Goal: Task Accomplishment & Management: Manage account settings

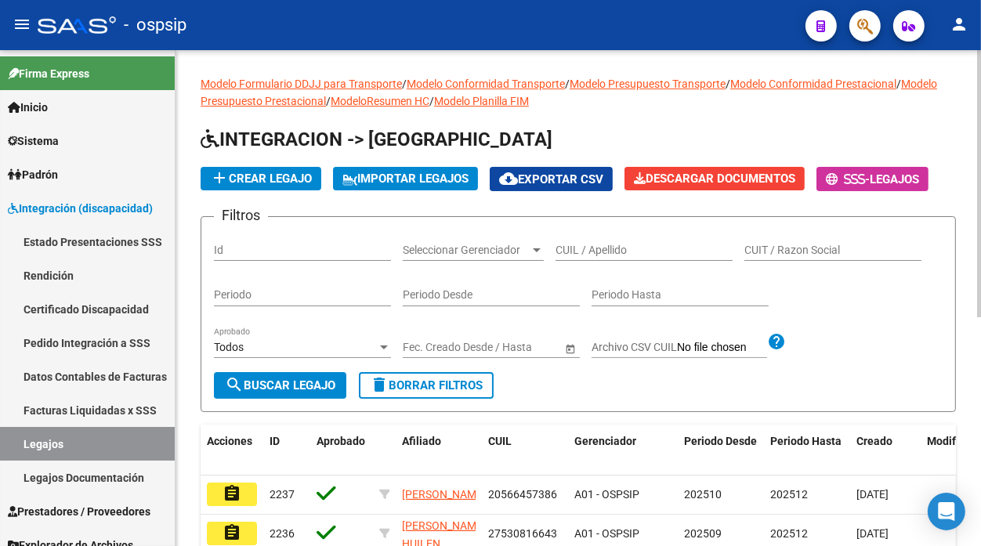
click at [572, 245] on input "CUIL / Apellido" at bounding box center [644, 250] width 177 height 13
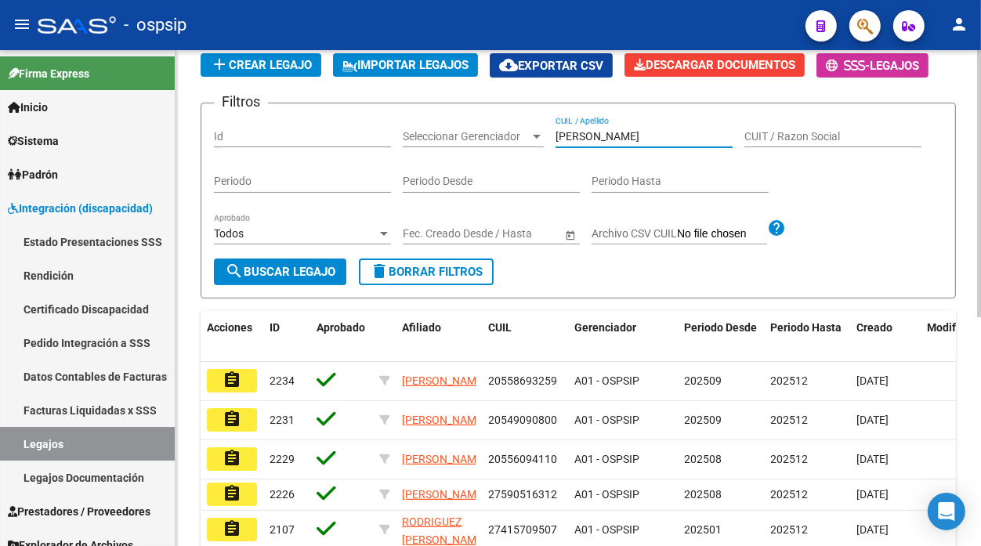
scroll to position [144, 0]
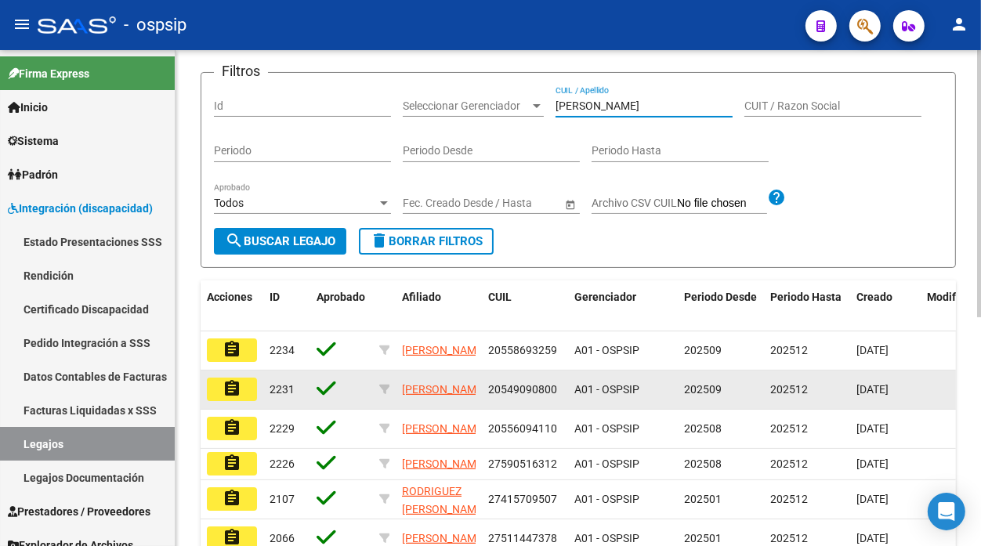
type input "RODRIGUEZ"
click at [218, 386] on button "assignment" at bounding box center [232, 390] width 50 height 24
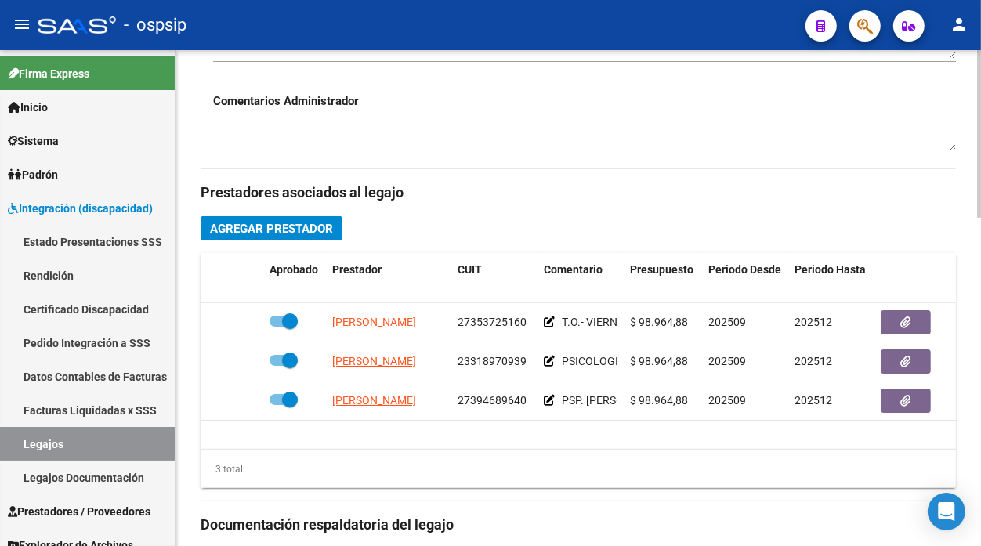
scroll to position [609, 0]
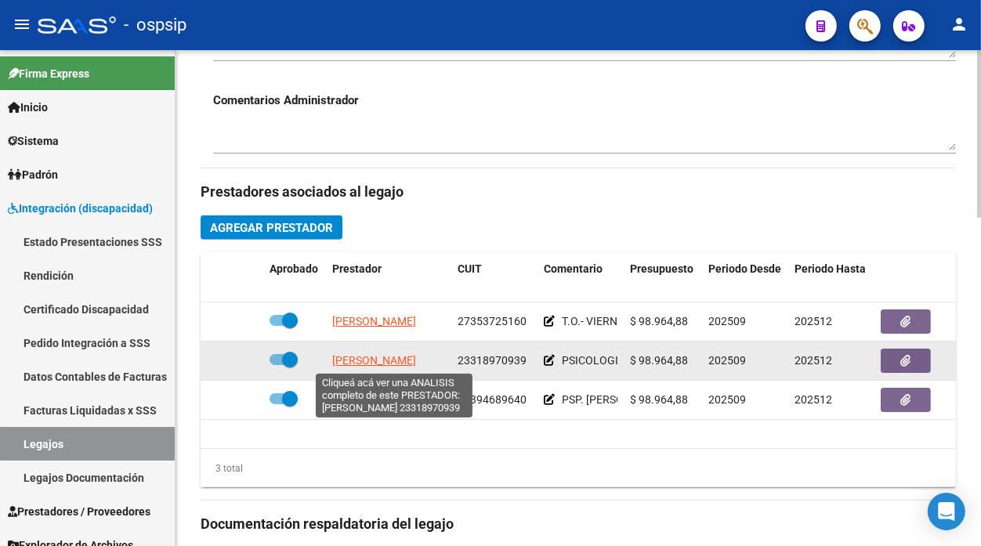
click at [367, 362] on span "[PERSON_NAME] [PERSON_NAME]" at bounding box center [374, 360] width 84 height 13
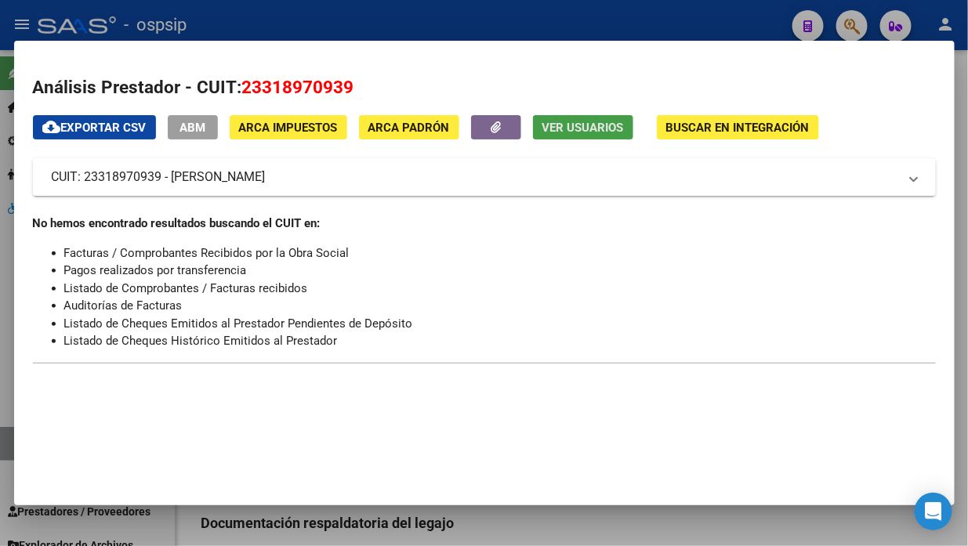
click at [553, 124] on span "Ver Usuarios" at bounding box center [583, 128] width 82 height 14
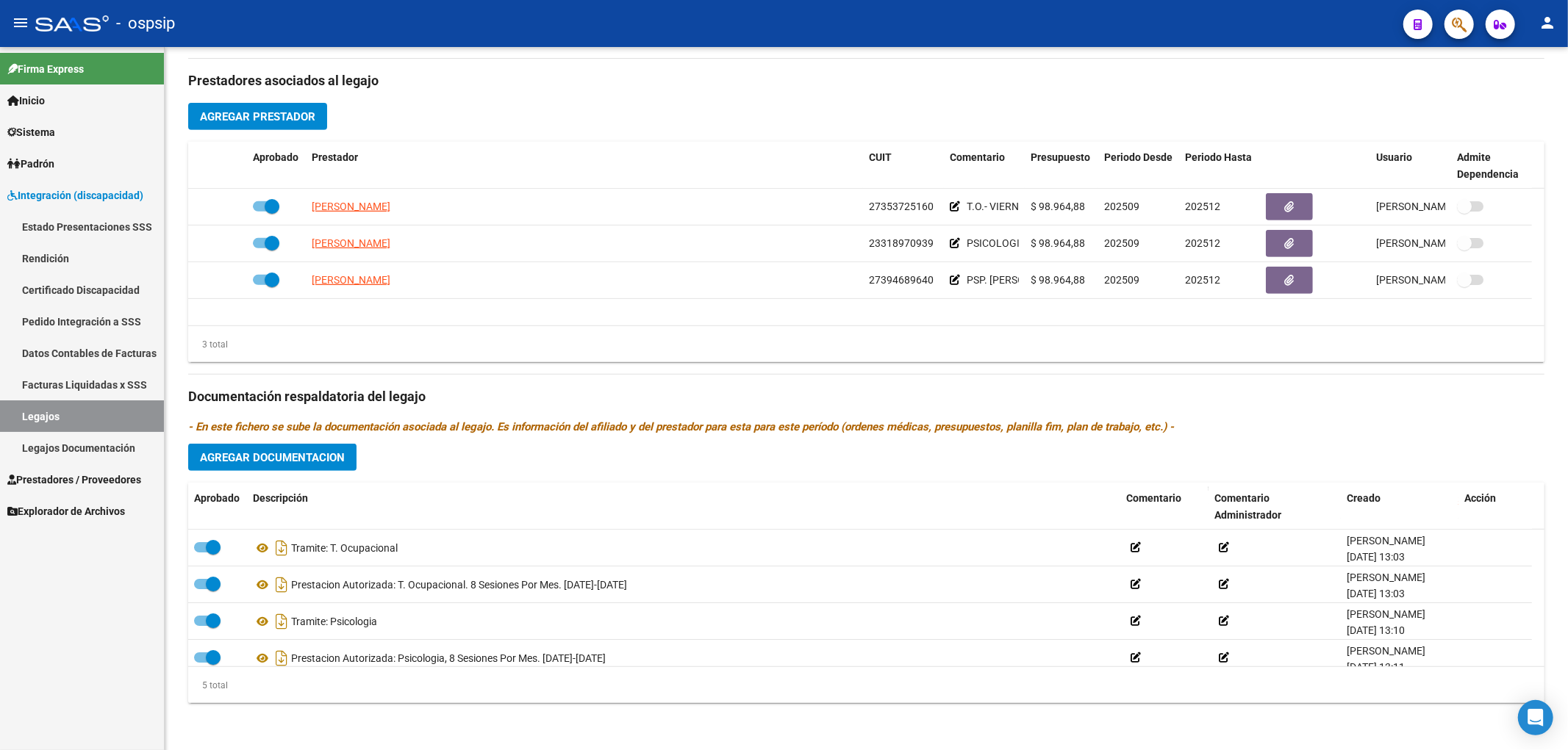
scroll to position [516, 0]
click at [32, 409] on link "Legajos" at bounding box center [82, 416] width 164 height 32
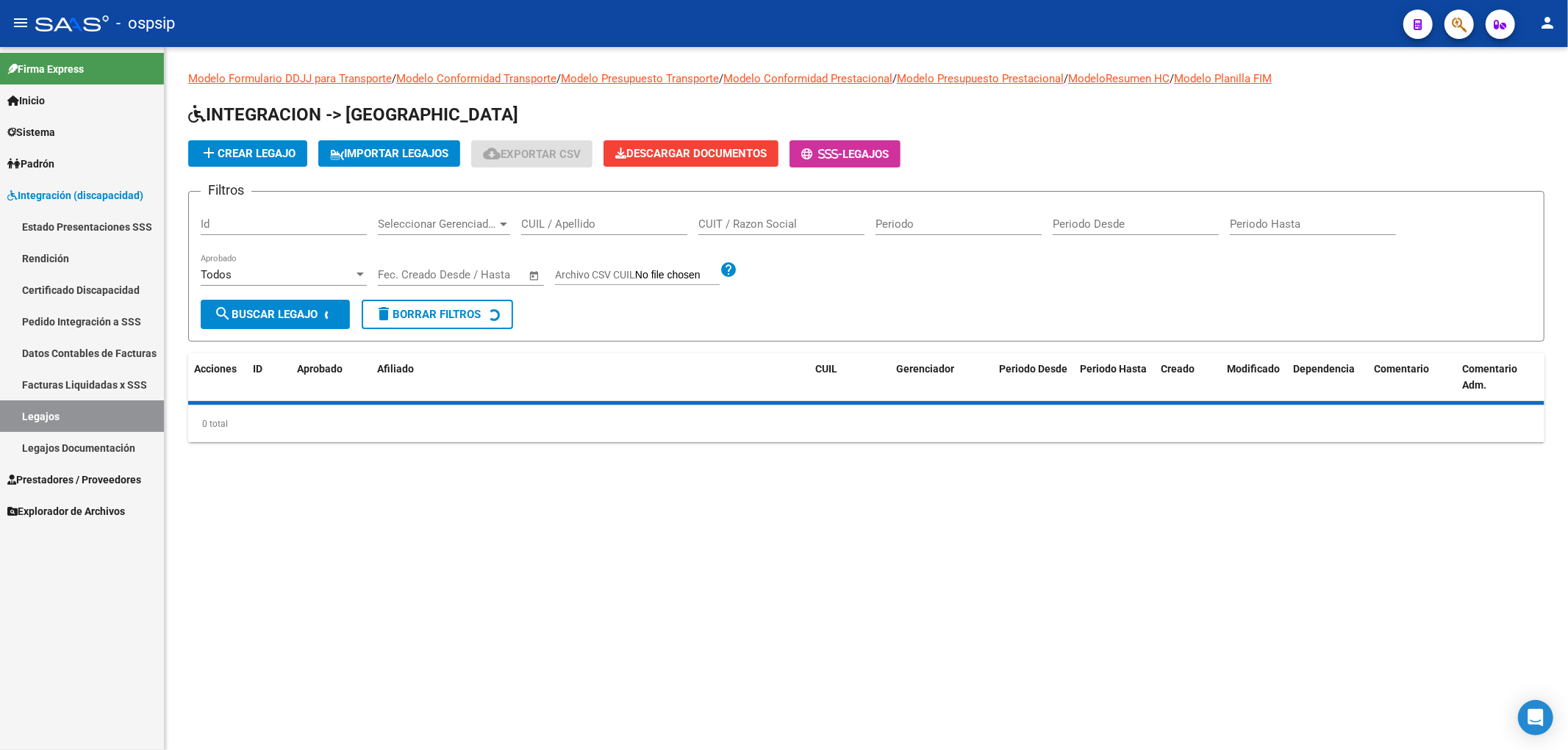
click at [589, 218] on input "CUIL / Apellido" at bounding box center [604, 224] width 166 height 13
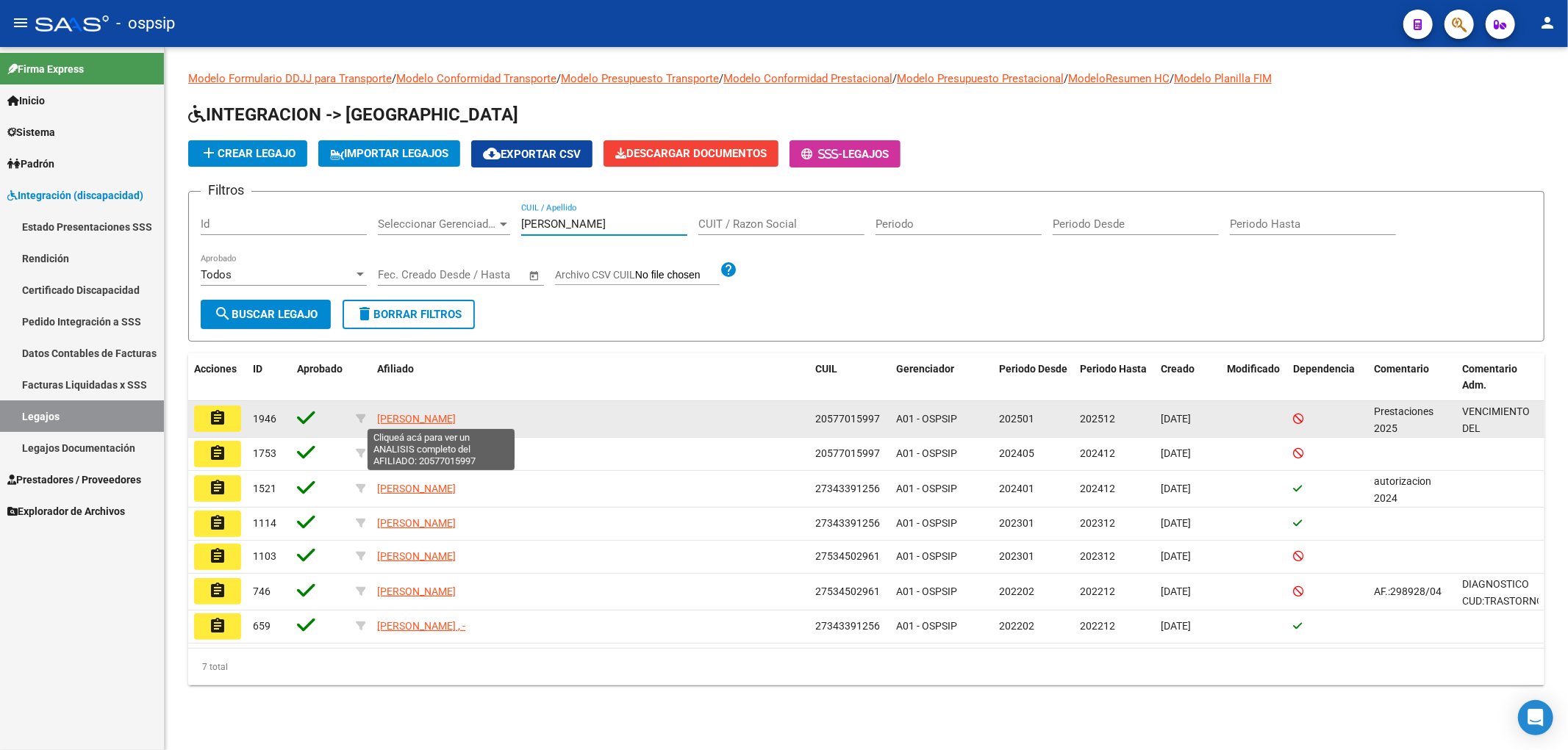
type input "rivero"
click at [449, 419] on span "RIVERO JEREMIAS SAMUEL" at bounding box center [416, 418] width 79 height 12
click at [231, 417] on button "assignment" at bounding box center [218, 419] width 47 height 26
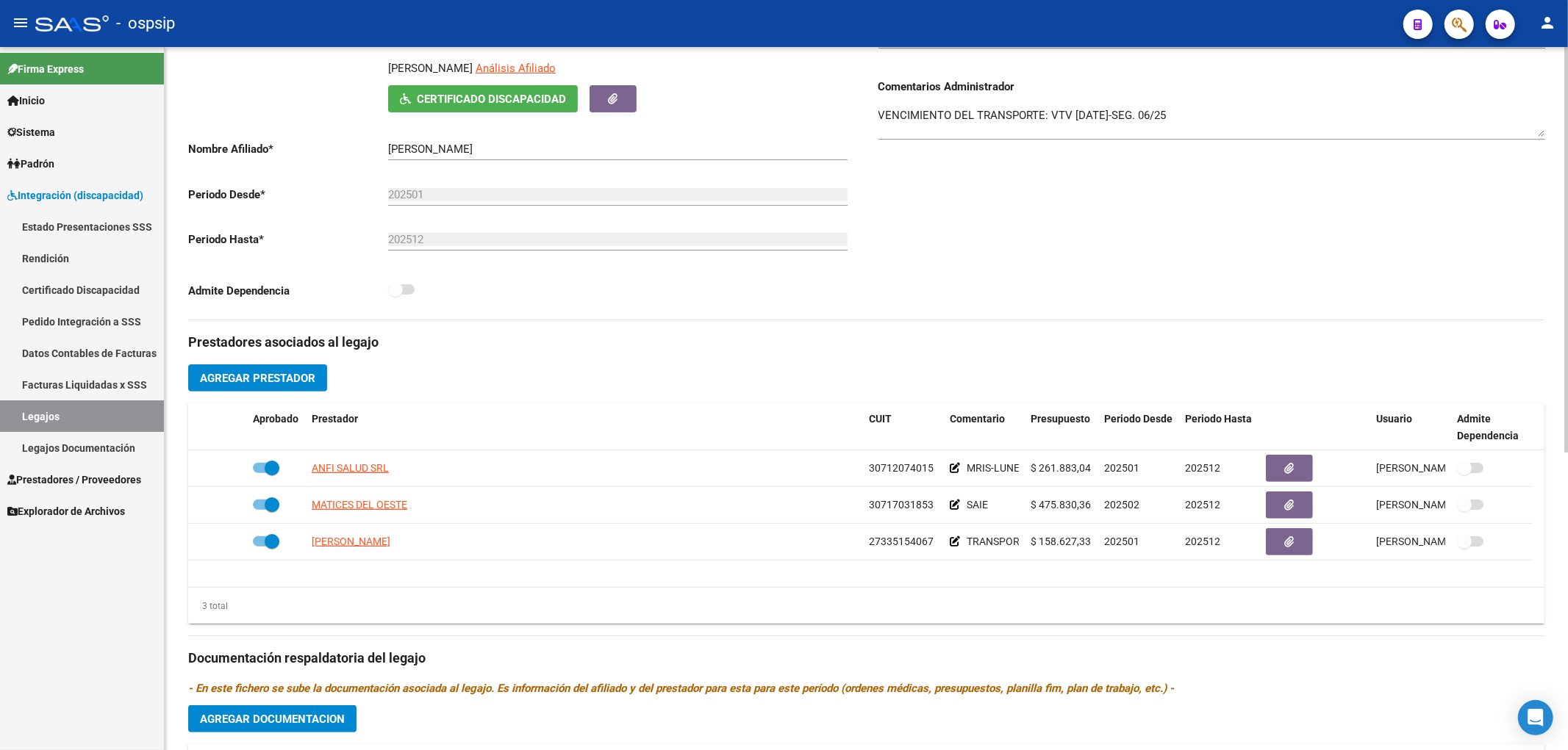
scroll to position [408, 0]
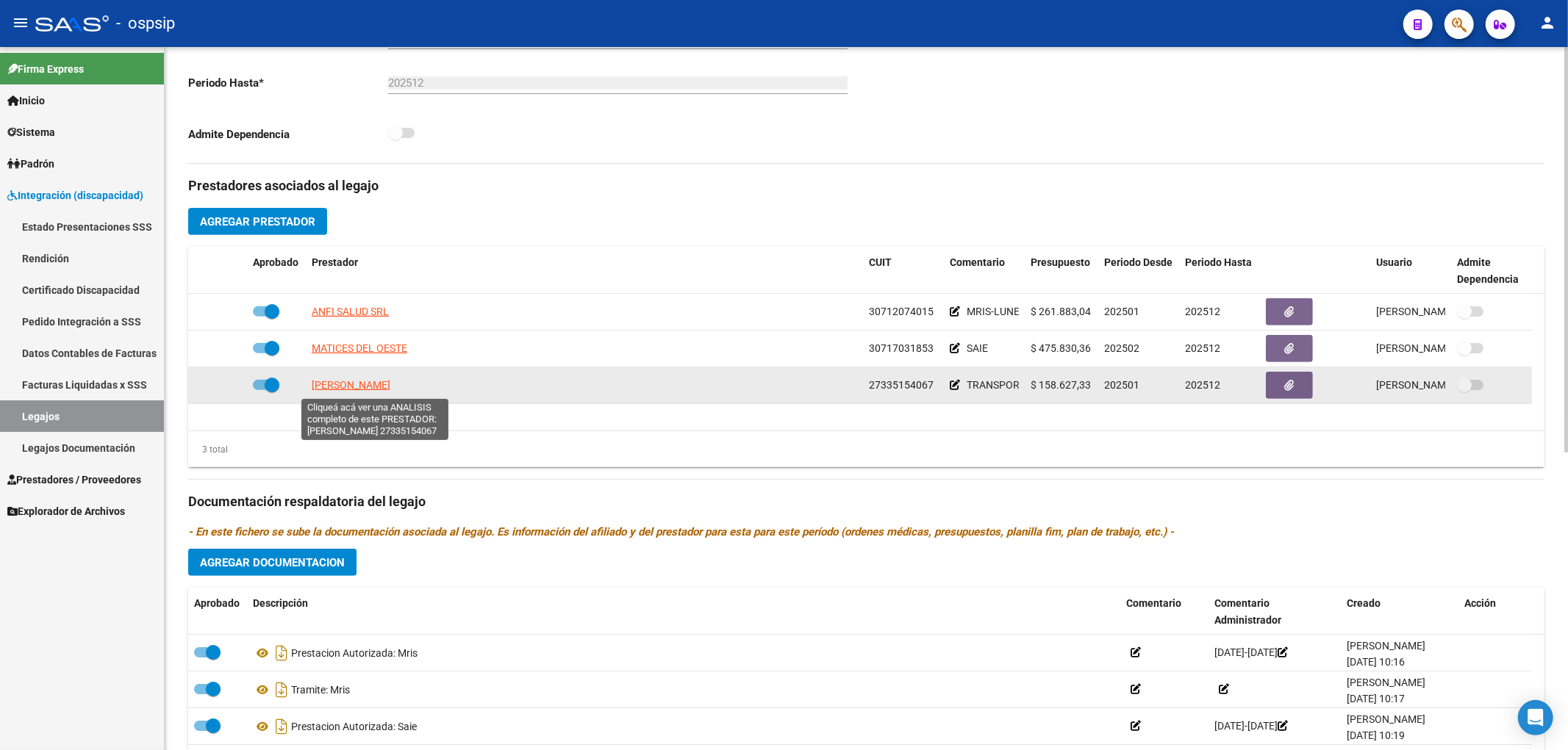
click at [390, 383] on span "SOLER RAQUEL MERCEDES" at bounding box center [351, 384] width 79 height 12
type textarea "27335154067"
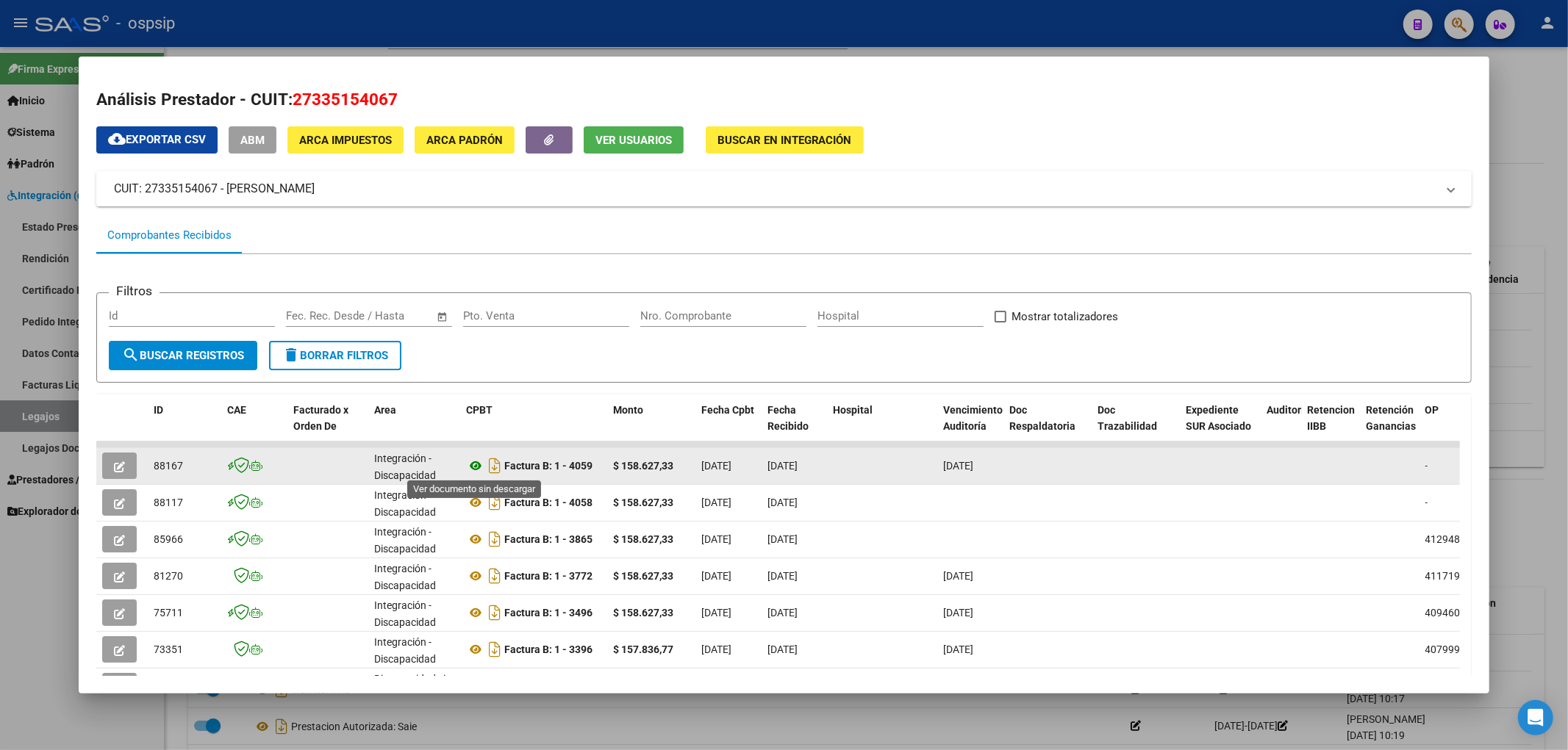
click at [469, 463] on icon at bounding box center [475, 466] width 19 height 18
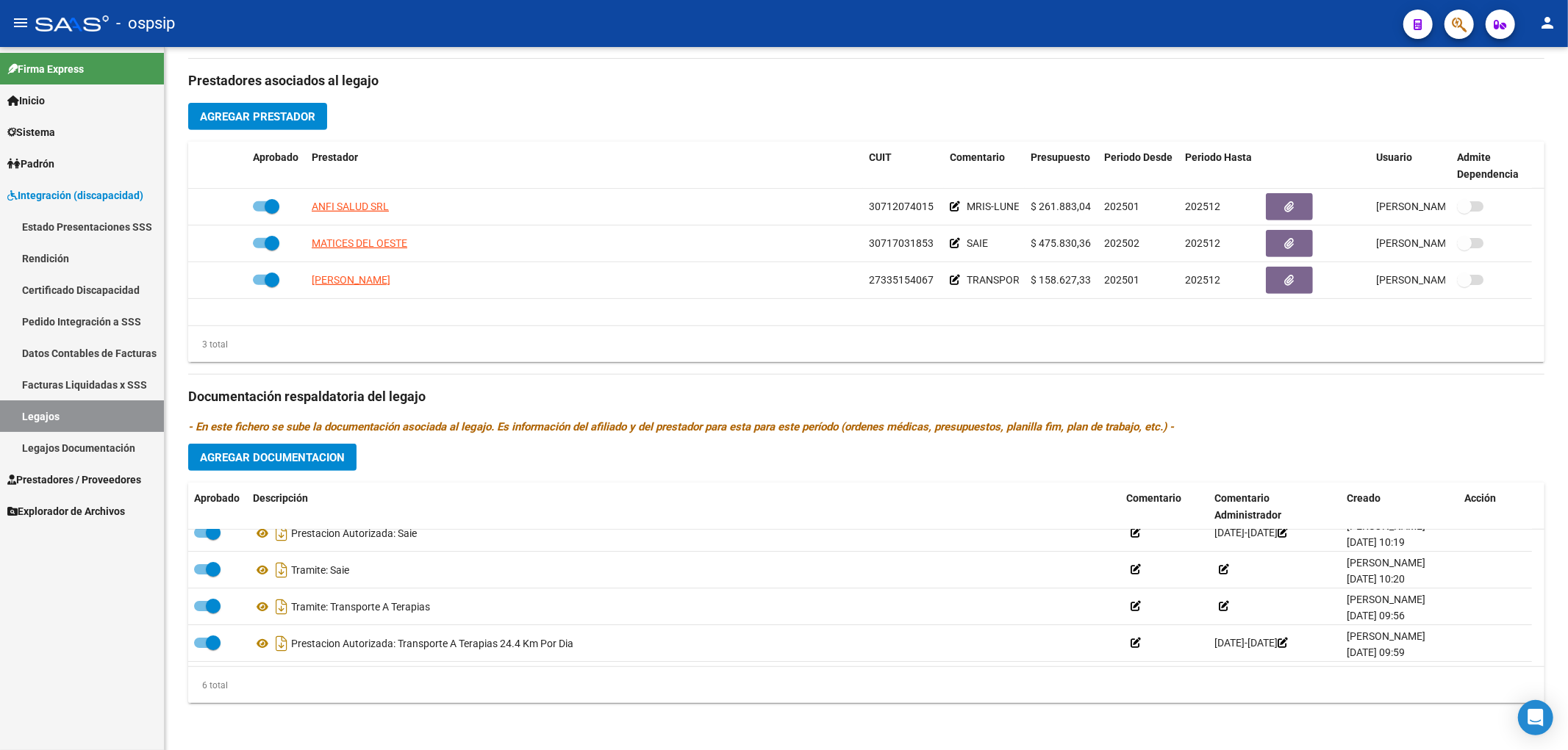
scroll to position [89, 0]
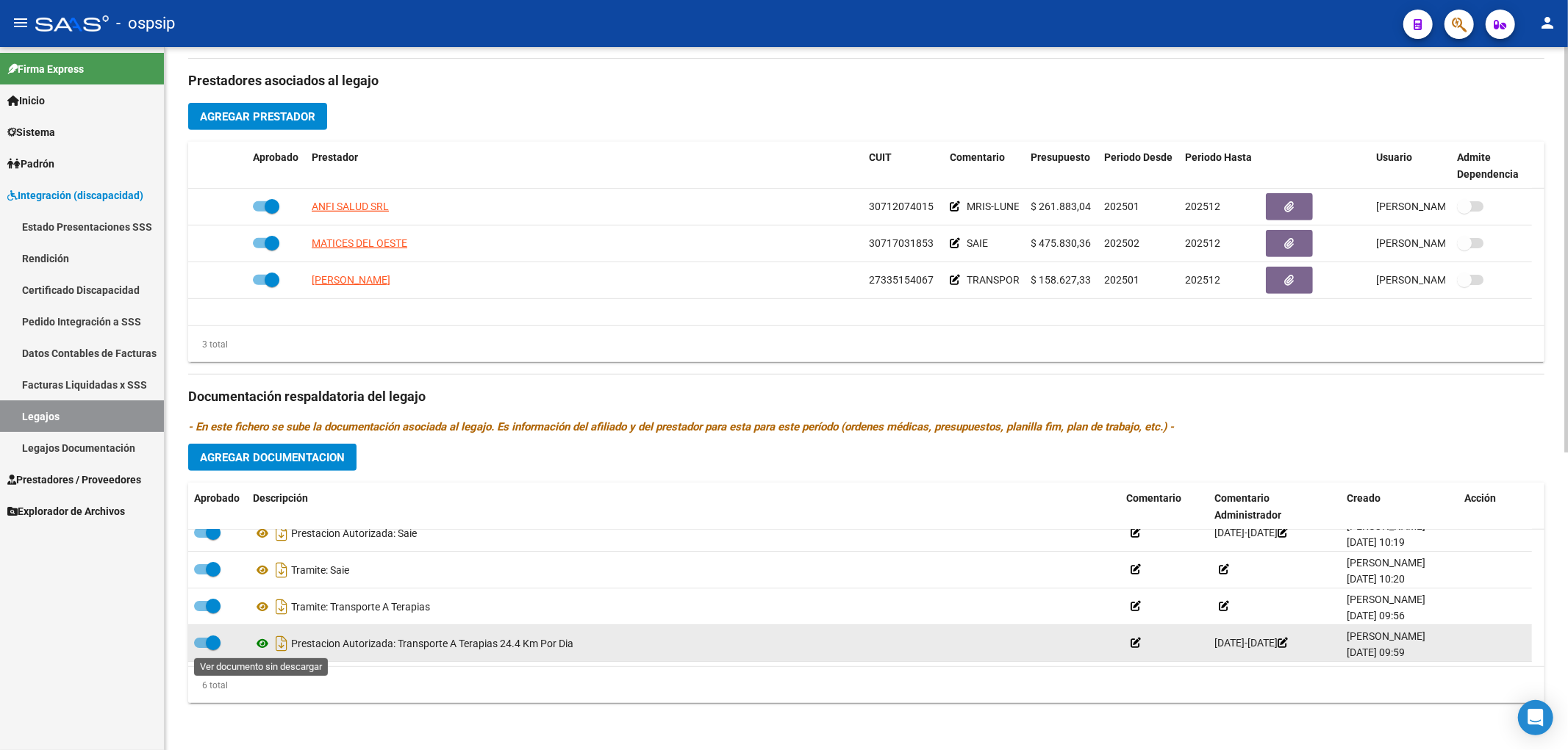
click at [256, 512] on icon at bounding box center [263, 643] width 19 height 18
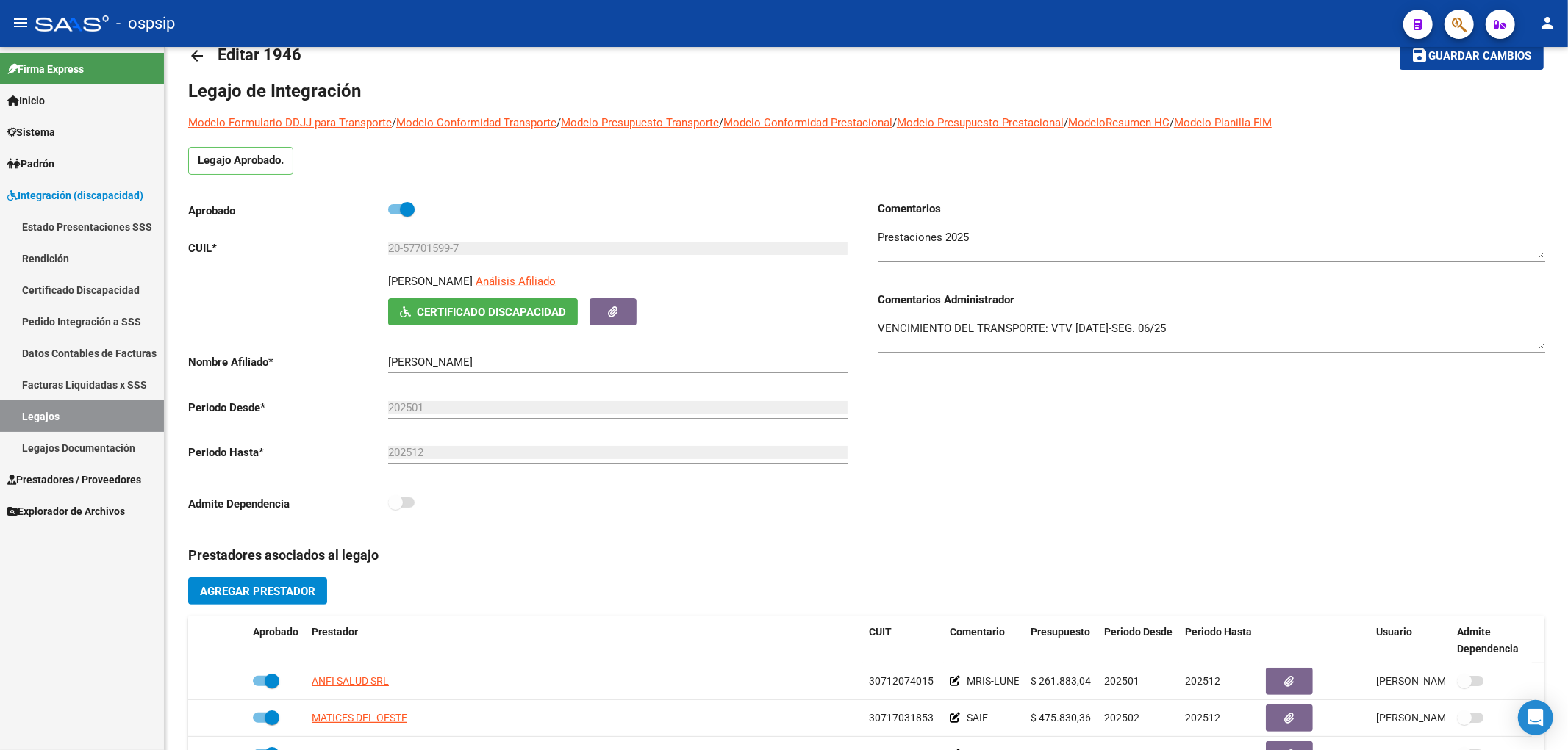
scroll to position [0, 0]
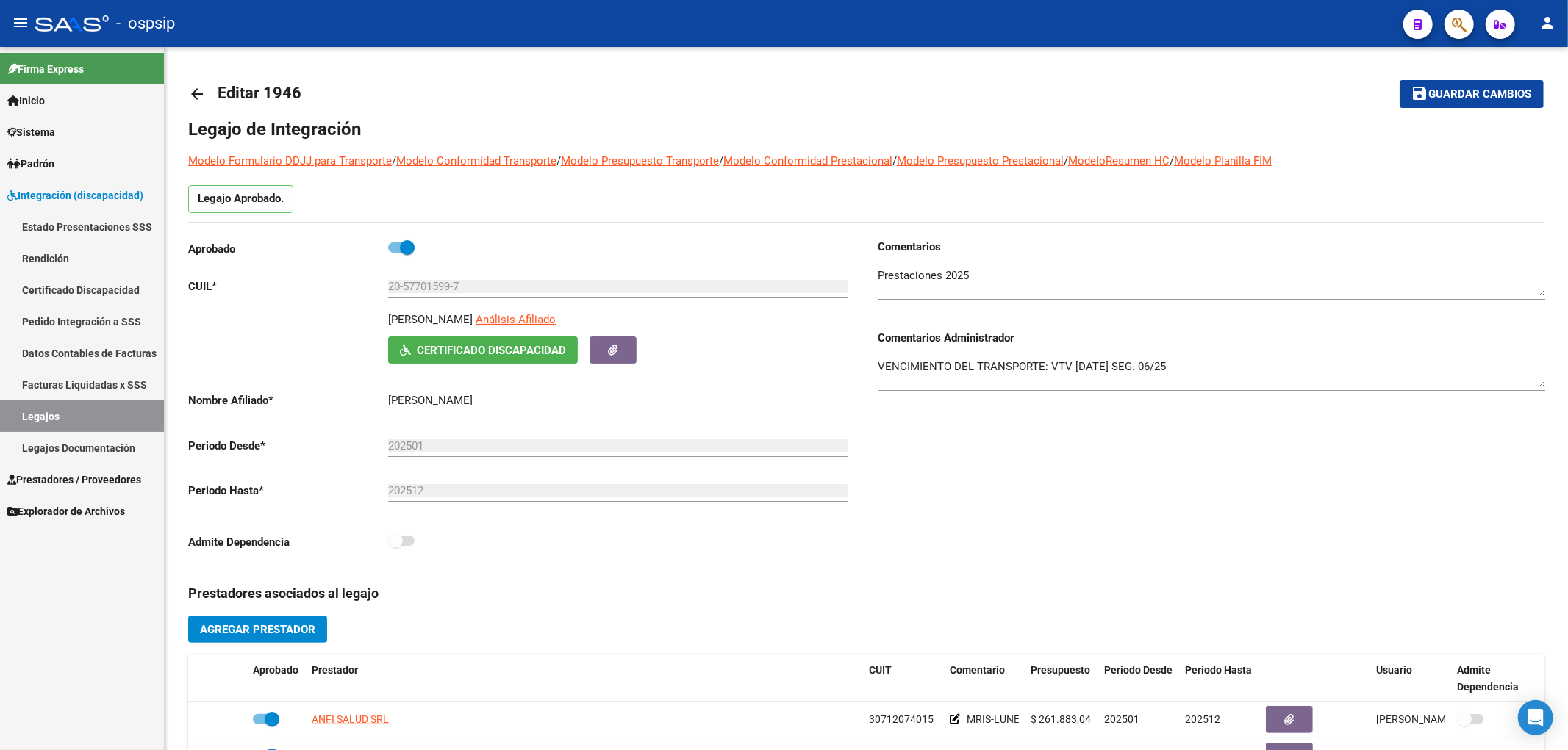
click at [72, 408] on link "Legajos" at bounding box center [82, 416] width 164 height 32
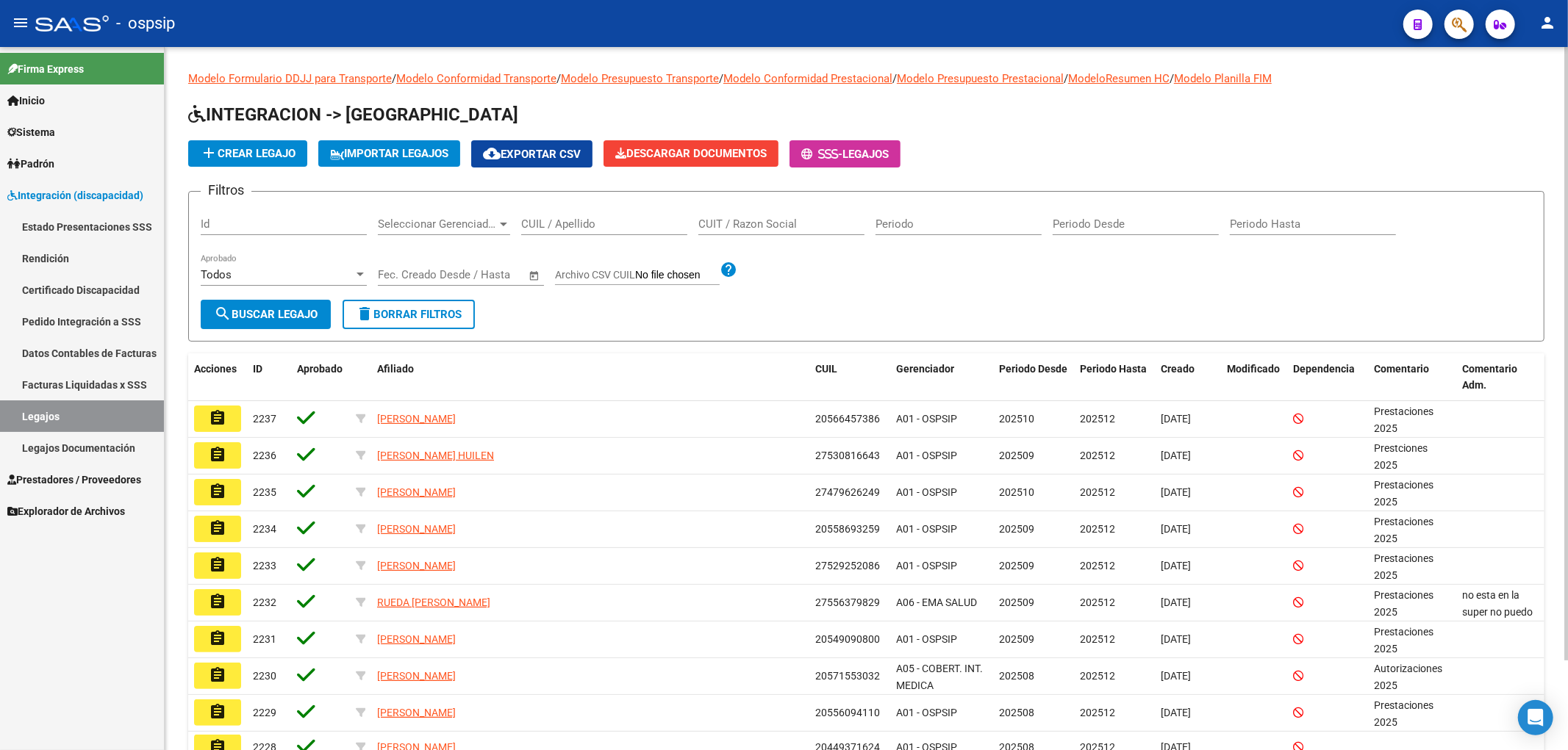
click at [538, 222] on input "CUIL / Apellido" at bounding box center [604, 224] width 166 height 13
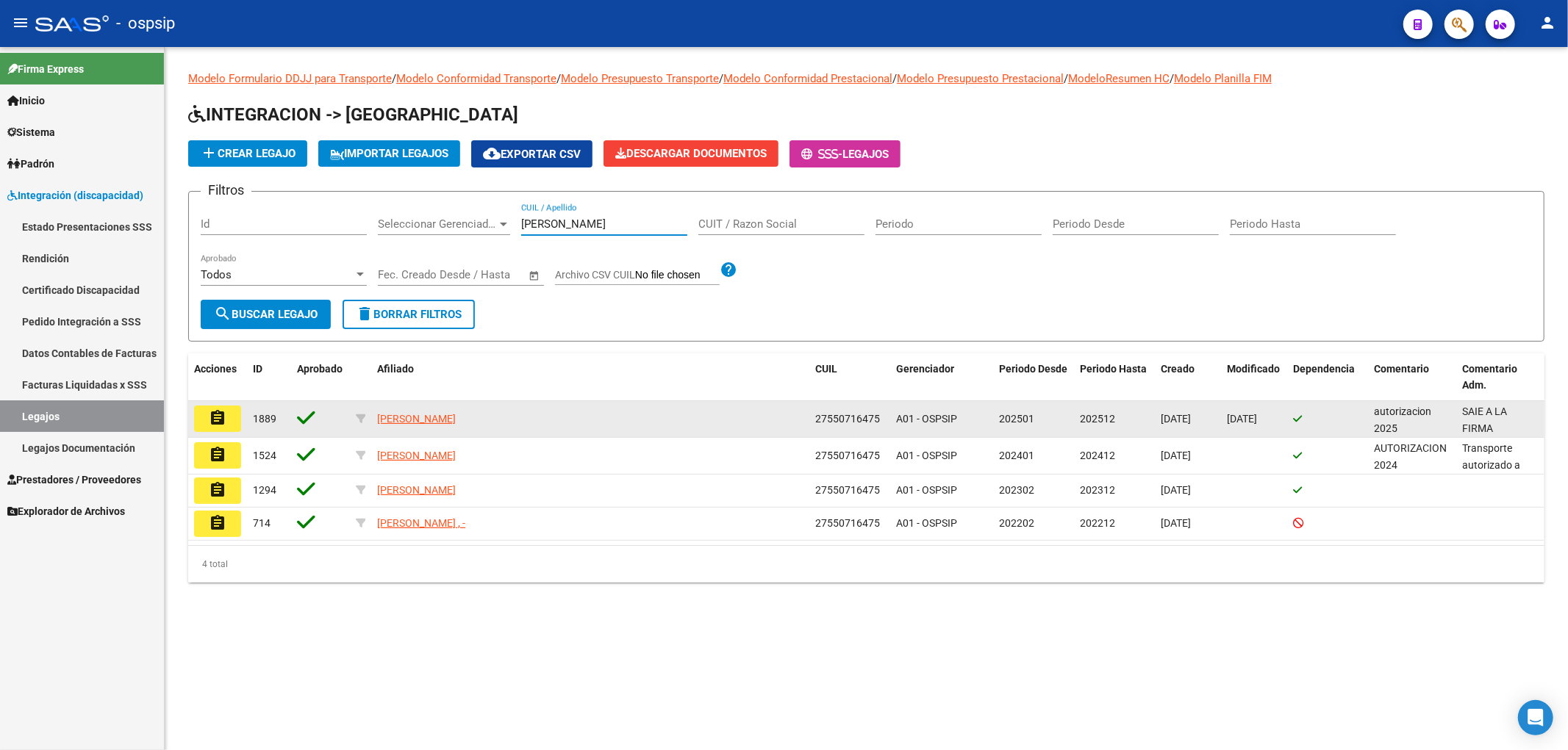
type input "romano m"
click at [206, 419] on button "assignment" at bounding box center [218, 419] width 47 height 26
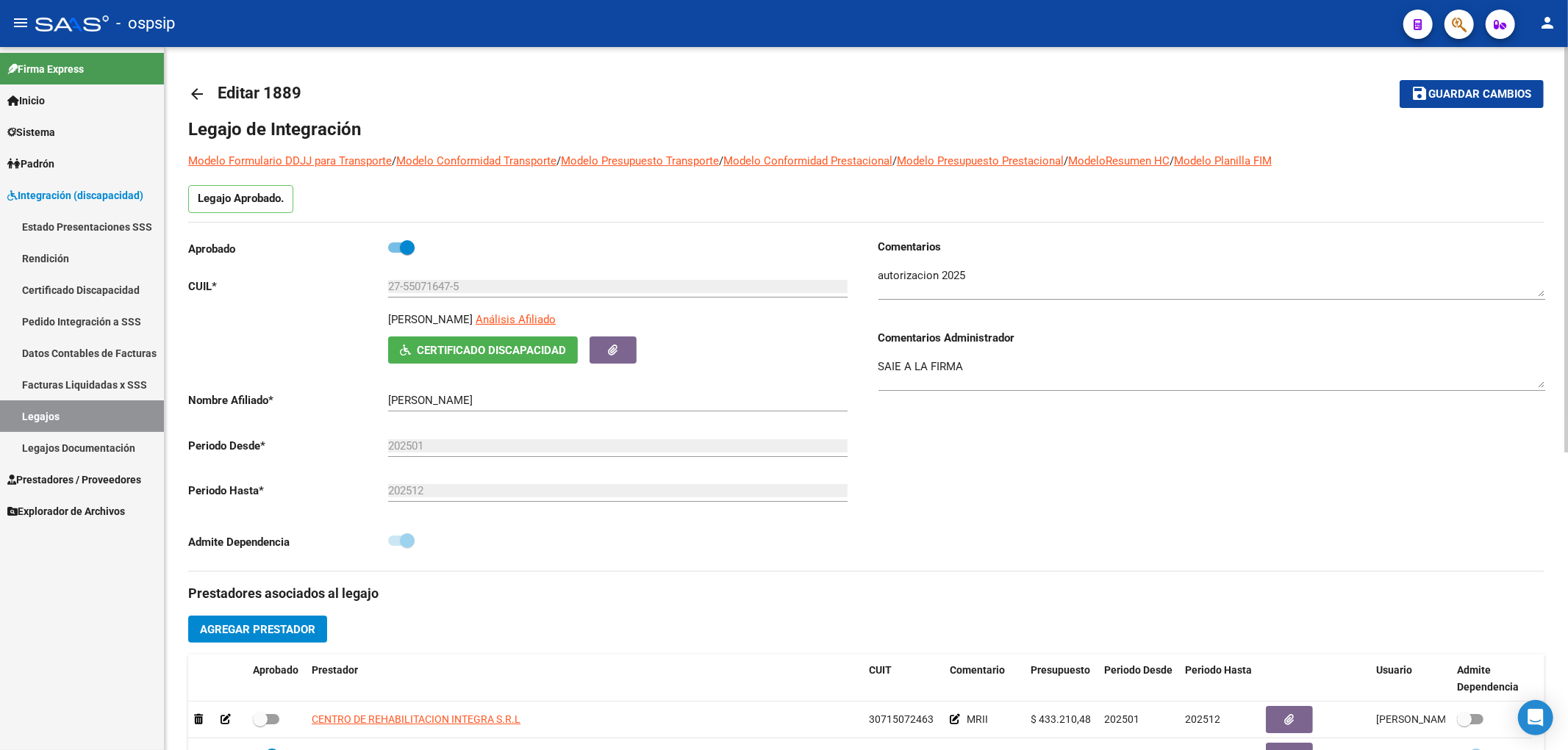
scroll to position [245, 0]
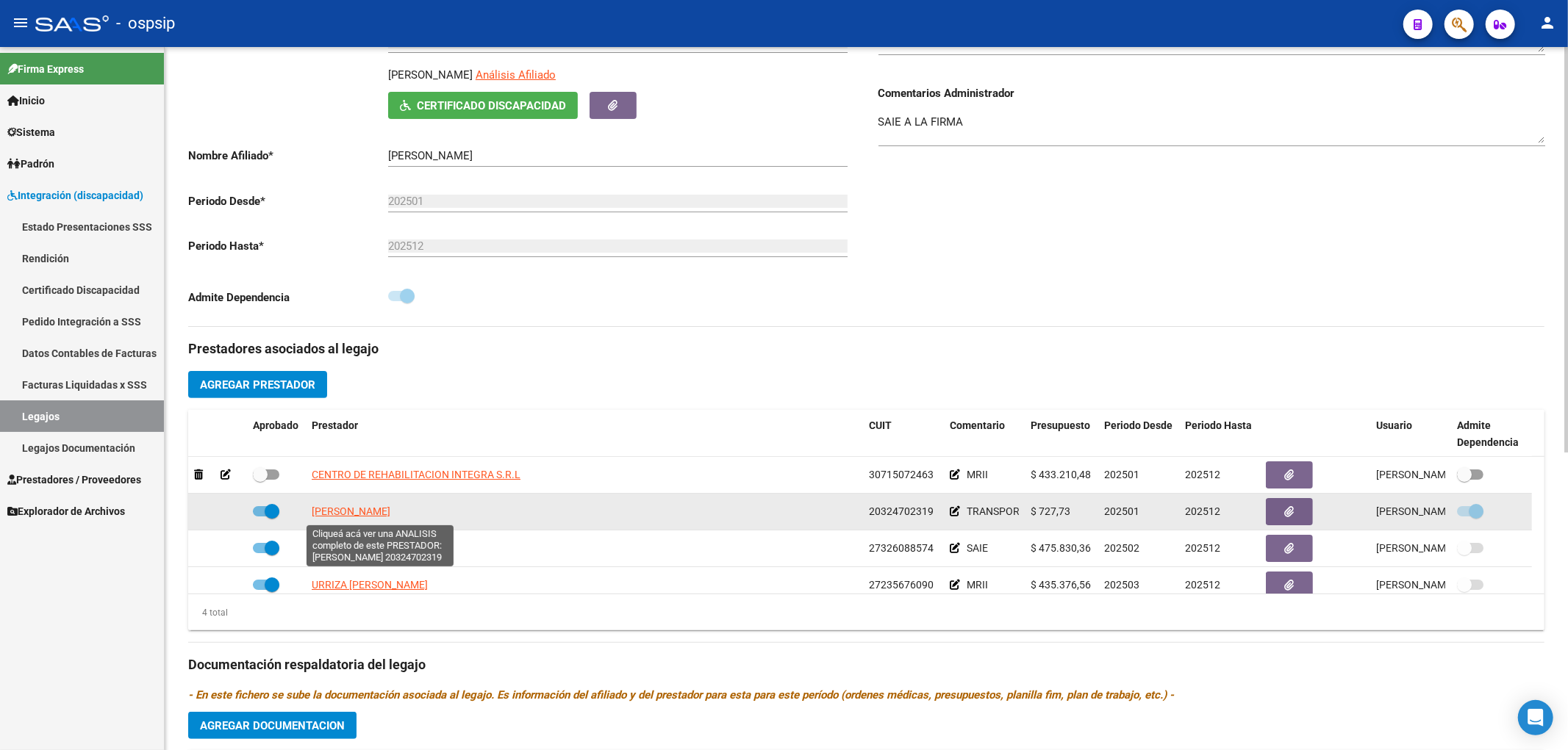
click at [390, 508] on span "SAUCEDO LUCAS SEBASTIAN" at bounding box center [351, 511] width 79 height 12
type textarea "20324702319"
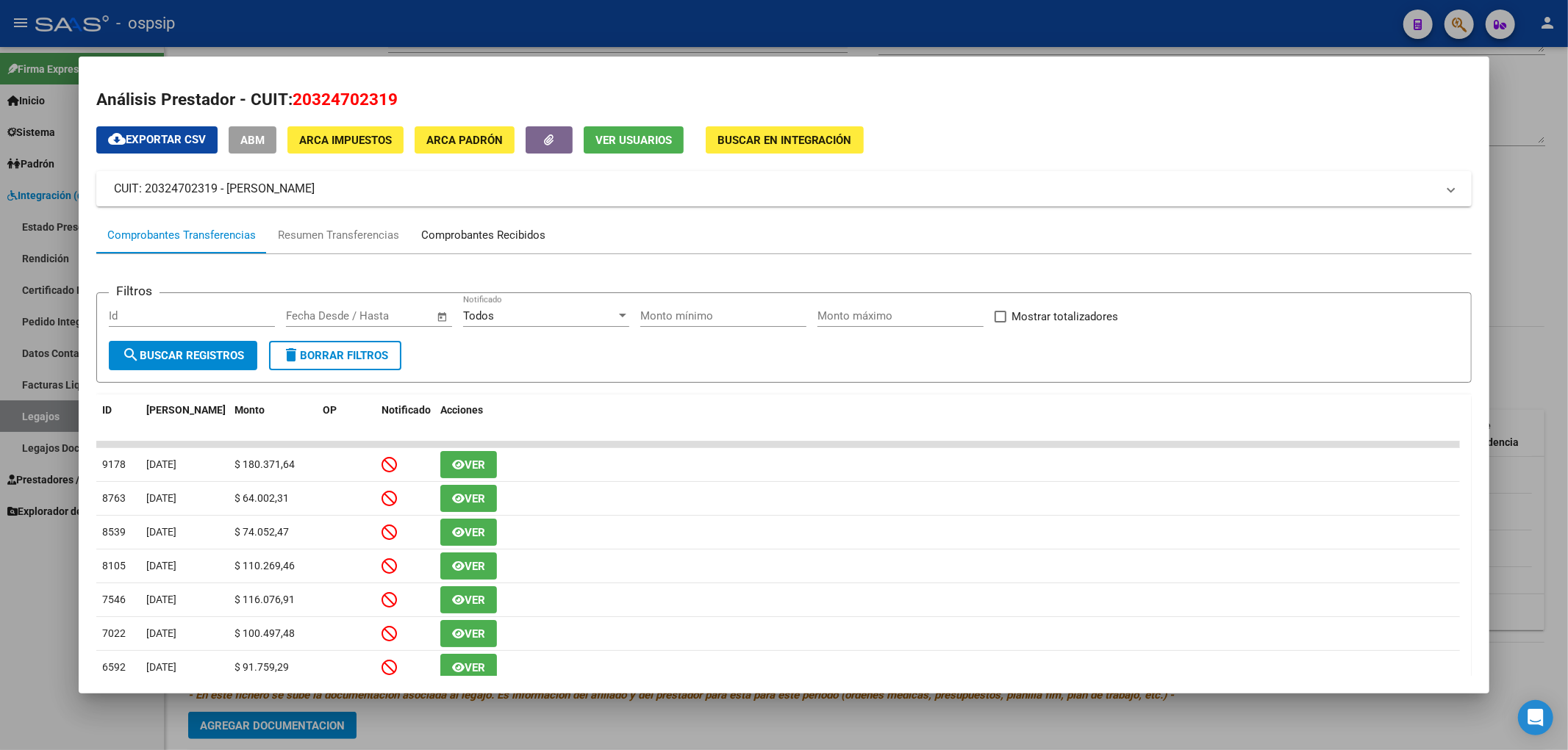
click at [472, 241] on div "Comprobantes Recibidos" at bounding box center [483, 235] width 124 height 17
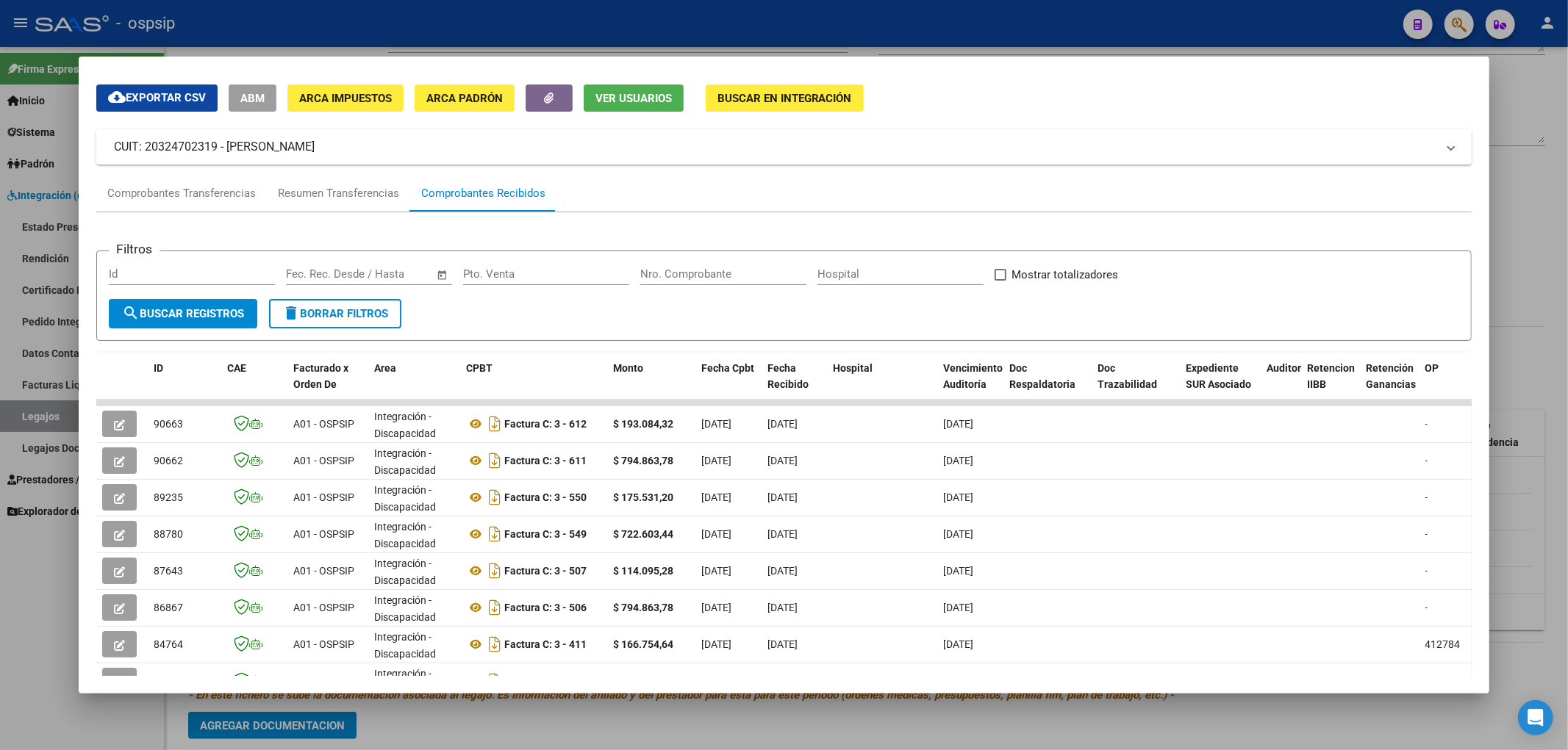
scroll to position [82, 0]
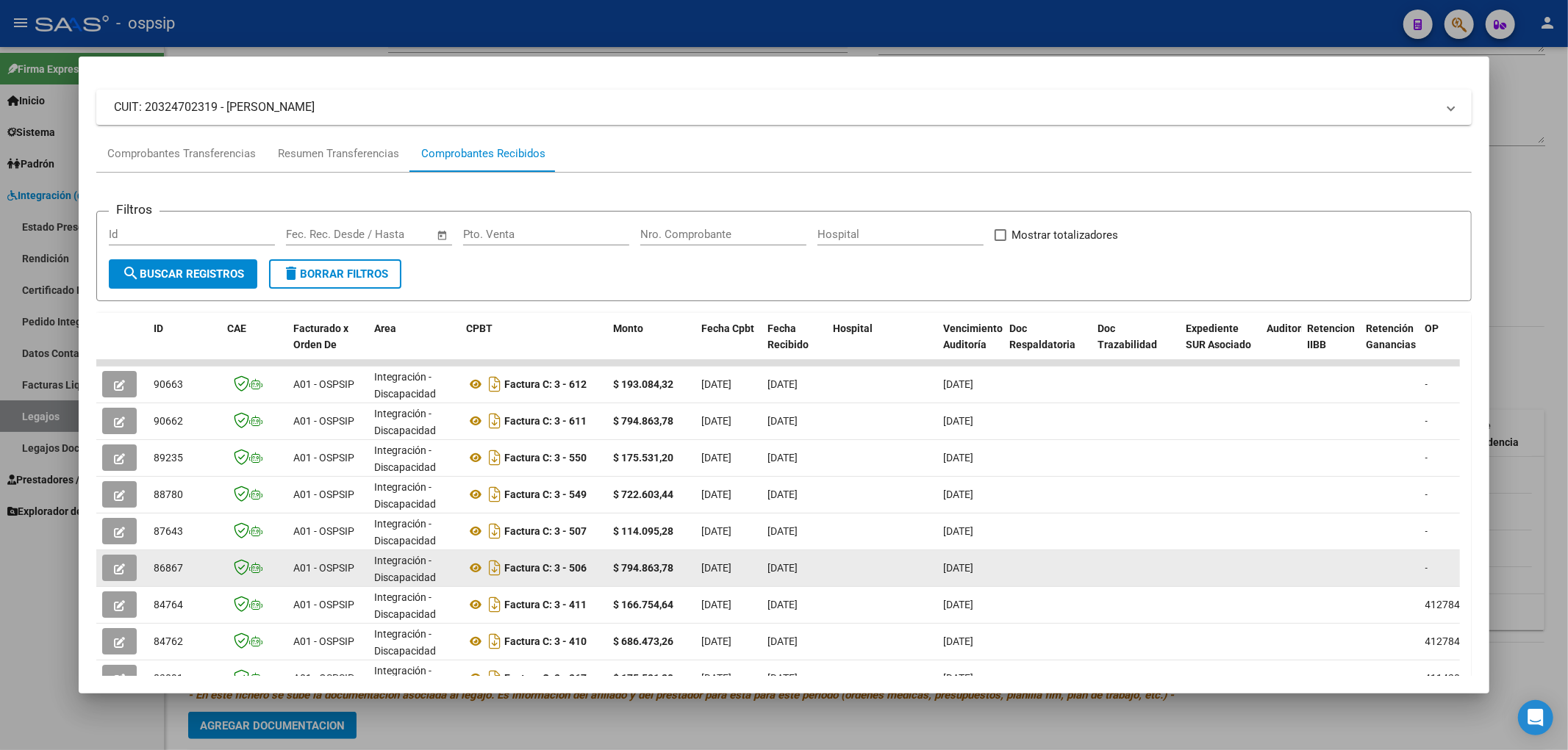
click at [114, 512] on button "button" at bounding box center [119, 568] width 35 height 26
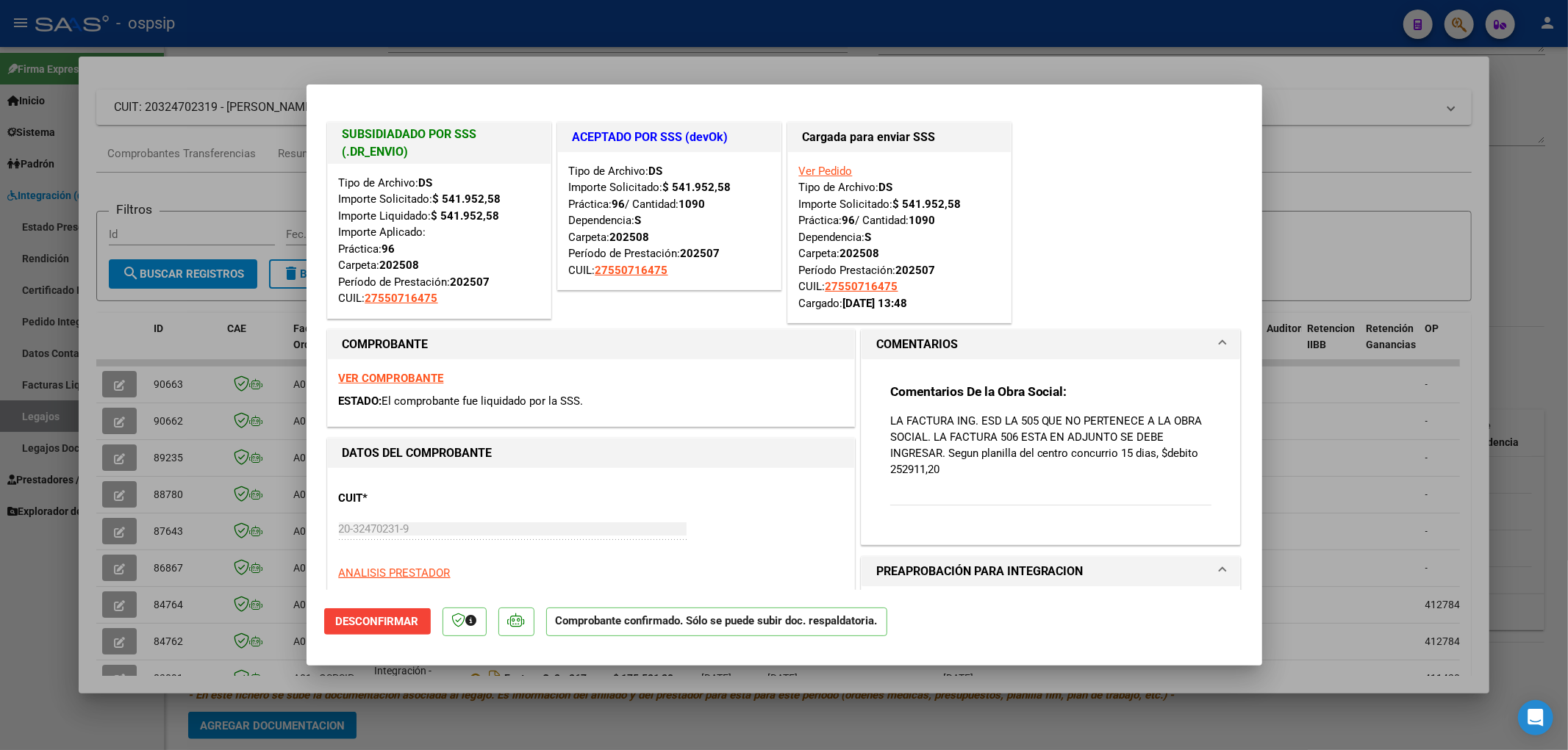
type input "$ 0,00"
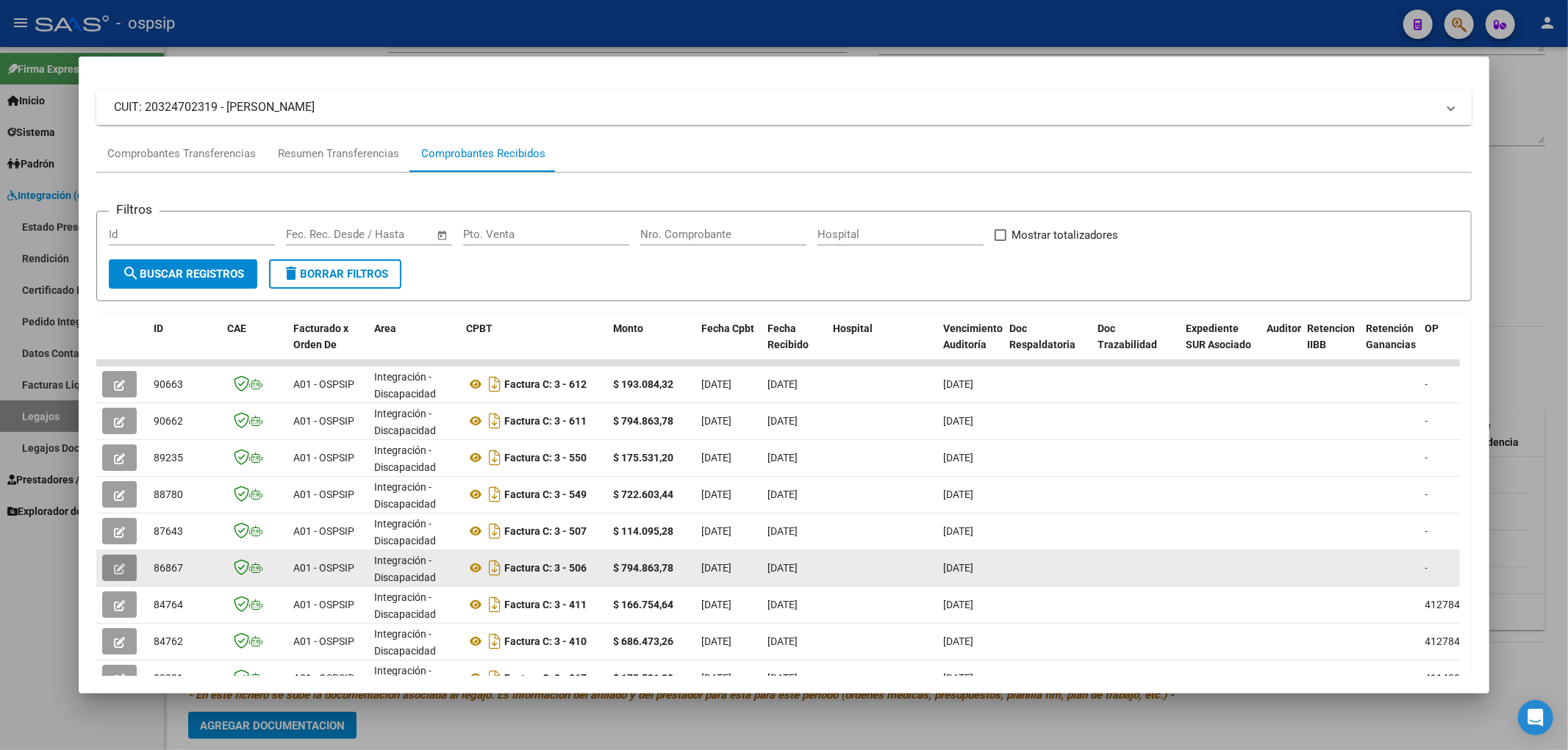
click at [125, 512] on button "button" at bounding box center [119, 568] width 35 height 26
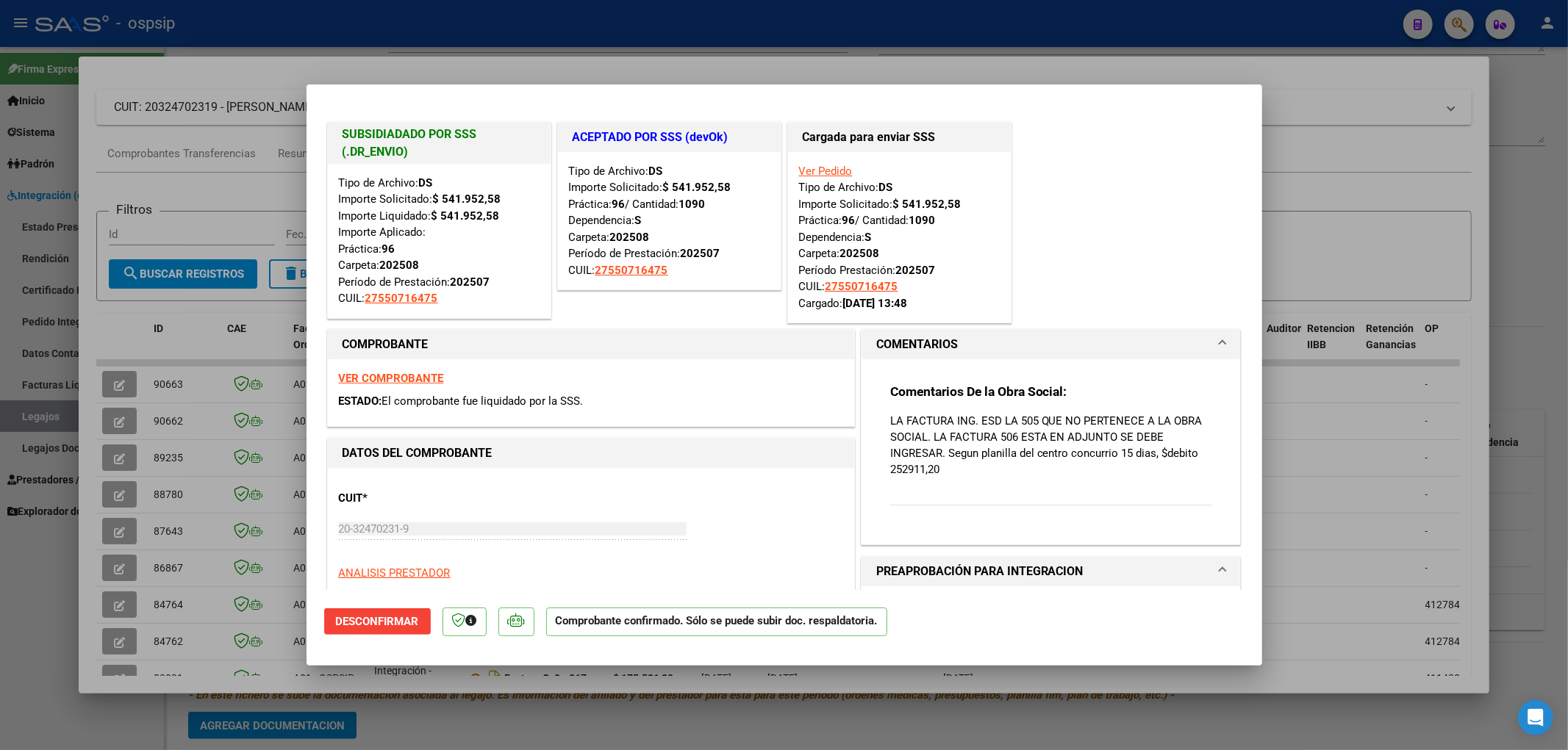
click at [120, 512] on div at bounding box center [784, 375] width 1568 height 750
type input "$ 0,00"
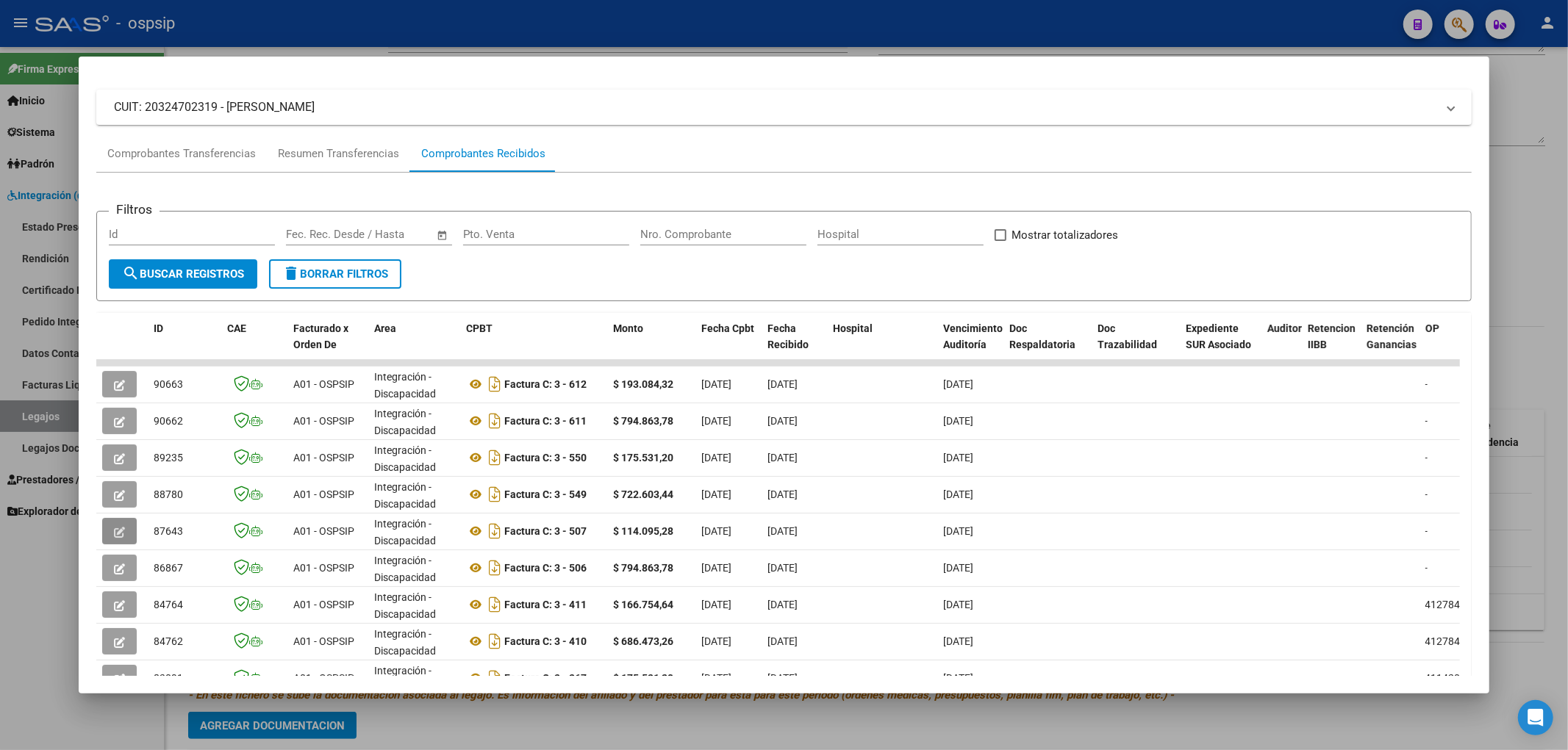
click at [120, 512] on icon "button" at bounding box center [119, 532] width 11 height 11
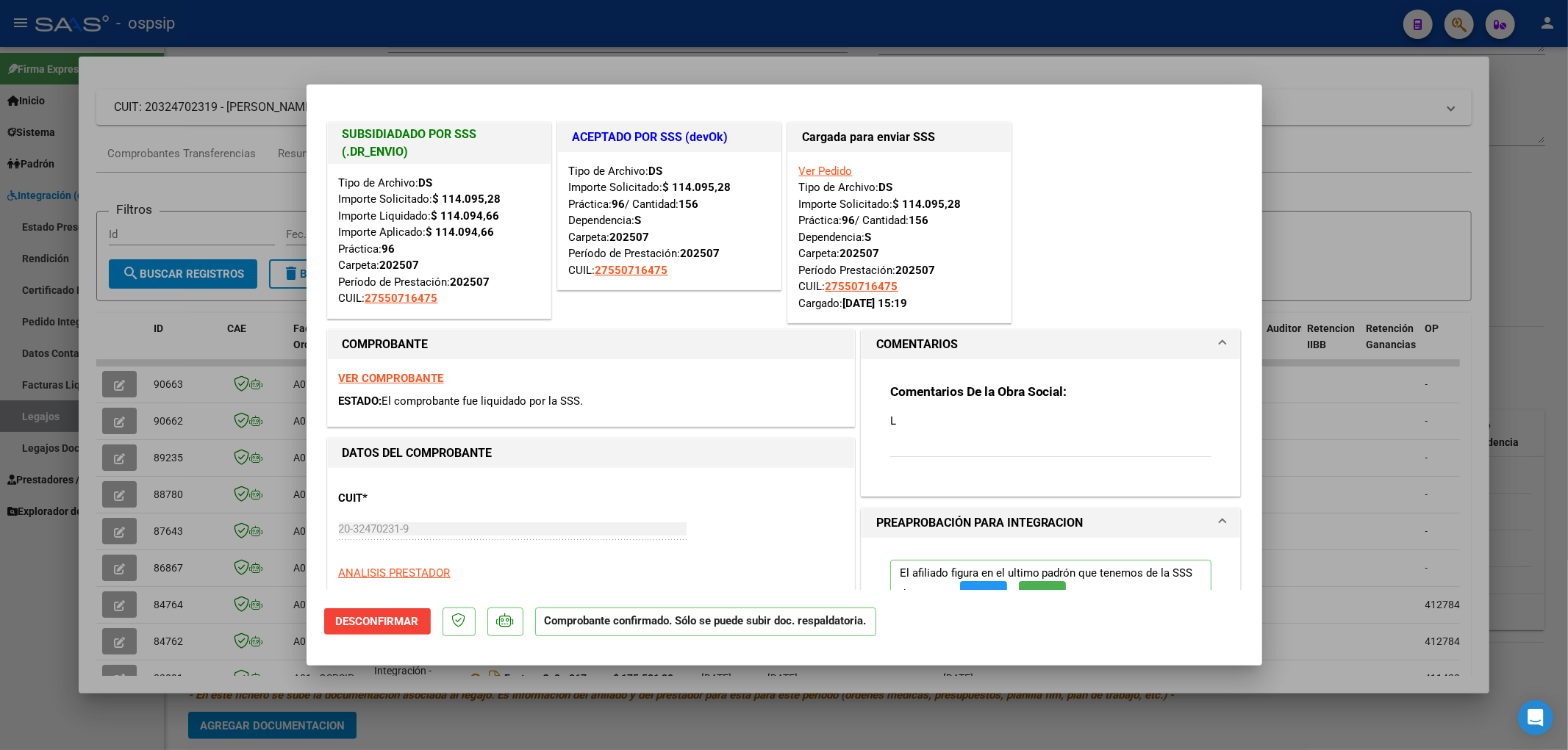
click at [116, 512] on div at bounding box center [784, 375] width 1568 height 750
type input "$ 0,00"
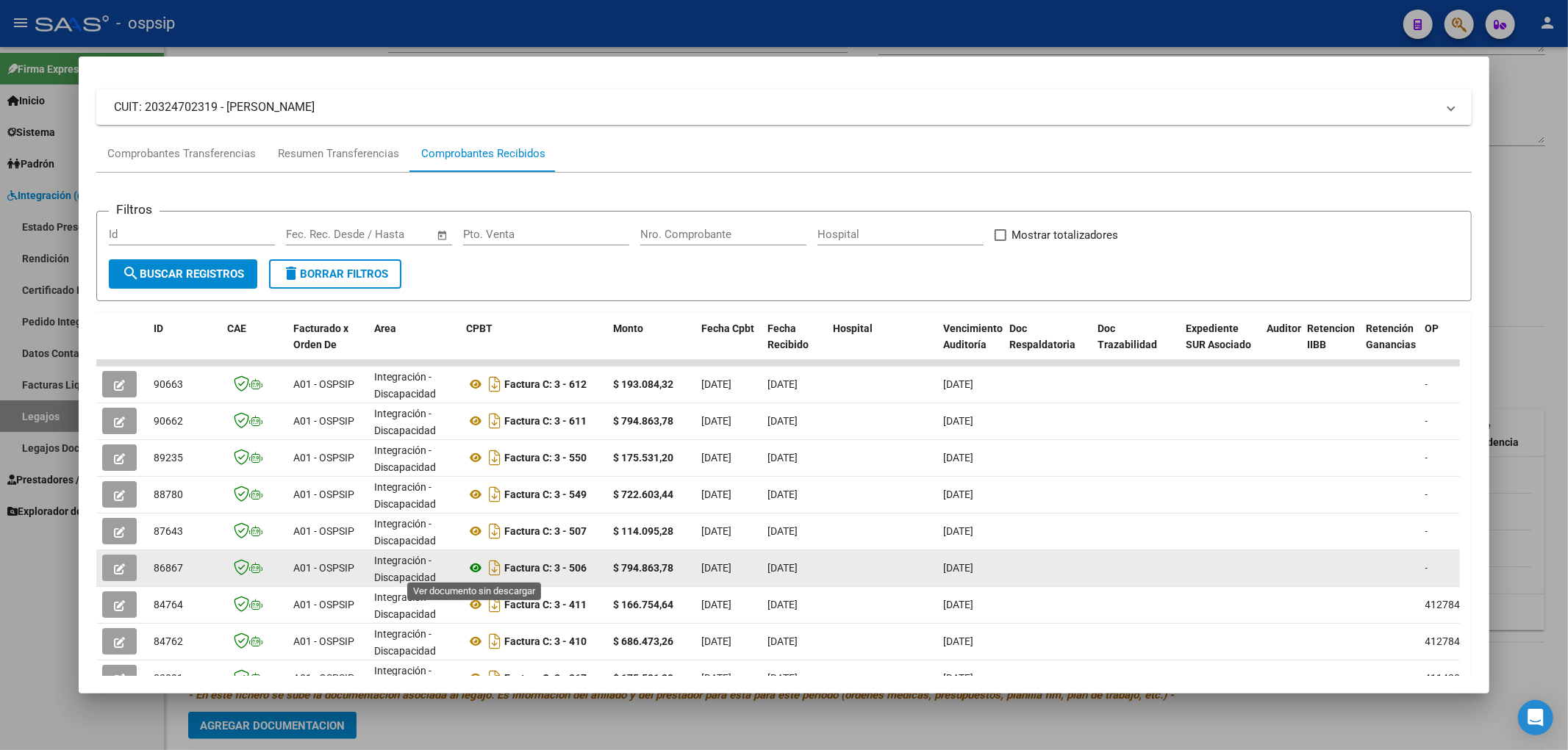
click at [475, 512] on icon at bounding box center [475, 567] width 19 height 18
click at [121, 512] on icon "button" at bounding box center [119, 569] width 11 height 11
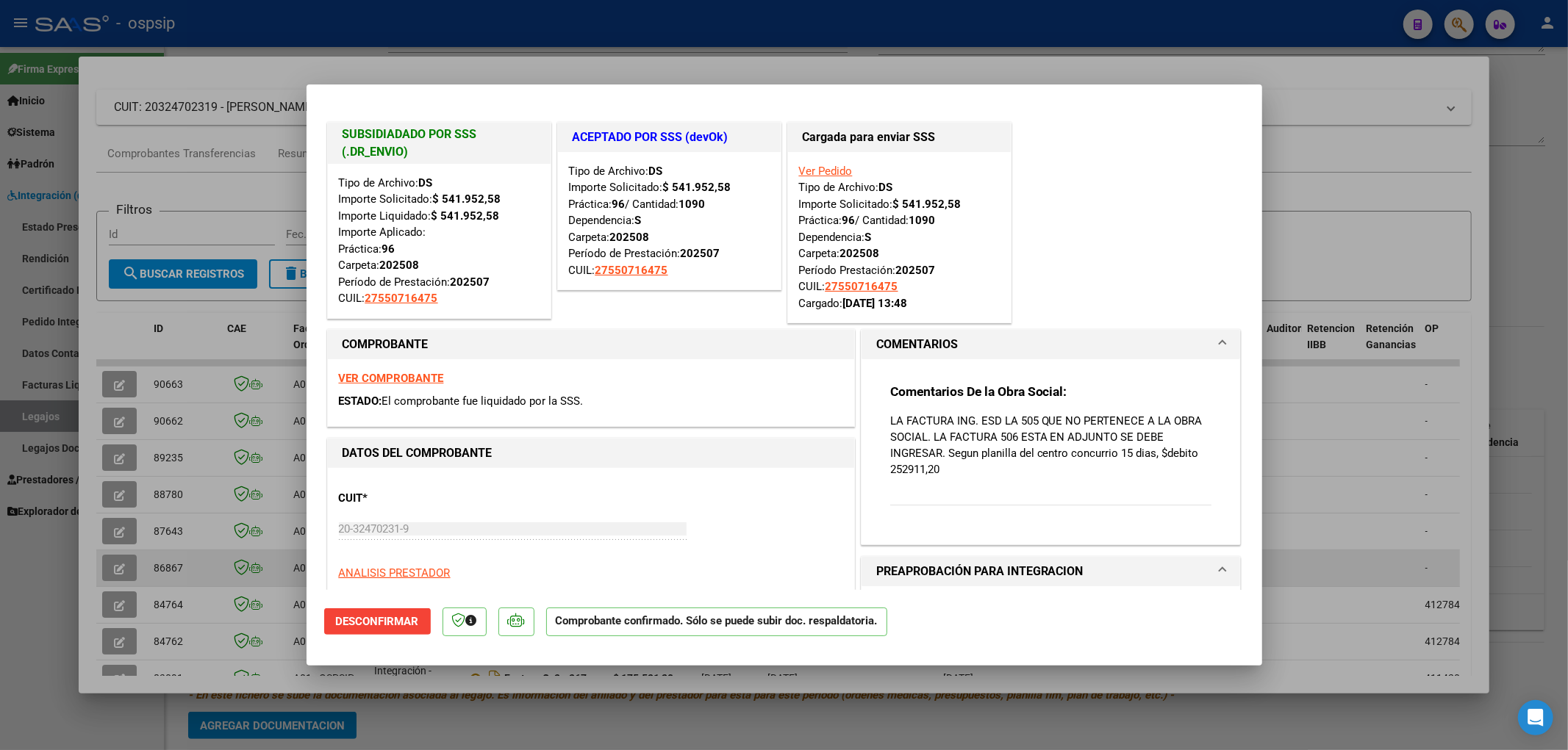
type input "$ 0,00"
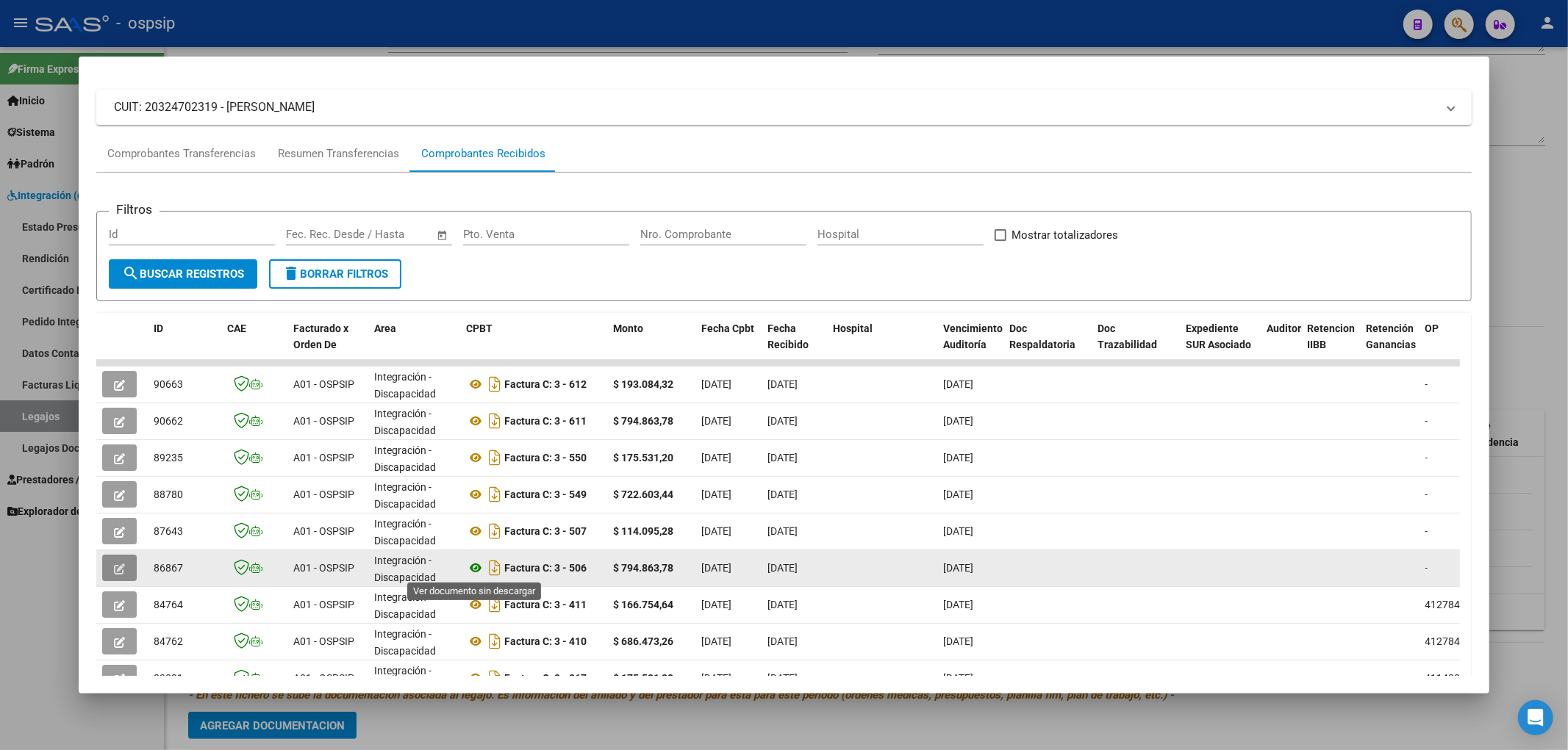
click at [473, 512] on icon at bounding box center [475, 567] width 19 height 18
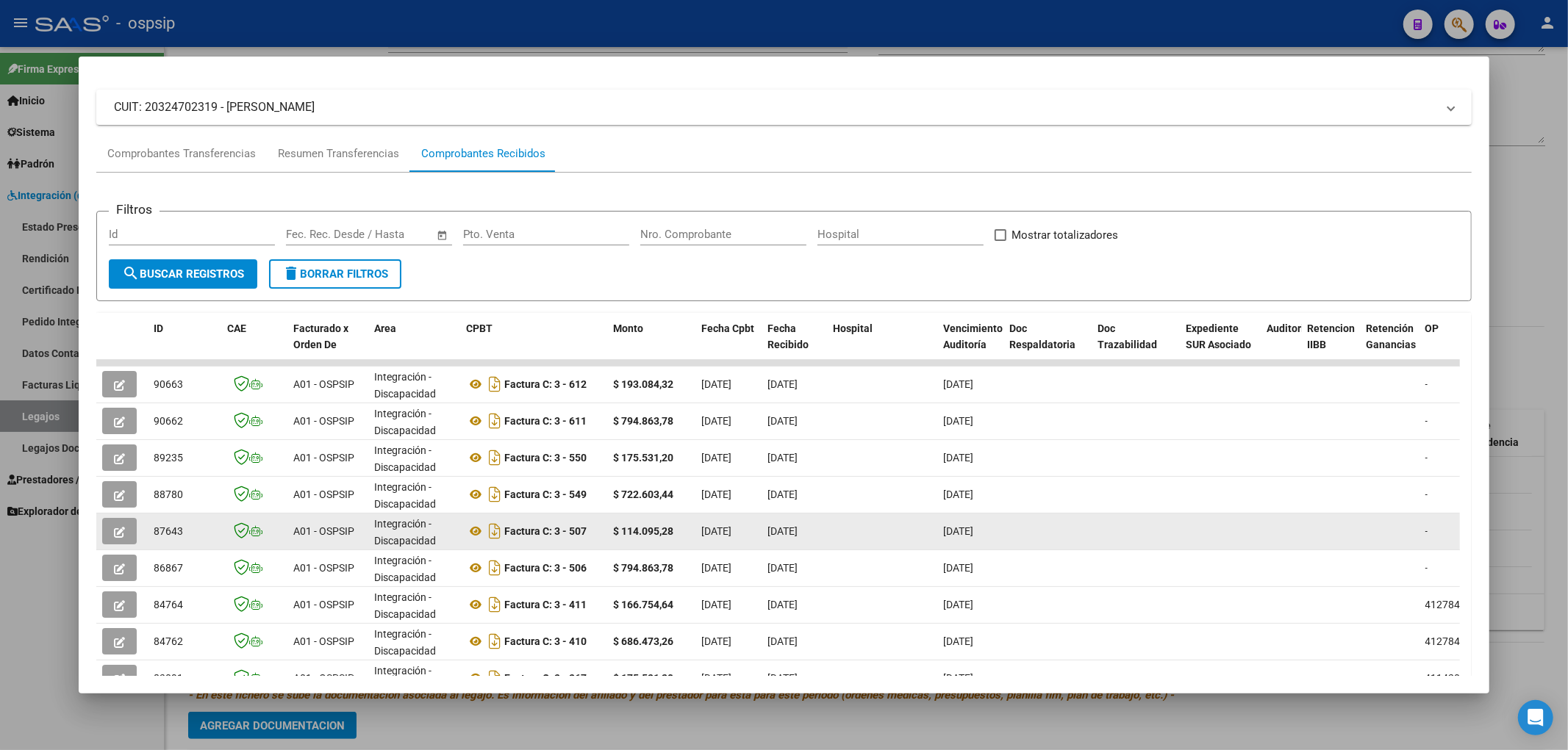
click at [120, 512] on icon "button" at bounding box center [119, 532] width 11 height 11
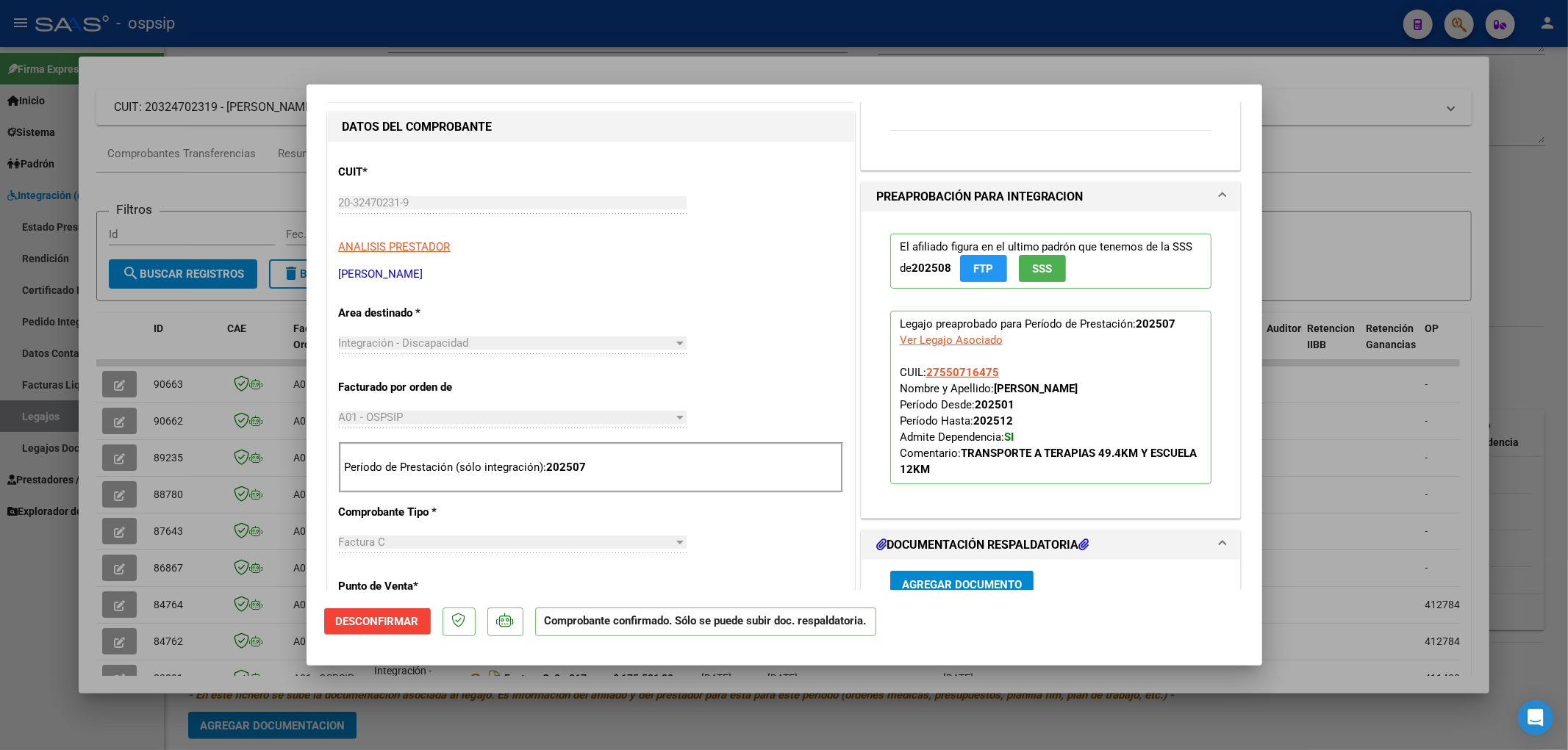
scroll to position [0, 0]
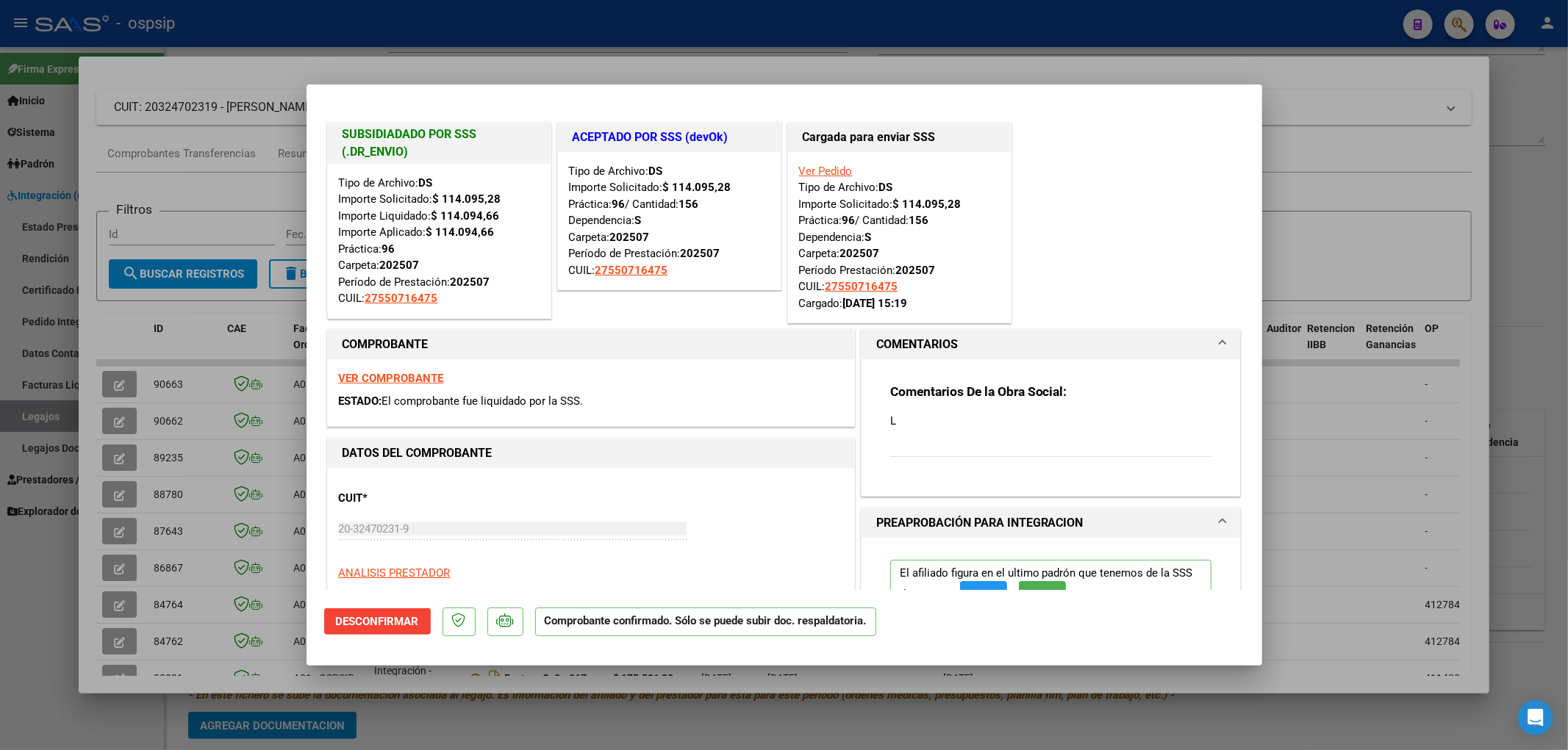
click at [128, 488] on div at bounding box center [784, 375] width 1568 height 750
type input "$ 0,00"
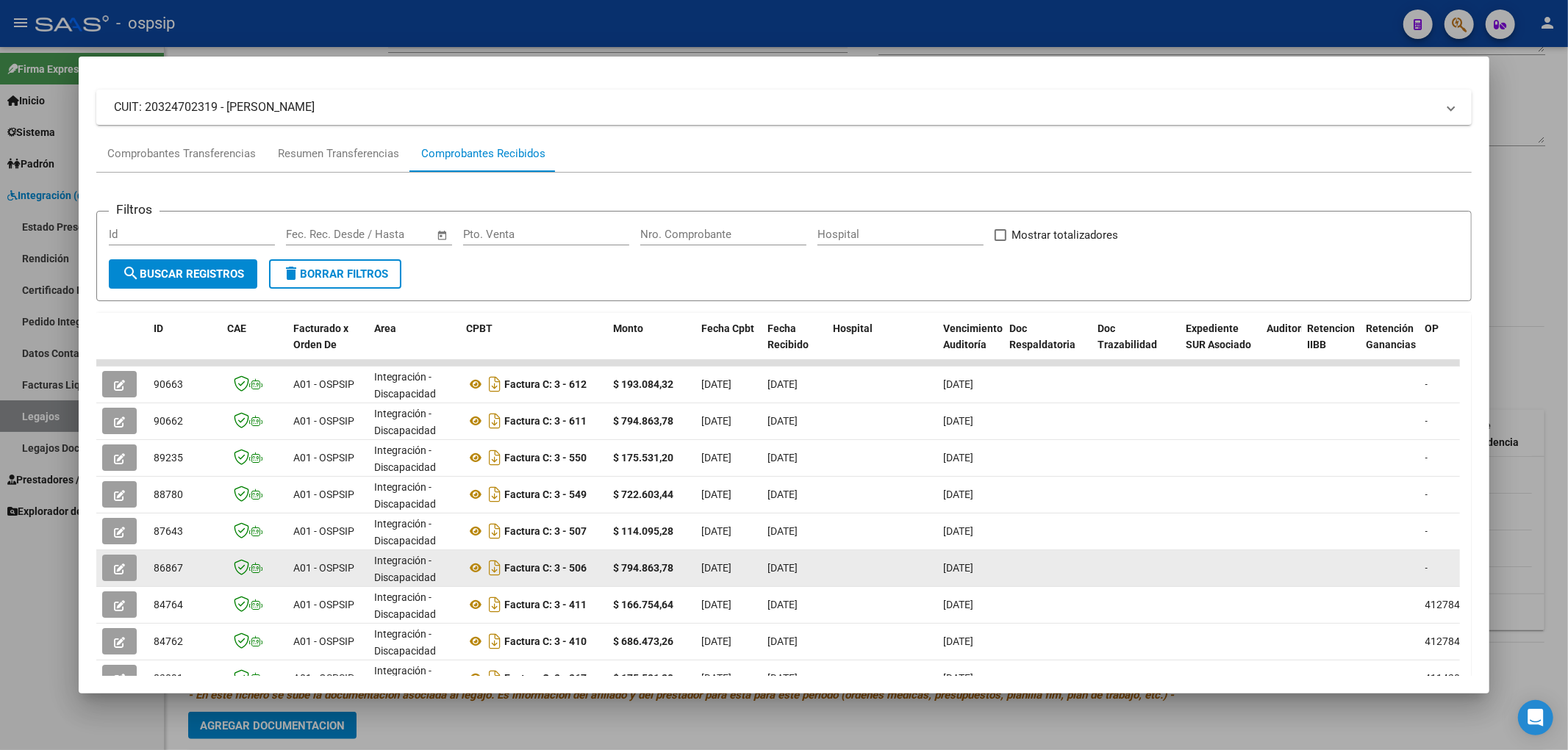
click at [124, 512] on icon "button" at bounding box center [119, 569] width 11 height 11
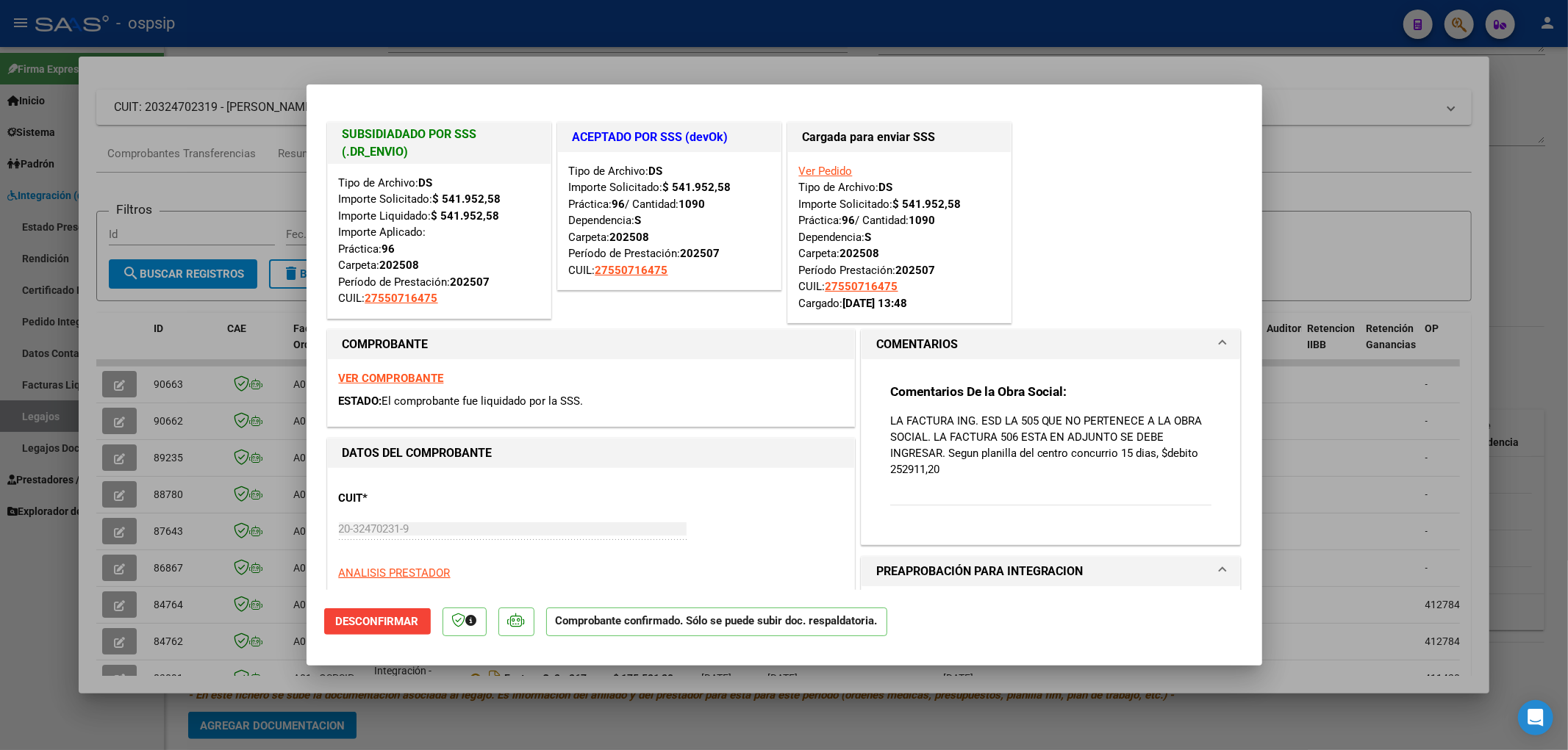
click at [425, 381] on strong "VER COMPROBANTE" at bounding box center [391, 379] width 105 height 13
click at [897, 471] on p "LA FACTURA ING. ESD LA 505 QUE NO PERTENECE A LA OBRA SOCIAL. LA FACTURA 506 ES…" at bounding box center [1050, 444] width 322 height 65
type input "$ 0,00"
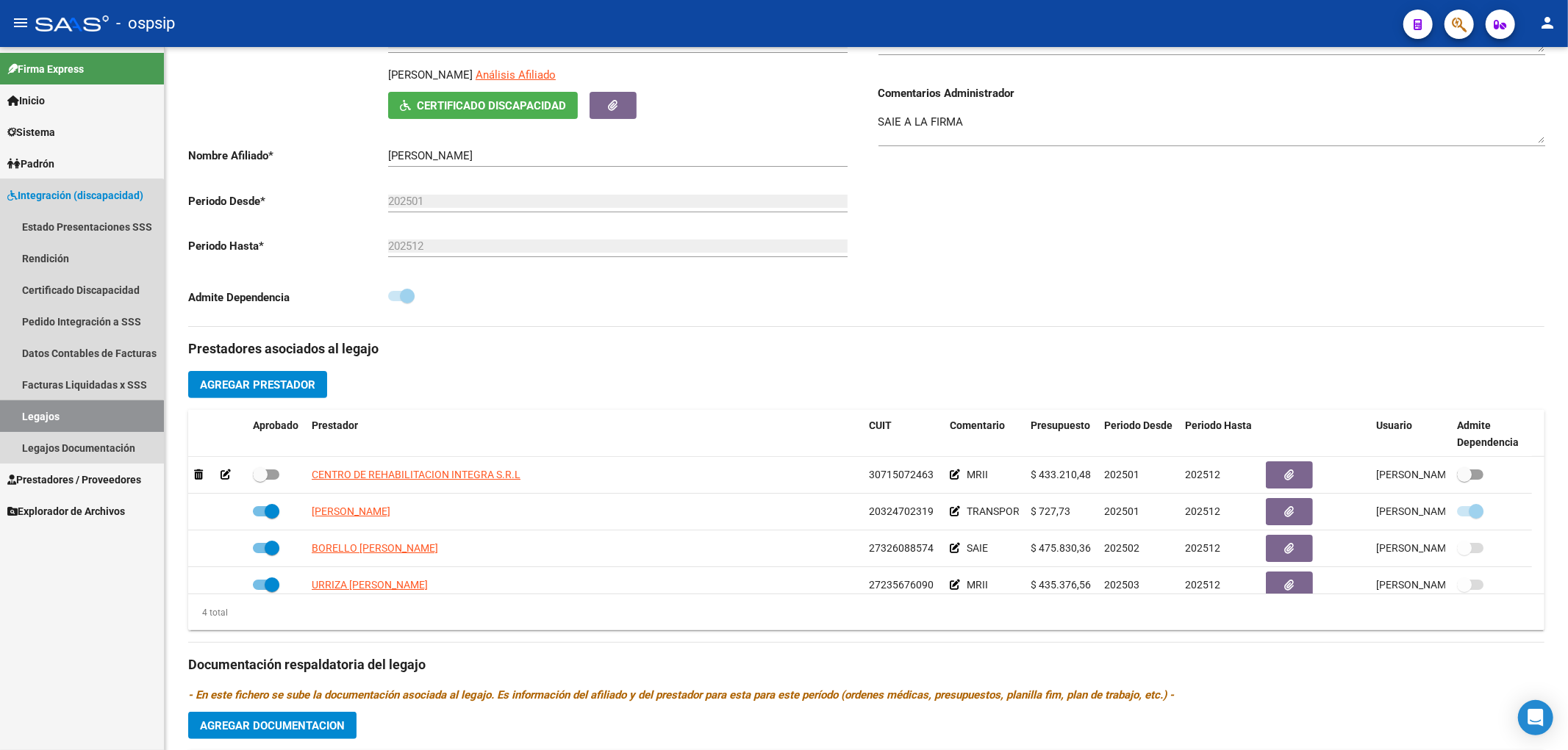
click at [47, 416] on link "Legajos" at bounding box center [82, 416] width 164 height 32
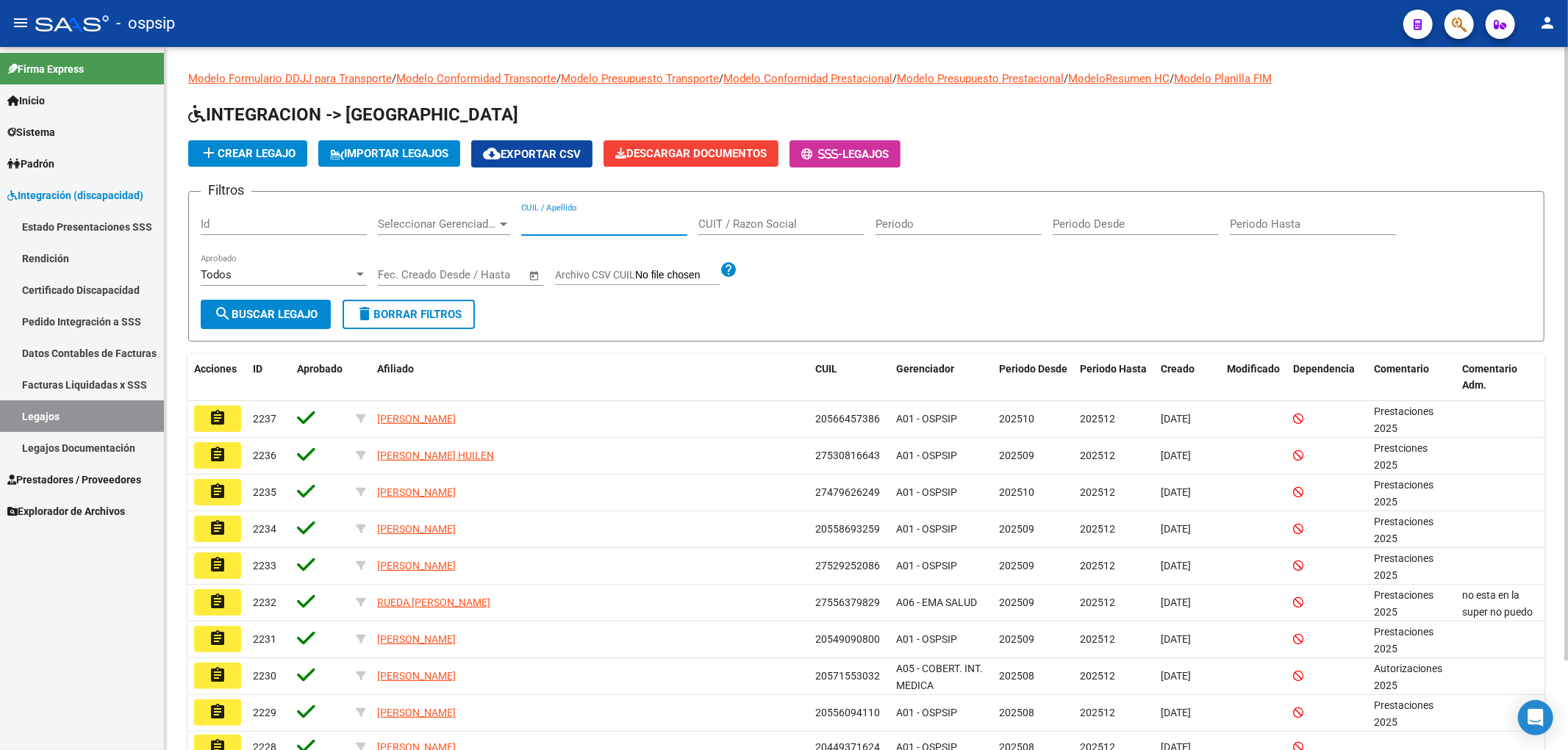
click at [565, 226] on input "CUIL / Apellido" at bounding box center [604, 224] width 166 height 13
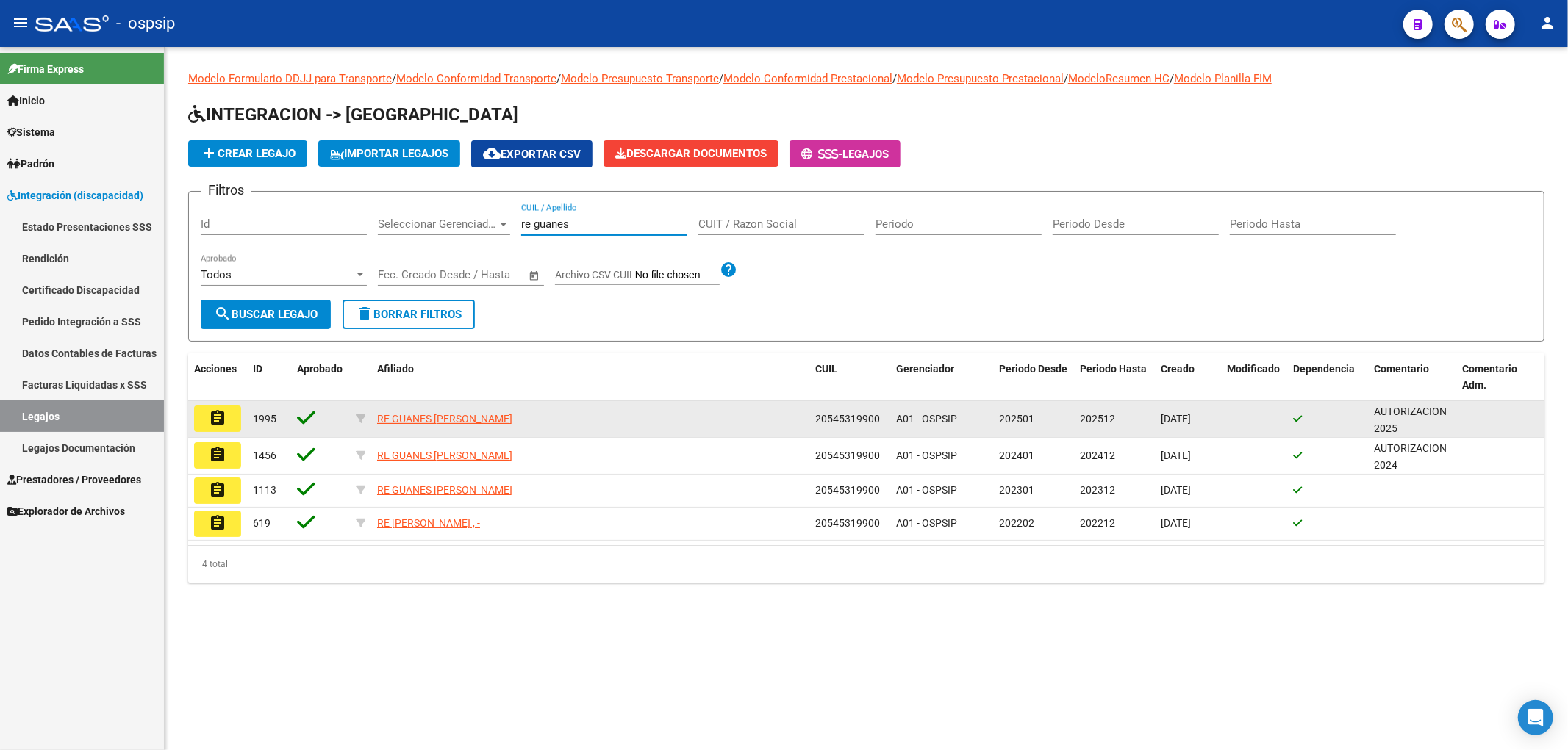
type input "re guanes"
click at [218, 420] on mat-icon "assignment" at bounding box center [218, 418] width 18 height 18
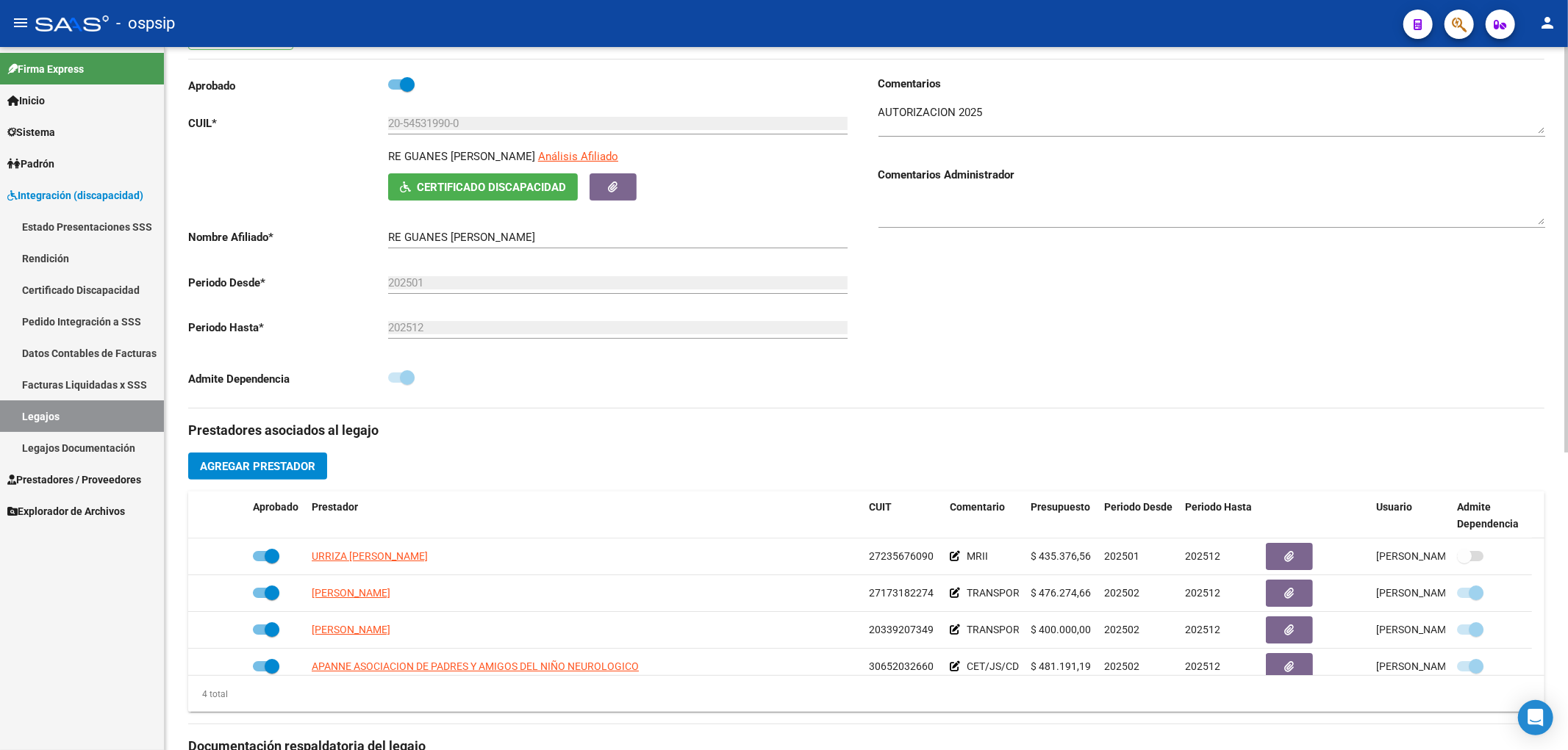
scroll to position [408, 0]
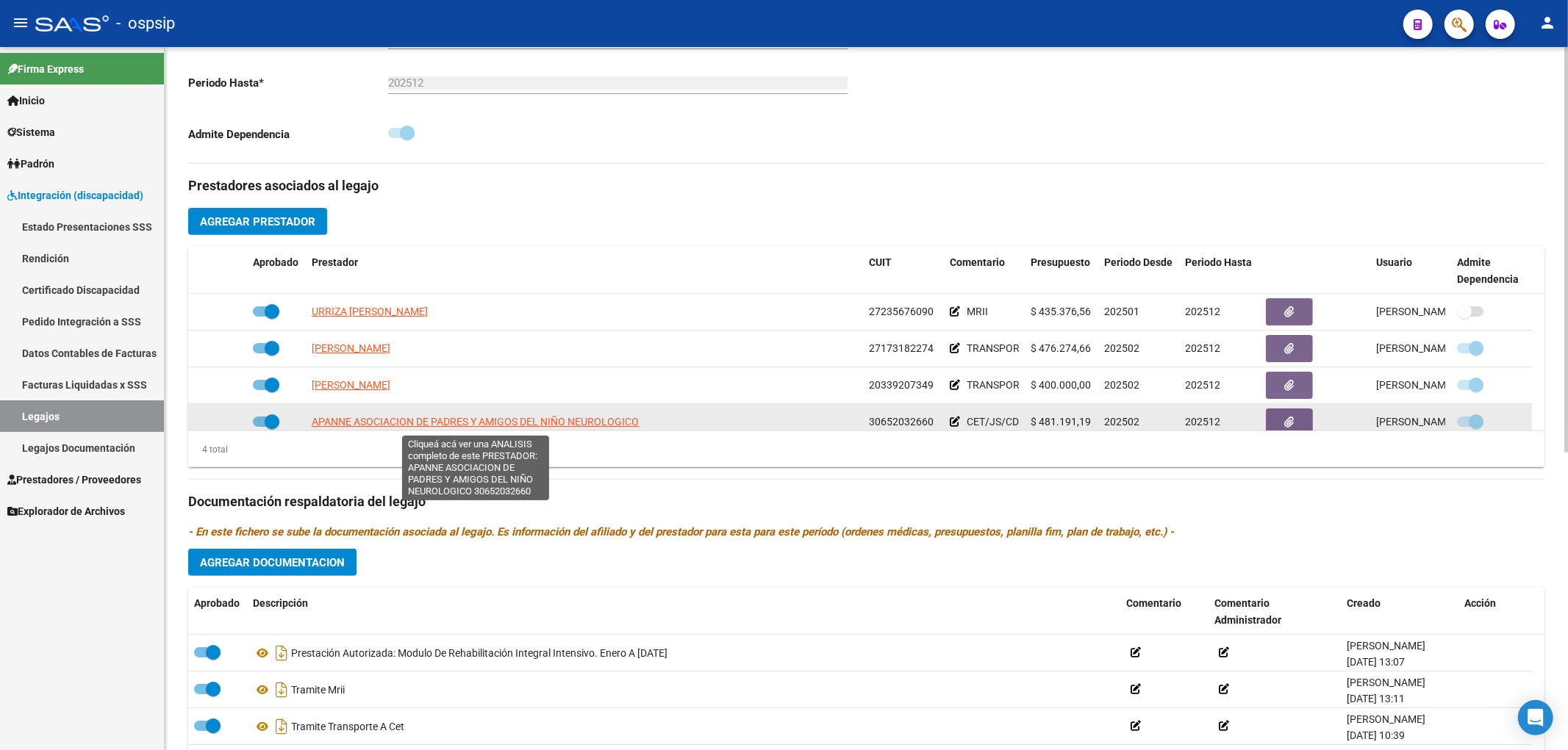
click at [447, 427] on span "APANNE ASOCIACION DE PADRES Y AMIGOS DEL NIÑO NEUROLOGICO" at bounding box center [475, 422] width 327 height 12
type textarea "30652032660"
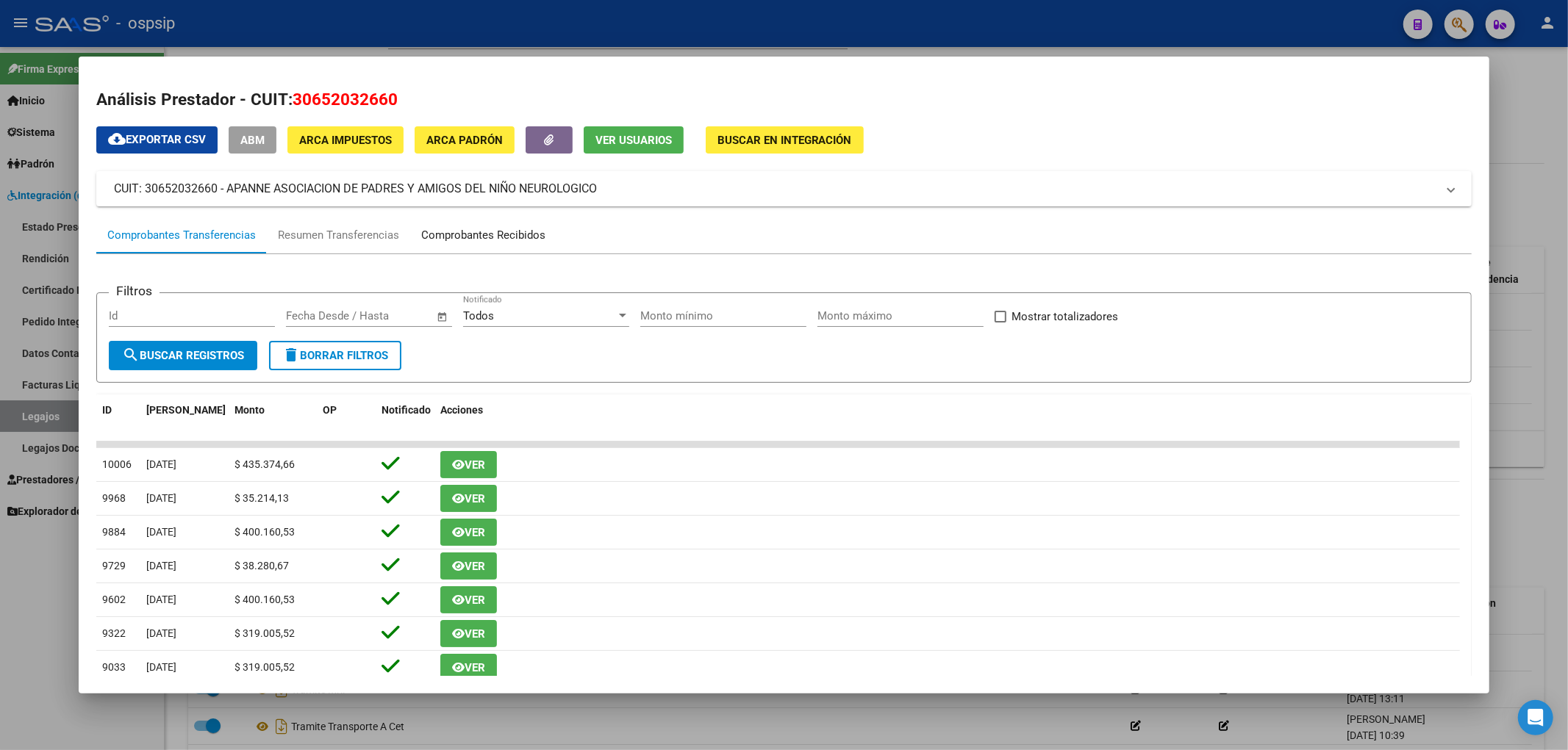
click at [460, 232] on div "Comprobantes Recibidos" at bounding box center [483, 235] width 124 height 17
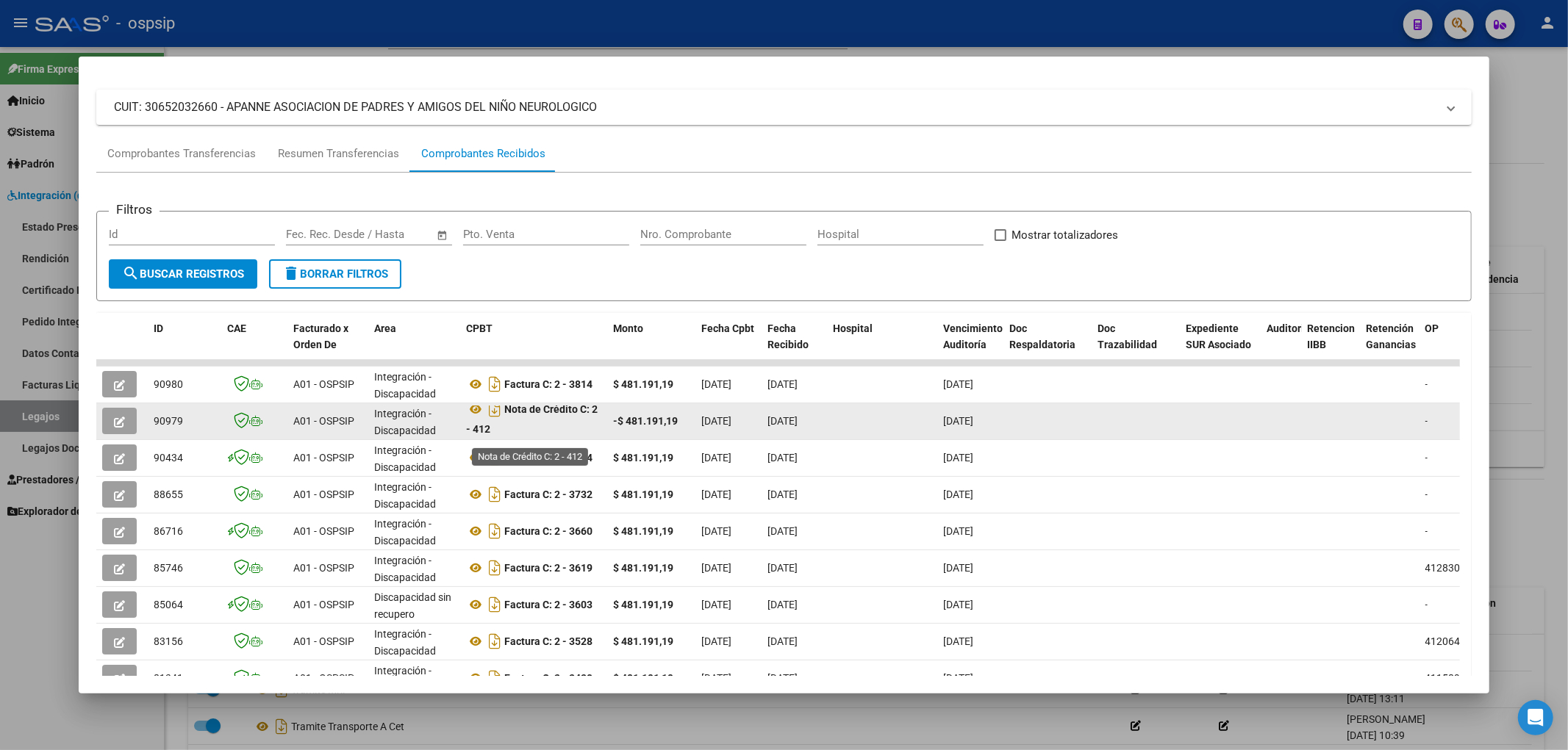
scroll to position [8, 0]
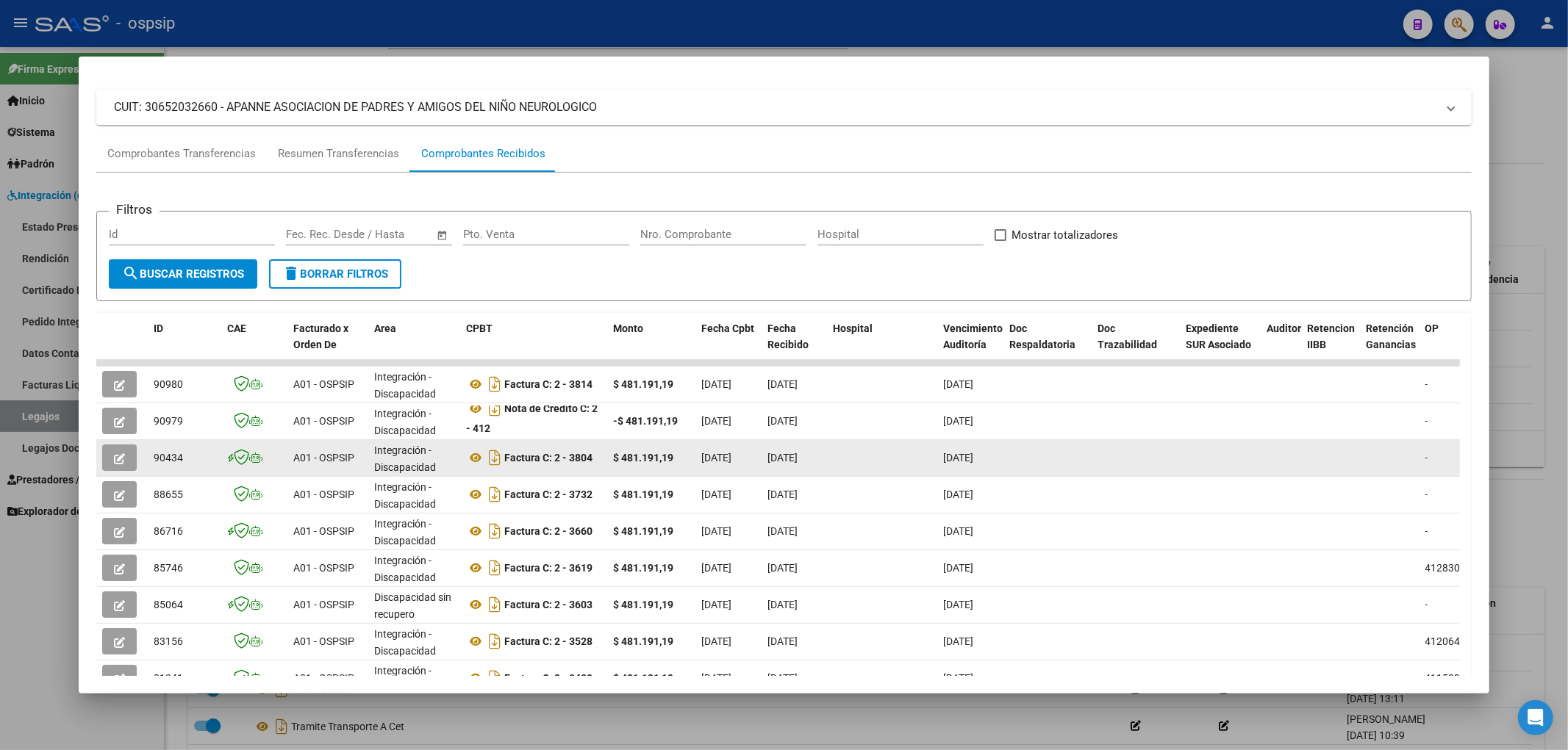
click at [120, 454] on icon "button" at bounding box center [119, 459] width 11 height 11
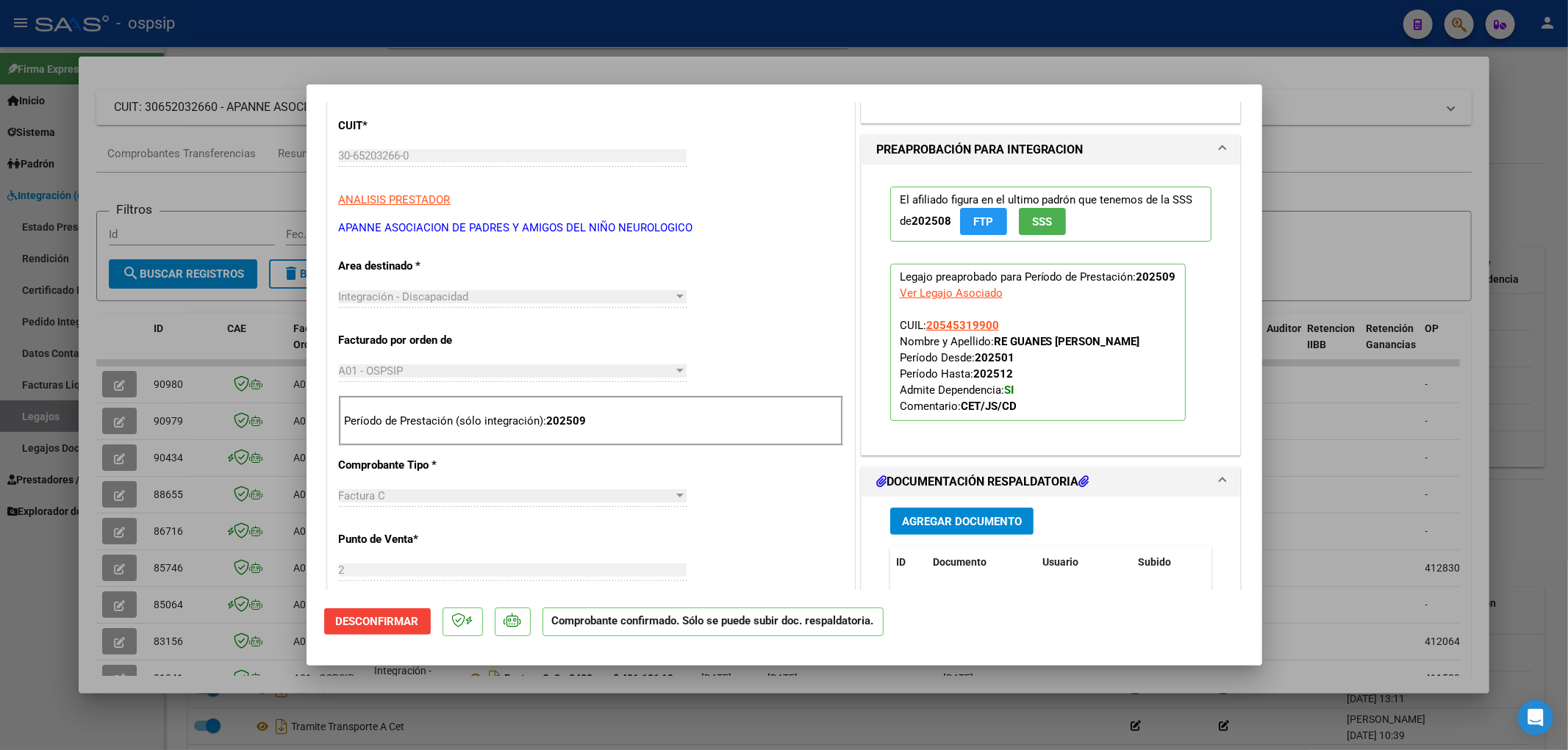
scroll to position [0, 0]
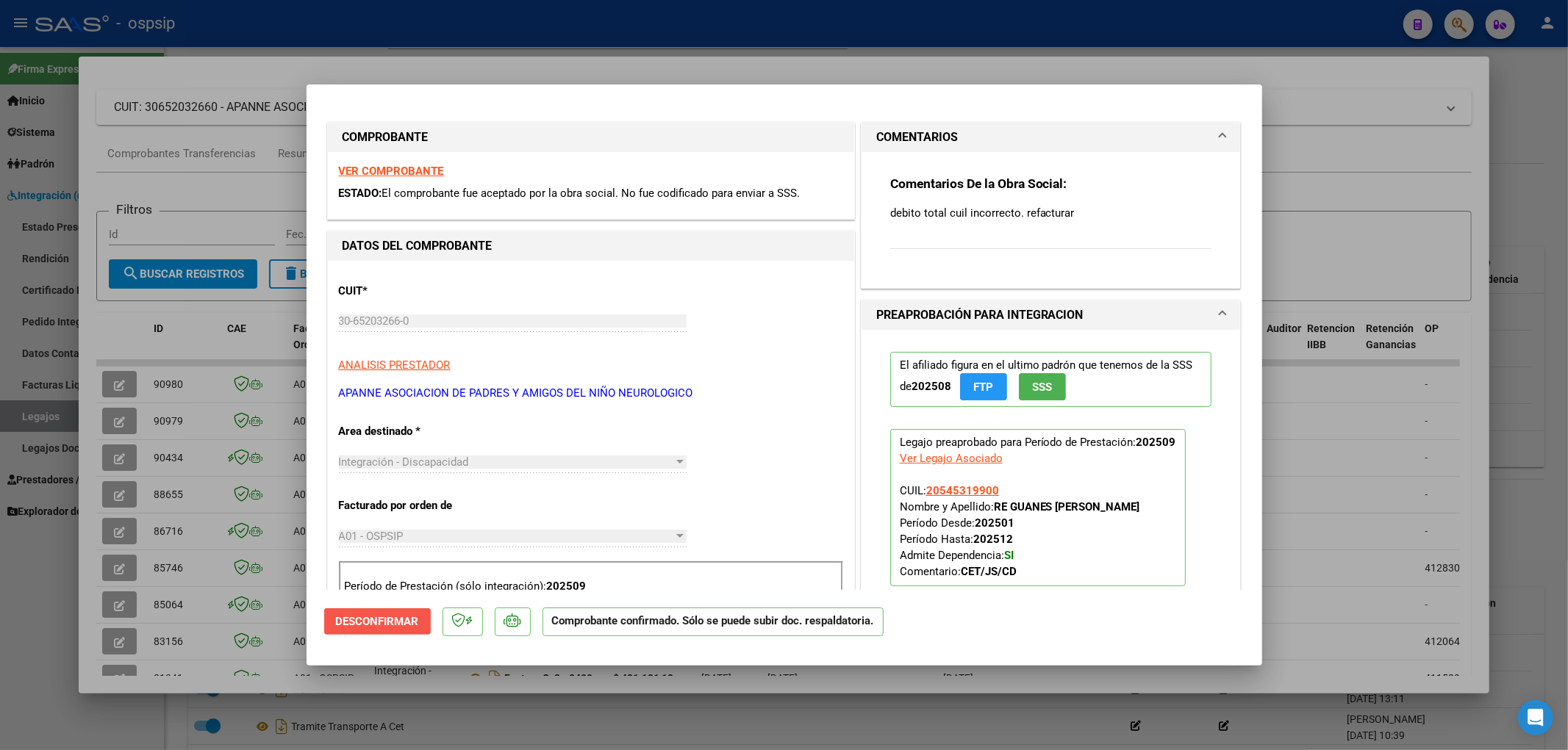
click at [361, 512] on span "Desconfirmar" at bounding box center [377, 622] width 83 height 13
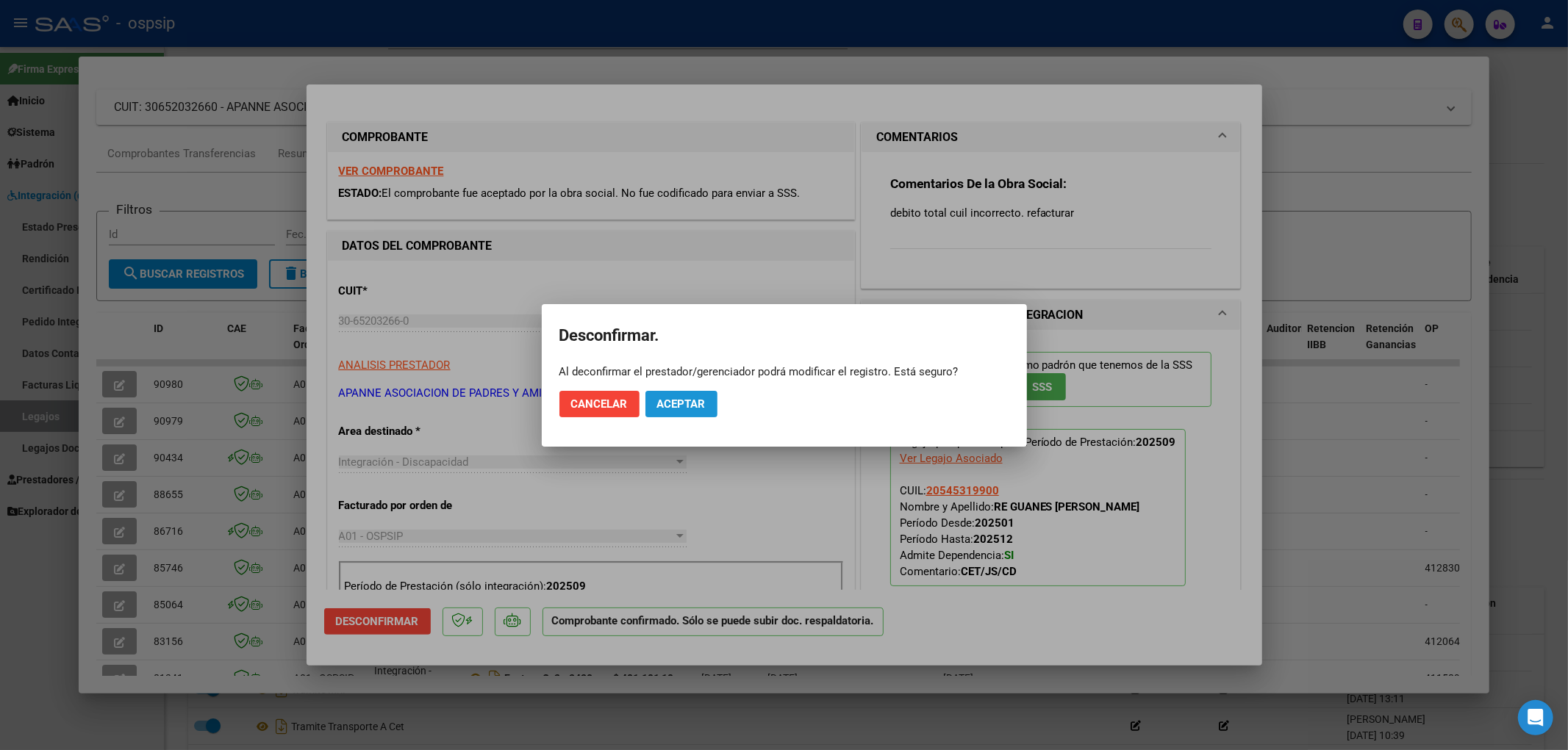
click at [696, 406] on span "Aceptar" at bounding box center [682, 404] width 49 height 13
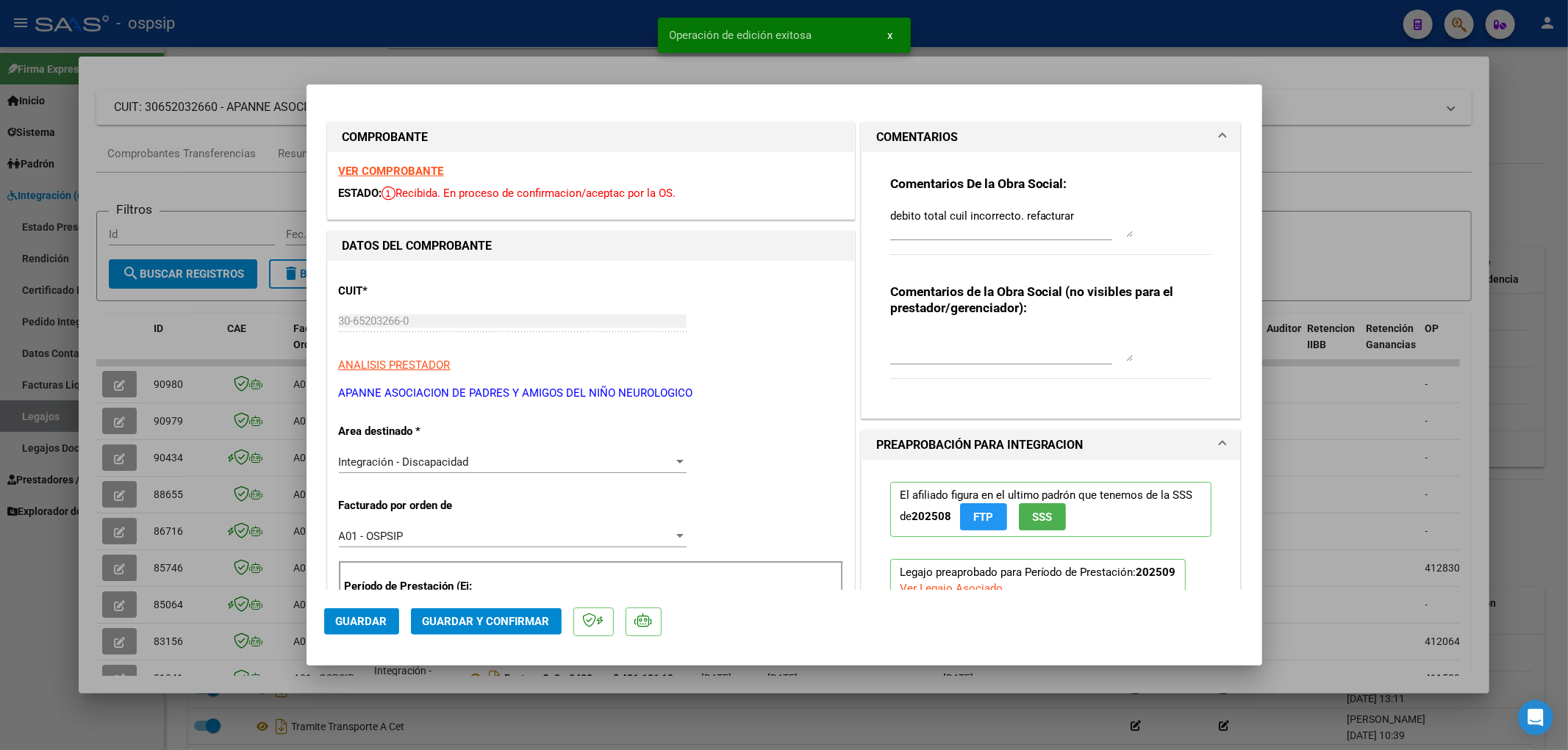
click at [673, 466] on div at bounding box center [680, 462] width 13 height 12
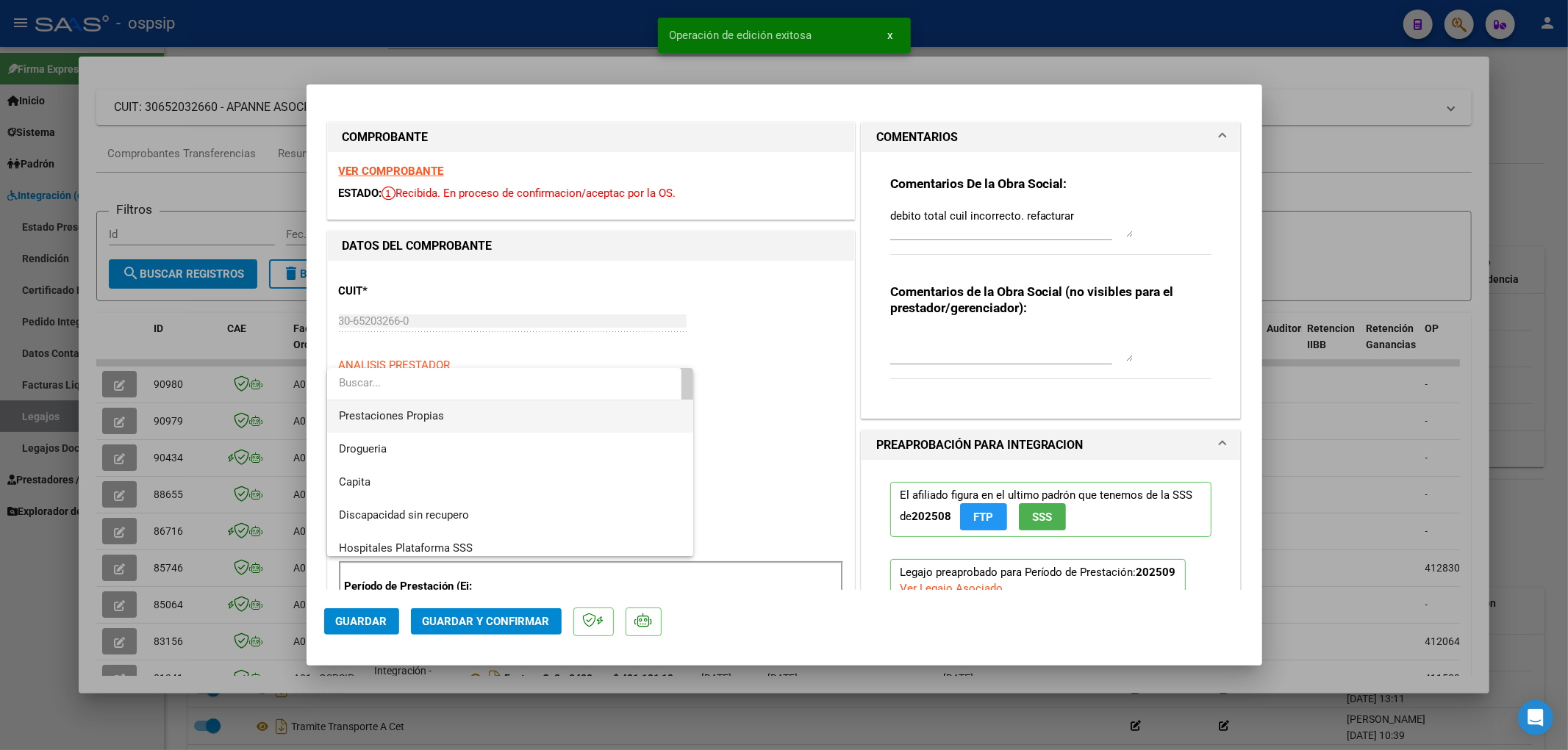
scroll to position [136, 0]
click at [435, 508] on span "Discapacidad sin recupero" at bounding box center [403, 513] width 130 height 13
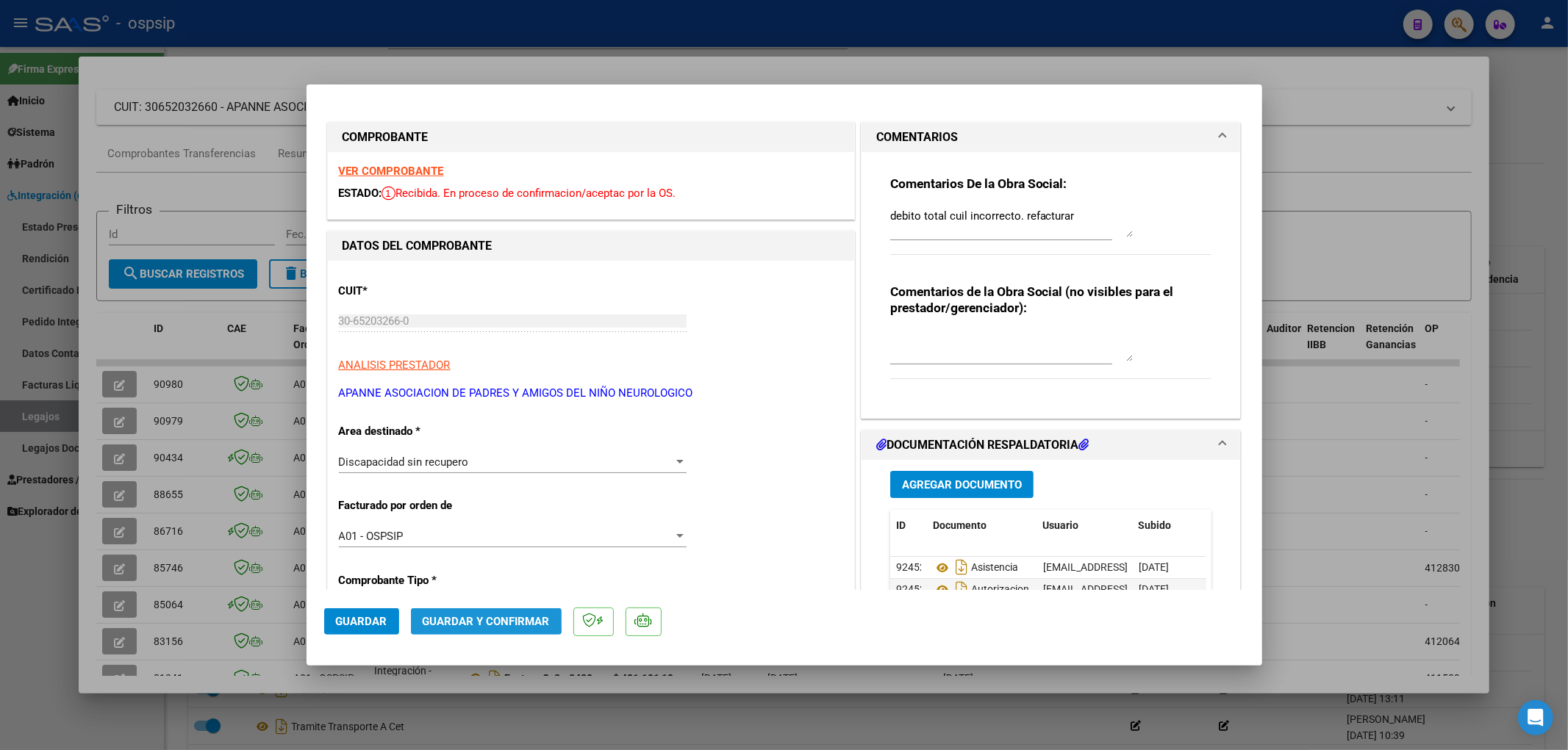
click at [460, 512] on span "Guardar y Confirmar" at bounding box center [487, 622] width 128 height 13
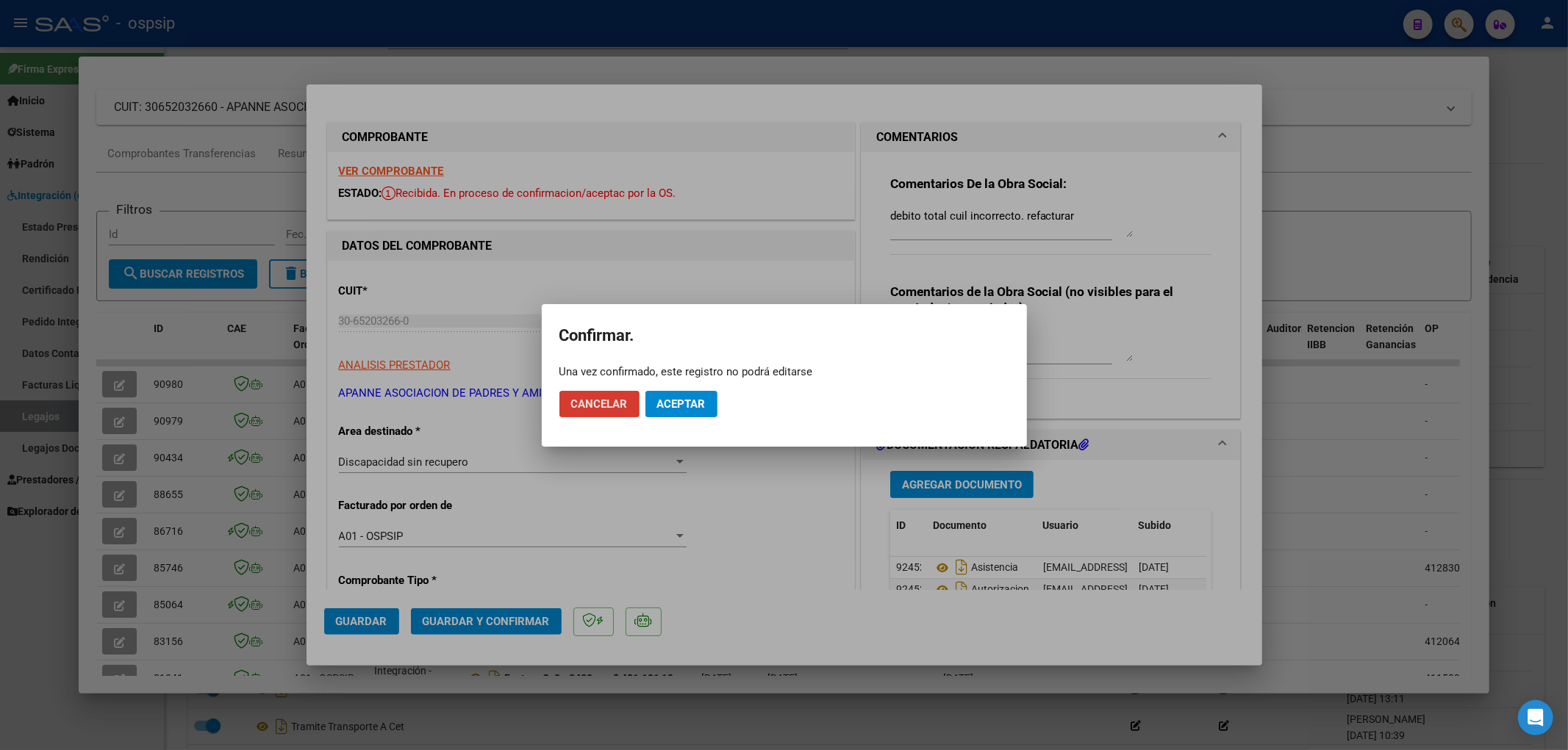
click at [664, 398] on span "Aceptar" at bounding box center [682, 404] width 49 height 13
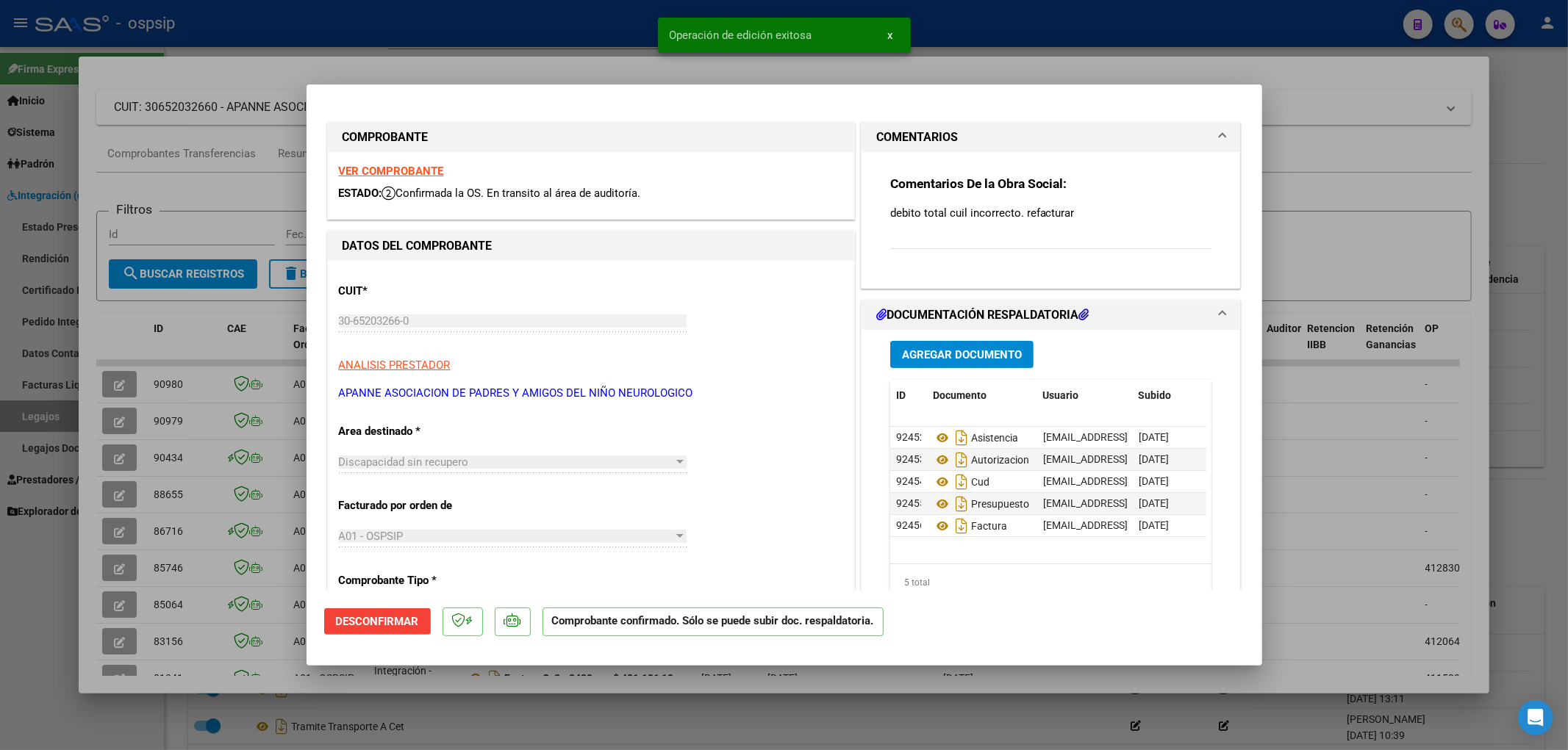
click at [125, 384] on div at bounding box center [784, 375] width 1568 height 750
type input "$ 0,00"
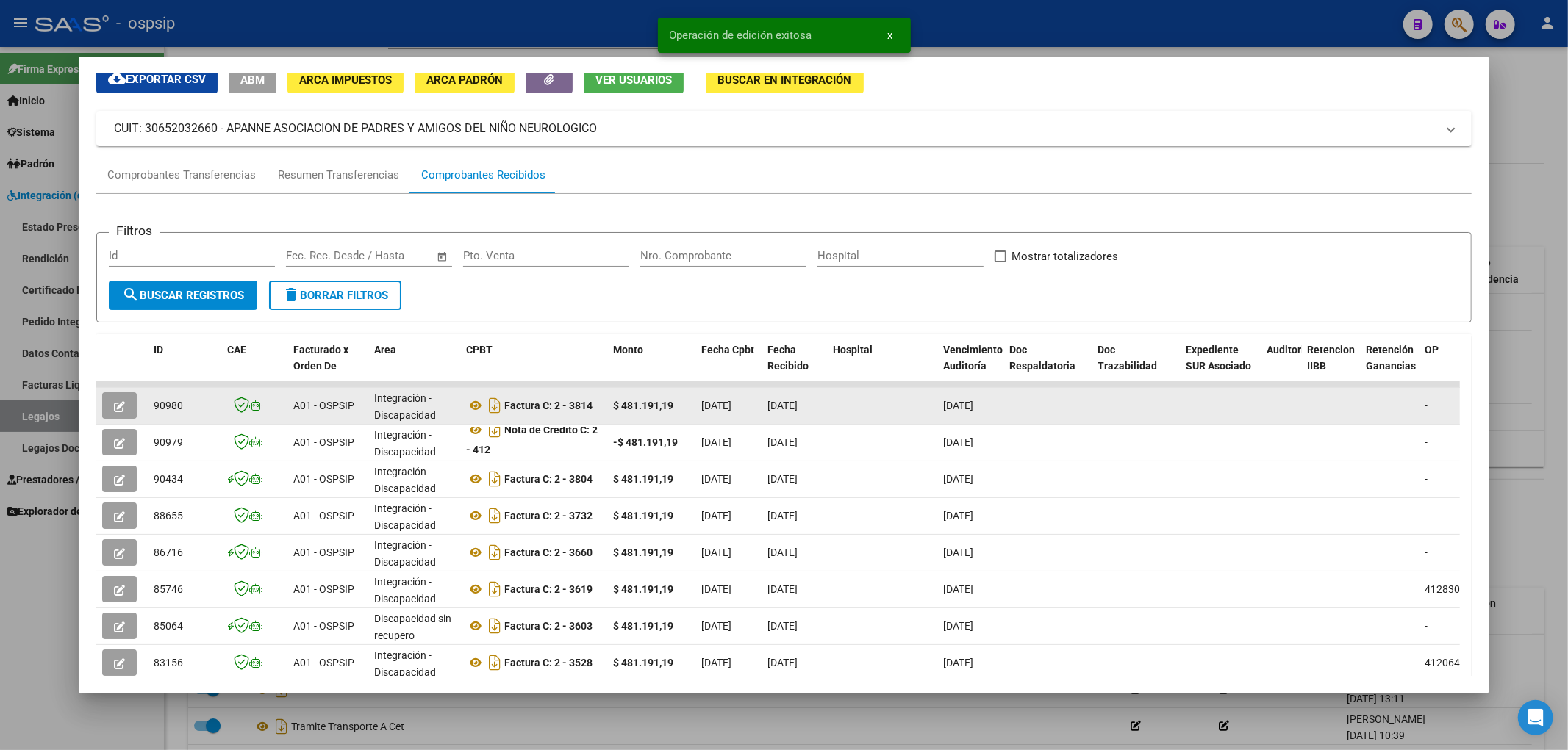
scroll to position [0, 0]
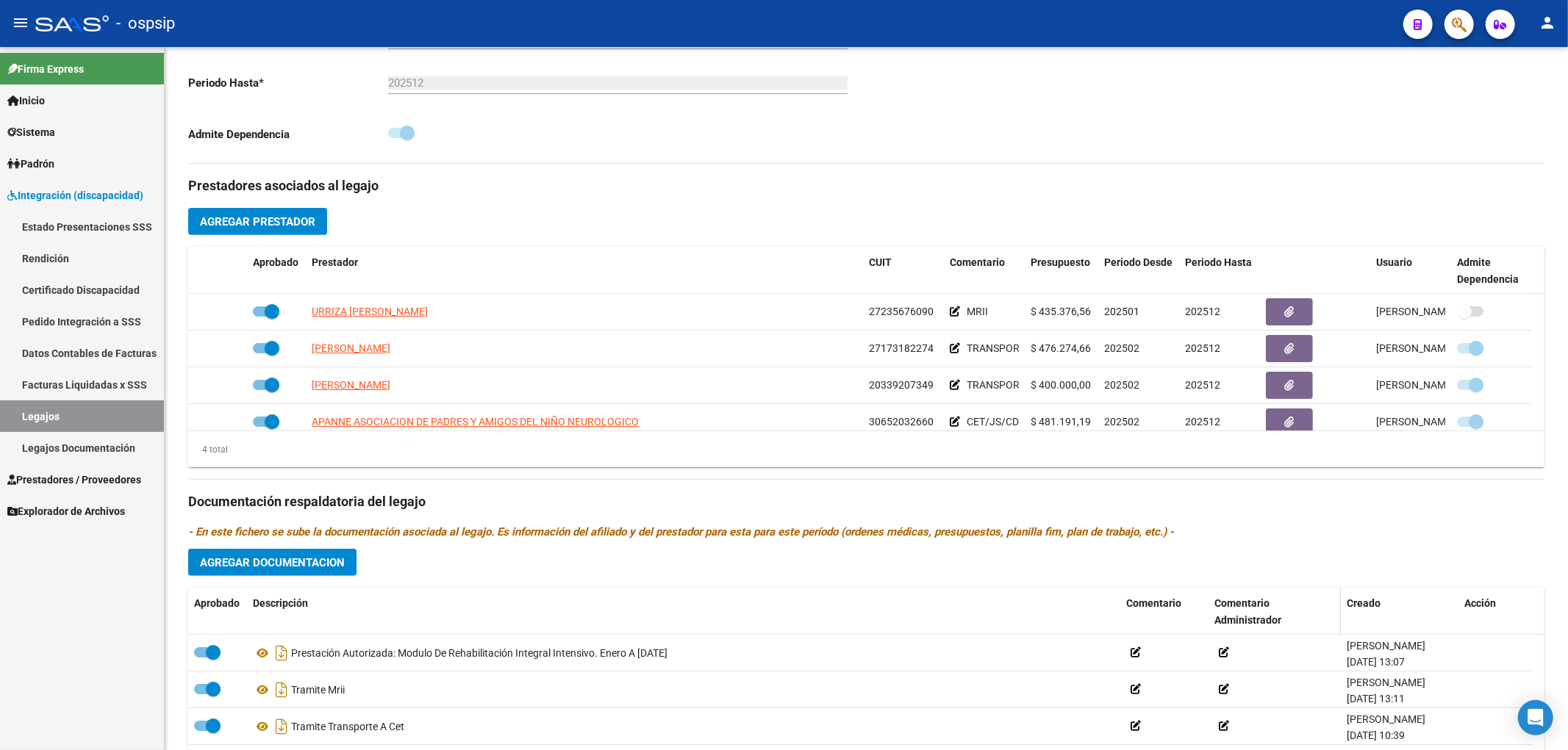
click at [56, 400] on link "Legajos" at bounding box center [82, 416] width 164 height 32
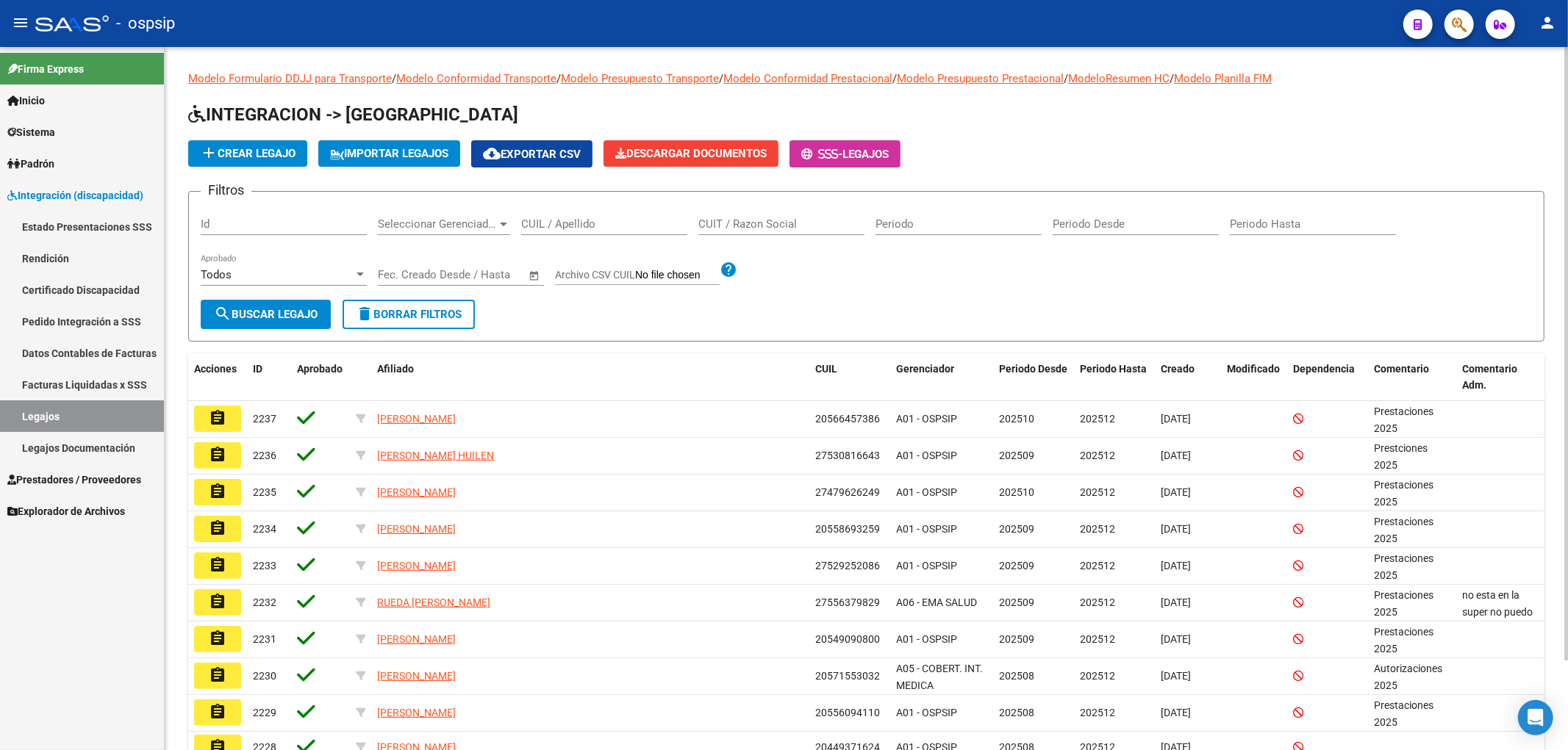
click at [553, 222] on input "CUIL / Apellido" at bounding box center [604, 224] width 166 height 13
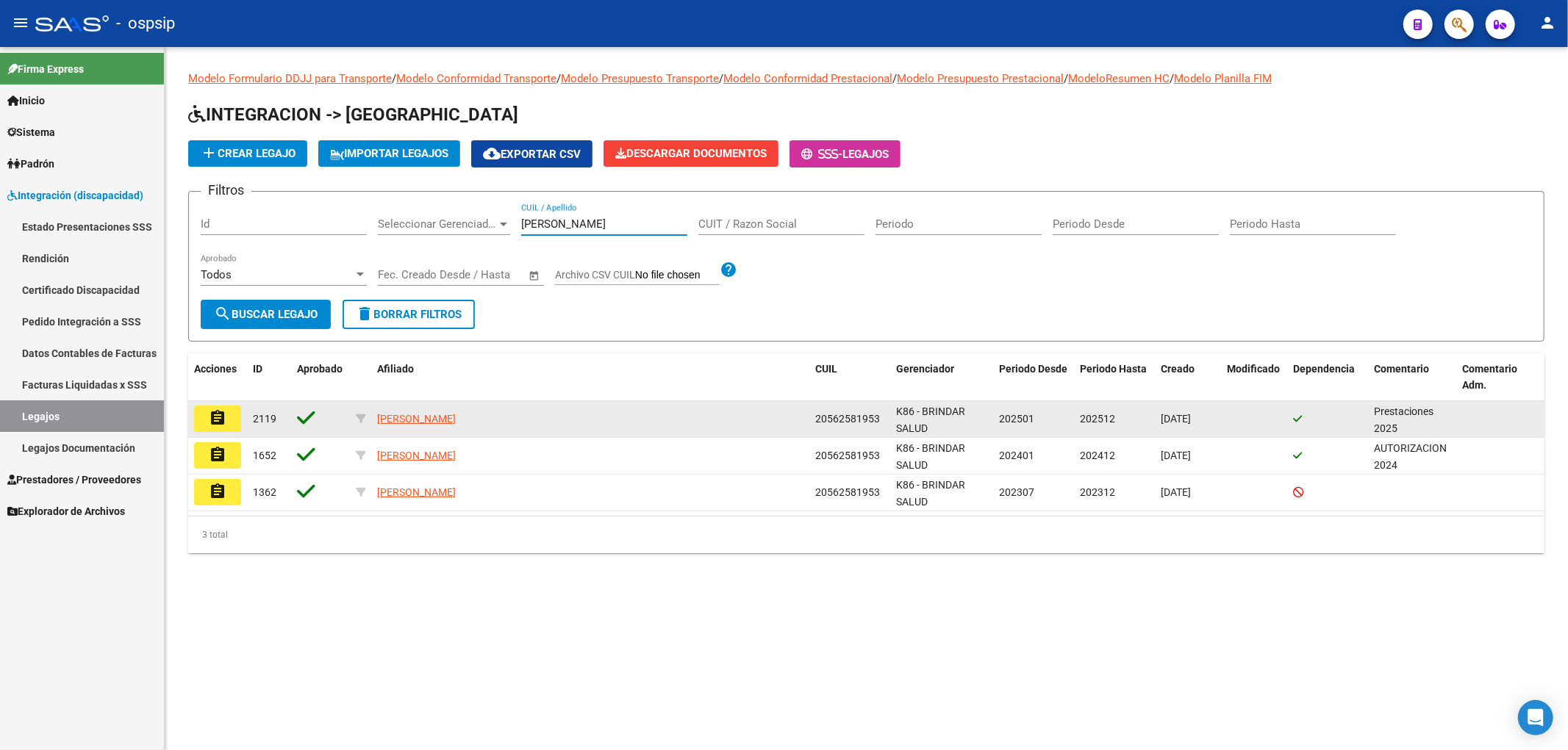
type input "rolon"
click at [230, 412] on button "assignment" at bounding box center [218, 419] width 47 height 26
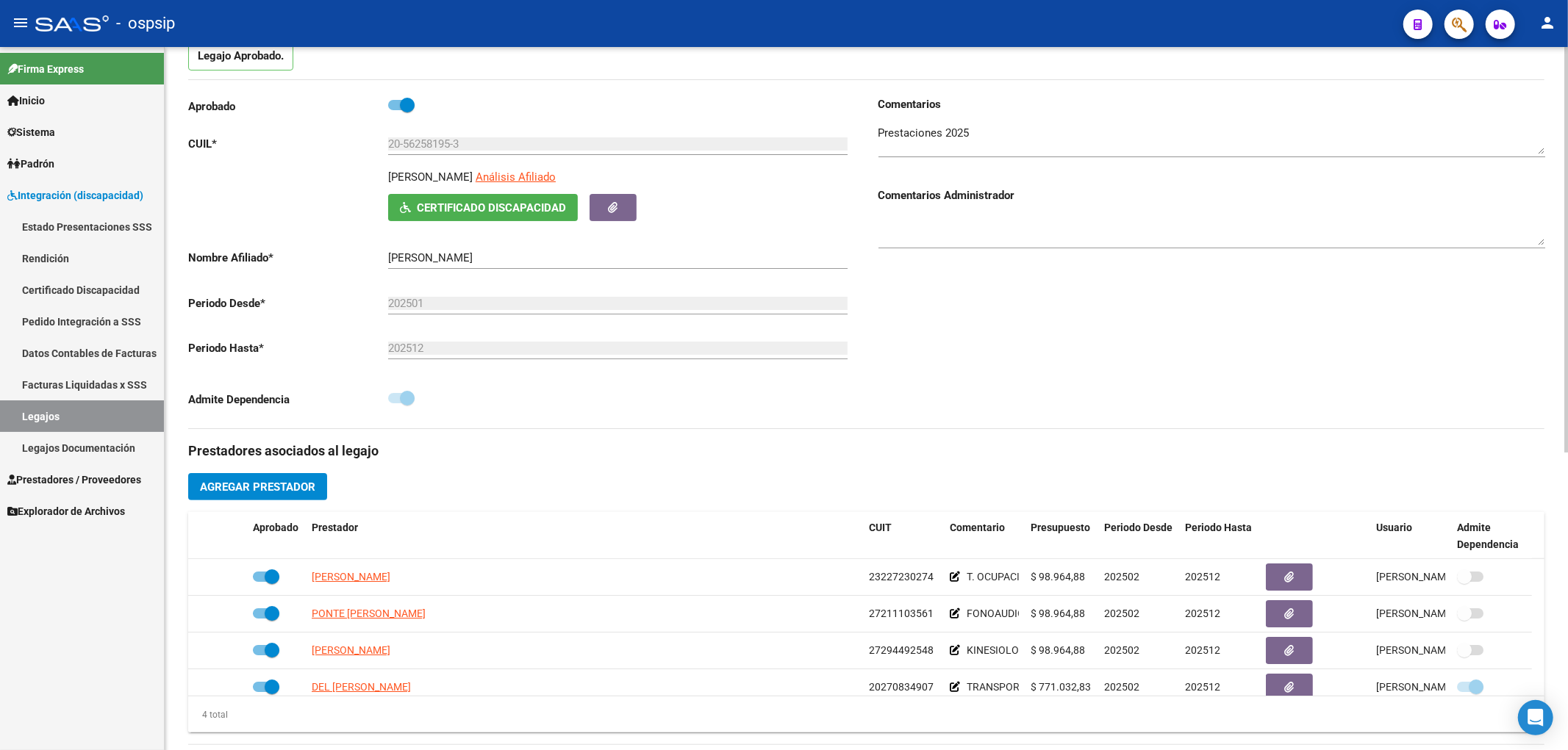
scroll to position [326, 0]
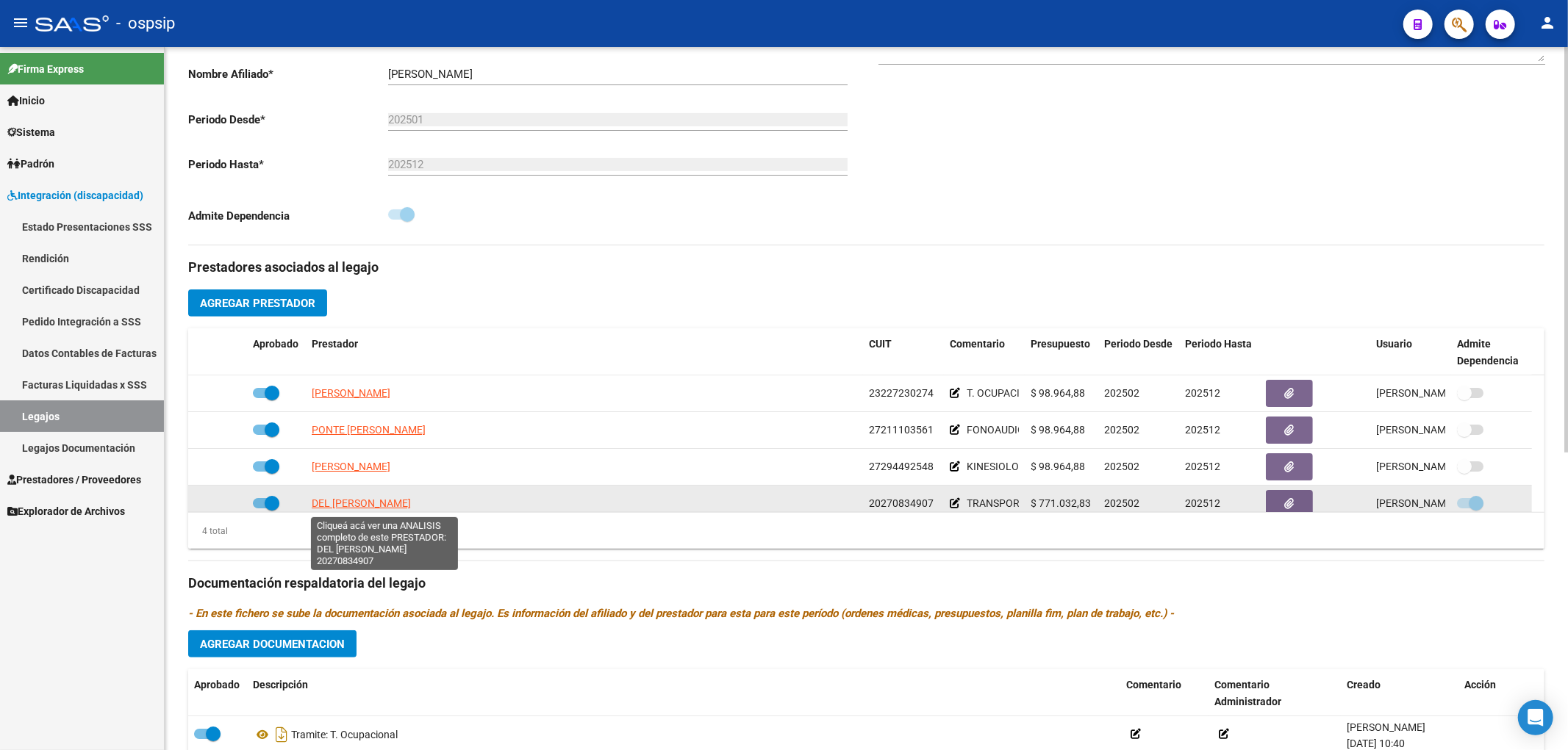
click at [400, 505] on span "DEL MARMOL RUBEN RICARDO" at bounding box center [361, 503] width 99 height 12
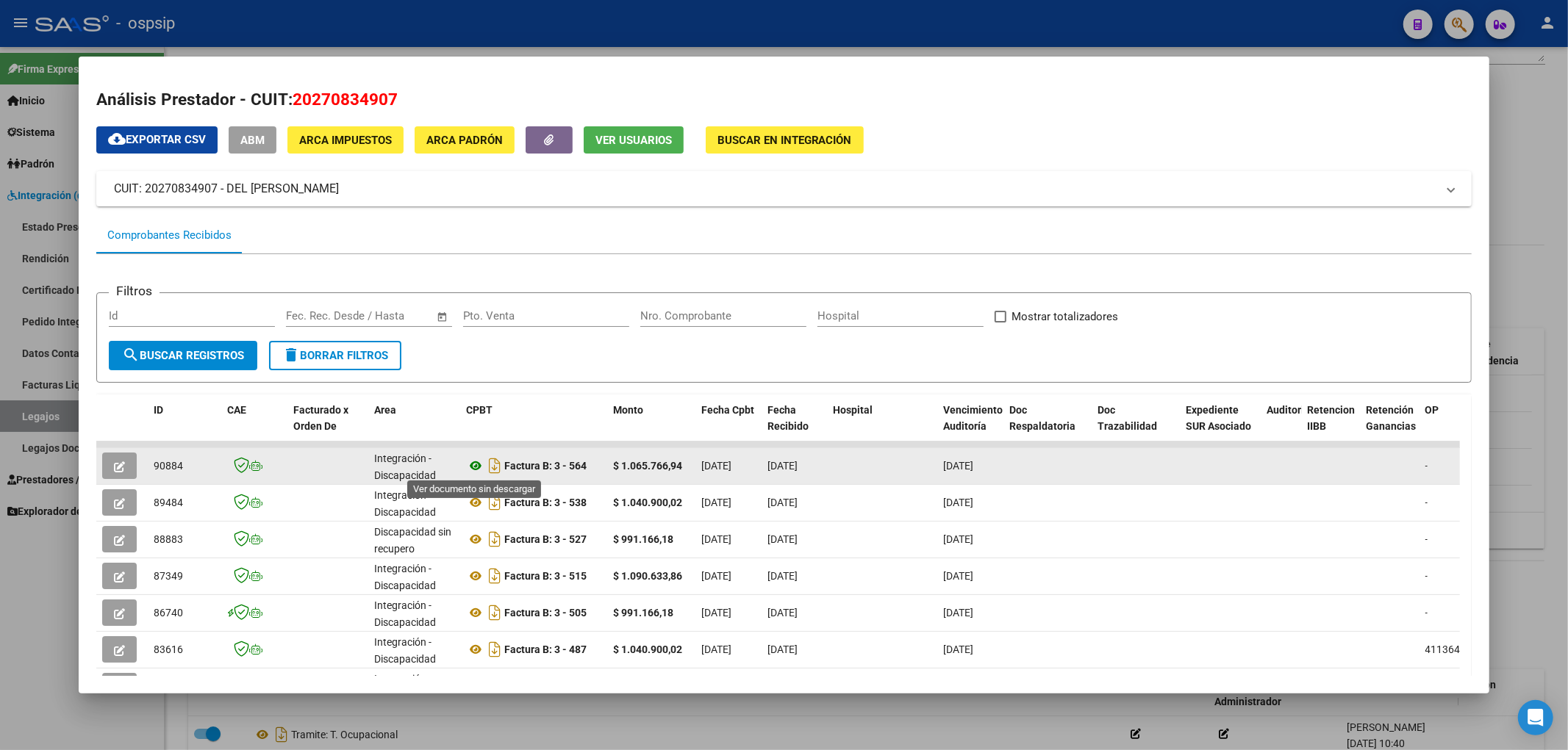
click at [479, 466] on icon at bounding box center [475, 466] width 19 height 18
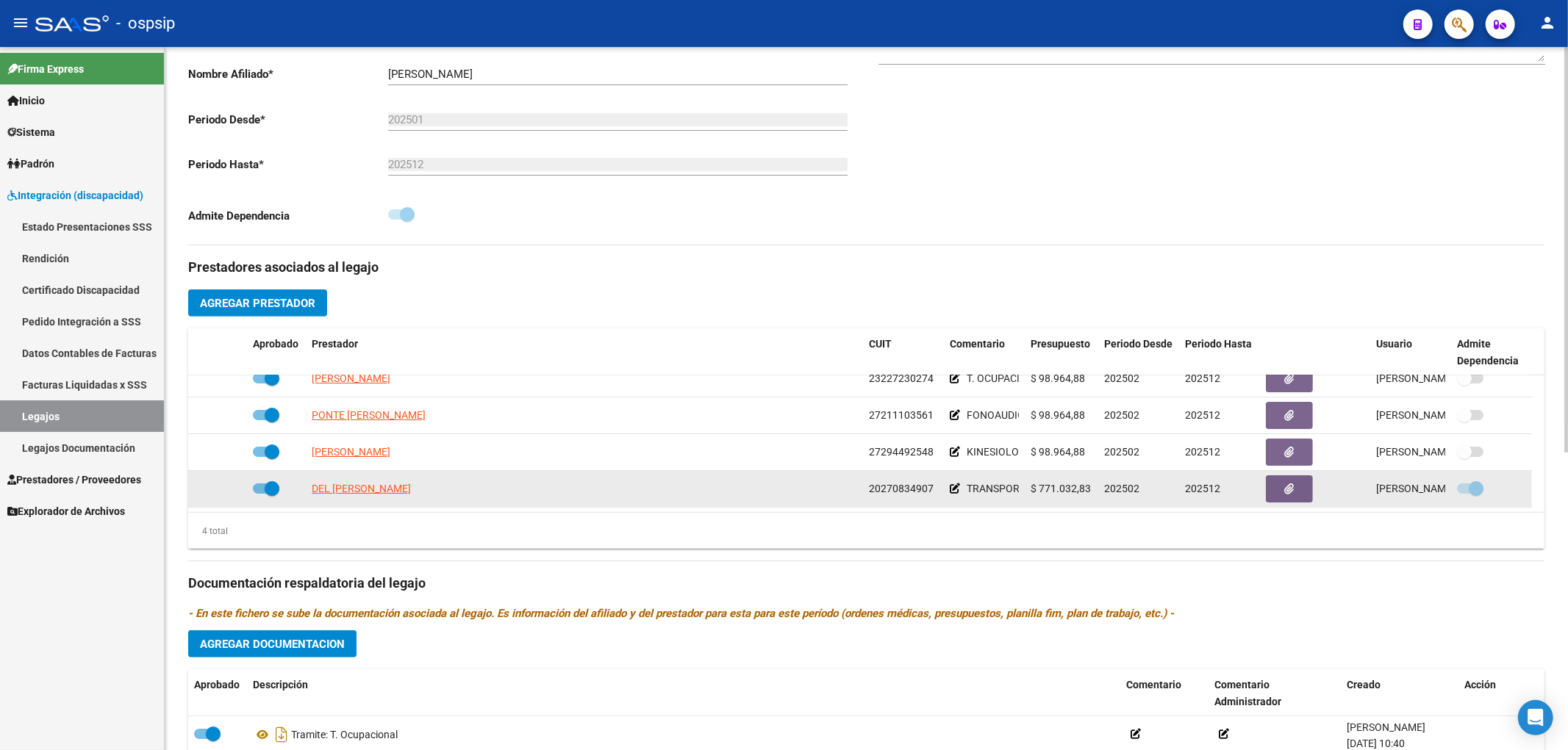
scroll to position [0, 0]
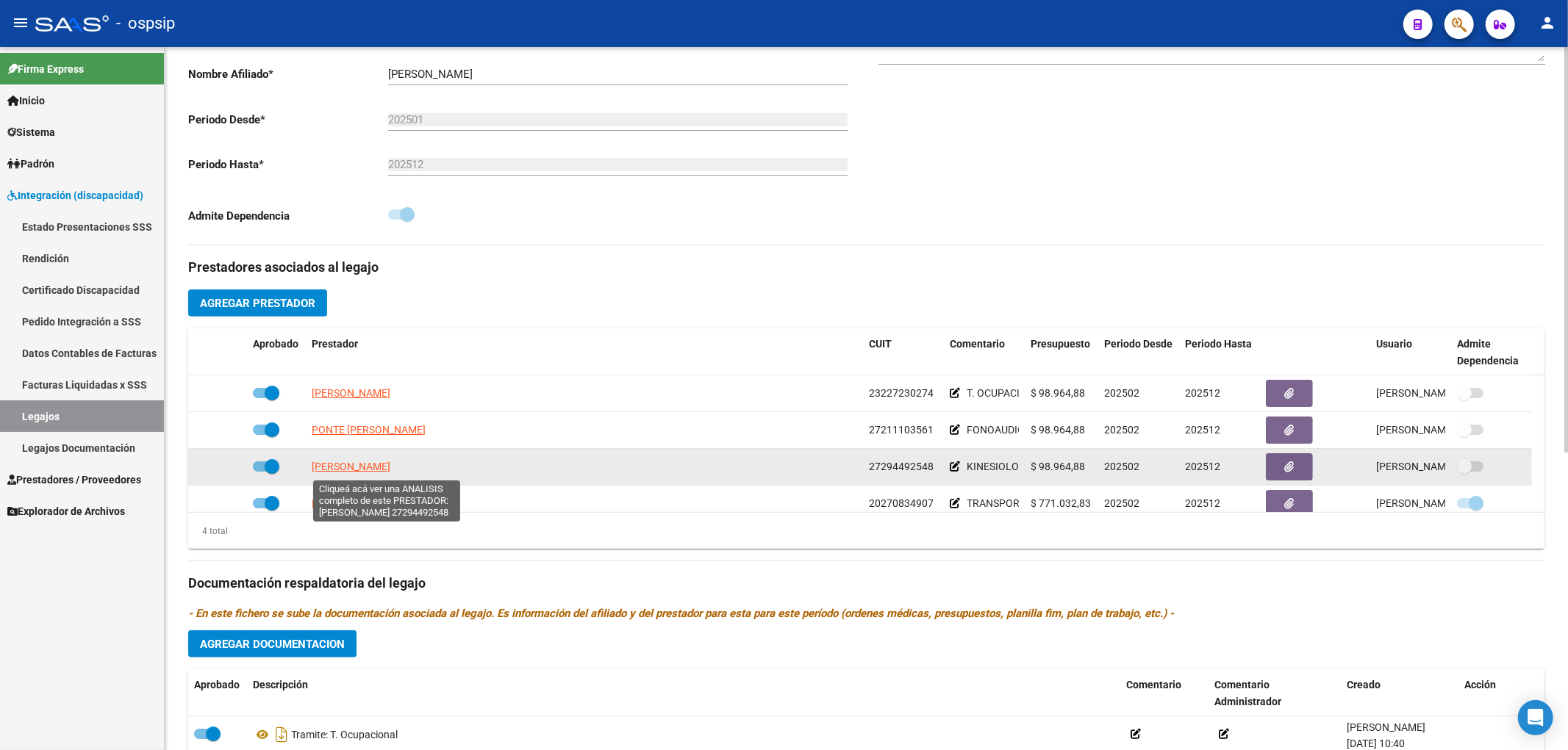
click at [366, 465] on span "FIGUEROA ROSALES ESTEFANIA" at bounding box center [351, 466] width 79 height 12
type textarea "27294492548"
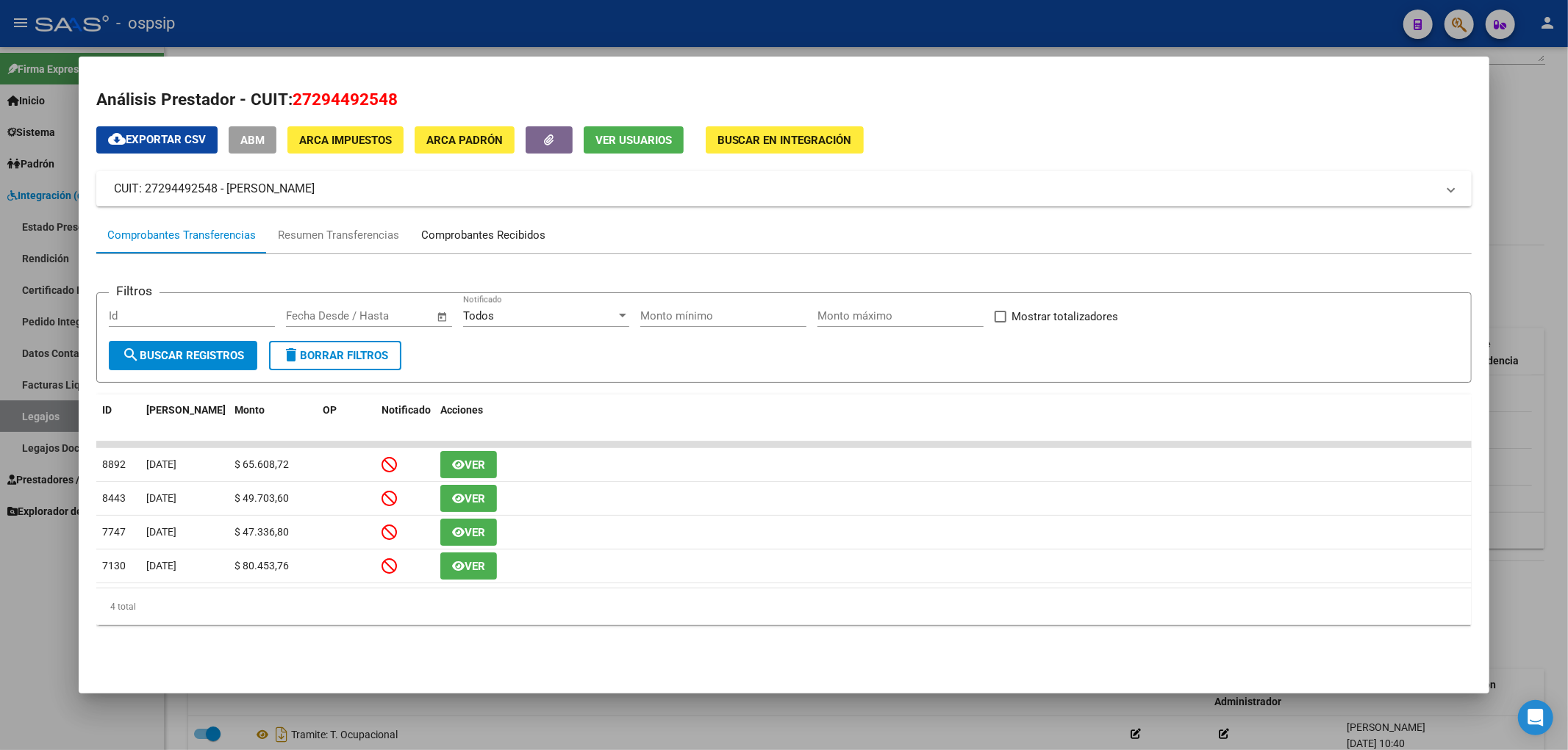
click at [495, 235] on div "Comprobantes Recibidos" at bounding box center [483, 235] width 124 height 17
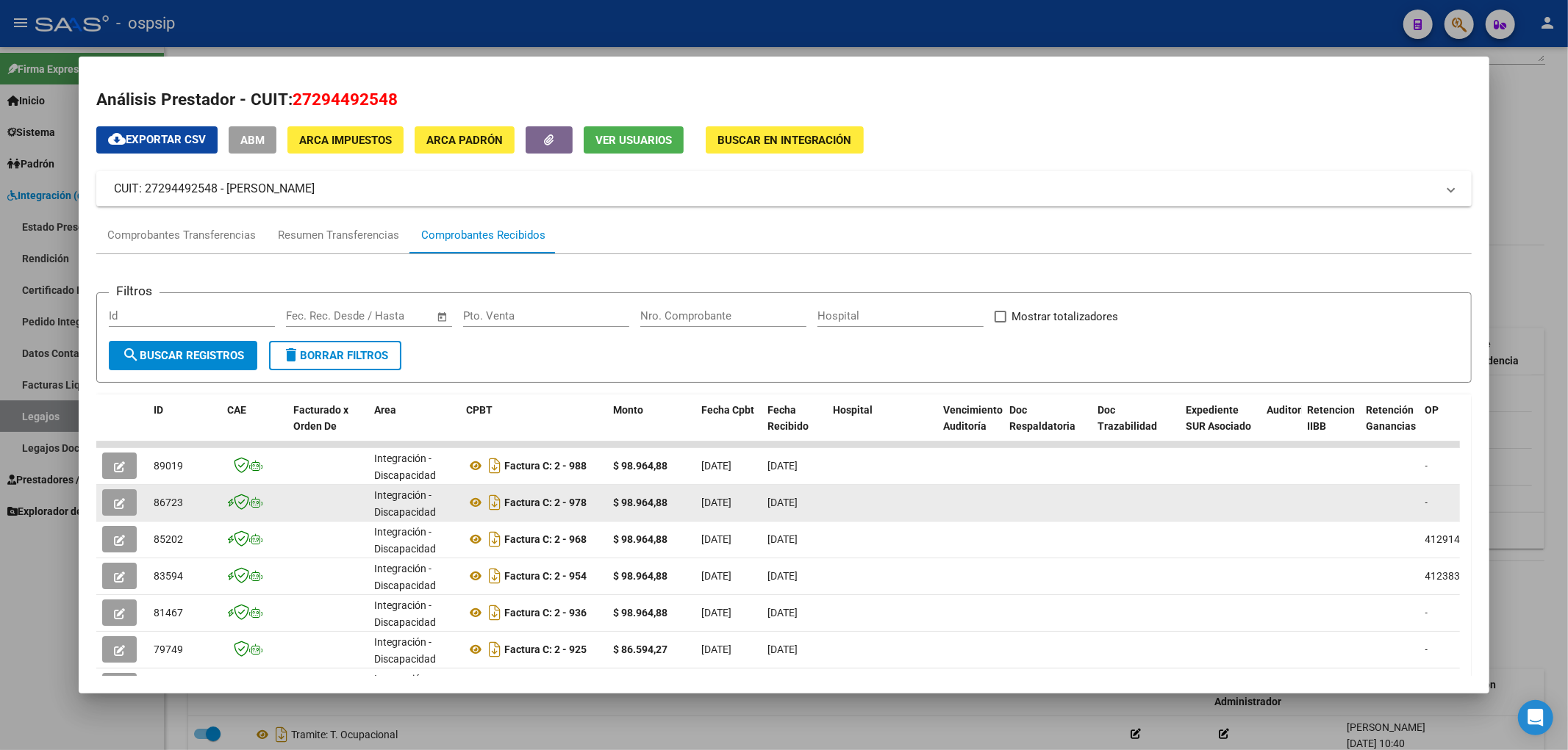
click at [129, 502] on button "button" at bounding box center [119, 502] width 35 height 26
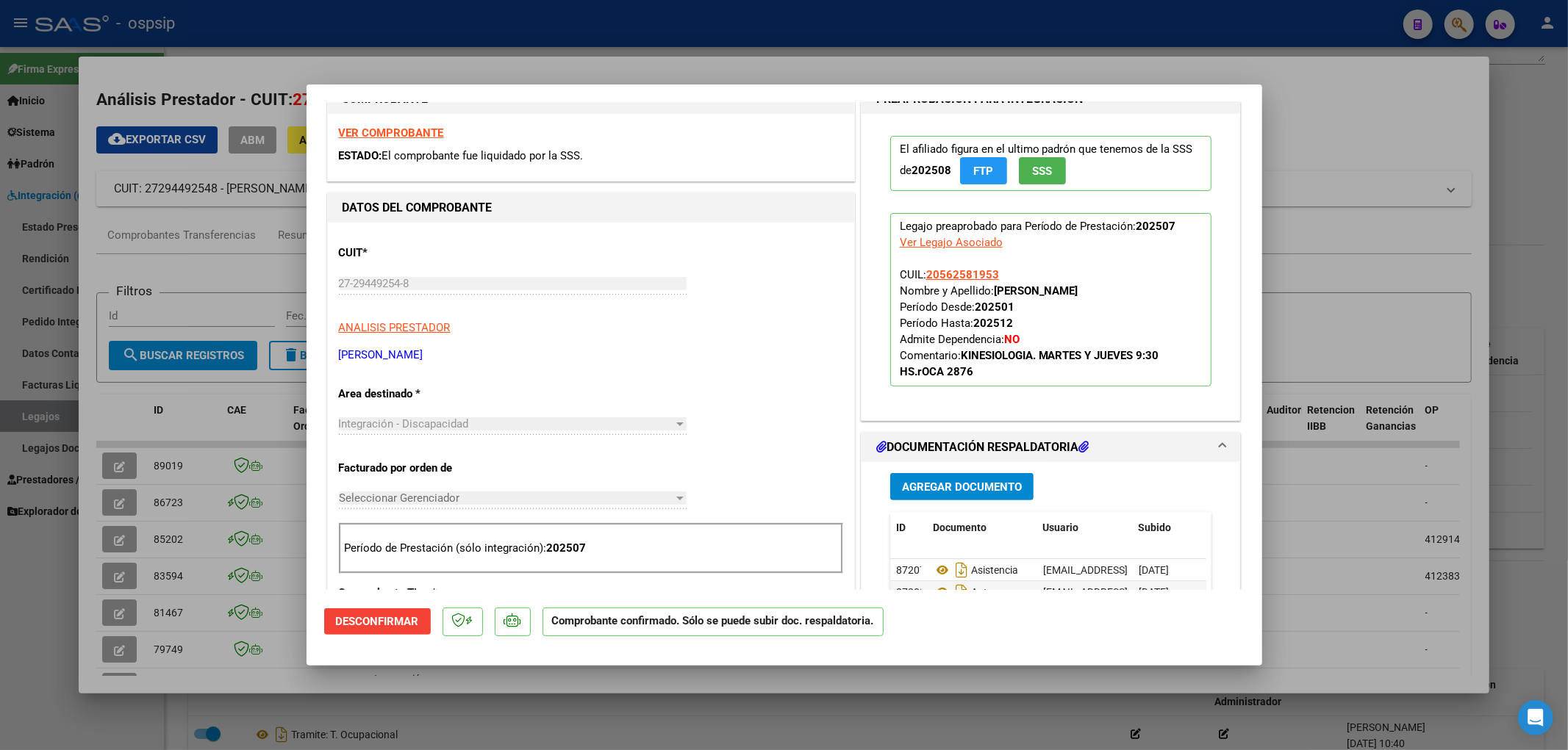
scroll to position [82, 0]
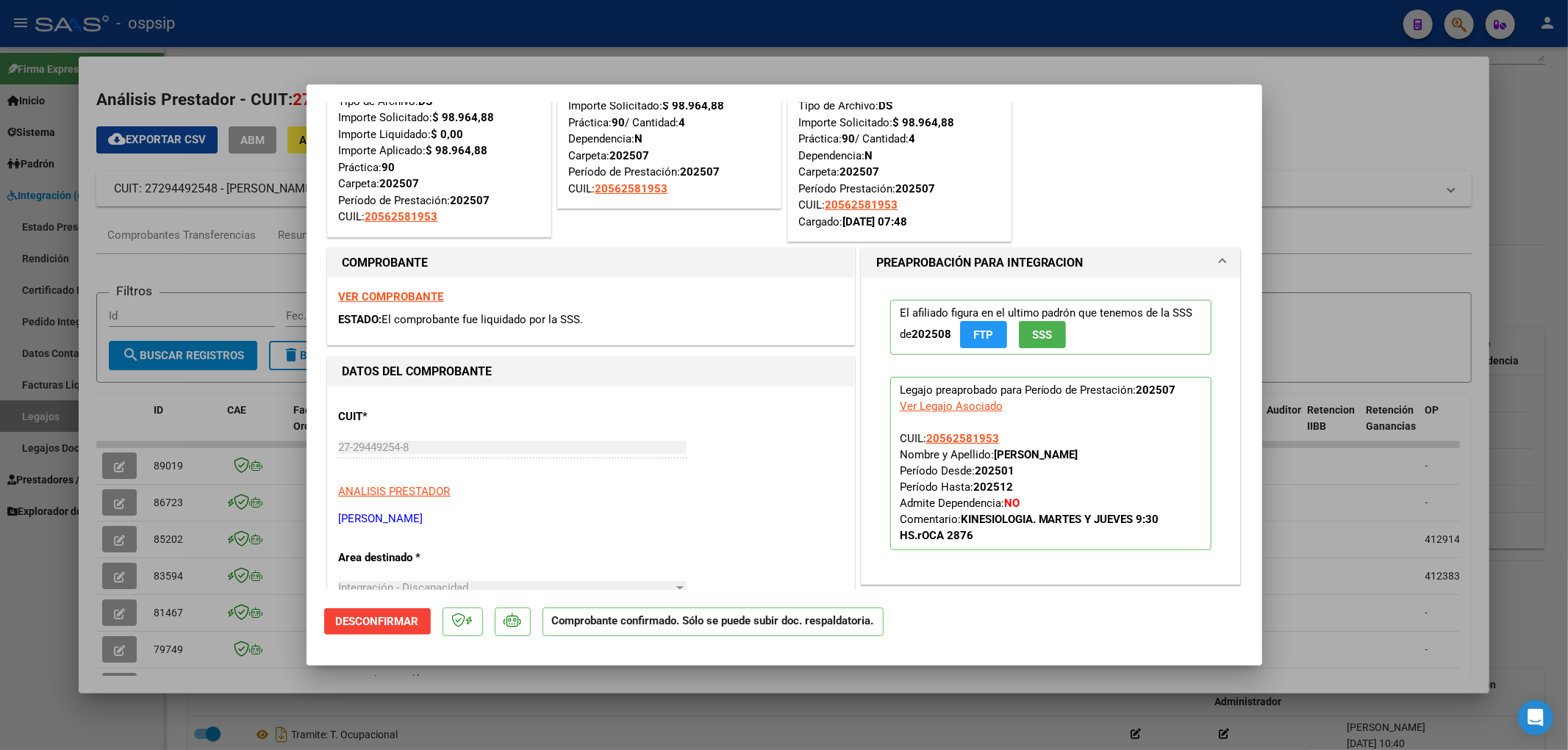
click at [122, 464] on div at bounding box center [784, 375] width 1568 height 750
type input "$ 0,00"
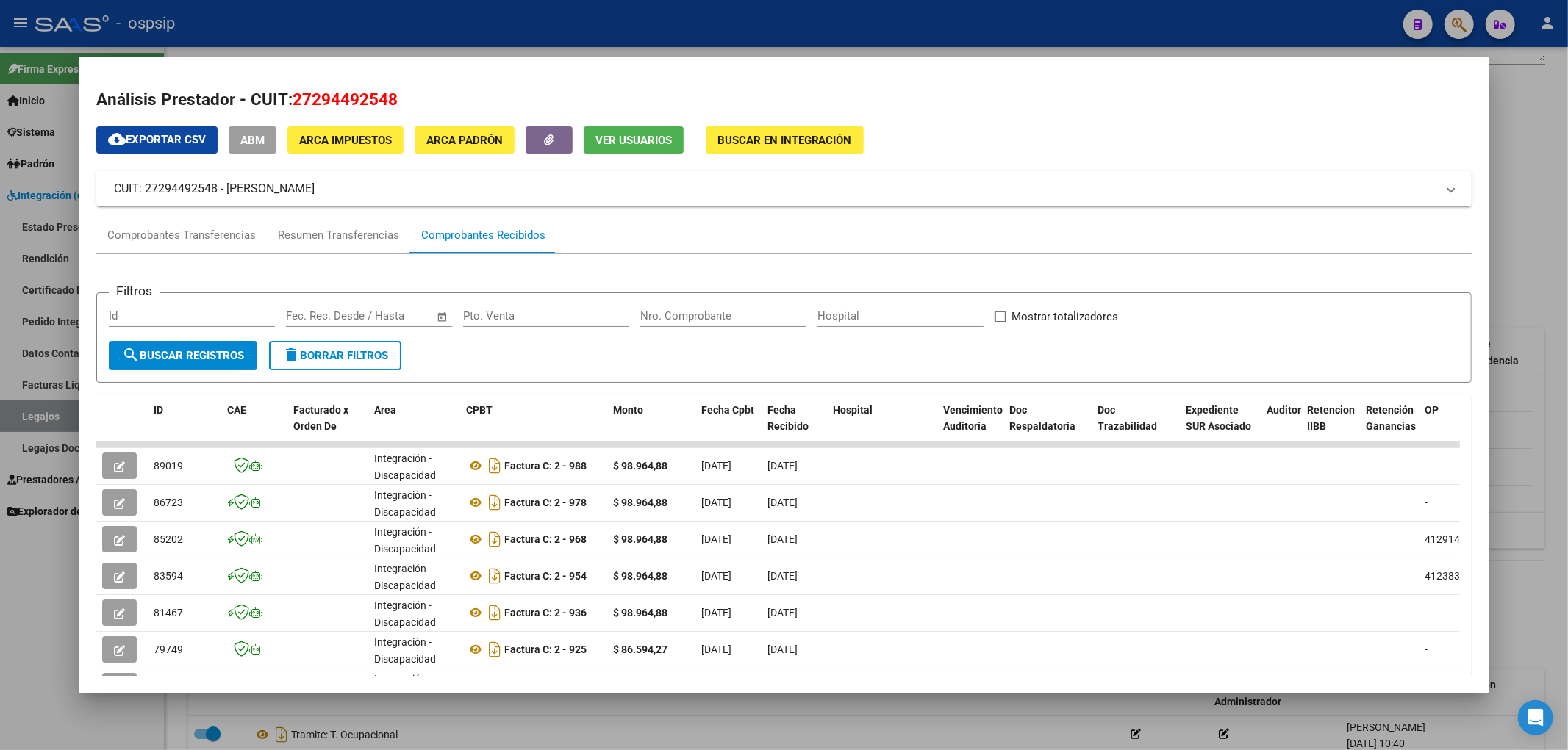
click at [122, 464] on icon "button" at bounding box center [119, 467] width 11 height 11
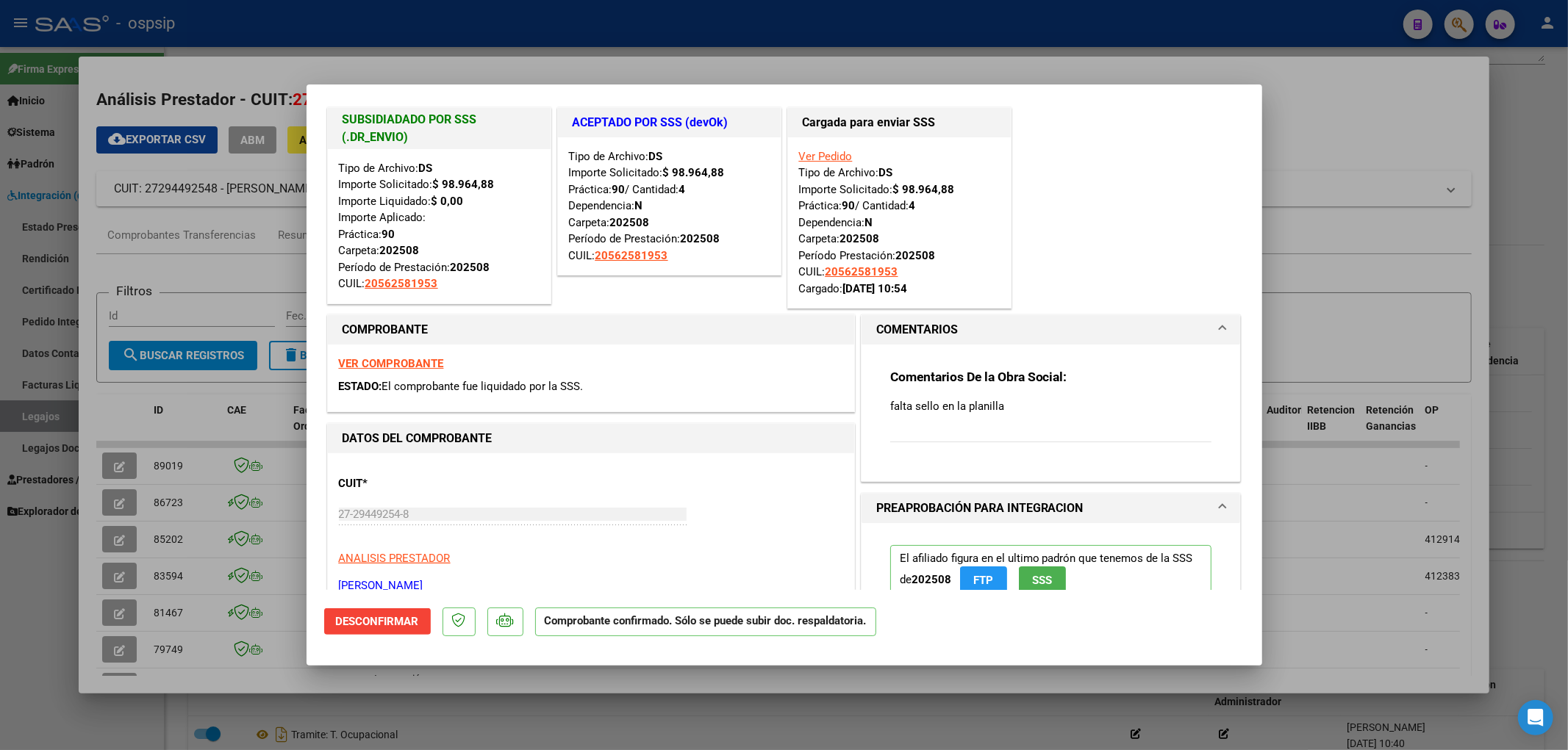
scroll to position [0, 0]
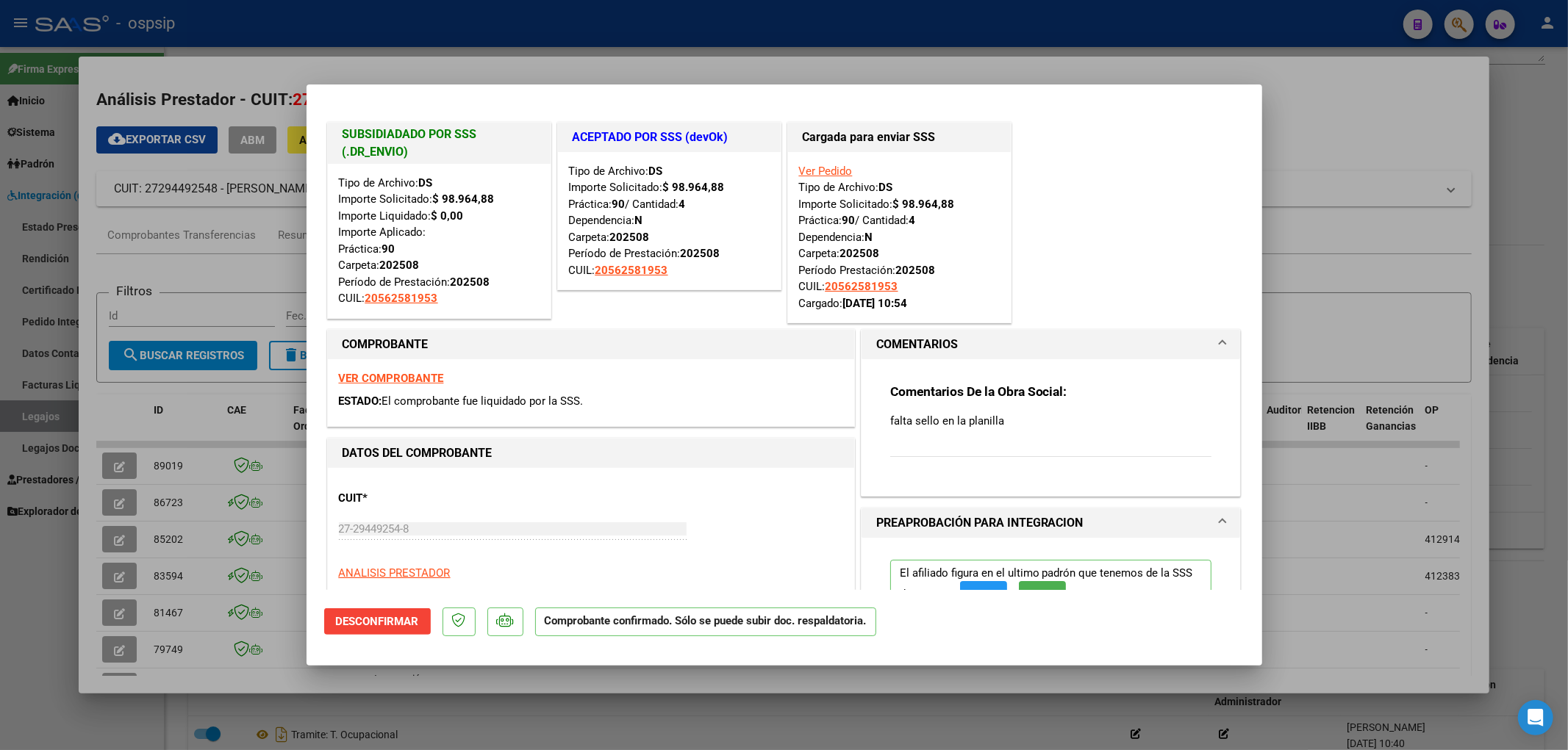
type input "$ 0,00"
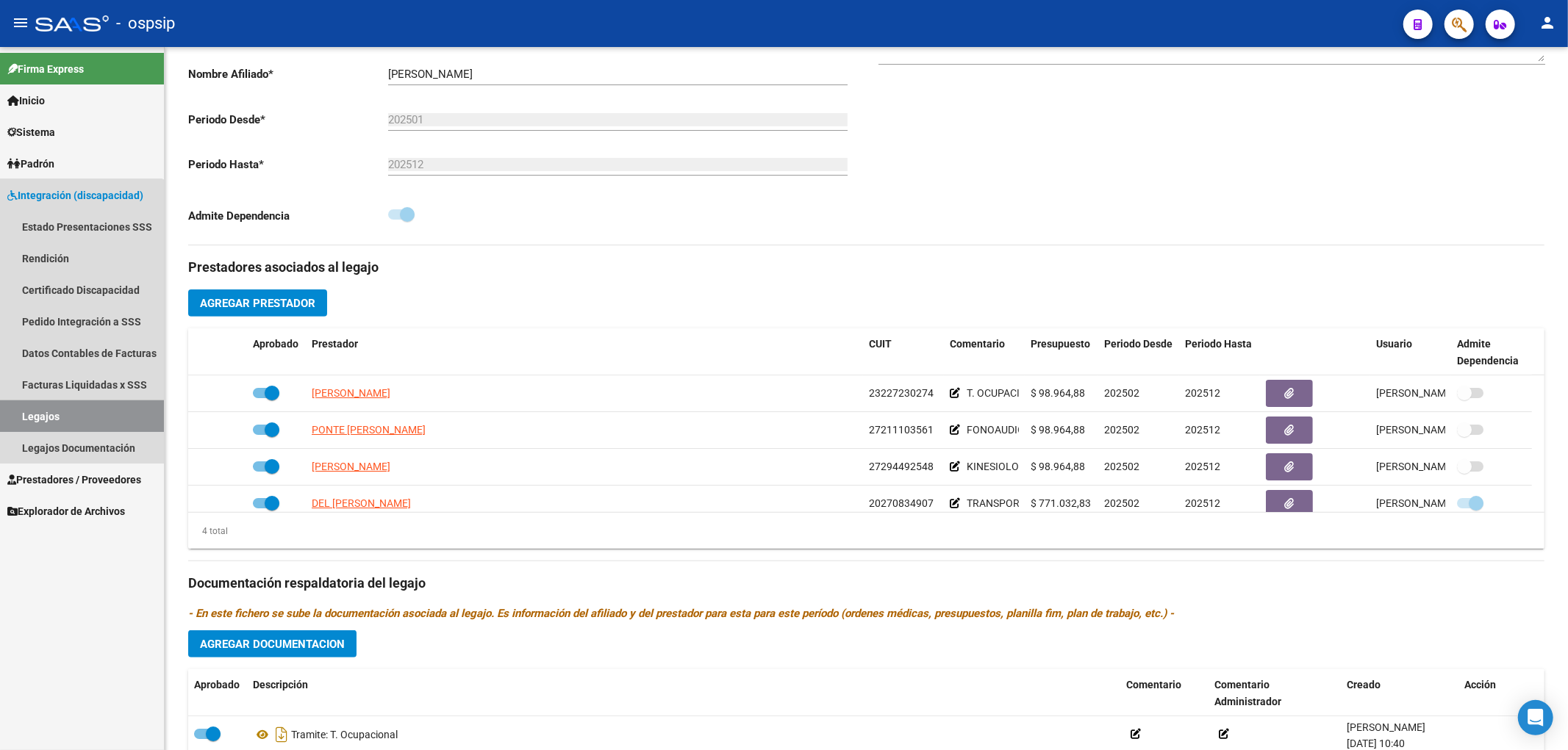
click at [46, 412] on link "Legajos" at bounding box center [82, 416] width 164 height 32
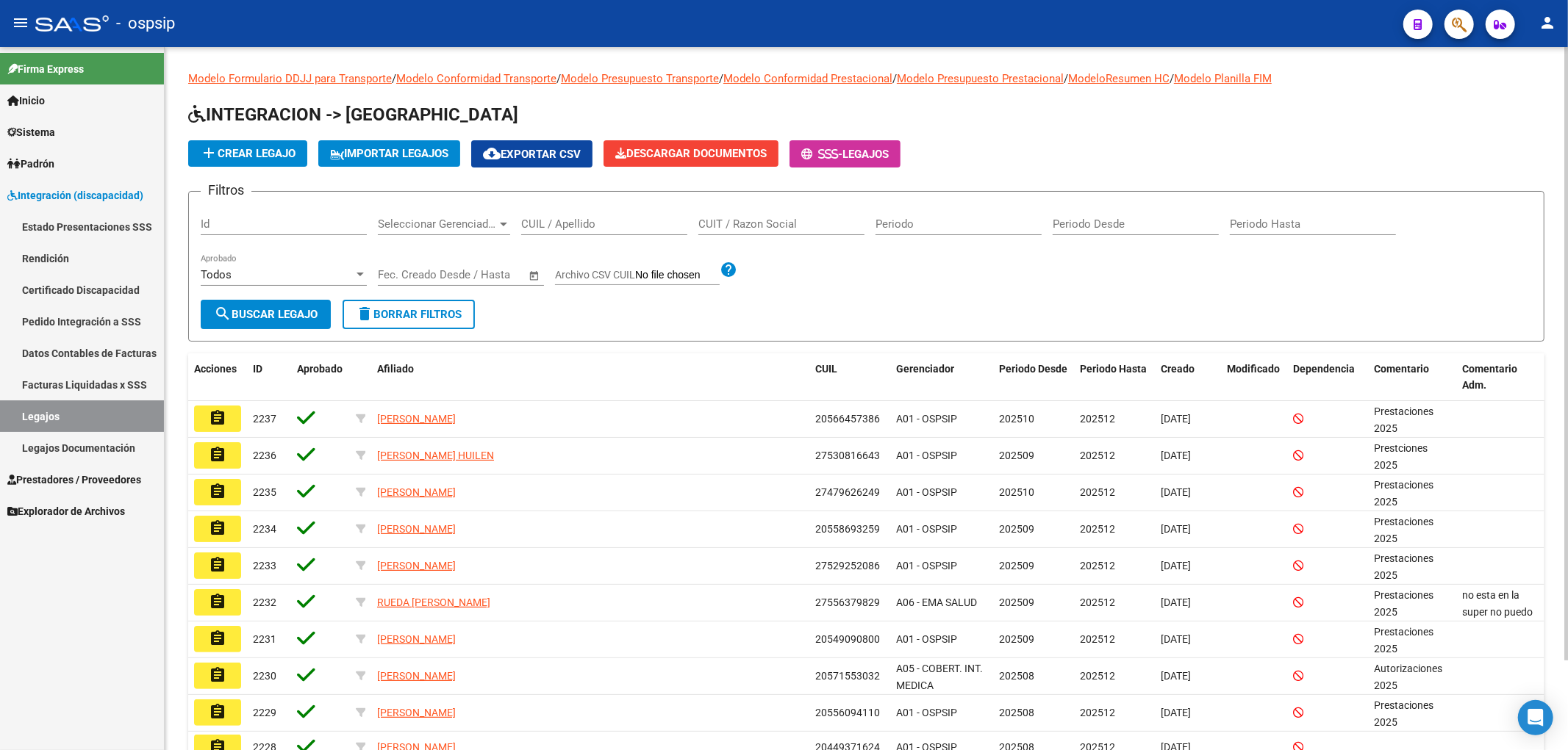
click at [536, 222] on input "CUIL / Apellido" at bounding box center [604, 224] width 166 height 13
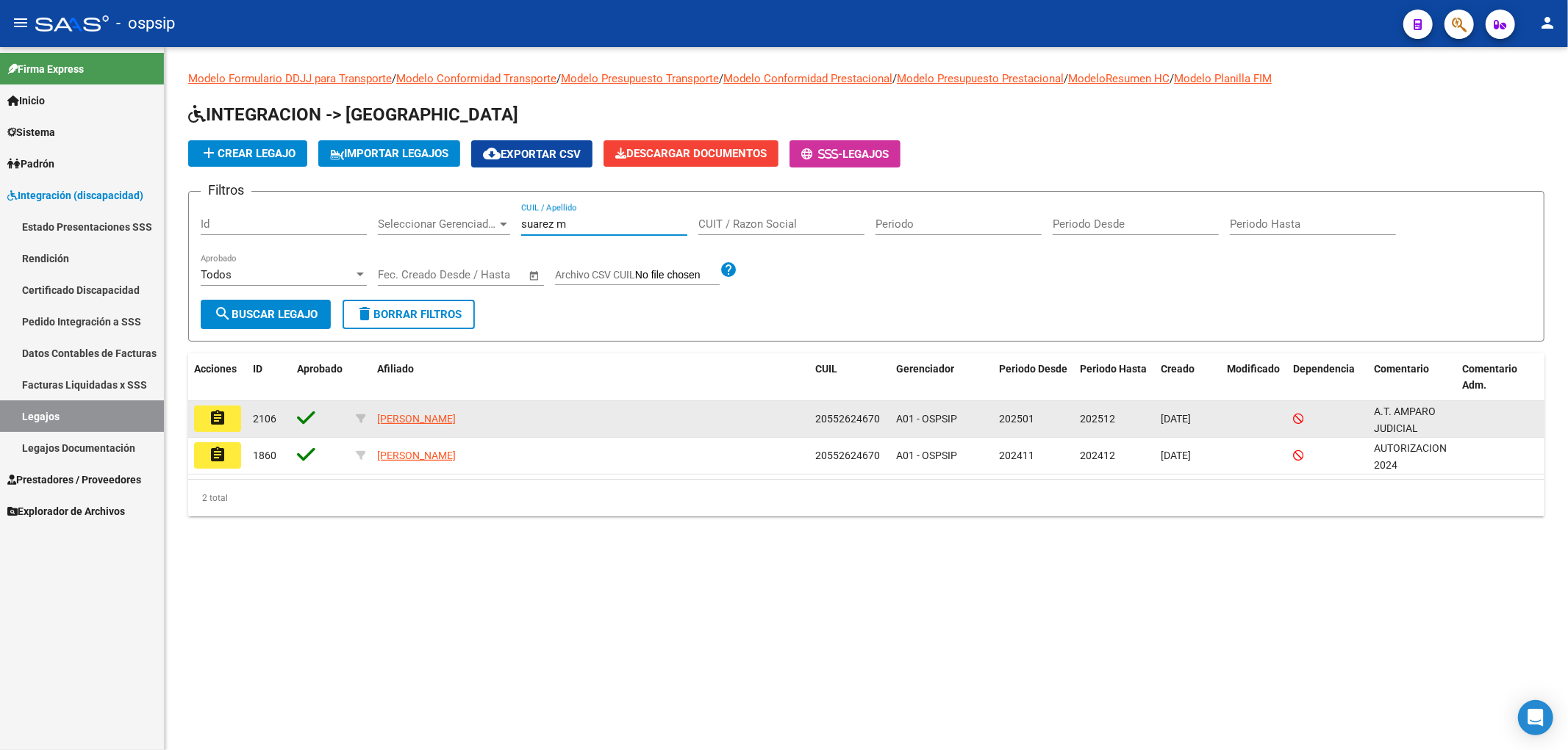
type input "suarez m"
click at [221, 422] on mat-icon "assignment" at bounding box center [218, 418] width 18 height 18
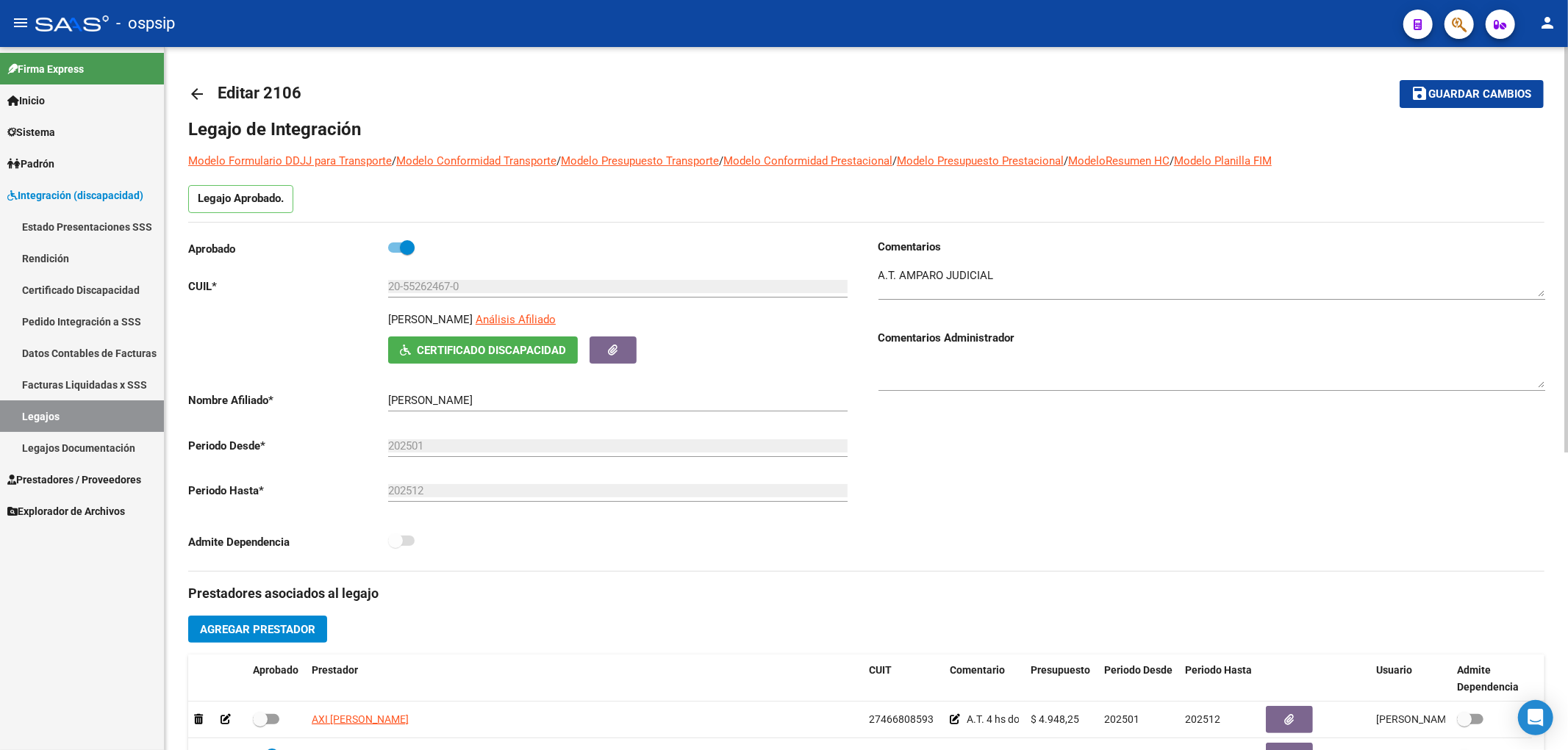
scroll to position [245, 0]
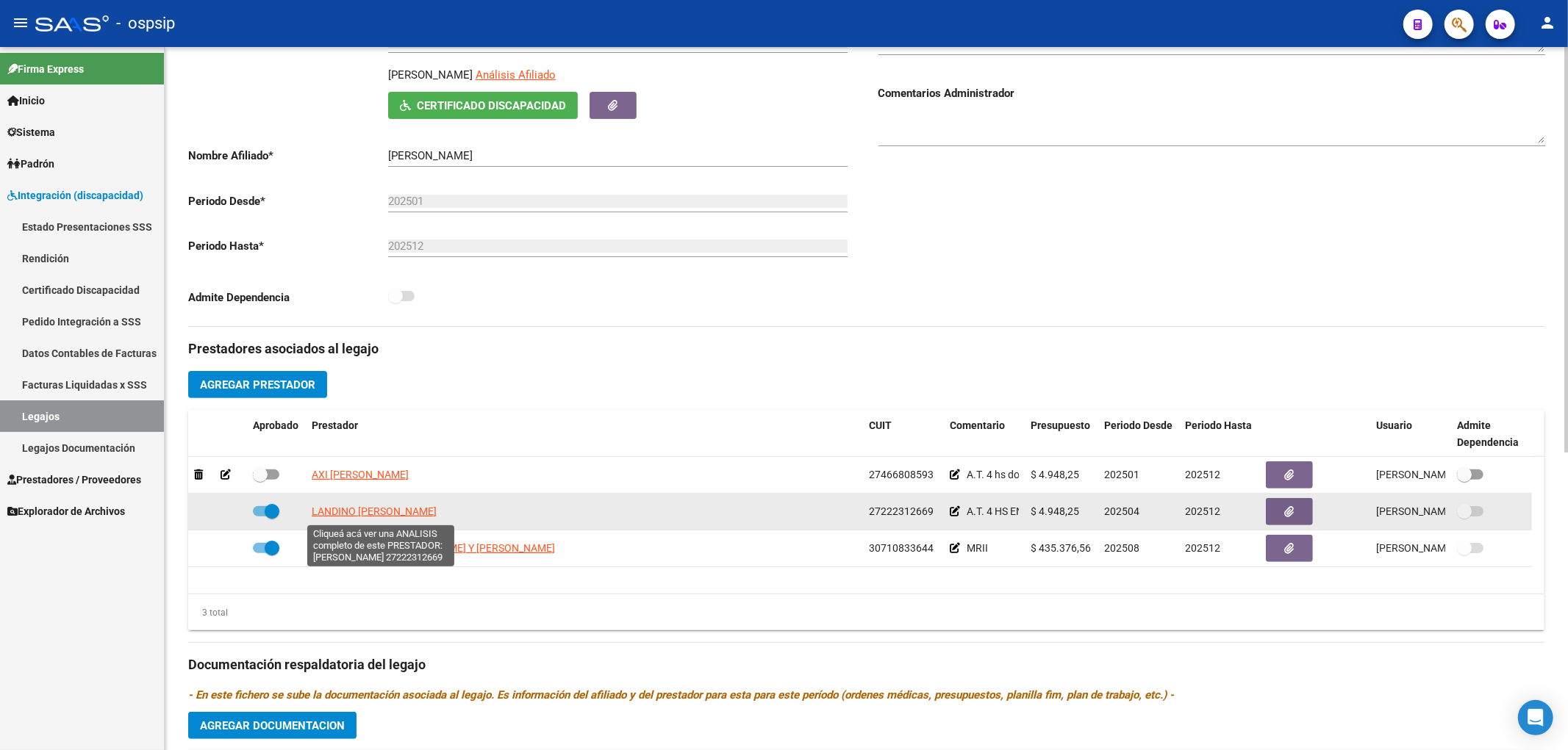
click at [343, 511] on span "LANDINO CLAUDIA MARCELA" at bounding box center [373, 511] width 125 height 12
type textarea "27222312669"
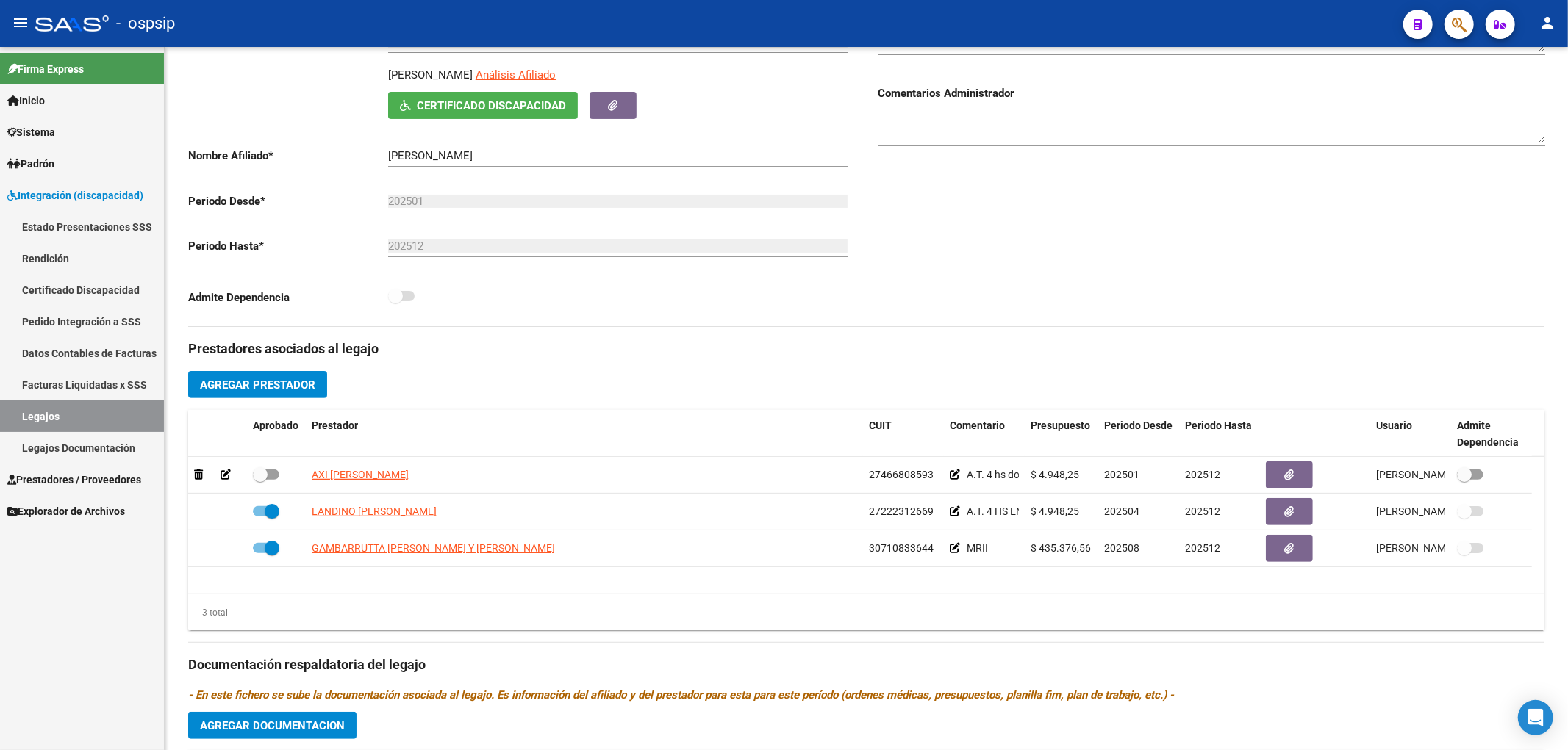
click at [83, 416] on link "Legajos" at bounding box center [82, 416] width 164 height 32
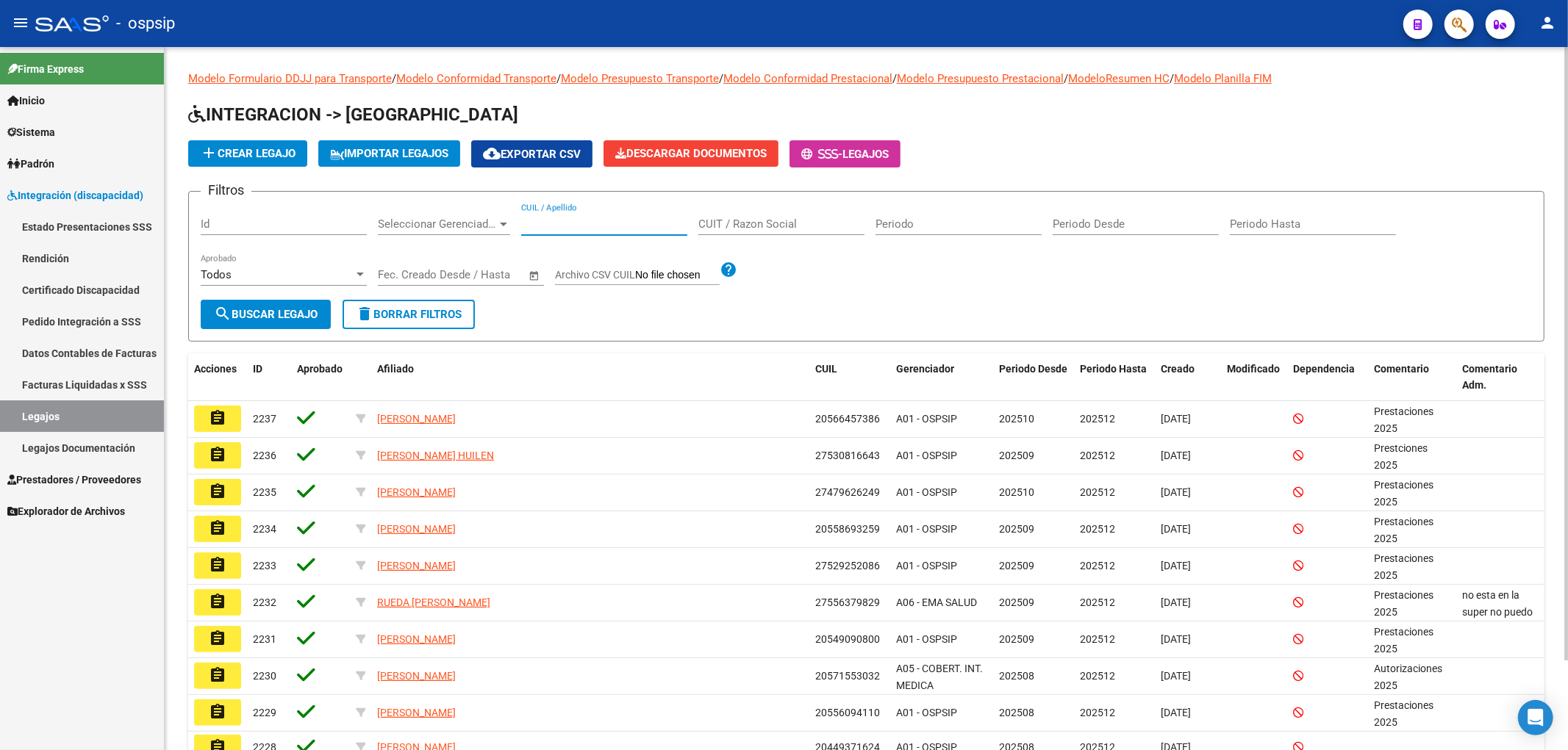
click at [534, 230] on input "CUIL / Apellido" at bounding box center [604, 224] width 166 height 13
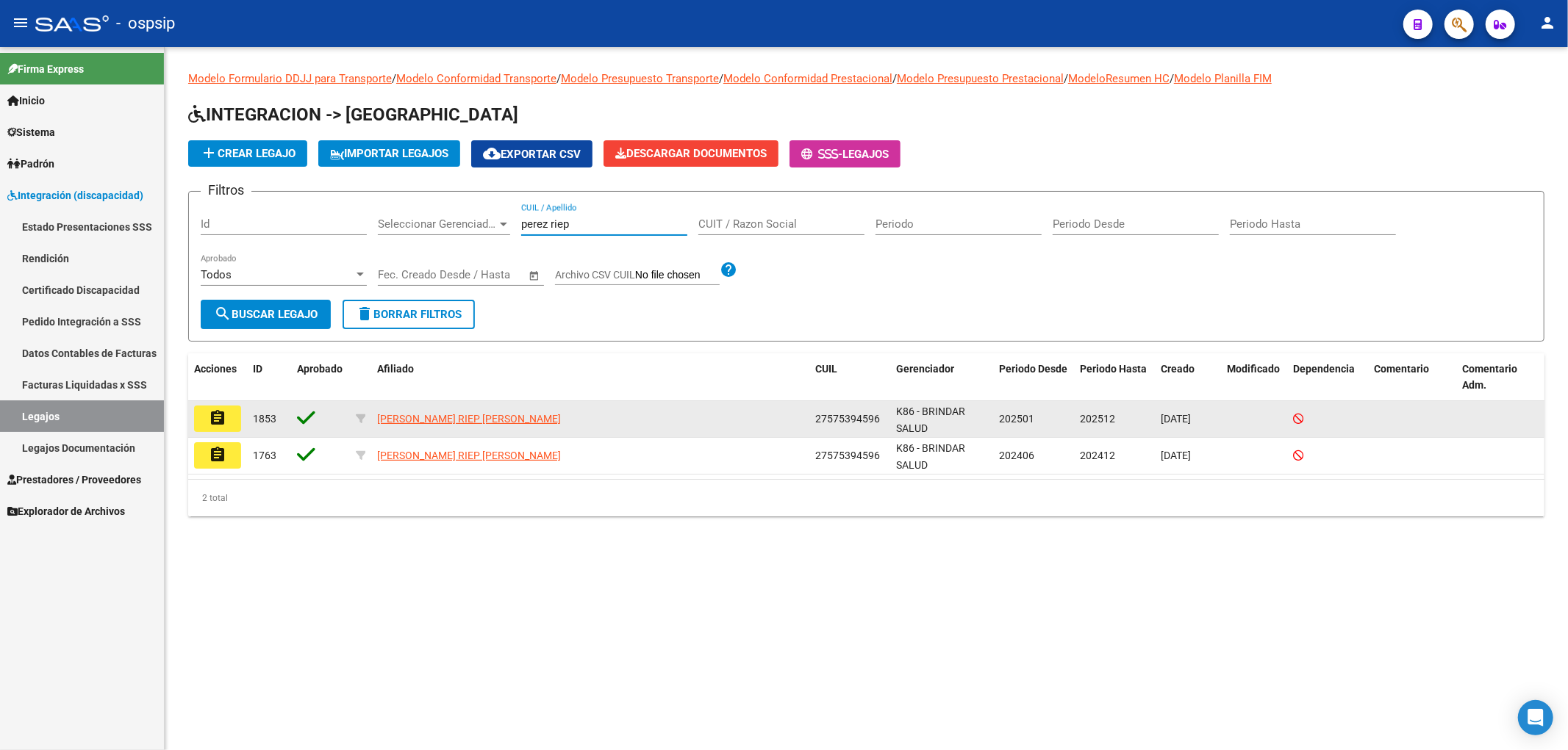
type input "perez riep"
click at [226, 416] on button "assignment" at bounding box center [218, 419] width 47 height 26
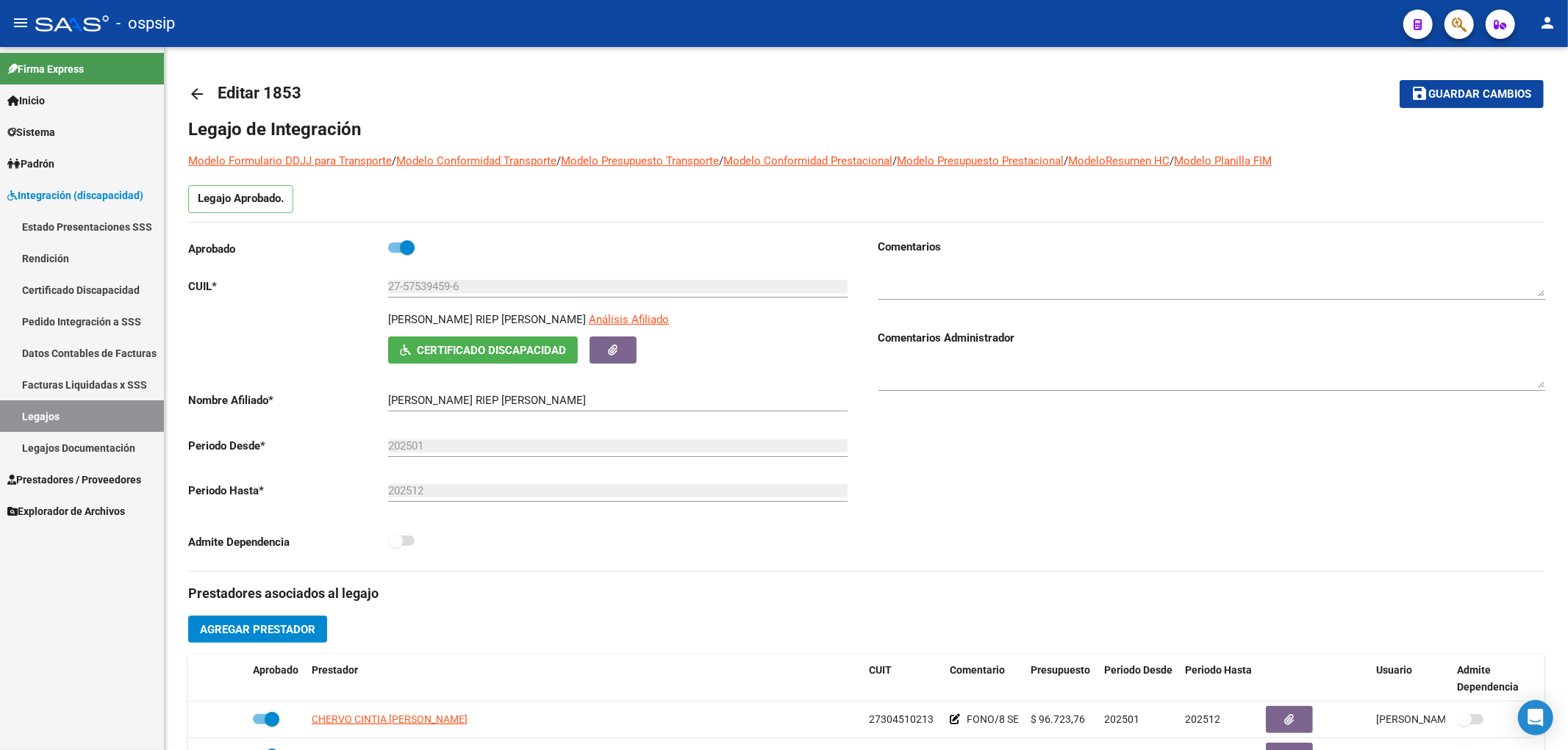
click at [38, 410] on link "Legajos" at bounding box center [82, 416] width 164 height 32
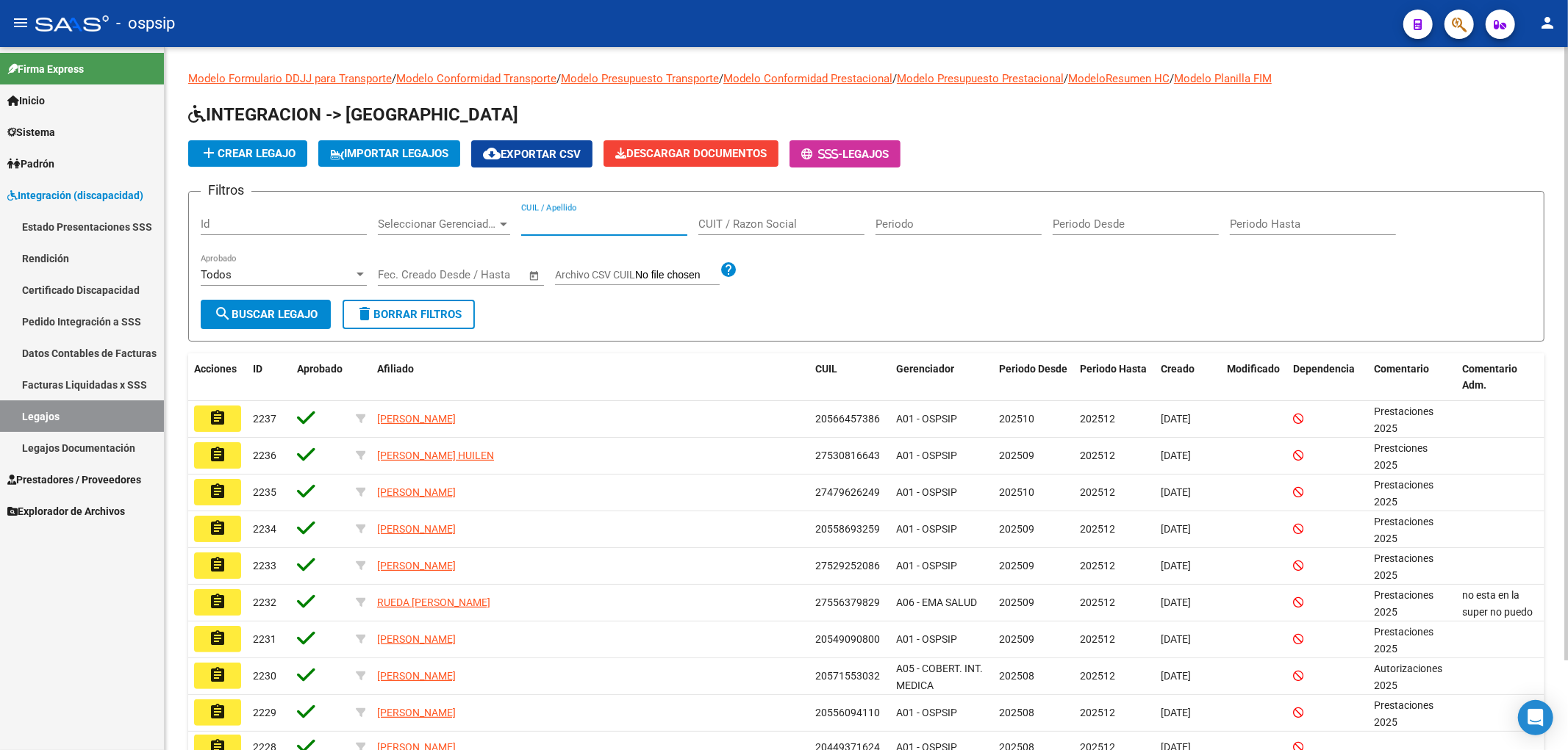
click at [600, 224] on input "CUIL / Apellido" at bounding box center [604, 224] width 166 height 13
click at [572, 225] on input "CUIL / Apellido" at bounding box center [604, 224] width 166 height 13
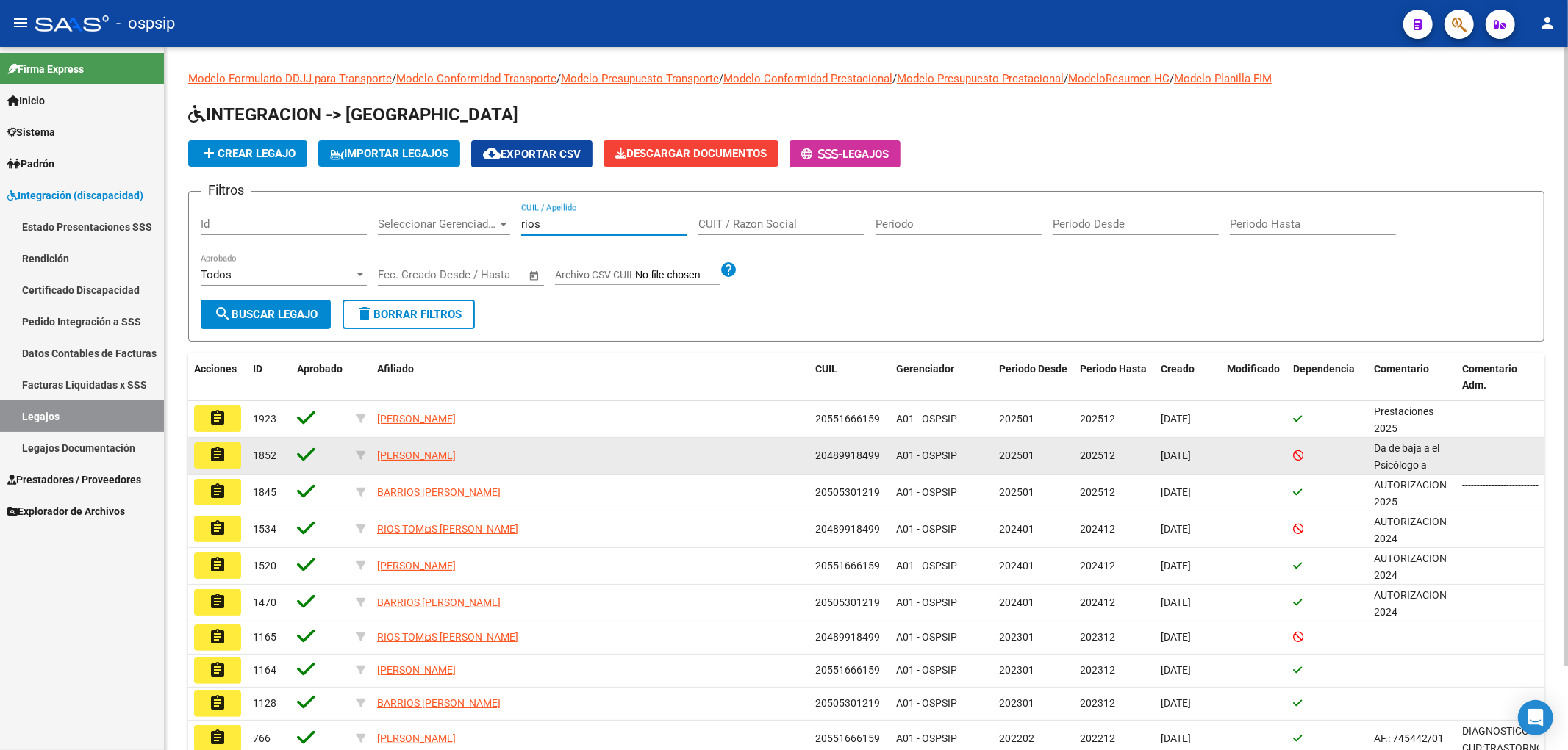
type input "[PERSON_NAME]"
click at [231, 458] on button "assignment" at bounding box center [218, 456] width 47 height 26
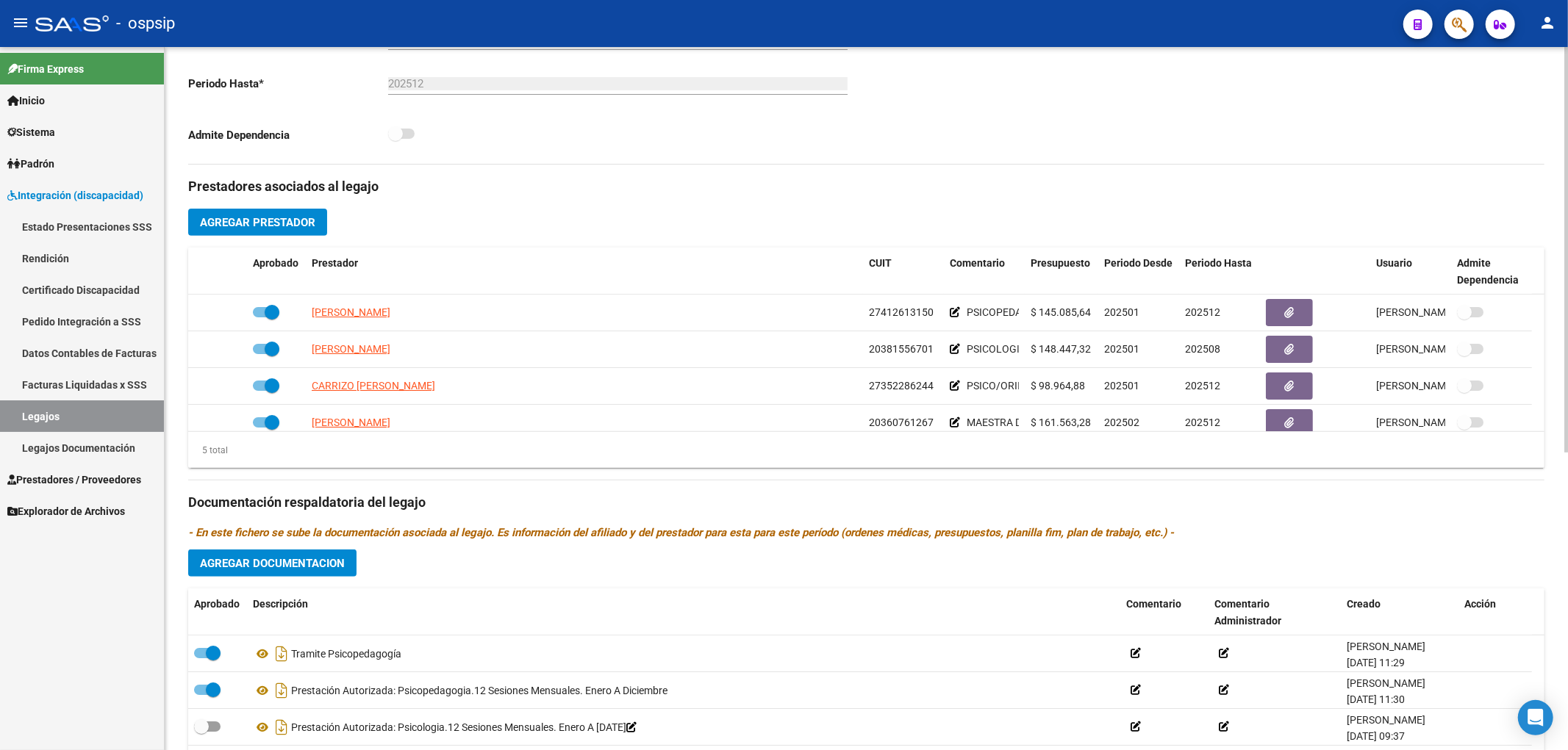
scroll to position [408, 0]
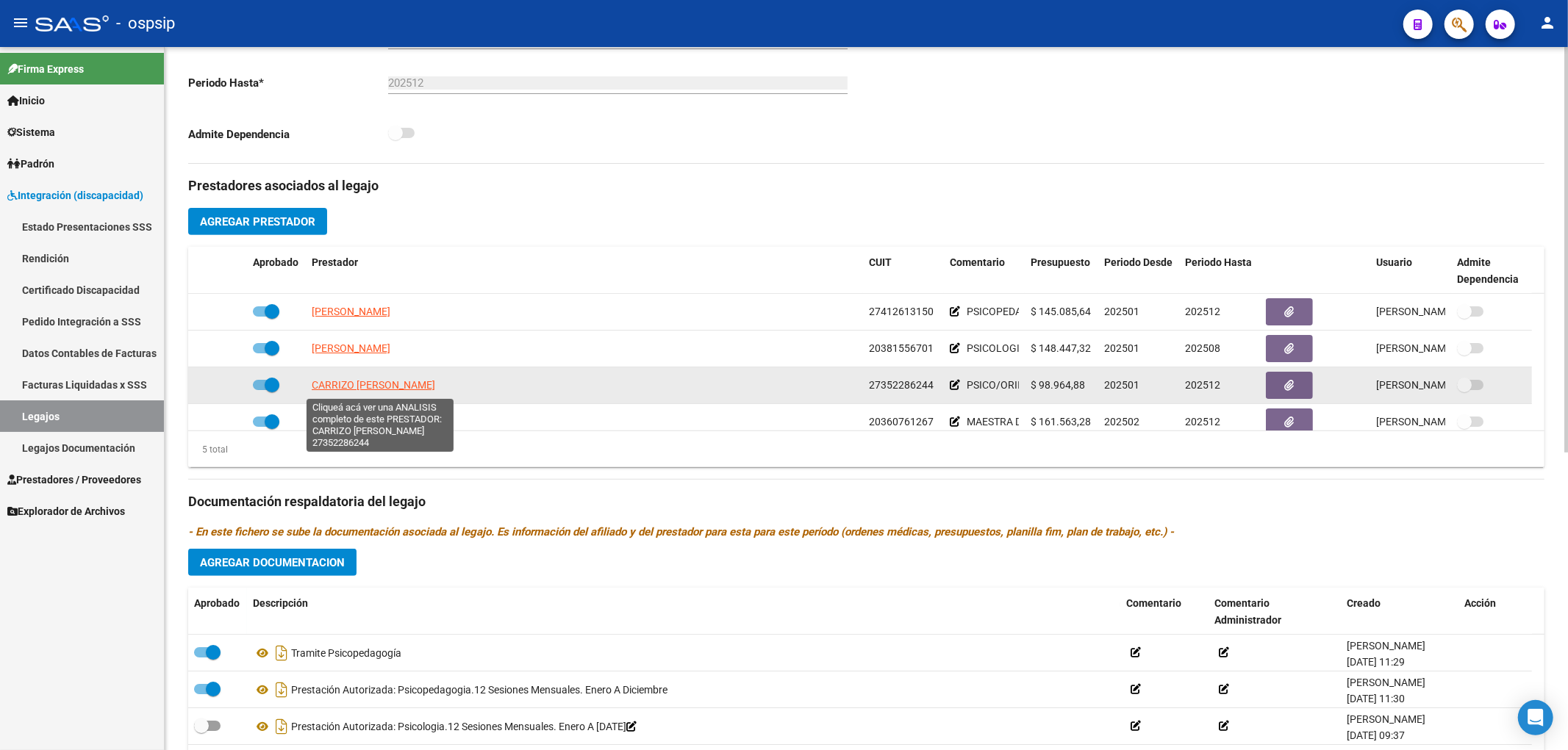
click at [406, 383] on span "[PERSON_NAME] [PERSON_NAME]" at bounding box center [373, 384] width 124 height 12
type textarea "27352286244"
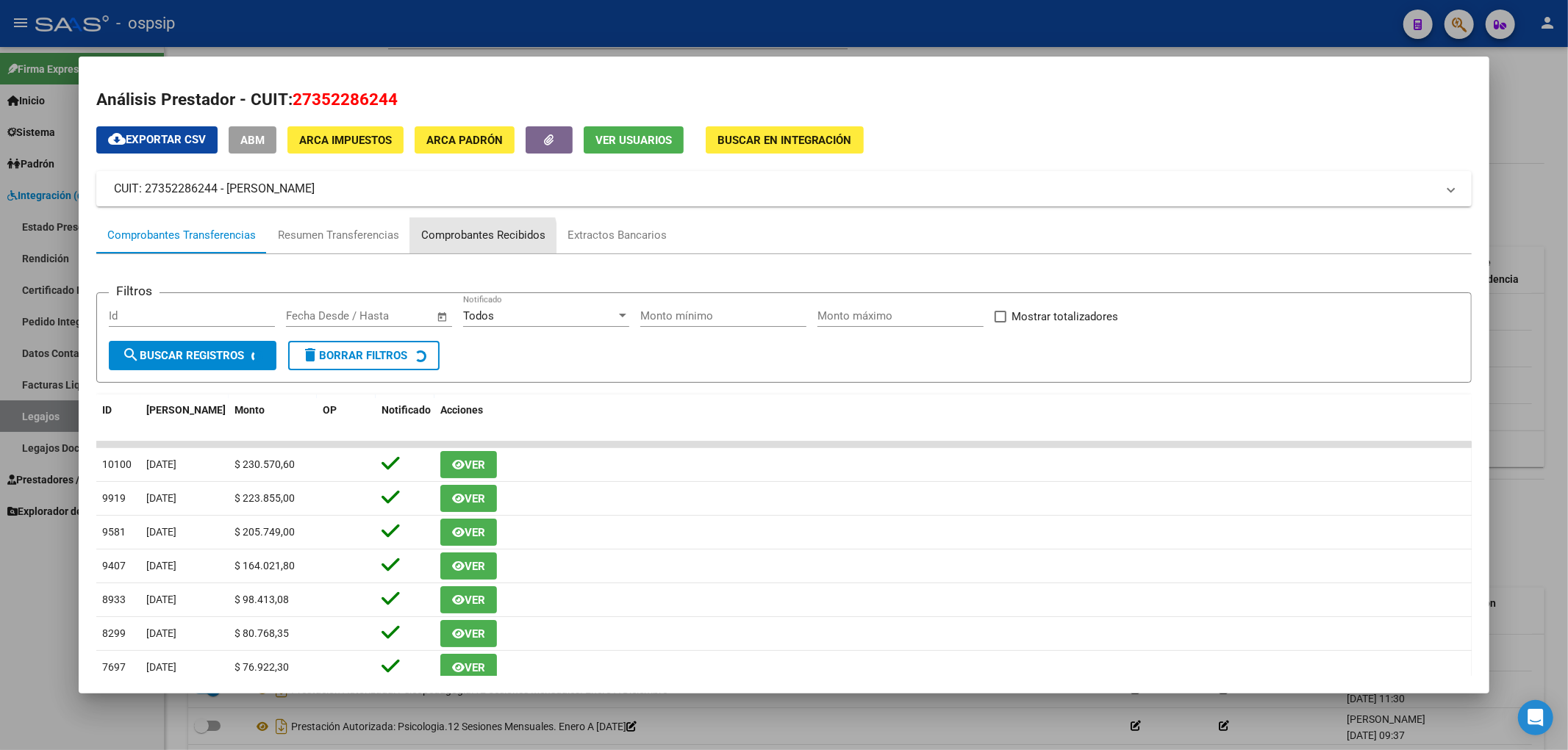
click at [465, 240] on div "Comprobantes Recibidos" at bounding box center [483, 235] width 124 height 17
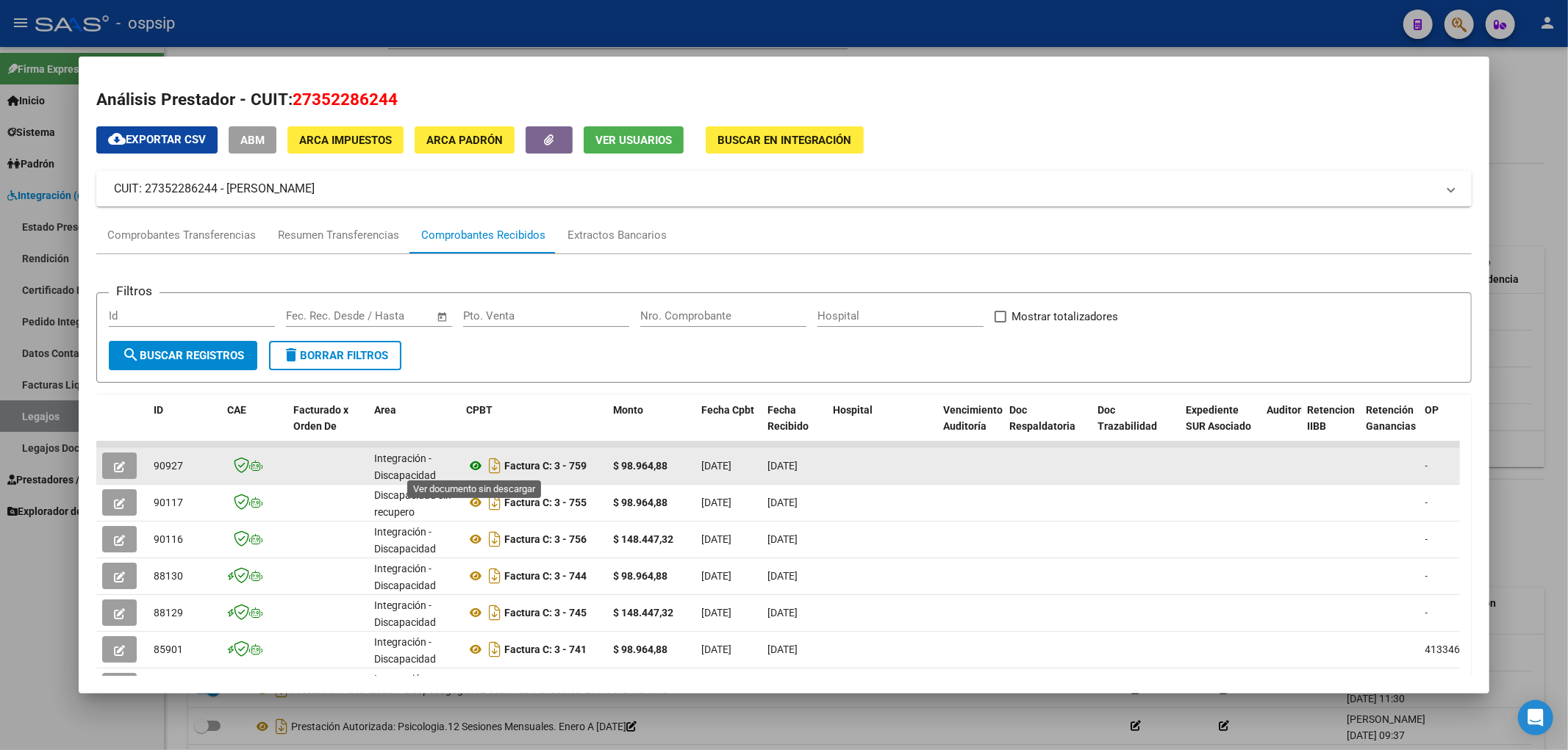
click at [472, 464] on icon at bounding box center [475, 466] width 19 height 18
click at [121, 459] on span "button" at bounding box center [119, 466] width 11 height 13
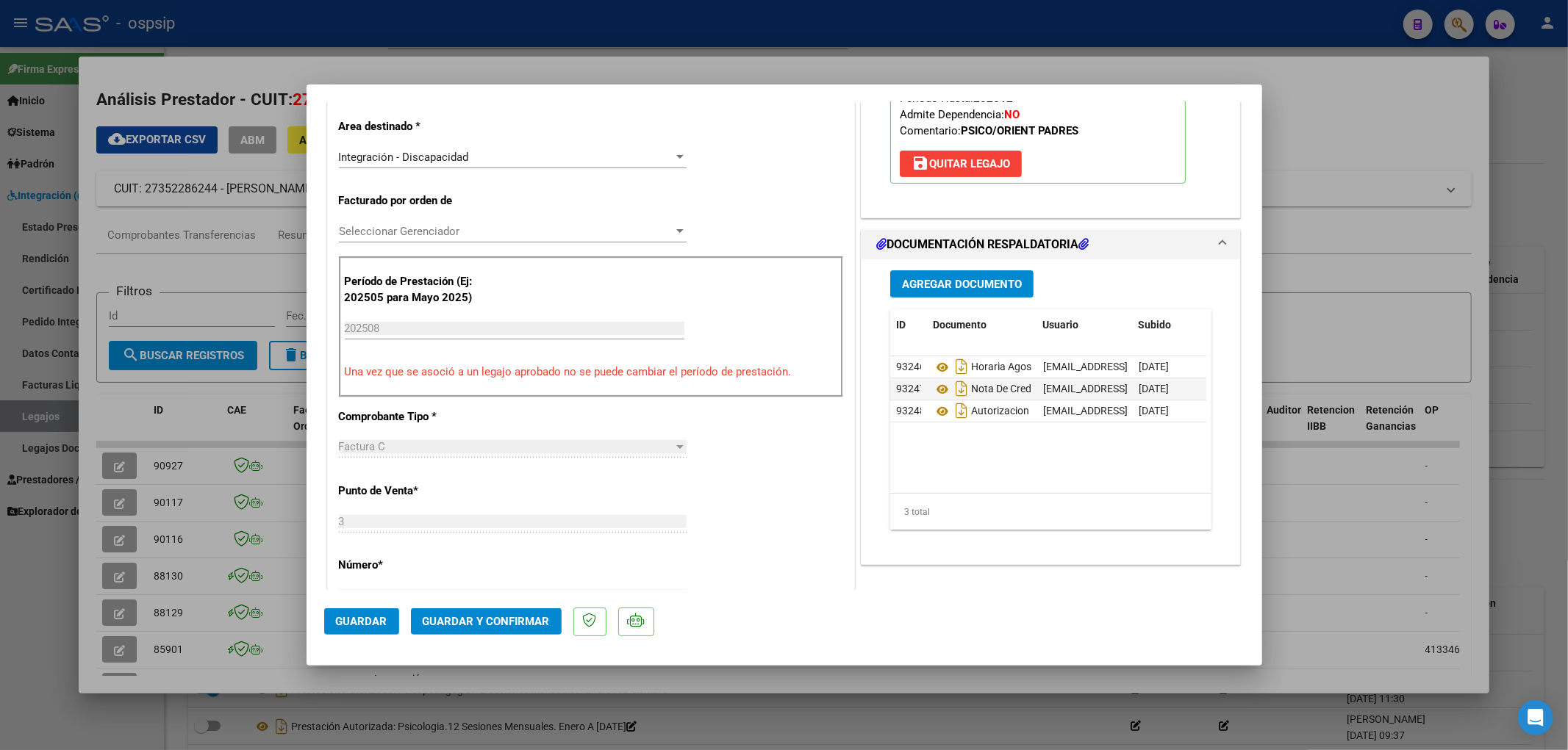
scroll to position [326, 0]
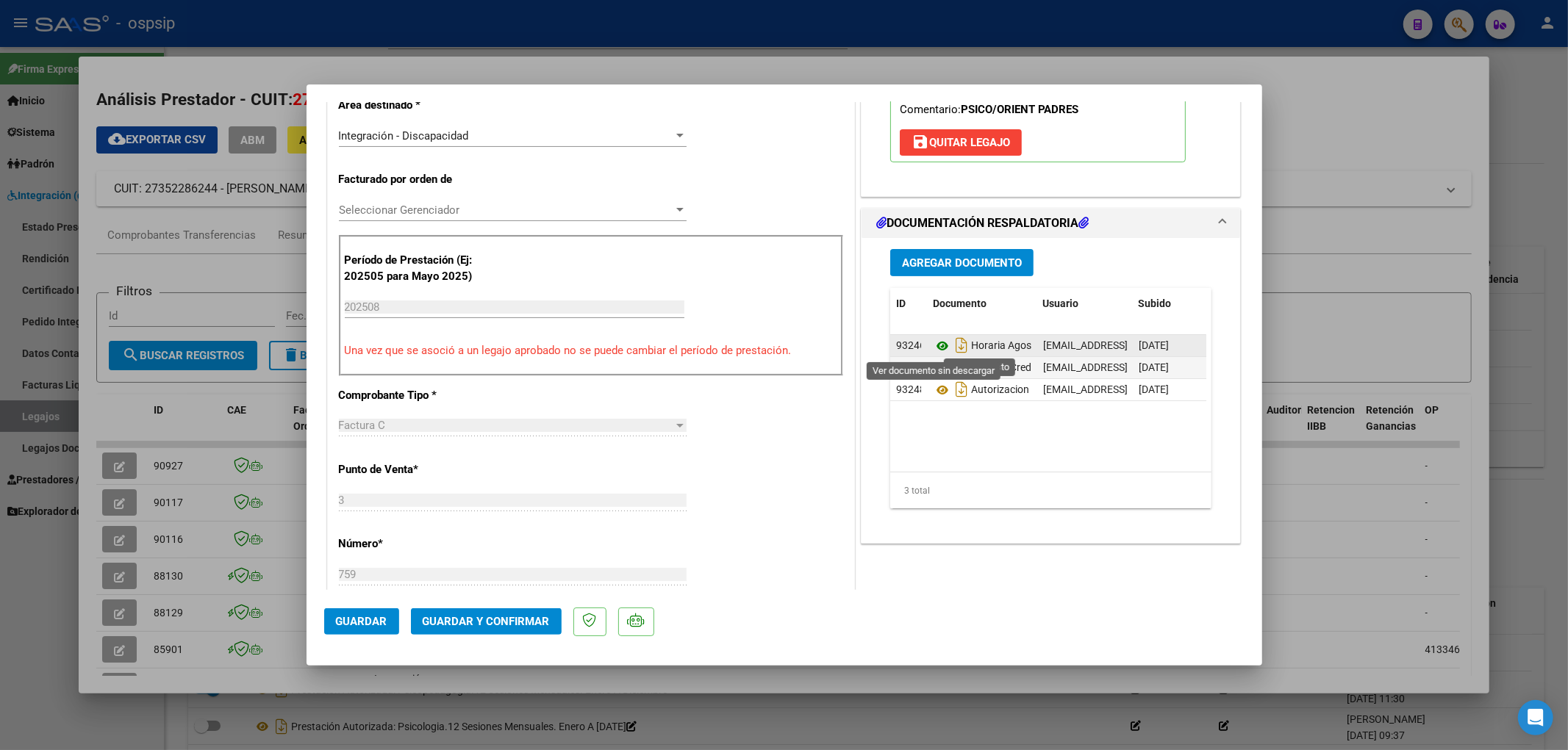
click at [920, 341] on icon at bounding box center [942, 346] width 19 height 18
type input "$ 0,00"
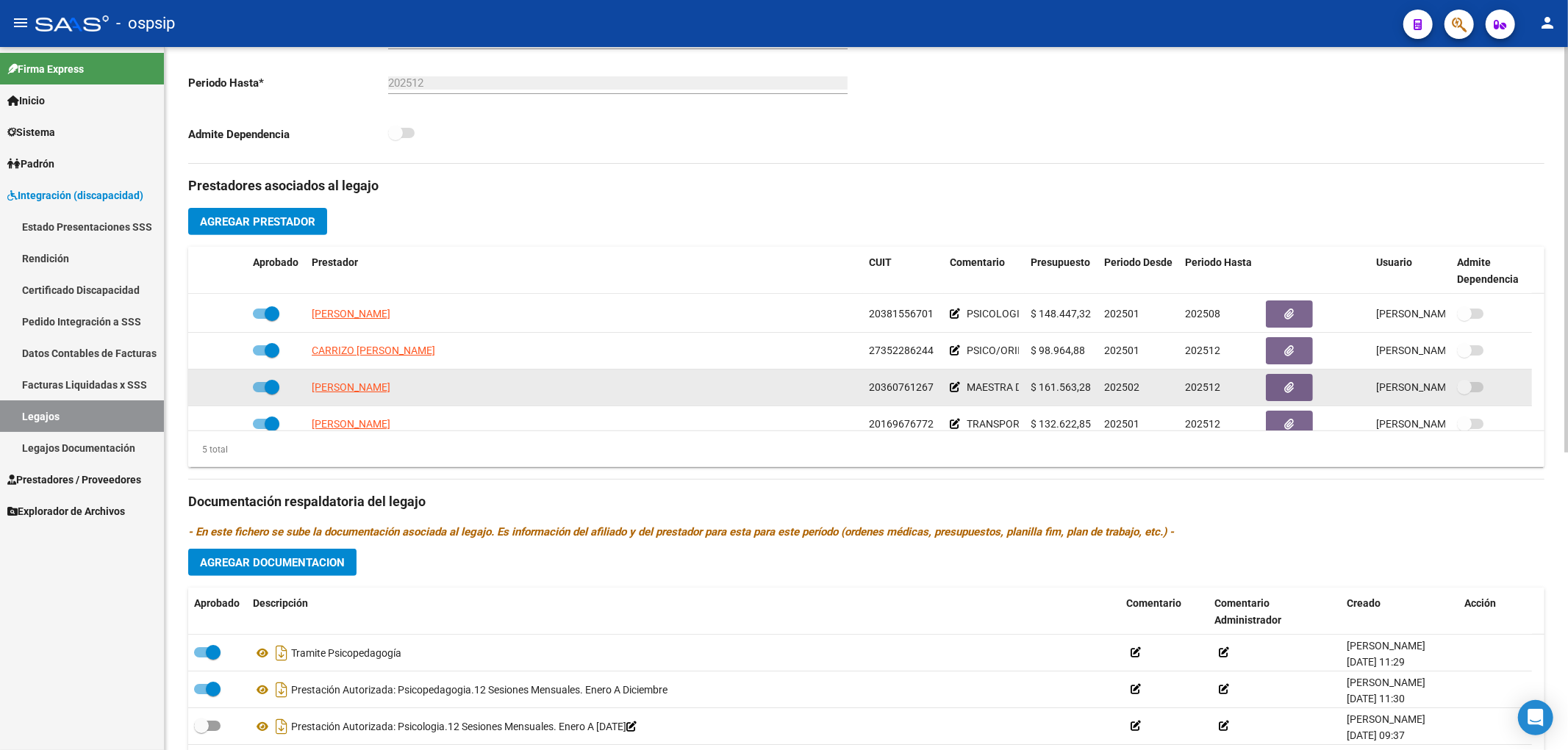
scroll to position [52, 0]
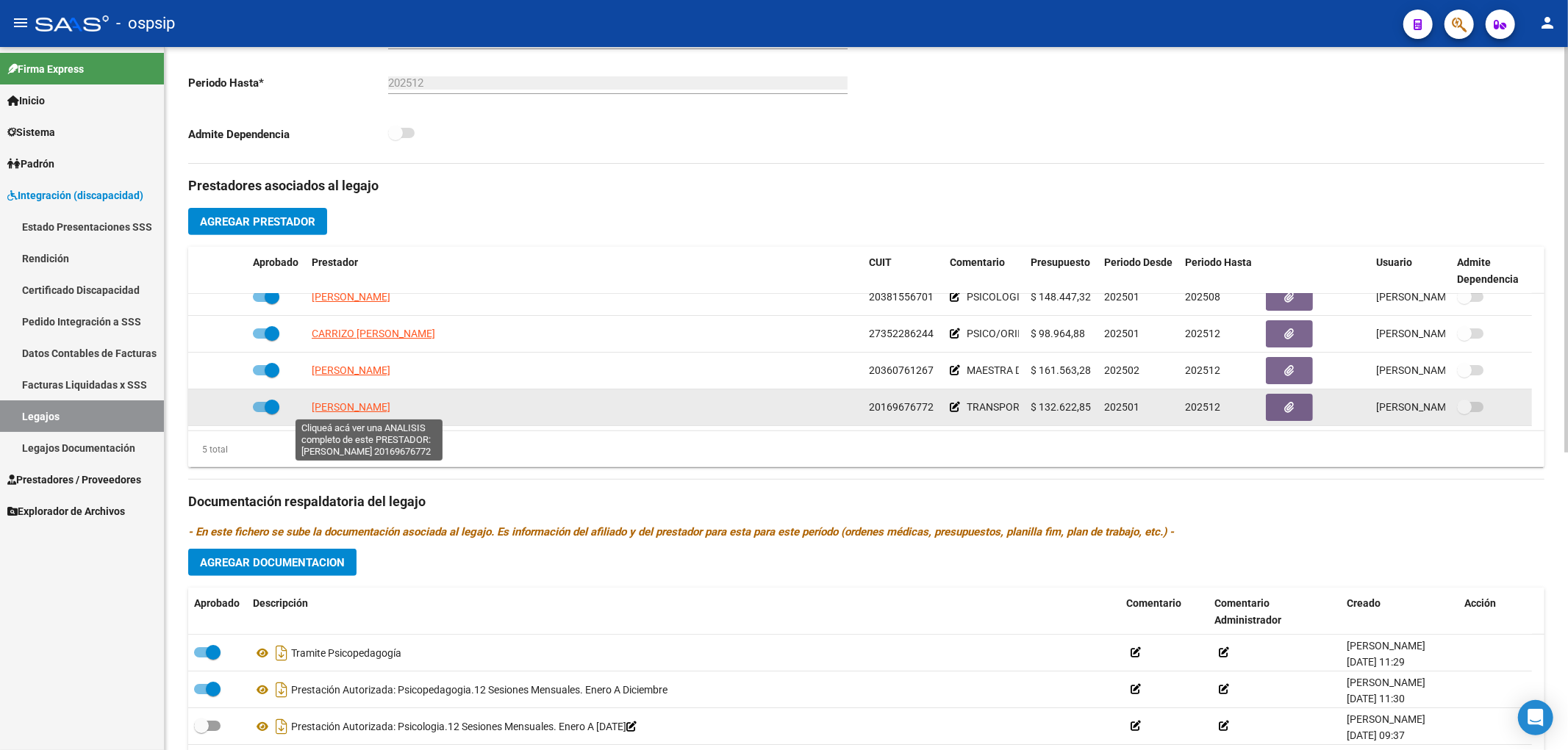
click at [362, 402] on span "[PERSON_NAME]" at bounding box center [351, 407] width 79 height 12
type textarea "20169676772"
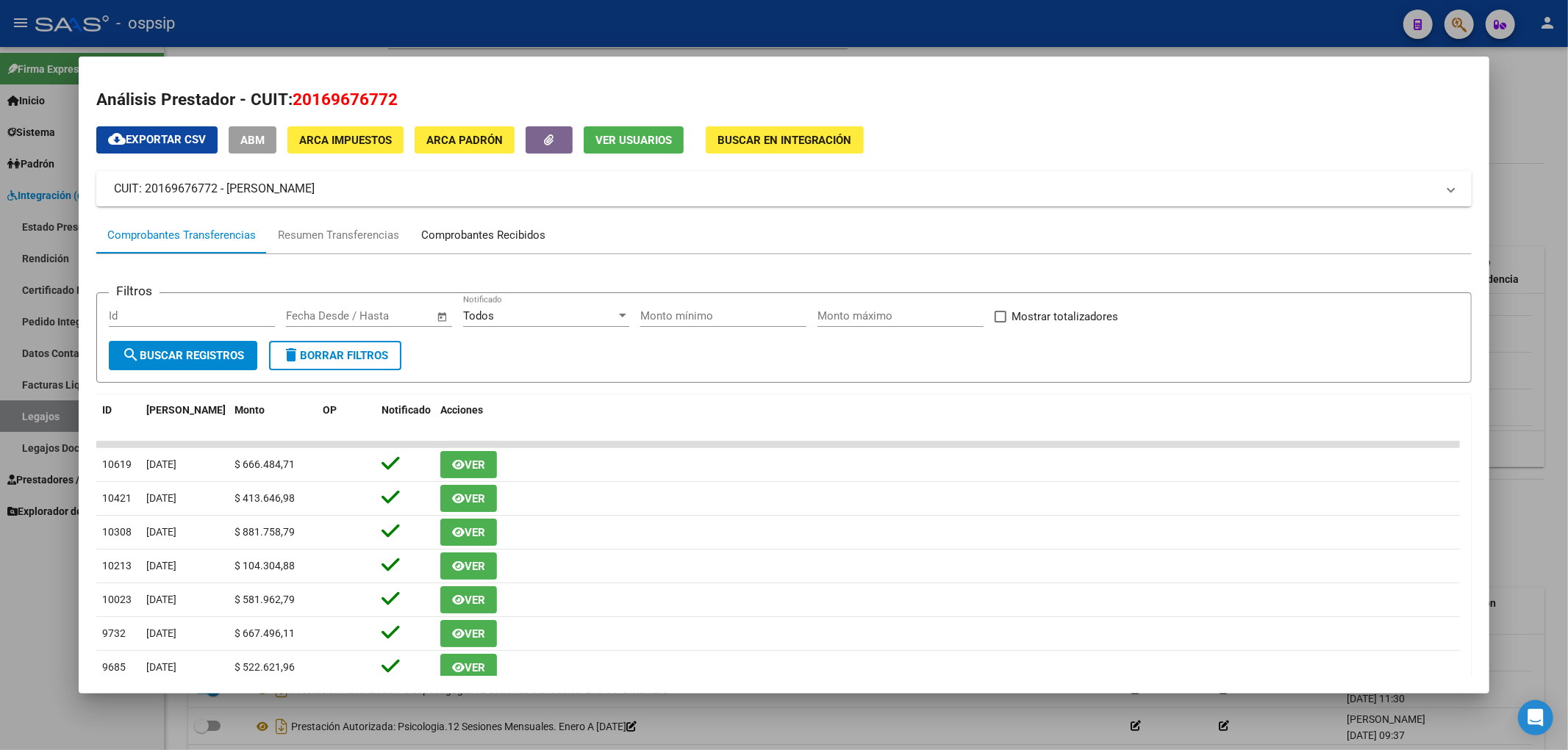
click at [468, 245] on div "Comprobantes Recibidos" at bounding box center [483, 236] width 146 height 36
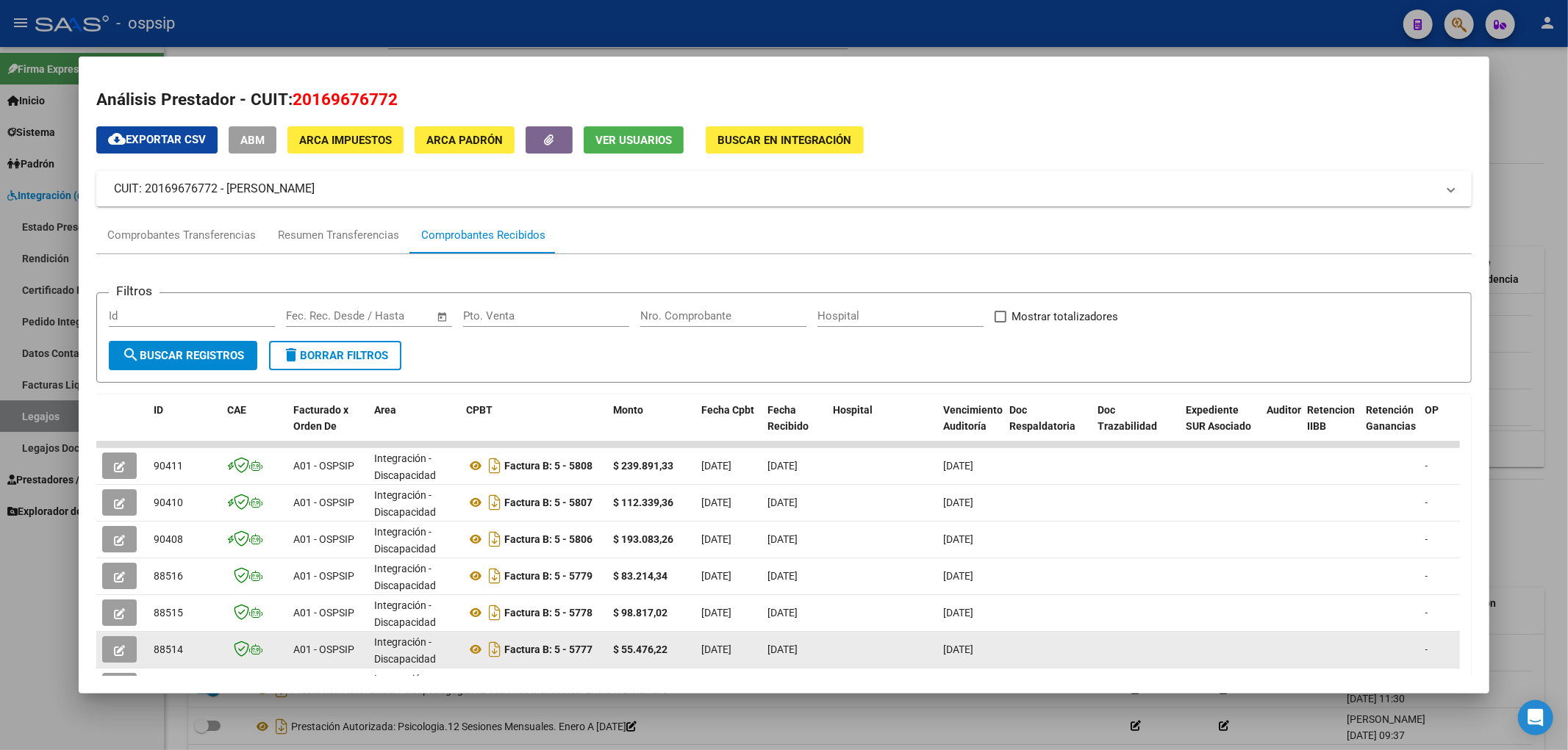
click at [118, 512] on icon "button" at bounding box center [119, 651] width 11 height 11
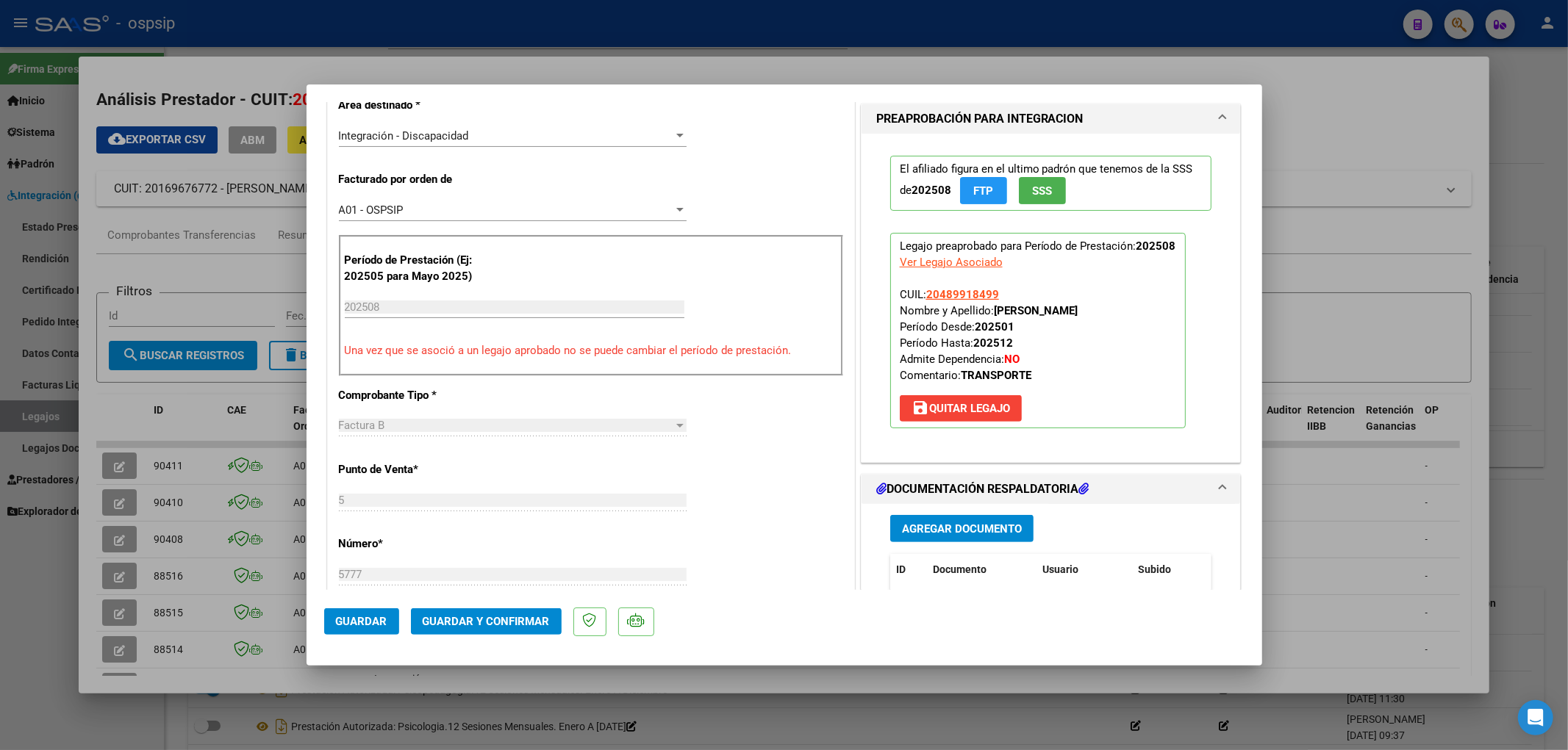
scroll to position [489, 0]
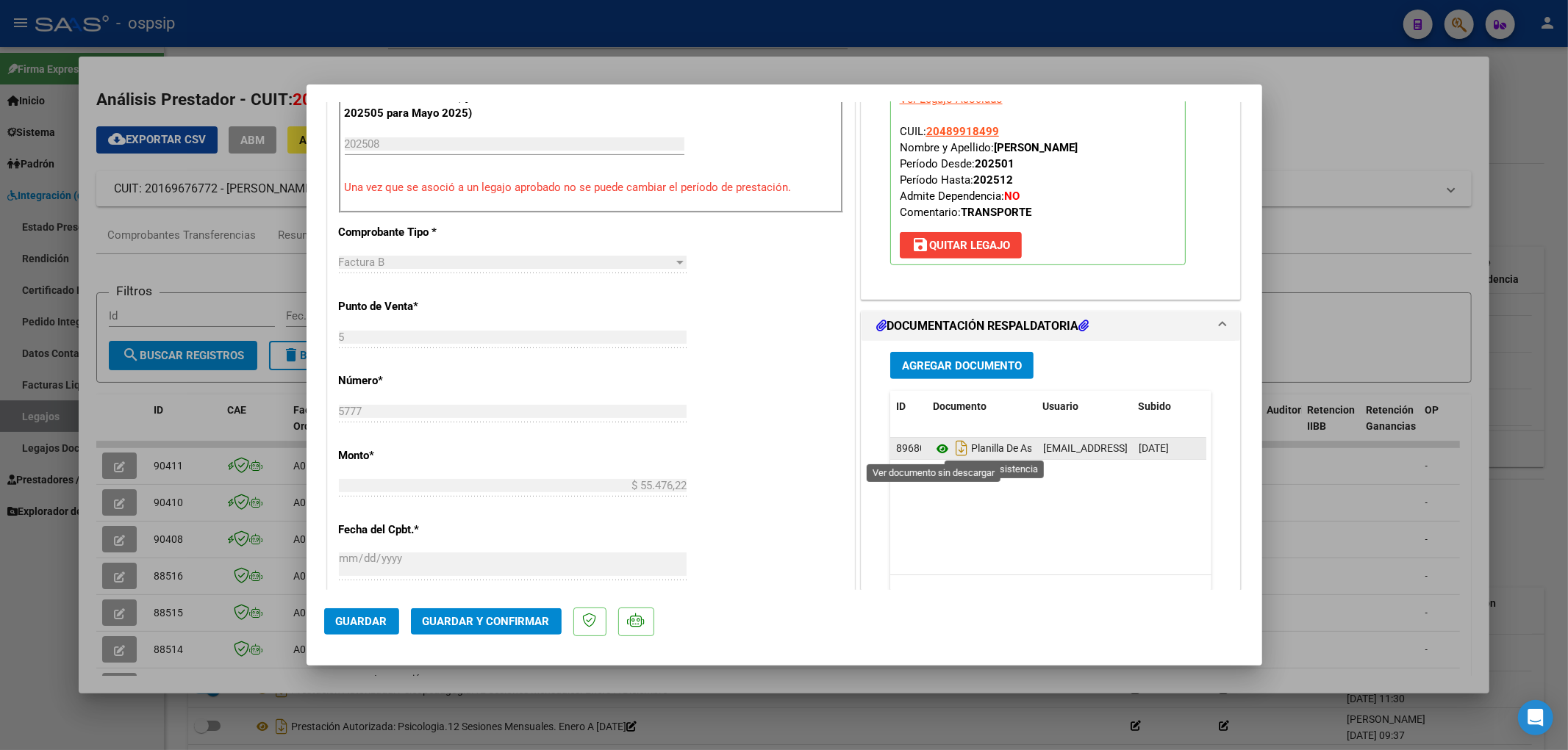
click at [920, 444] on icon at bounding box center [942, 448] width 19 height 18
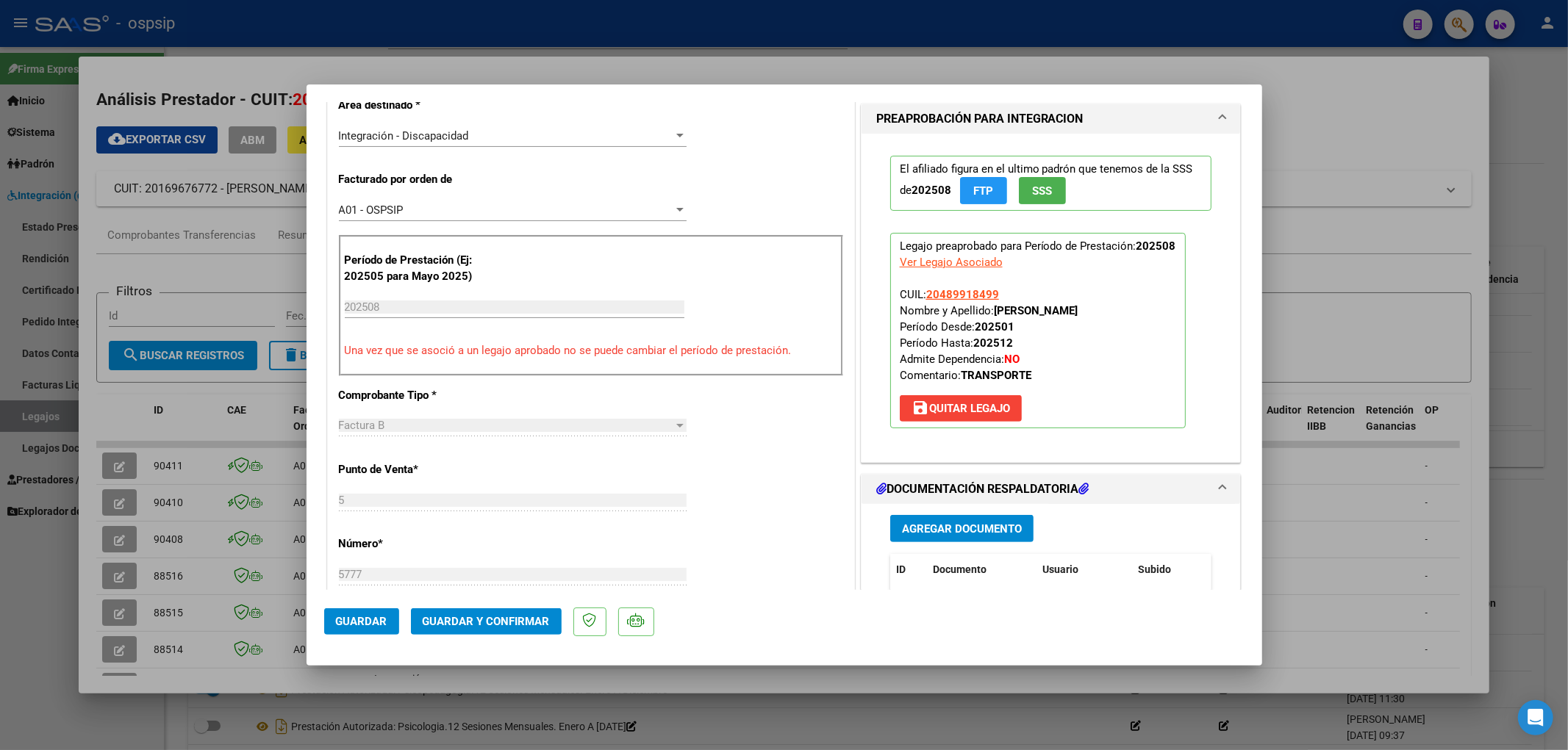
scroll to position [571, 0]
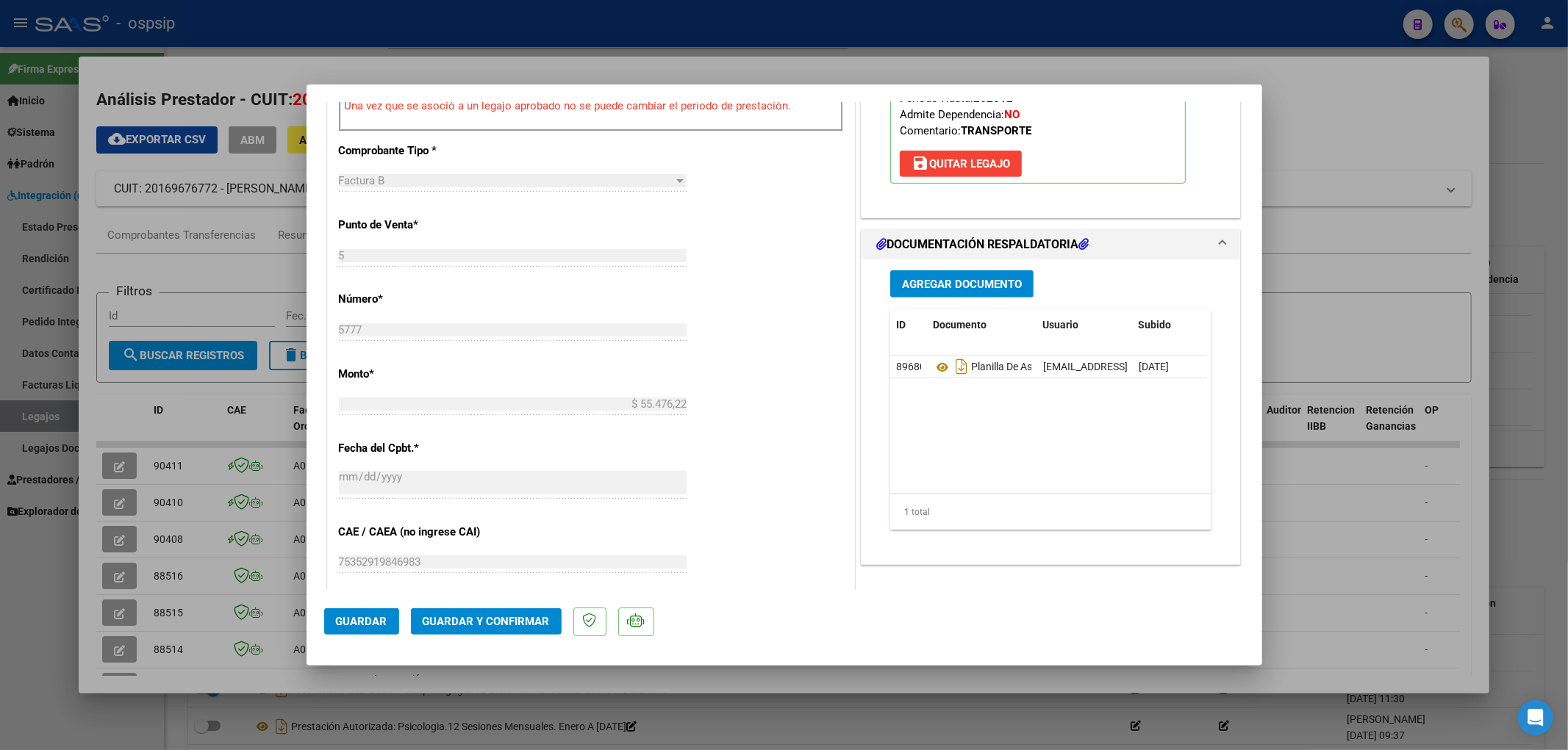
click at [482, 512] on span "Guardar y Confirmar" at bounding box center [487, 622] width 128 height 13
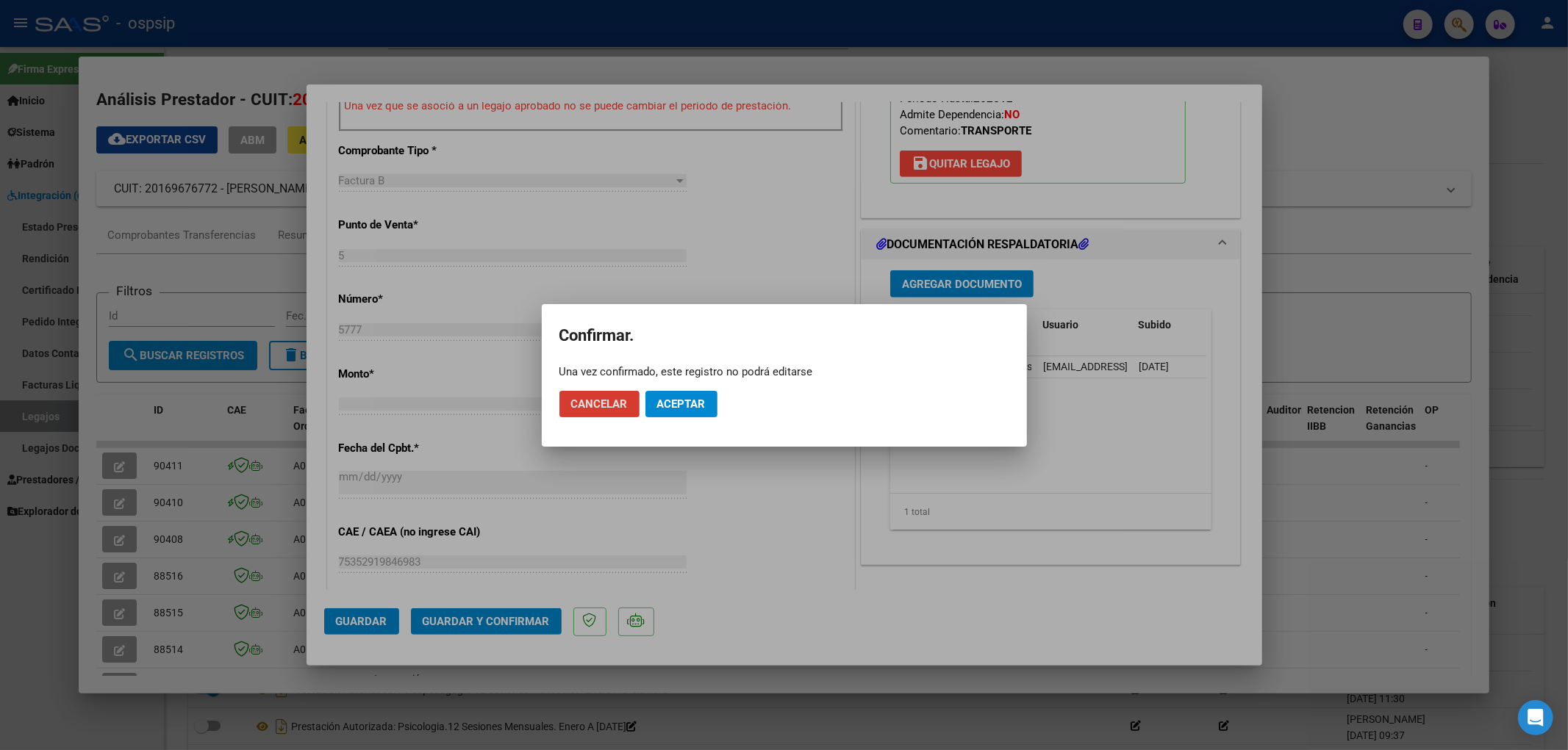
click at [693, 404] on span "Aceptar" at bounding box center [682, 404] width 49 height 13
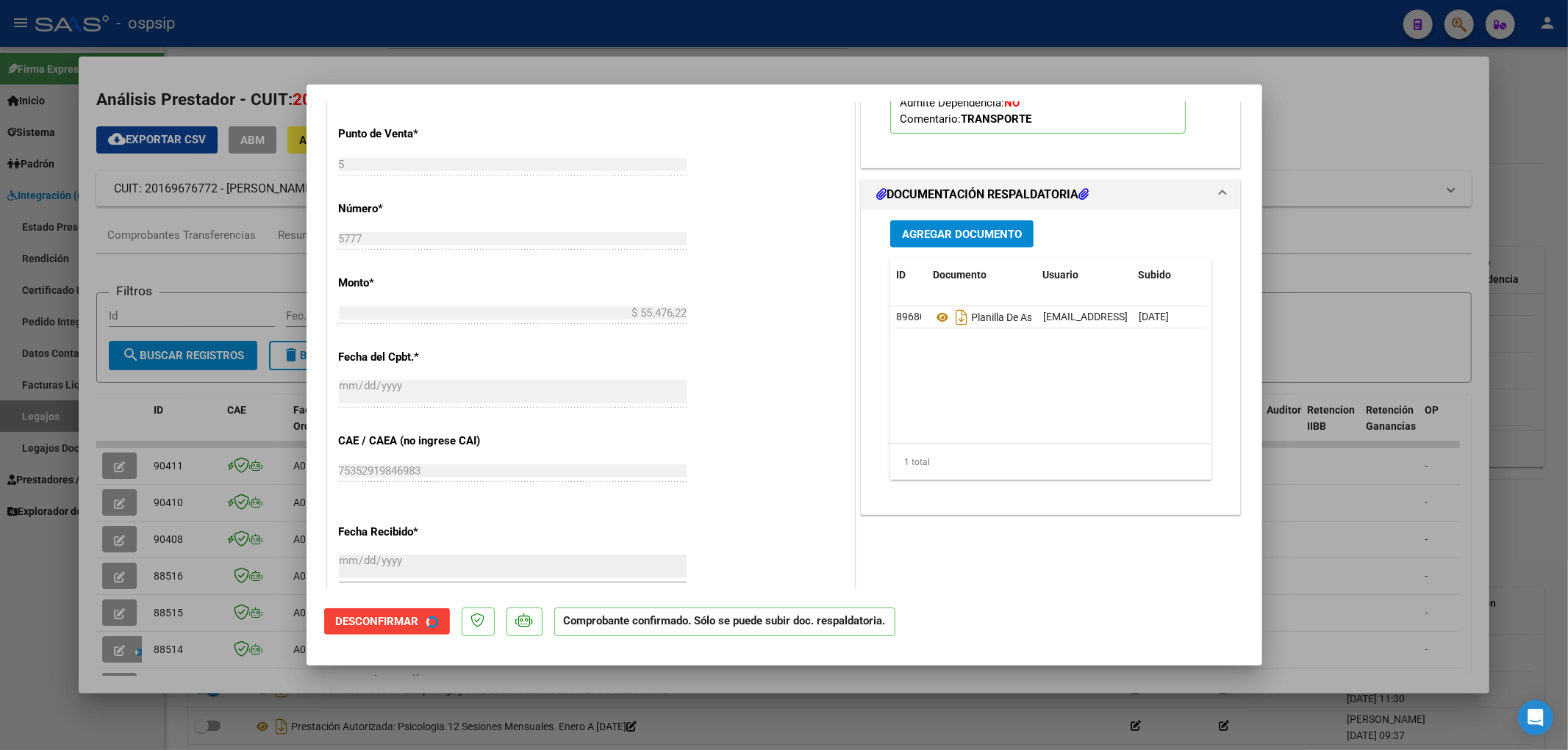
scroll to position [245, 0]
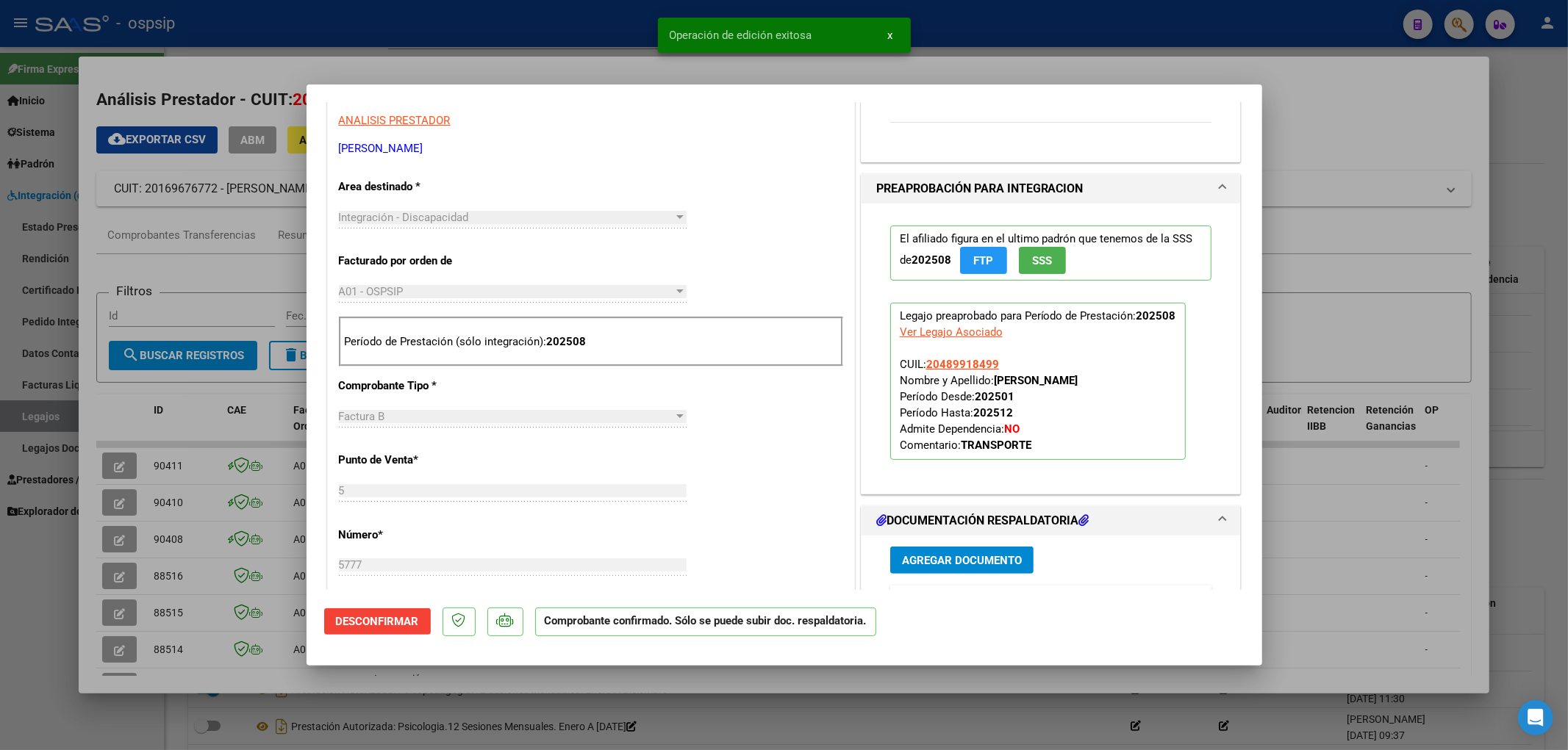
type input "$ 0,00"
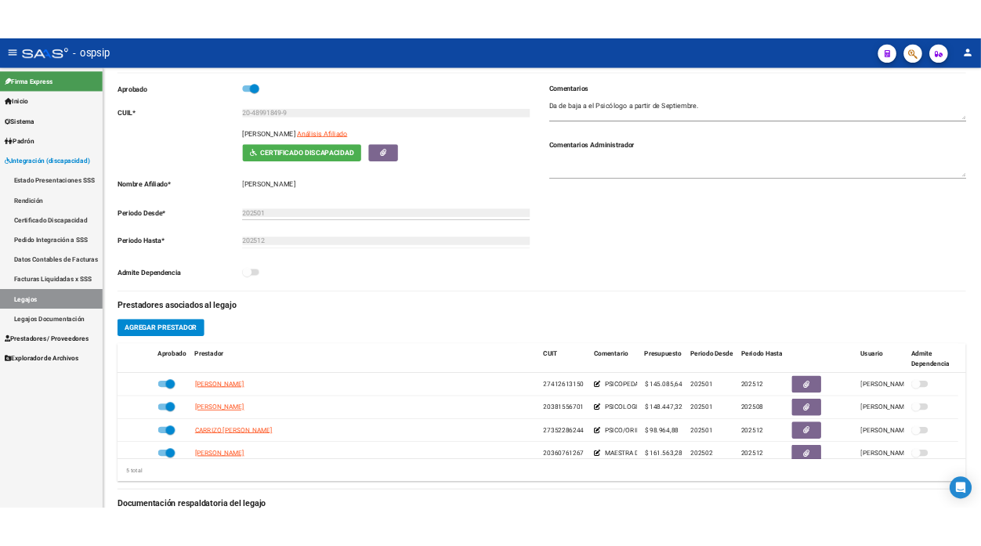
scroll to position [87, 0]
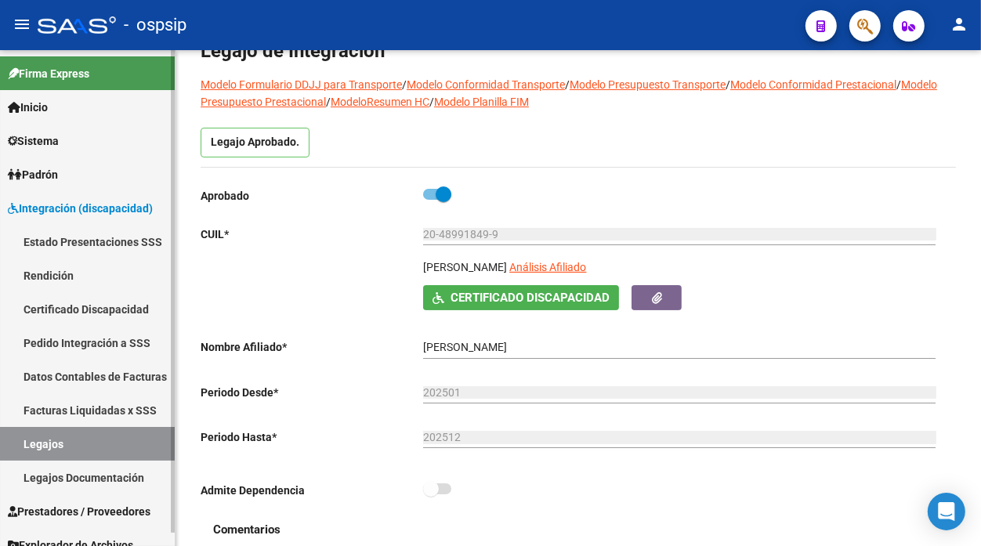
click at [32, 449] on link "Legajos" at bounding box center [87, 444] width 175 height 34
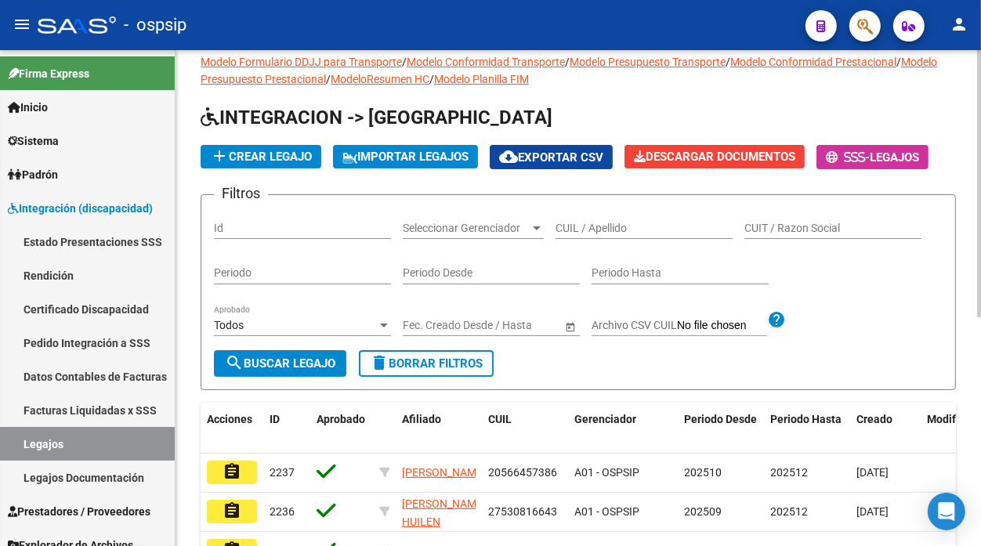
scroll to position [87, 0]
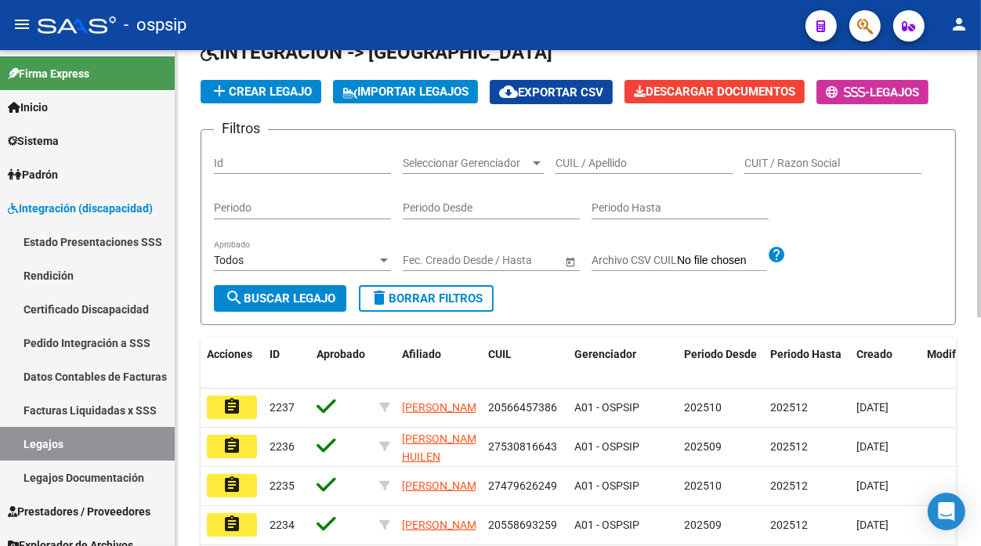
click at [572, 155] on div "CUIL / Apellido" at bounding box center [644, 158] width 177 height 31
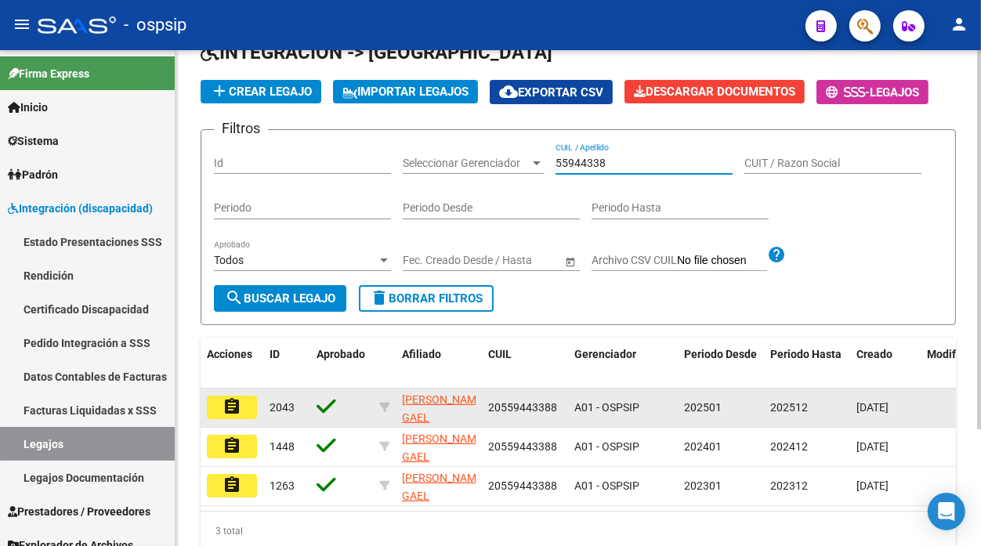
type input "55944338"
click at [219, 402] on button "assignment" at bounding box center [232, 408] width 50 height 24
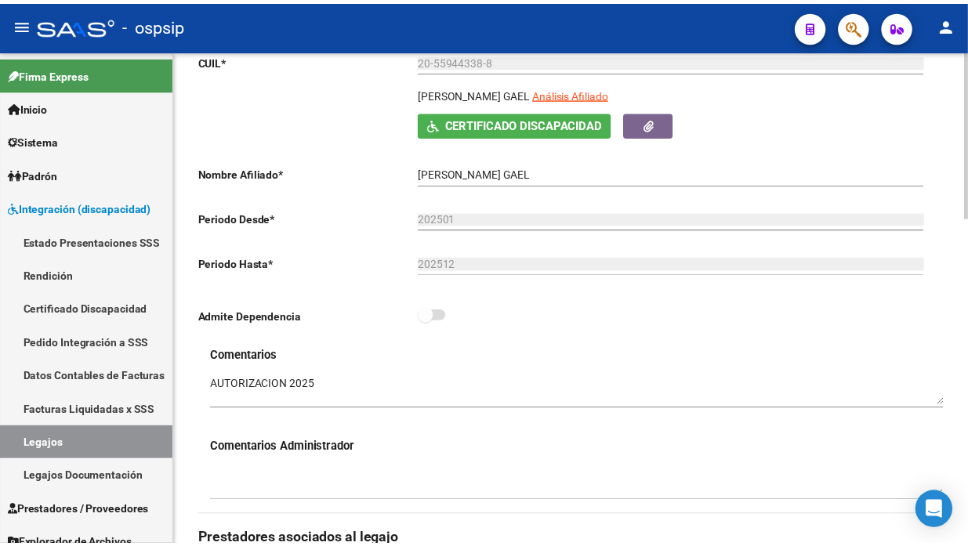
scroll to position [522, 0]
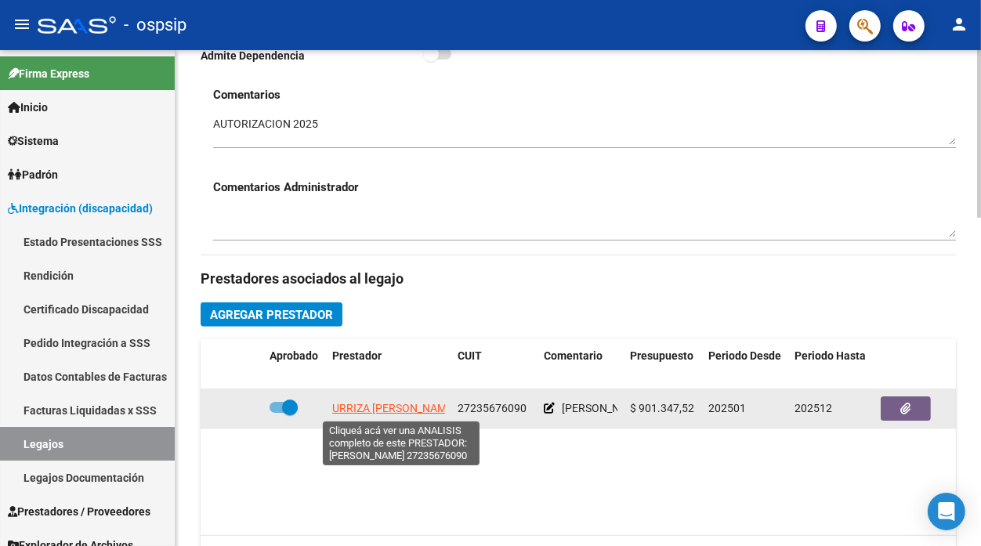
click at [386, 408] on span "URRIZA MARIA ALEJANDRA" at bounding box center [394, 408] width 124 height 13
type textarea "27235676090"
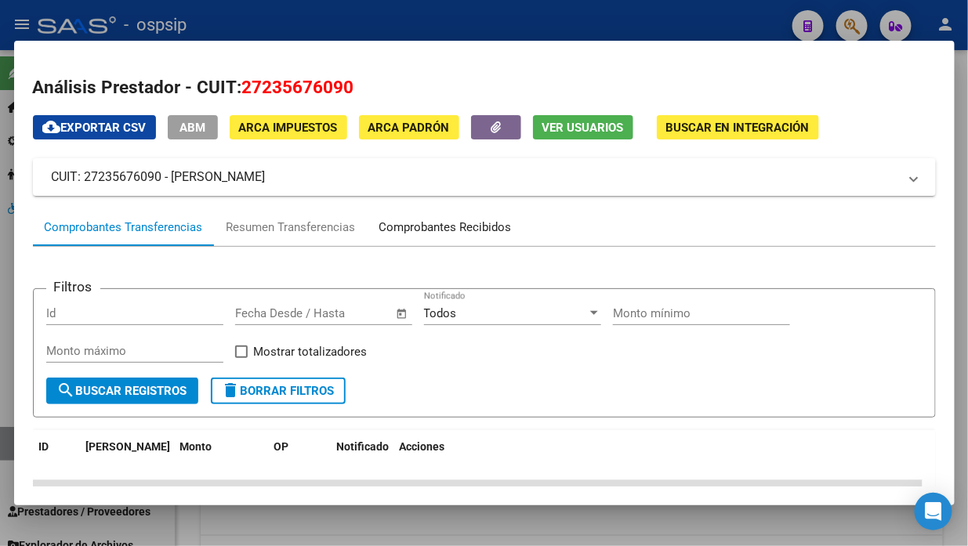
click at [452, 227] on div "Comprobantes Recibidos" at bounding box center [445, 228] width 132 height 18
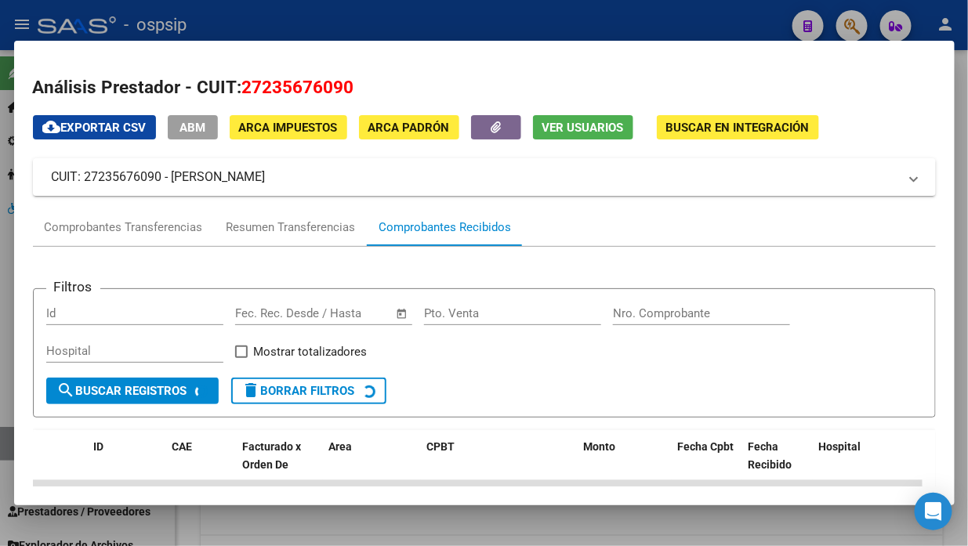
scroll to position [174, 0]
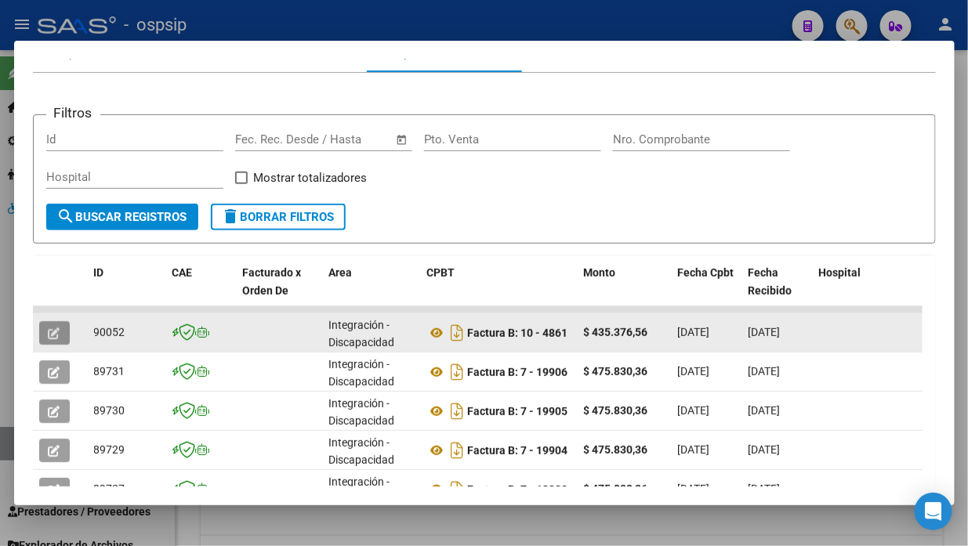
click at [63, 335] on button "button" at bounding box center [54, 333] width 31 height 24
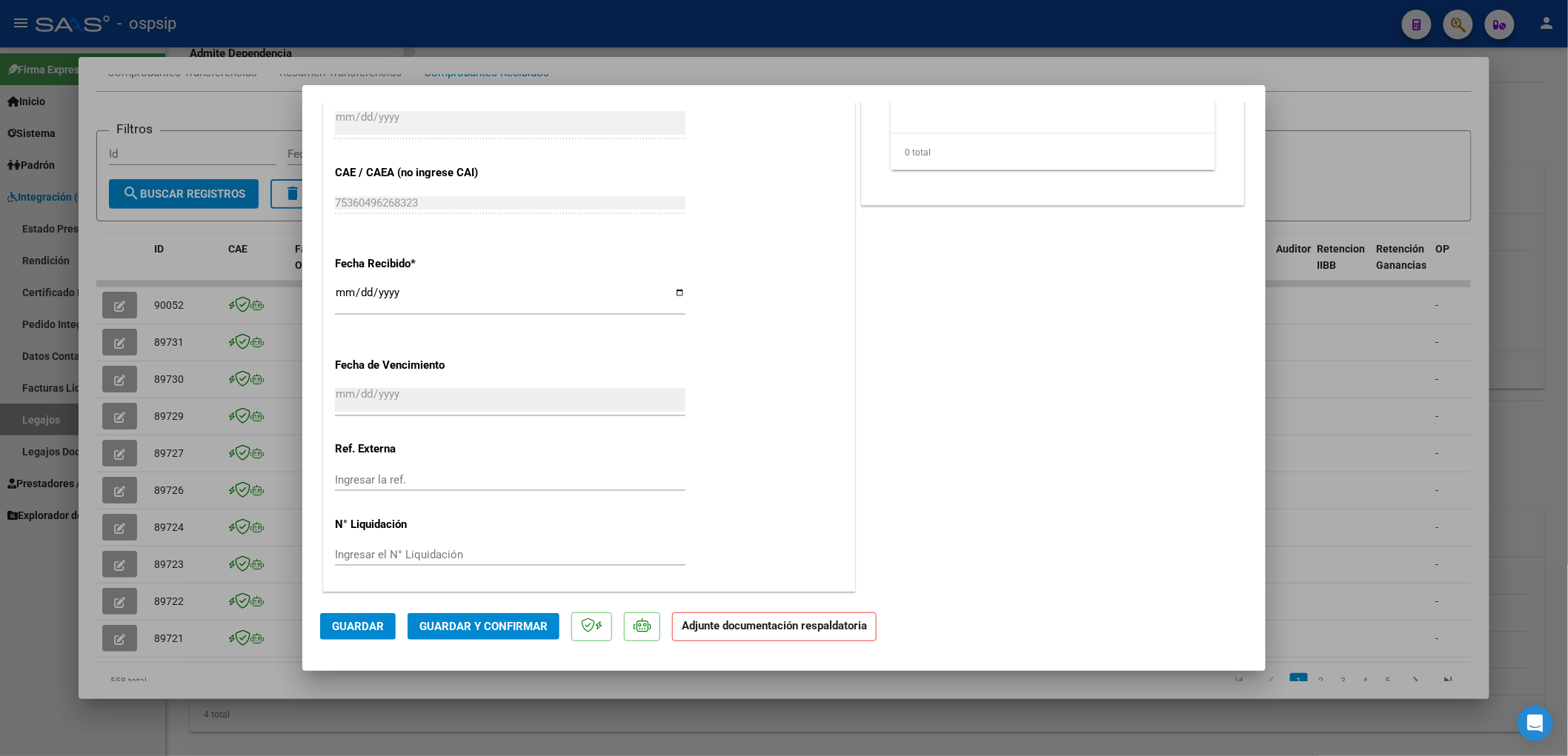
scroll to position [168, 0]
type input "$ 0,00"
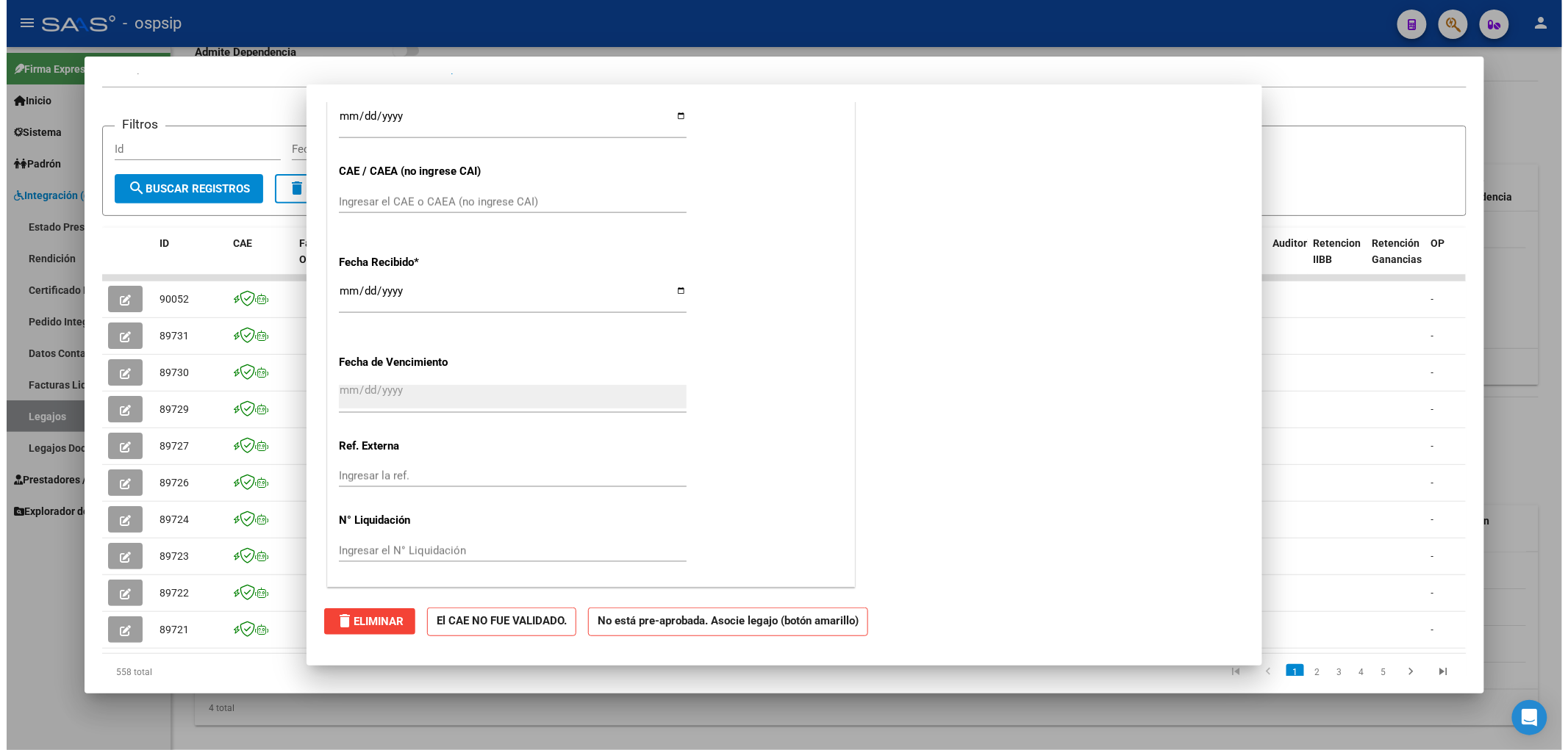
scroll to position [882, 0]
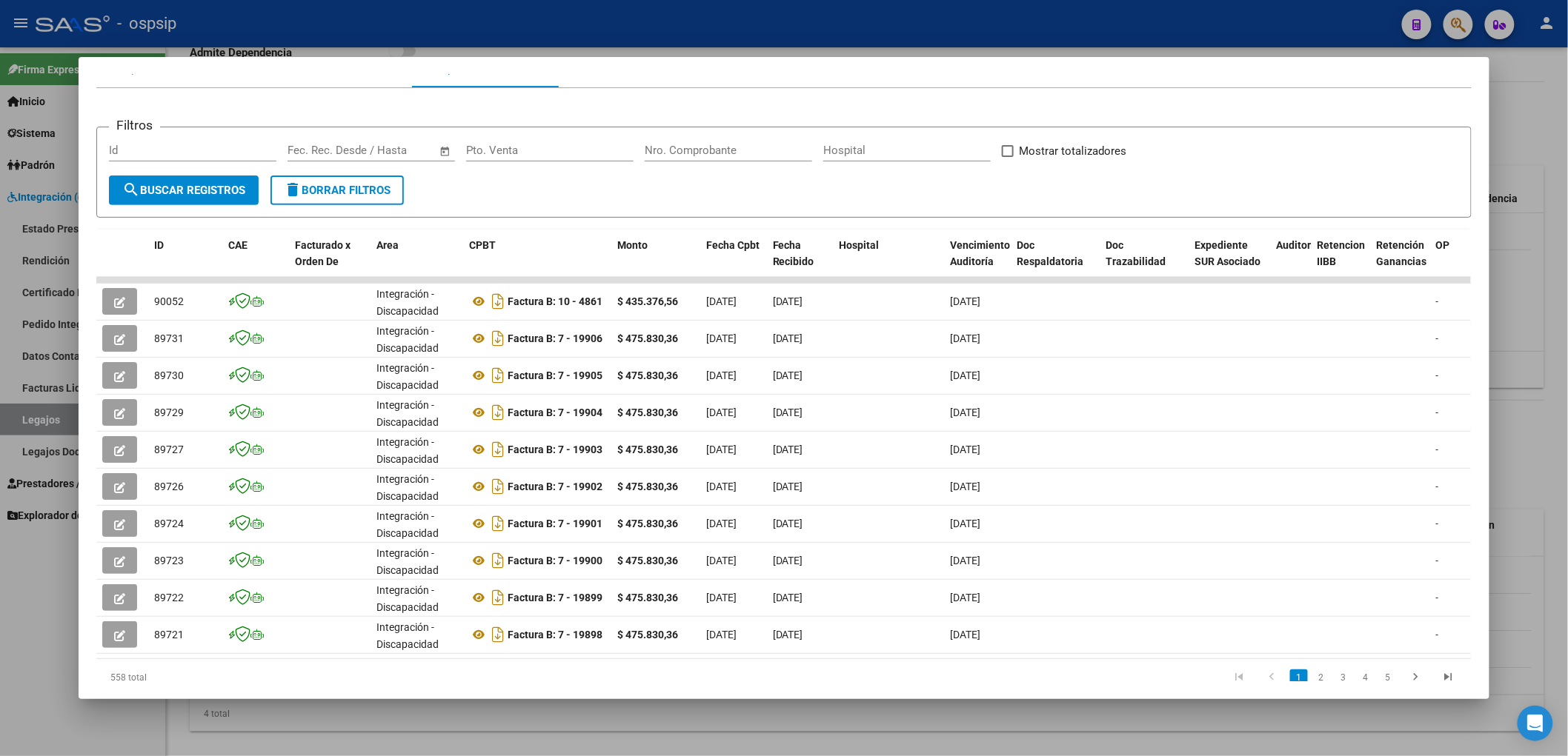
click at [34, 426] on div at bounding box center [784, 378] width 1568 height 756
click at [34, 426] on link "Legajos" at bounding box center [82, 420] width 165 height 32
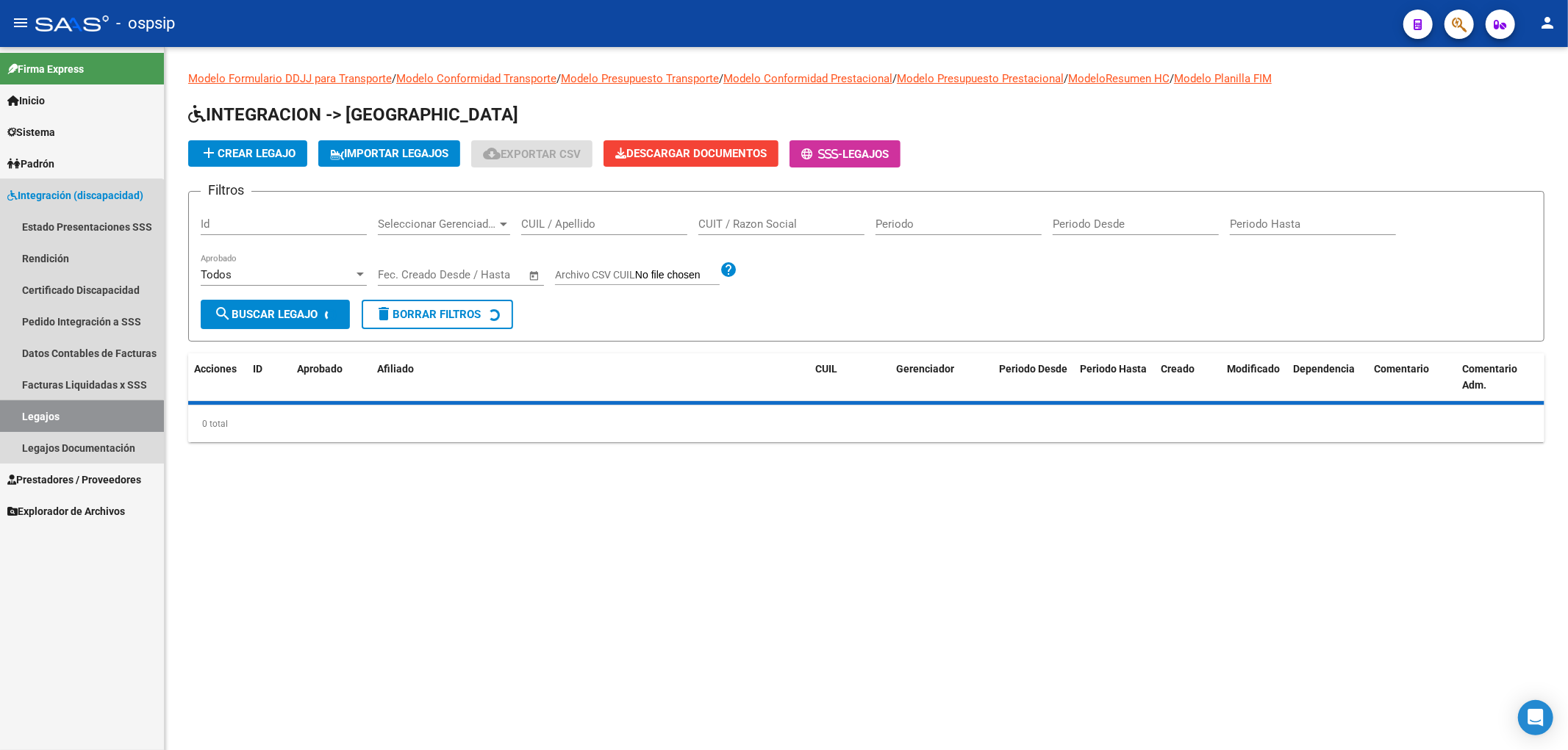
click at [34, 423] on link "Legajos" at bounding box center [82, 416] width 164 height 32
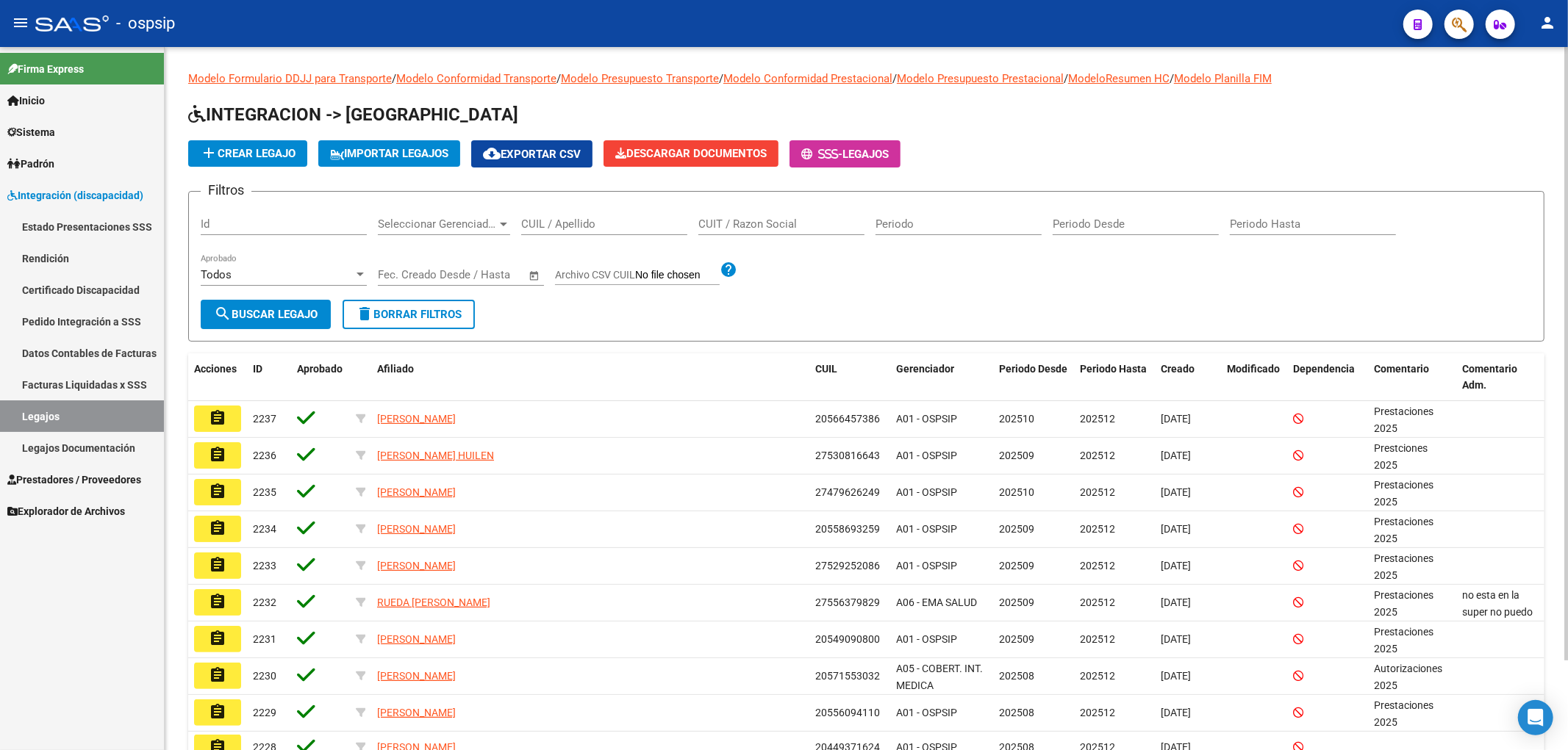
click at [566, 213] on div "CUIL / Apellido" at bounding box center [604, 219] width 166 height 32
click at [563, 219] on input "CUIL / Apellido" at bounding box center [604, 224] width 166 height 13
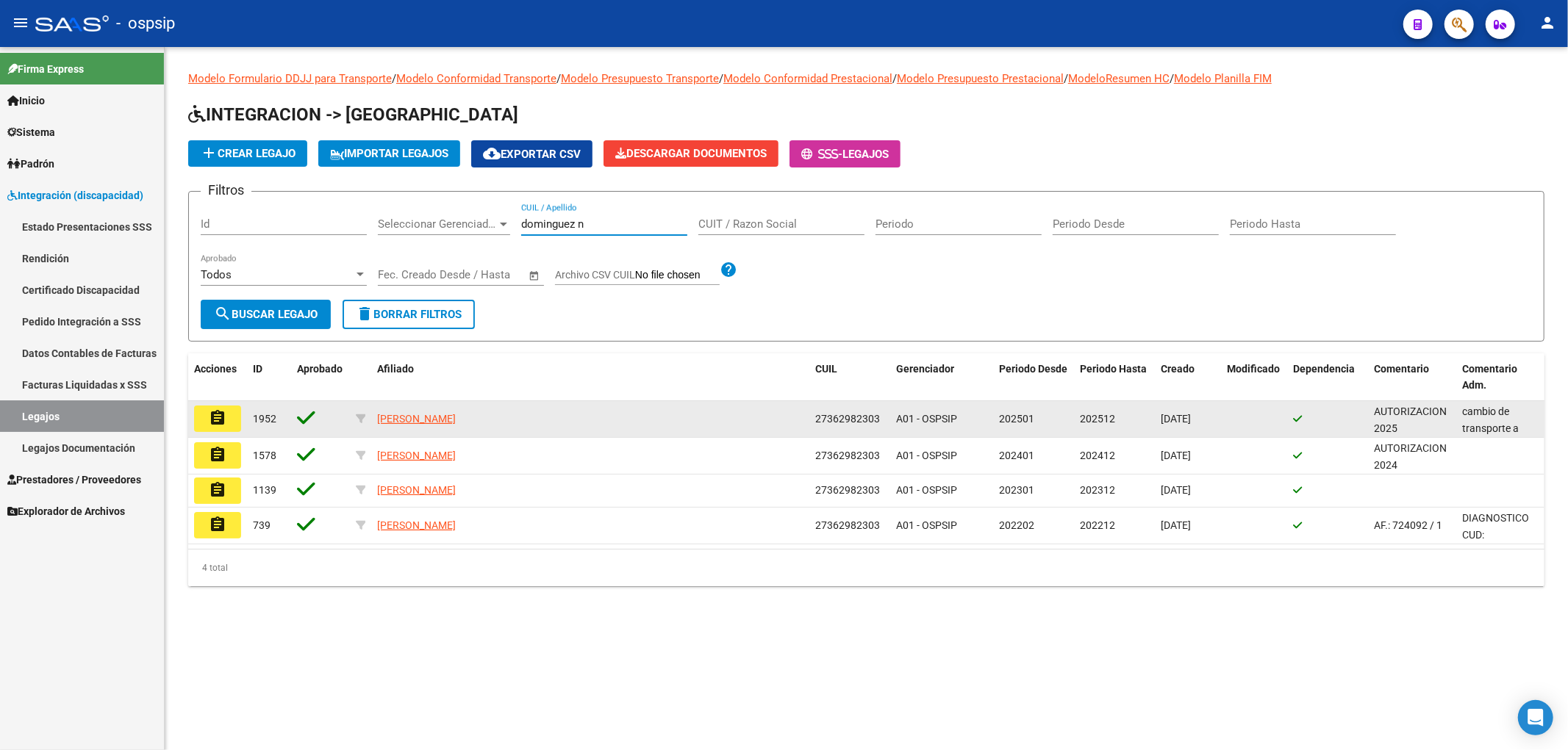
type input "dominguez n"
click at [207, 419] on button "assignment" at bounding box center [218, 419] width 47 height 26
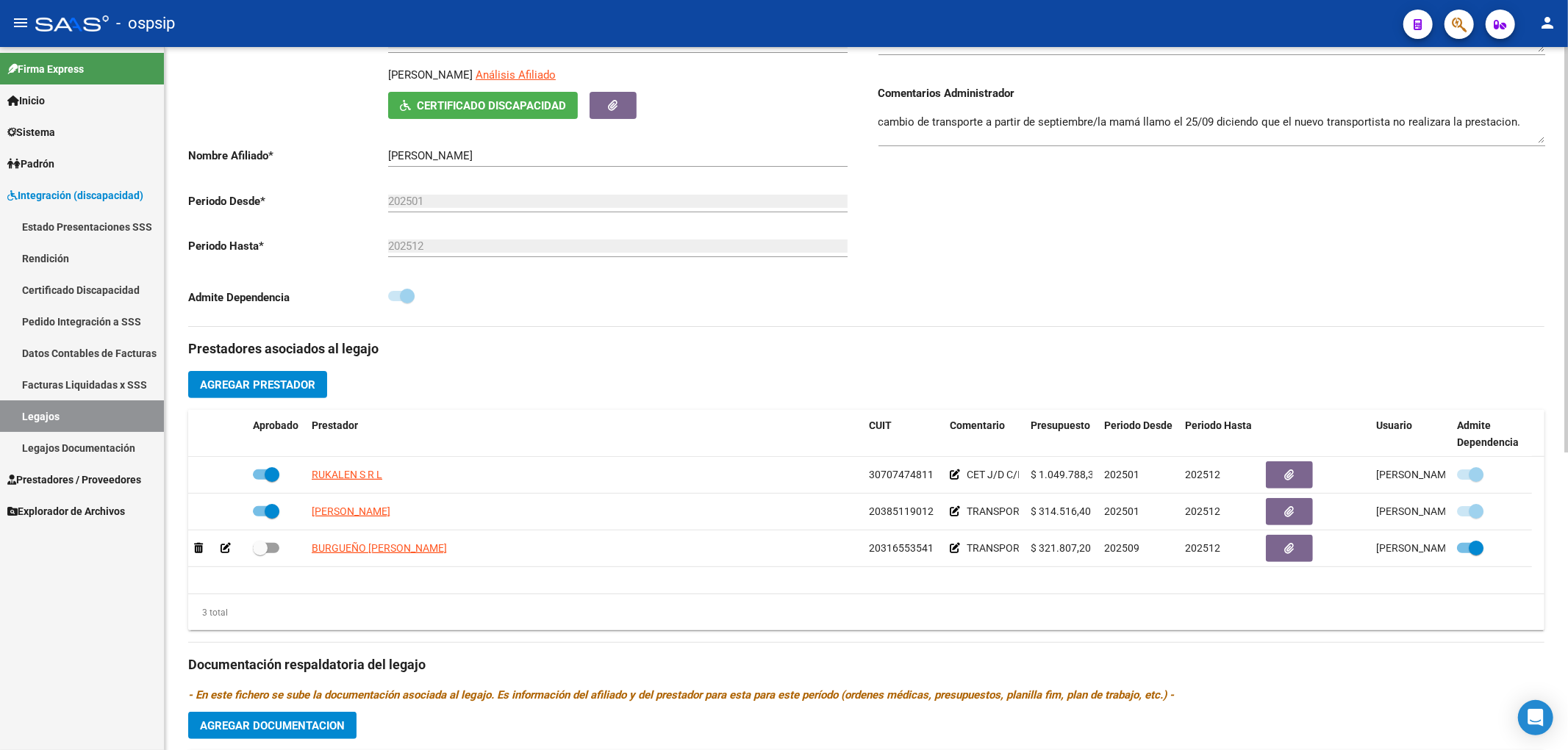
scroll to position [489, 0]
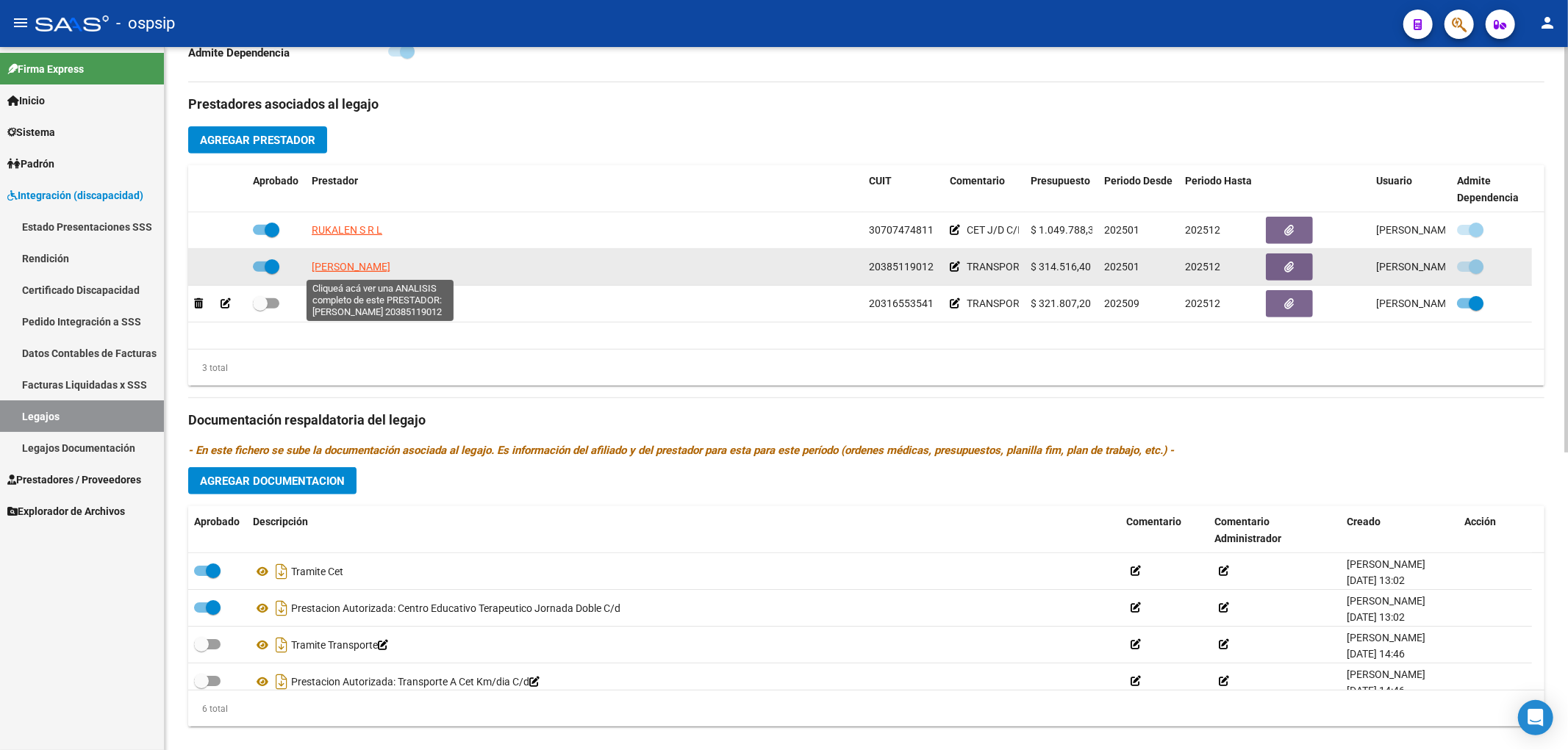
click at [390, 272] on span "SANTUCHO LUCAS EDUARDO" at bounding box center [351, 266] width 79 height 12
type textarea "20385119012"
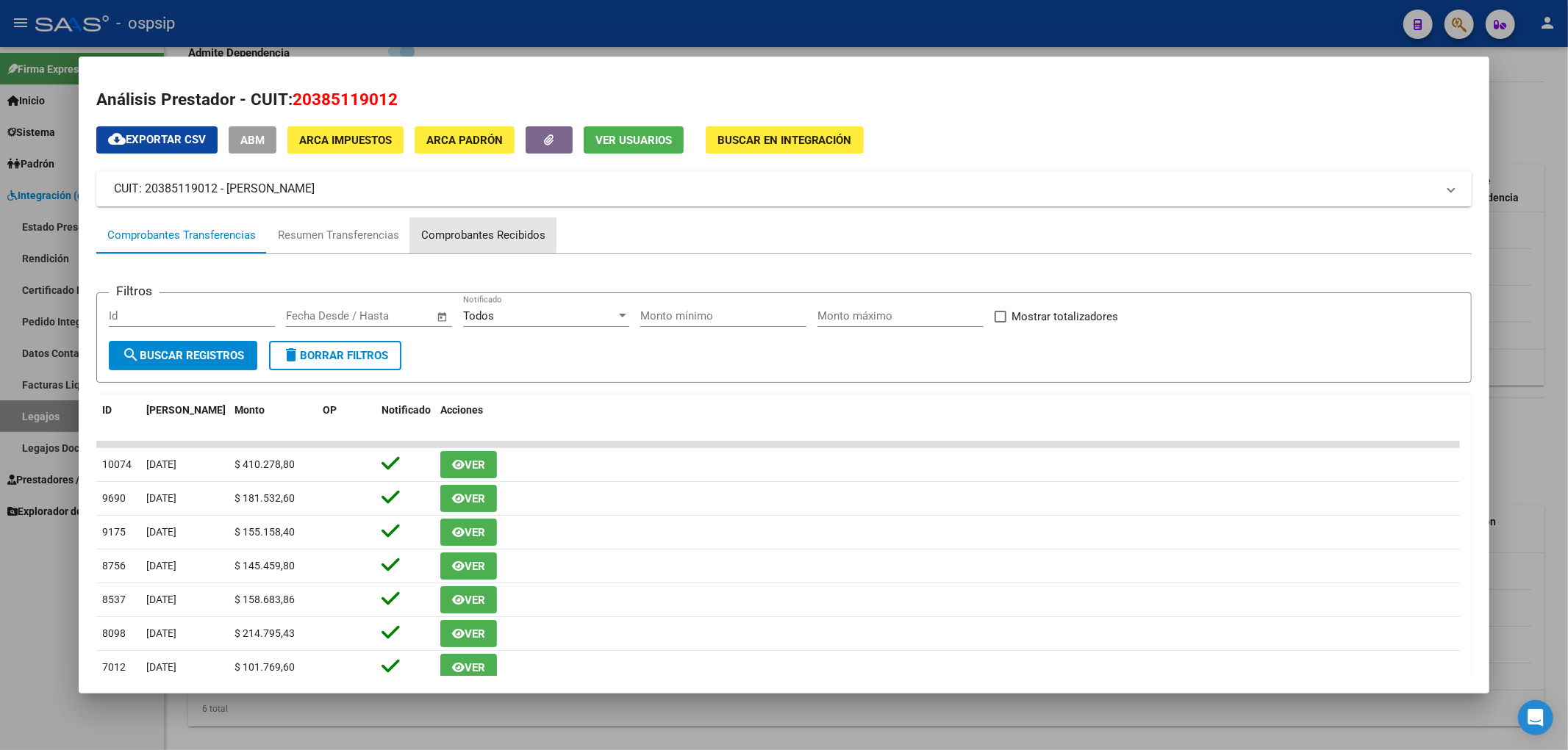
click at [460, 233] on div "Comprobantes Recibidos" at bounding box center [483, 235] width 124 height 17
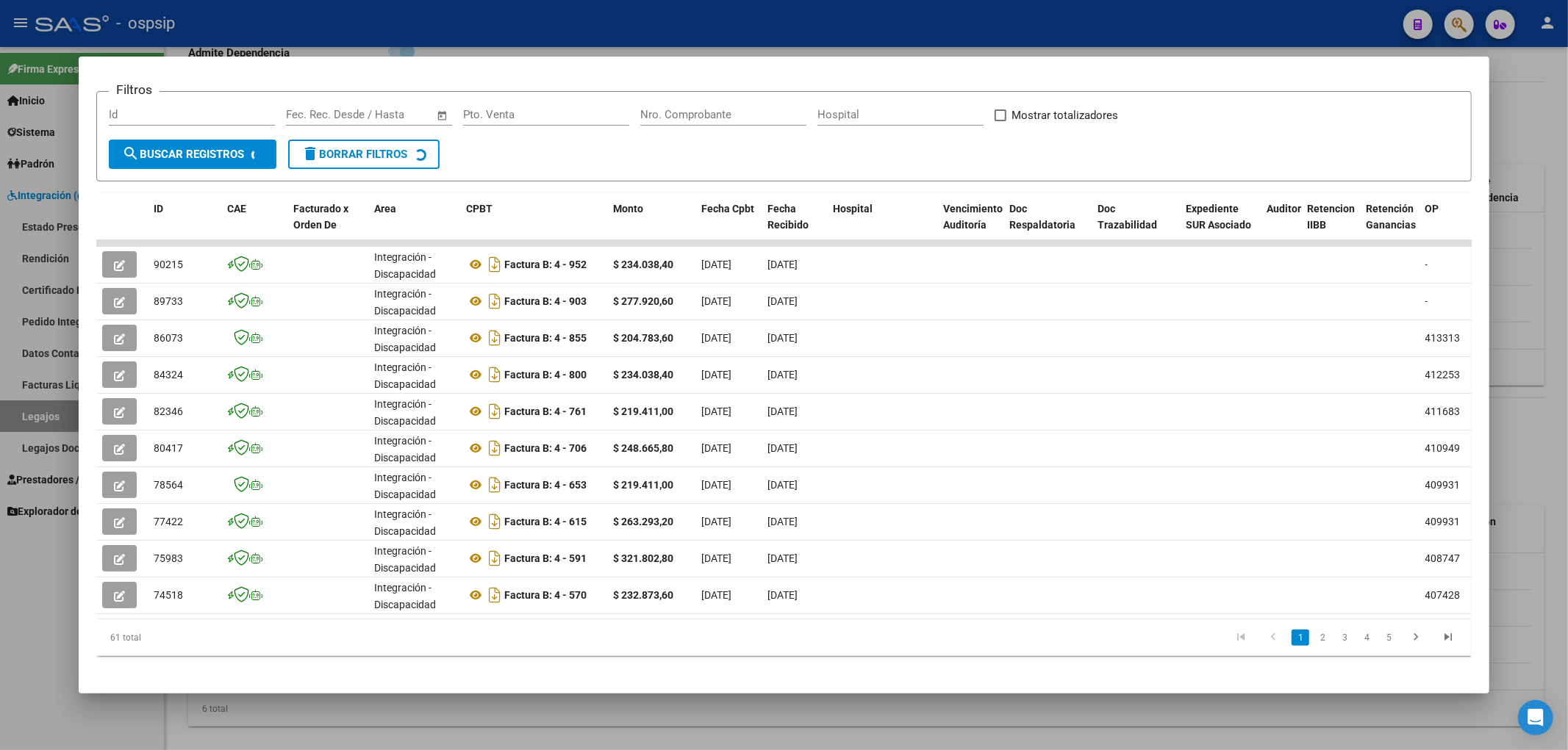
scroll to position [220, 0]
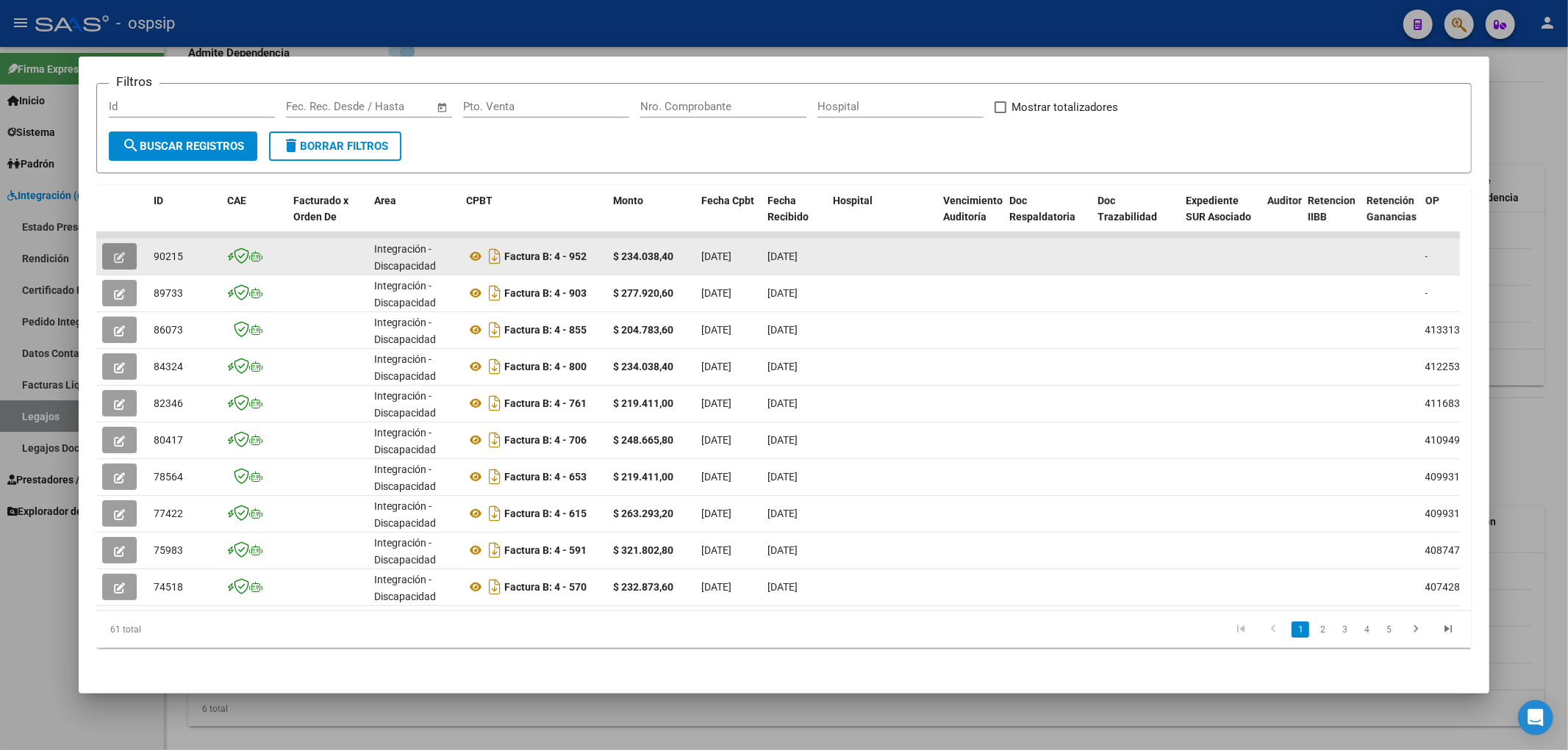
click at [114, 252] on icon "button" at bounding box center [119, 258] width 11 height 11
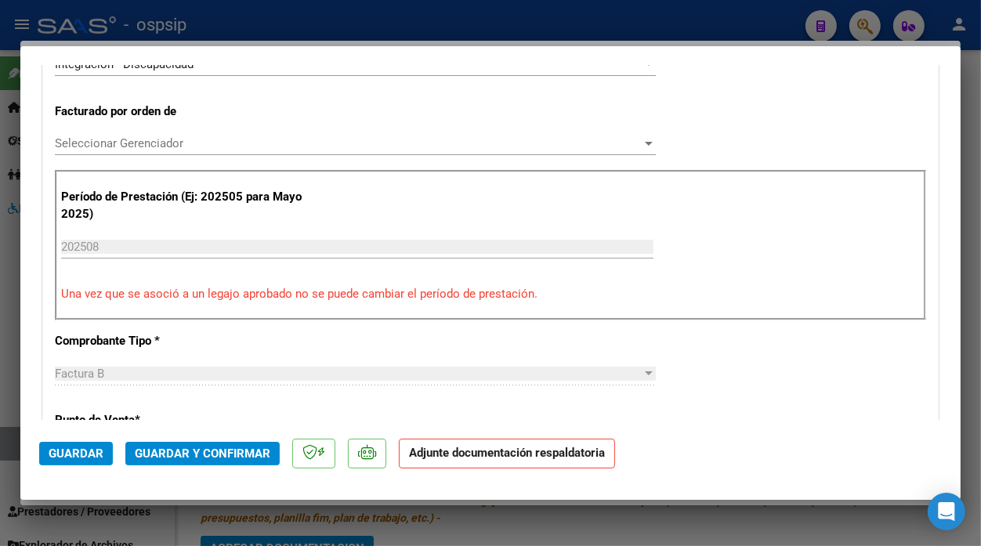
scroll to position [122, 0]
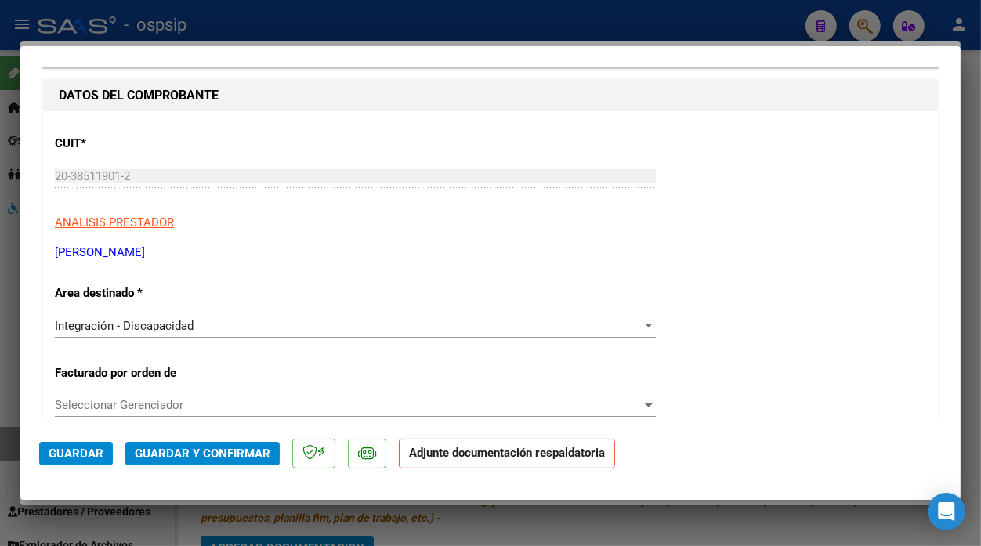
type input "$ 0,00"
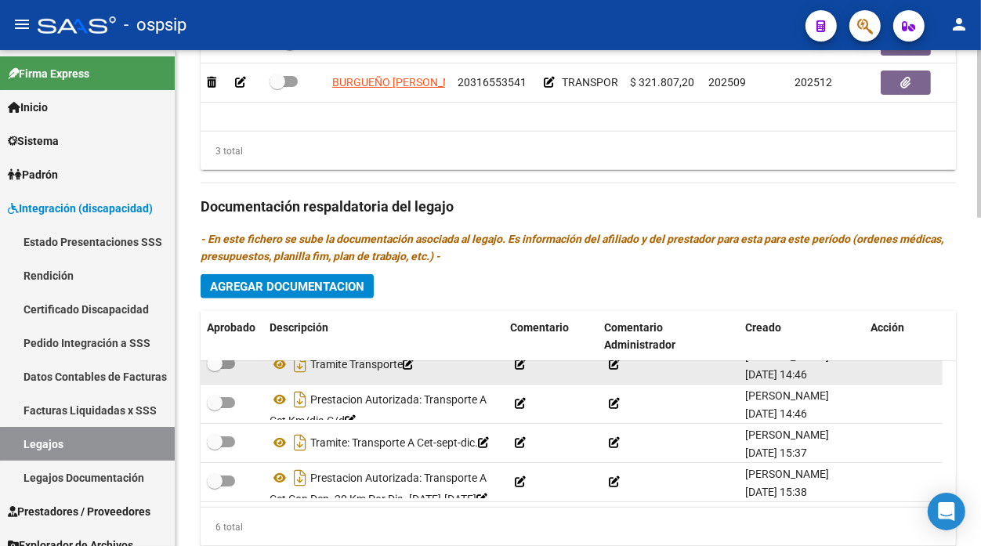
scroll to position [27, 0]
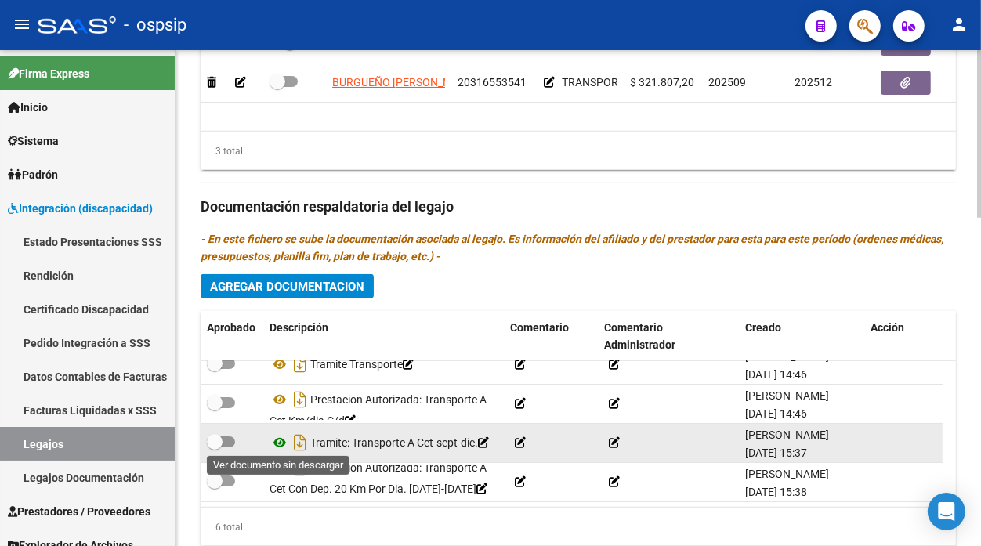
click at [285, 436] on icon at bounding box center [280, 442] width 20 height 19
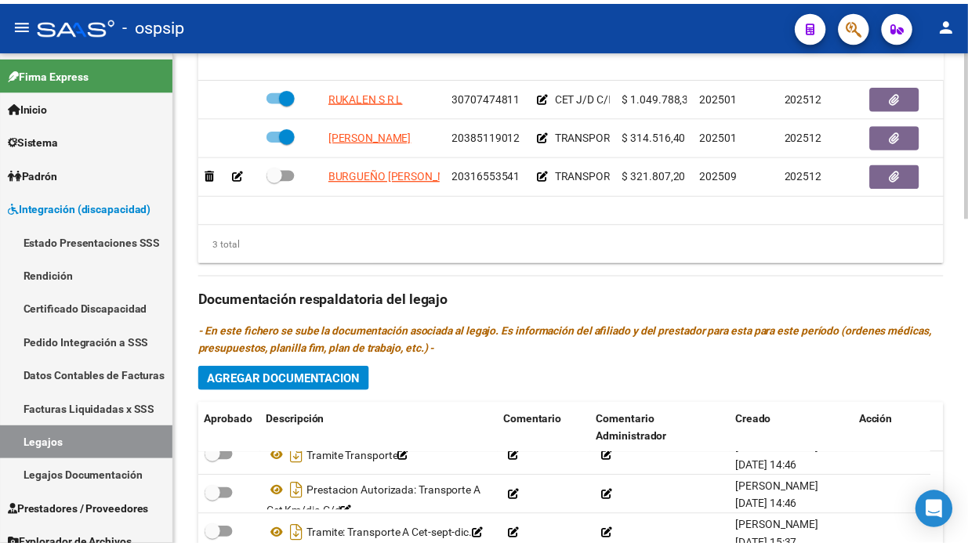
scroll to position [665, 0]
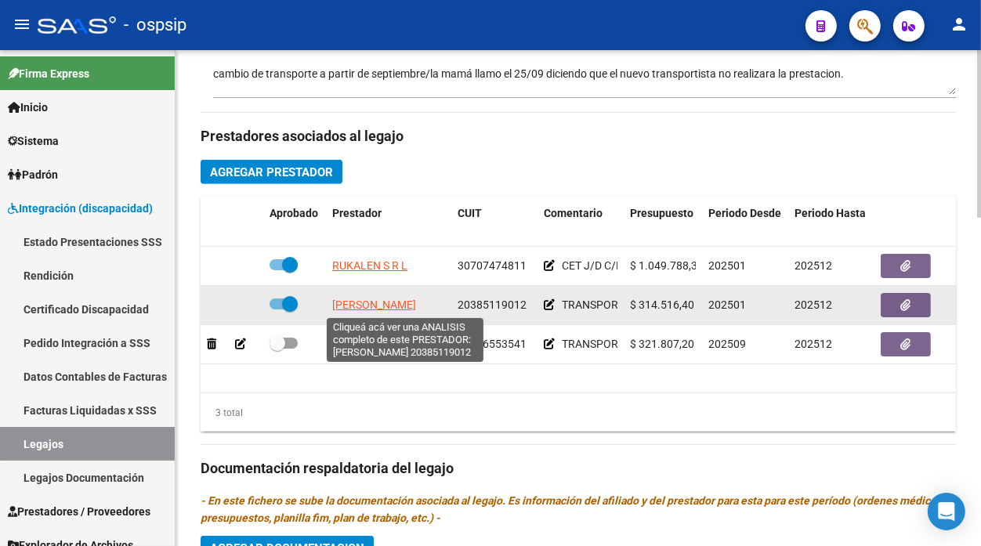
click at [387, 307] on span "SANTUCHO LUCAS EDUARDO" at bounding box center [374, 305] width 84 height 13
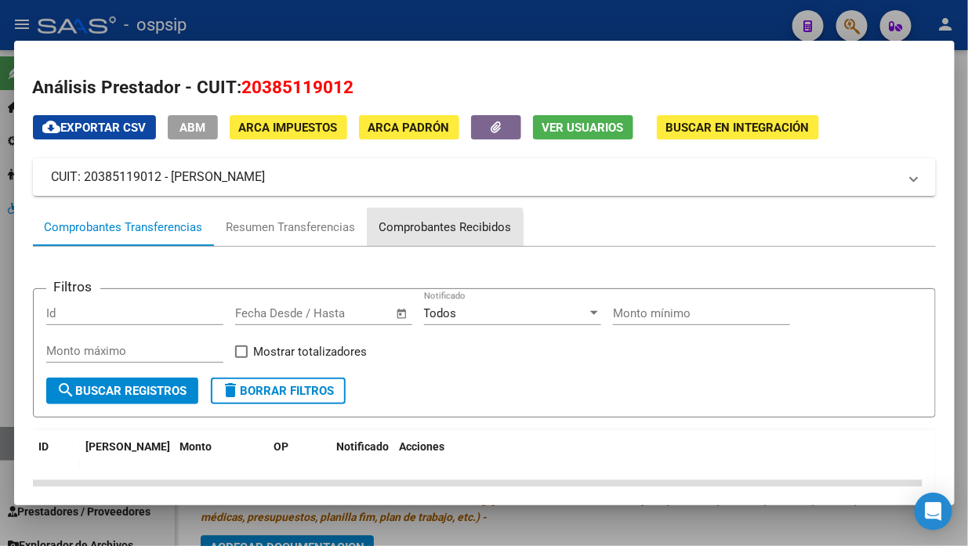
click at [435, 235] on div "Comprobantes Recibidos" at bounding box center [445, 228] width 132 height 18
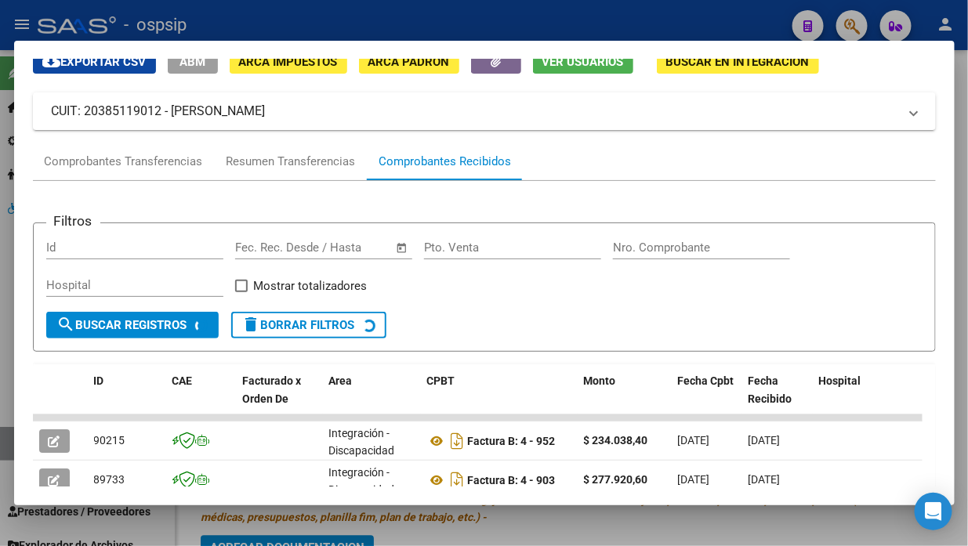
scroll to position [240, 0]
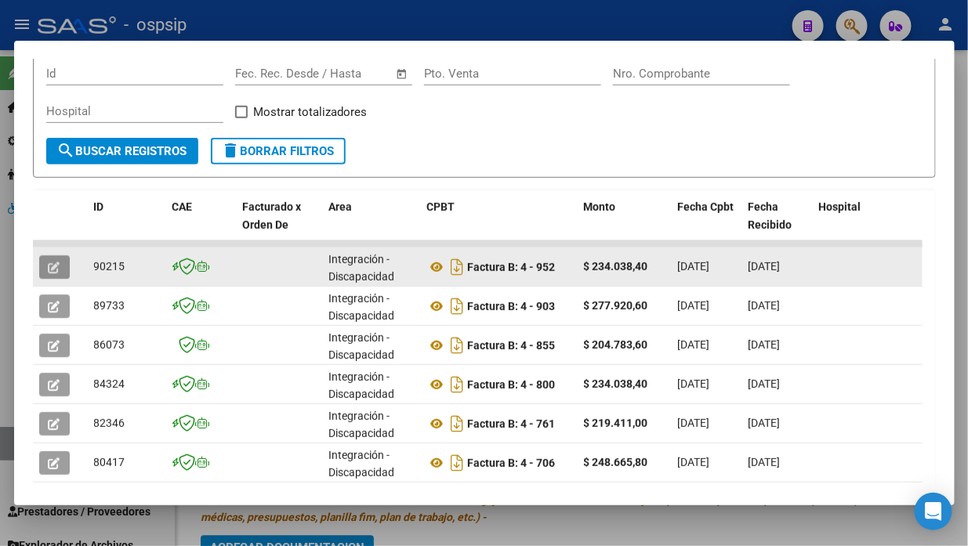
click at [53, 262] on icon "button" at bounding box center [55, 268] width 12 height 12
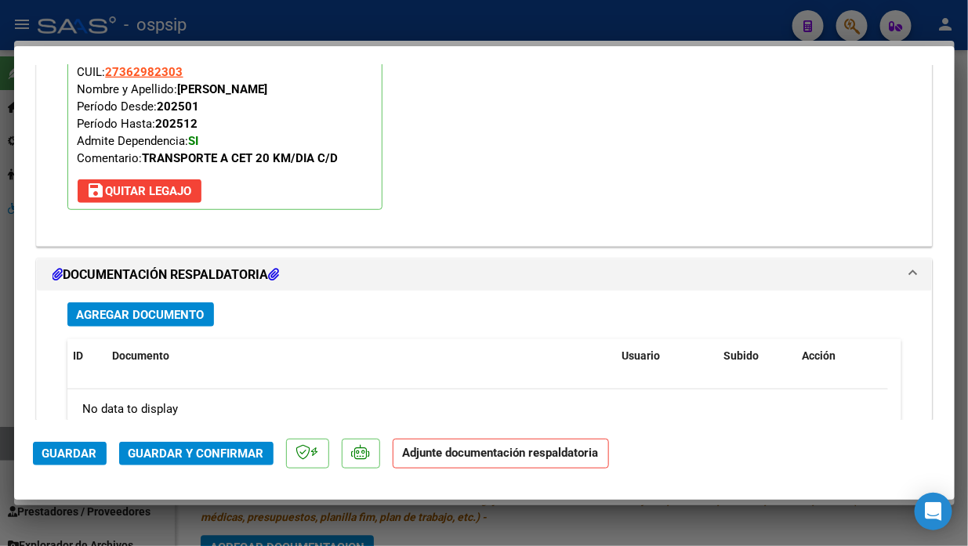
scroll to position [2206, 0]
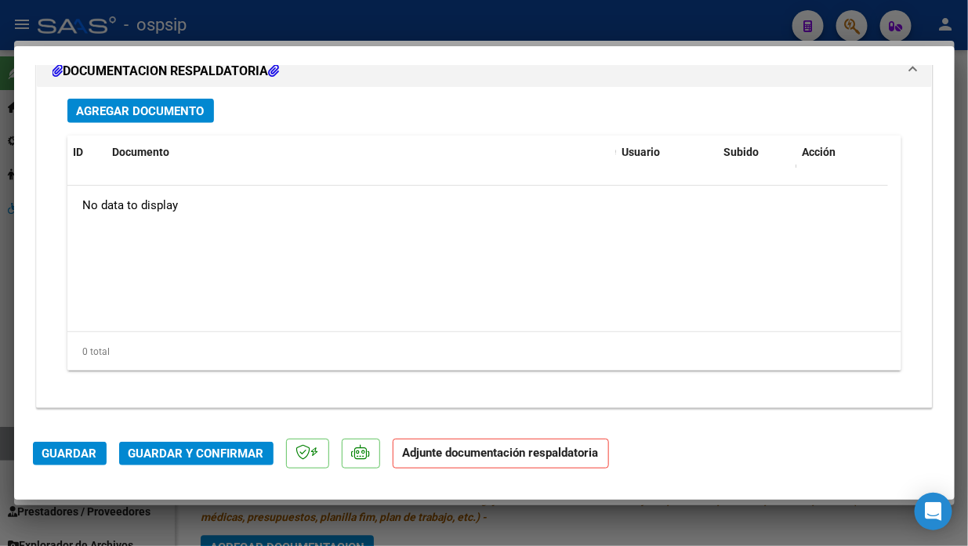
click at [133, 114] on span "Agregar Documento" at bounding box center [141, 111] width 128 height 14
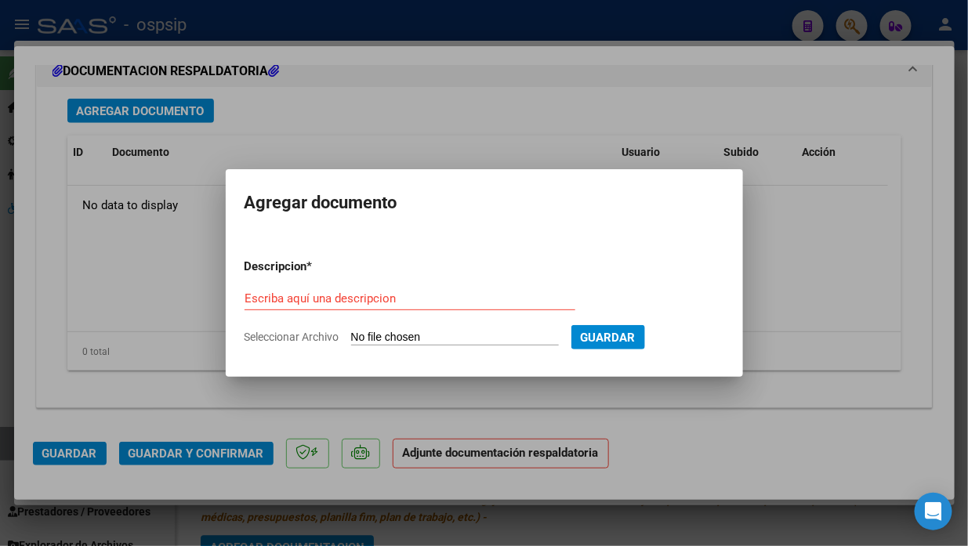
type input "C:\fakepath\CamScanner 30-9-25 13.22.pdf"
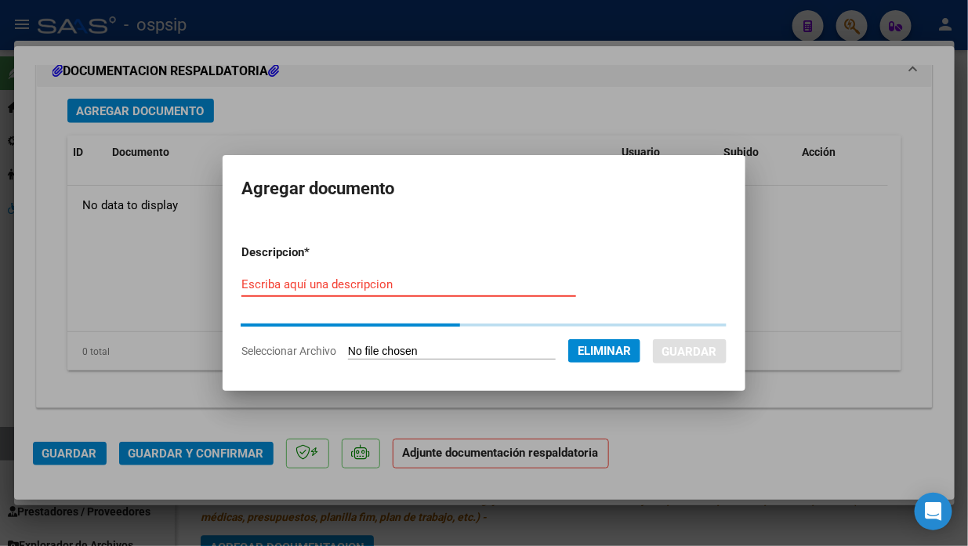
click at [308, 278] on form "Descripcion * Escriba aquí una descripcion Seleccionar Archivo Eliminar Guardar" at bounding box center [483, 302] width 485 height 140
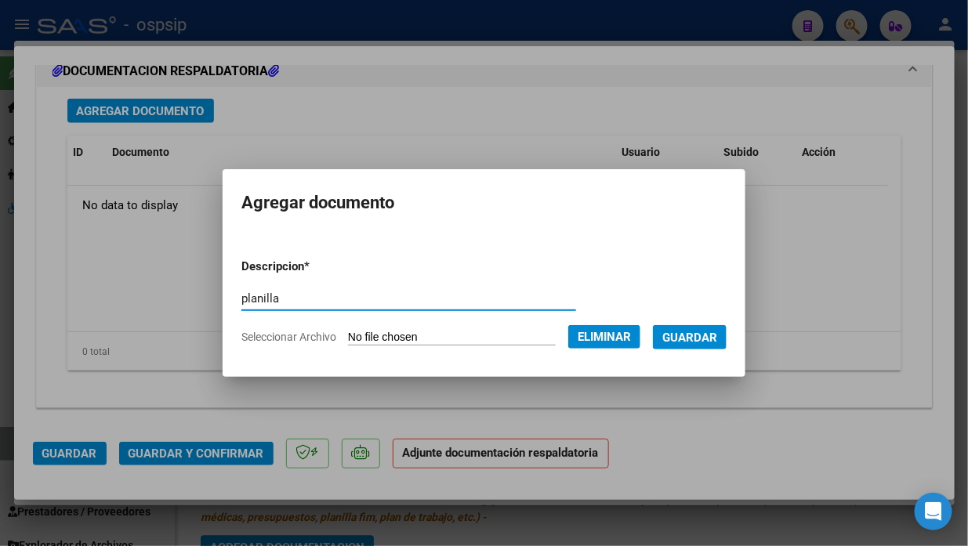
type input "planilla"
click at [727, 343] on button "Guardar" at bounding box center [690, 337] width 74 height 24
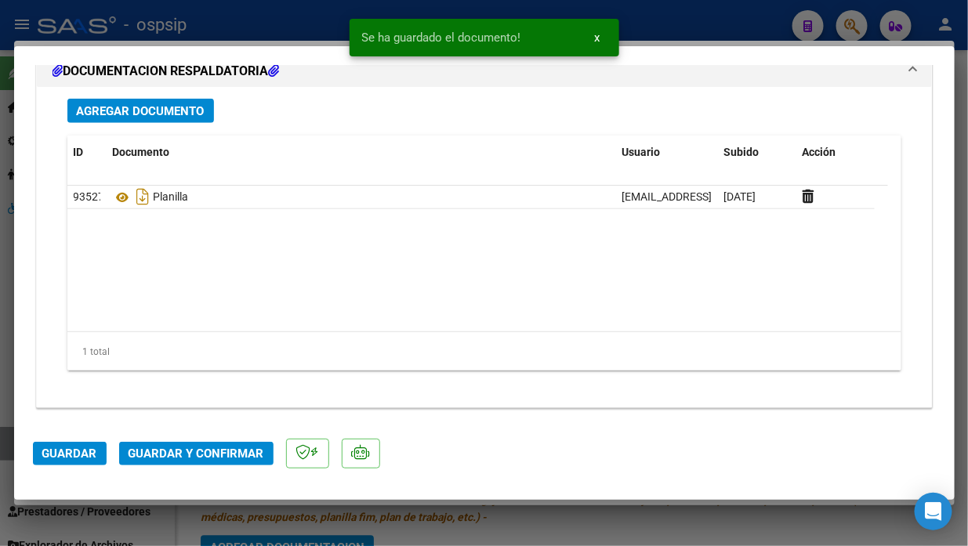
click at [191, 456] on span "Guardar y Confirmar" at bounding box center [197, 454] width 136 height 14
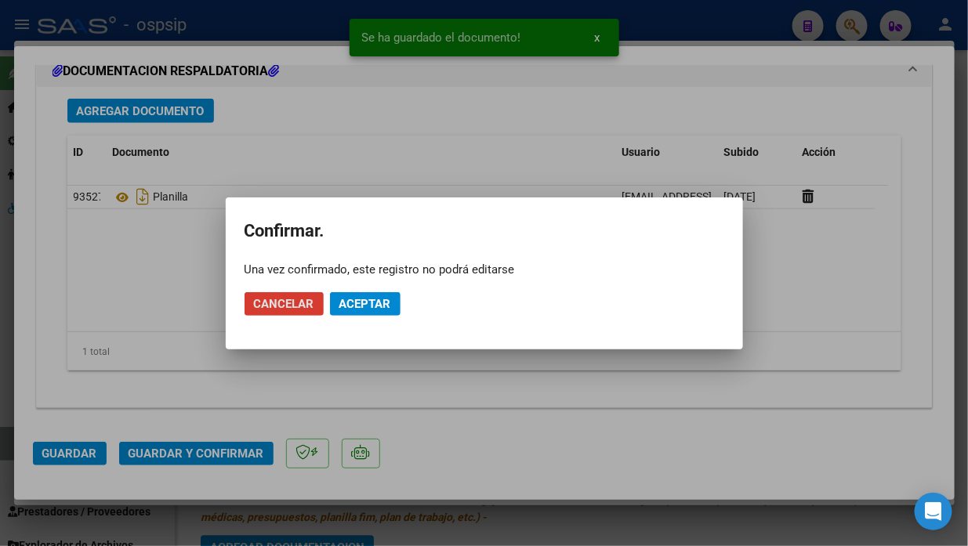
click at [392, 303] on button "Aceptar" at bounding box center [365, 304] width 71 height 24
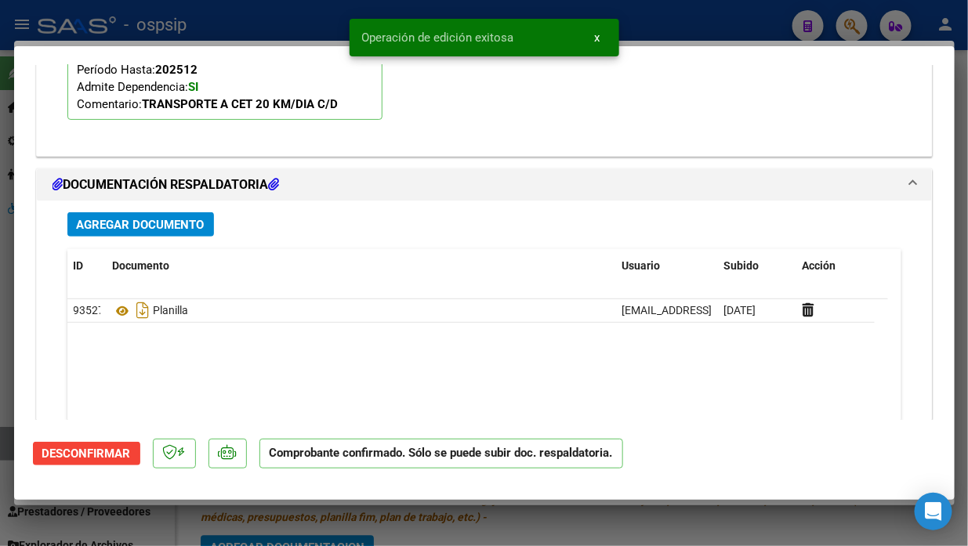
scroll to position [1691, 0]
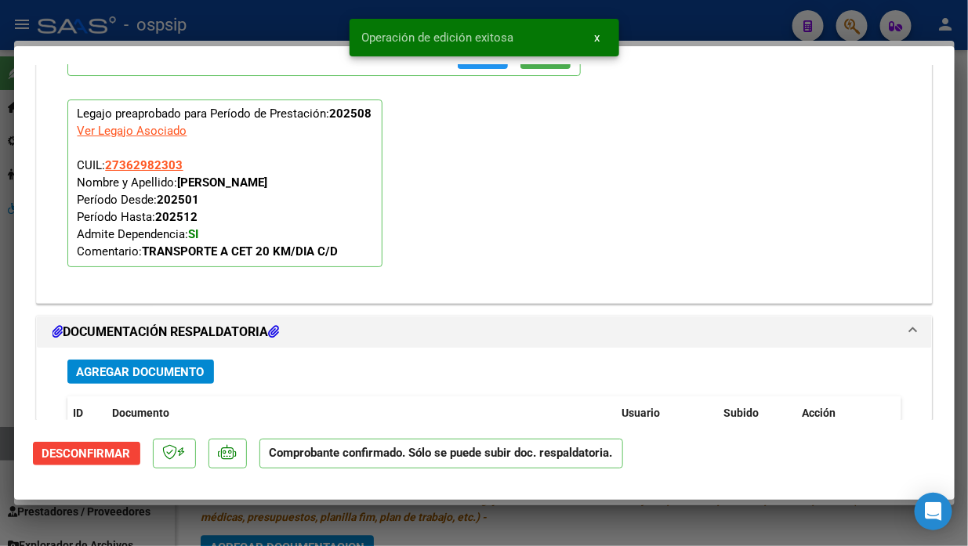
type input "$ 0,00"
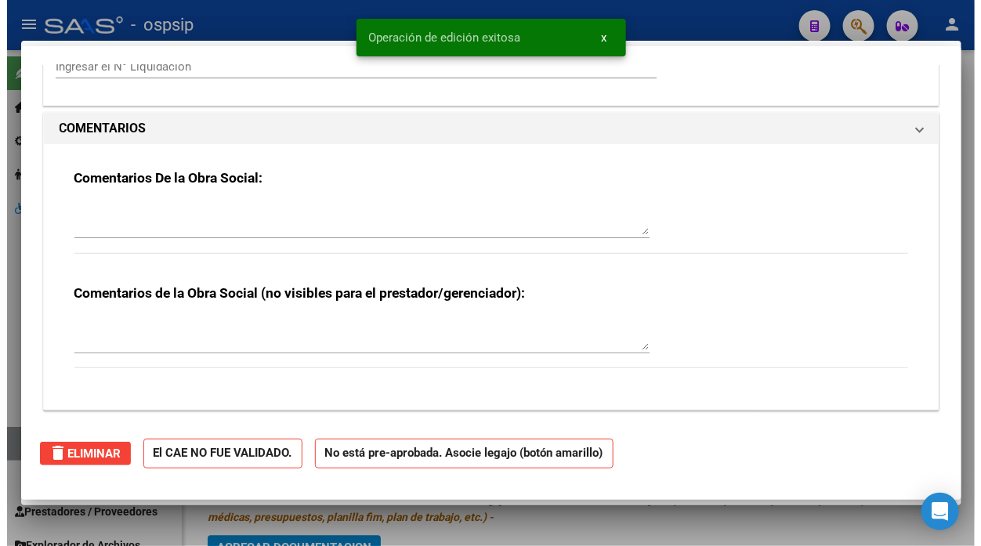
scroll to position [0, 0]
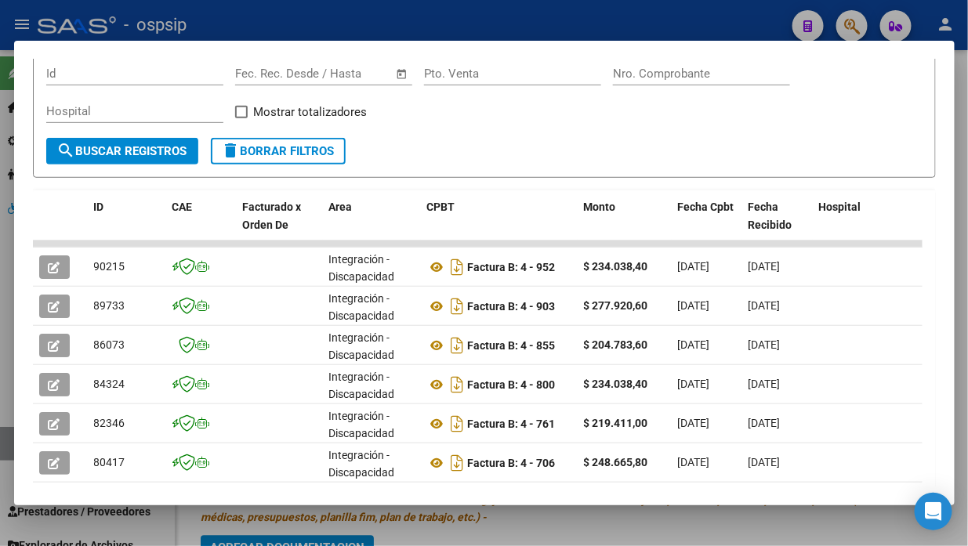
click at [5, 444] on div at bounding box center [484, 273] width 968 height 546
click at [5, 444] on link "Legajos" at bounding box center [87, 444] width 175 height 34
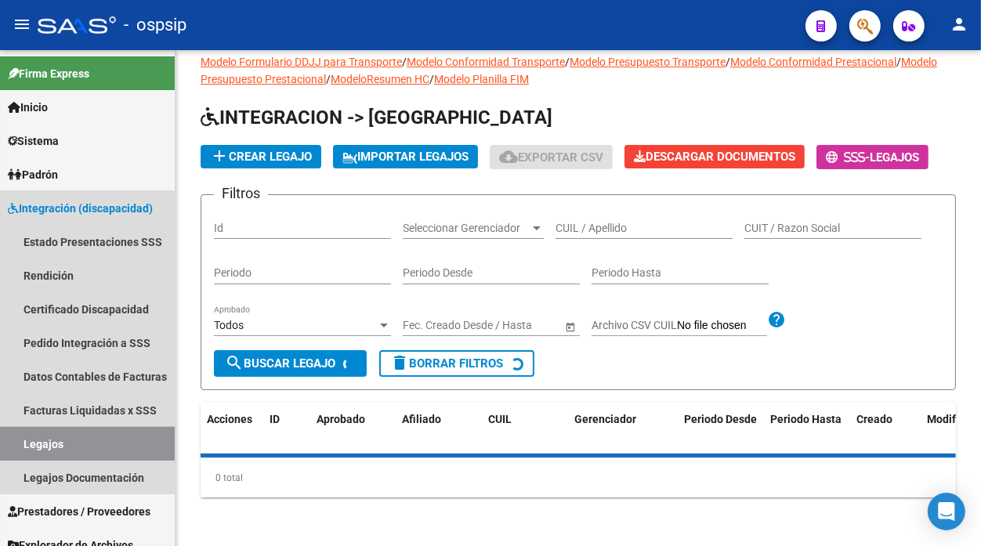
click at [5, 444] on link "Legajos" at bounding box center [87, 444] width 175 height 34
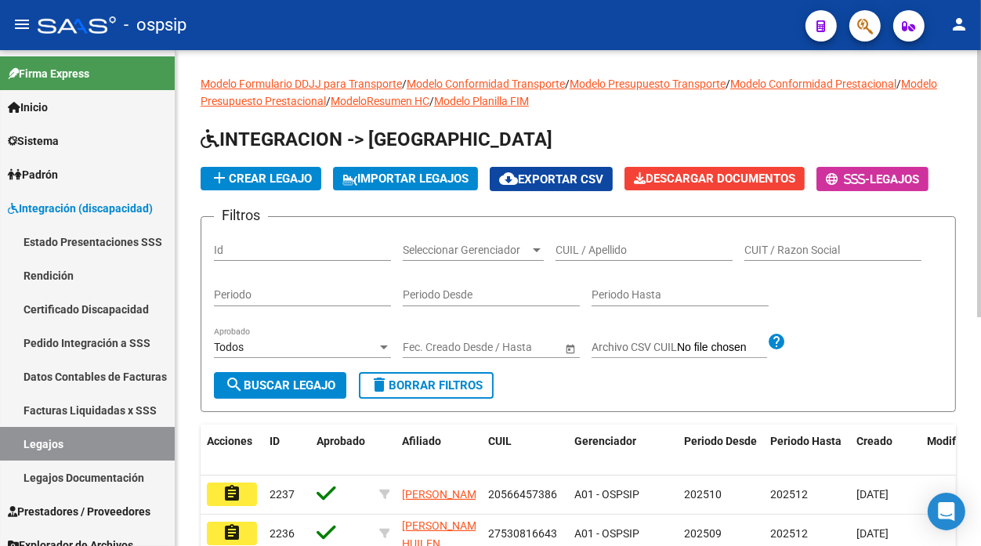
click at [590, 241] on div "CUIL / Apellido" at bounding box center [644, 245] width 177 height 31
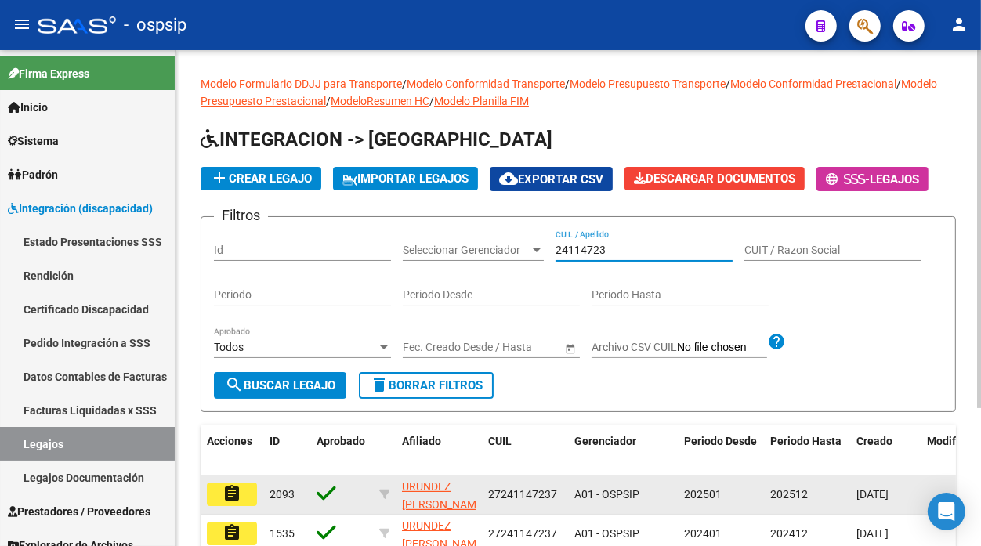
type input "24114723"
click at [228, 494] on mat-icon "assignment" at bounding box center [232, 493] width 19 height 19
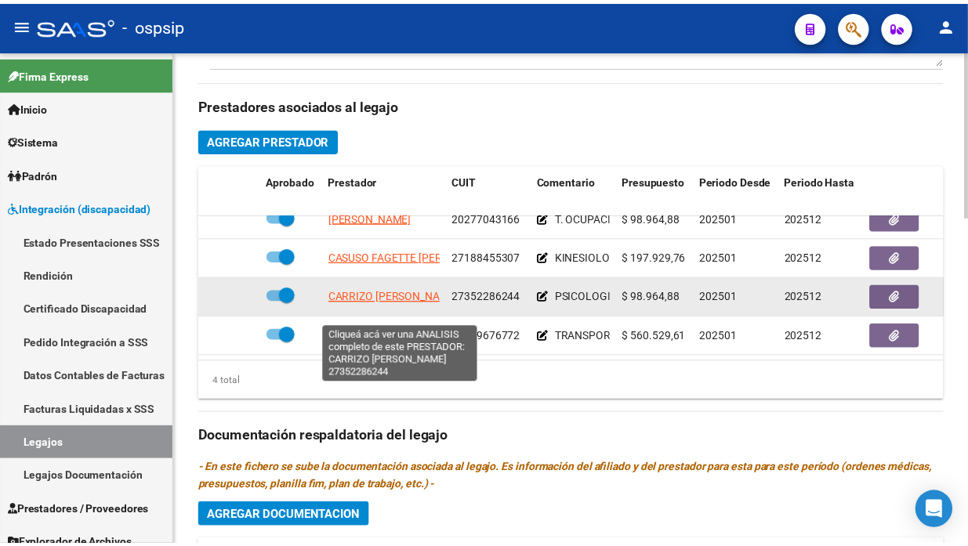
scroll to position [29, 0]
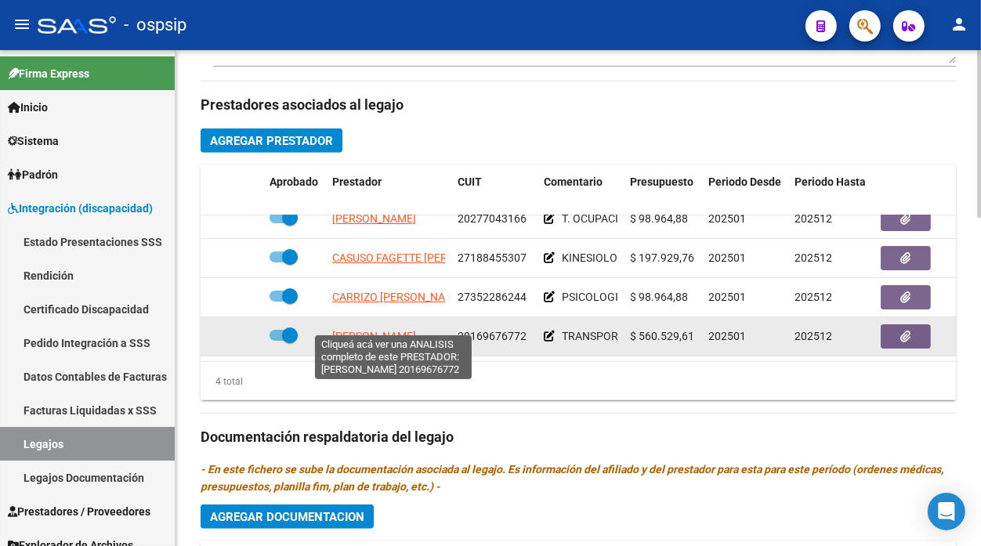
click at [396, 330] on span "[PERSON_NAME]" at bounding box center [374, 336] width 84 height 13
type textarea "20169676772"
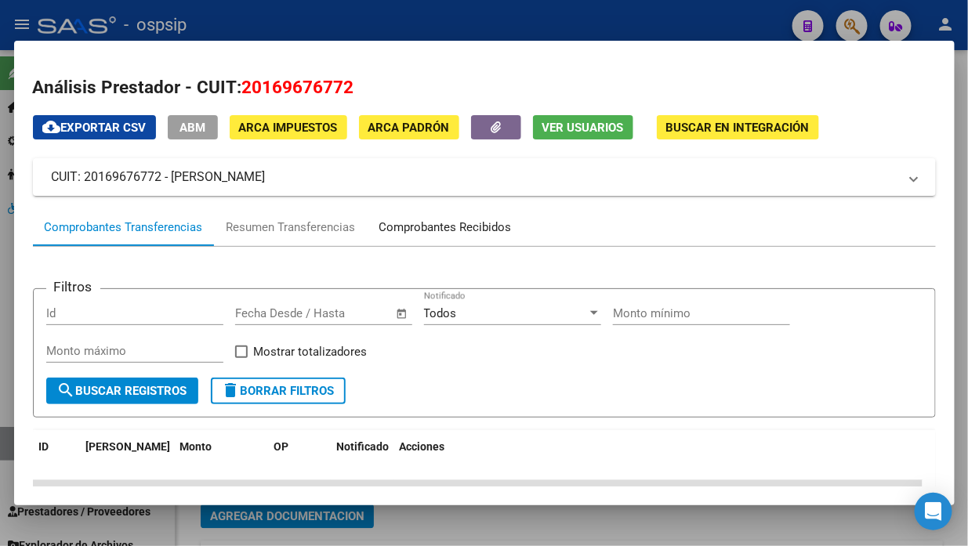
click at [410, 229] on div "Comprobantes Recibidos" at bounding box center [445, 228] width 132 height 18
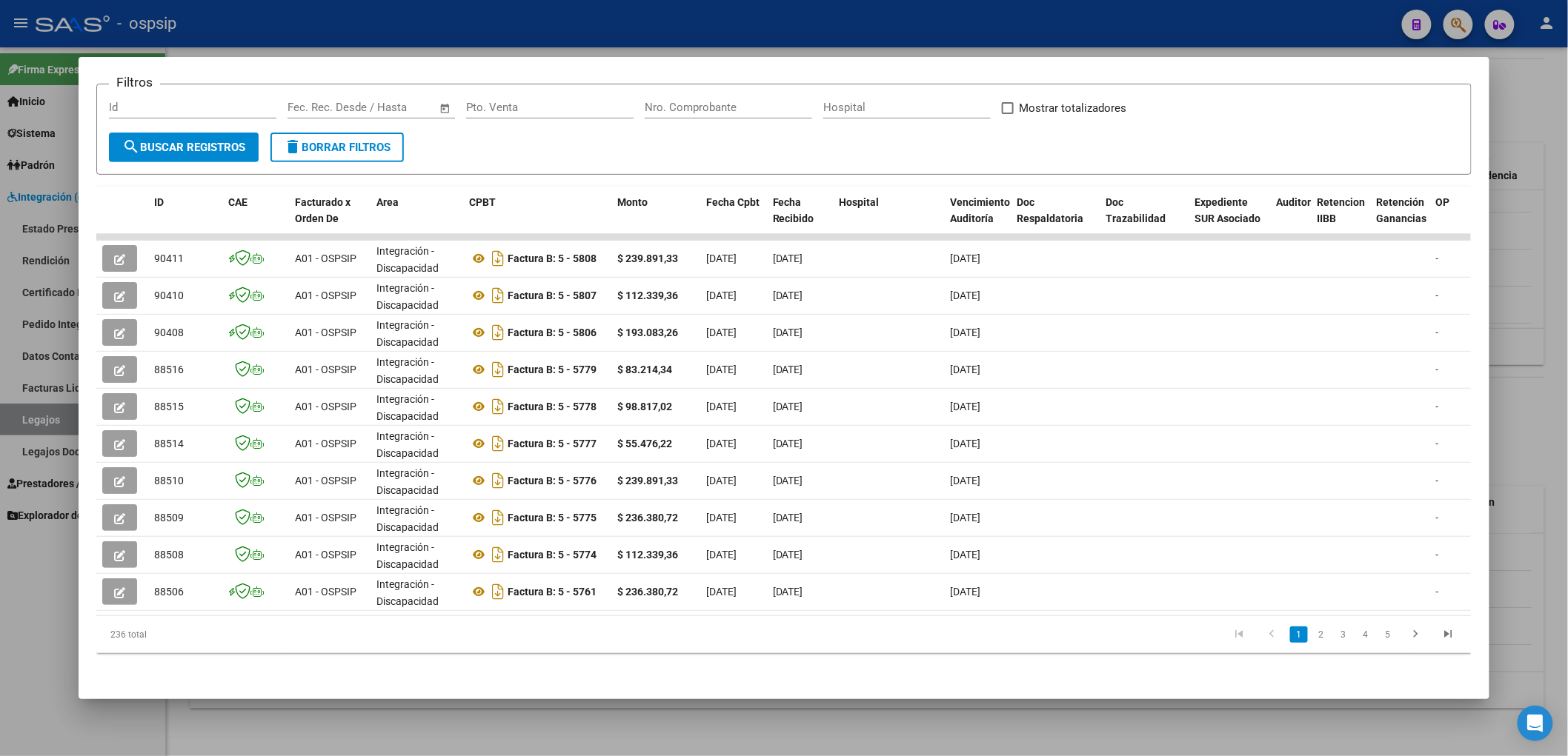
scroll to position [520, 0]
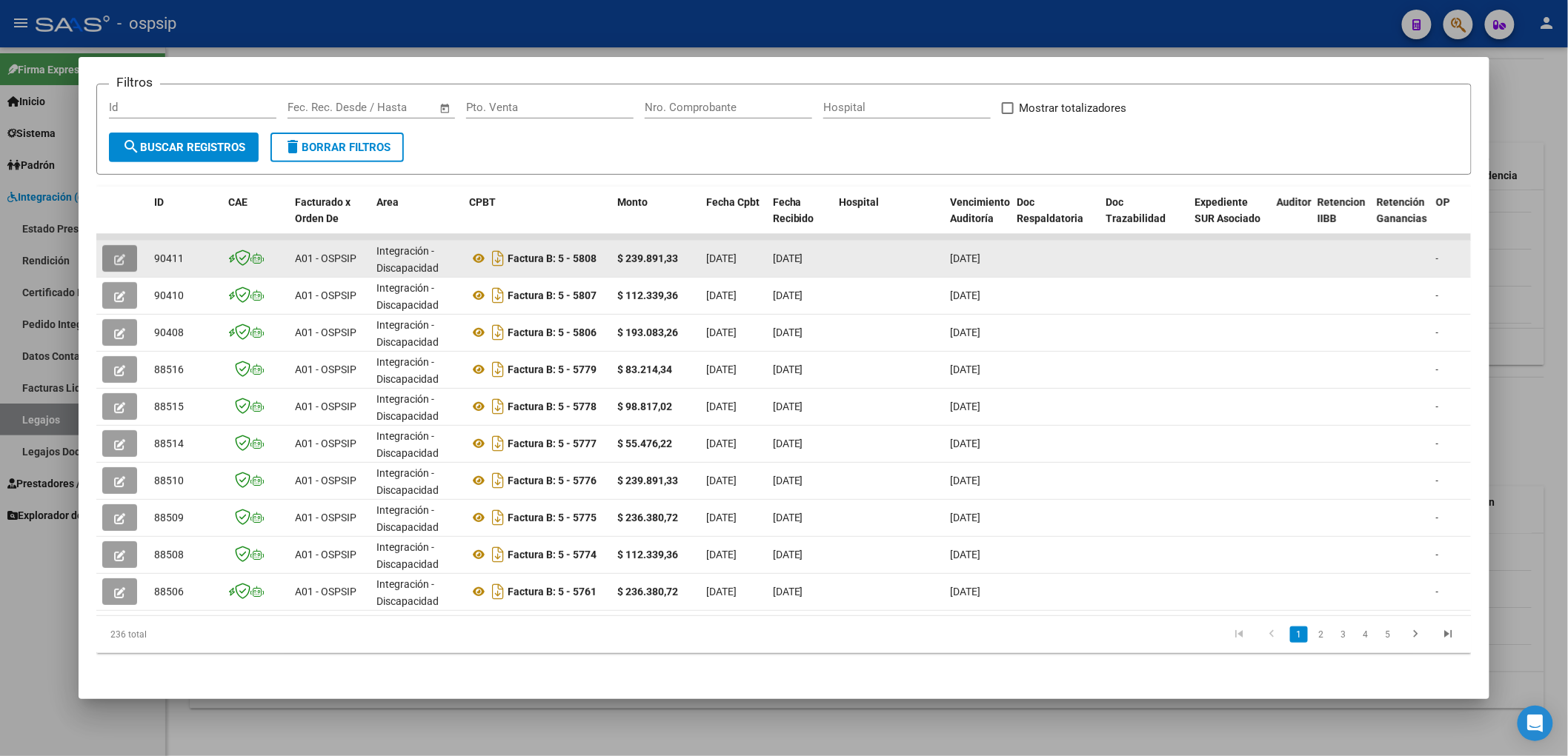
click at [105, 245] on button "button" at bounding box center [119, 258] width 35 height 26
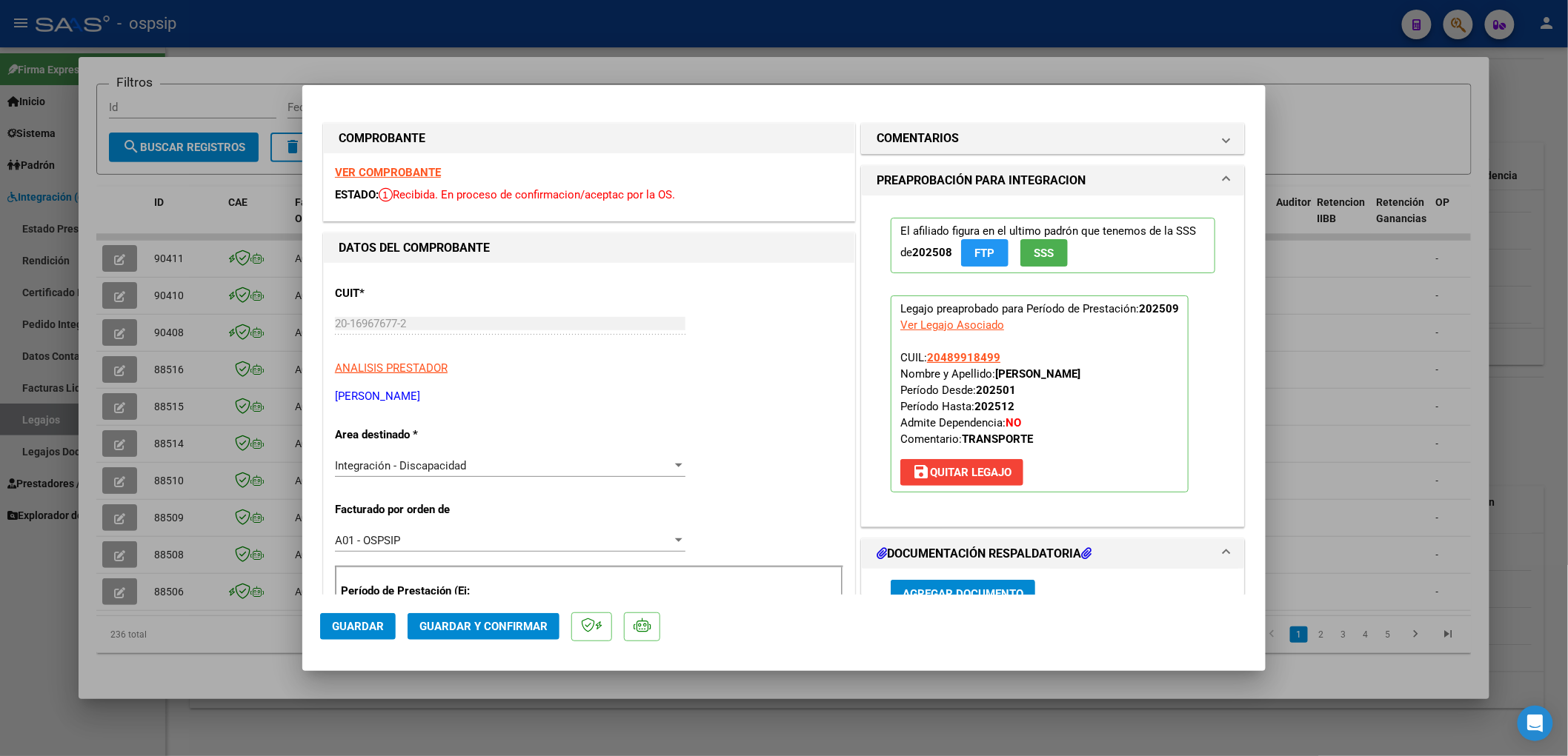
click at [927, 461] on button "save Quitar Legajo" at bounding box center [961, 472] width 123 height 26
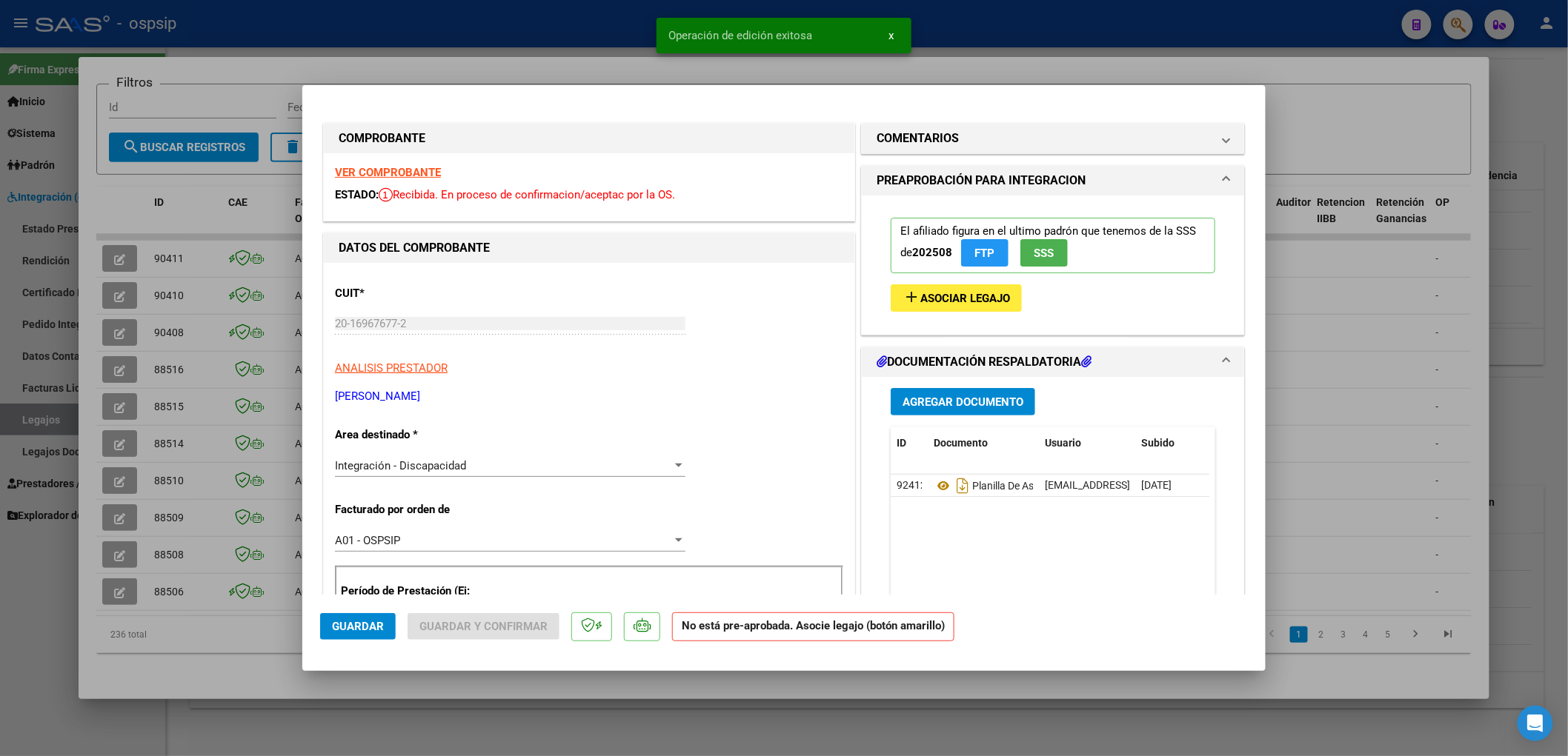
click at [927, 299] on span "Asociar Legajo" at bounding box center [964, 299] width 90 height 13
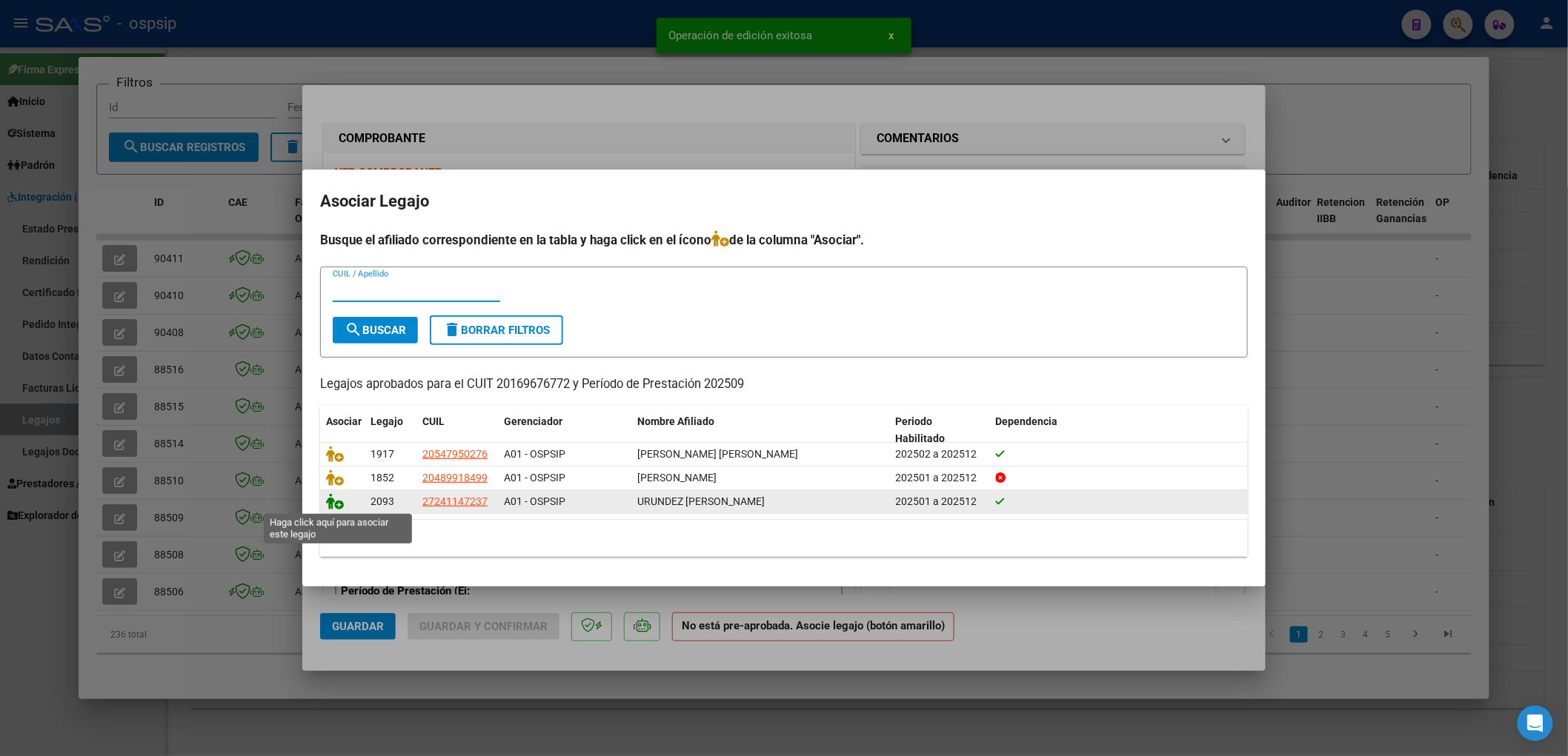
click at [335, 507] on icon at bounding box center [335, 501] width 18 height 16
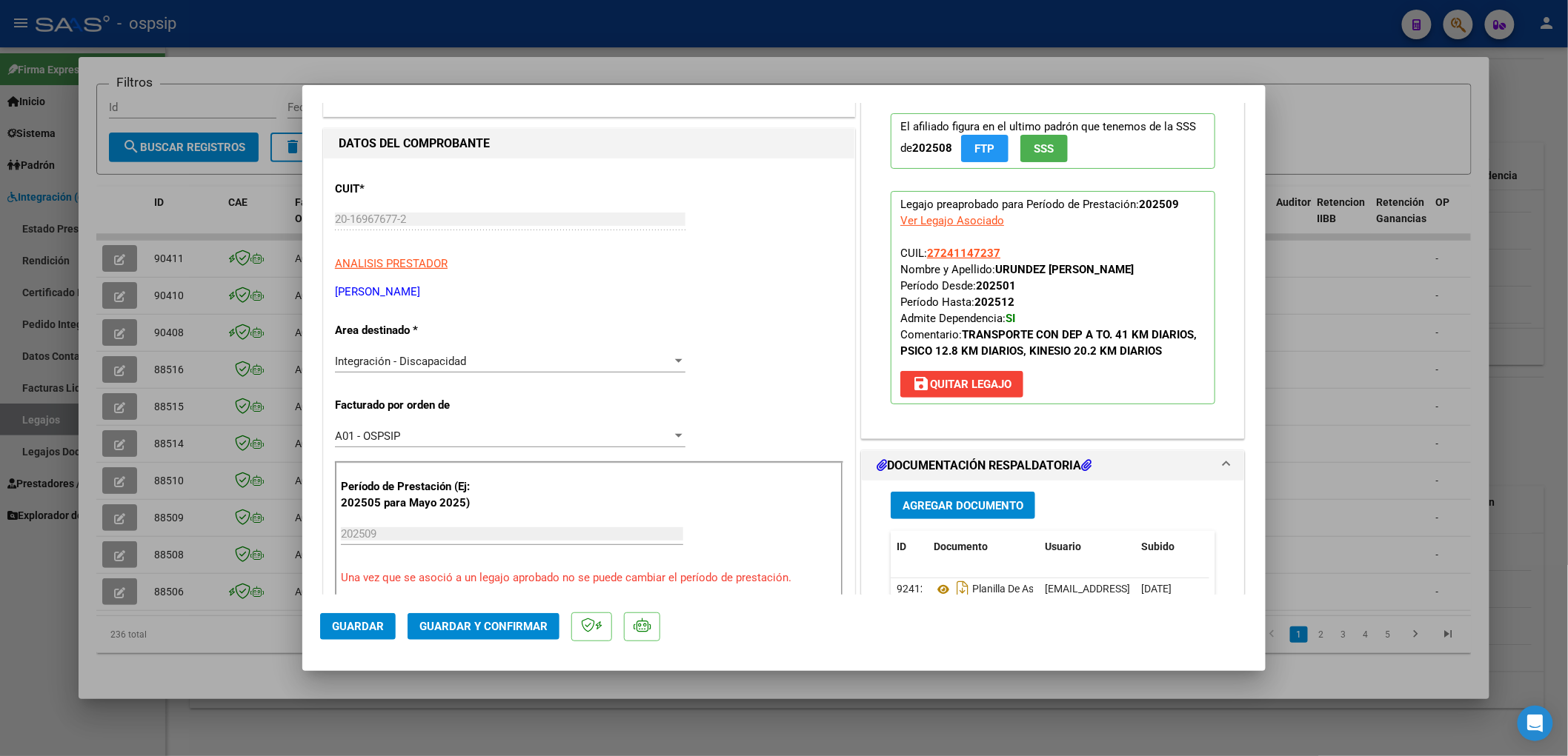
scroll to position [82, 0]
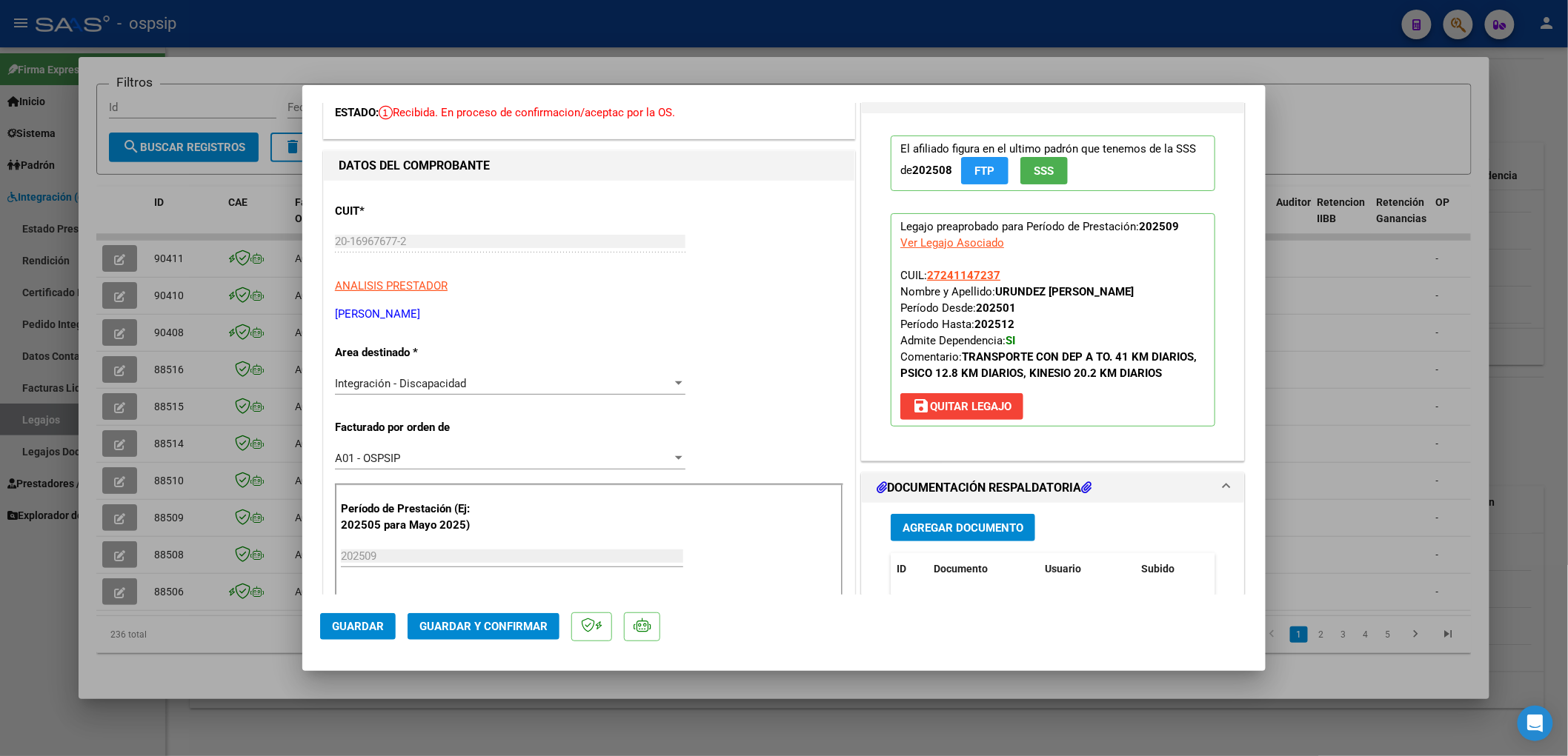
type input "$ 0,00"
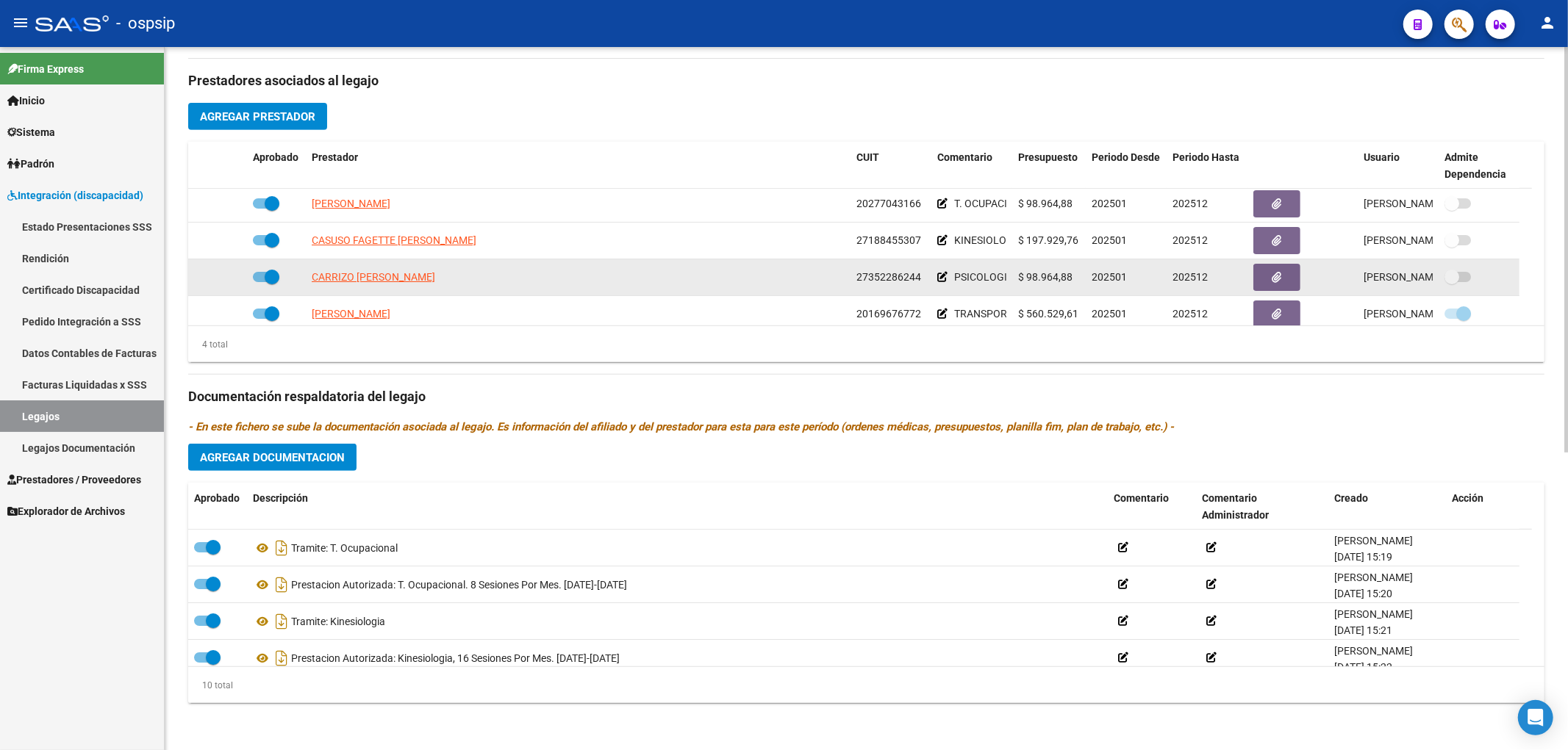
scroll to position [0, 0]
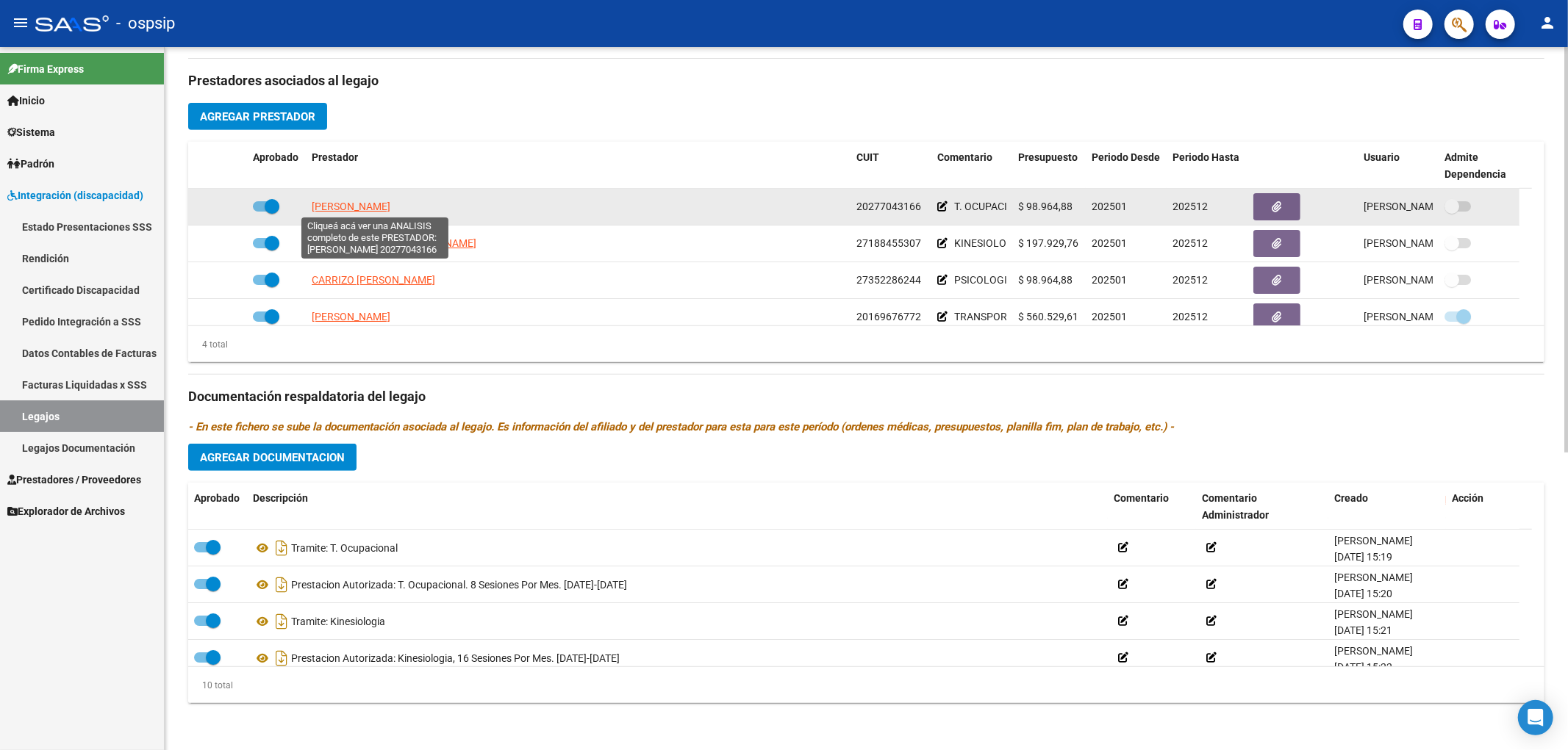
click at [362, 209] on span "[PERSON_NAME]" at bounding box center [351, 206] width 79 height 12
type textarea "20277043166"
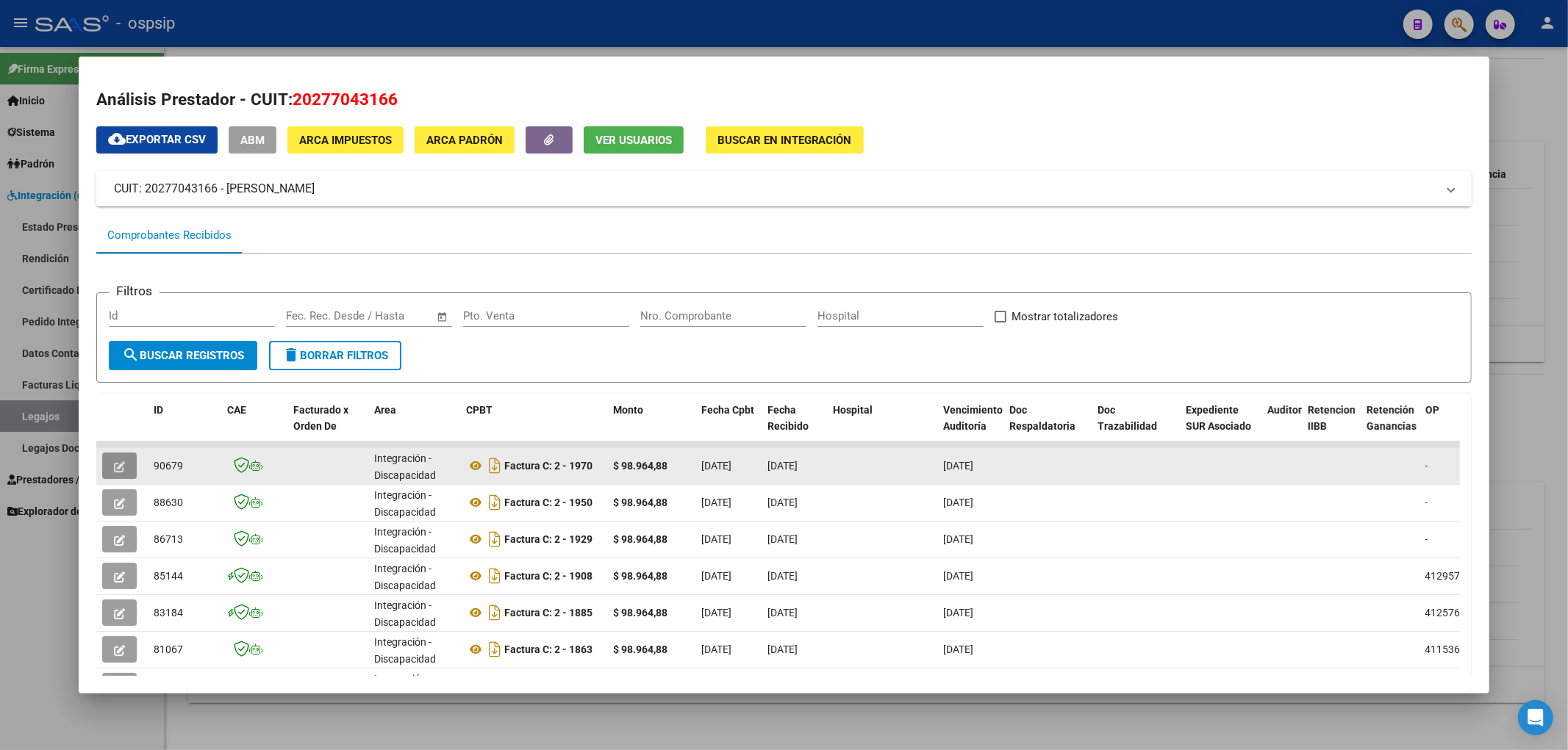
click at [126, 460] on button "button" at bounding box center [119, 466] width 35 height 26
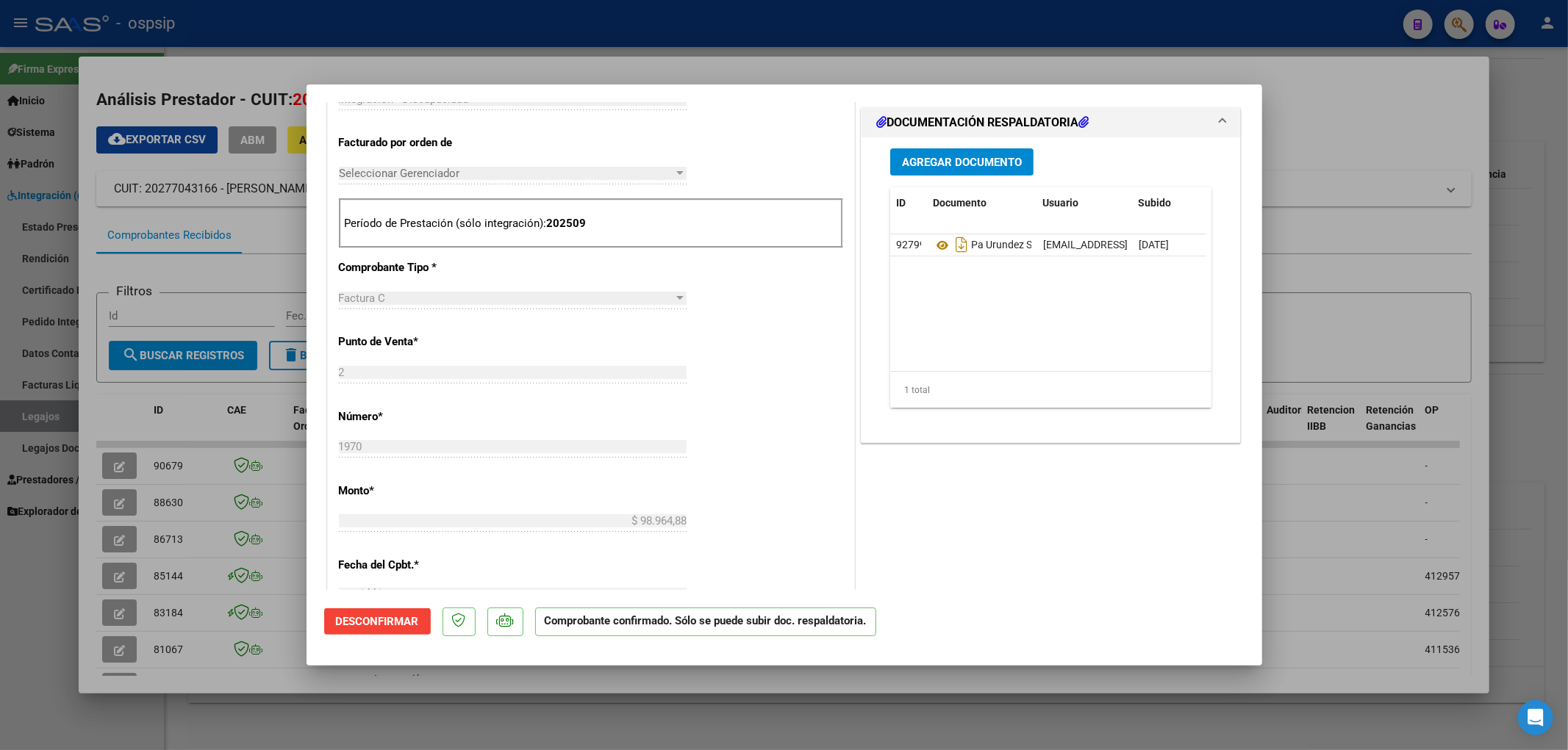
scroll to position [326, 0]
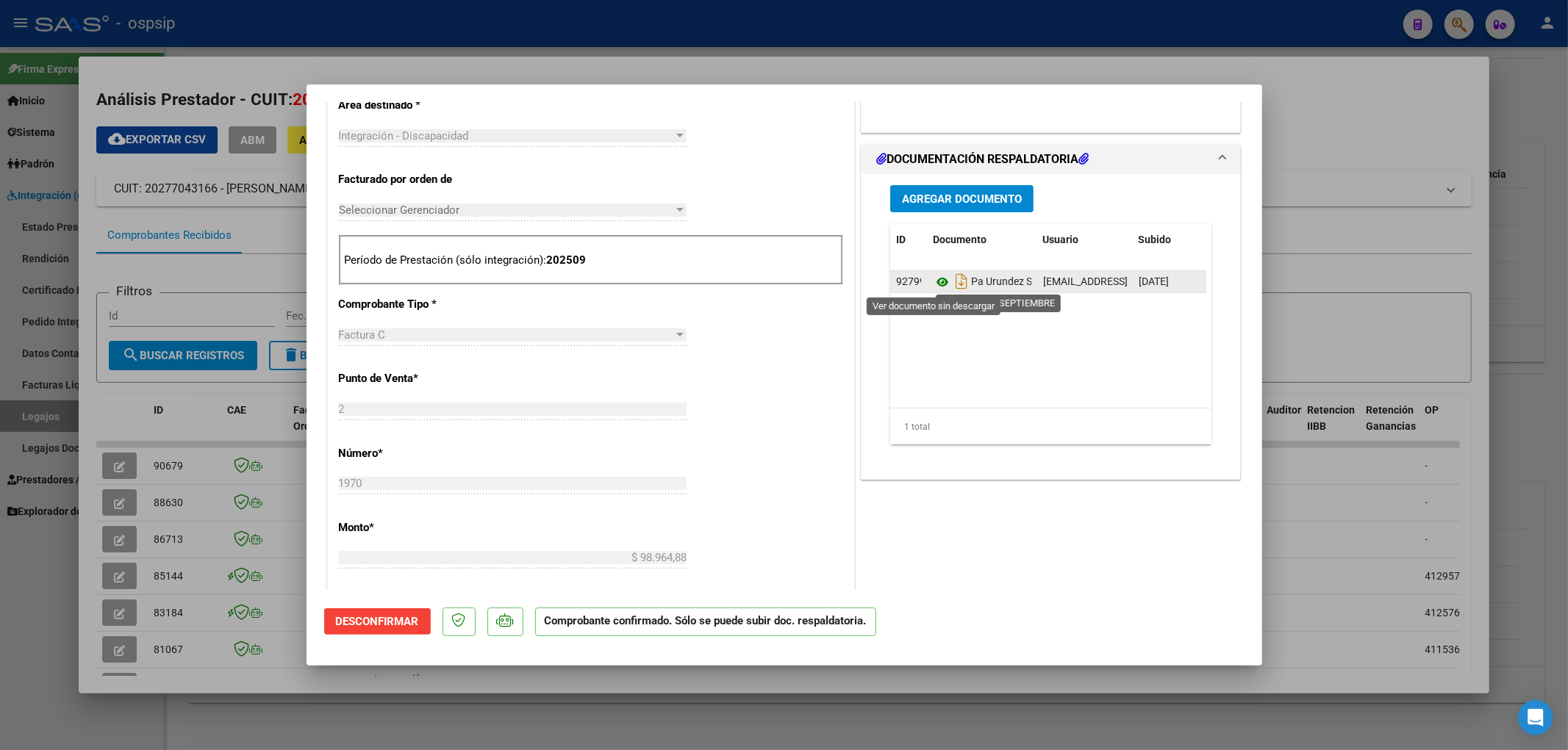
click at [920, 281] on icon at bounding box center [942, 282] width 19 height 18
type input "$ 0,00"
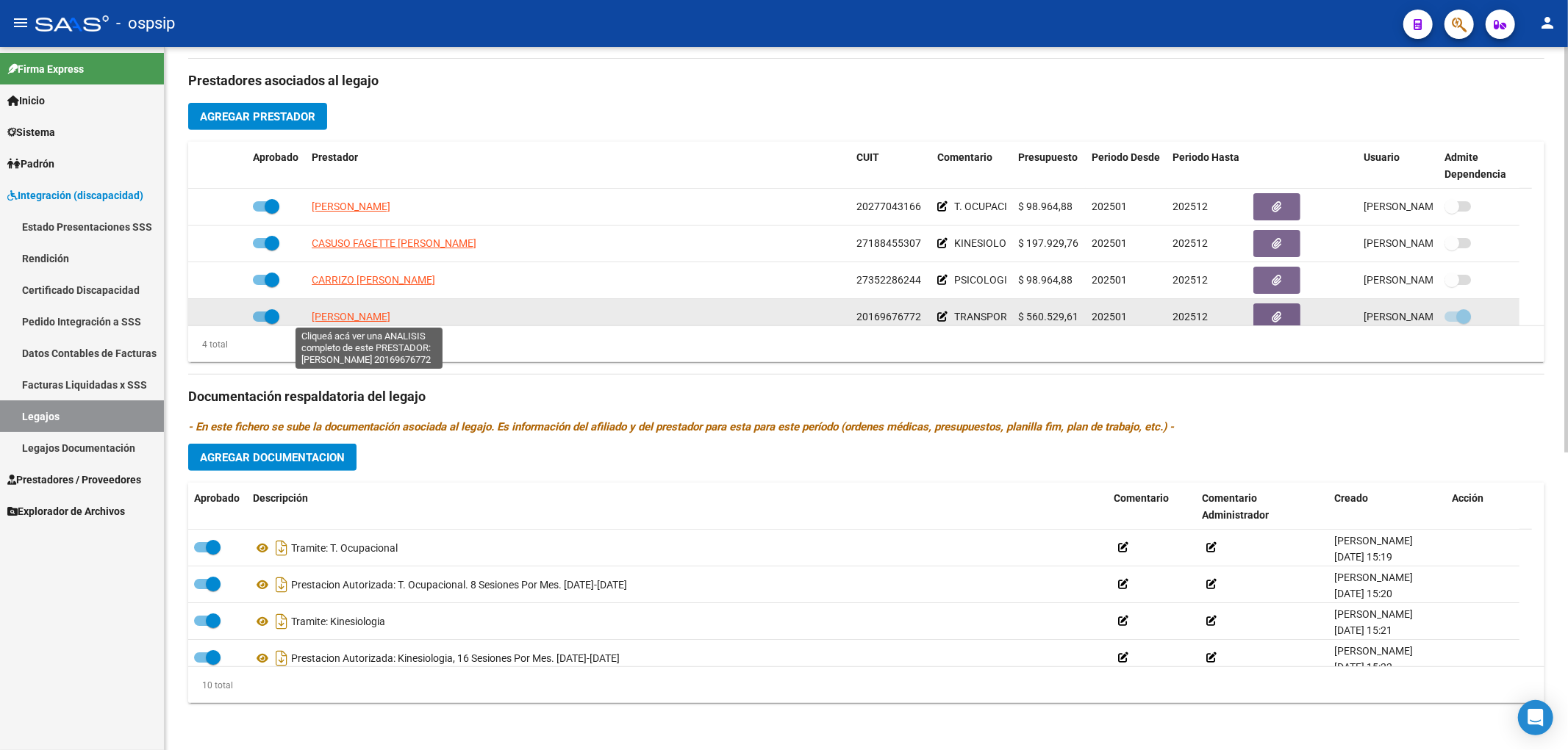
click at [376, 311] on span "[PERSON_NAME]" at bounding box center [351, 317] width 79 height 12
type textarea "20169676772"
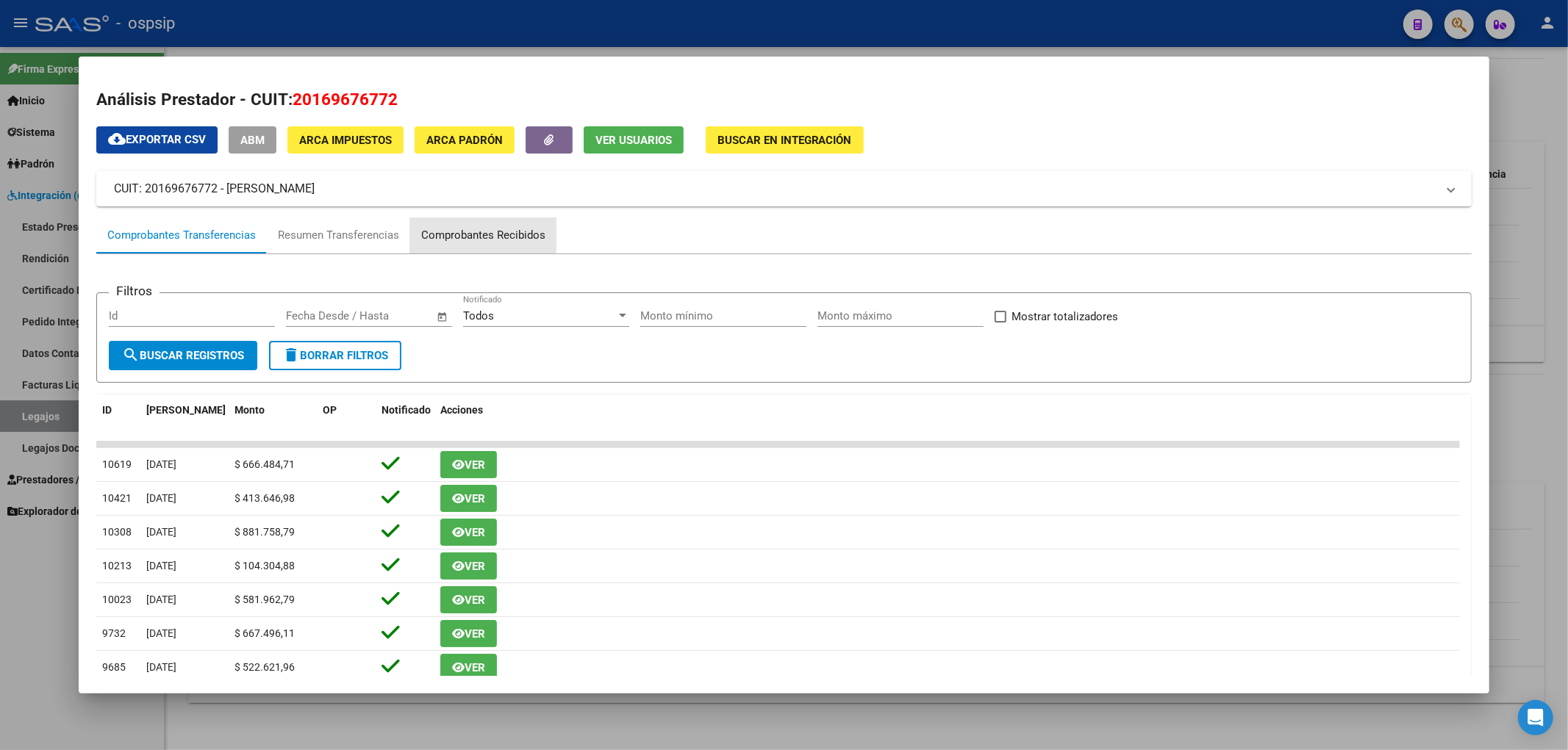
click at [481, 223] on div "Comprobantes Recibidos" at bounding box center [483, 236] width 146 height 36
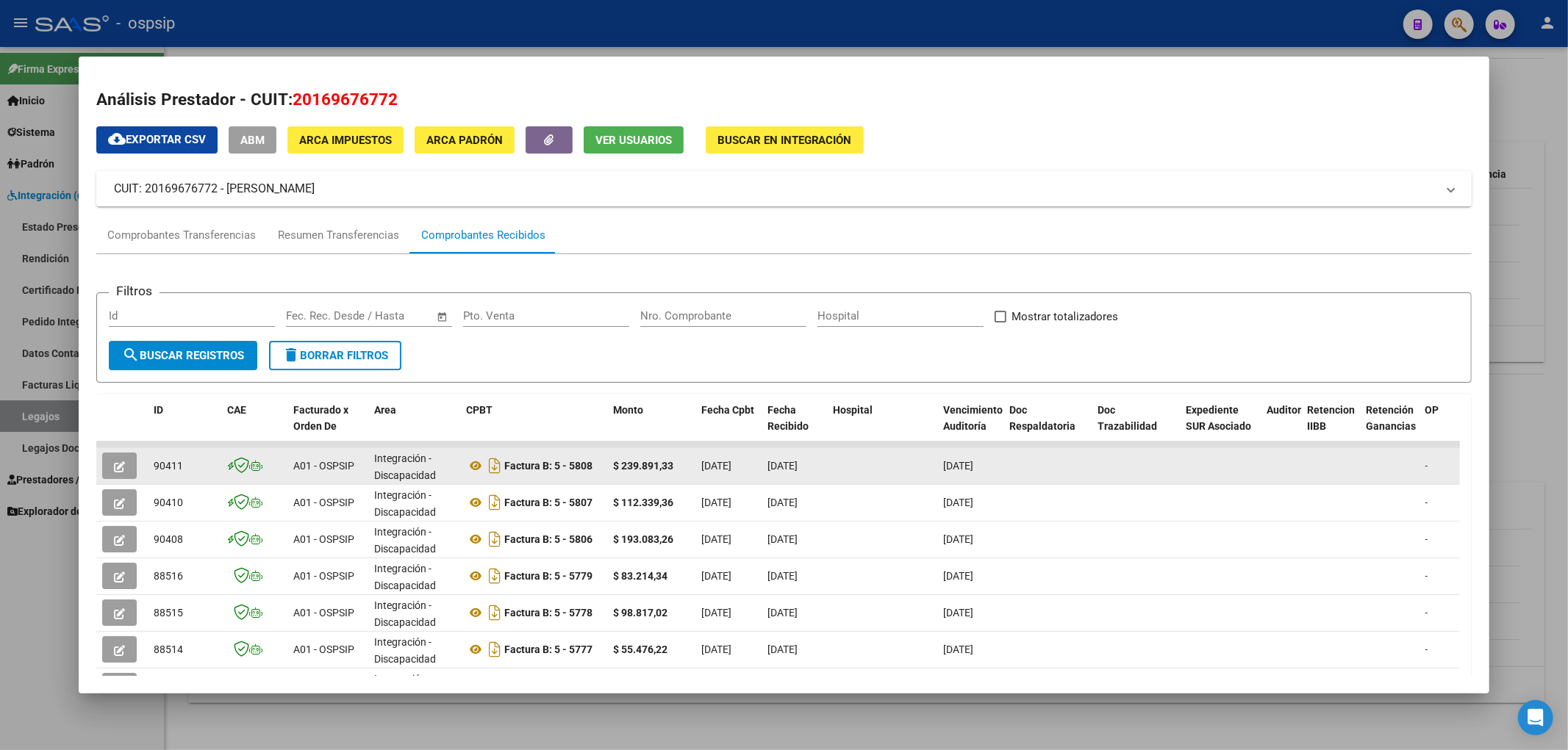
click at [113, 472] on button "button" at bounding box center [119, 466] width 35 height 26
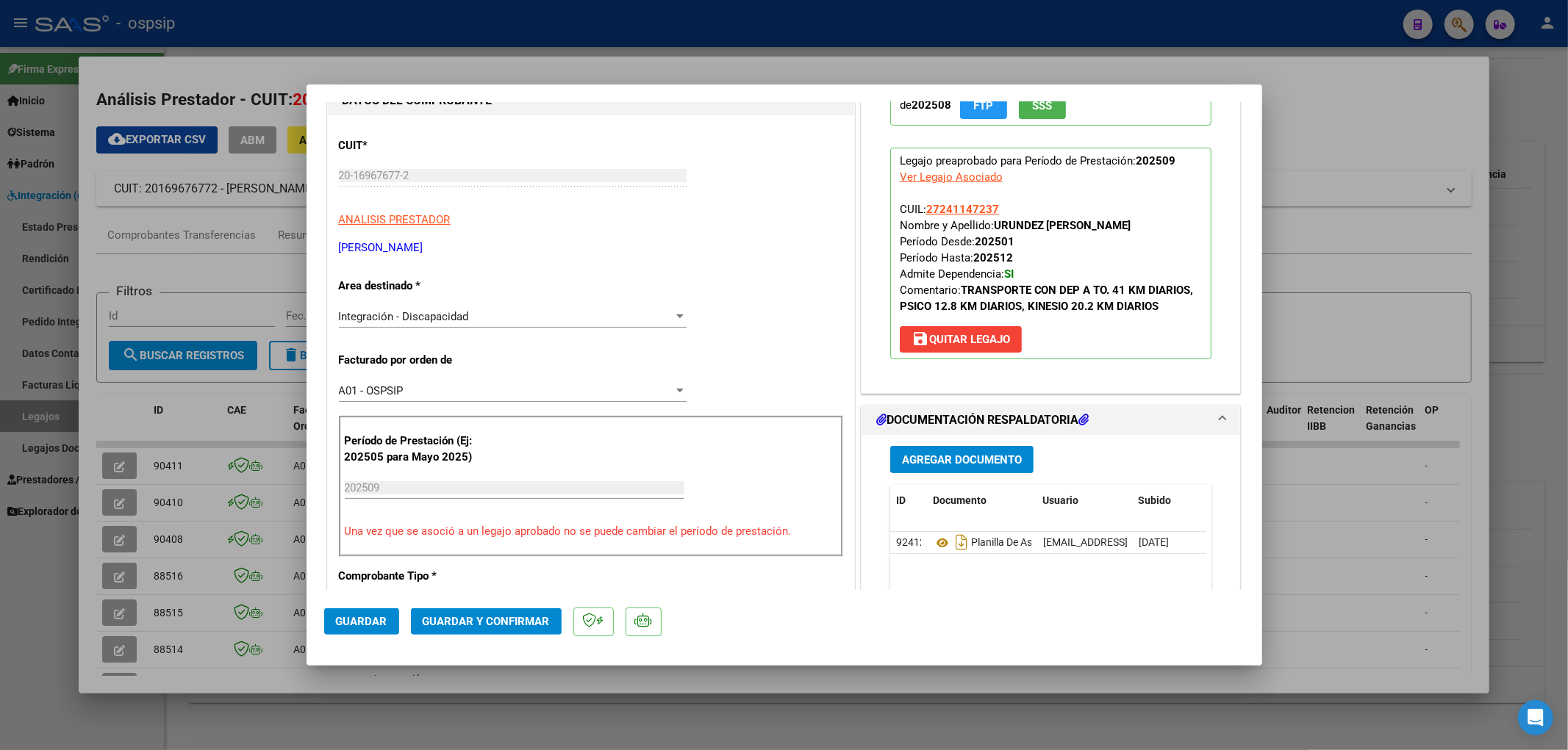
scroll to position [245, 0]
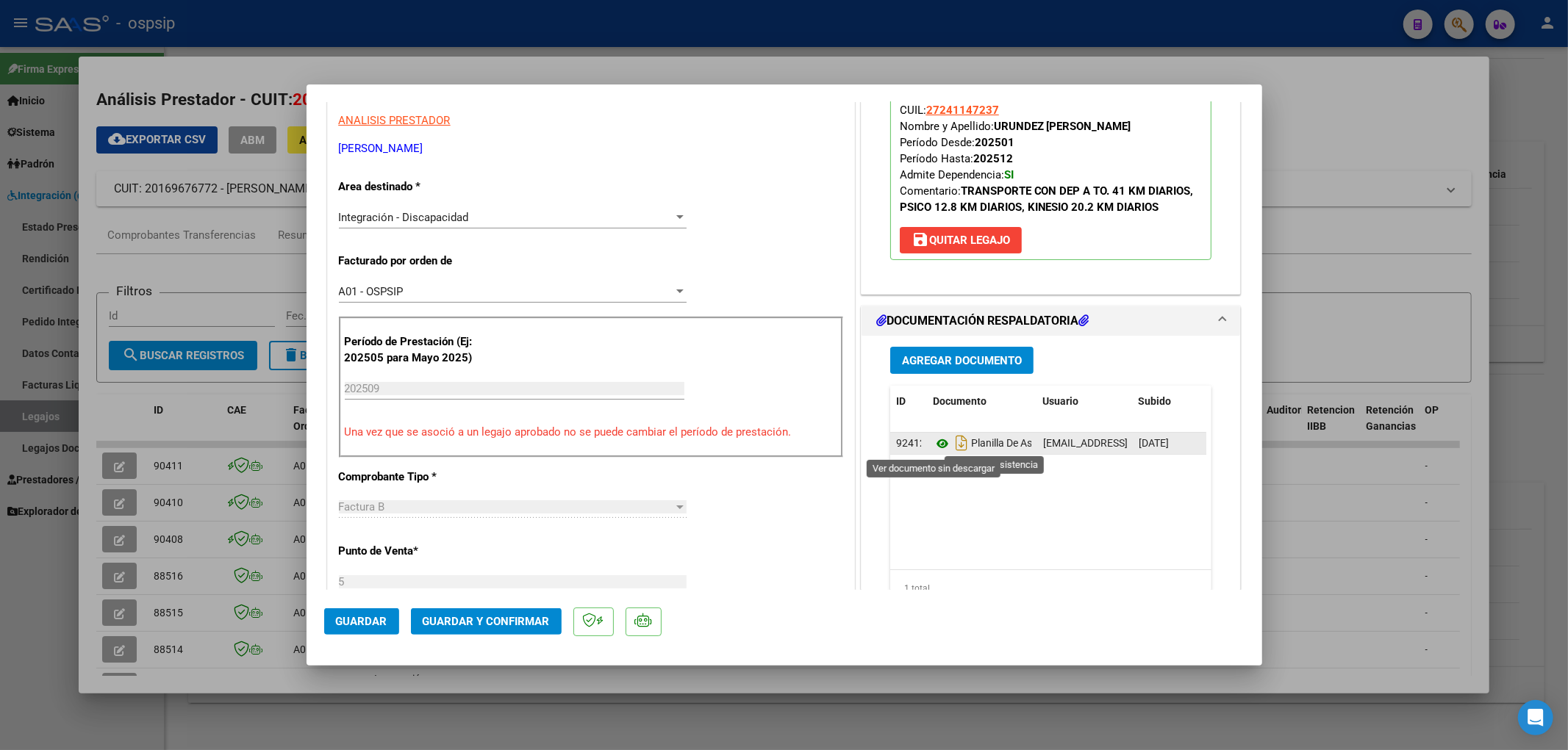
click at [920, 444] on icon at bounding box center [942, 443] width 19 height 18
click at [724, 512] on mat-dialog-actions "Guardar Guardar y Confirmar" at bounding box center [784, 619] width 920 height 58
click at [491, 512] on span "Guardar y Confirmar" at bounding box center [487, 622] width 128 height 13
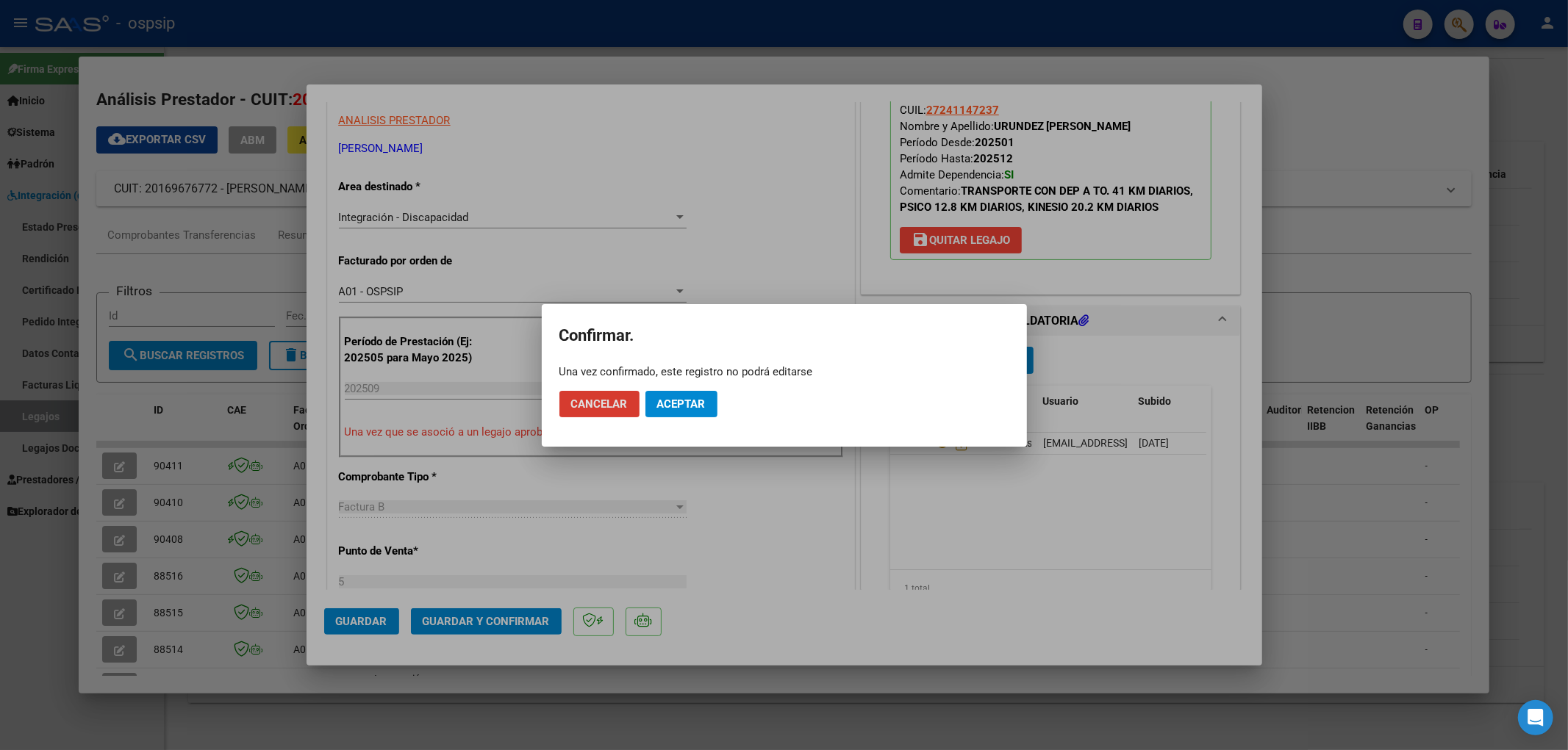
click at [688, 408] on span "Aceptar" at bounding box center [682, 404] width 49 height 13
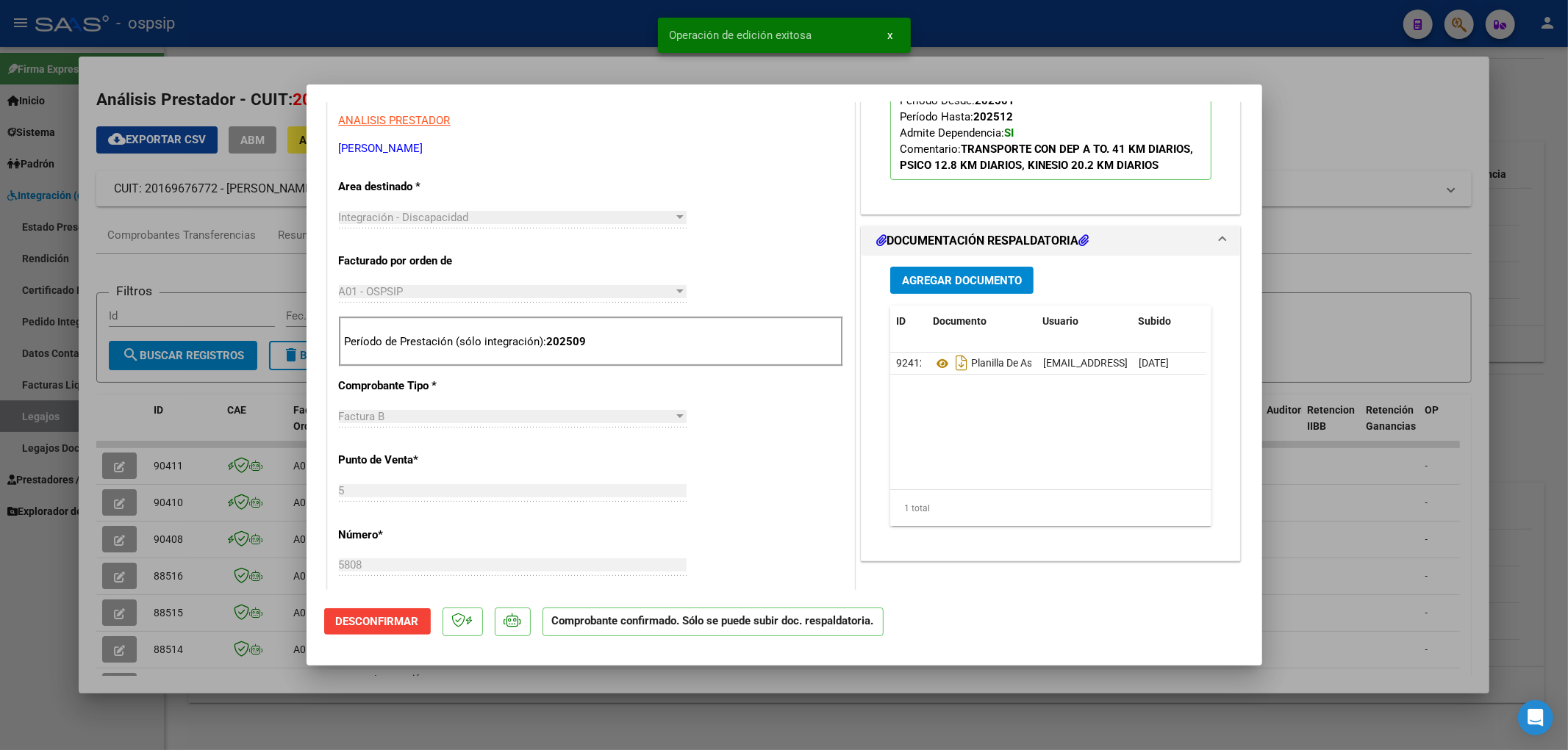
click at [32, 423] on div at bounding box center [784, 375] width 1568 height 750
type input "$ 0,00"
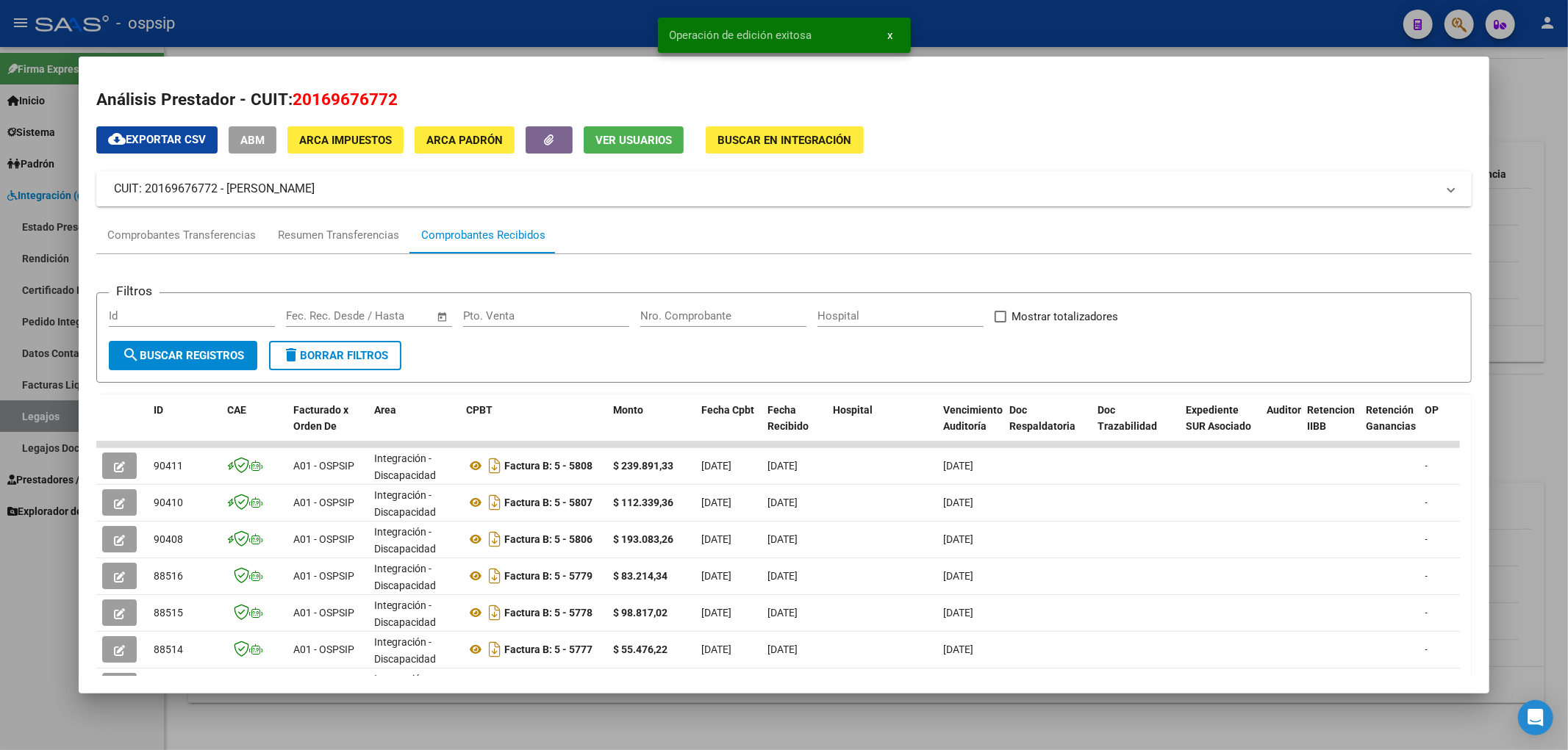
click at [32, 421] on div at bounding box center [784, 375] width 1568 height 750
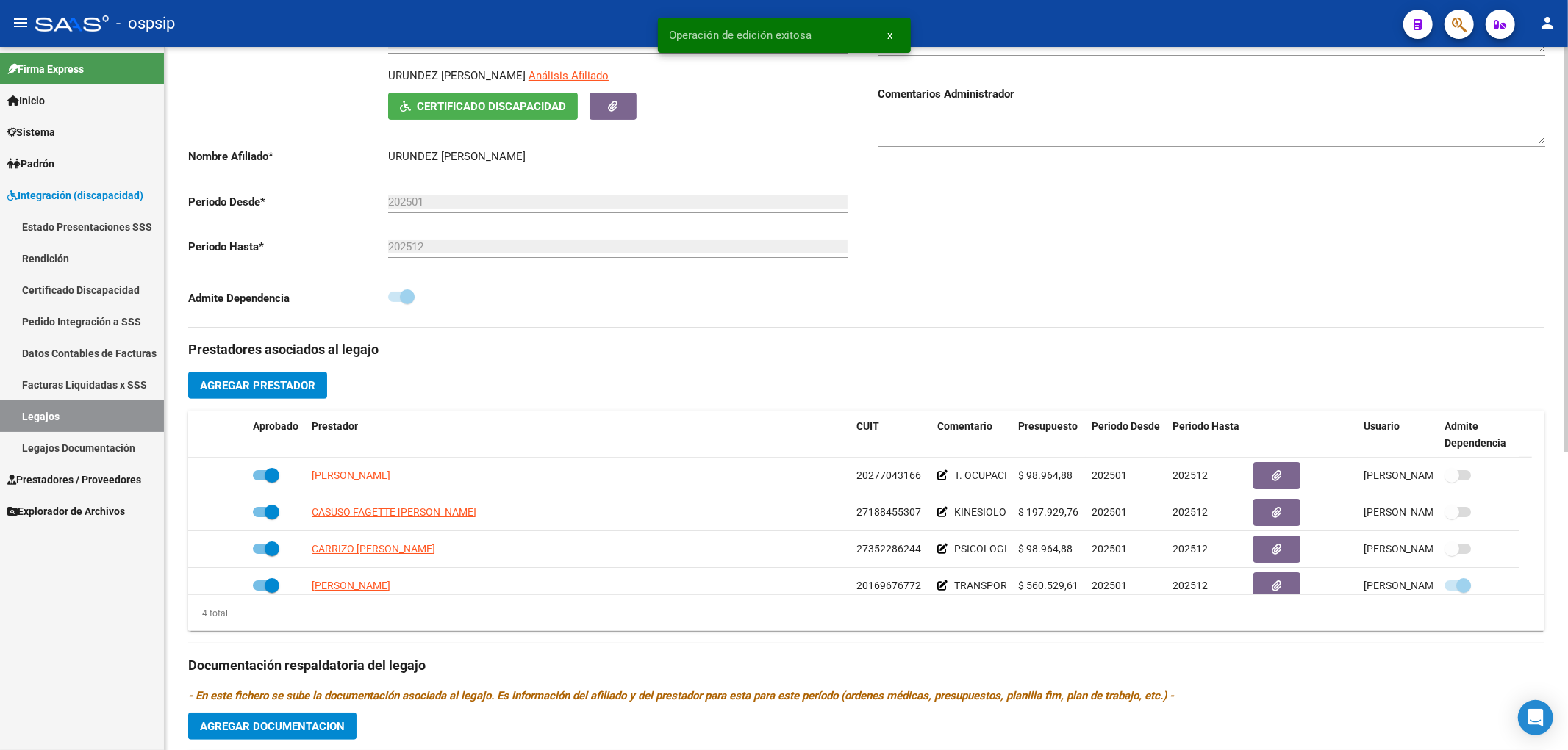
scroll to position [25, 0]
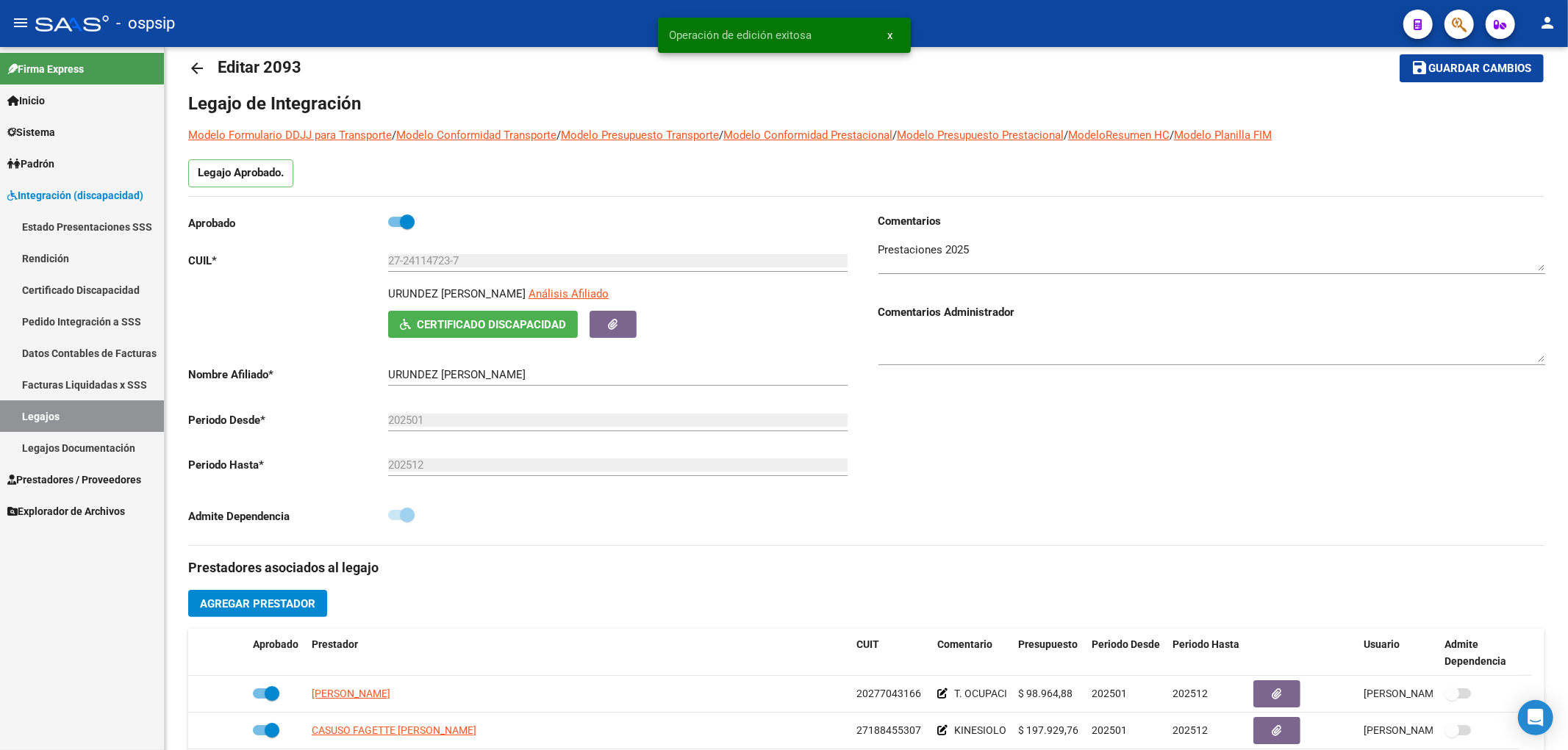
click at [50, 410] on link "Legajos" at bounding box center [82, 416] width 164 height 32
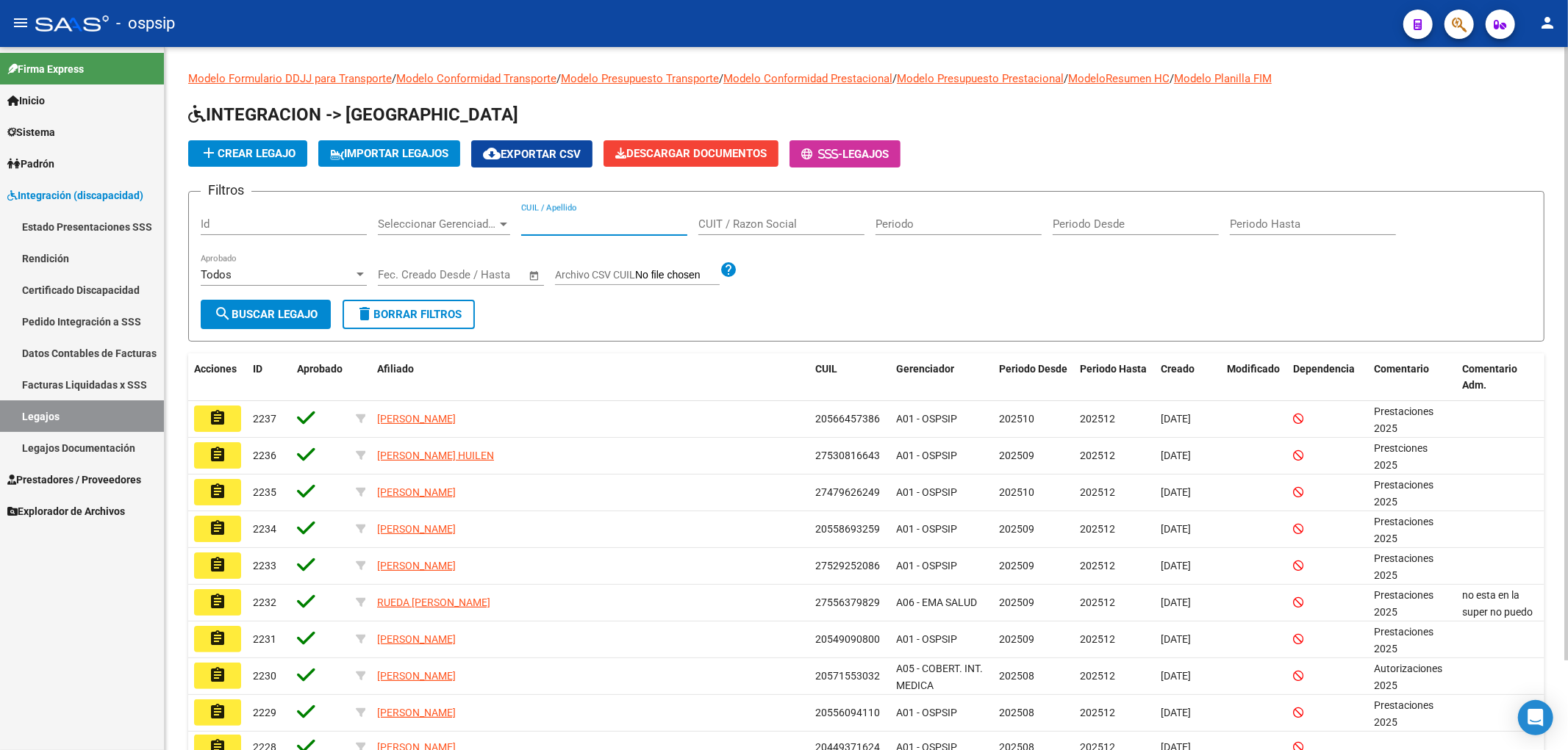
click at [533, 218] on input "CUIL / Apellido" at bounding box center [604, 224] width 166 height 13
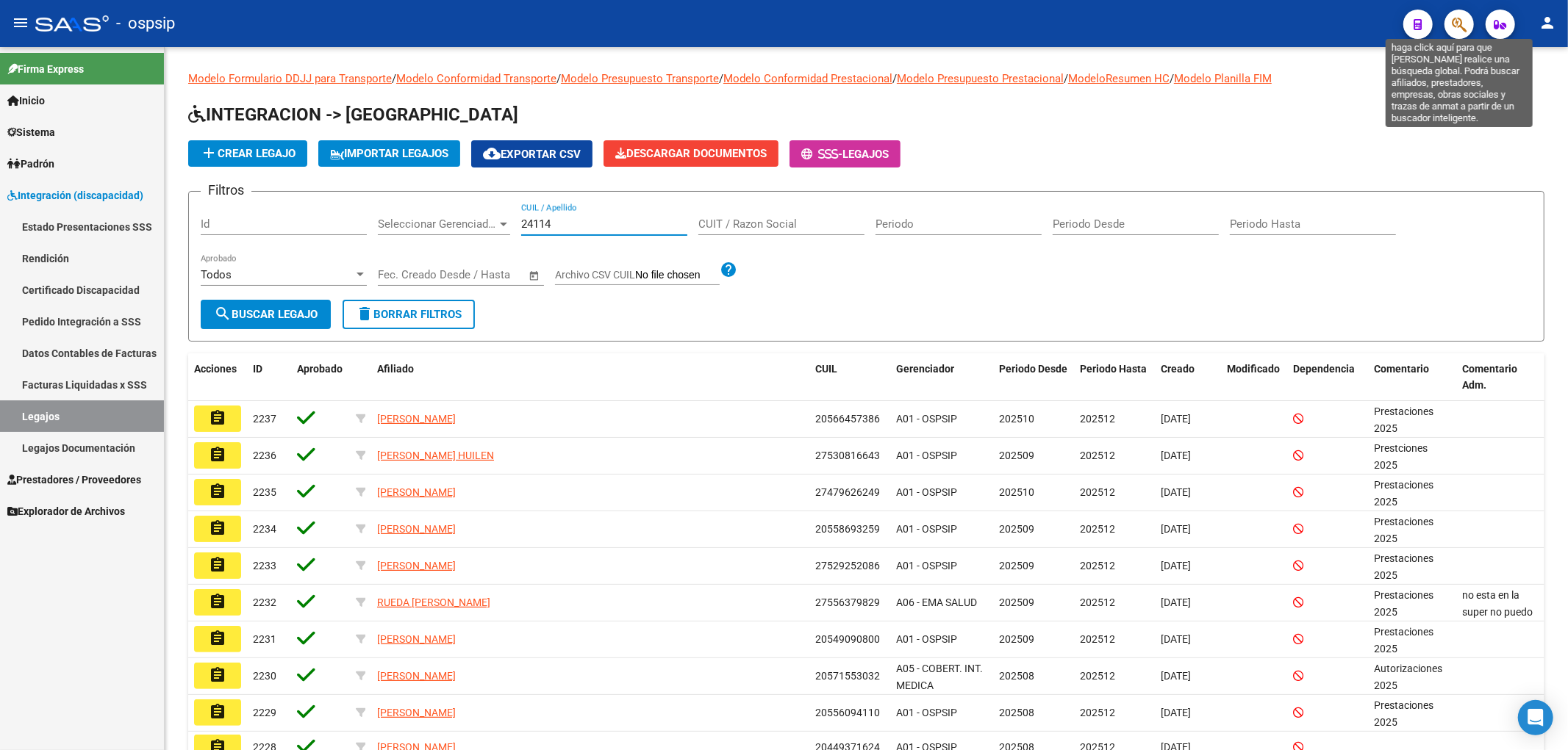
type input "24114"
click at [920, 28] on icon "button" at bounding box center [1459, 24] width 15 height 17
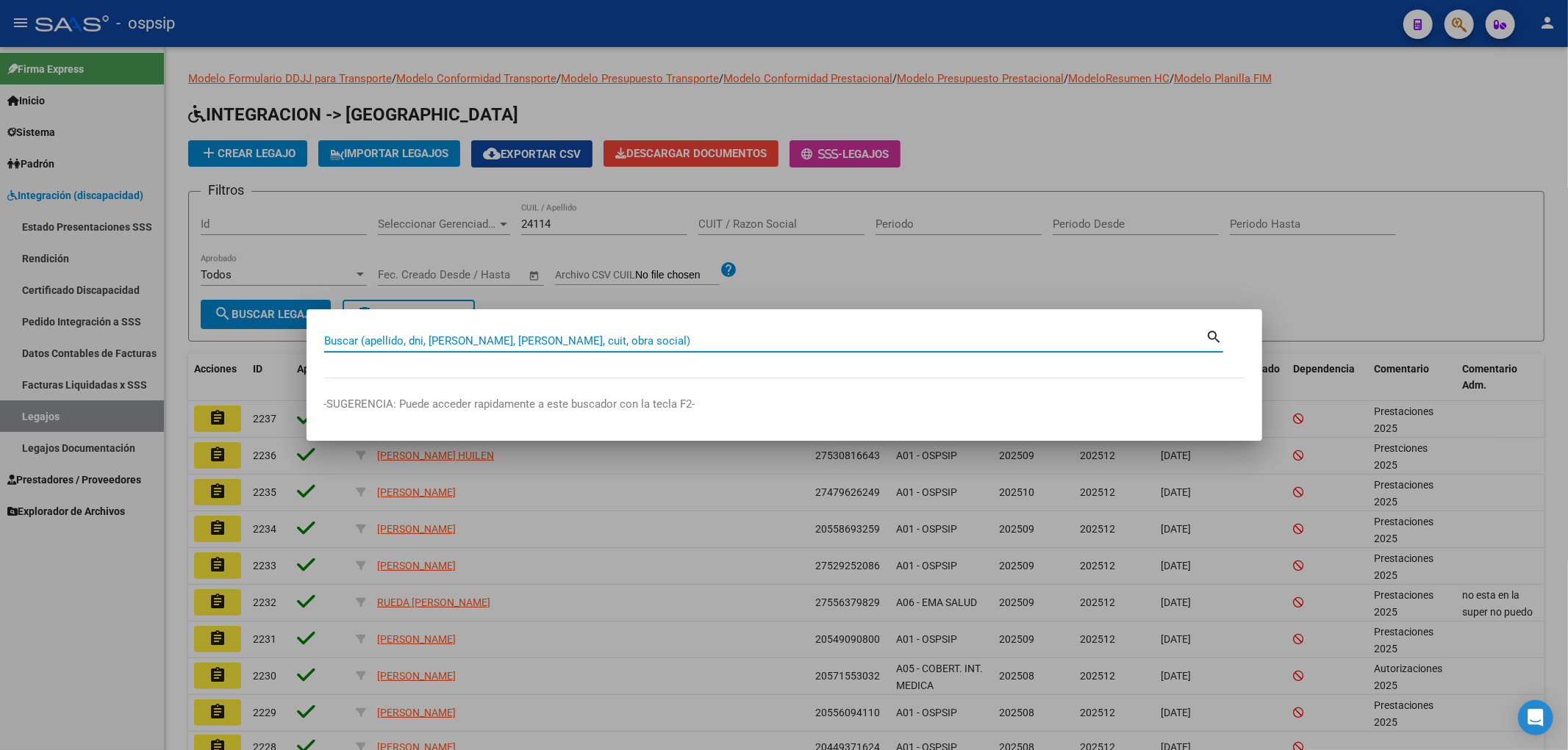
click at [446, 342] on input "Buscar (apellido, dni, cuil, nro traspaso, cuit, obra social)" at bounding box center [765, 341] width 882 height 13
type input "24114723"
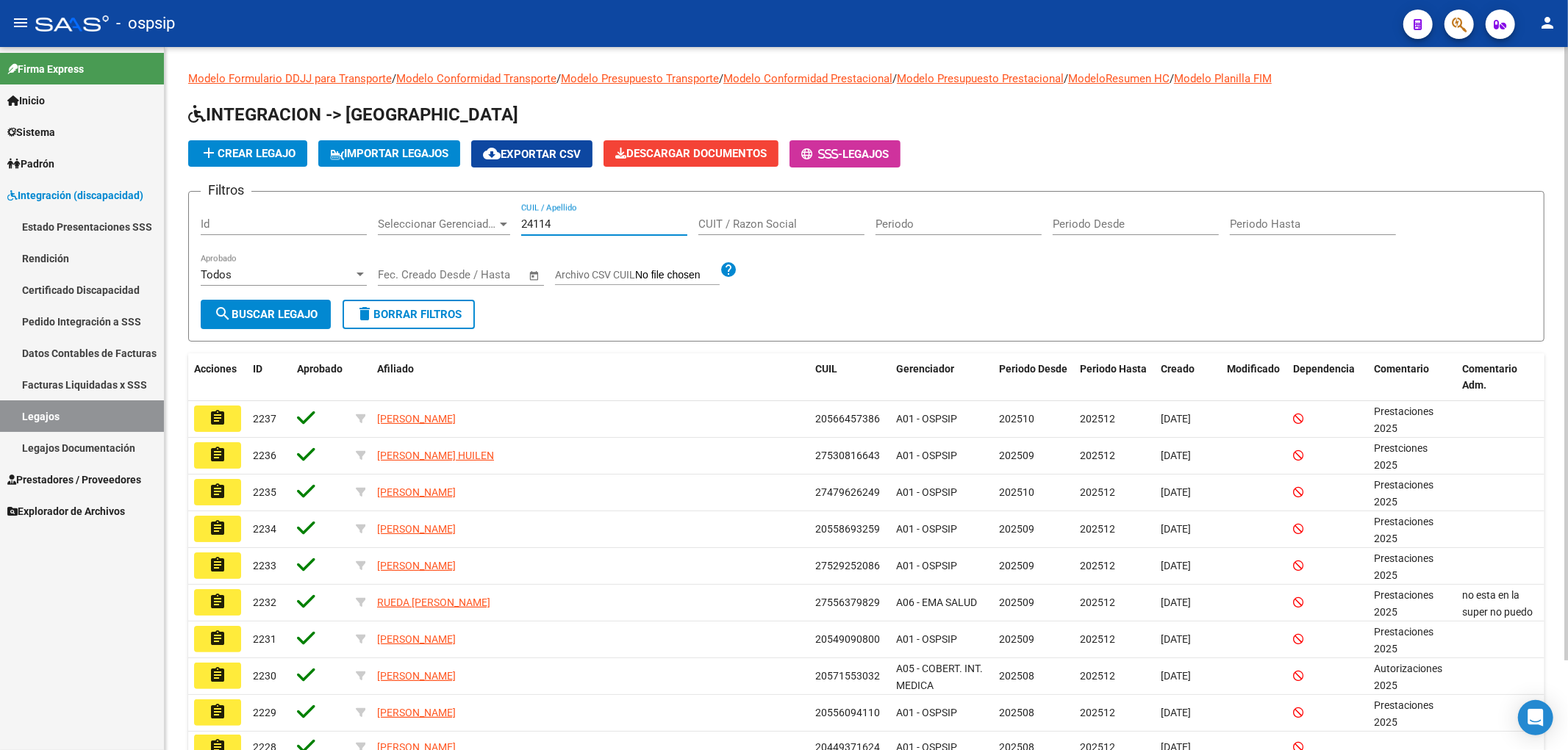
drag, startPoint x: 563, startPoint y: 225, endPoint x: 475, endPoint y: 247, distance: 90.7
click at [490, 240] on div "Filtros Id Seleccionar Gerenciador Seleccionar Gerenciador 24114 CUIL / Apellid…" at bounding box center [866, 251] width 1331 height 97
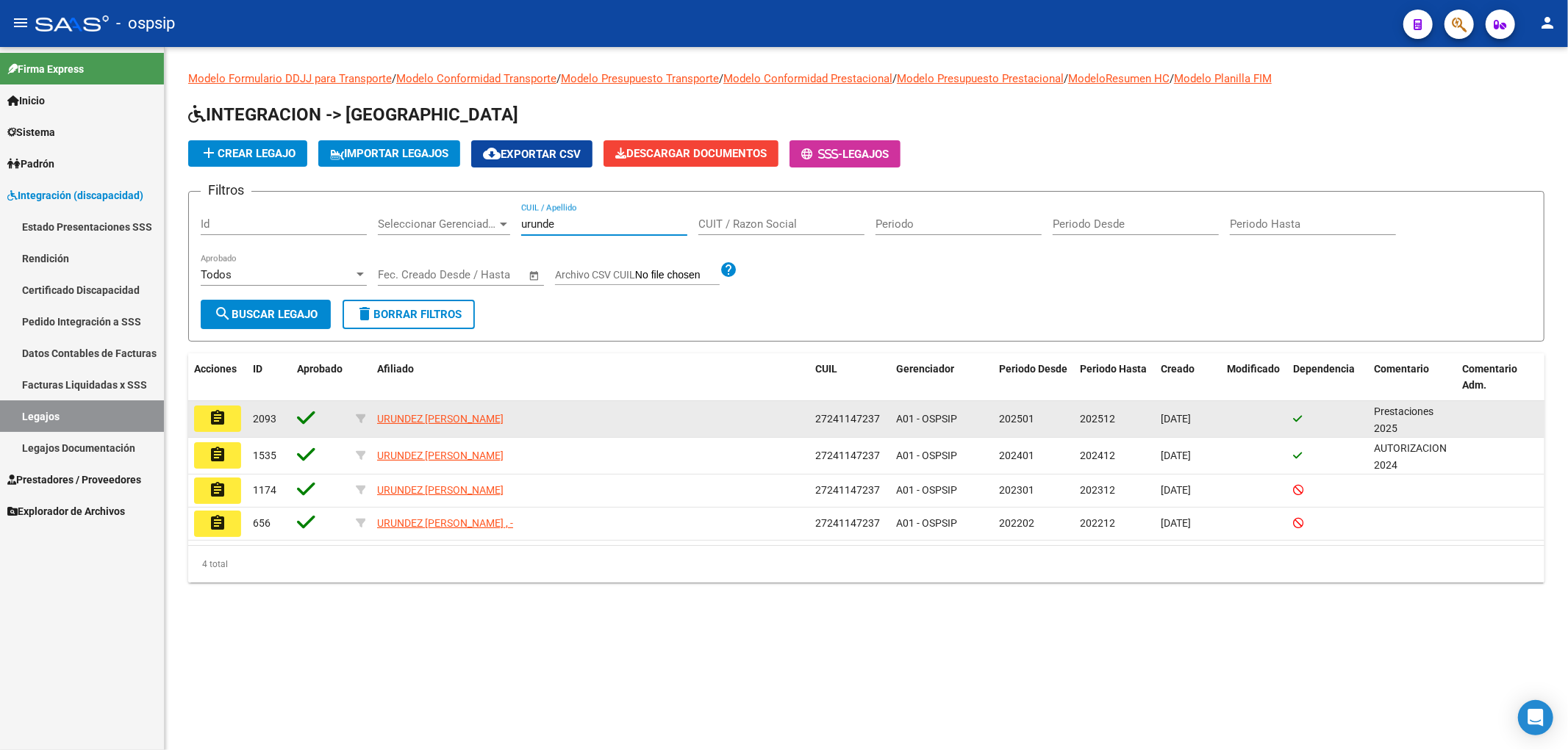
type input "urunde"
click at [209, 419] on mat-icon "assignment" at bounding box center [218, 418] width 18 height 18
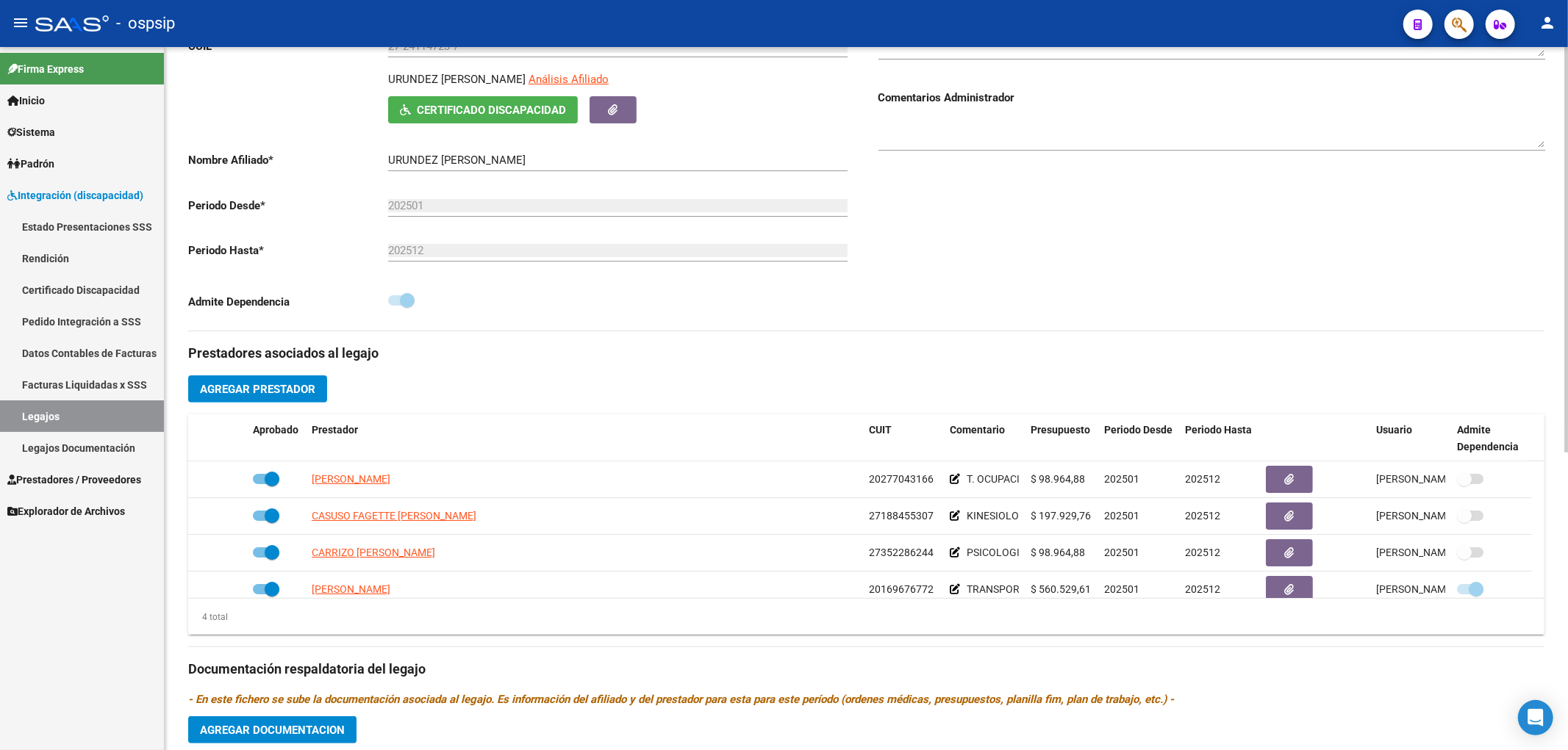
scroll to position [326, 0]
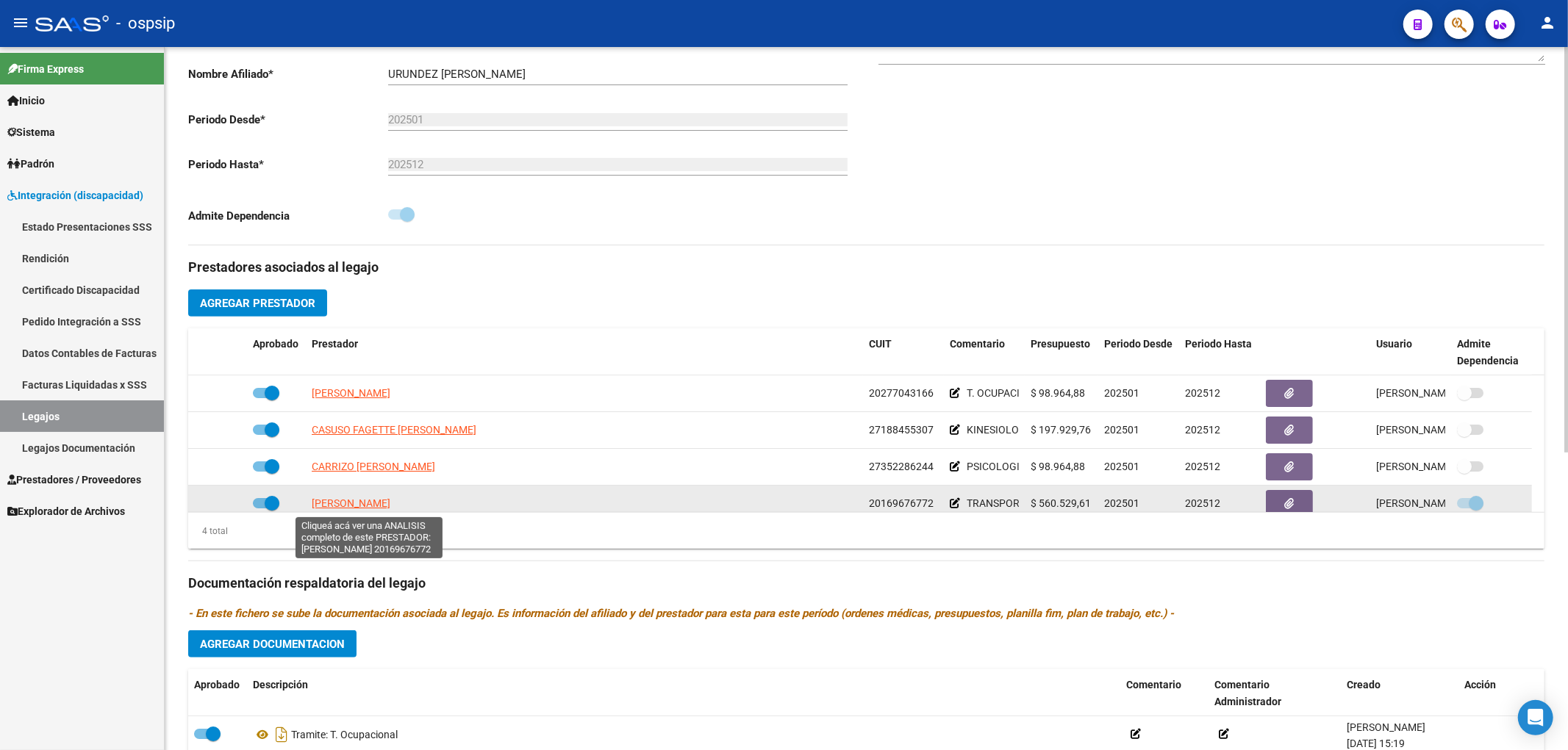
click at [364, 502] on span "[PERSON_NAME]" at bounding box center [351, 503] width 79 height 12
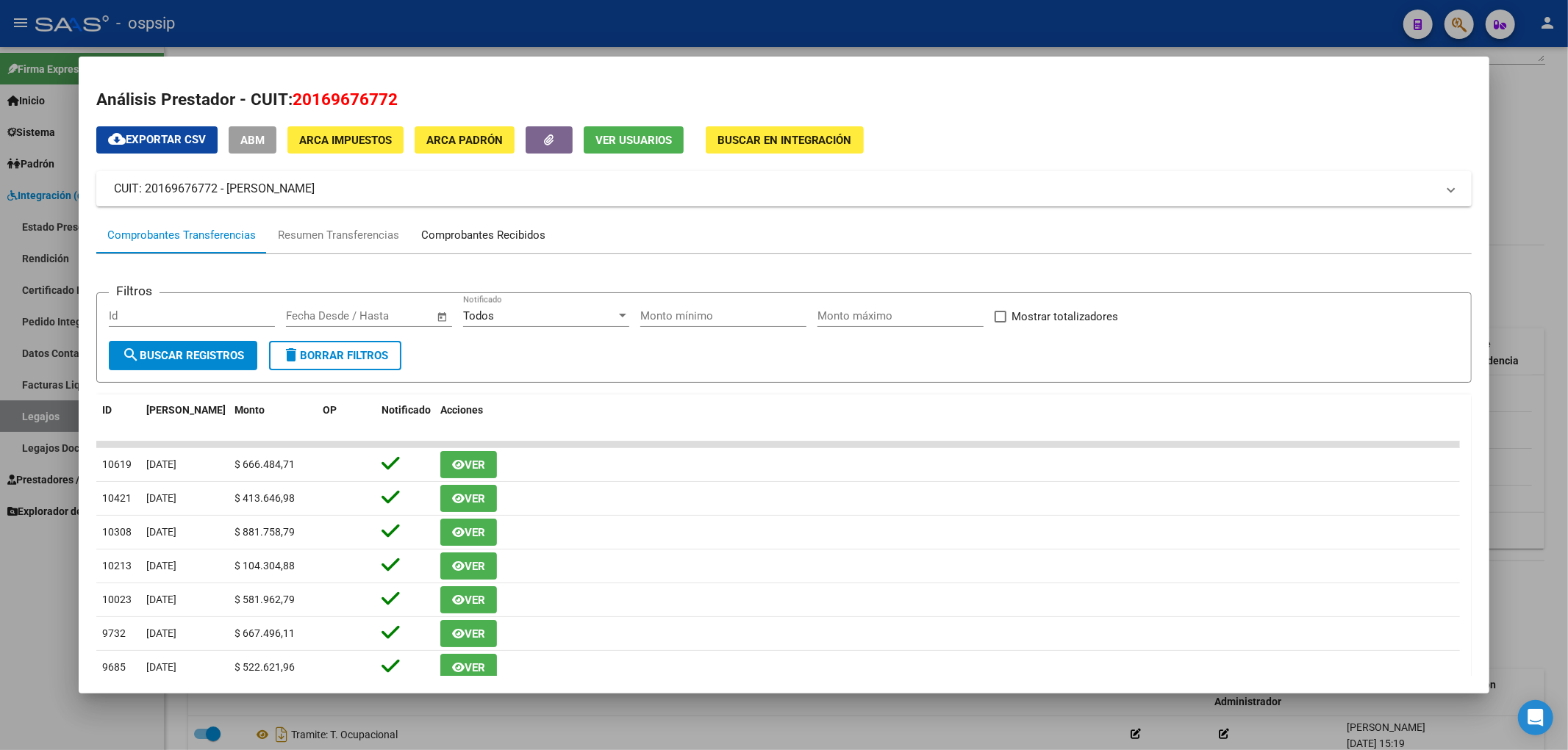
click at [477, 232] on div "Comprobantes Recibidos" at bounding box center [483, 235] width 124 height 17
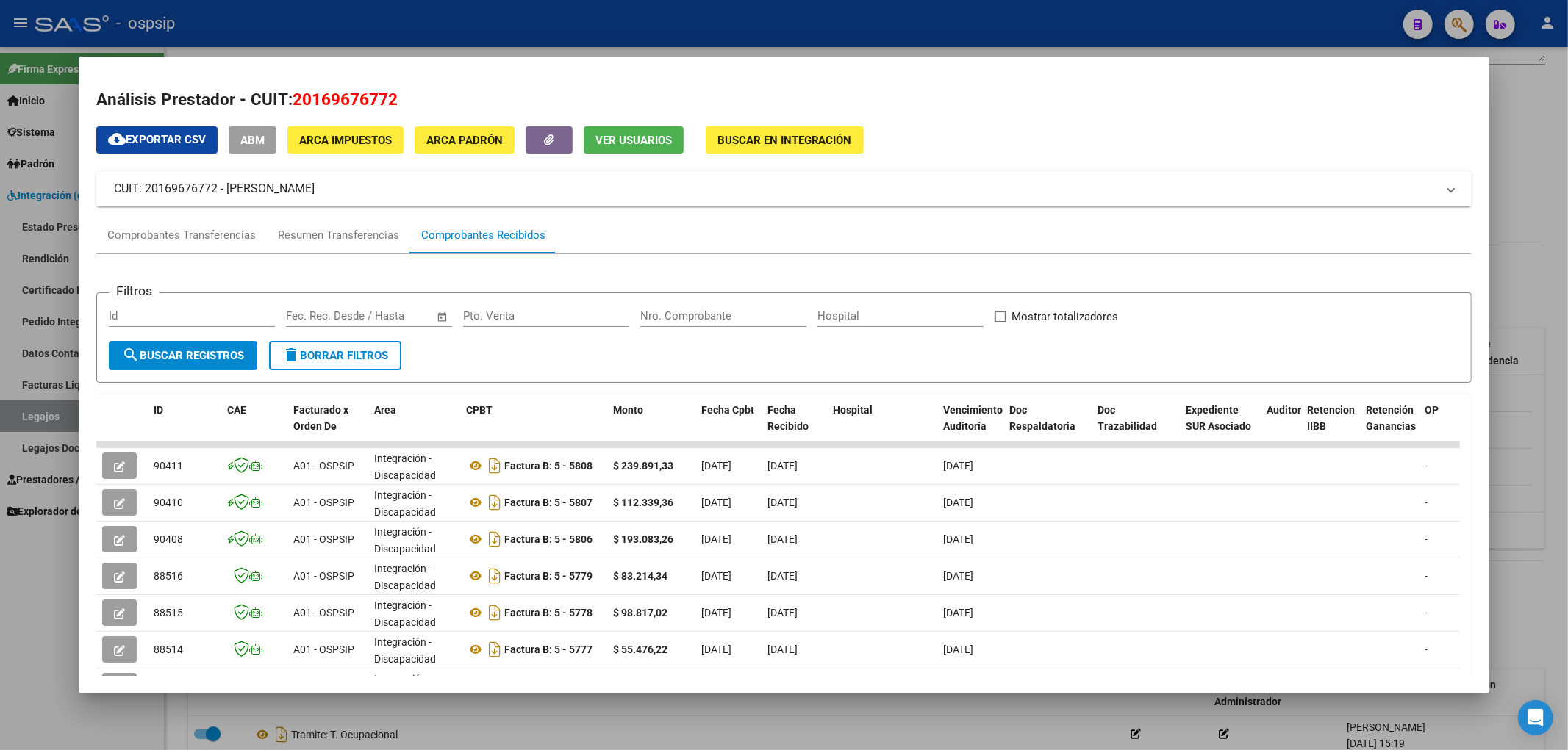
click at [94, 495] on mat-dialog-content "Análisis Prestador - CUIT: 20169676772 cloud_download Exportar CSV ABM ARCA Imp…" at bounding box center [784, 375] width 1411 height 603
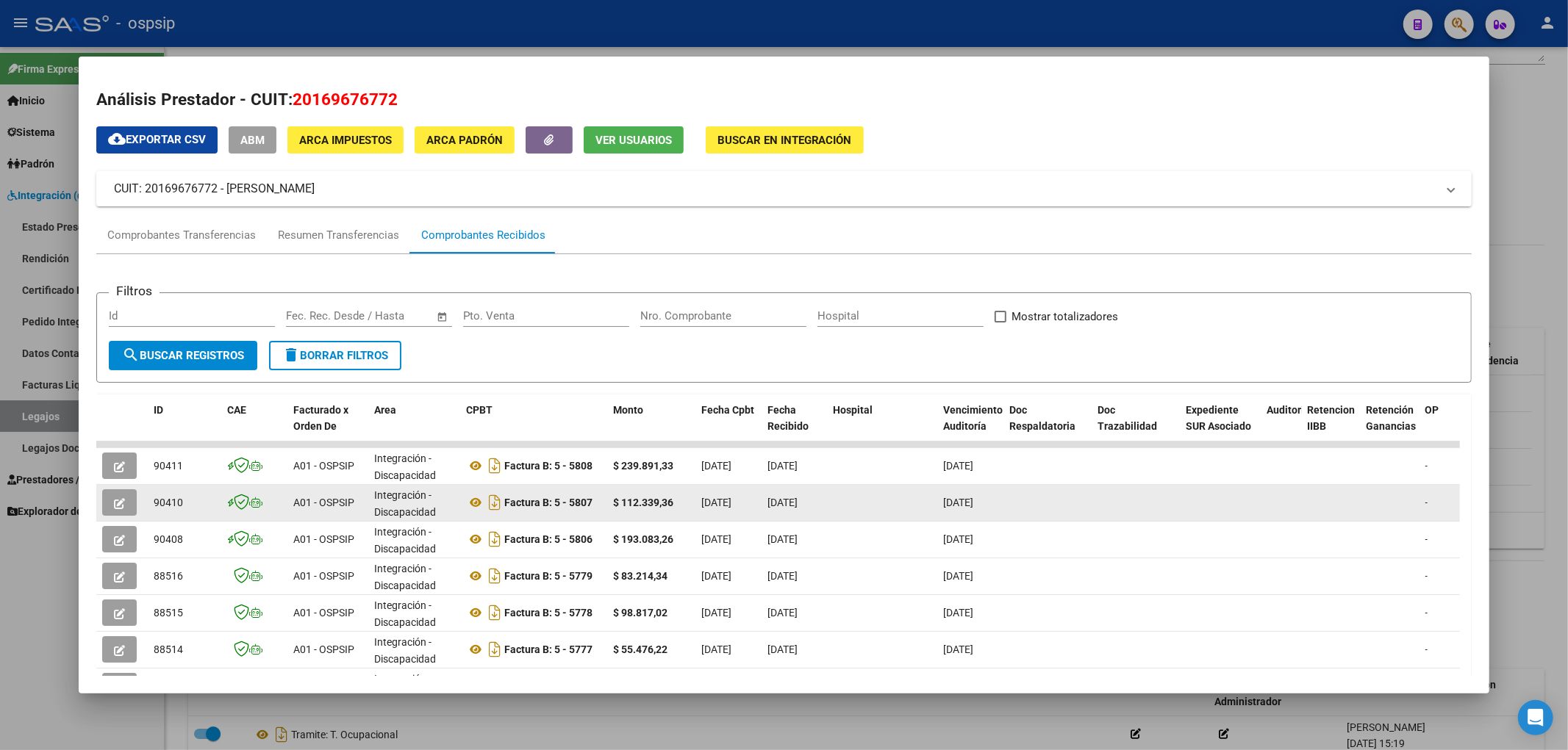
click at [113, 498] on icon "button" at bounding box center [119, 503] width 11 height 11
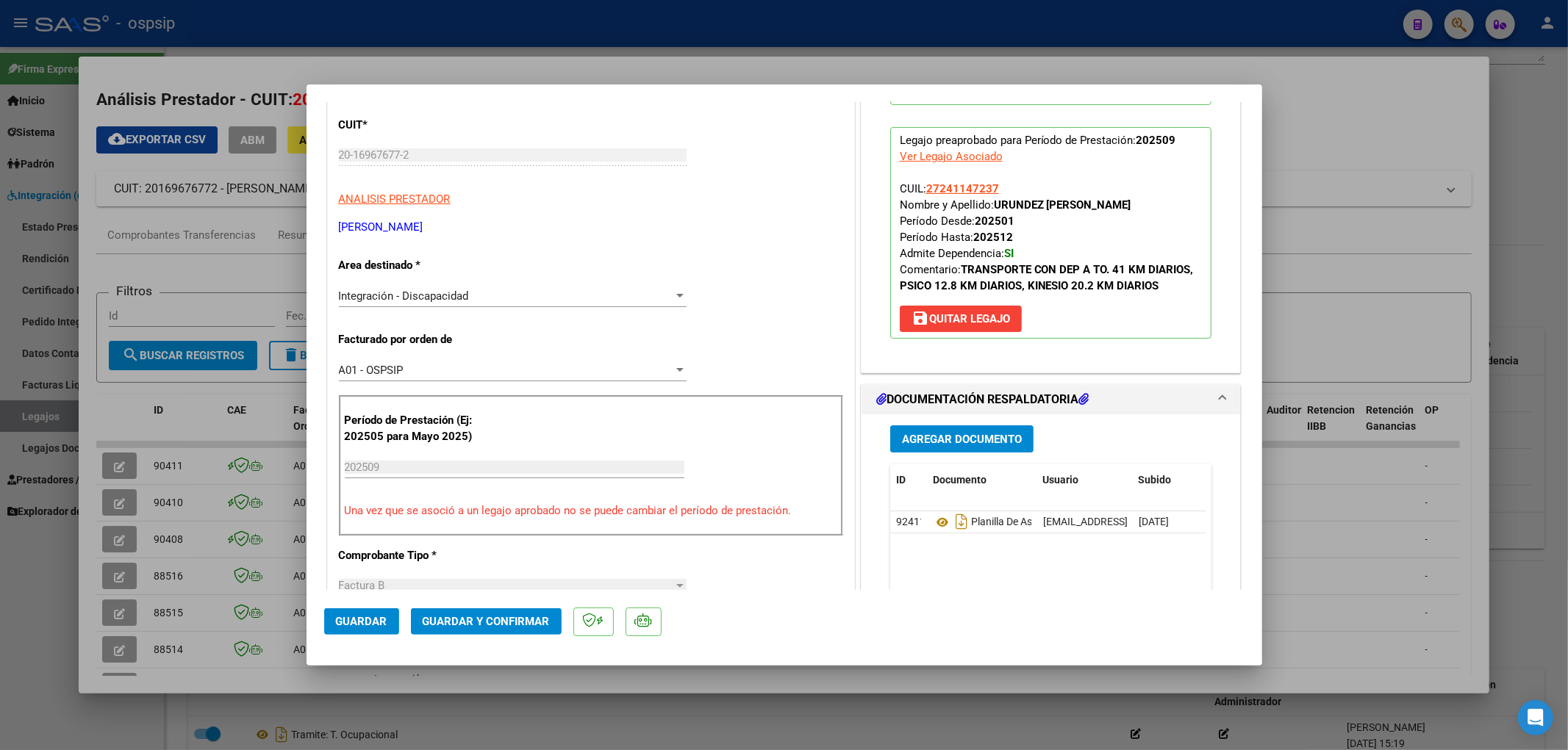
scroll to position [163, 0]
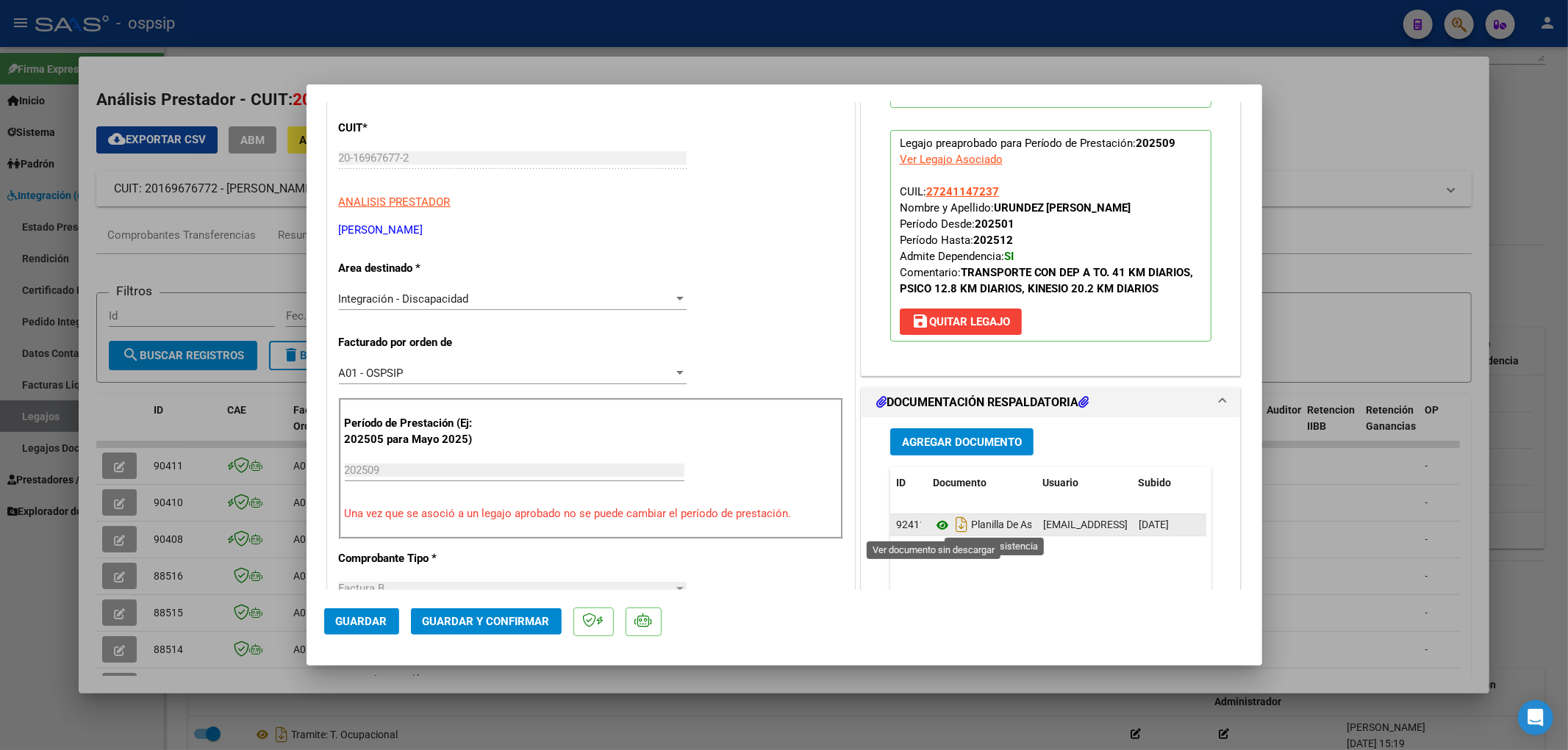
click at [920, 512] on icon at bounding box center [942, 525] width 19 height 18
type input "$ 0,00"
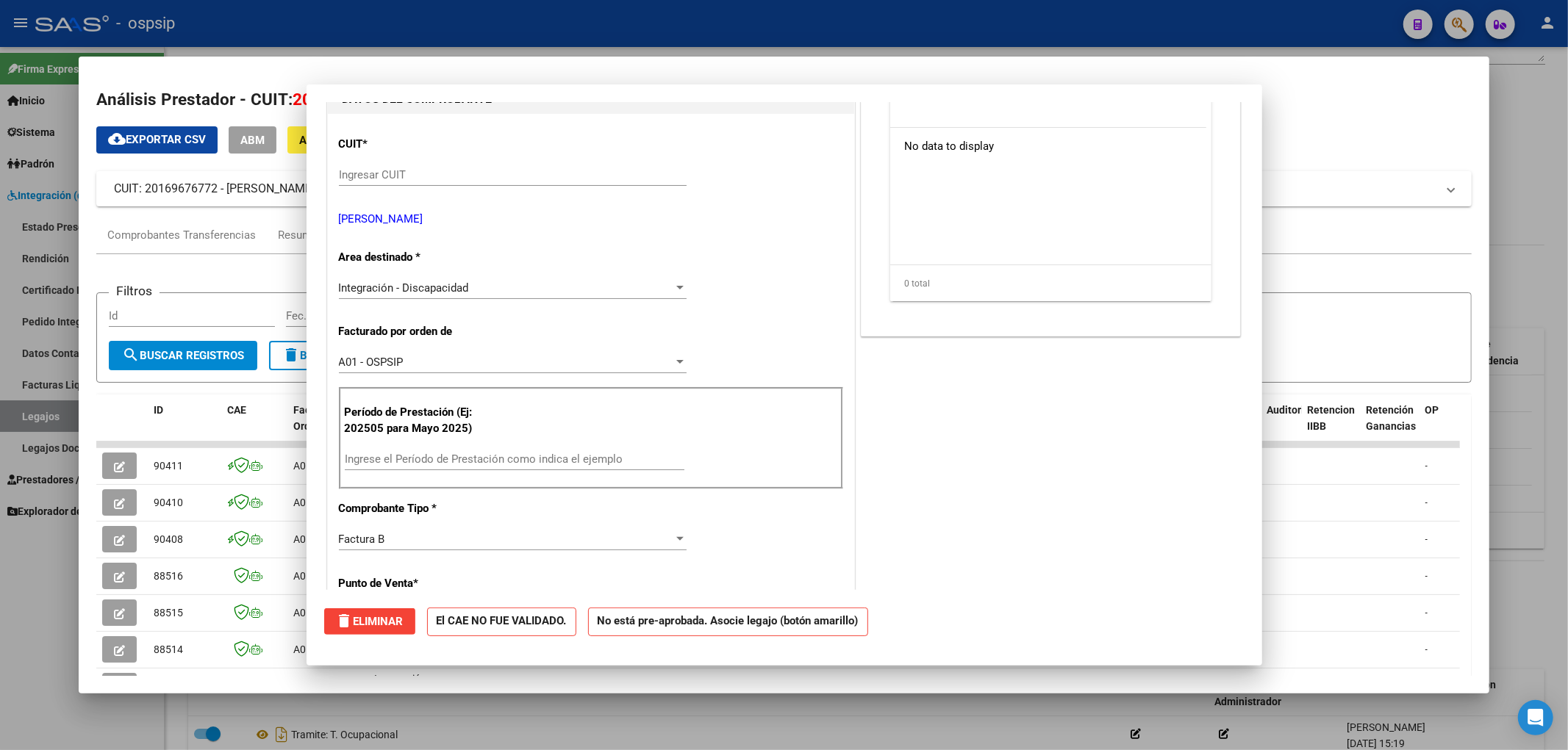
scroll to position [0, 0]
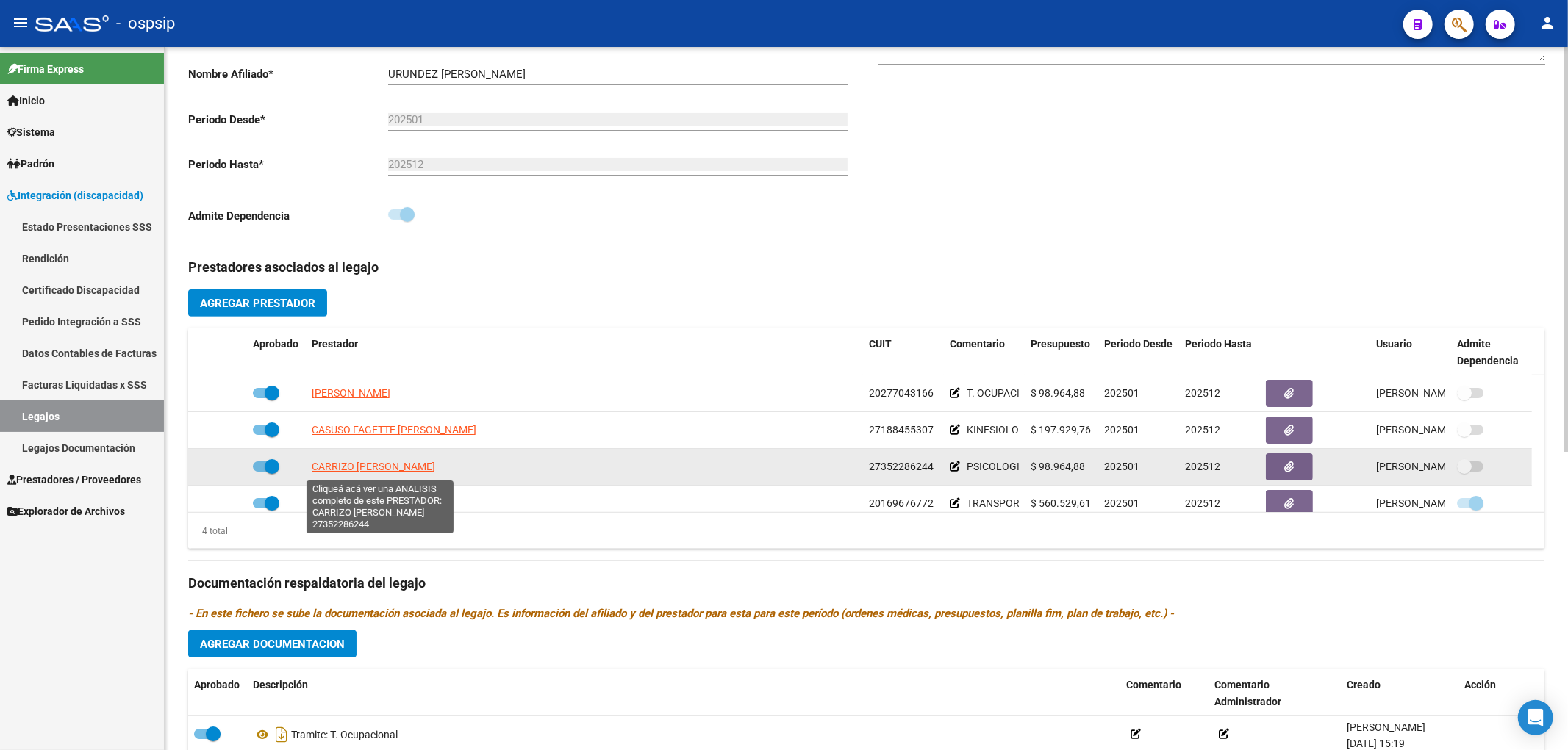
click at [351, 467] on span "[PERSON_NAME] [PERSON_NAME]" at bounding box center [373, 466] width 124 height 12
type textarea "27352286244"
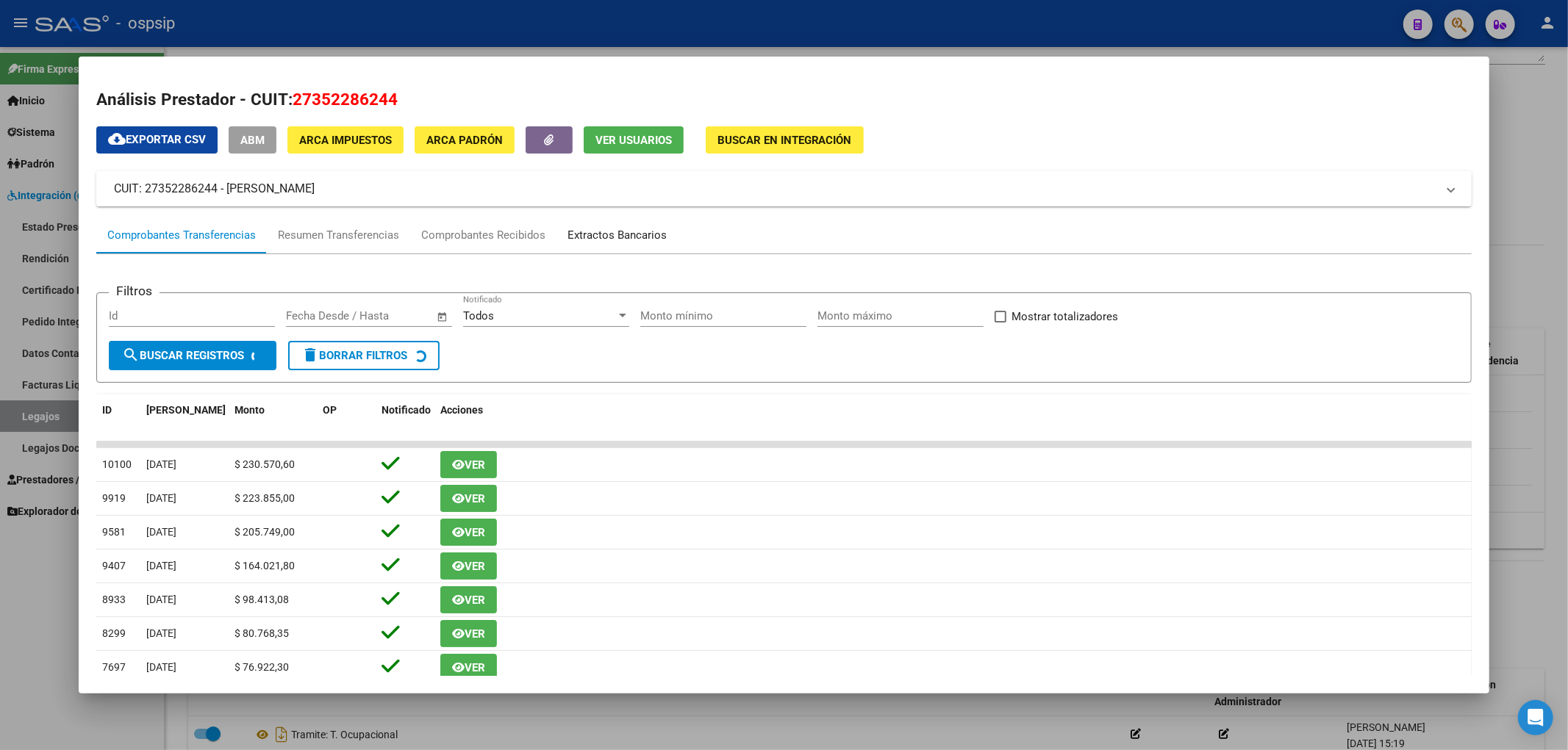
click at [582, 238] on div "Extractos Bancarios" at bounding box center [617, 235] width 99 height 17
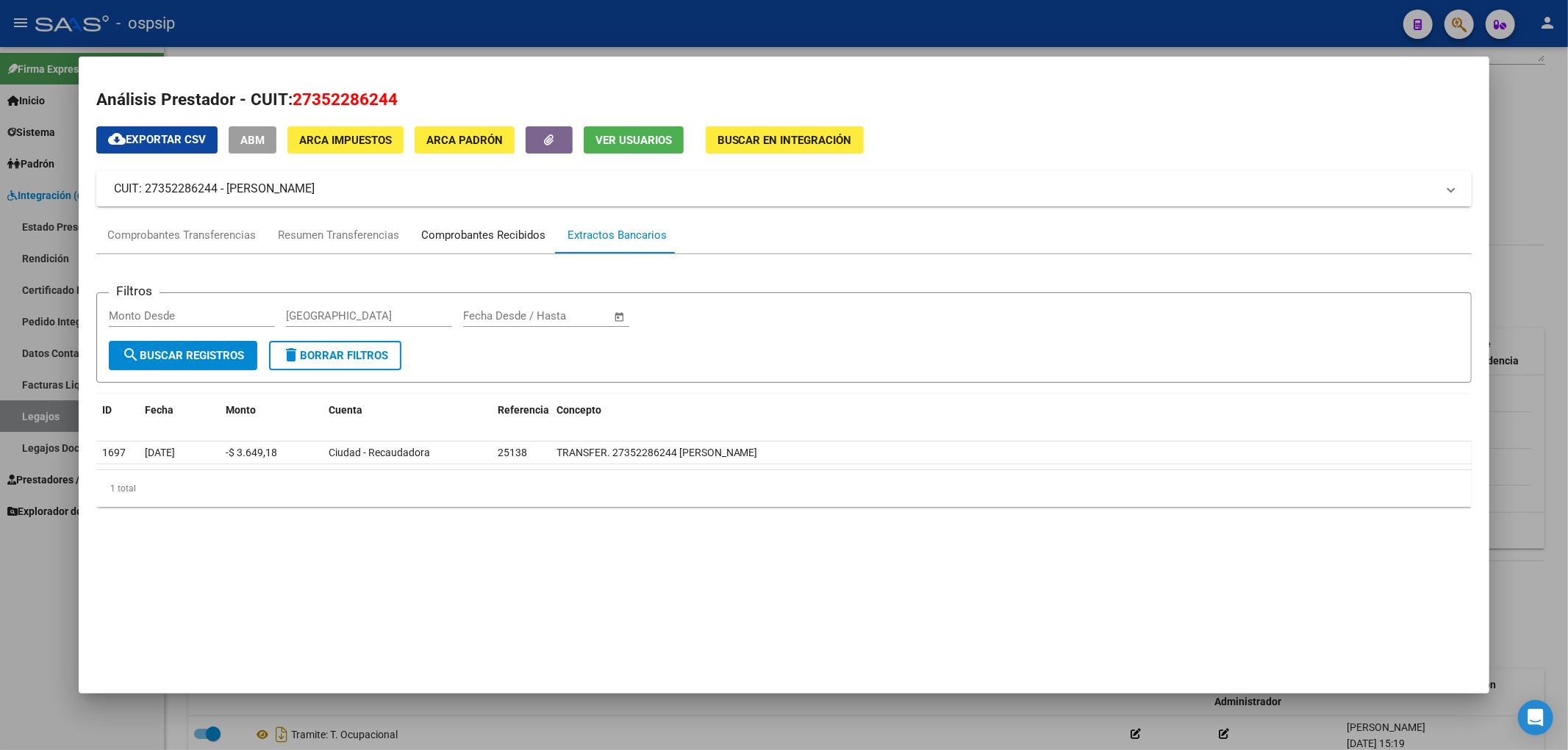
click at [486, 240] on div "Comprobantes Recibidos" at bounding box center [483, 235] width 124 height 17
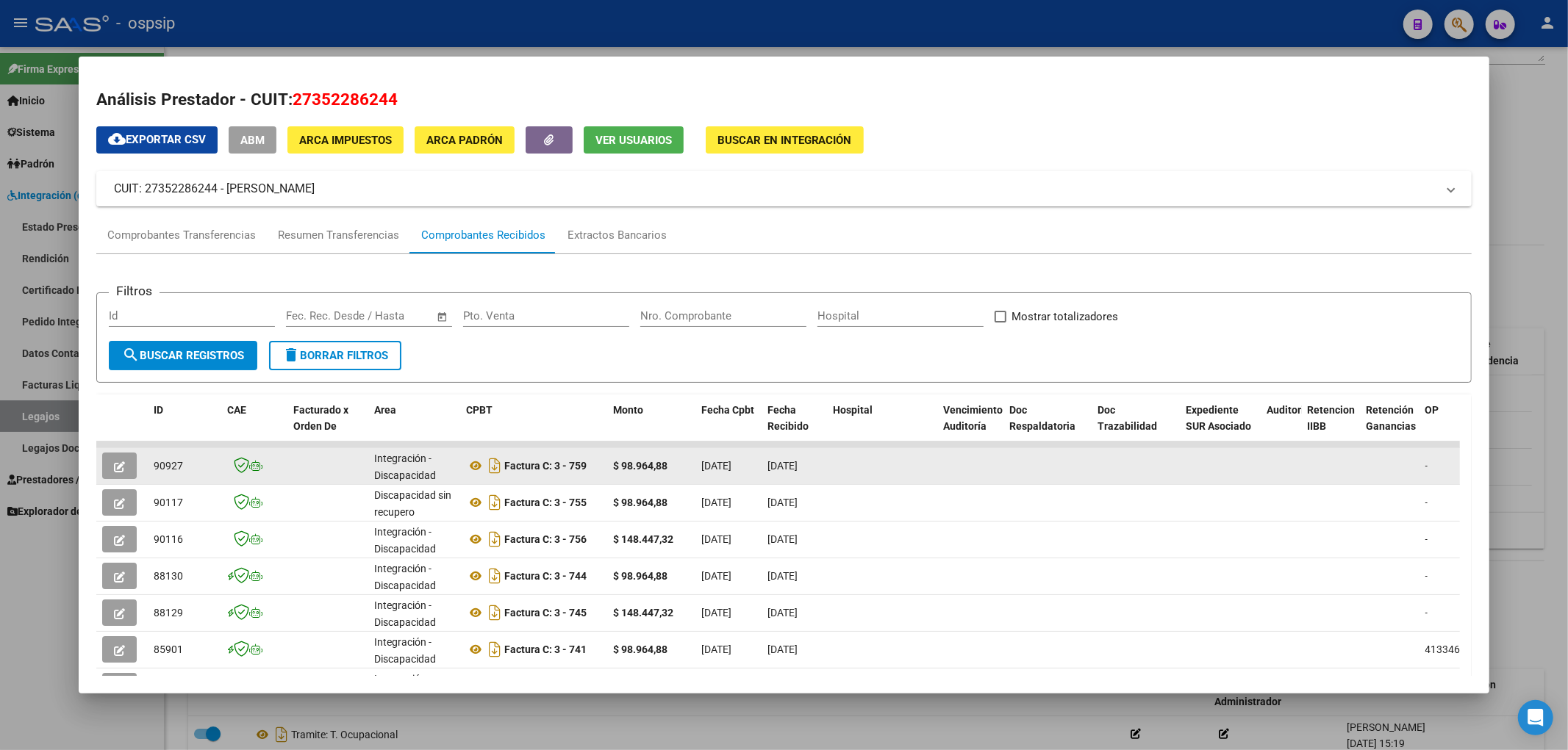
click at [119, 464] on icon "button" at bounding box center [119, 467] width 11 height 11
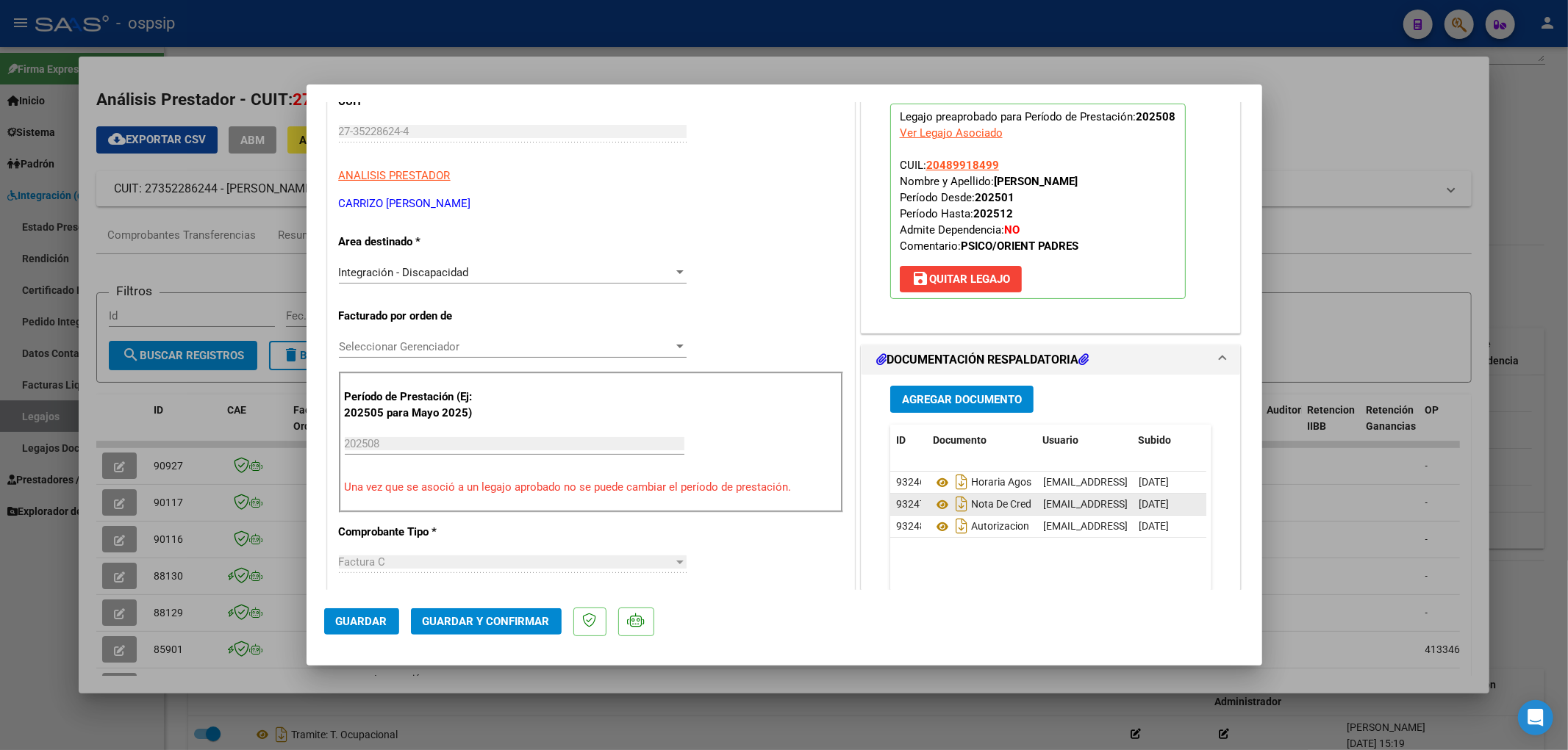
scroll to position [163, 0]
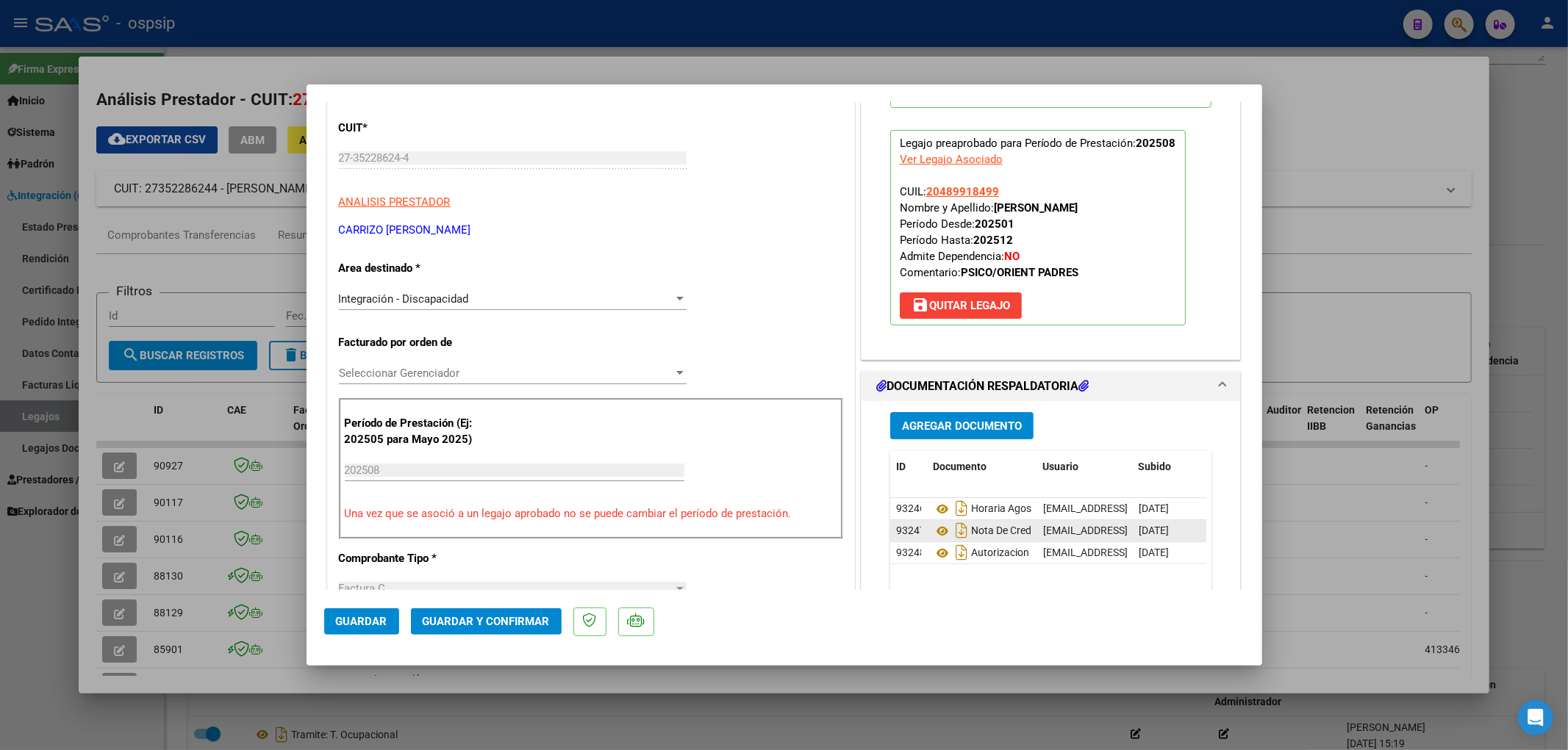
type input "$ 0,00"
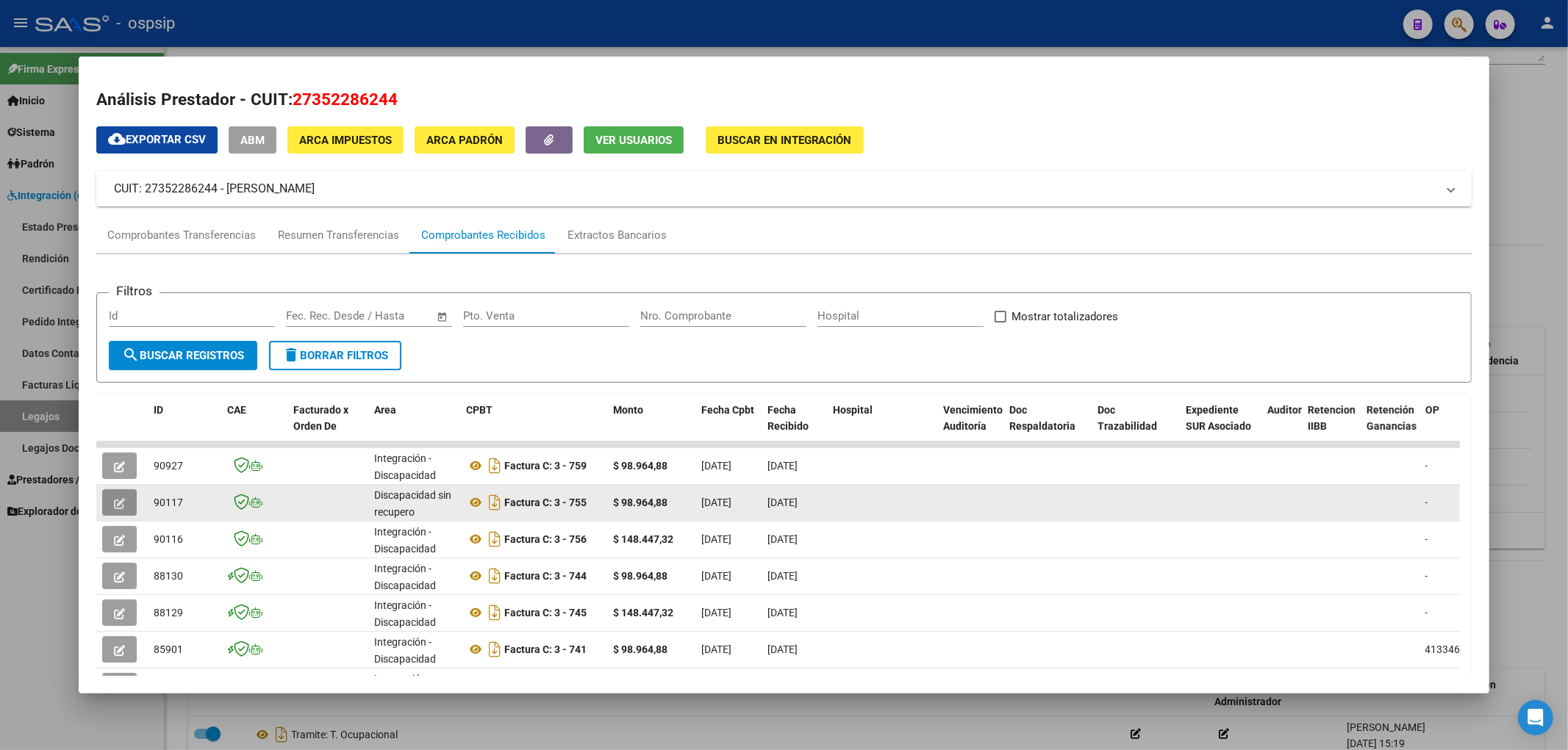
click at [119, 497] on button "button" at bounding box center [119, 502] width 35 height 26
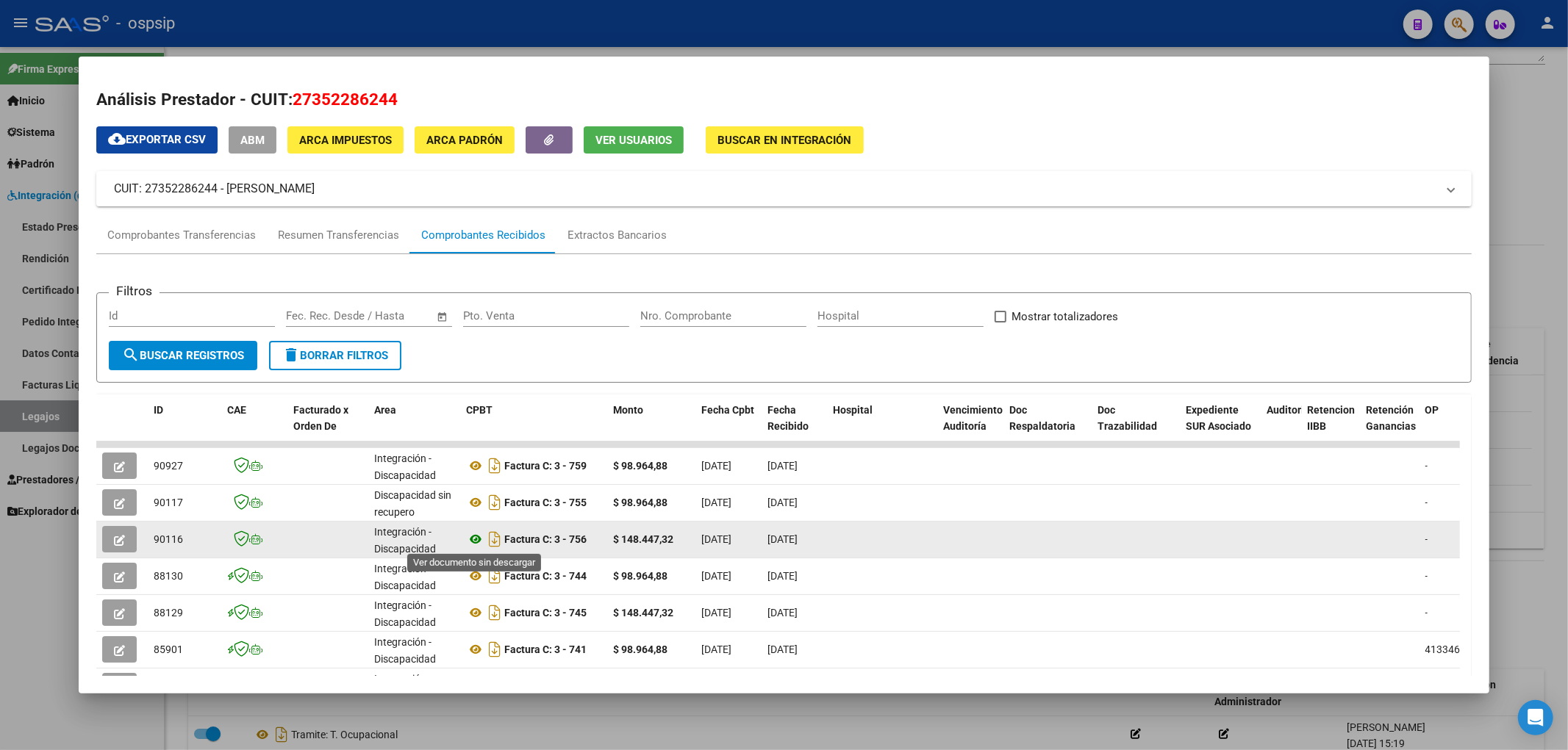
click at [479, 512] on icon at bounding box center [475, 539] width 19 height 18
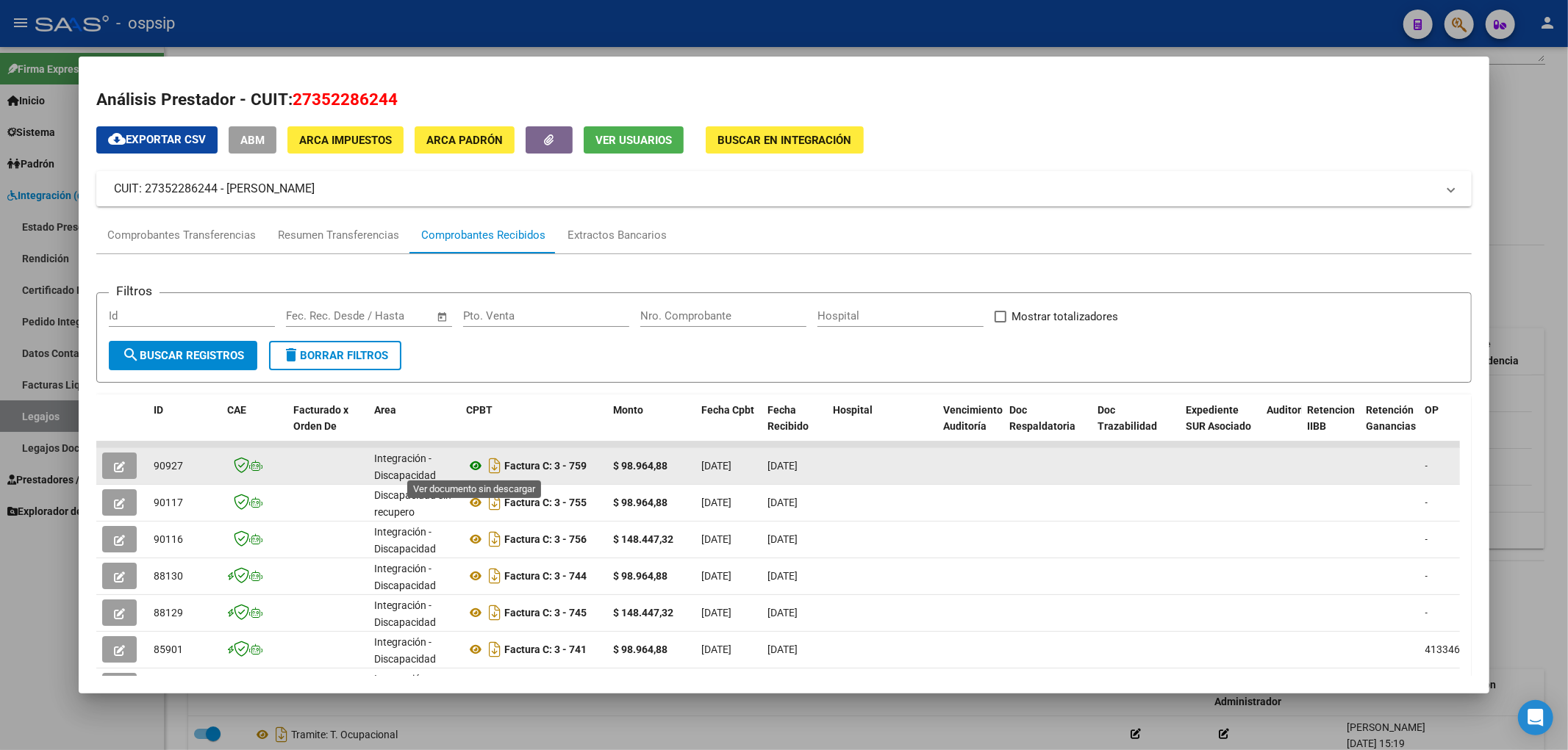
click at [477, 465] on icon at bounding box center [475, 466] width 19 height 18
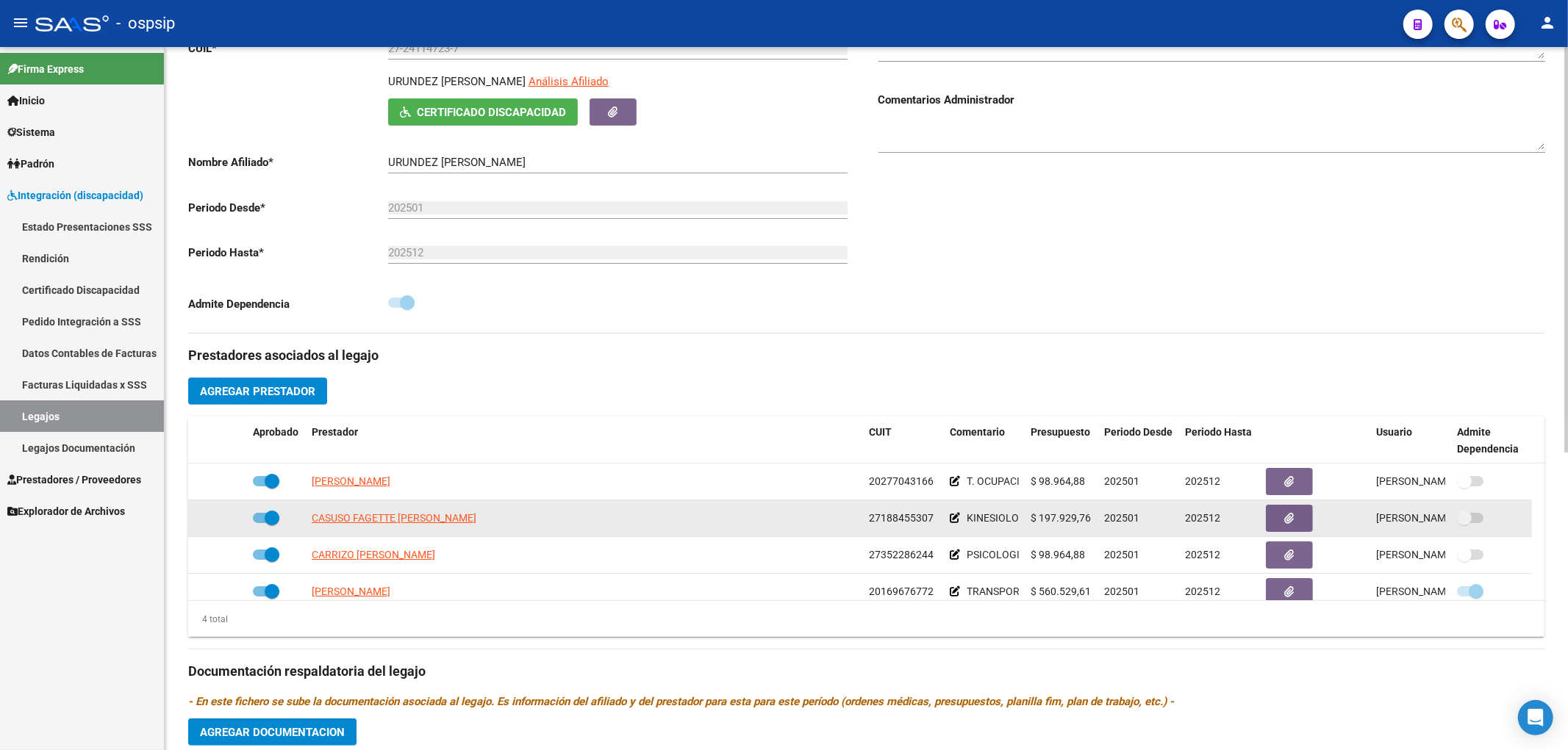
scroll to position [245, 0]
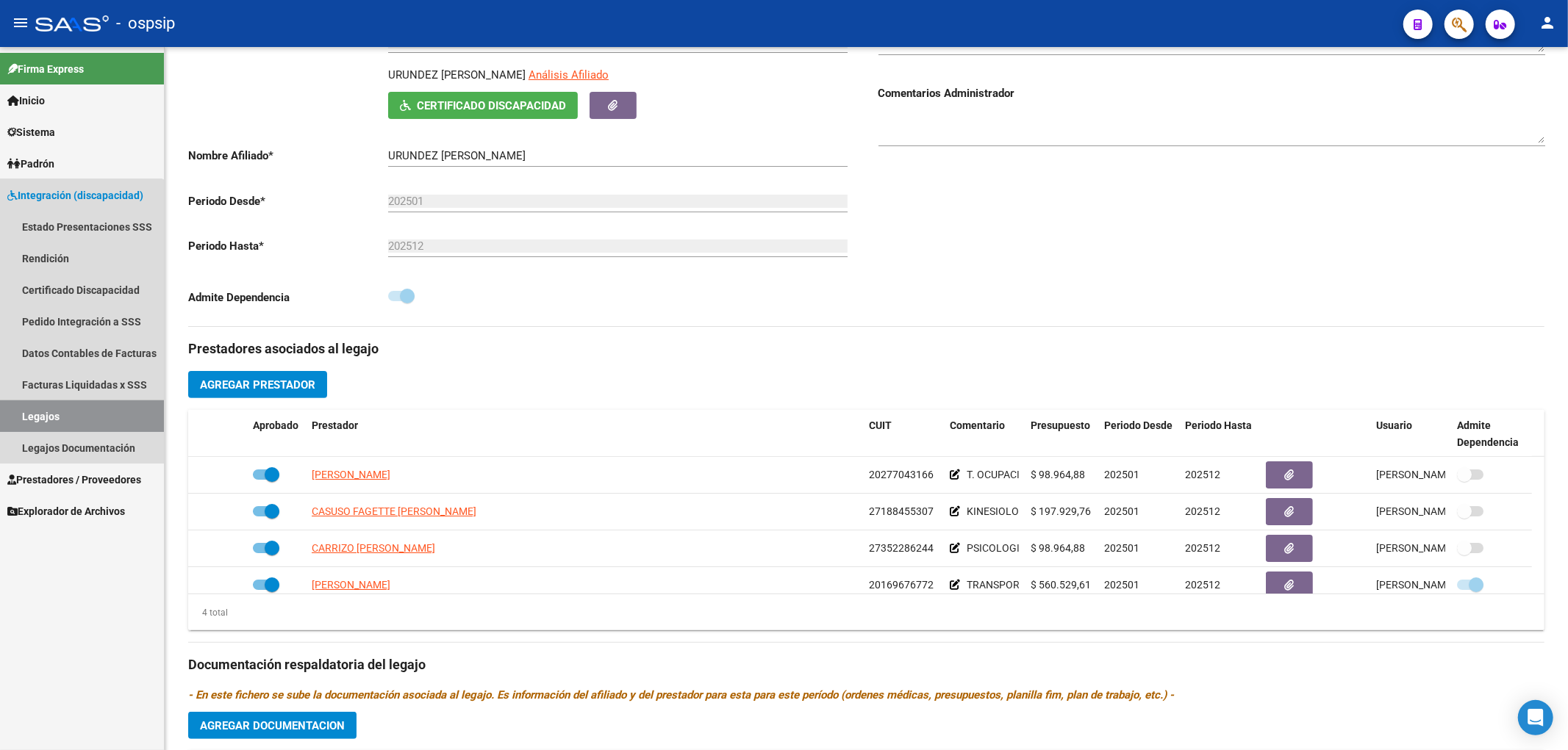
click at [67, 429] on link "Legajos" at bounding box center [82, 416] width 164 height 32
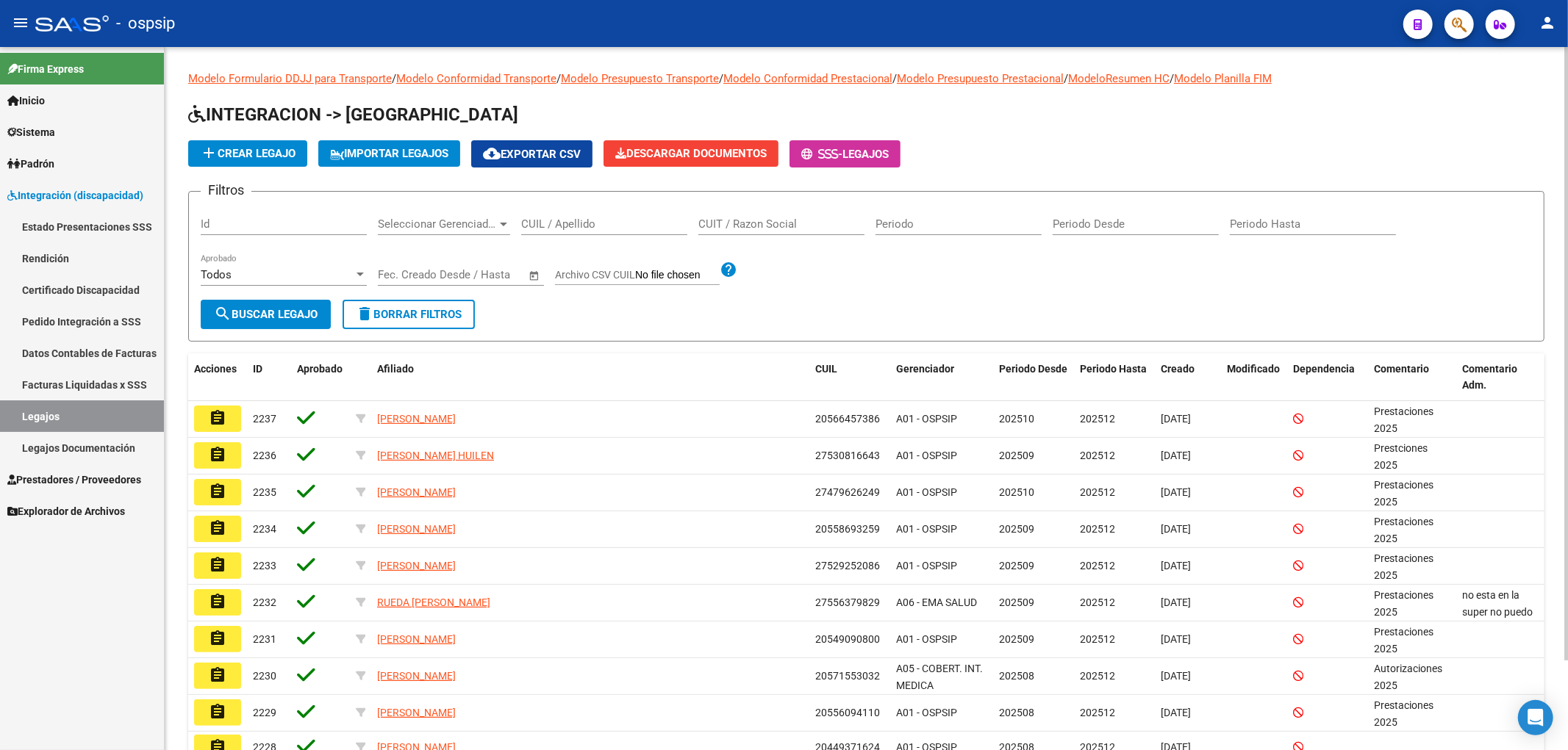
click at [582, 232] on div "CUIL / Apellido" at bounding box center [604, 219] width 166 height 32
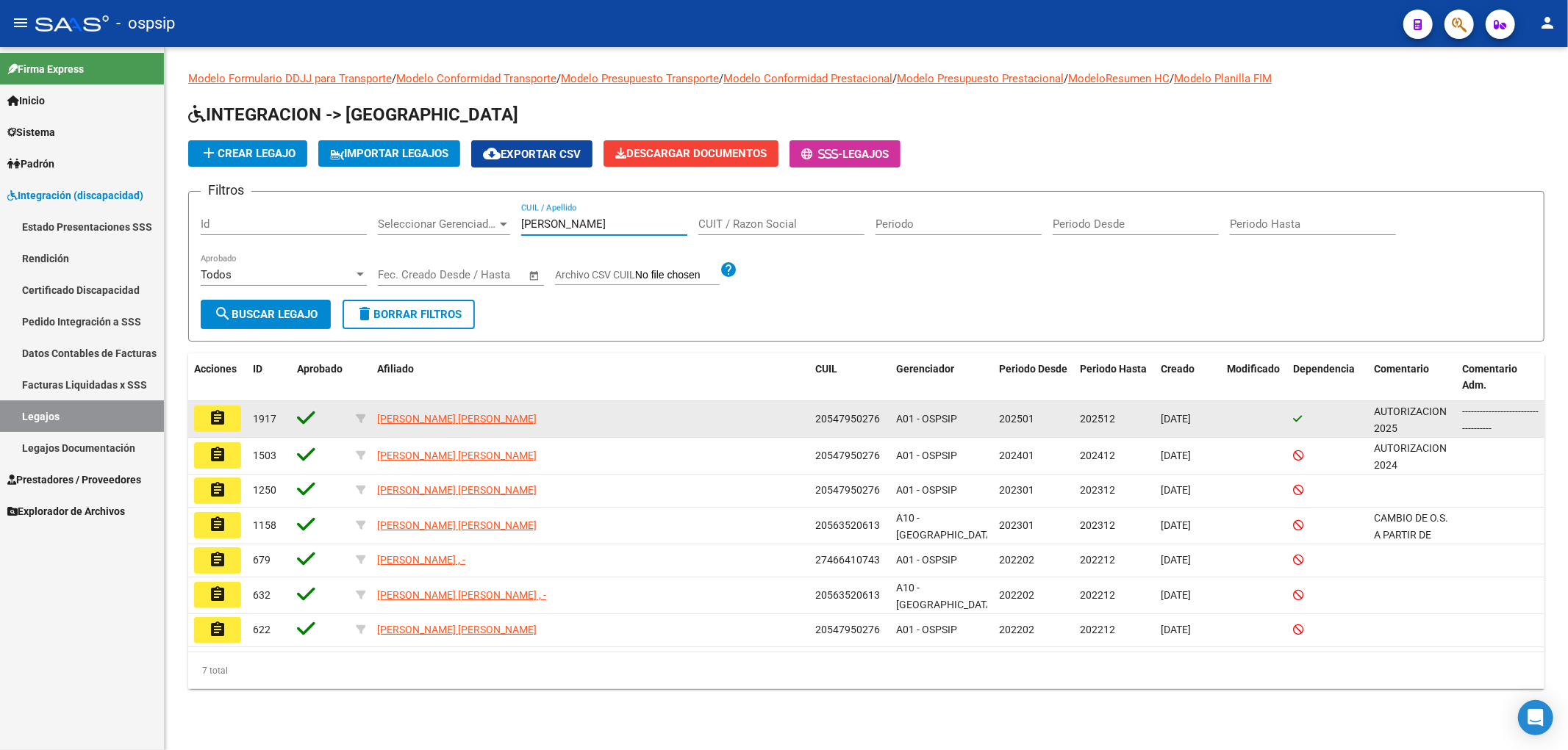
click at [224, 415] on mat-icon "assignment" at bounding box center [218, 418] width 18 height 18
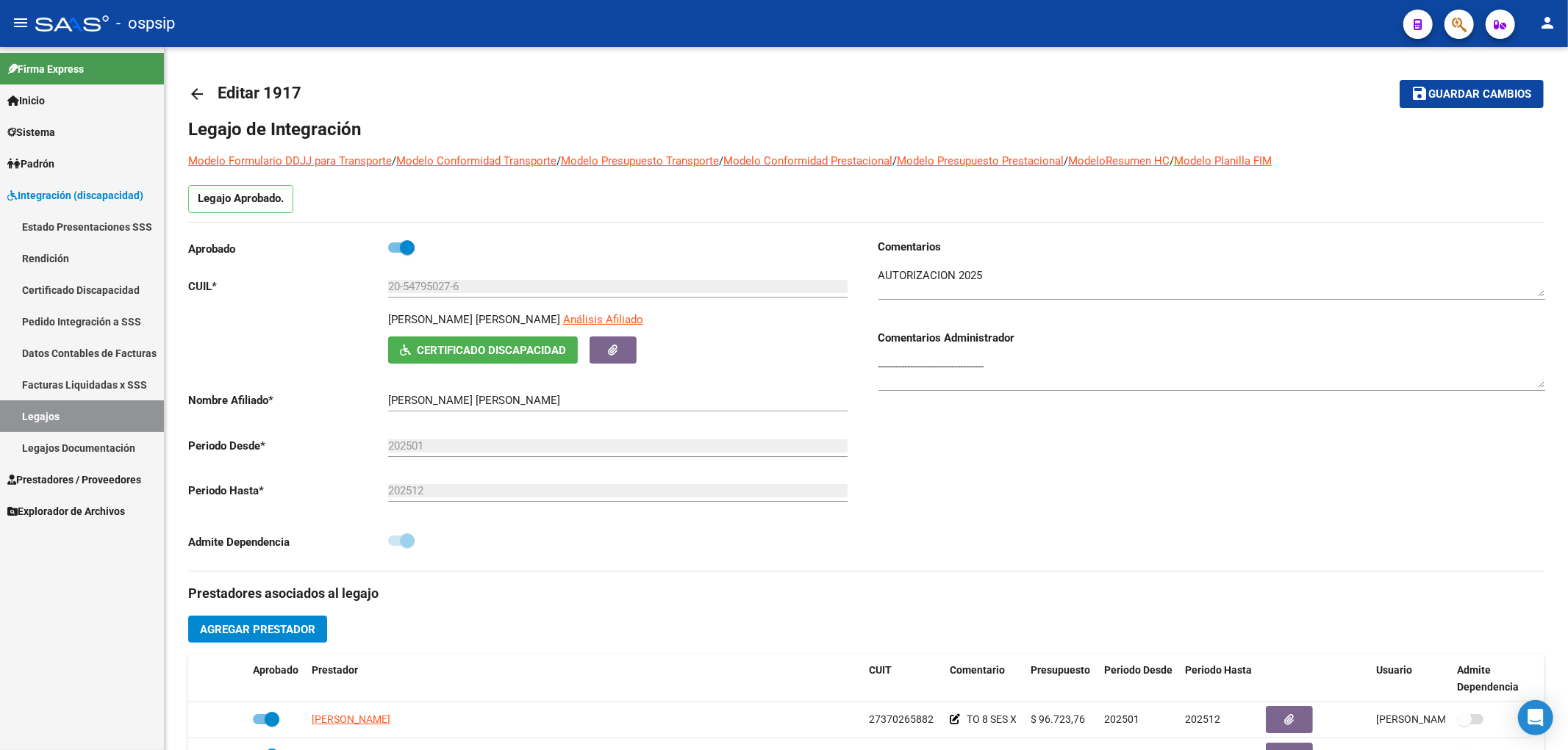
click at [70, 403] on link "Legajos" at bounding box center [82, 416] width 164 height 32
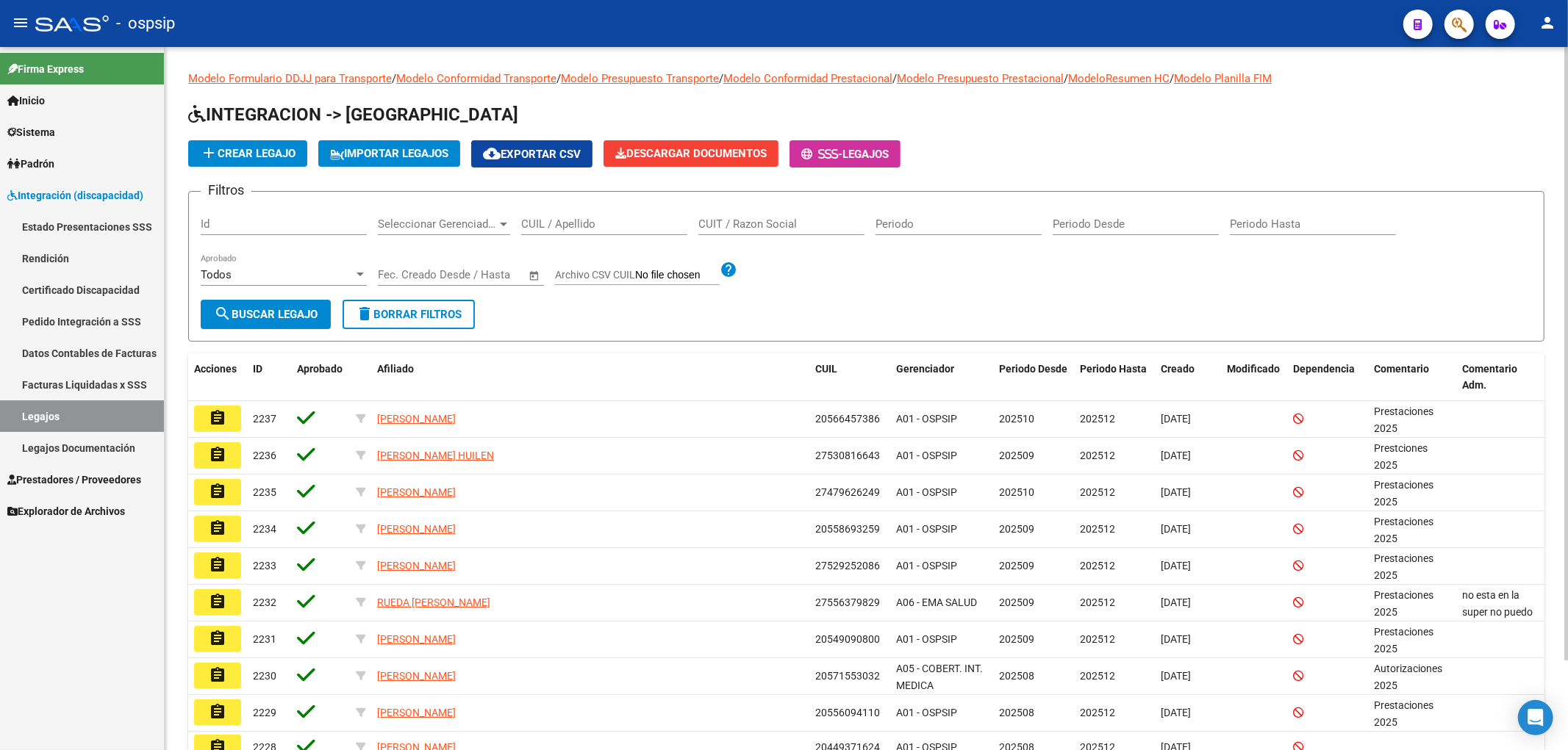
click at [541, 223] on input "CUIL / Apellido" at bounding box center [604, 224] width 166 height 13
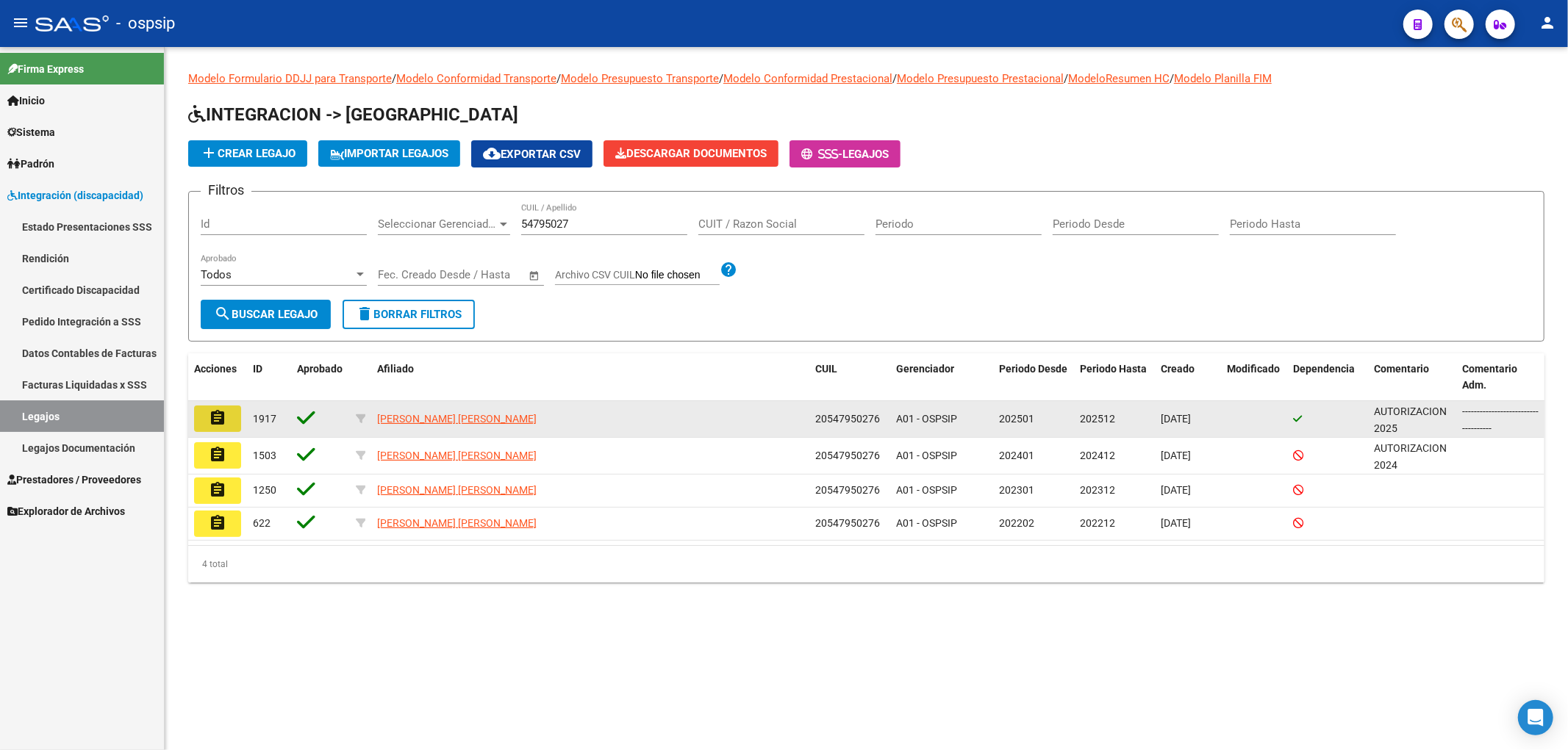
click at [208, 429] on button "assignment" at bounding box center [218, 419] width 47 height 26
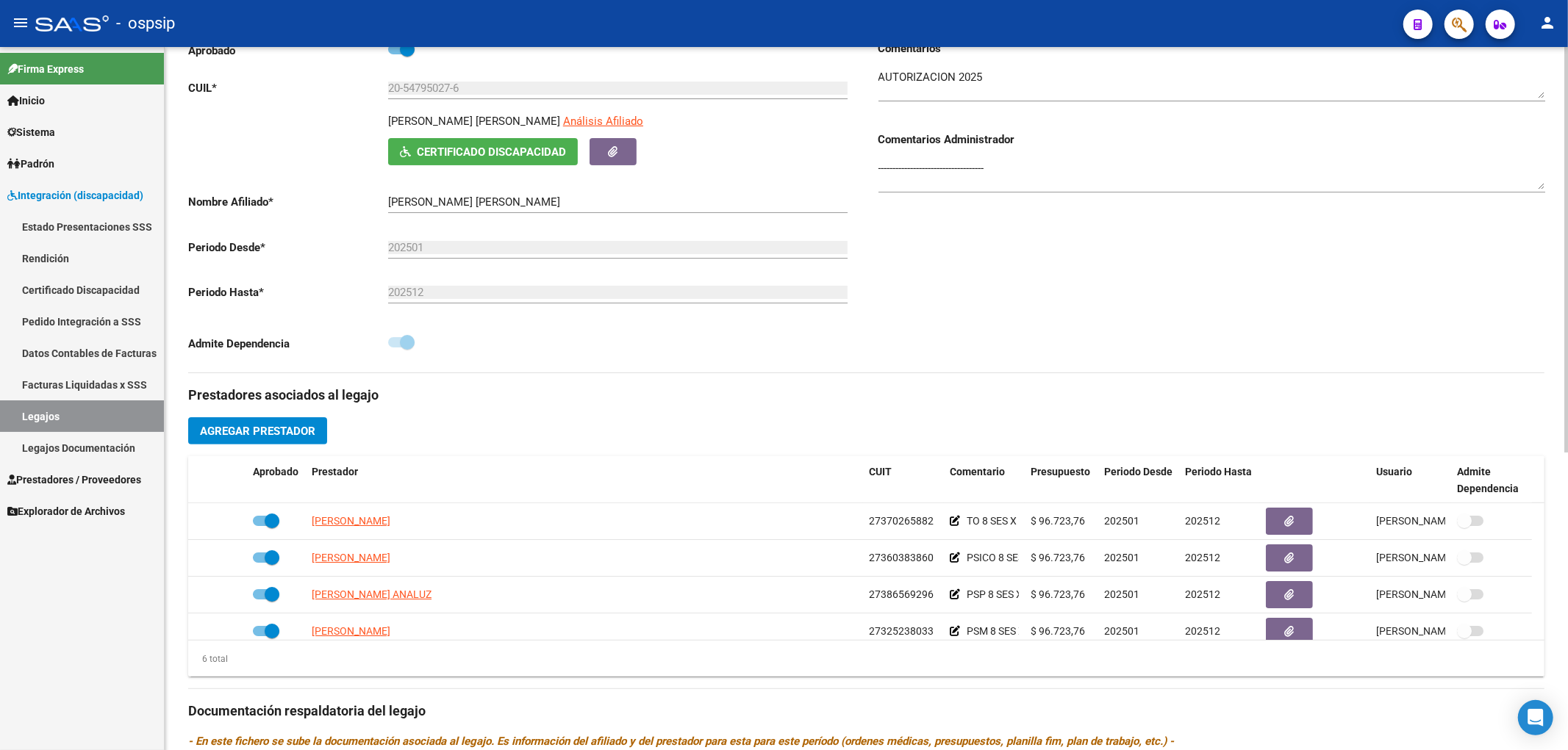
scroll to position [163, 0]
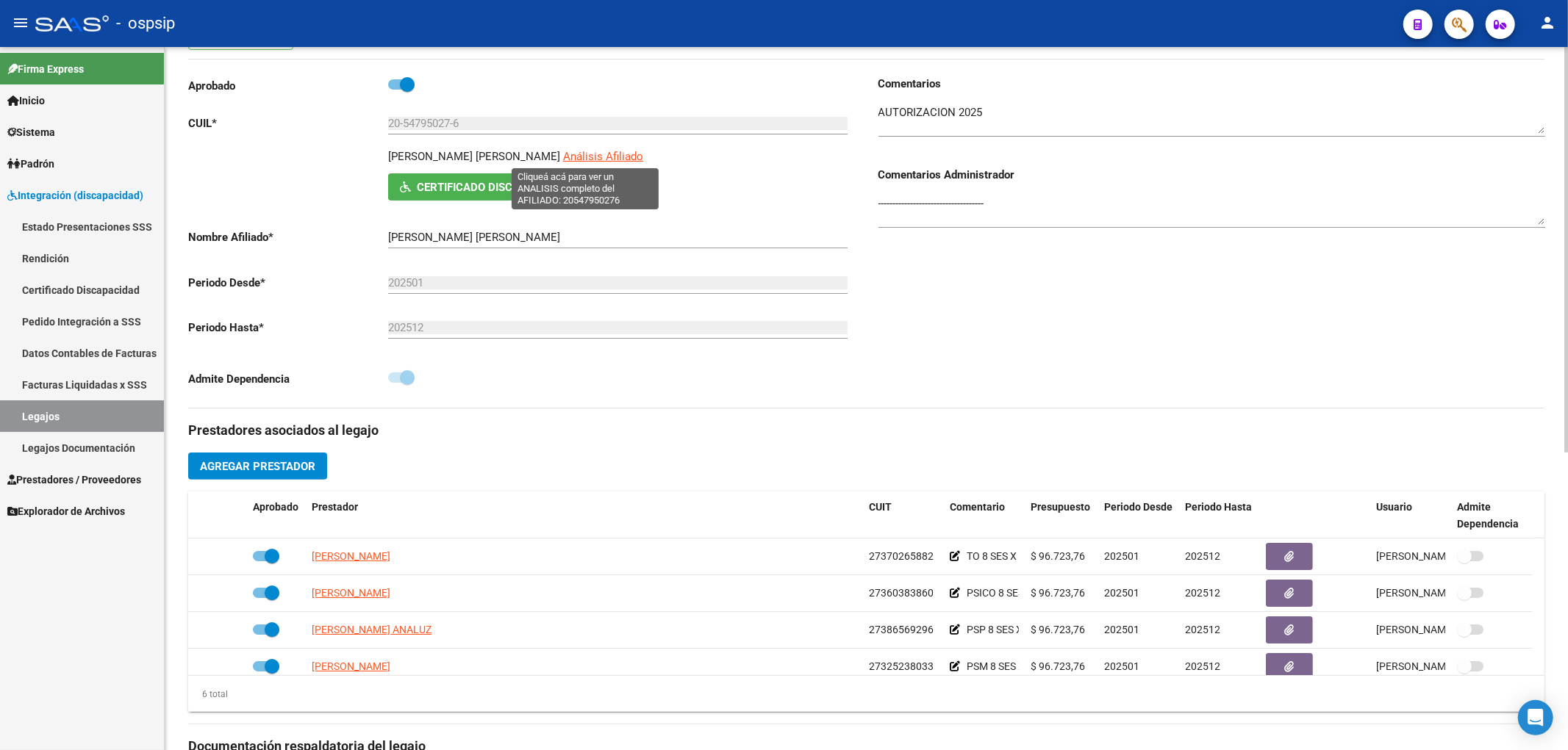
click at [580, 158] on span "Análisis Afiliado" at bounding box center [602, 157] width 80 height 13
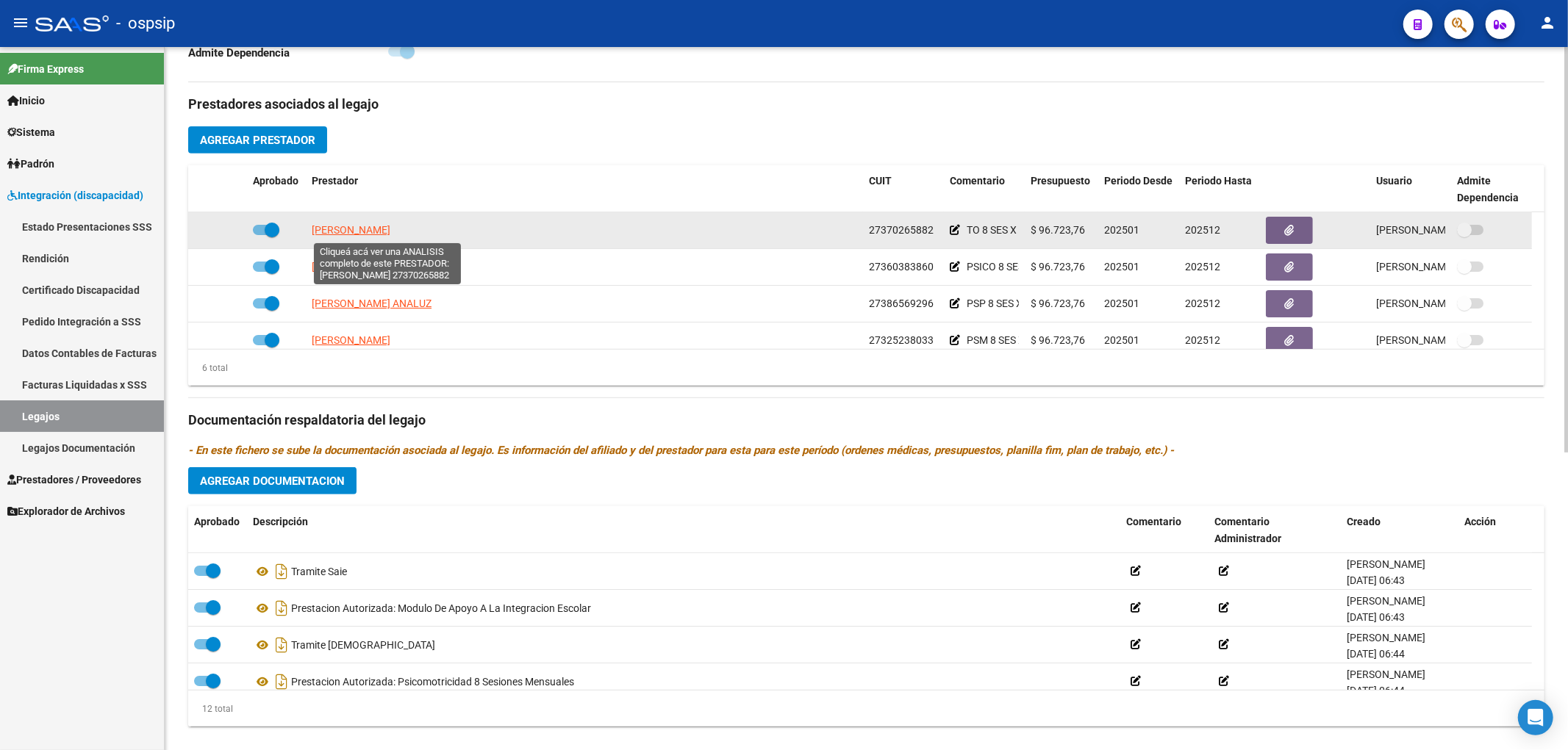
click at [375, 232] on span "LISO GIULIANA PAMELA SELENE" at bounding box center [351, 230] width 79 height 12
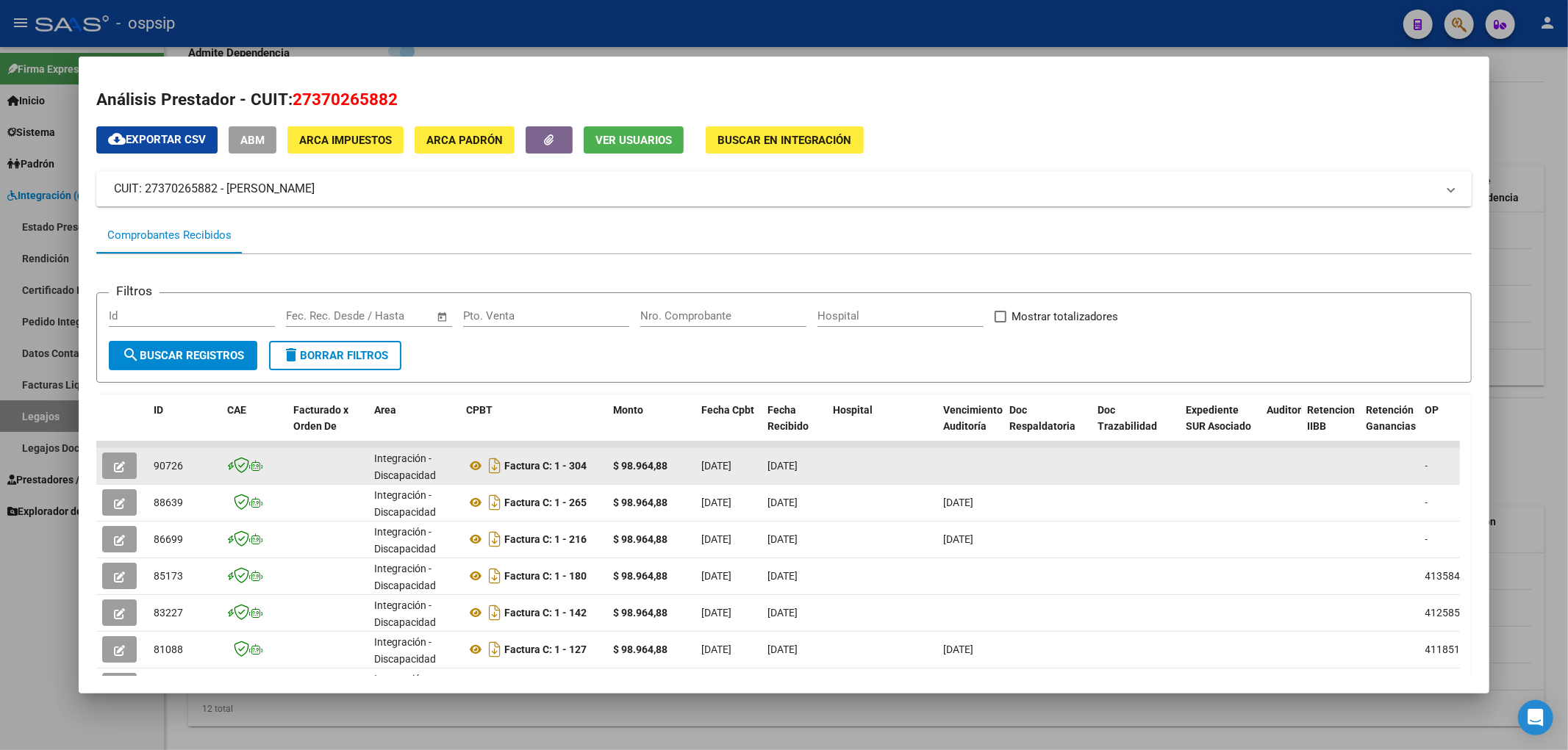
click at [106, 461] on button "button" at bounding box center [119, 466] width 35 height 26
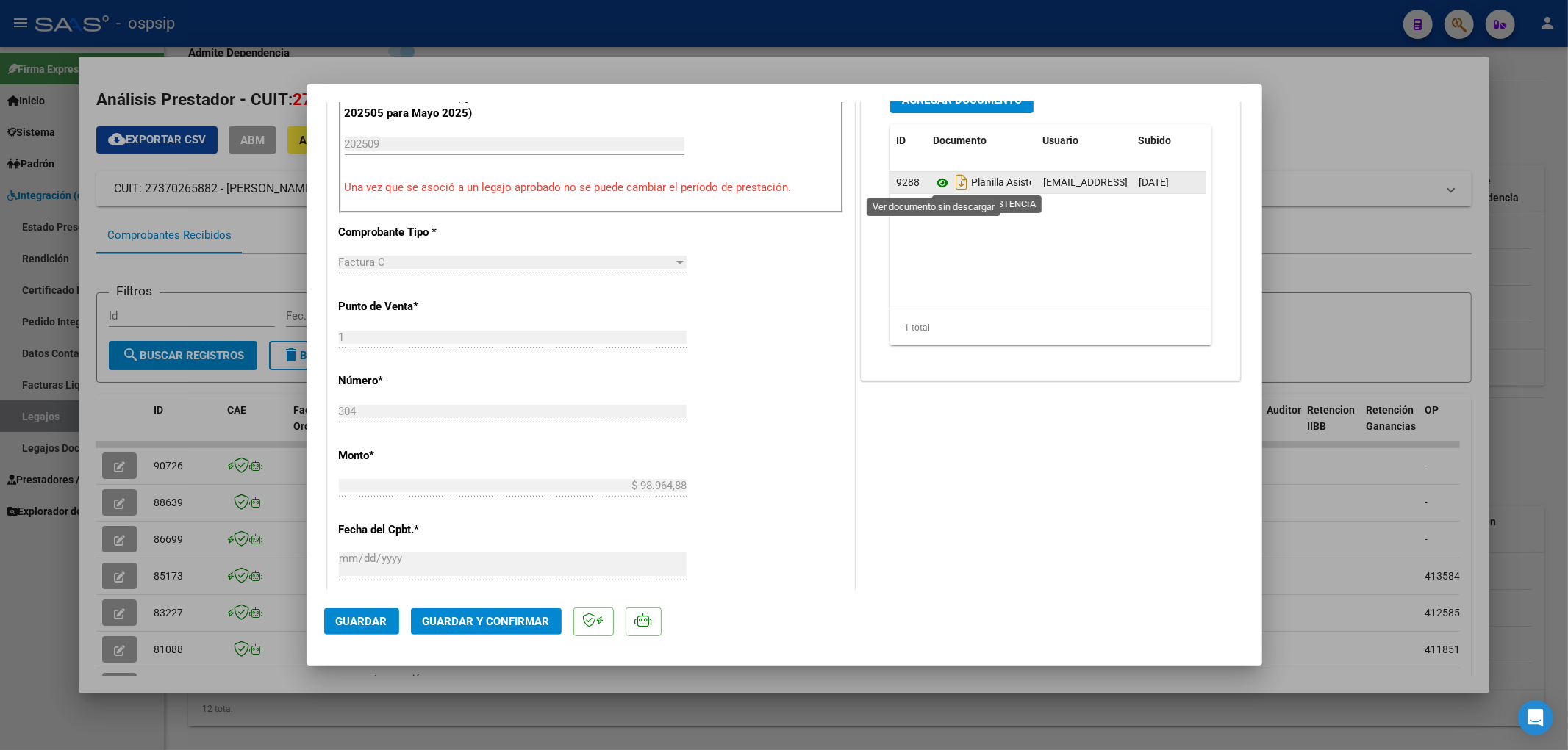
click at [920, 180] on icon at bounding box center [942, 183] width 19 height 18
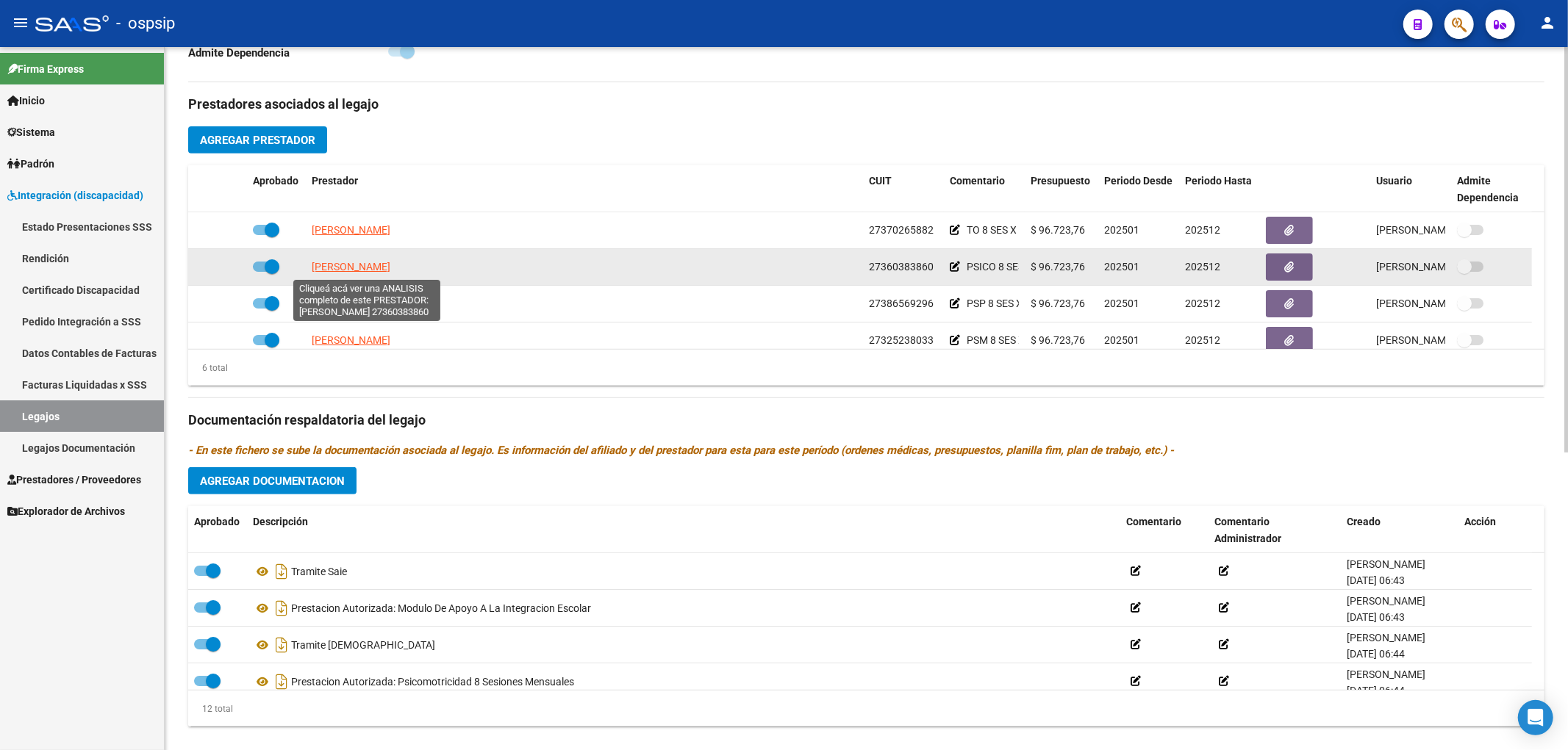
click at [376, 272] on span "RAO VALERIA SOLEDAD" at bounding box center [351, 266] width 79 height 12
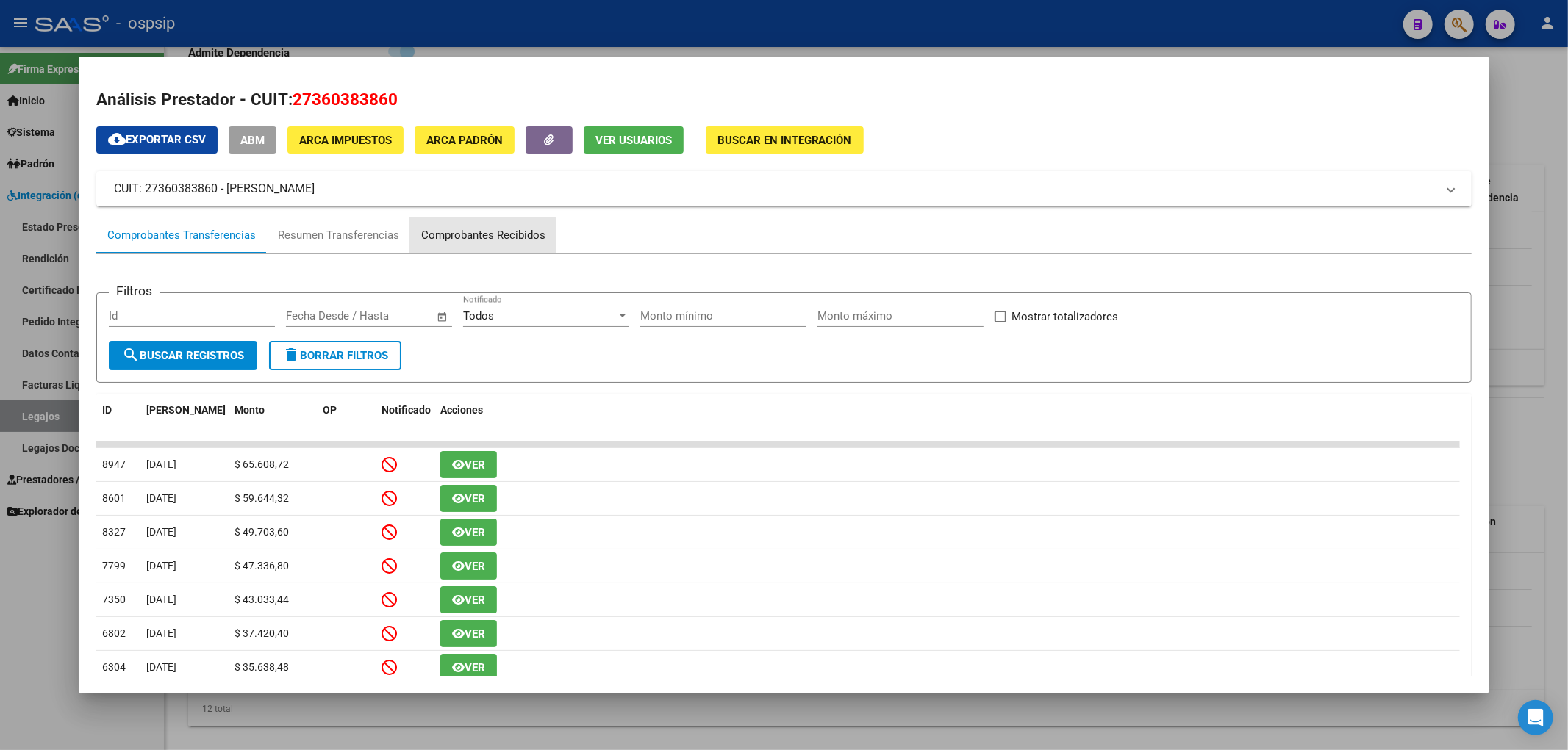
click at [460, 238] on div "Comprobantes Recibidos" at bounding box center [483, 235] width 124 height 17
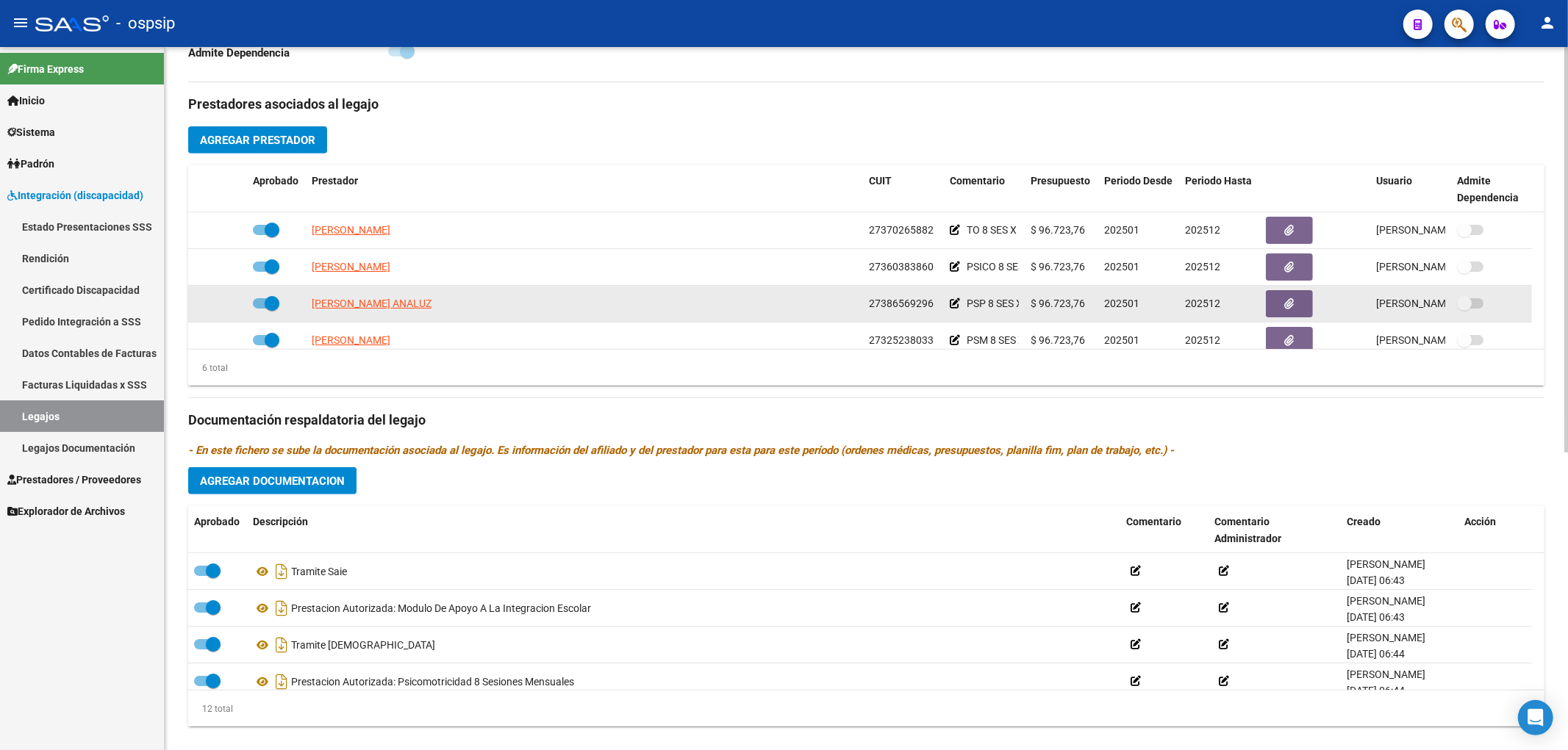
click at [383, 311] on app-link-go-to "GOMEZ MARIA ANALUZ" at bounding box center [371, 304] width 120 height 17
click at [379, 306] on span "GOMEZ MARIA ANALUZ" at bounding box center [371, 303] width 120 height 12
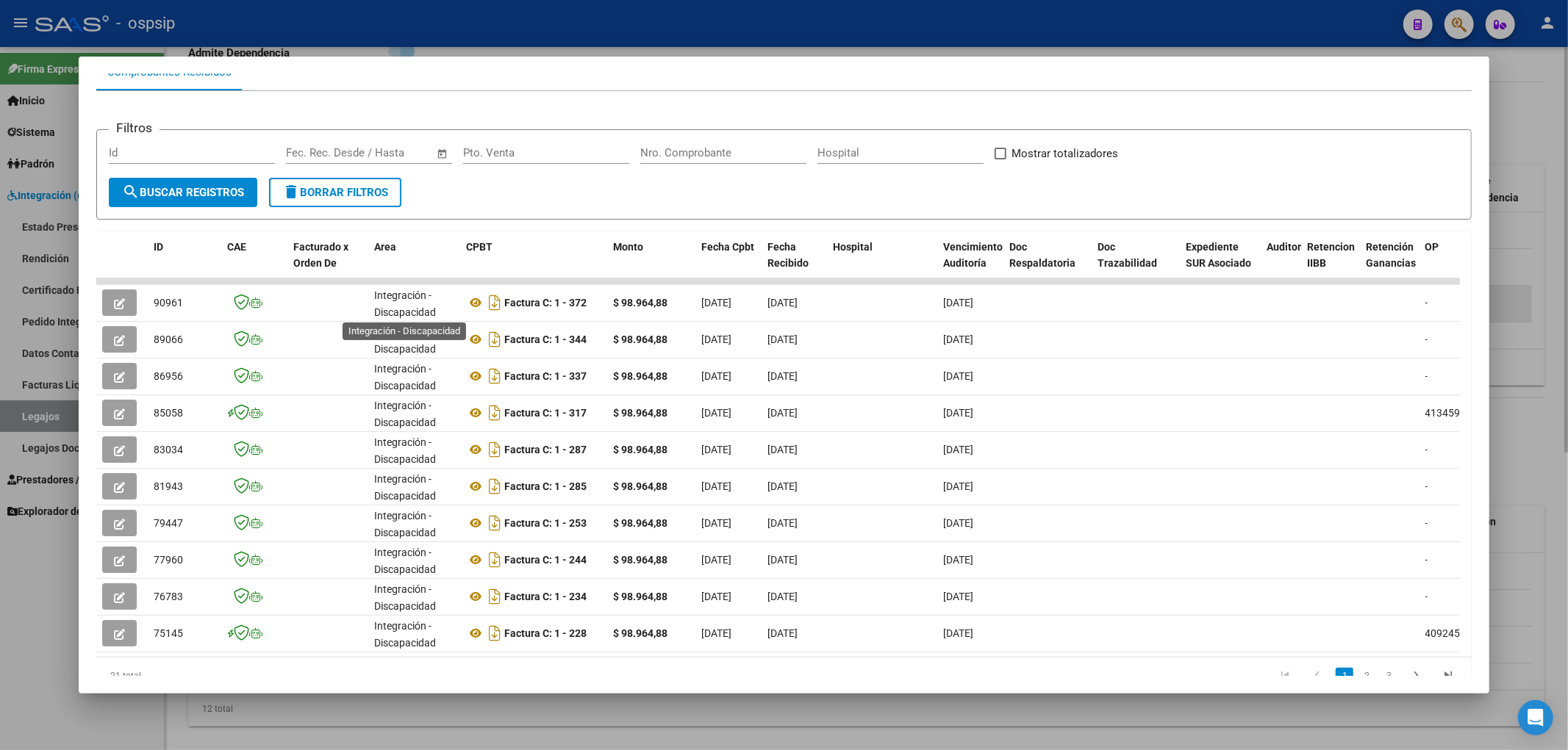
scroll to position [2, 0]
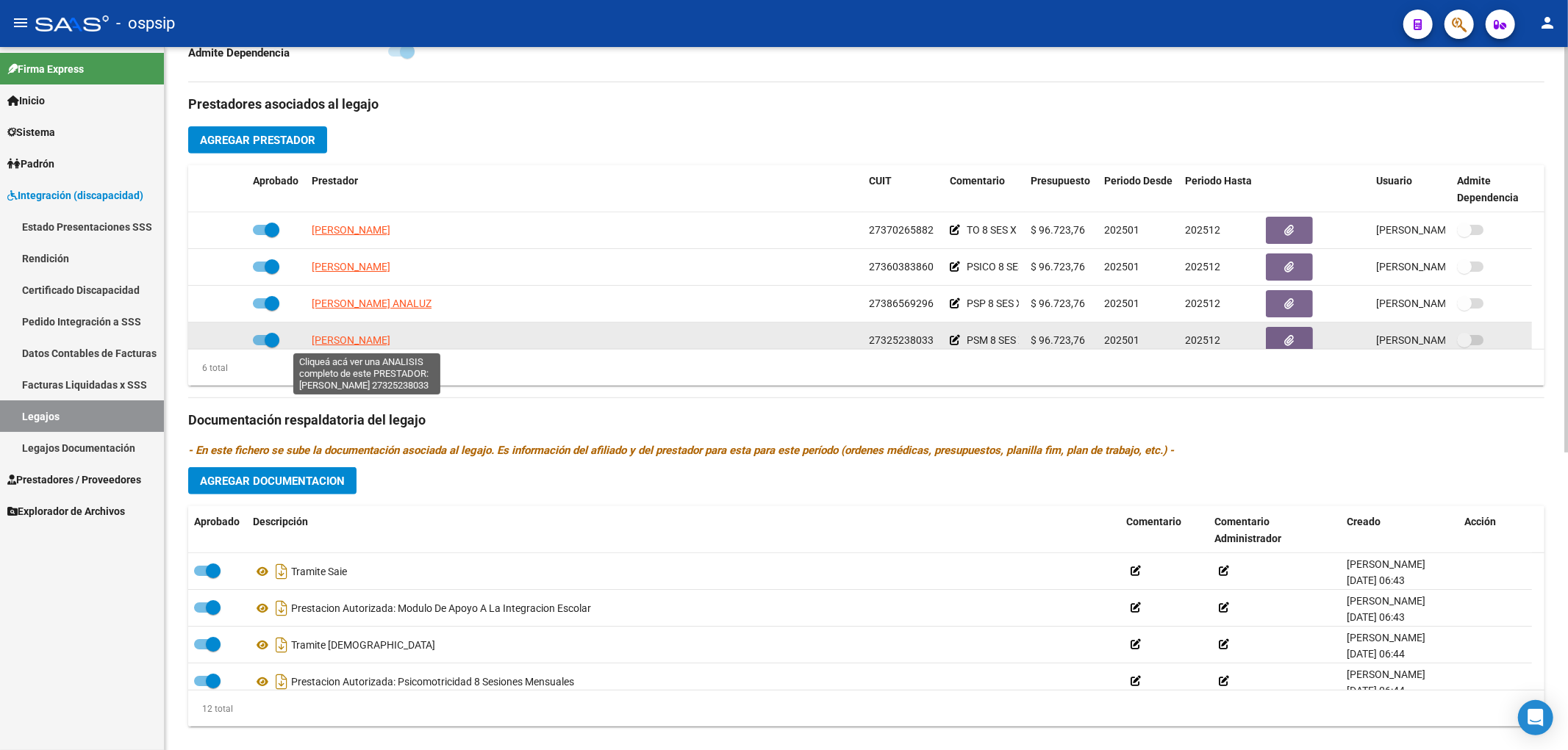
click at [372, 342] on span "GOMEZ MARIA GIMENA" at bounding box center [351, 340] width 79 height 12
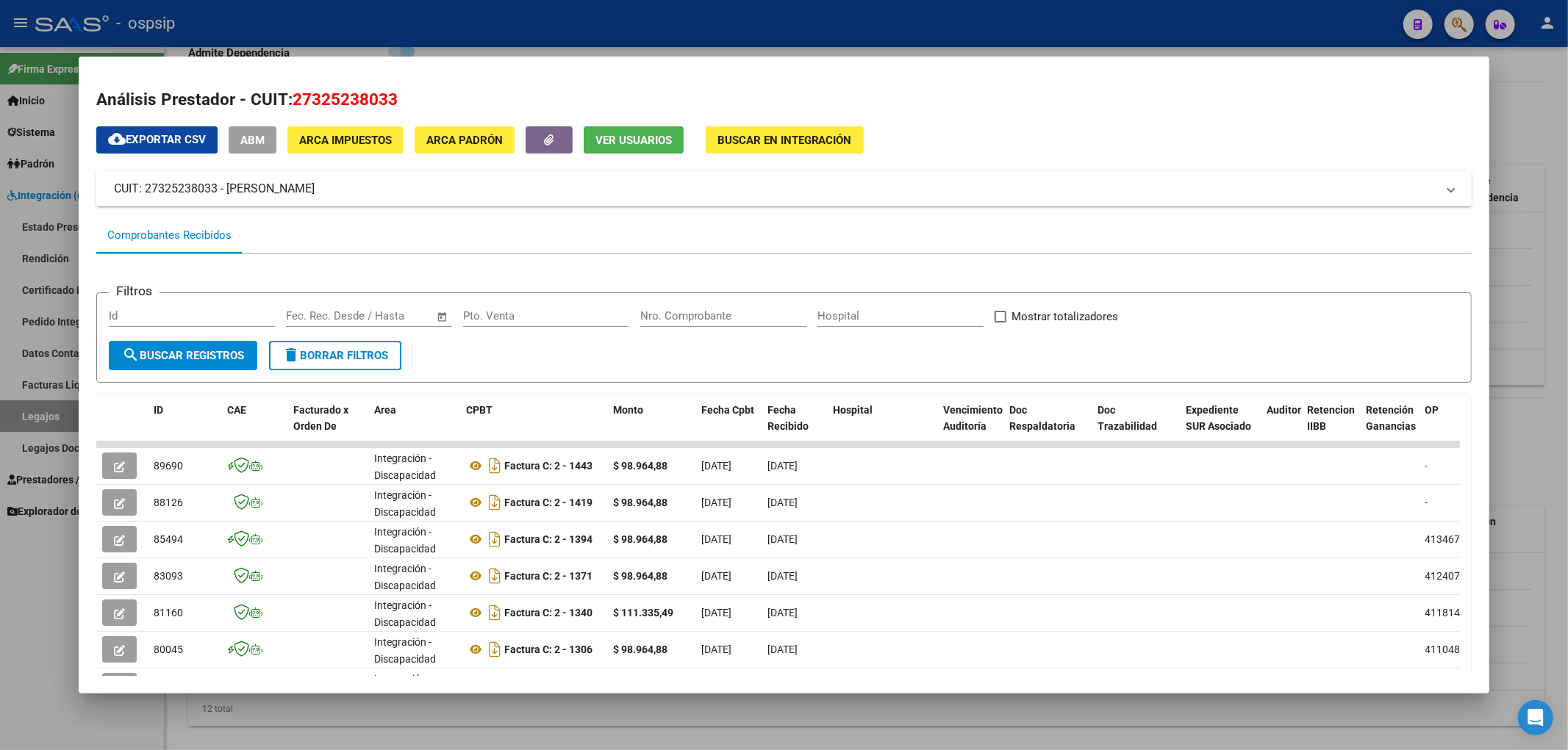
click at [6, 412] on div at bounding box center [784, 375] width 1568 height 750
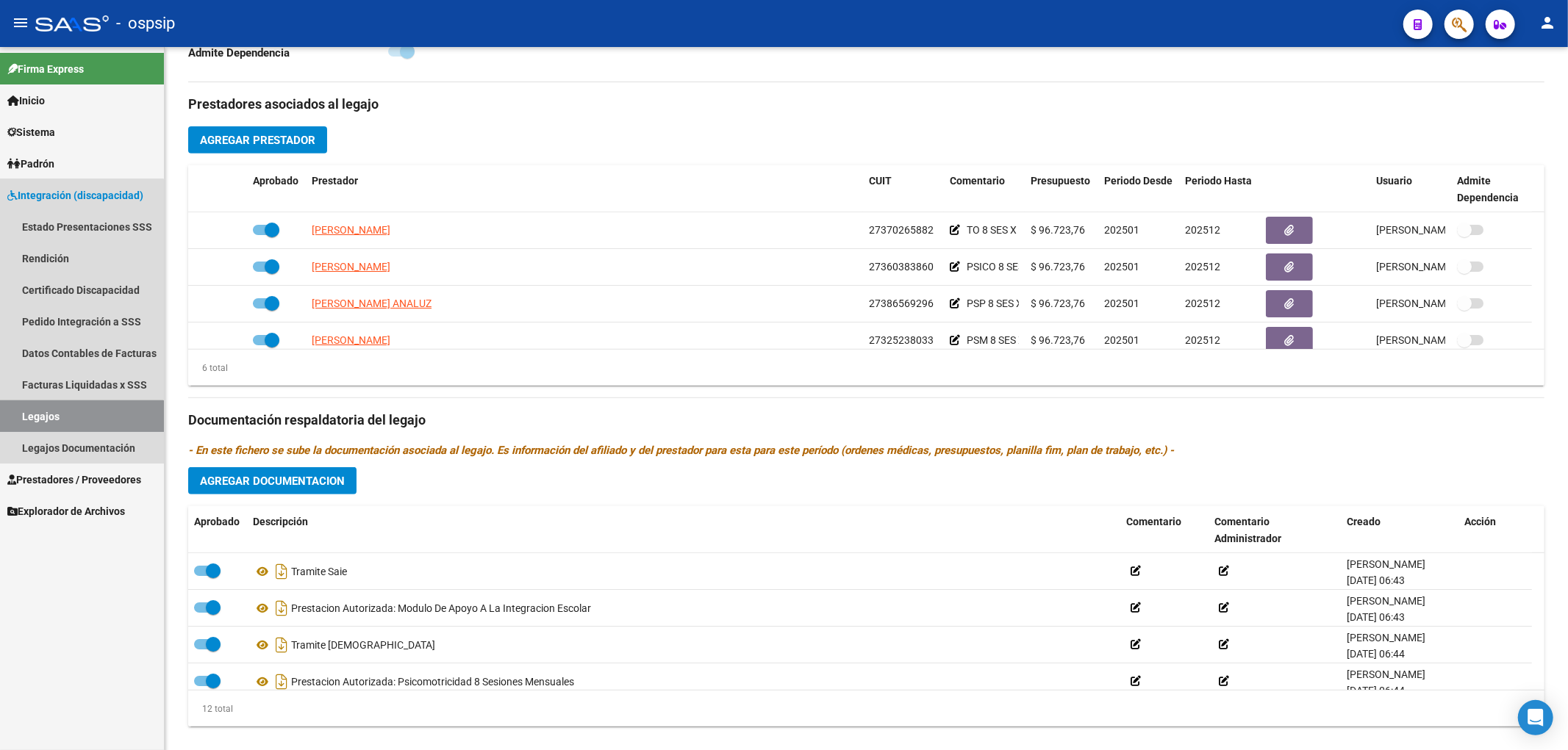
click at [30, 423] on link "Legajos" at bounding box center [82, 416] width 164 height 32
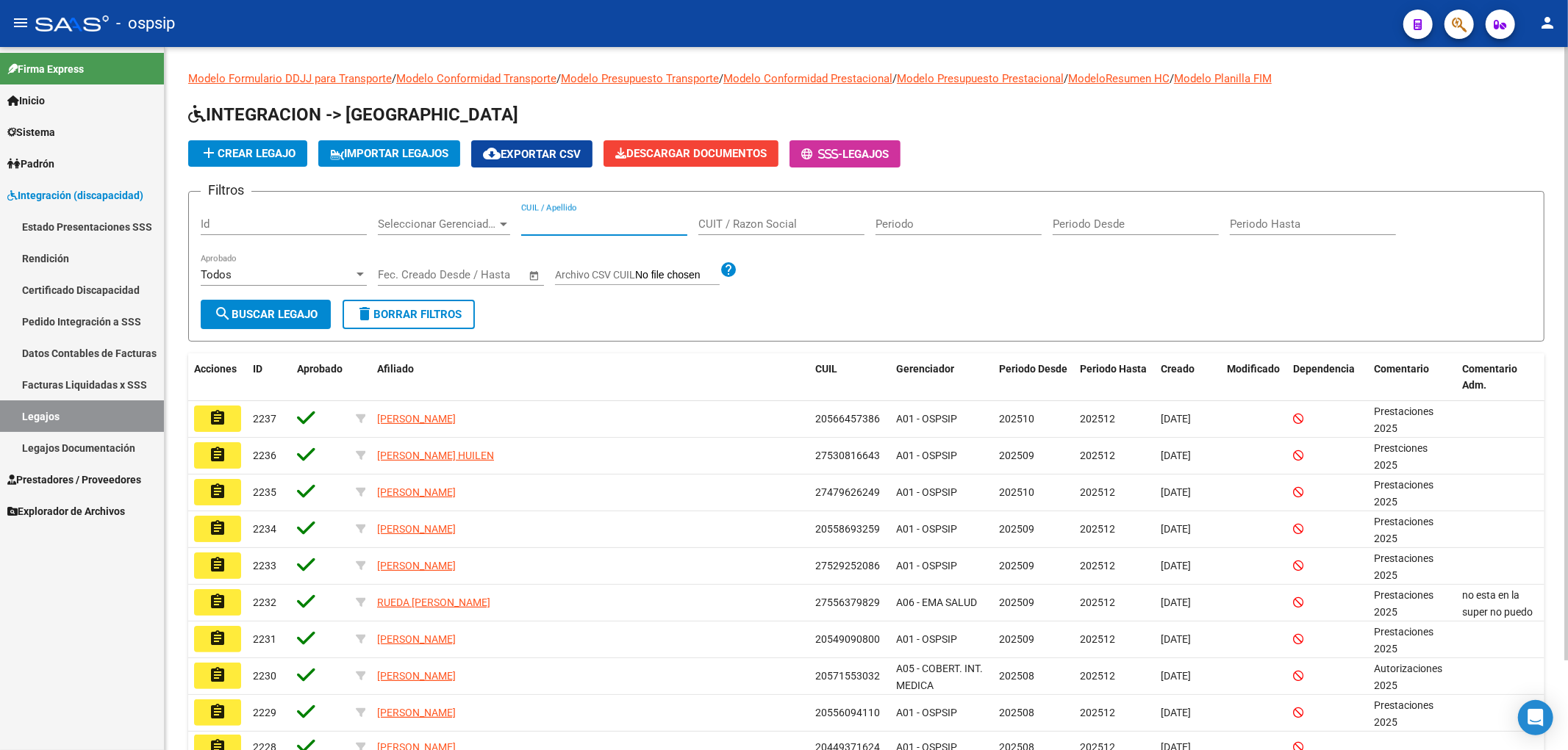
click at [577, 229] on input "CUIL / Apellido" at bounding box center [604, 224] width 166 height 13
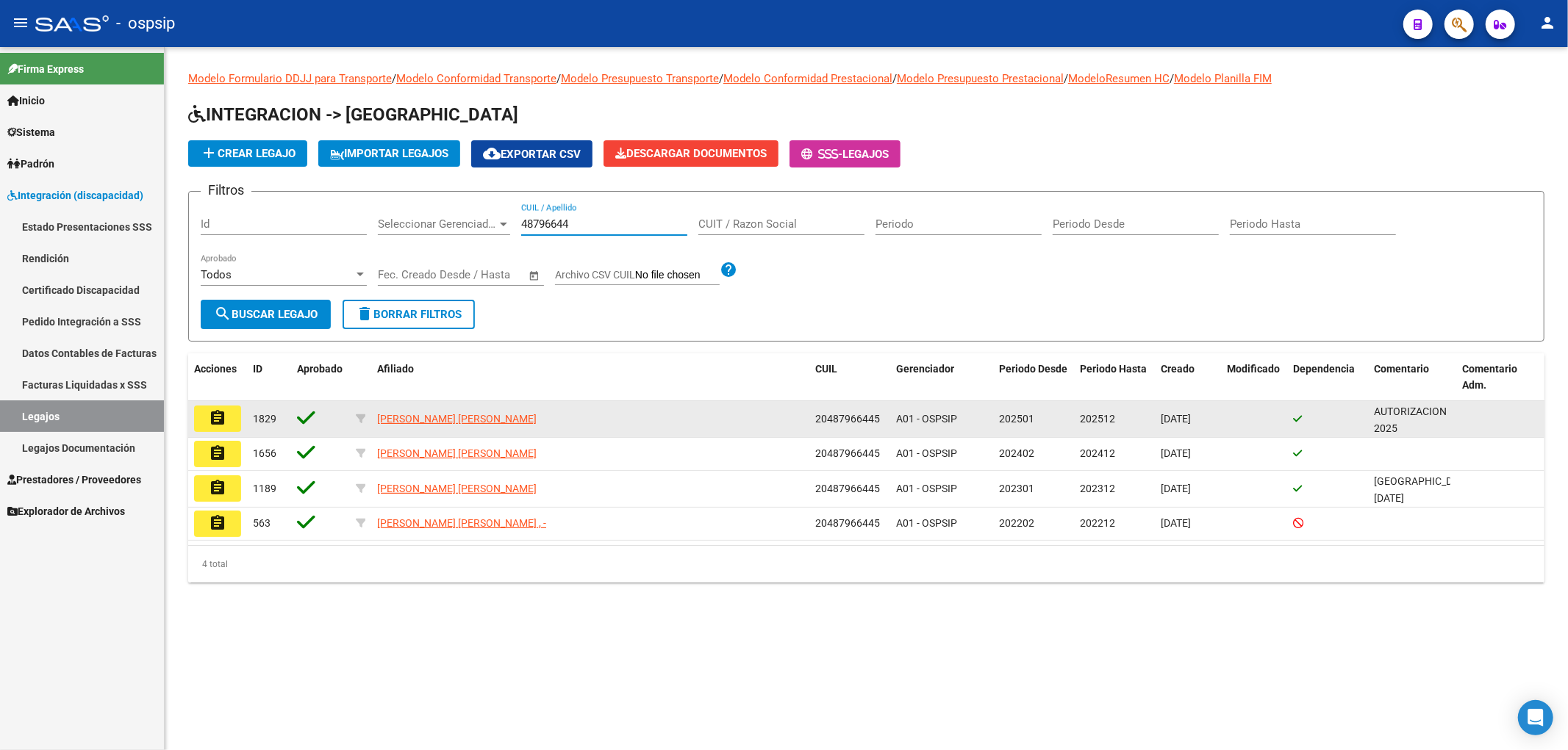
click at [211, 423] on mat-icon "assignment" at bounding box center [218, 418] width 18 height 18
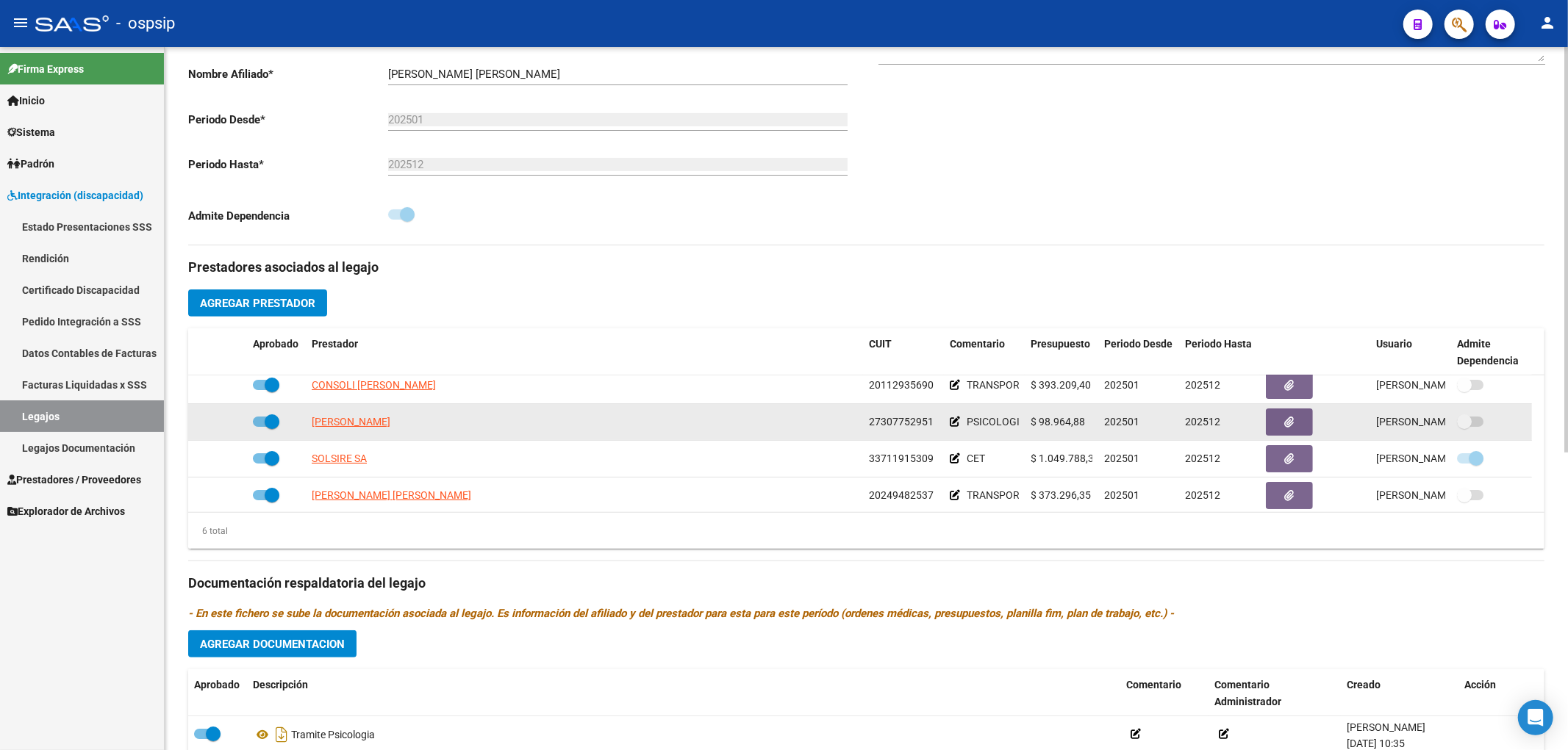
scroll to position [89, 0]
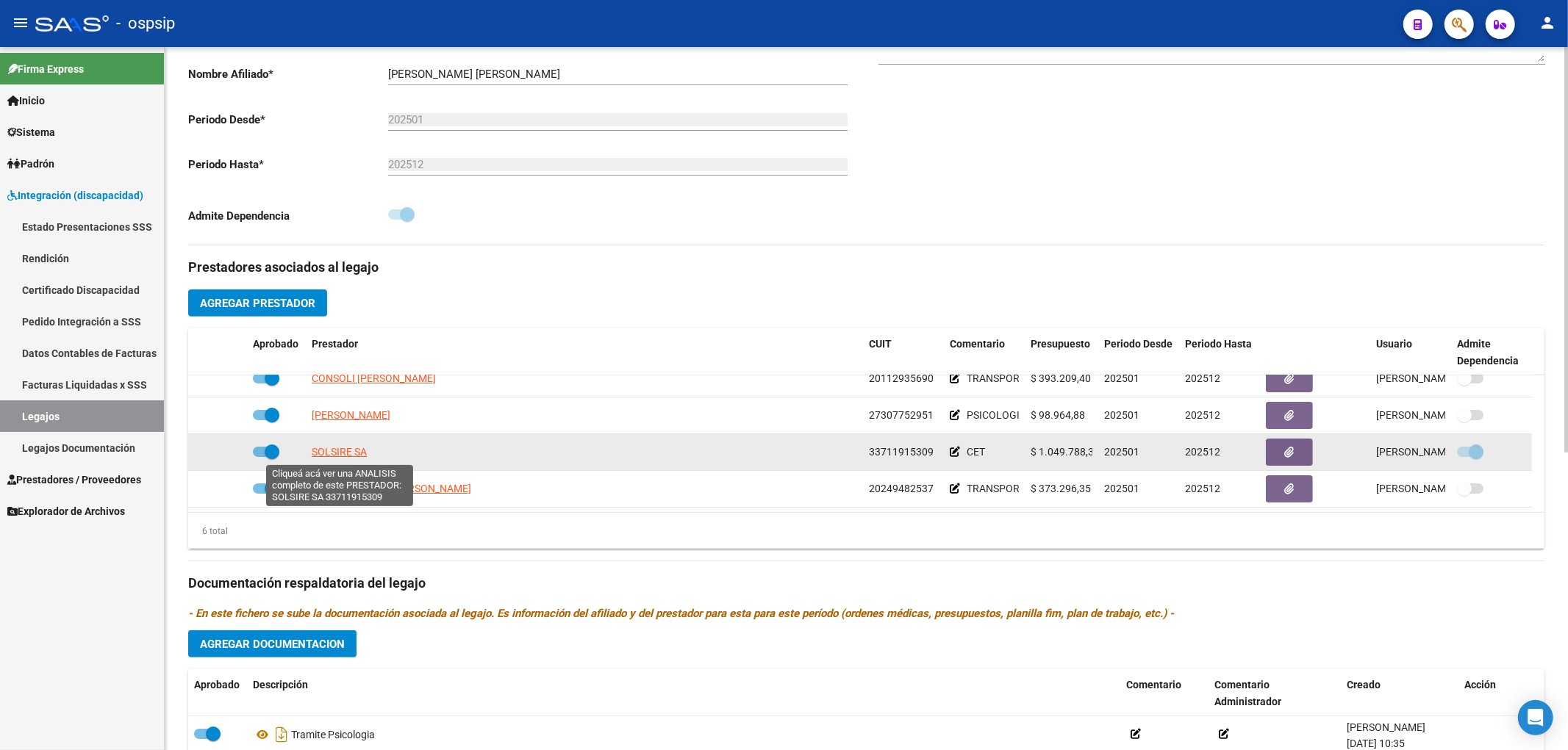
click at [361, 452] on span "SOLSIRE SA" at bounding box center [339, 452] width 55 height 12
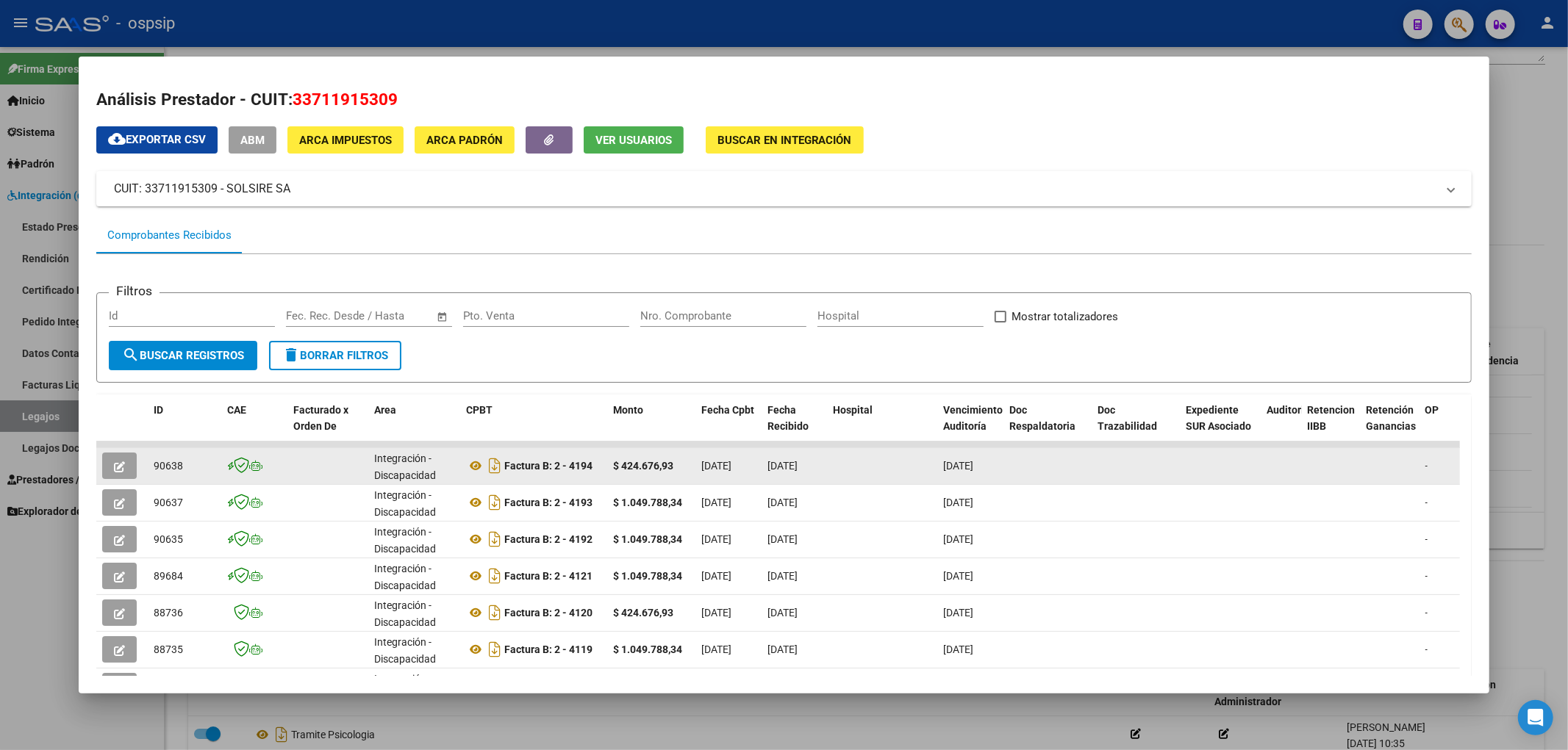
click at [122, 459] on span "button" at bounding box center [119, 466] width 11 height 13
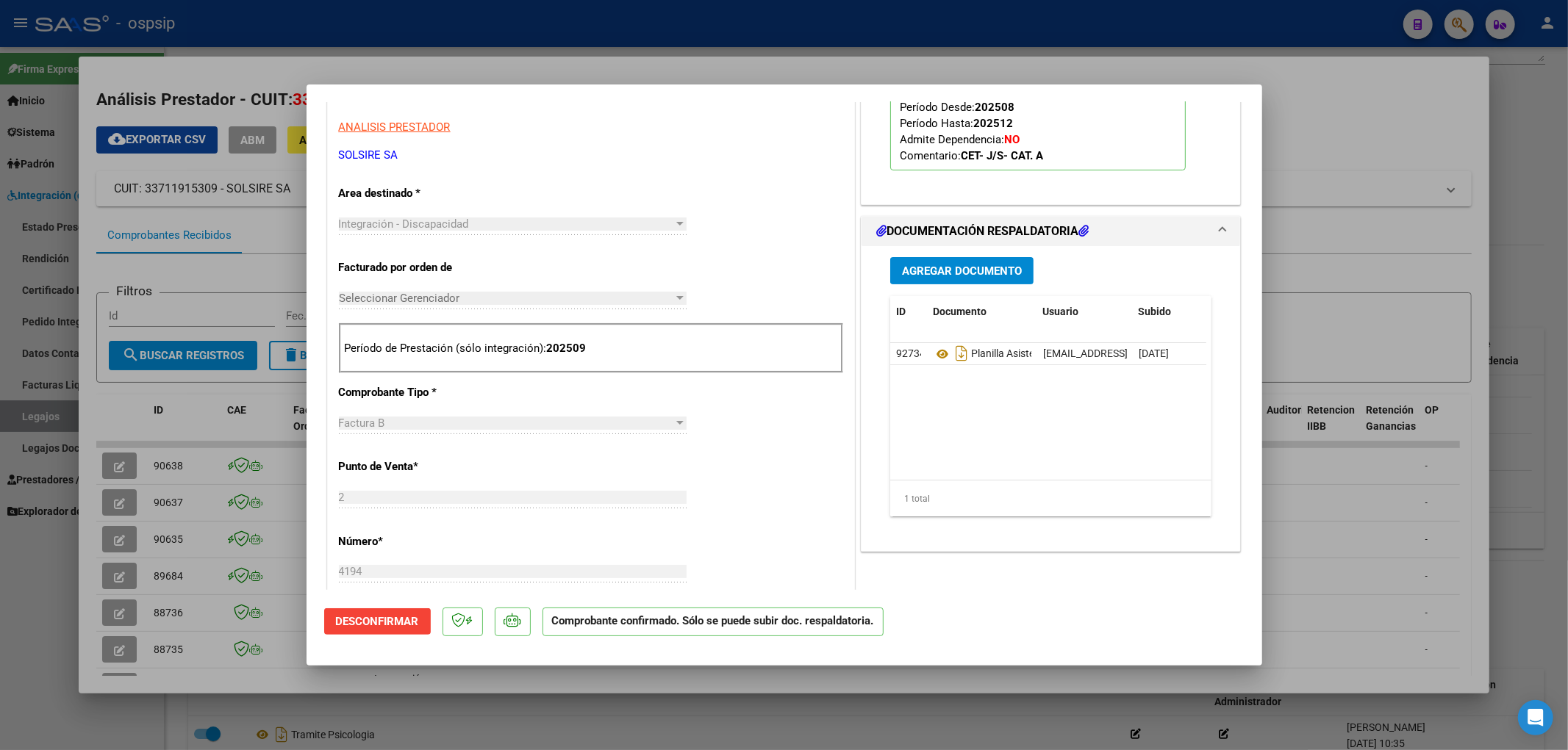
scroll to position [245, 0]
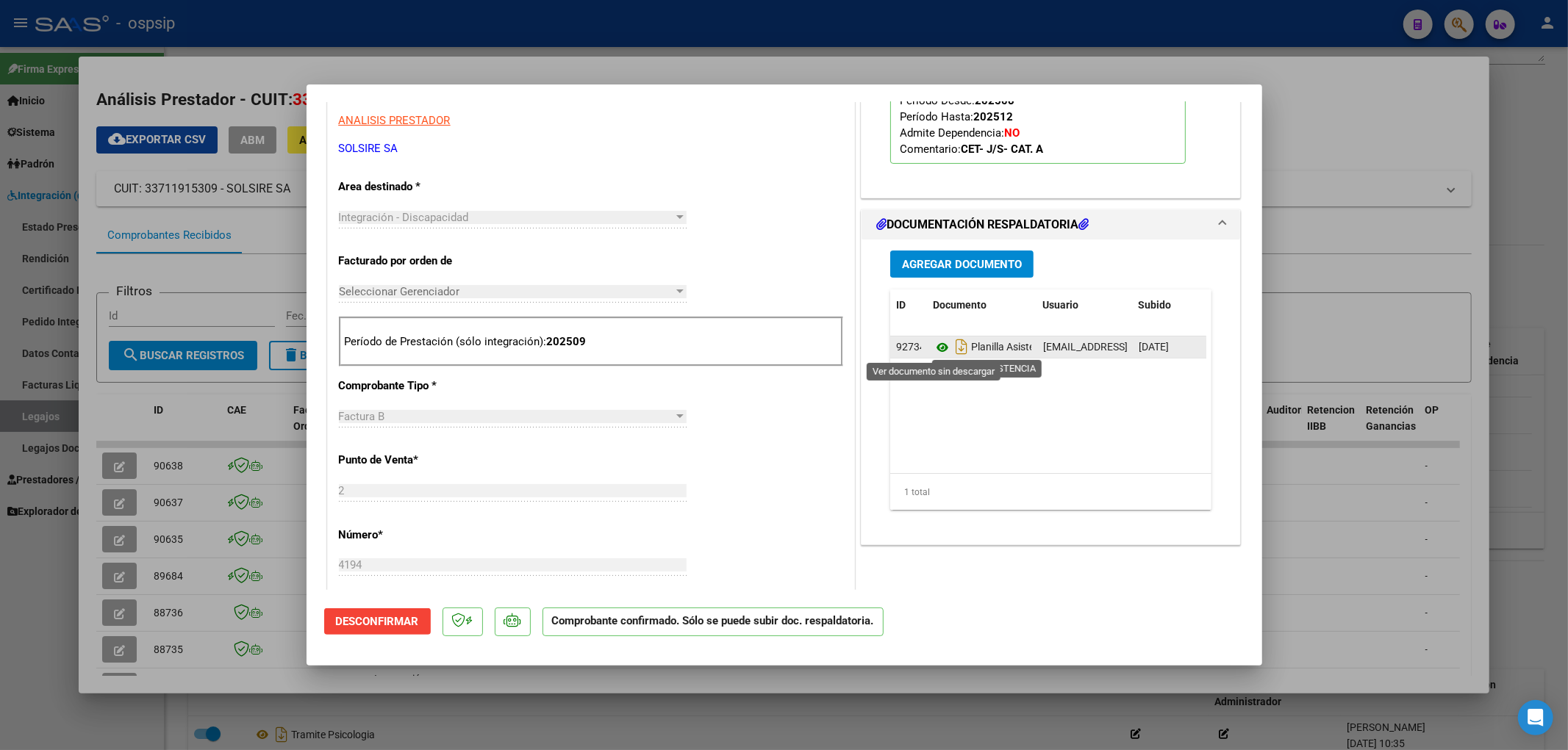
click at [920, 341] on icon at bounding box center [942, 347] width 19 height 18
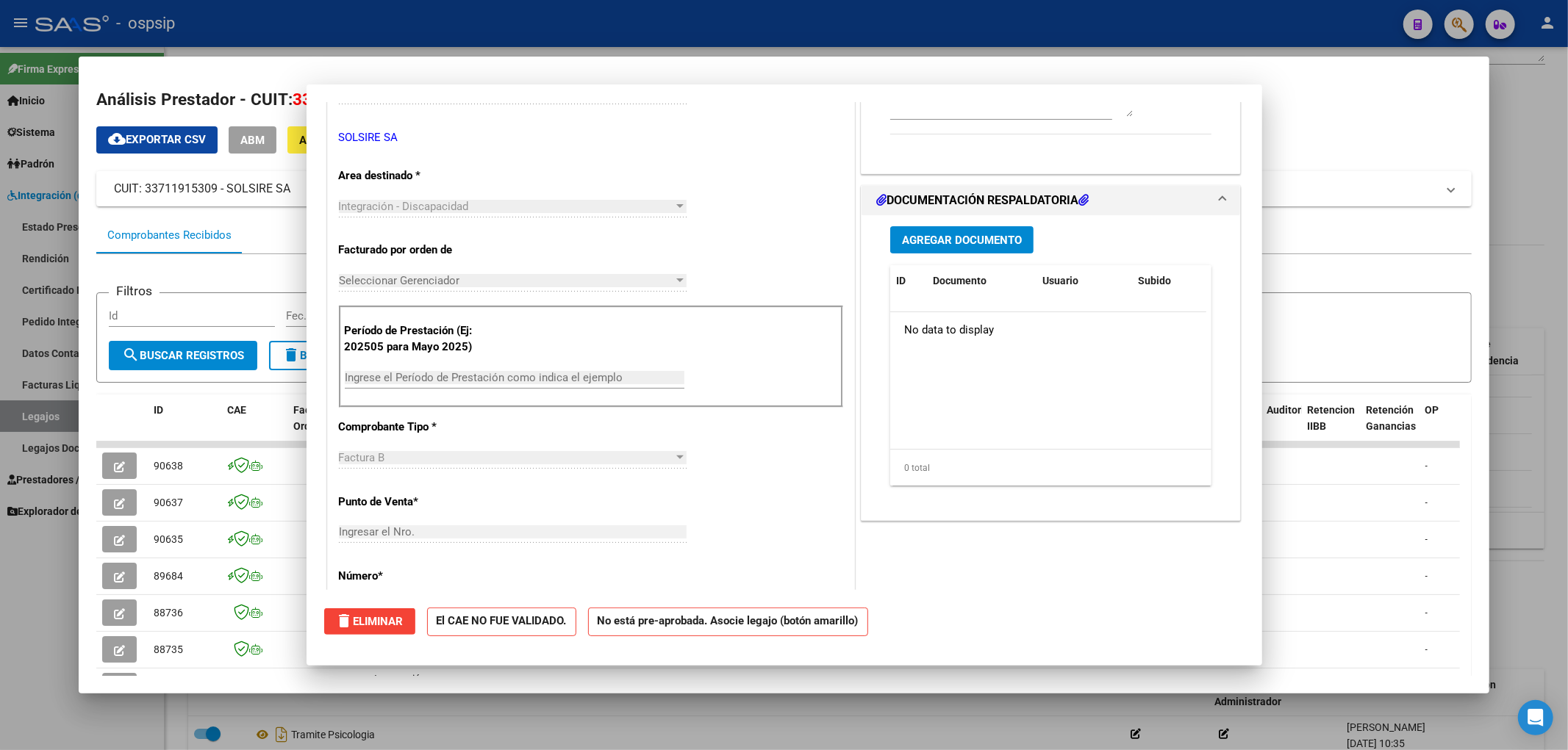
scroll to position [0, 0]
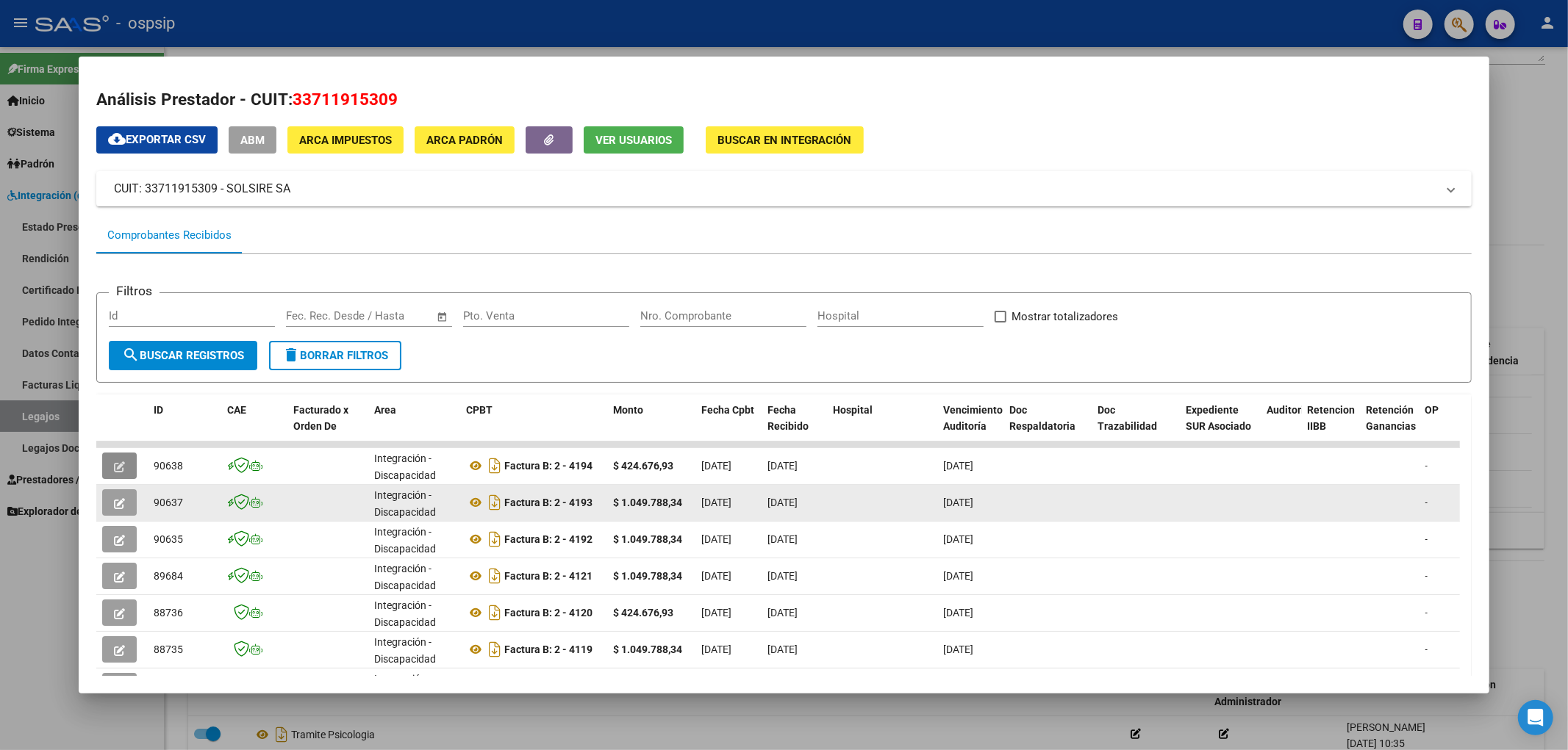
click at [126, 507] on button "button" at bounding box center [119, 502] width 35 height 26
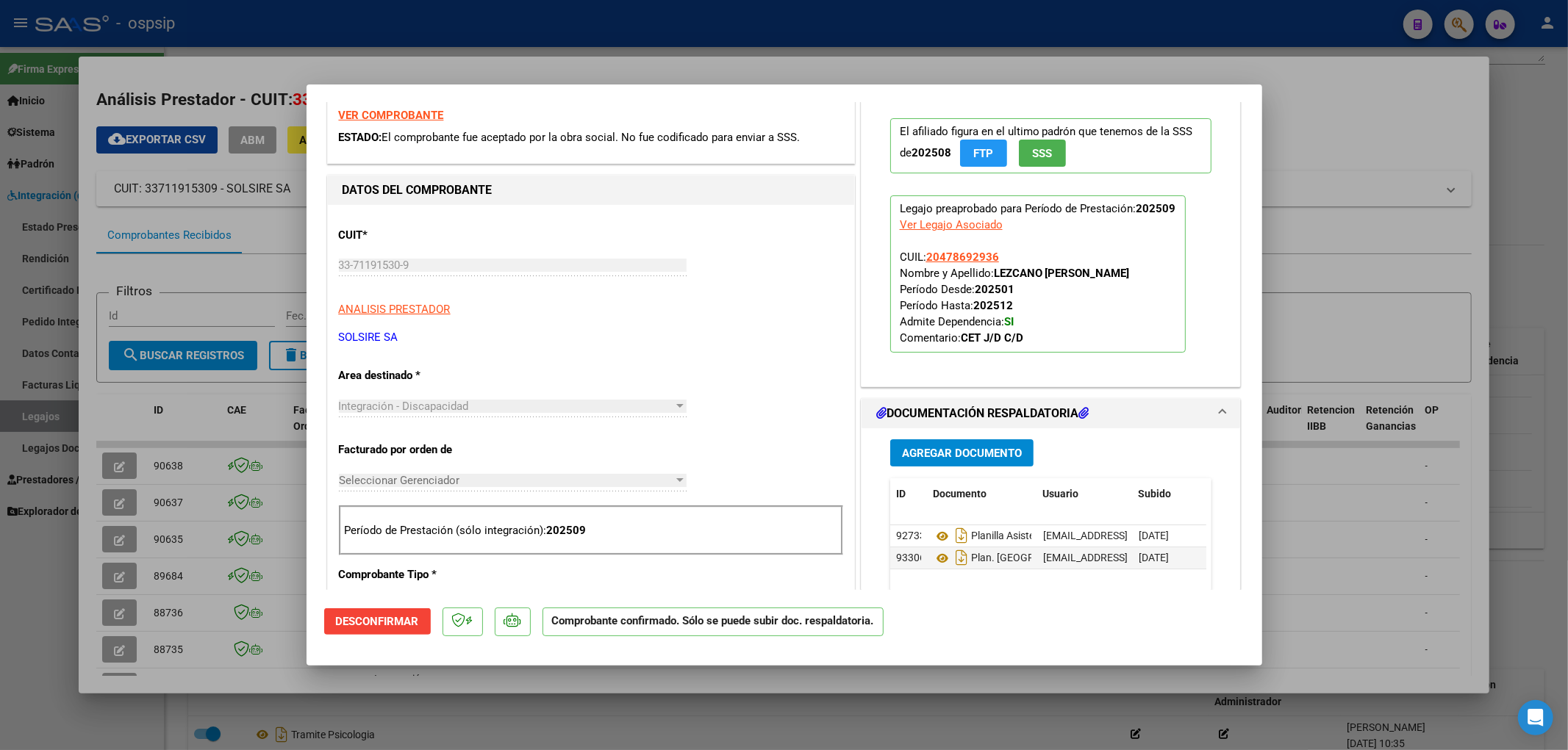
scroll to position [82, 0]
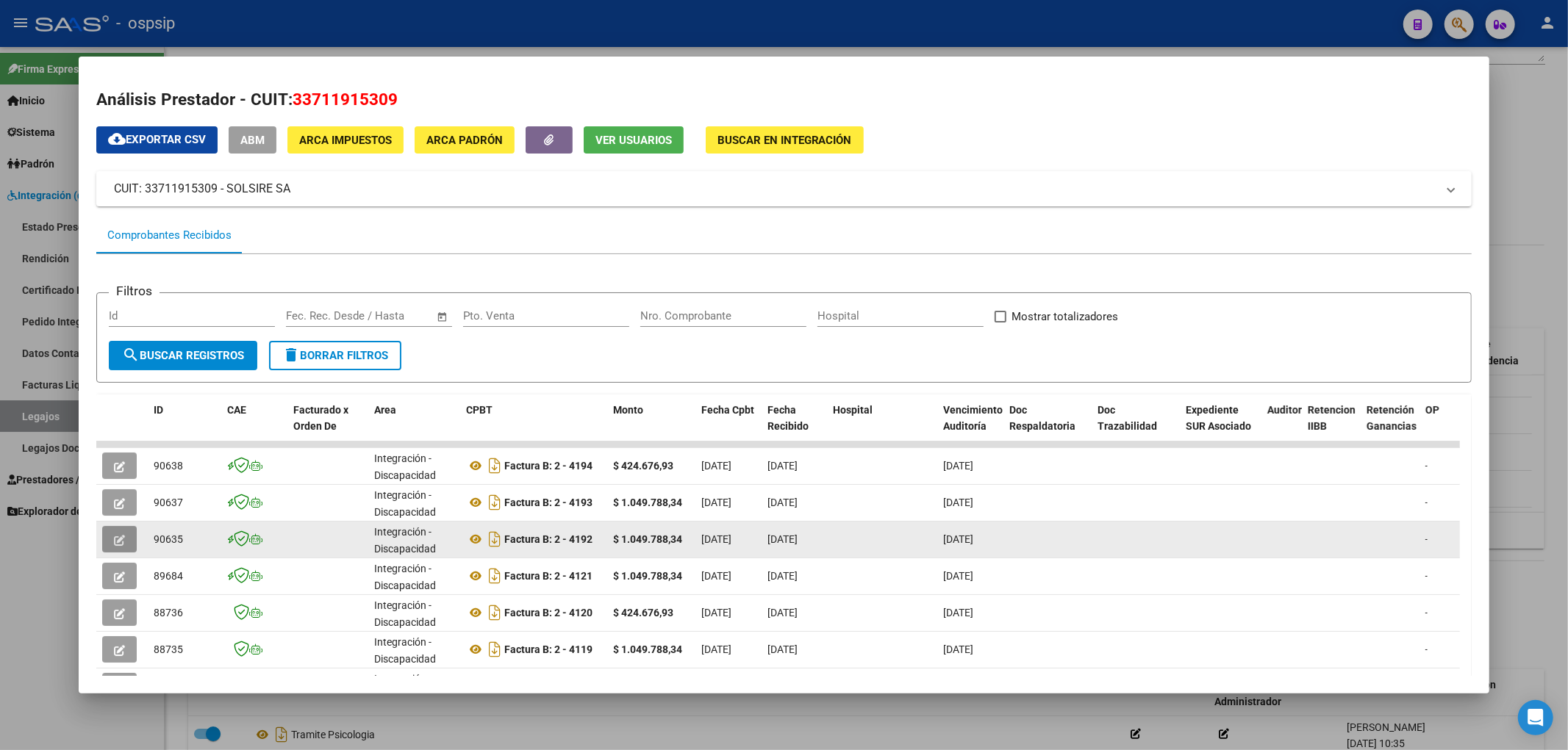
click at [113, 512] on icon "button" at bounding box center [119, 541] width 11 height 11
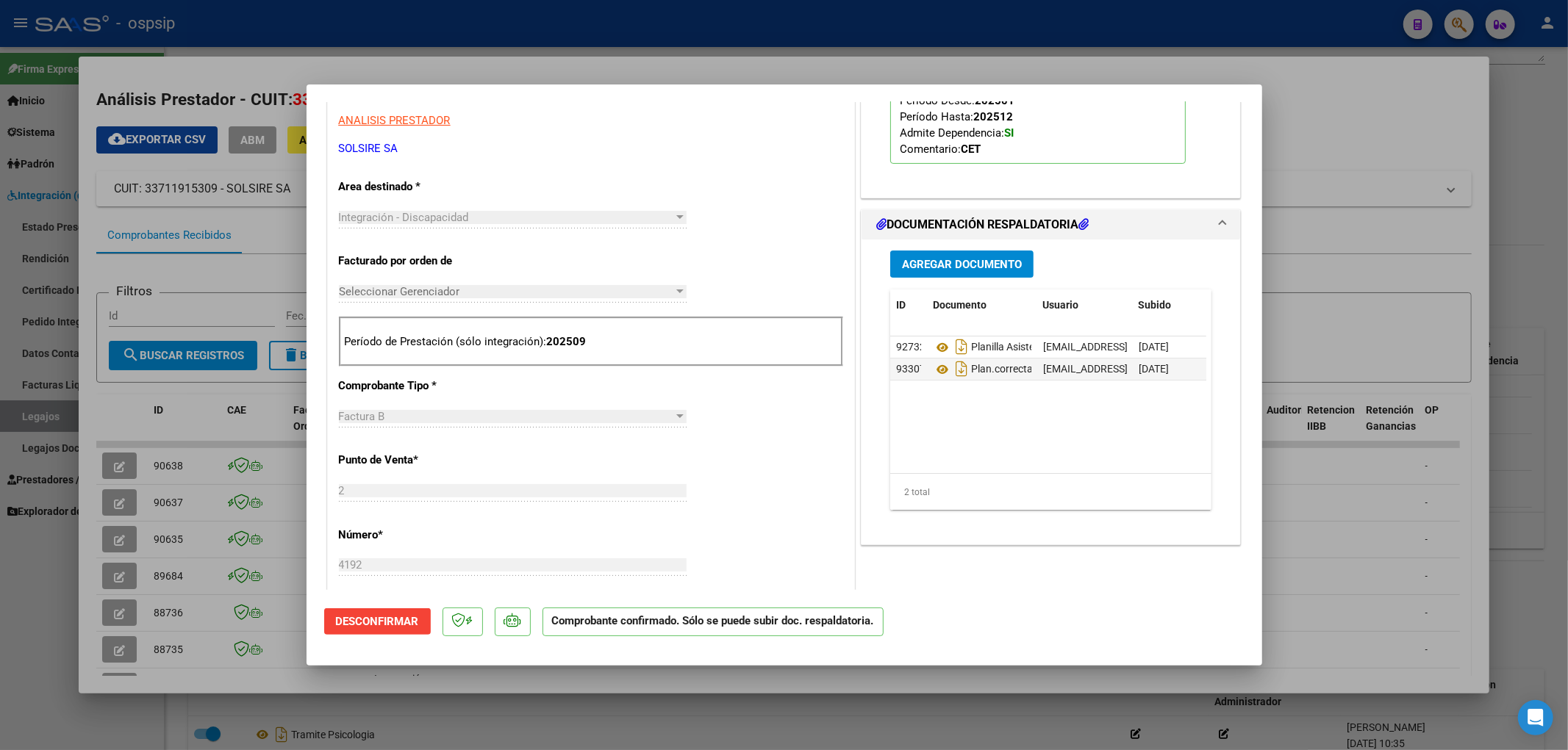
scroll to position [0, 0]
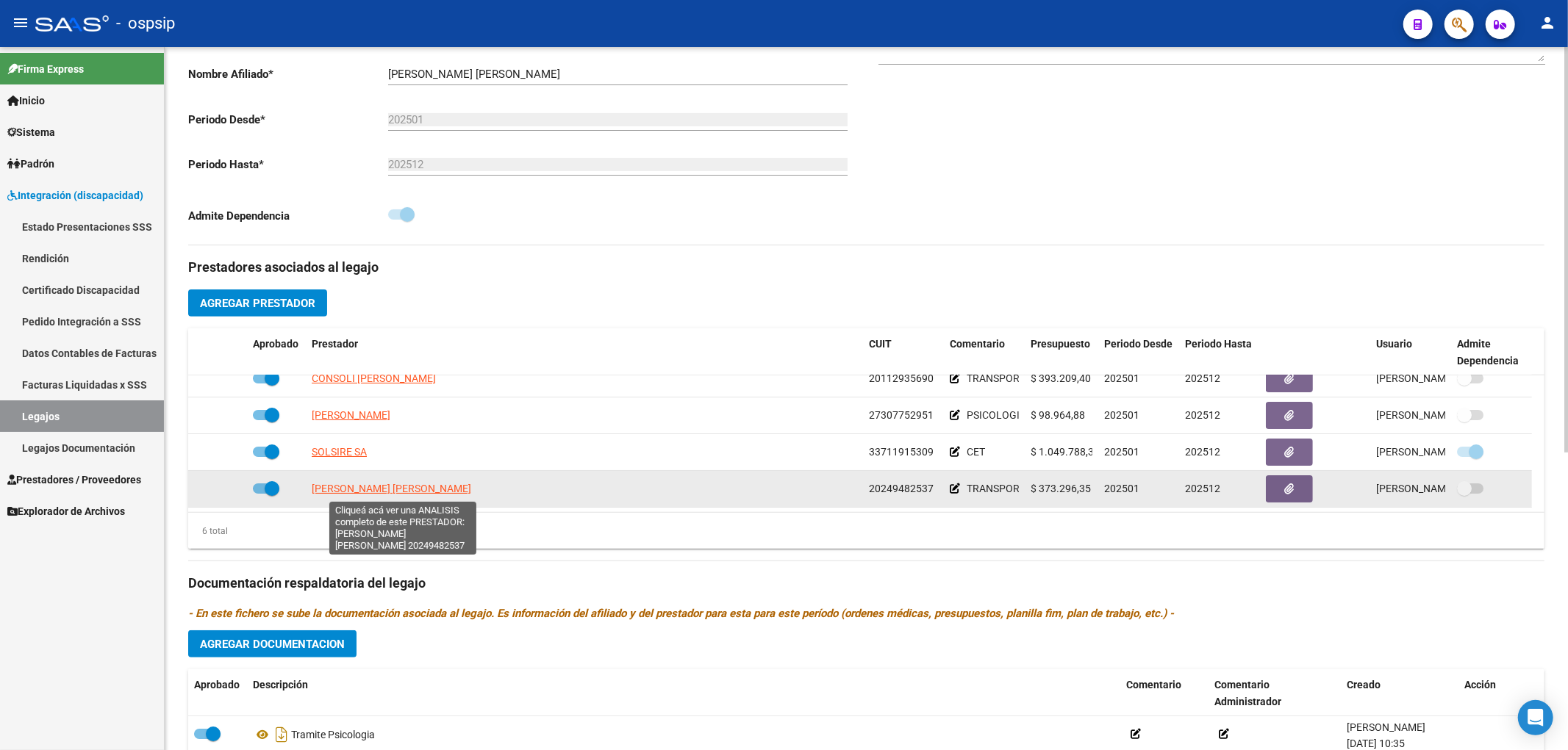
click at [349, 495] on span "GIMENEZ MILLAN EDUARDO MAURICIO" at bounding box center [391, 488] width 159 height 12
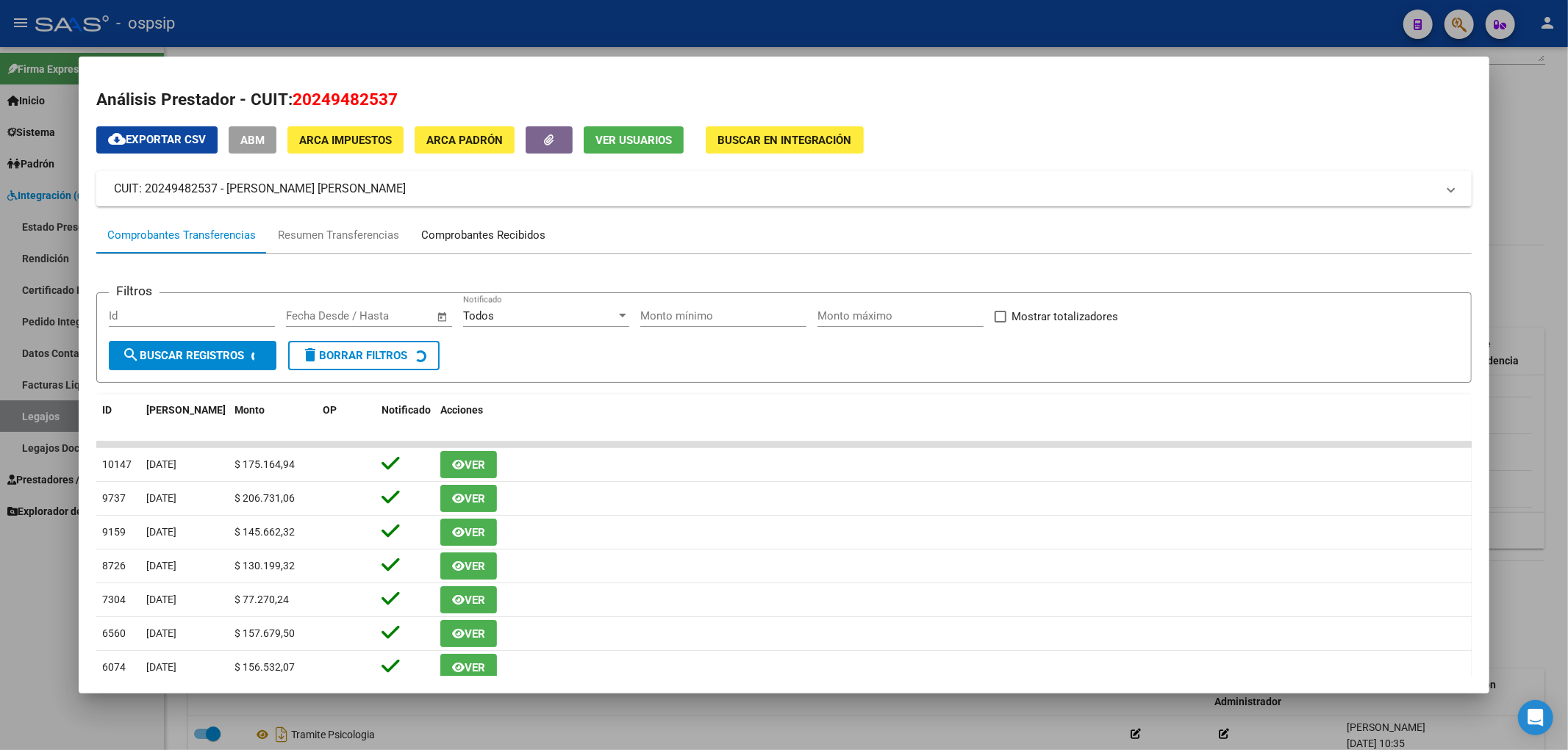
click at [468, 238] on div "Comprobantes Recibidos" at bounding box center [483, 235] width 124 height 17
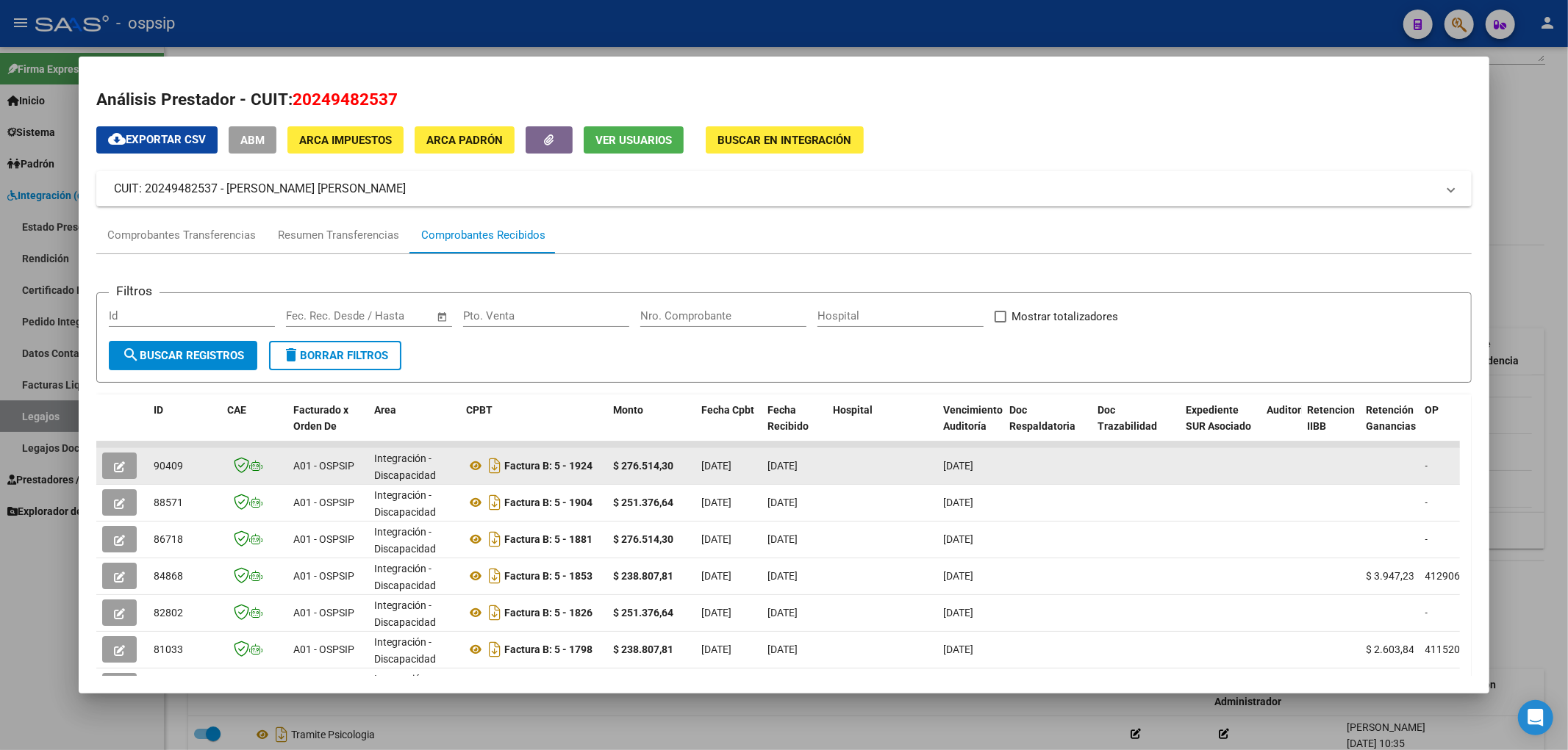
click at [119, 457] on button "button" at bounding box center [119, 466] width 35 height 26
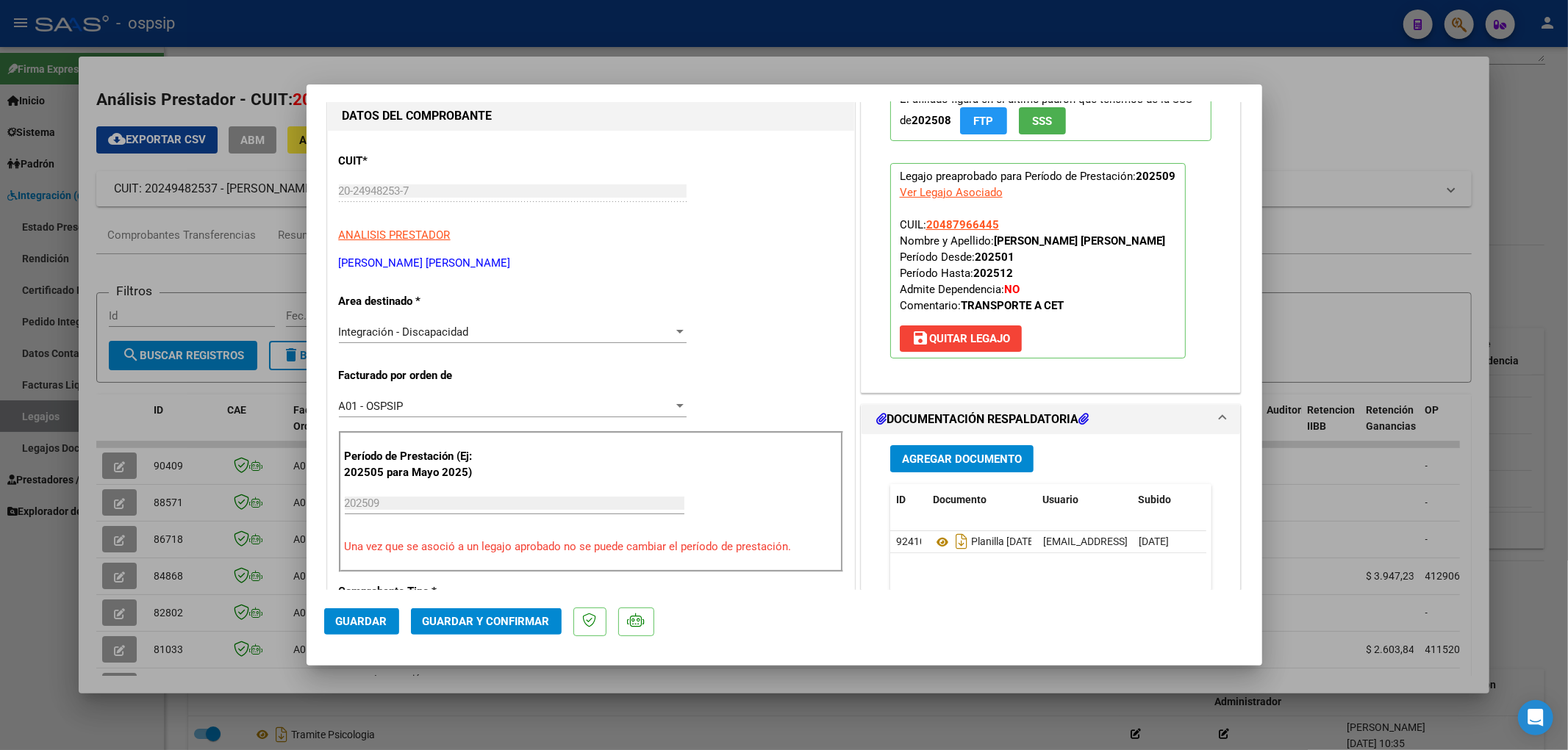
scroll to position [326, 0]
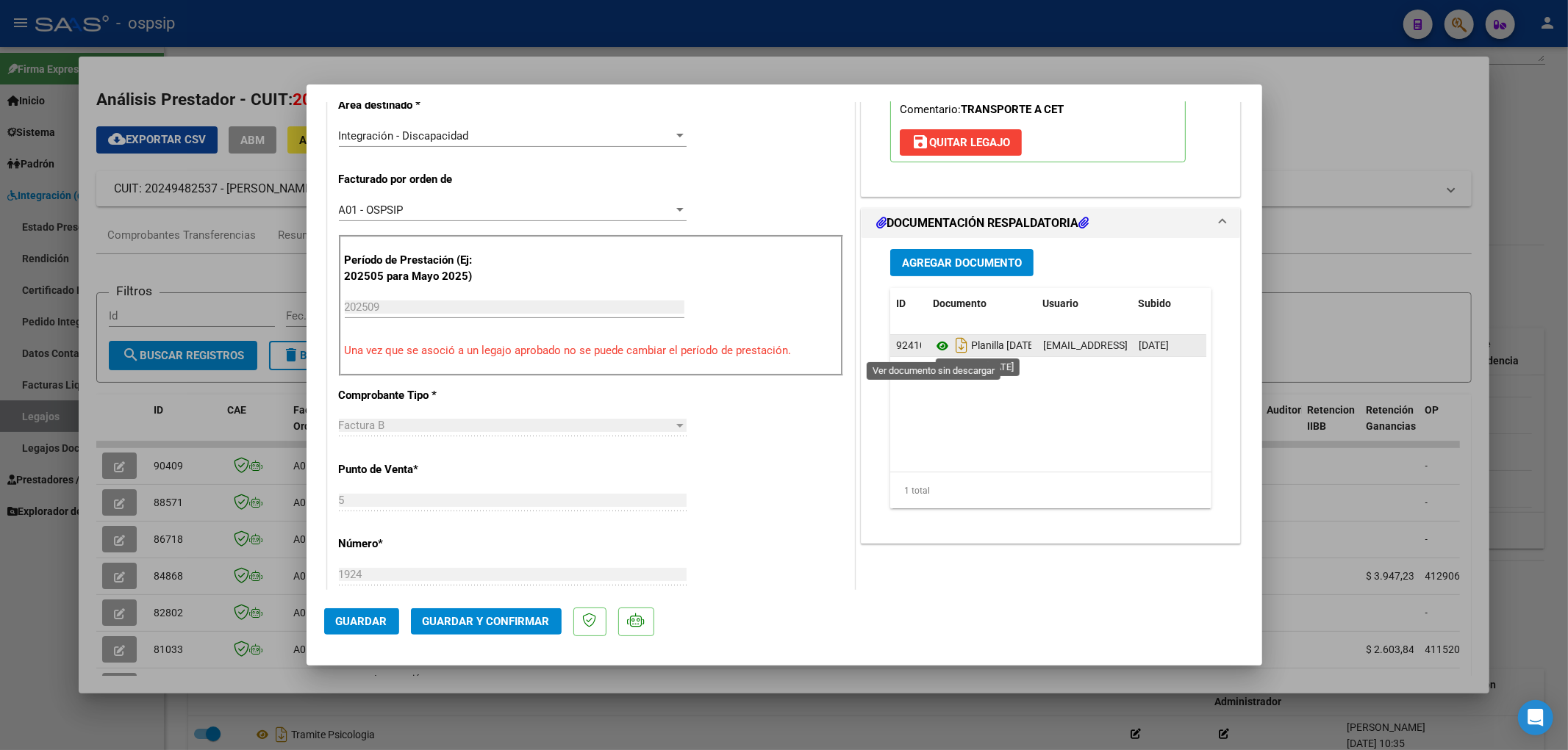
click at [920, 348] on icon at bounding box center [942, 346] width 19 height 18
click at [475, 512] on span "Guardar y Confirmar" at bounding box center [487, 622] width 128 height 13
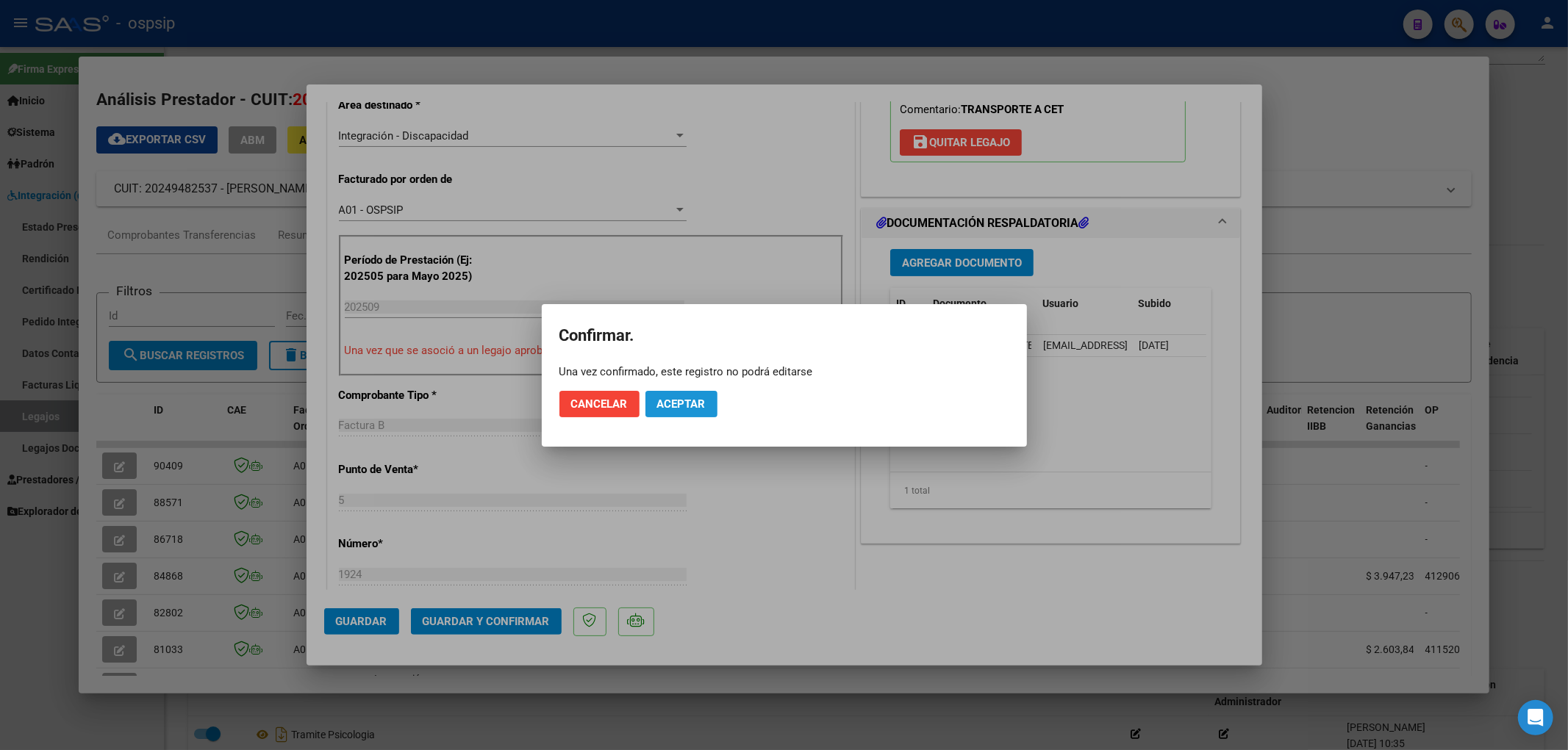
click at [665, 406] on span "Aceptar" at bounding box center [682, 404] width 49 height 13
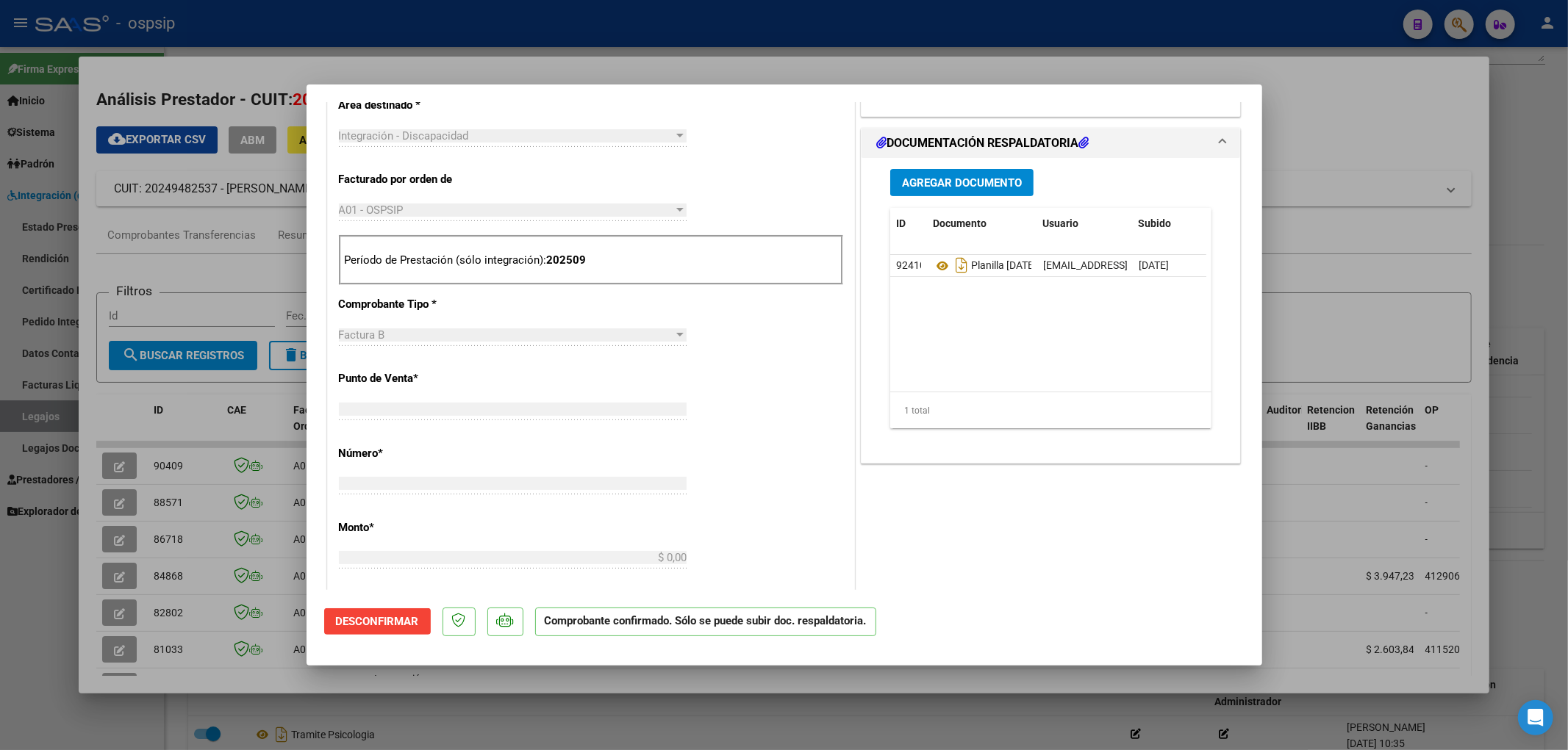
scroll to position [0, 0]
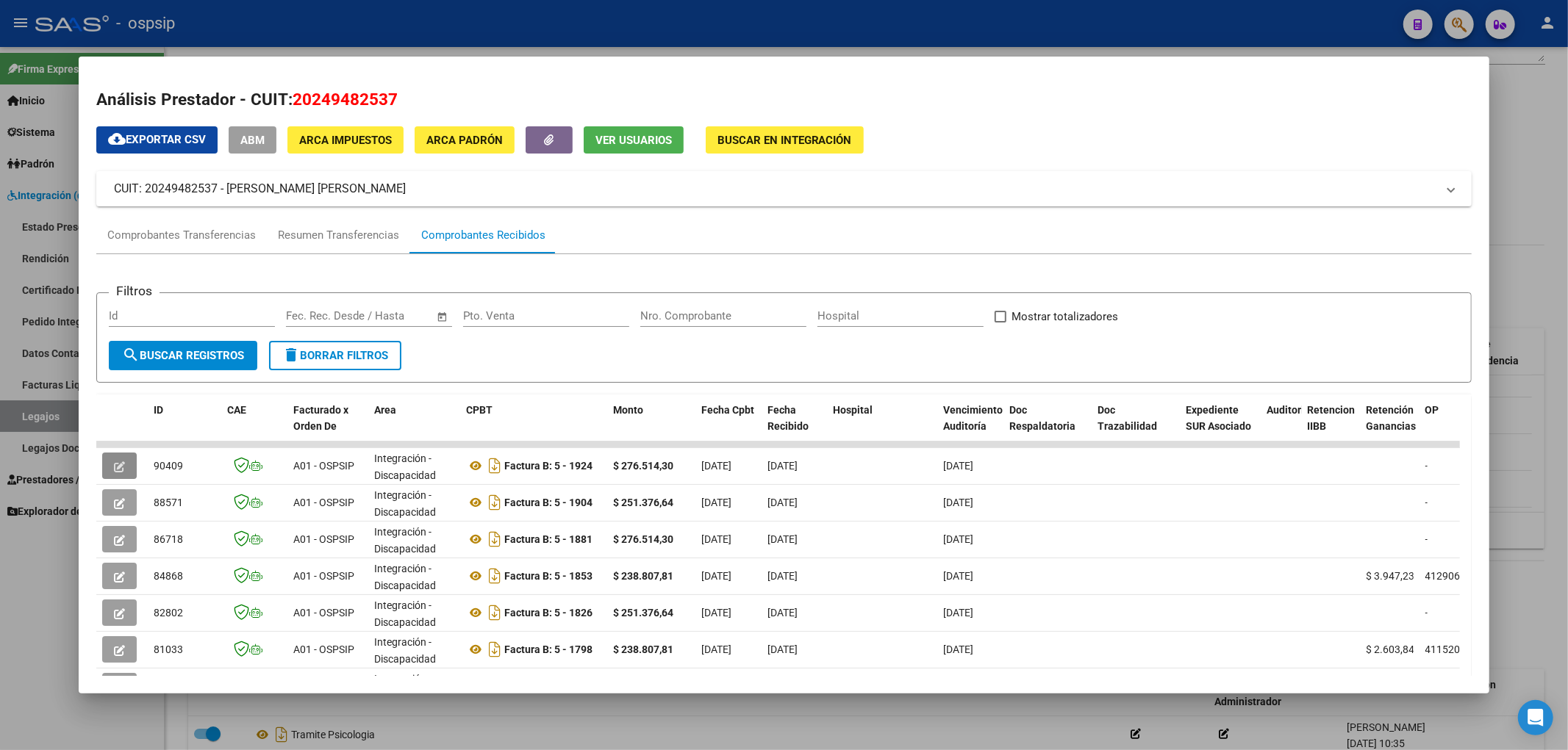
click at [56, 414] on div at bounding box center [784, 375] width 1568 height 750
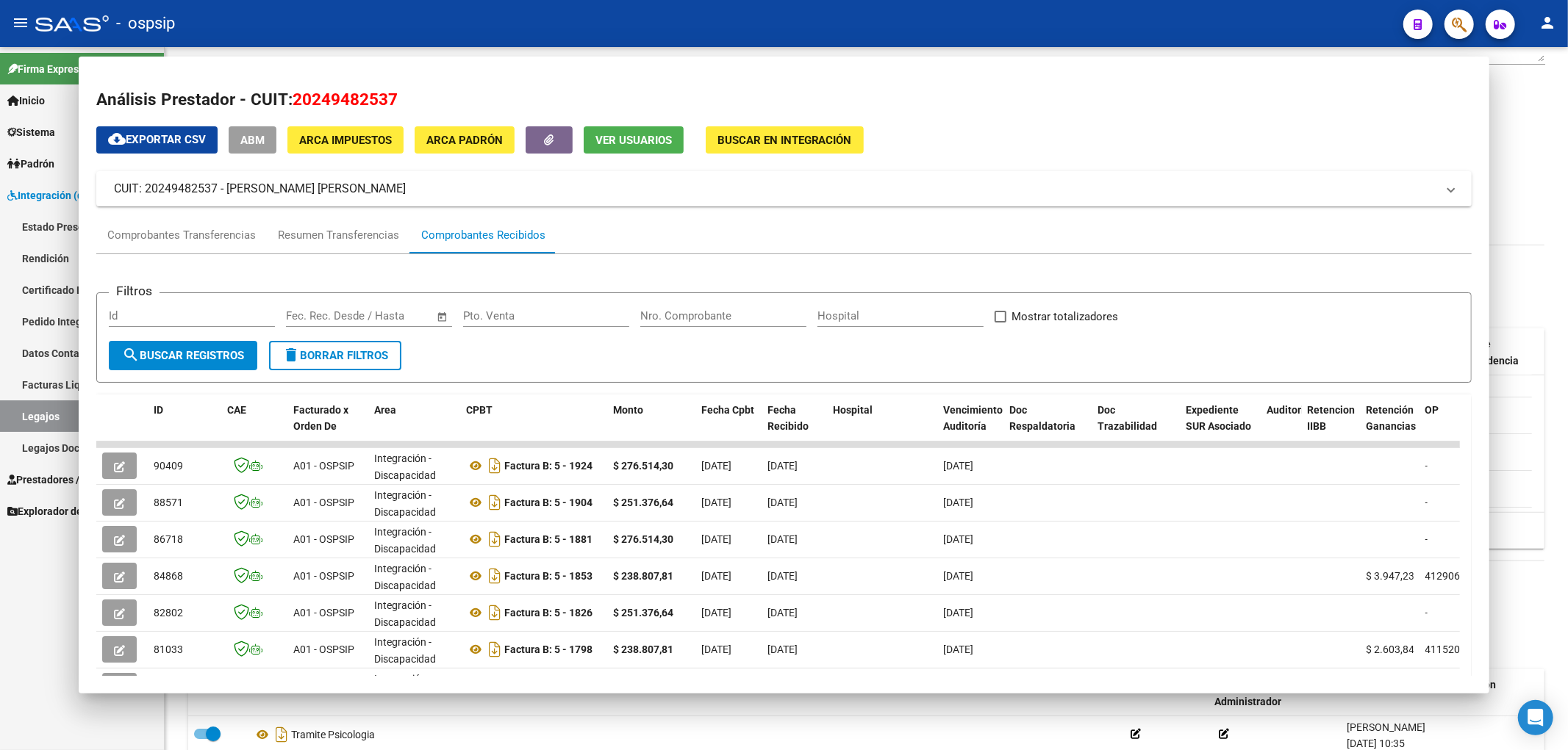
click at [56, 414] on link "Legajos" at bounding box center [82, 416] width 164 height 32
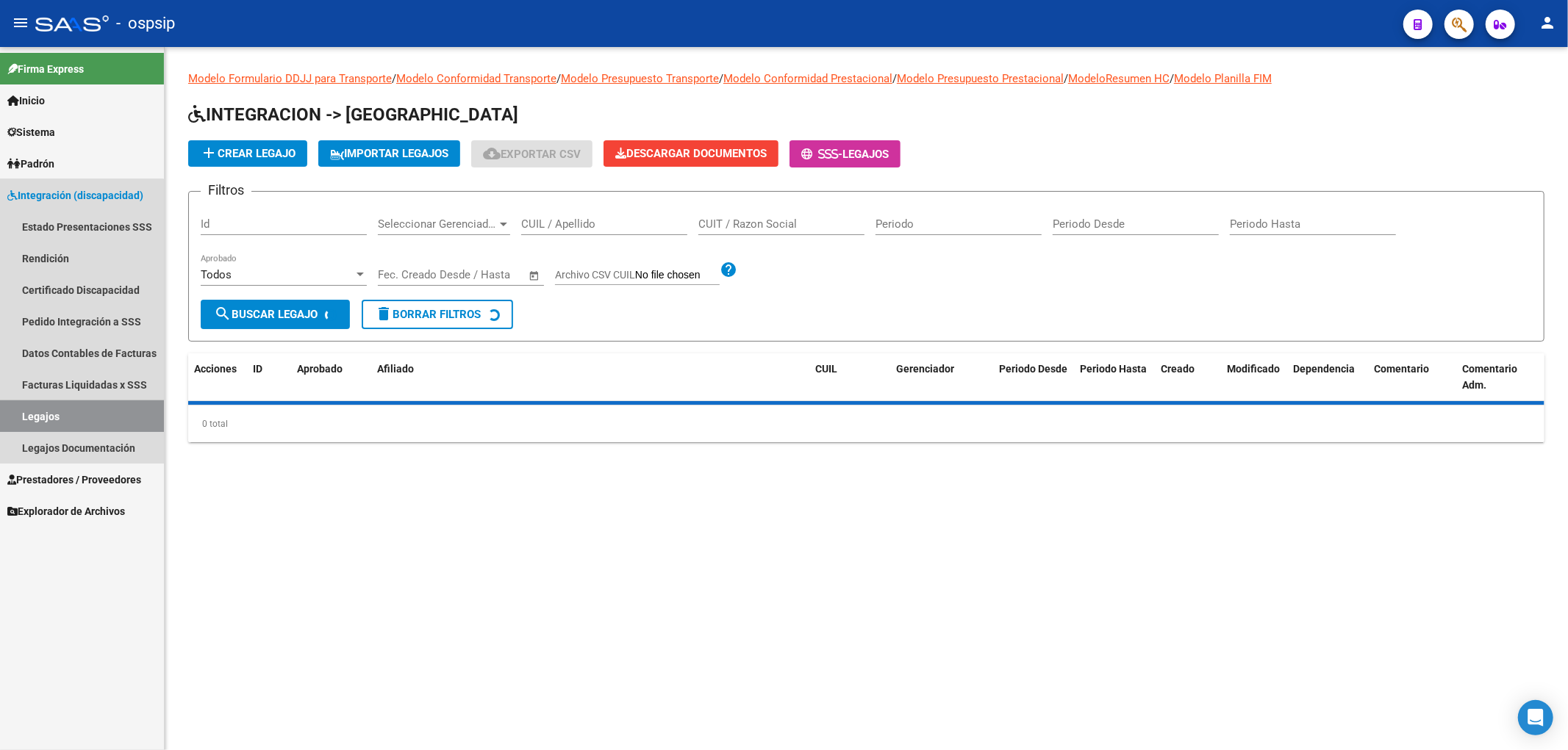
click at [56, 414] on link "Legajos" at bounding box center [82, 416] width 164 height 32
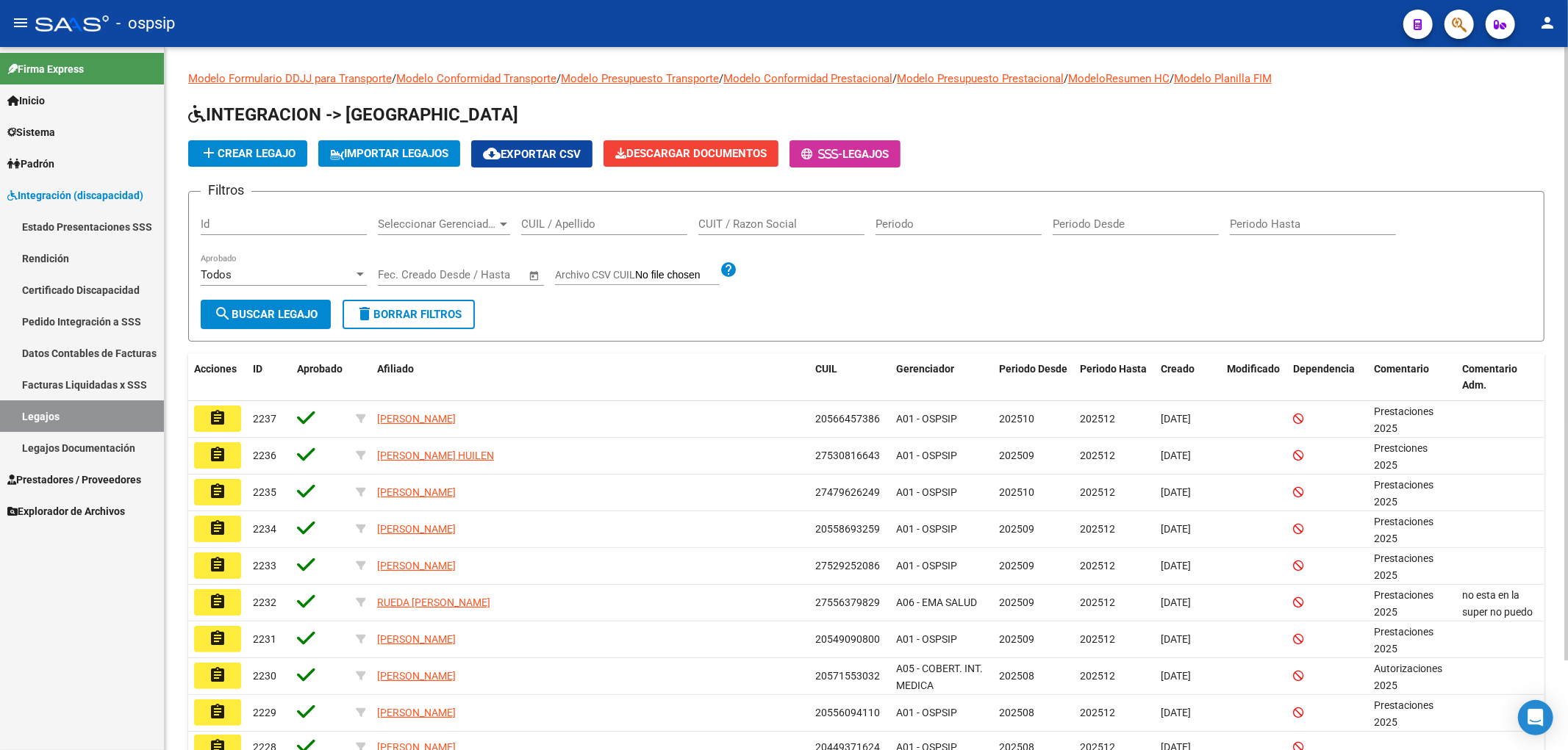
click at [549, 212] on div "CUIL / Apellido" at bounding box center [604, 219] width 166 height 32
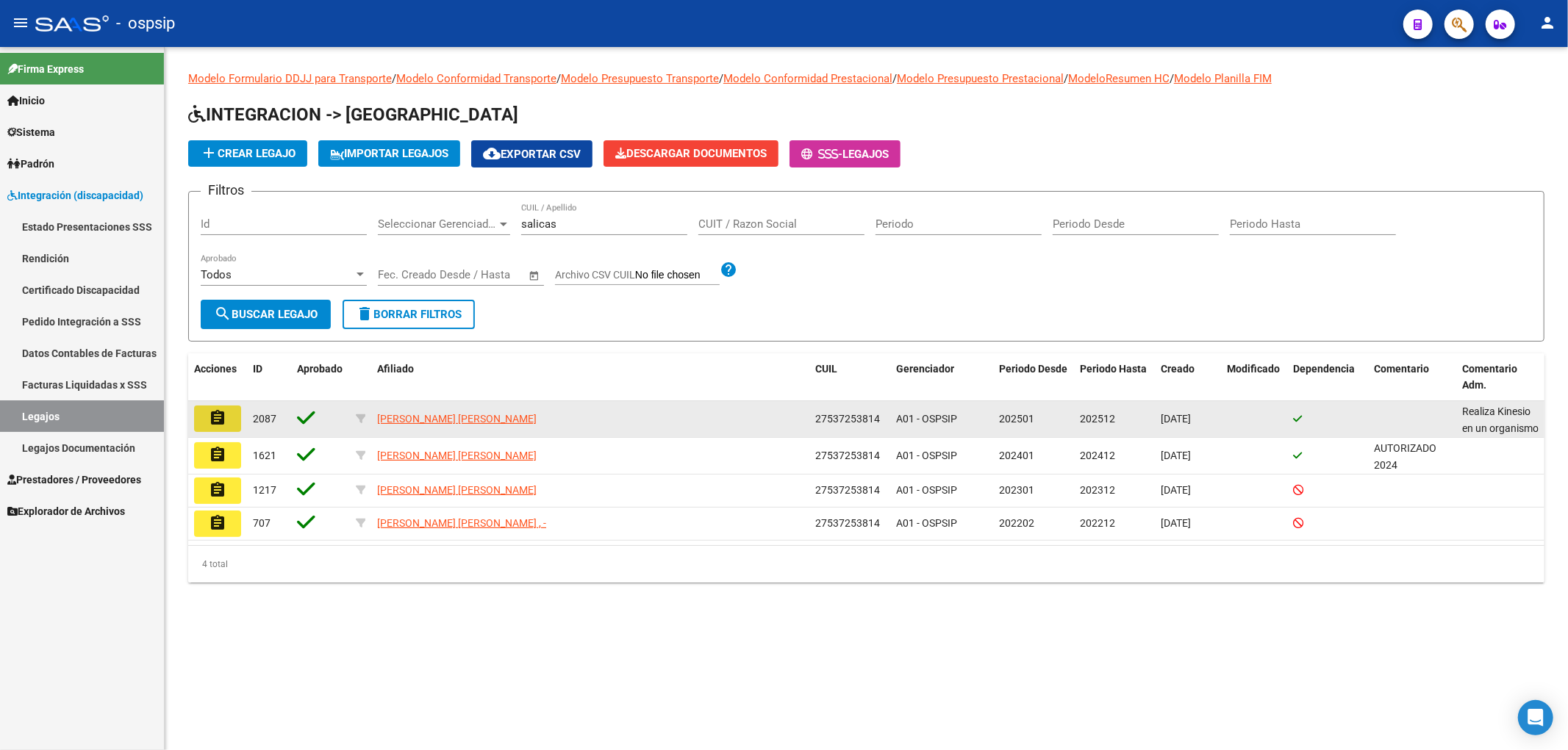
click at [222, 412] on mat-icon "assignment" at bounding box center [218, 418] width 18 height 18
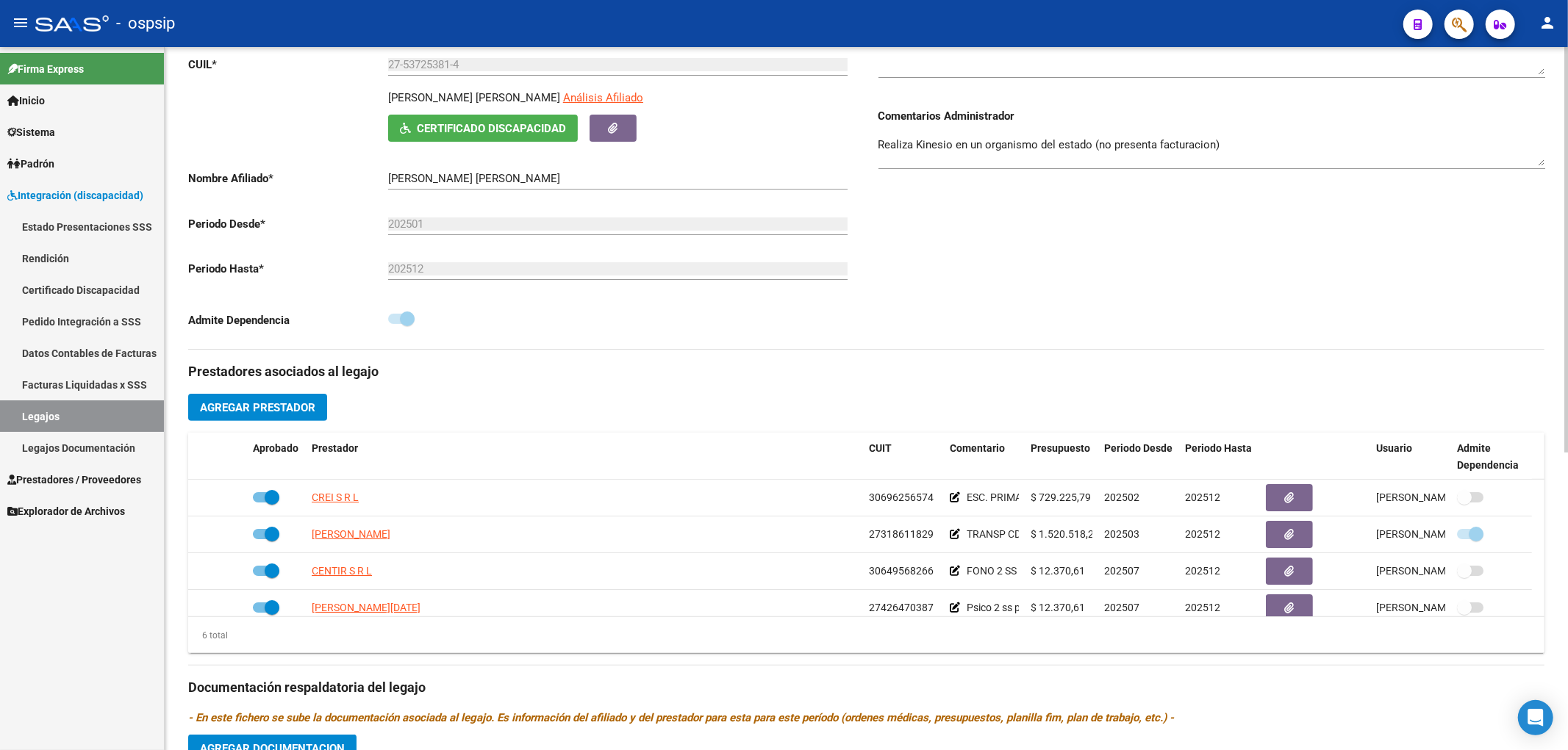
scroll to position [245, 0]
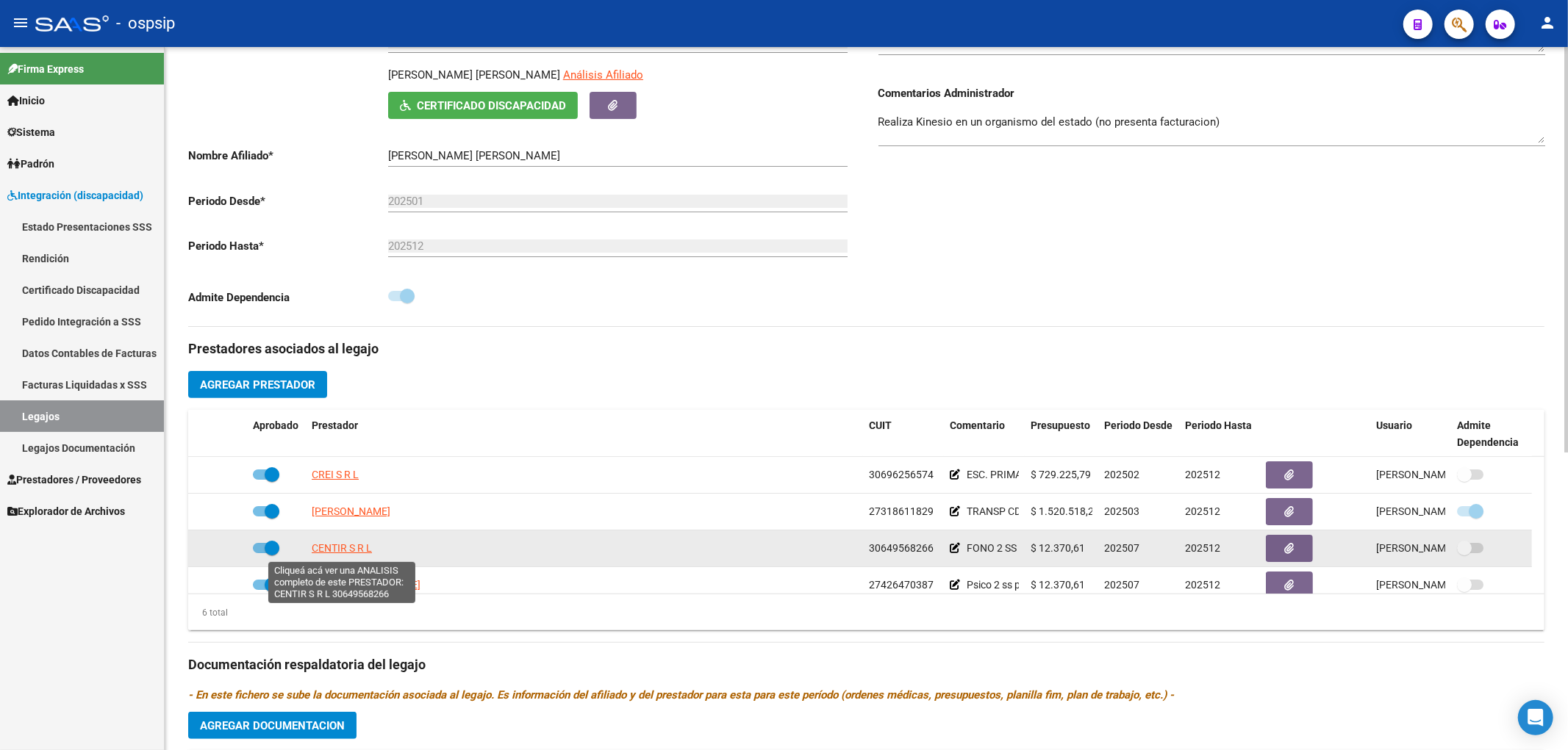
click at [342, 512] on span "CENTIR S R L" at bounding box center [341, 548] width 60 height 12
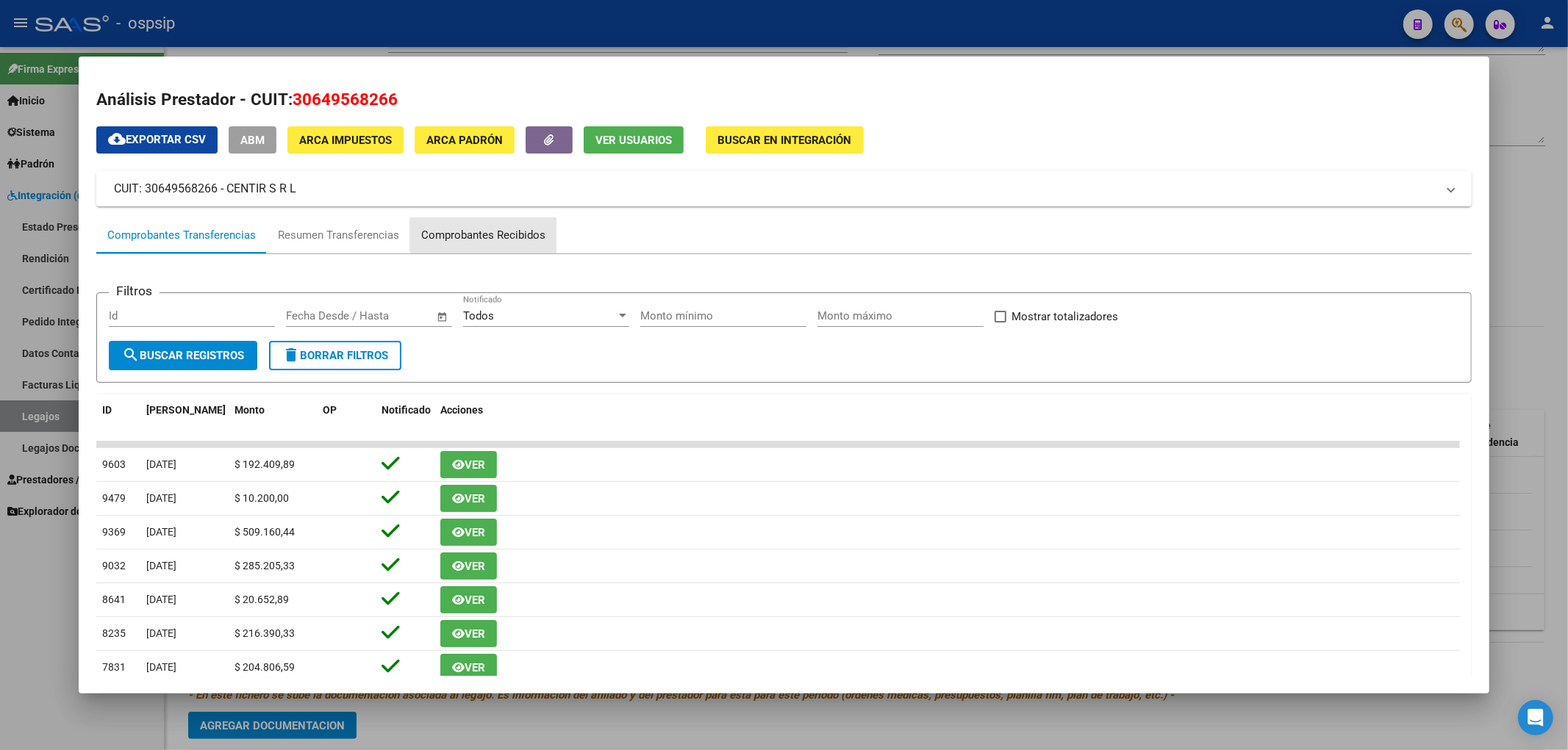
click at [487, 232] on div "Comprobantes Recibidos" at bounding box center [483, 235] width 124 height 17
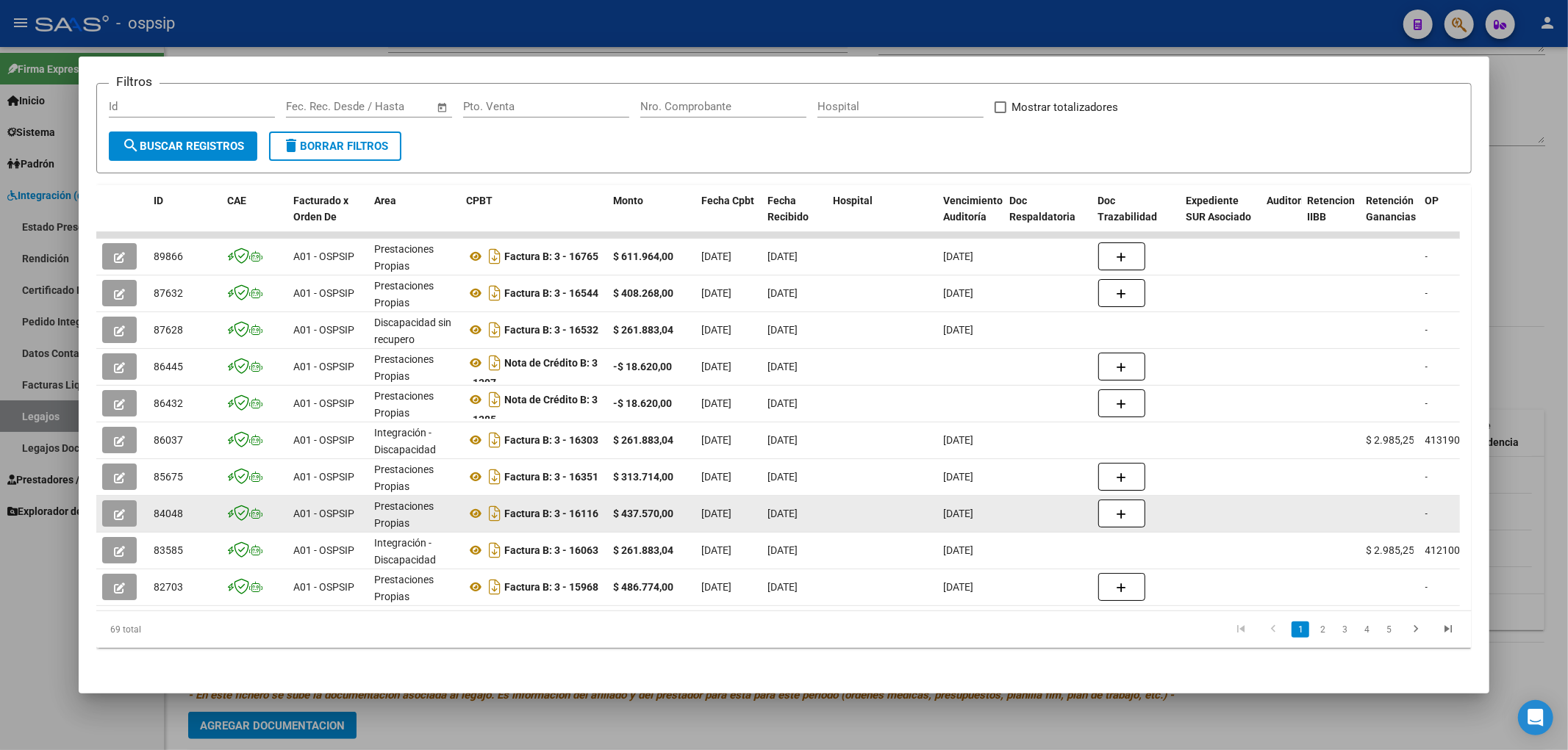
scroll to position [0, 0]
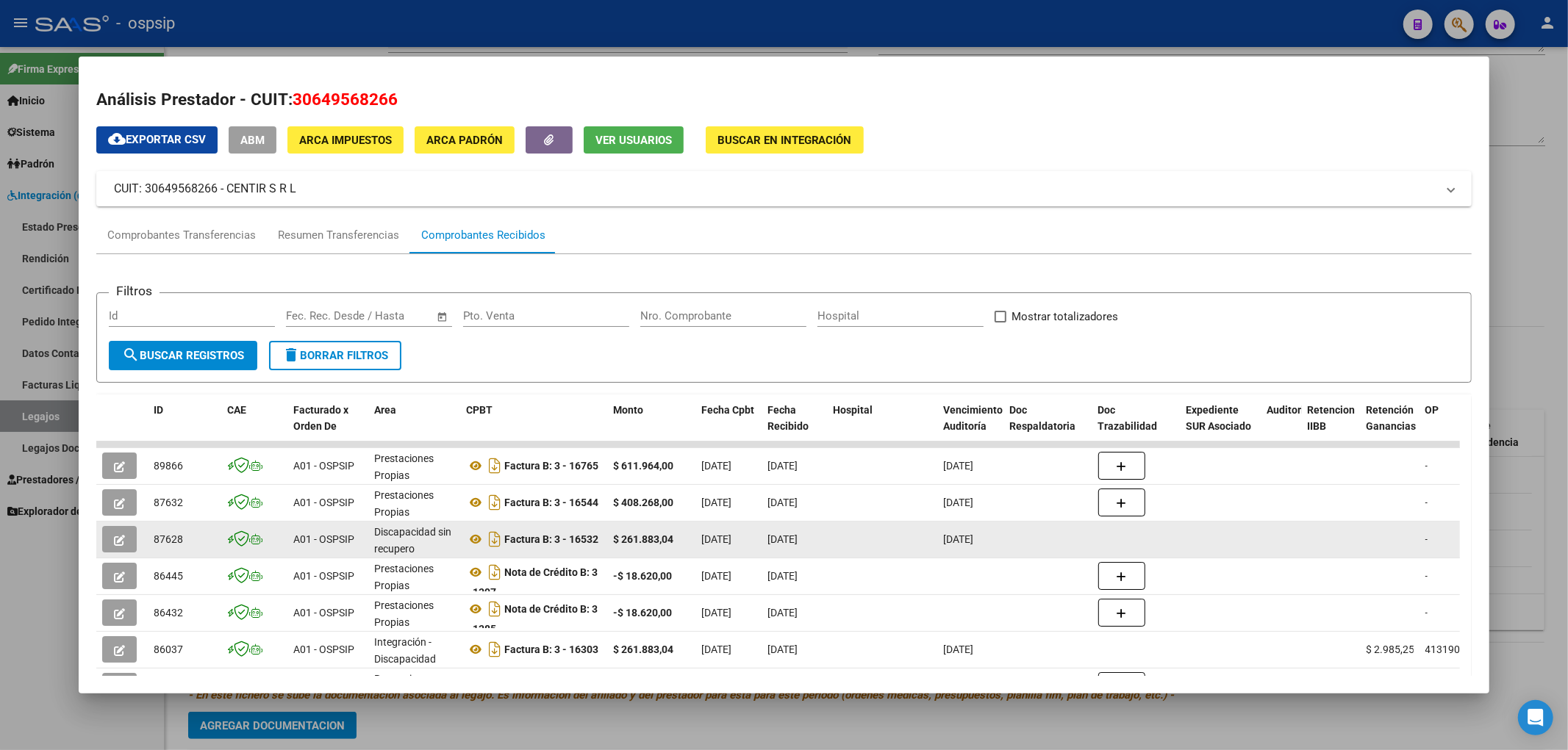
click at [115, 512] on icon "button" at bounding box center [119, 541] width 11 height 11
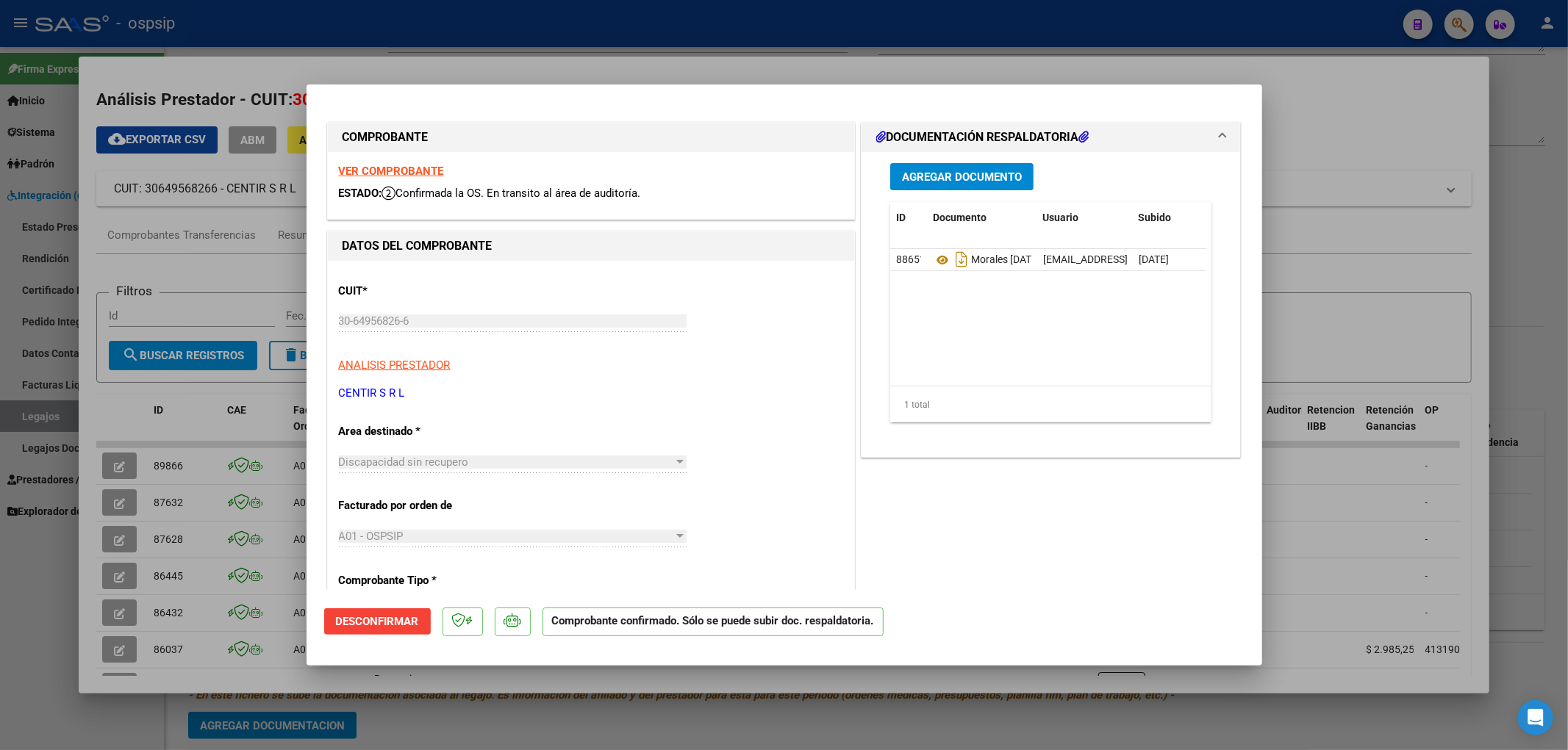
click at [117, 496] on div at bounding box center [784, 375] width 1568 height 750
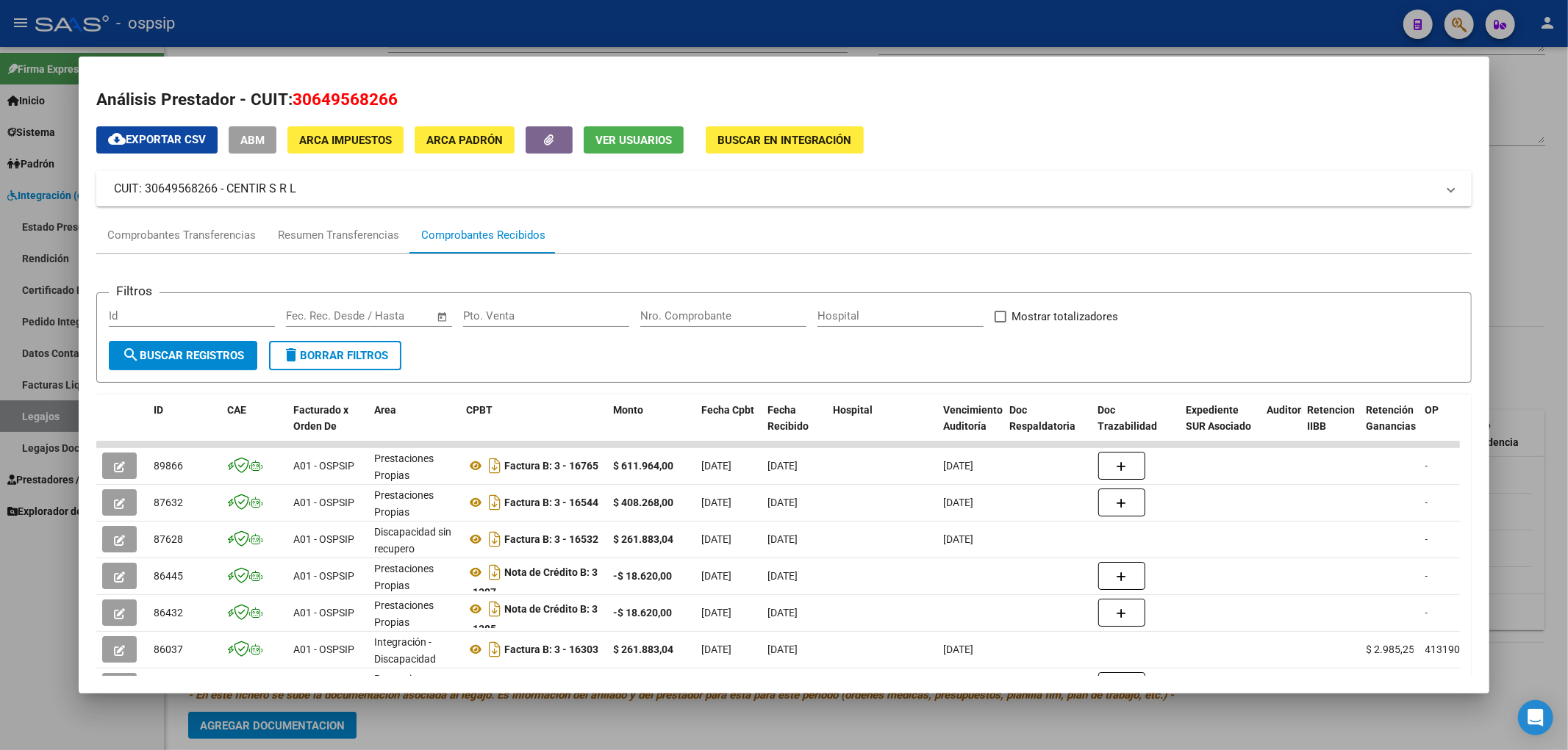
click at [117, 498] on icon "button" at bounding box center [119, 503] width 11 height 11
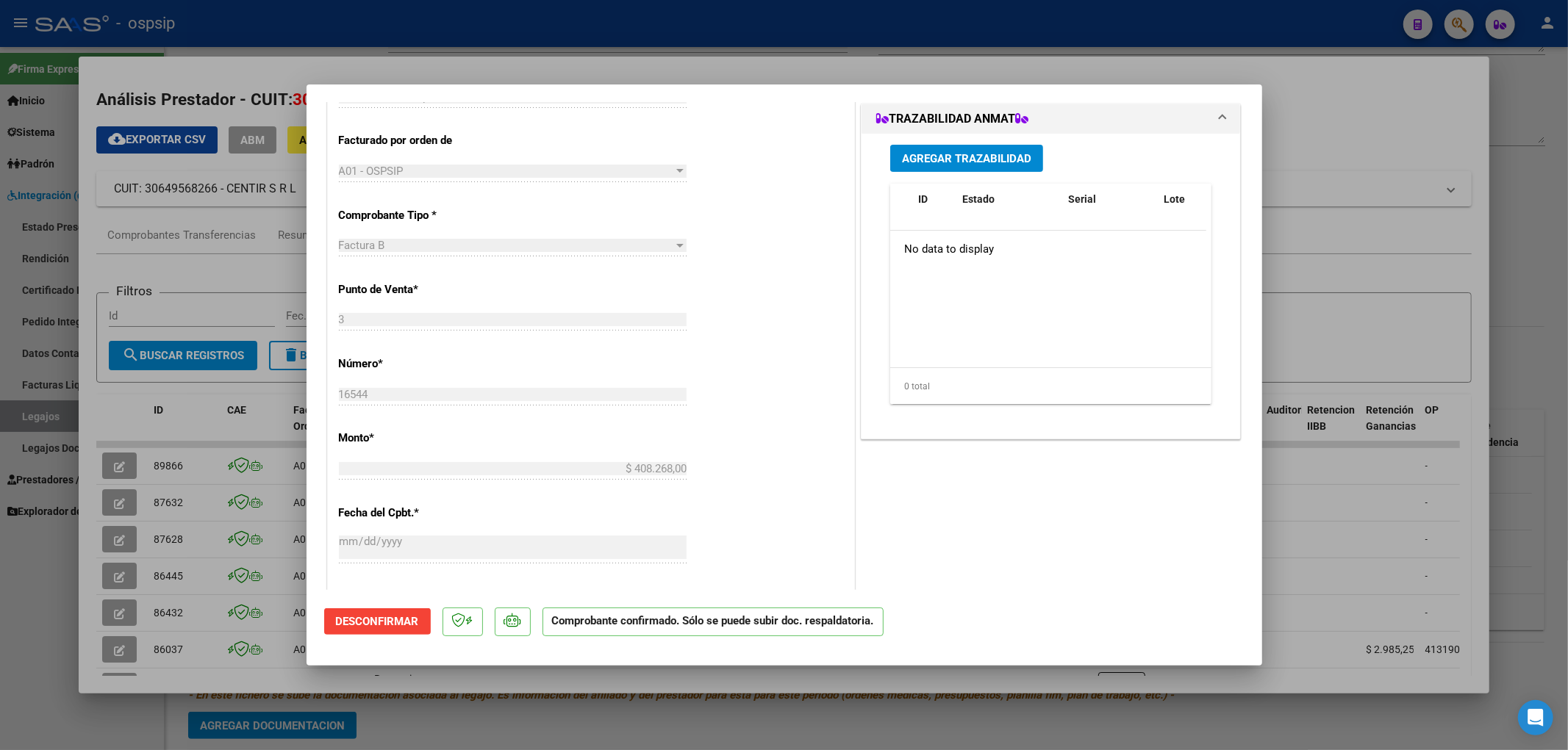
scroll to position [326, 0]
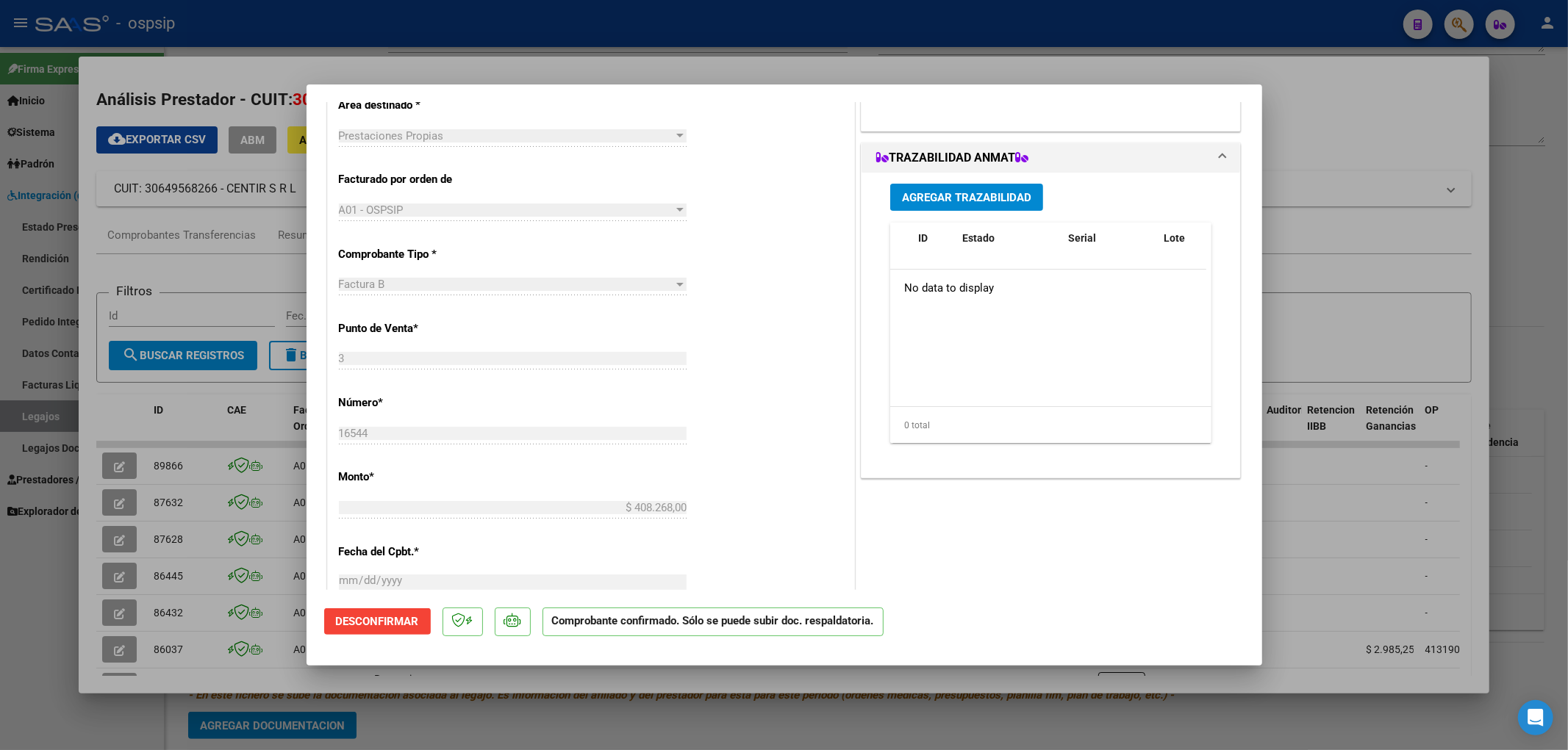
click at [115, 465] on div at bounding box center [784, 375] width 1568 height 750
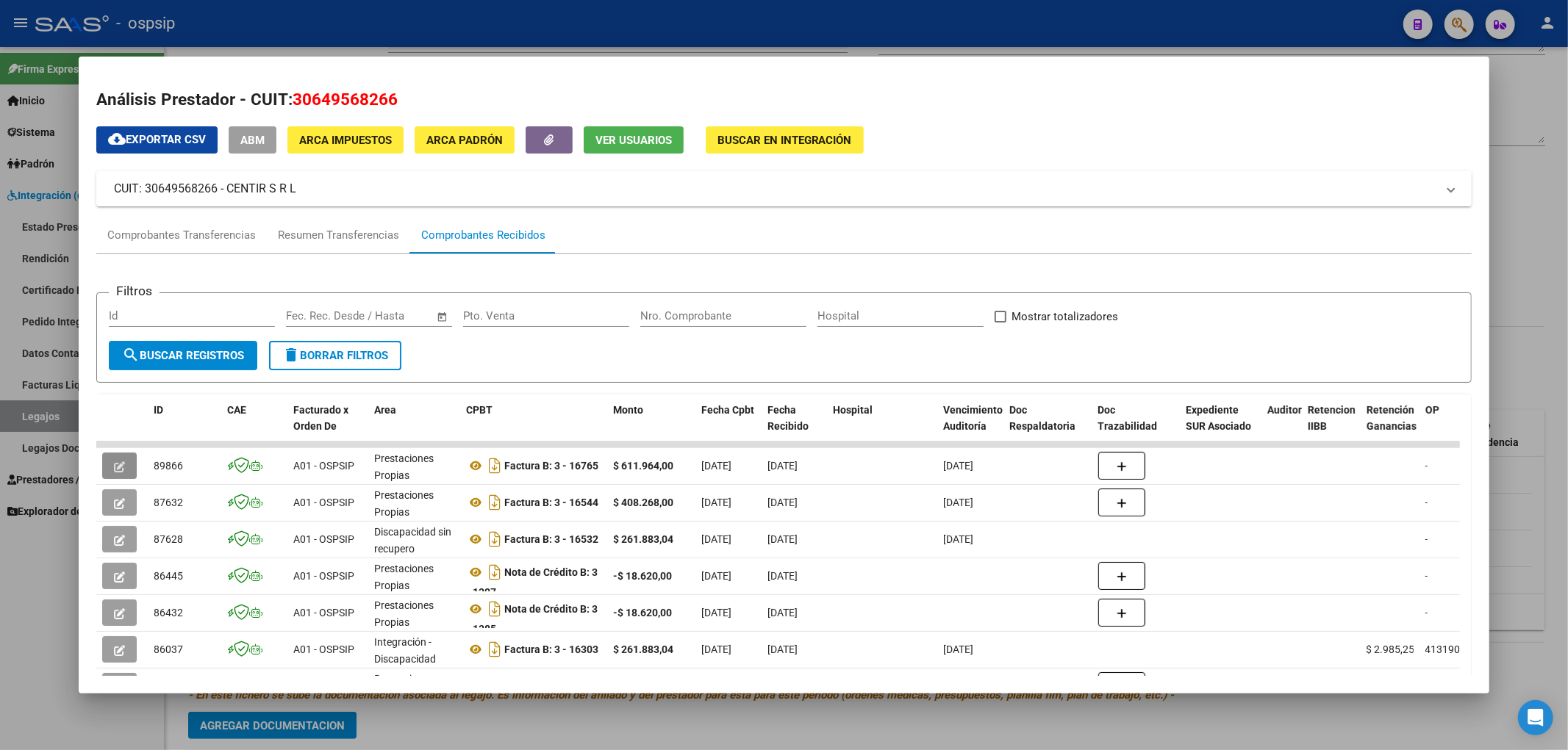
click at [115, 465] on icon "button" at bounding box center [119, 467] width 11 height 11
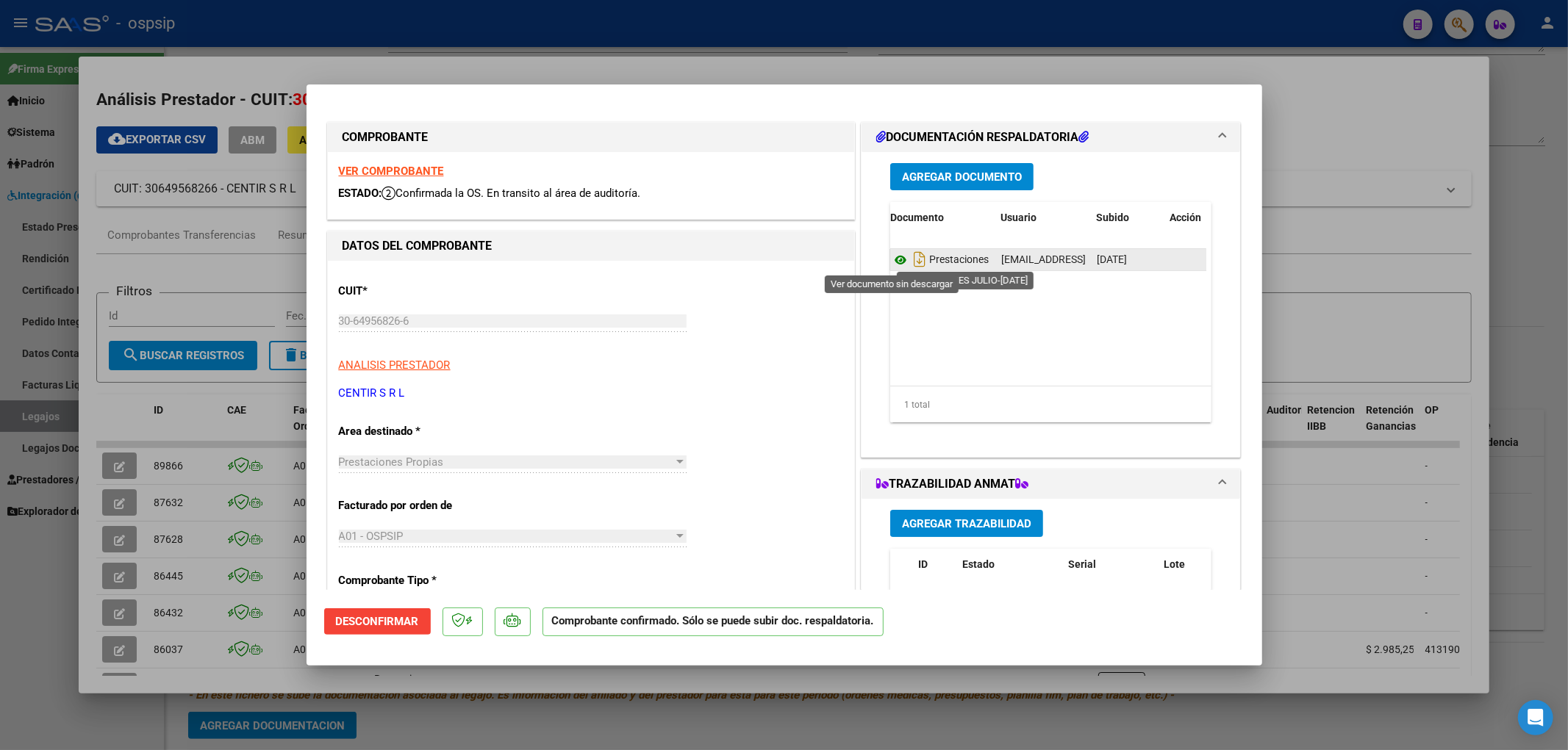
click at [897, 257] on icon at bounding box center [900, 260] width 19 height 18
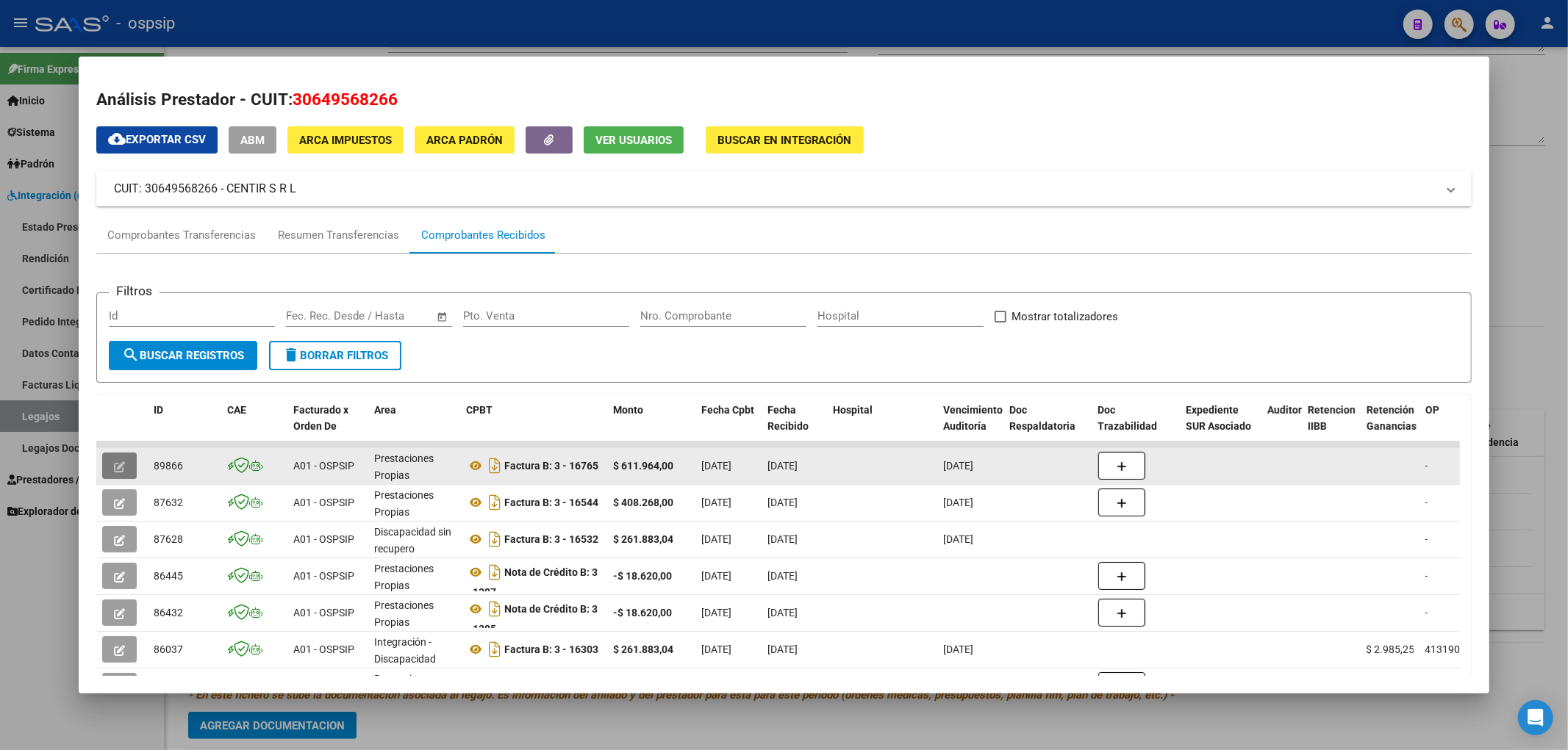
click at [128, 458] on button "button" at bounding box center [119, 466] width 35 height 26
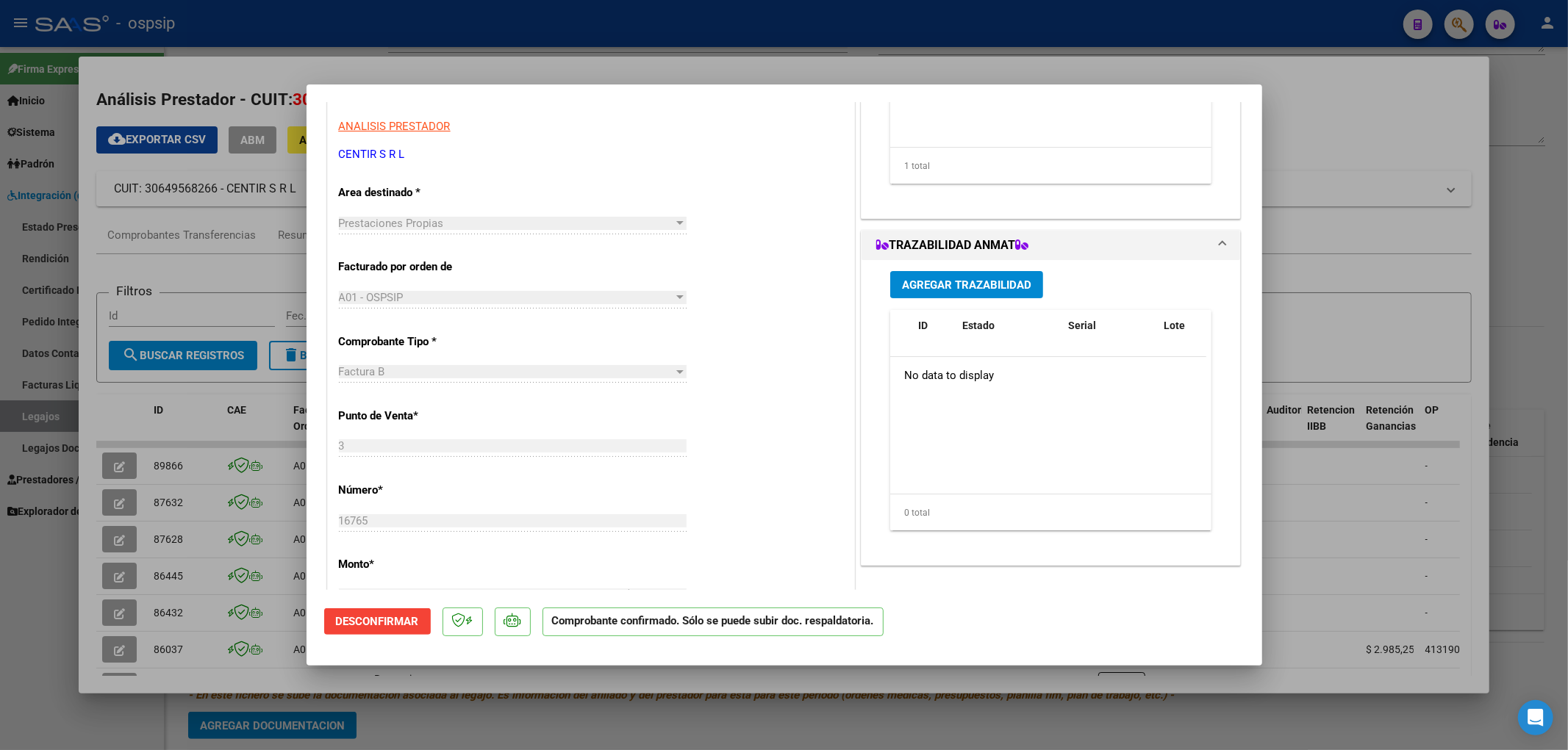
scroll to position [55, 0]
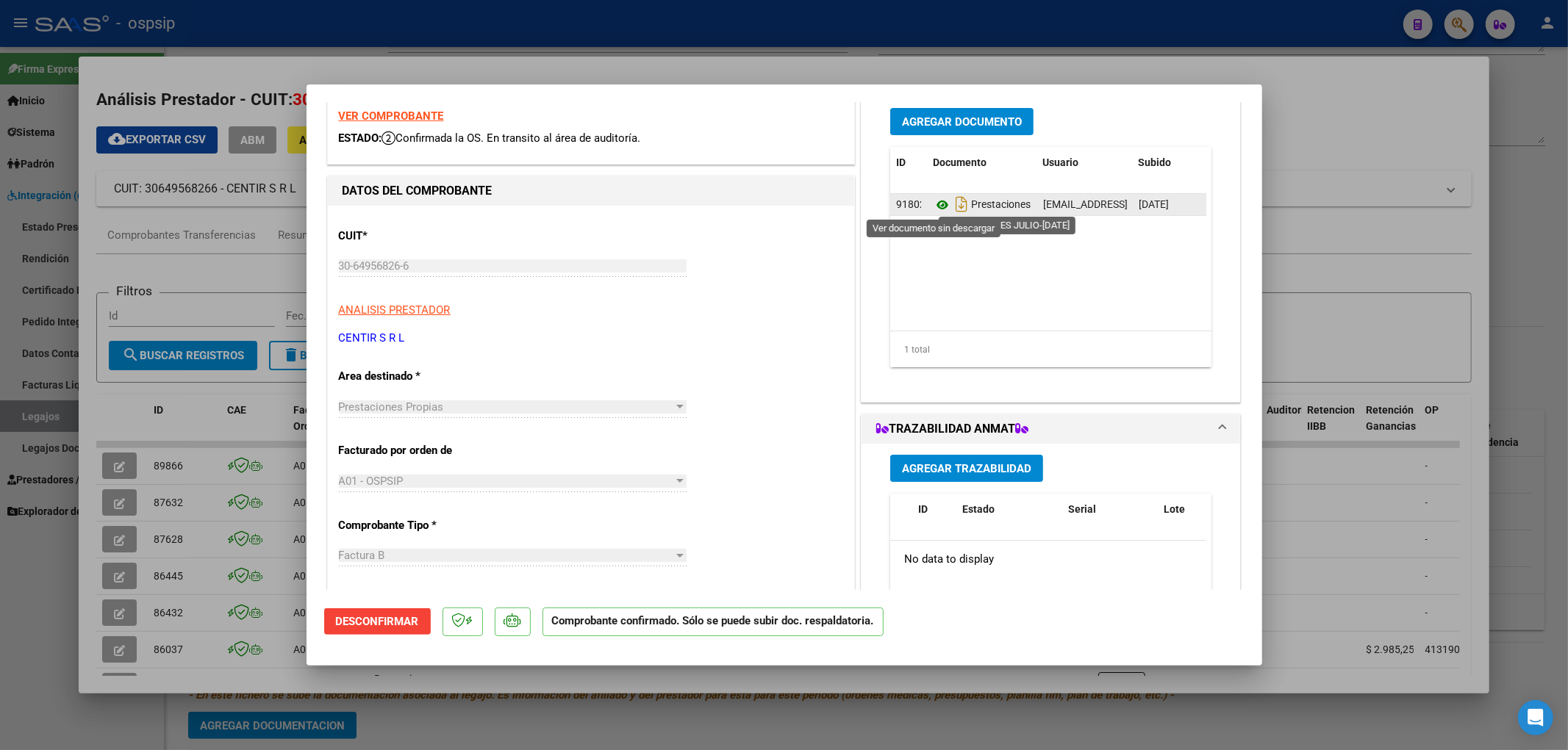
click at [920, 206] on icon at bounding box center [942, 204] width 19 height 18
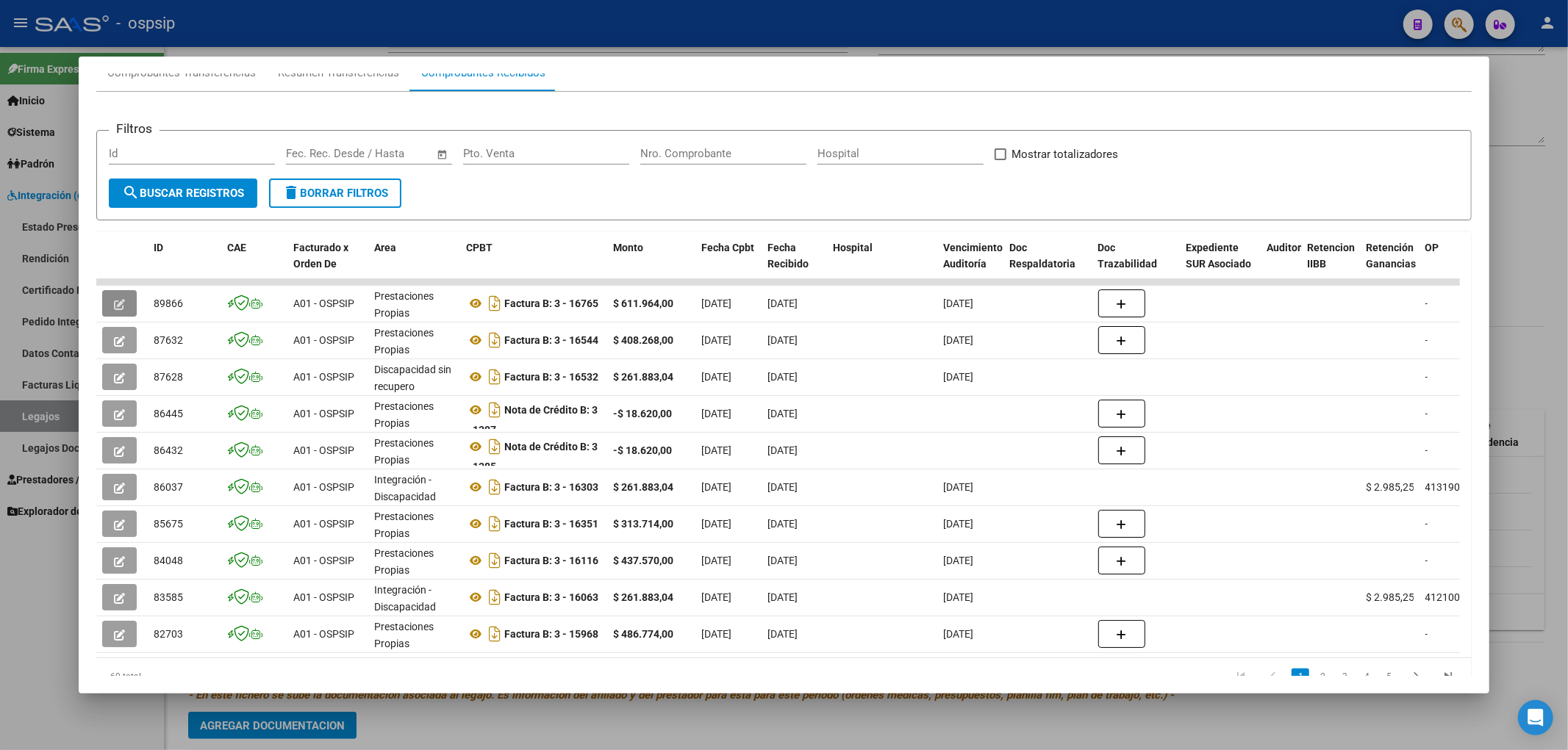
scroll to position [163, 0]
click at [427, 202] on form "Filtros Id Fecha inicio – Fecha fin Fec. Rec. Desde / Hasta Pto. Venta Nro. Com…" at bounding box center [784, 174] width 1376 height 90
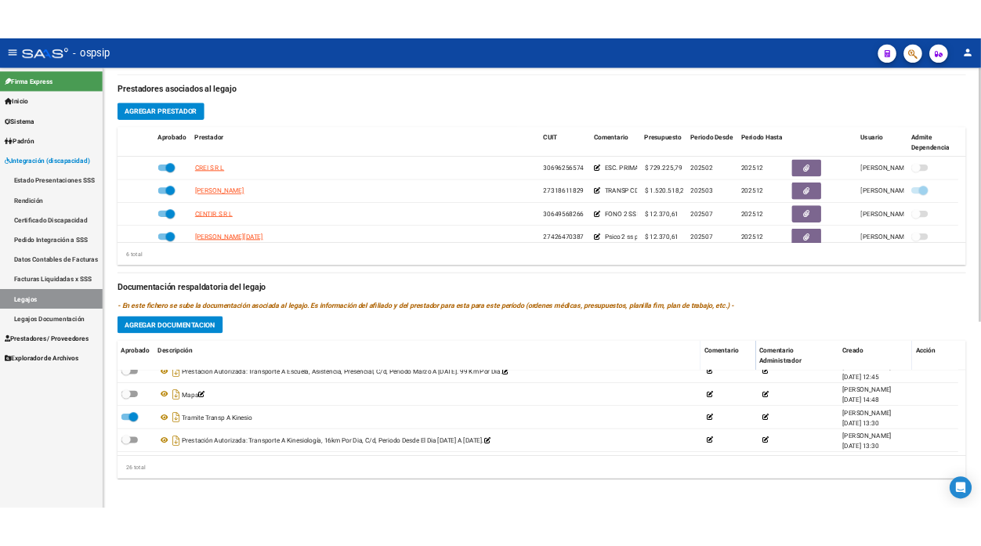
scroll to position [87, 0]
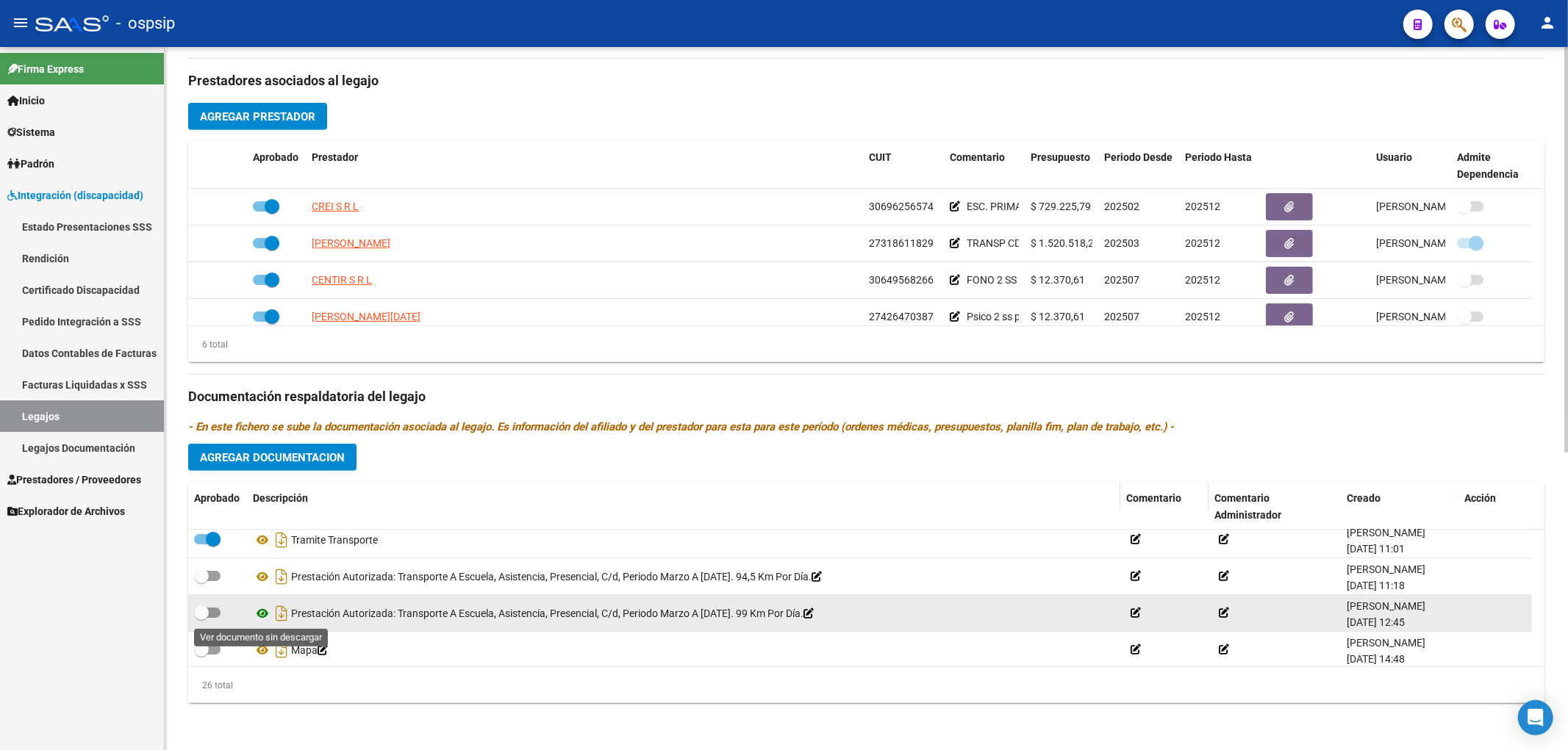
click at [258, 512] on icon at bounding box center [263, 613] width 19 height 18
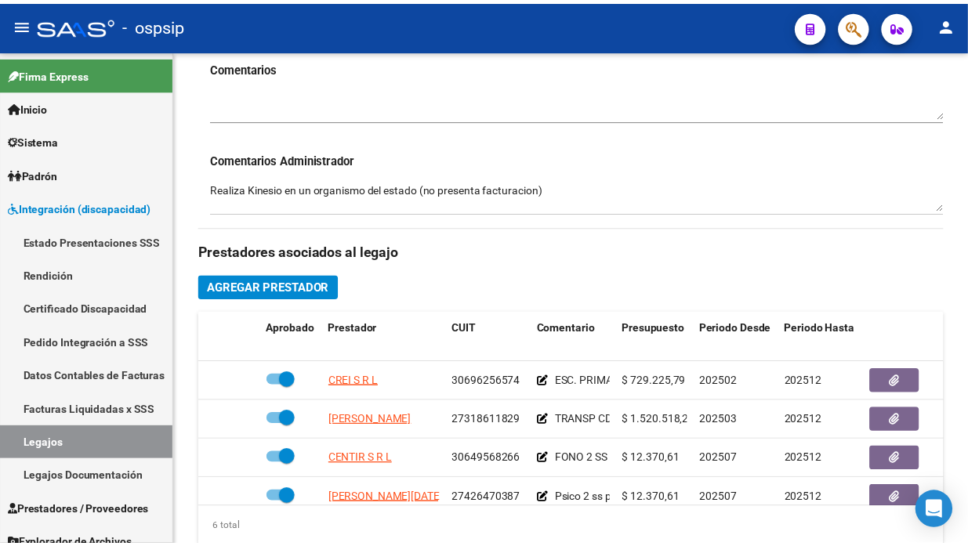
scroll to position [567, 0]
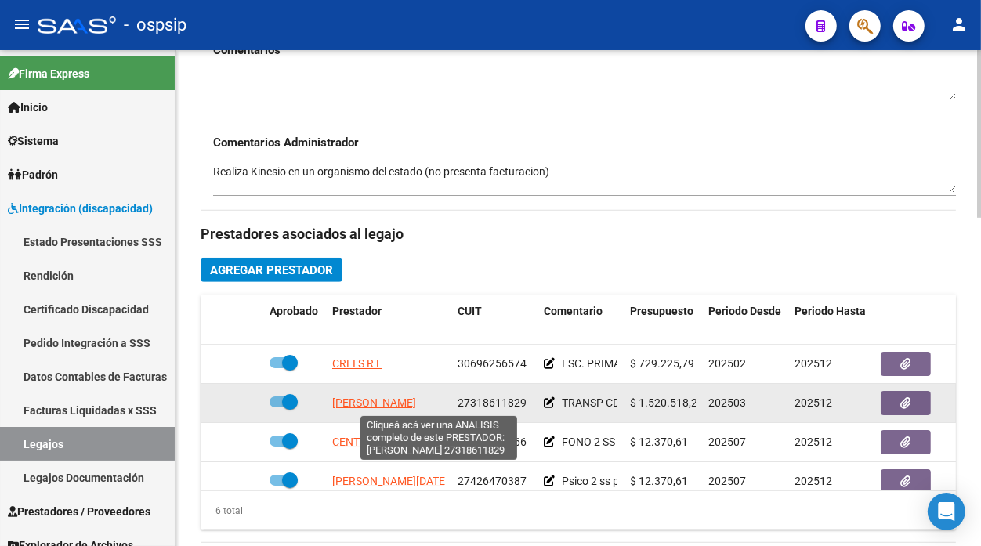
click at [401, 404] on span "[PERSON_NAME] [PERSON_NAME]" at bounding box center [374, 403] width 84 height 13
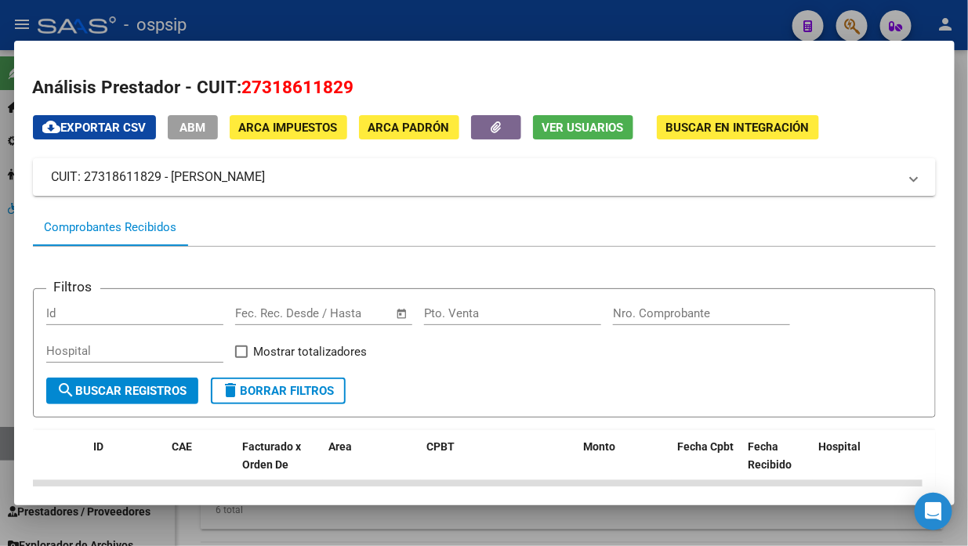
scroll to position [261, 0]
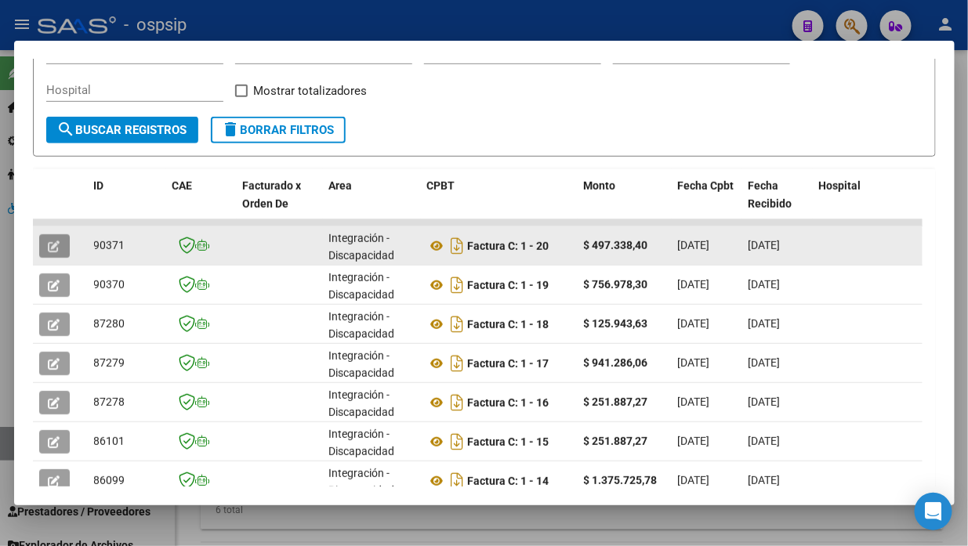
click at [49, 234] on button "button" at bounding box center [54, 246] width 31 height 24
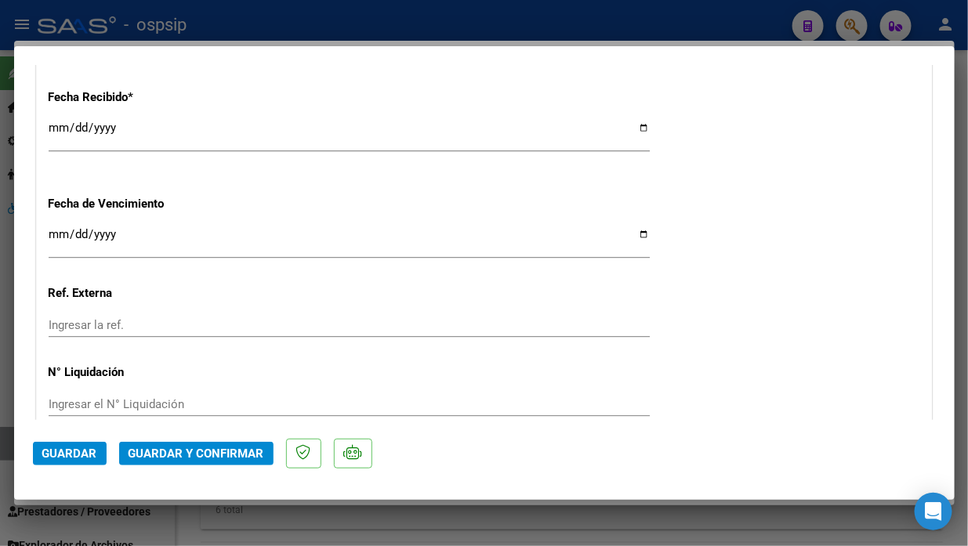
scroll to position [1393, 0]
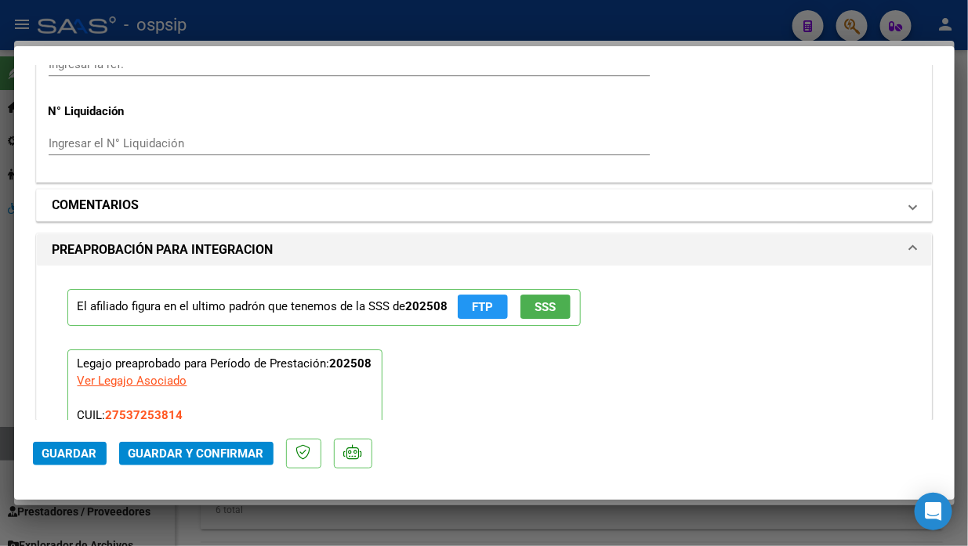
click at [896, 207] on span "COMENTARIOS" at bounding box center [481, 205] width 857 height 19
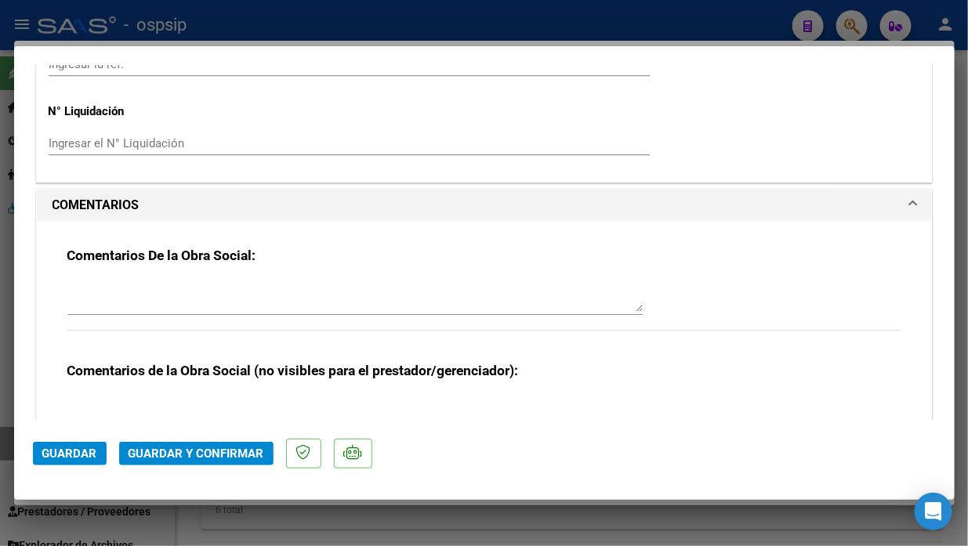
click at [315, 290] on textarea at bounding box center [354, 296] width 575 height 31
click at [59, 452] on span "Guardar" at bounding box center [69, 454] width 55 height 14
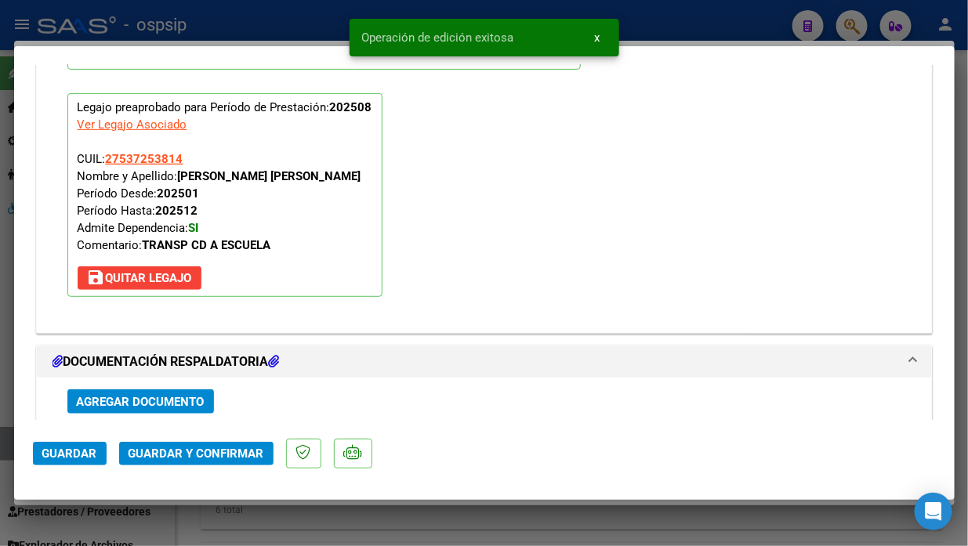
scroll to position [0, 0]
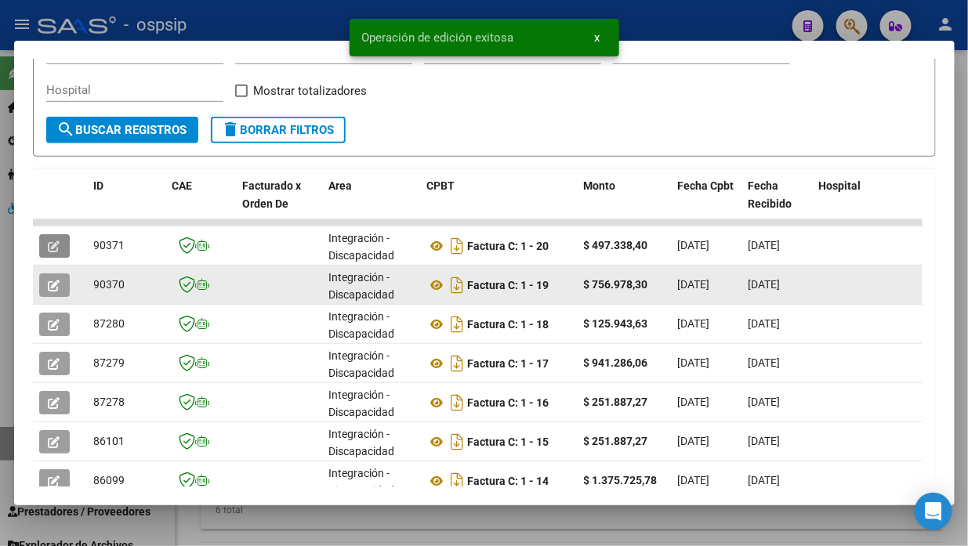
click at [56, 286] on icon "button" at bounding box center [55, 286] width 12 height 12
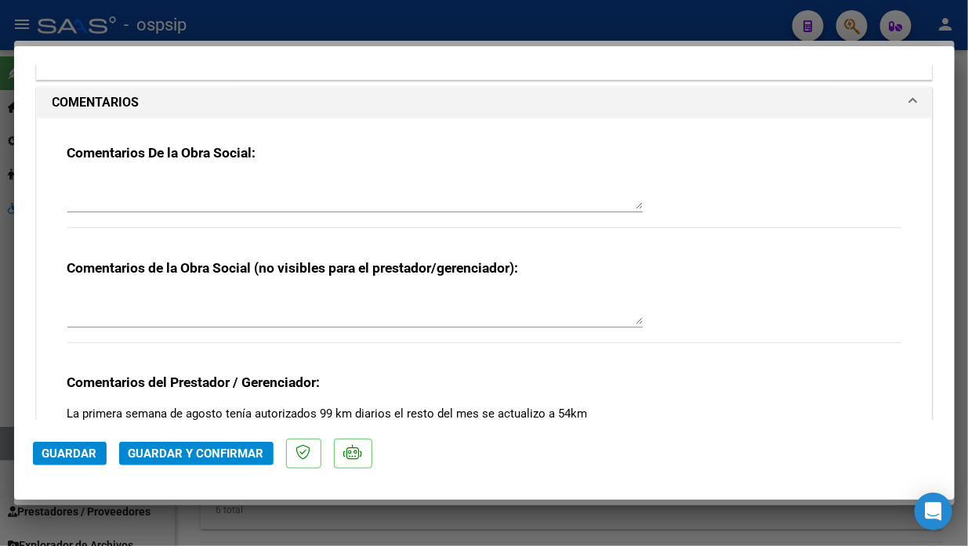
scroll to position [1306, 0]
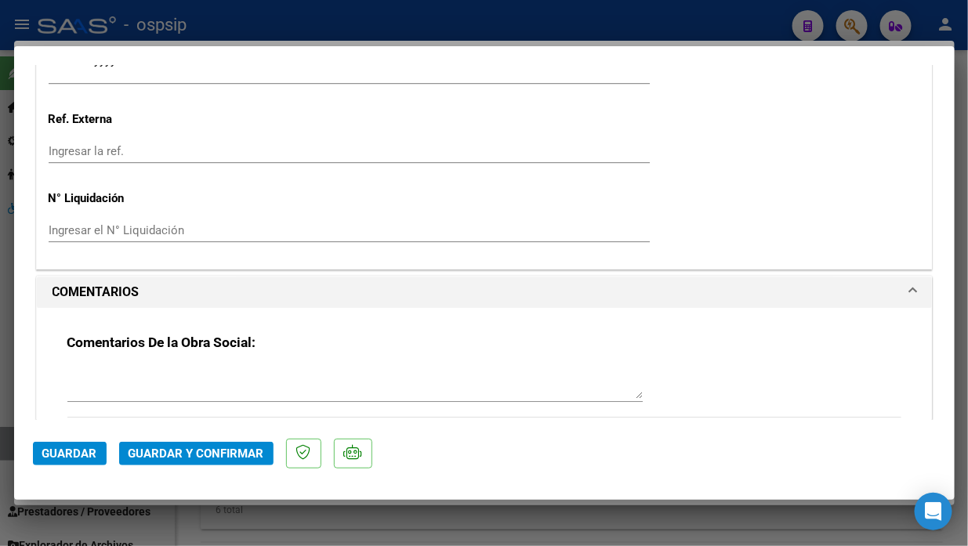
drag, startPoint x: 154, startPoint y: 372, endPoint x: 147, endPoint y: 396, distance: 24.5
click at [147, 395] on textarea at bounding box center [354, 383] width 575 height 31
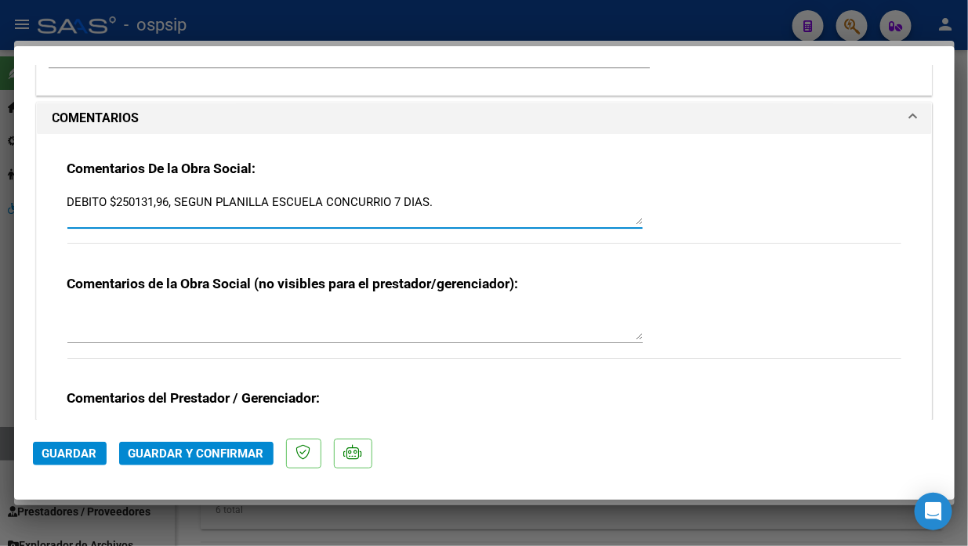
scroll to position [1568, 0]
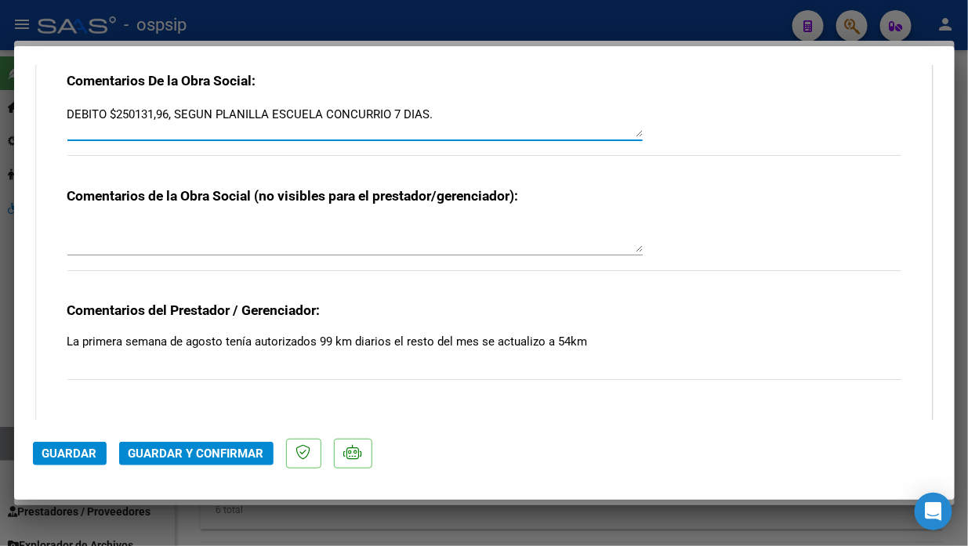
drag, startPoint x: 171, startPoint y: 116, endPoint x: 113, endPoint y: 120, distance: 58.1
click at [113, 120] on textarea "DEBITO $250131,96, SEGUN PLANILLA ESCUELA CONCURRIO 7 DIAS." at bounding box center [354, 121] width 575 height 31
click at [478, 118] on textarea "DEBITO POR 413244,33 , SEGUN PLANILLA ESCUELA CONCURRIO 7 DIAS." at bounding box center [354, 121] width 575 height 31
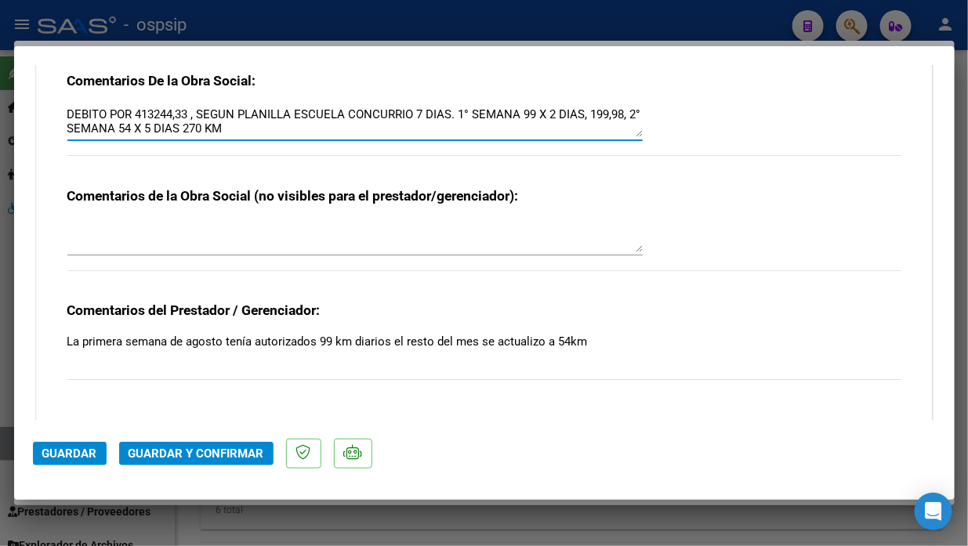
click at [638, 107] on div "Comentarios De la Obra Social: DEBITO POR 413244,33 , SEGUN PLANILLA ESCUELA CO…" at bounding box center [484, 122] width 834 height 101
click at [629, 111] on textarea "DEBITO POR 413244,33 , SEGUN PLANILLA ESCUELA CONCURRIO 7 DIAS. 1° SEMANA 99 X …" at bounding box center [354, 121] width 575 height 31
click at [294, 129] on textarea "DEBITO POR 413244,33 , SEGUN PLANILLA ESCUELA CONCURRIO 7 DIAS. 1° SEMANA 99 X …" at bounding box center [354, 121] width 575 height 31
drag, startPoint x: 263, startPoint y: 131, endPoint x: 45, endPoint y: 118, distance: 219.0
click at [45, 118] on div "Comentarios De la Obra Social: DEBITO POR 413244,33 , SEGUN PLANILLA ESCUELA CO…" at bounding box center [484, 233] width 895 height 375
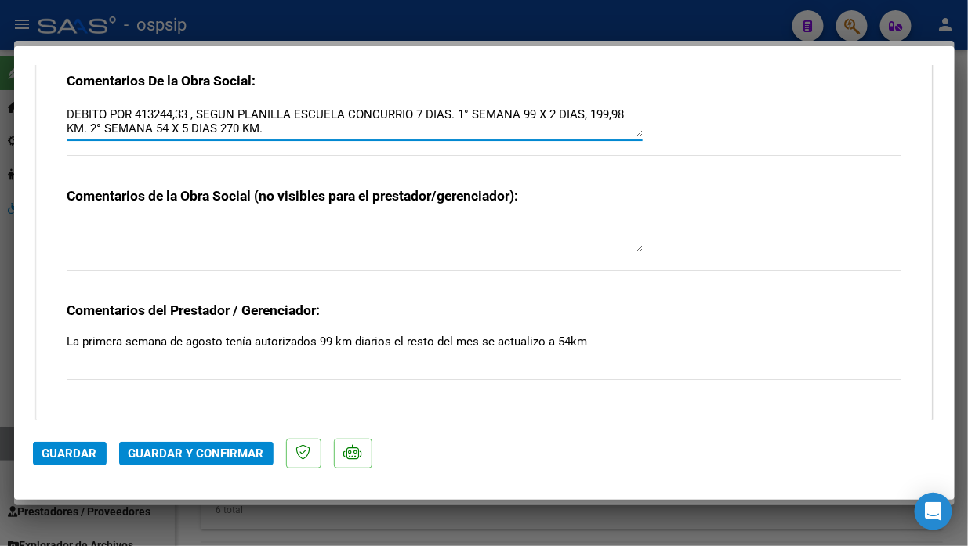
click at [205, 453] on span "Guardar y Confirmar" at bounding box center [197, 454] width 136 height 14
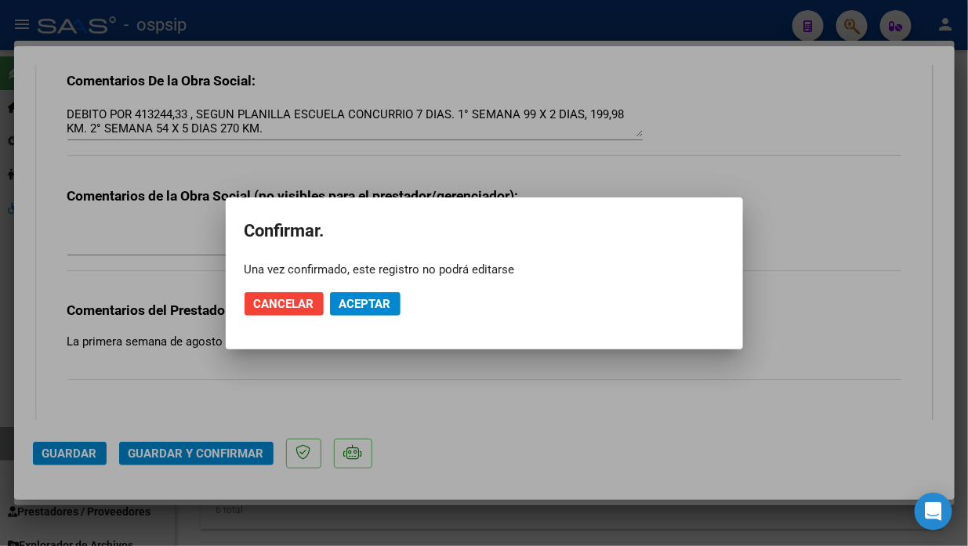
click at [350, 317] on mat-dialog-actions "Cancelar Aceptar" at bounding box center [485, 303] width 480 height 53
click at [350, 304] on span "Aceptar" at bounding box center [365, 304] width 52 height 14
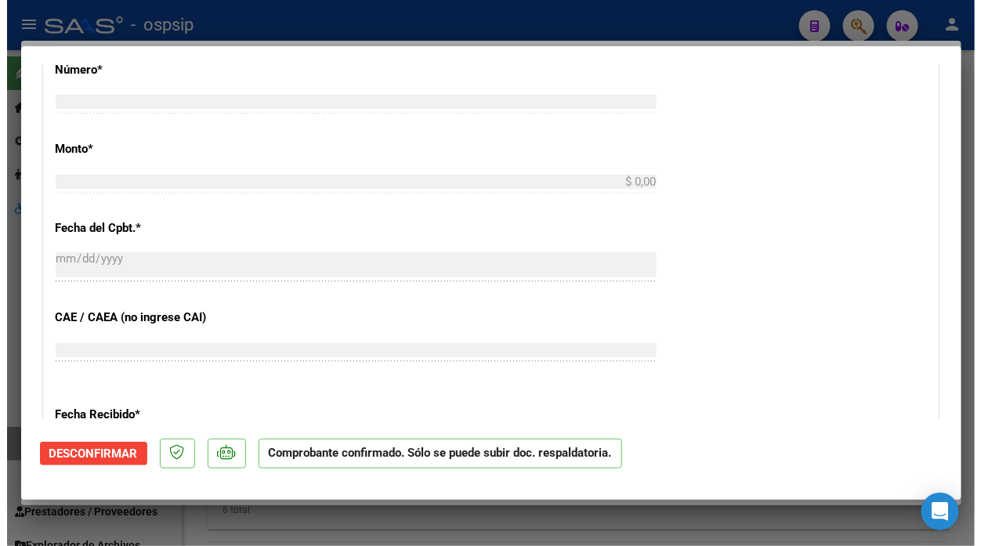
scroll to position [1008, 0]
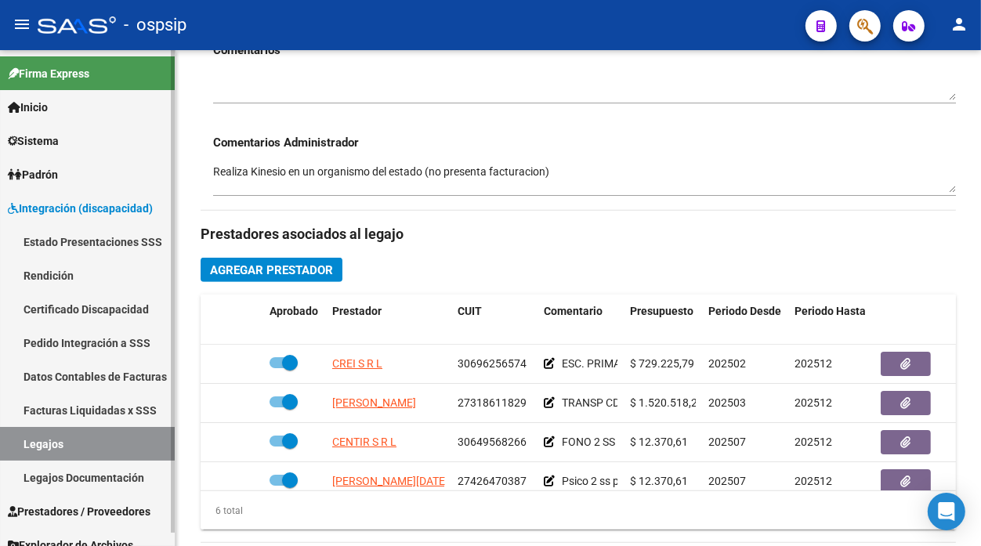
click at [45, 442] on link "Legajos" at bounding box center [87, 444] width 175 height 34
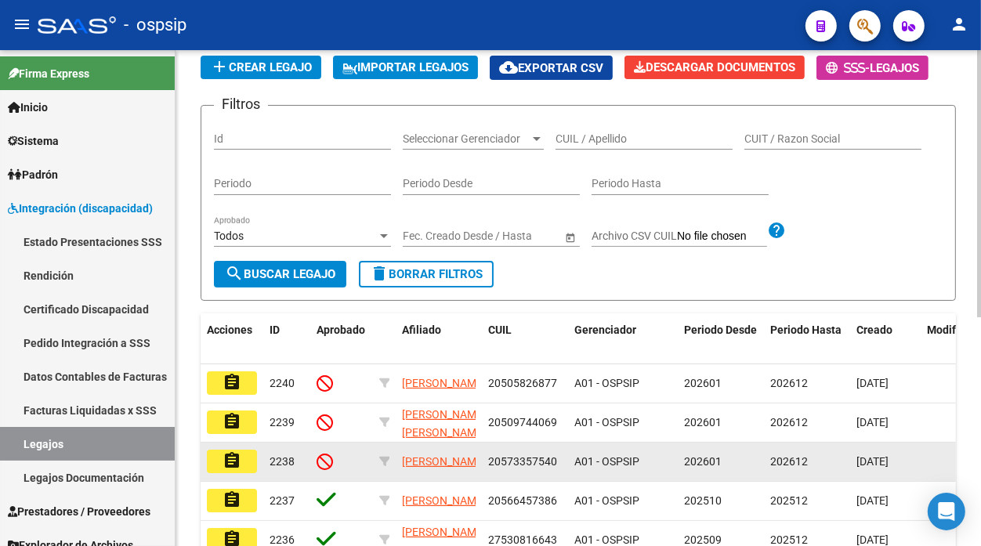
scroll to position [80, 0]
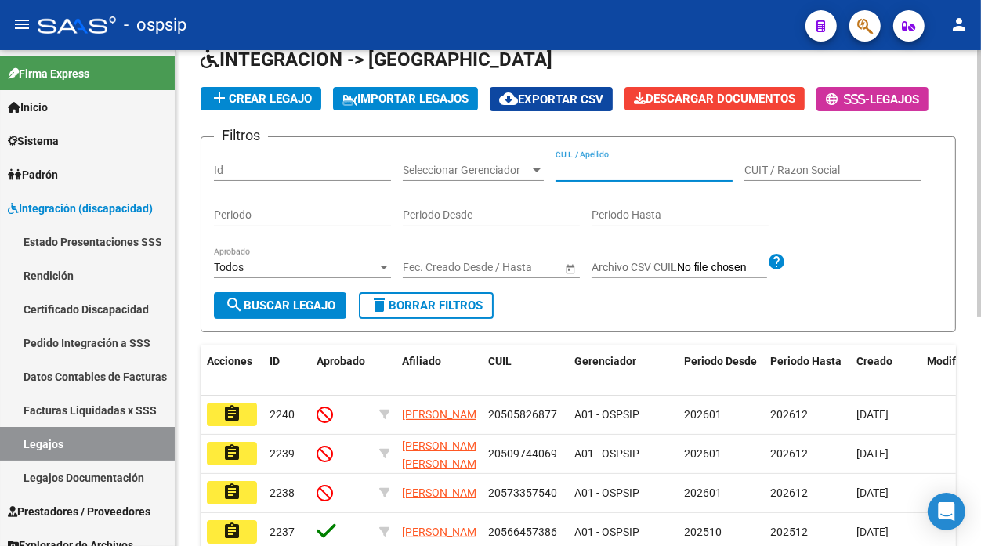
click at [578, 167] on input "CUIL / Apellido" at bounding box center [644, 170] width 177 height 13
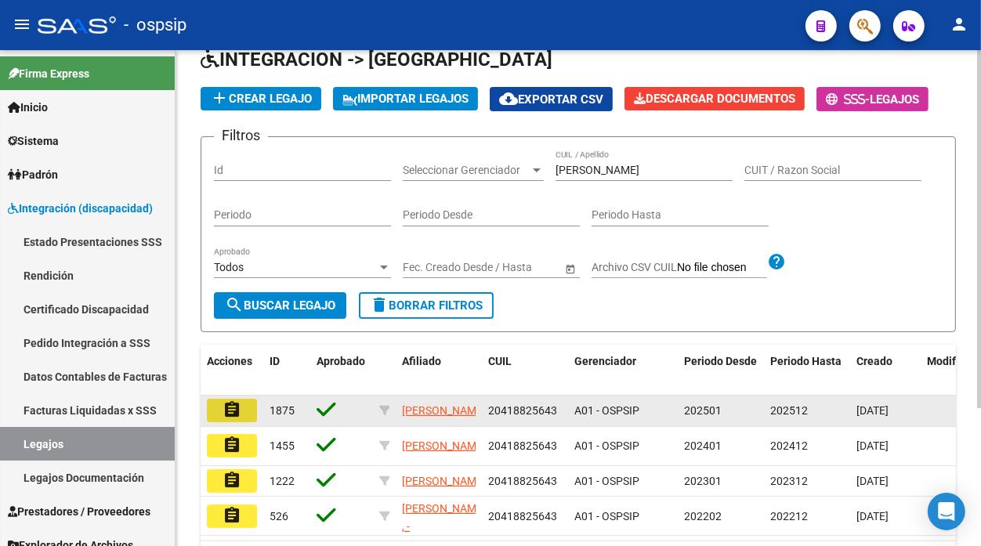
click at [224, 411] on mat-icon "assignment" at bounding box center [232, 410] width 19 height 19
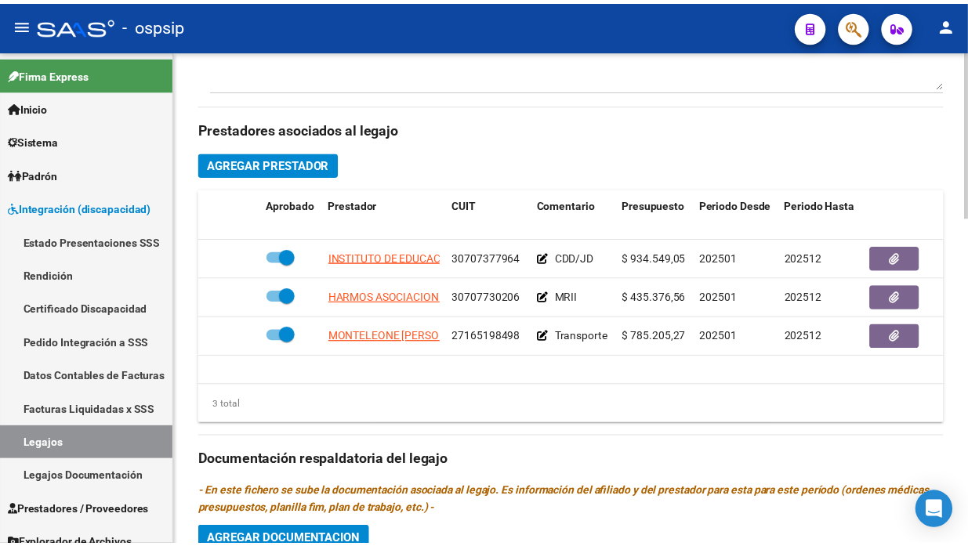
scroll to position [784, 0]
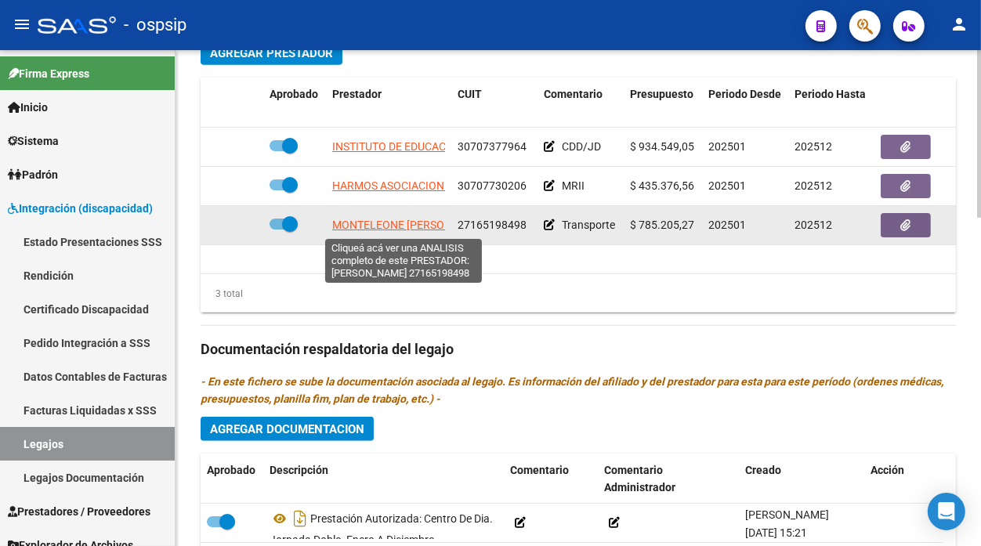
click at [368, 228] on span "MONTELEONE SILVIA NOEMI" at bounding box center [411, 225] width 158 height 13
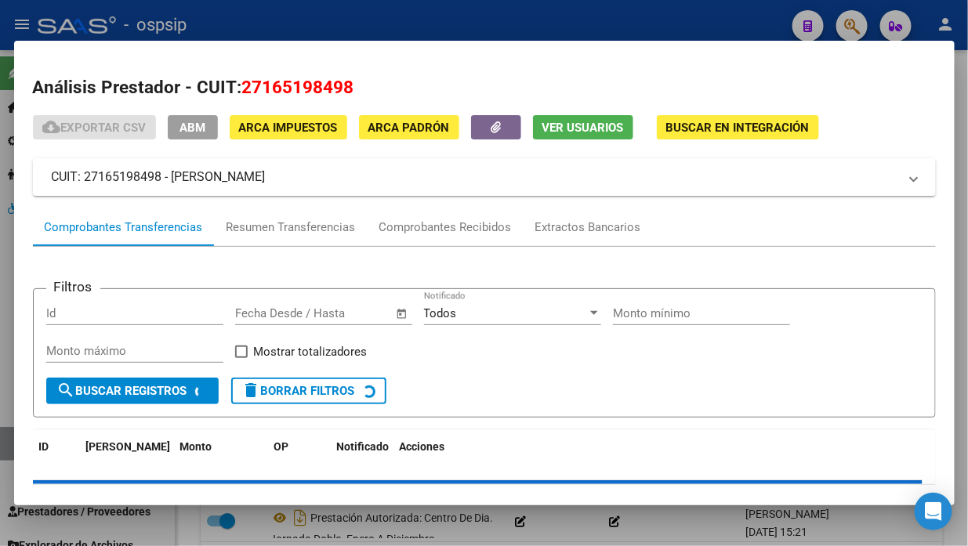
scroll to position [66, 0]
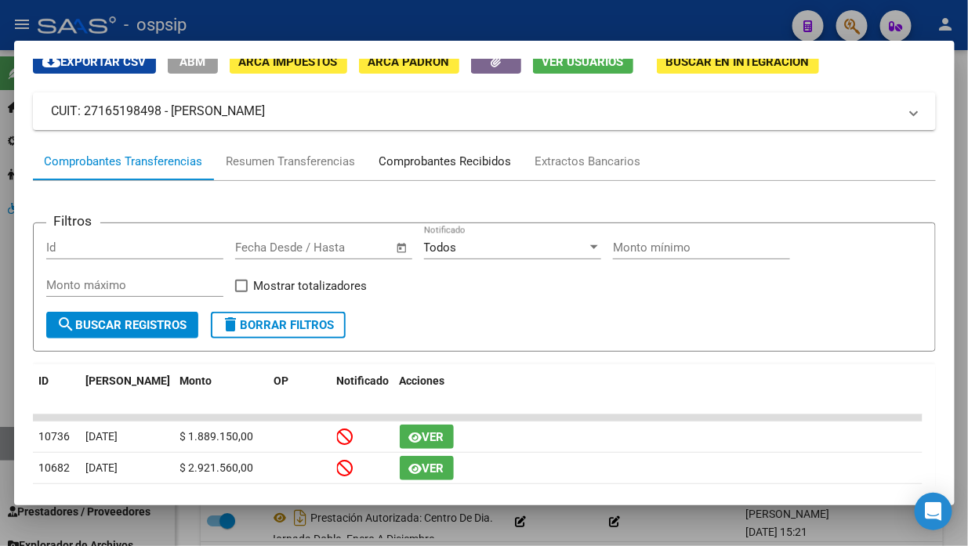
click at [453, 176] on div "Comprobantes Recibidos" at bounding box center [446, 162] width 156 height 38
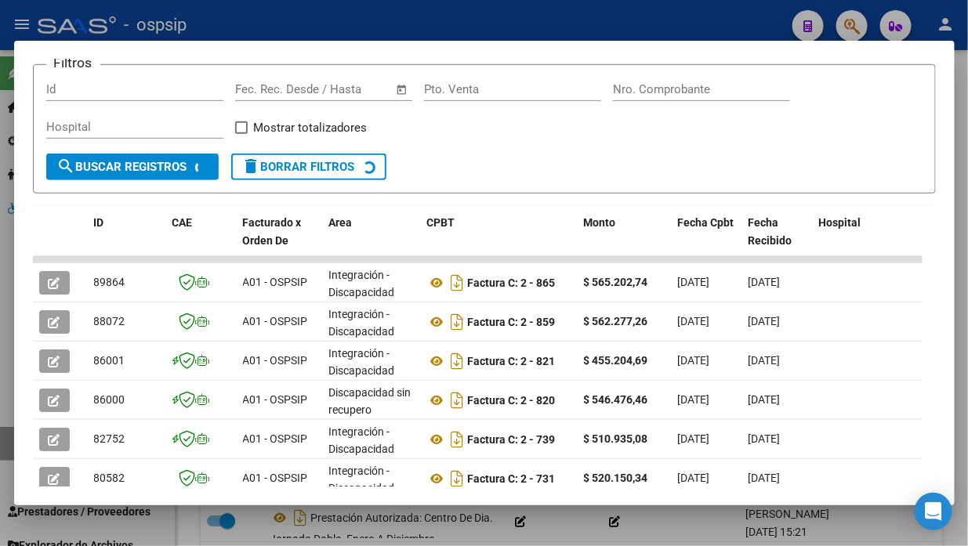
scroll to position [240, 0]
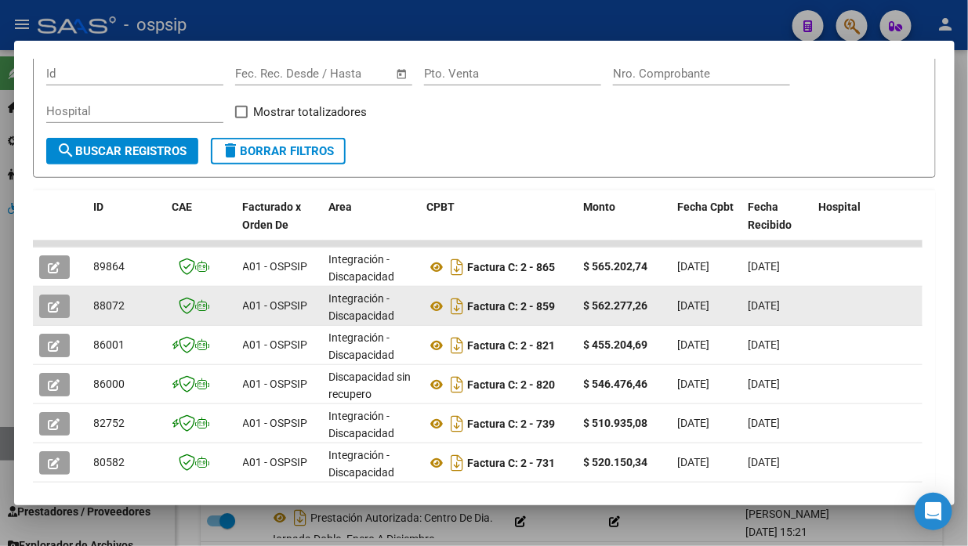
click at [49, 309] on icon "button" at bounding box center [55, 307] width 12 height 12
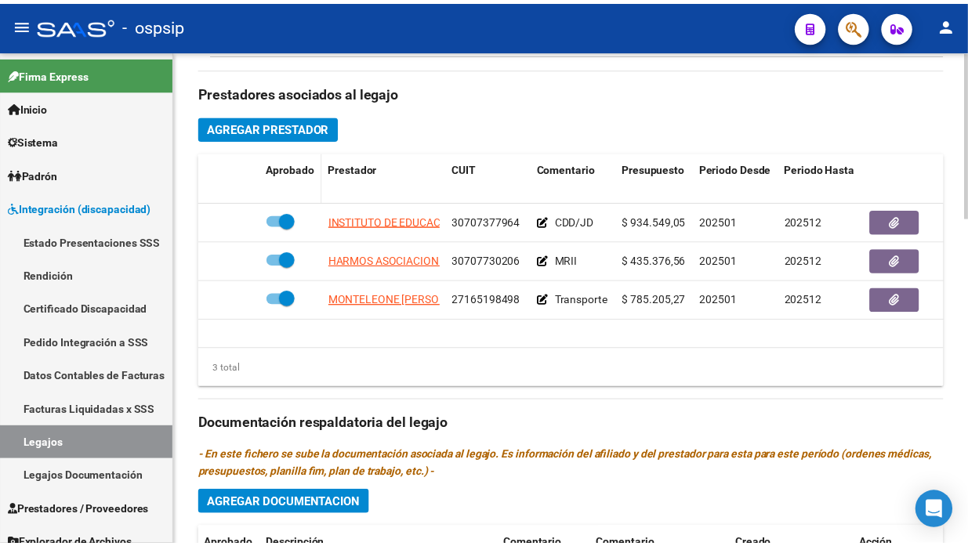
scroll to position [609, 0]
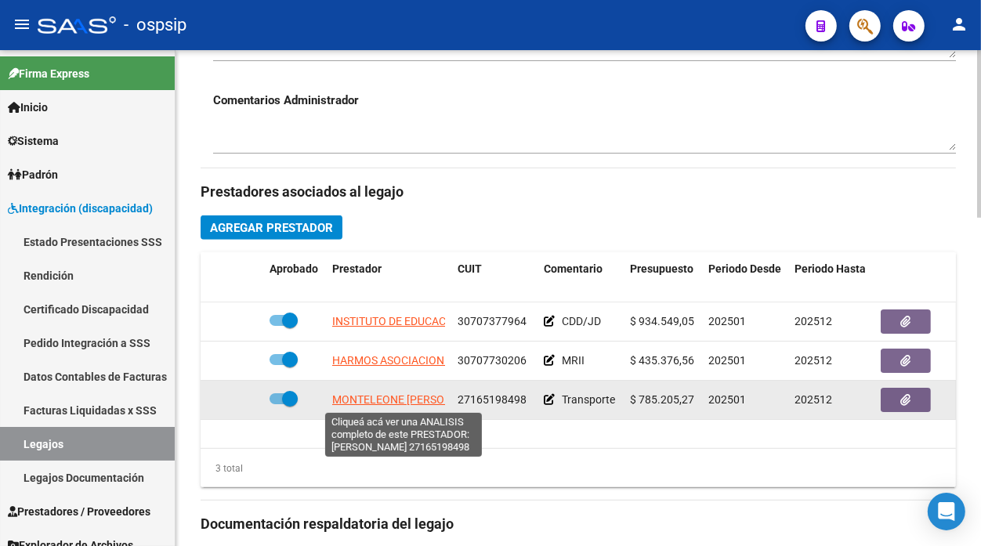
click at [393, 404] on span "MONTELEONE SILVIA NOEMI" at bounding box center [411, 399] width 158 height 13
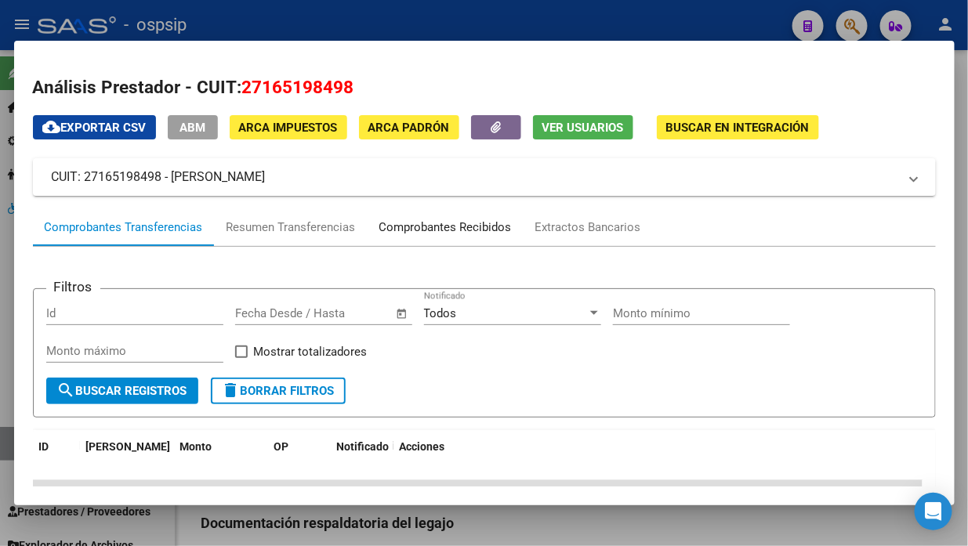
click at [451, 220] on div "Comprobantes Recibidos" at bounding box center [445, 228] width 132 height 18
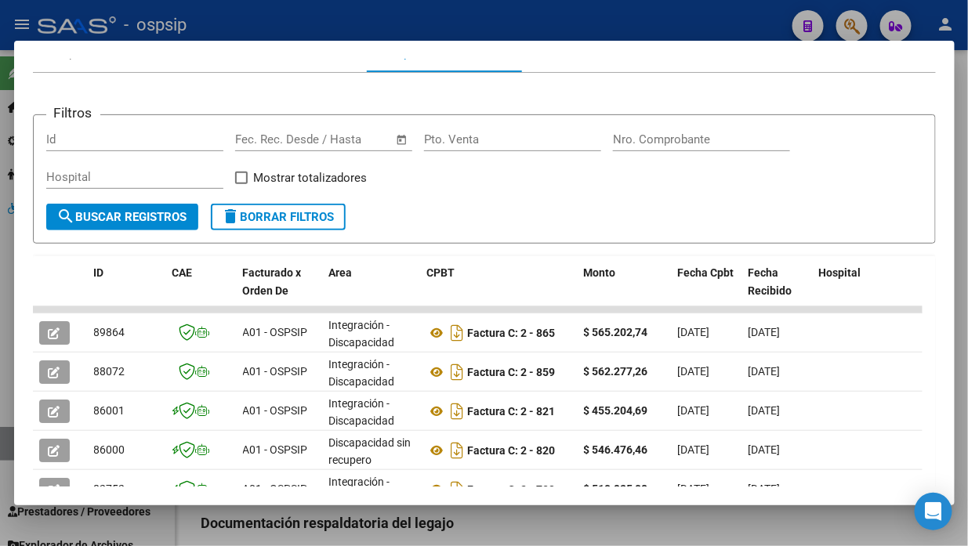
scroll to position [261, 0]
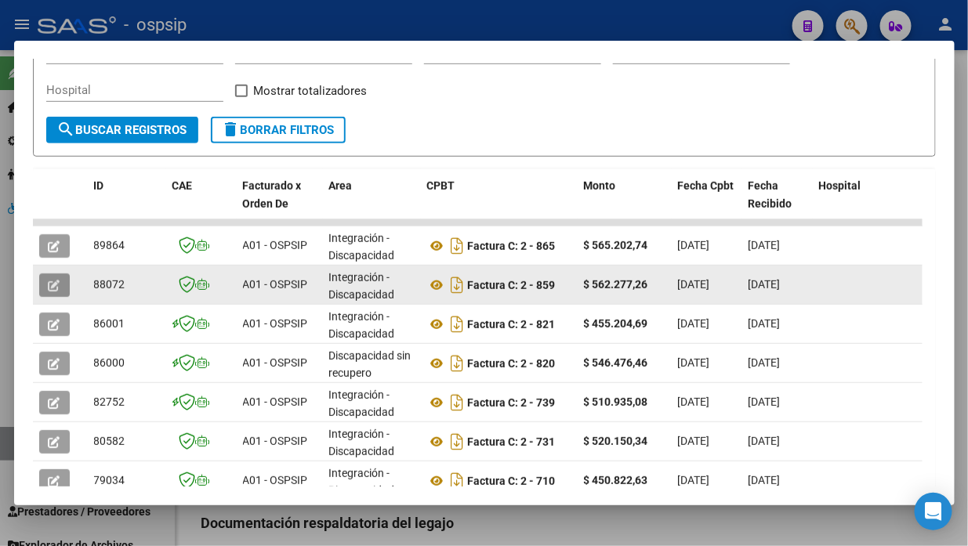
click at [53, 280] on icon "button" at bounding box center [55, 286] width 12 height 12
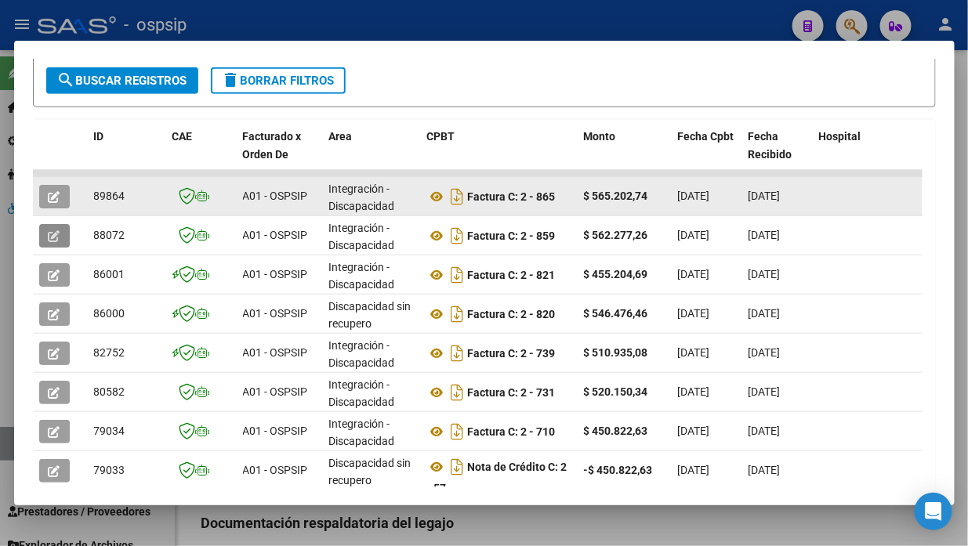
scroll to position [304, 0]
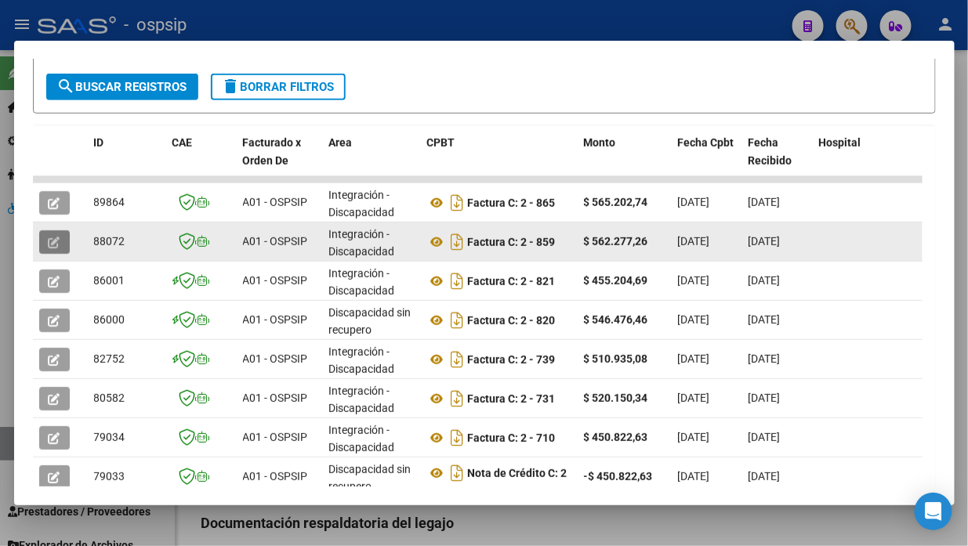
click at [56, 238] on icon "button" at bounding box center [55, 243] width 12 height 12
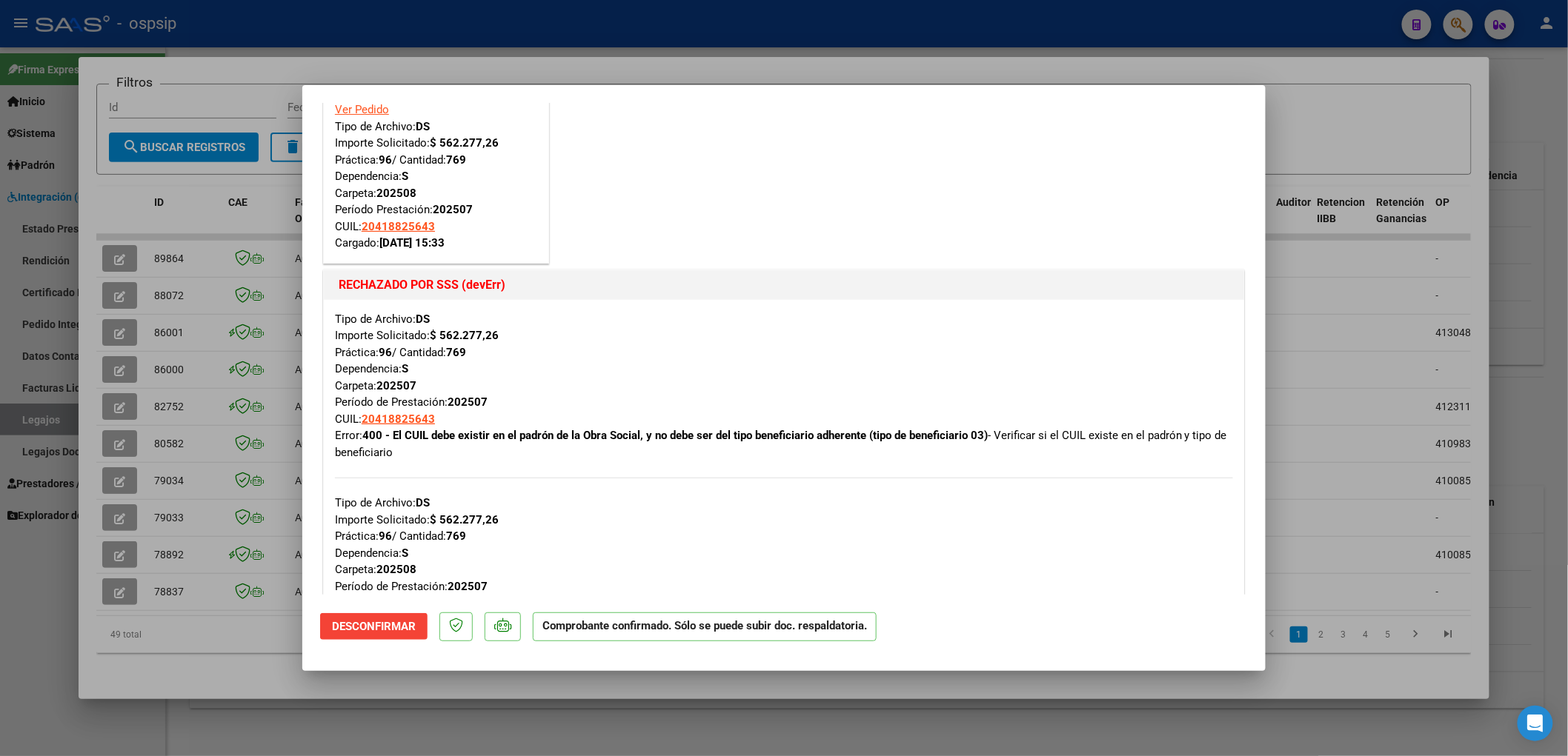
scroll to position [329, 0]
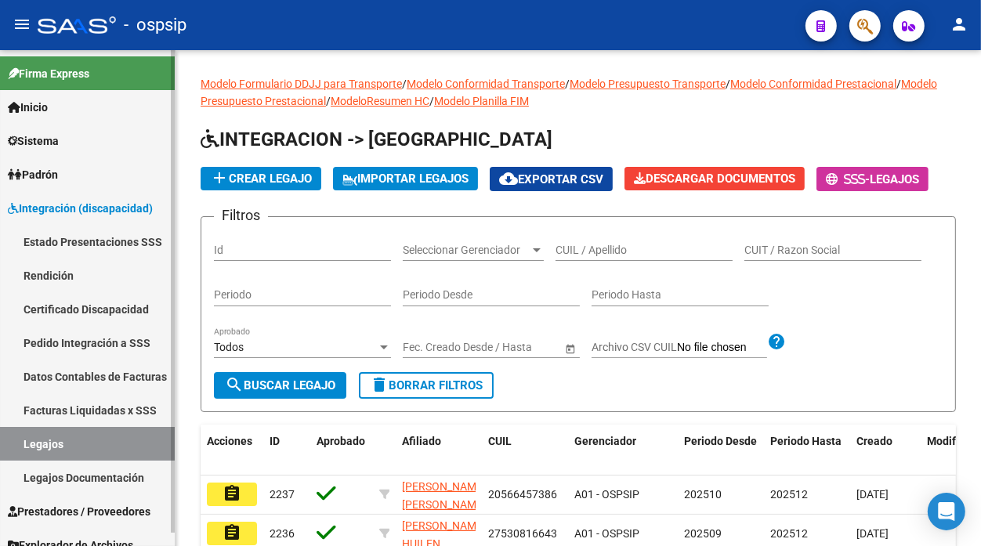
click at [56, 137] on span "Sistema" at bounding box center [33, 140] width 51 height 17
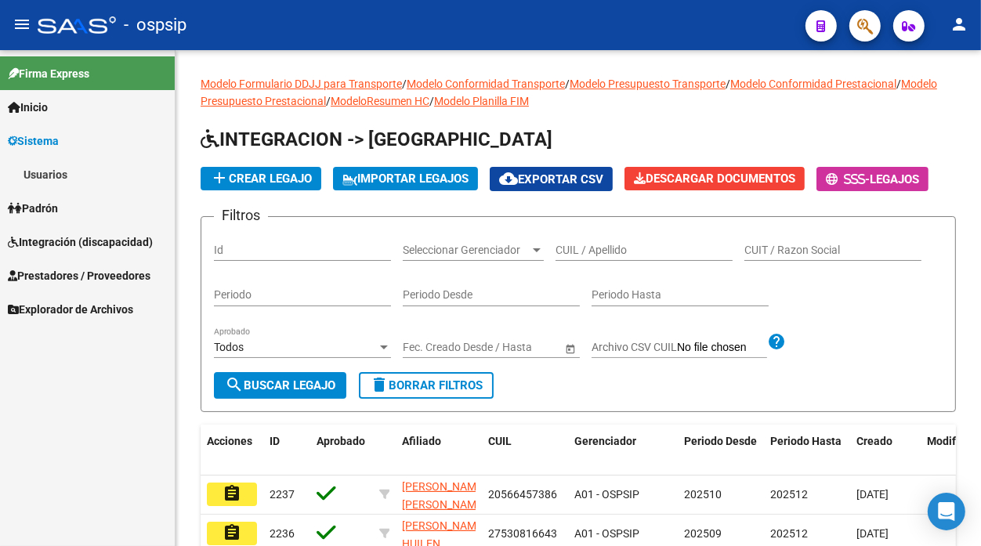
click at [56, 176] on link "Usuarios" at bounding box center [87, 175] width 175 height 34
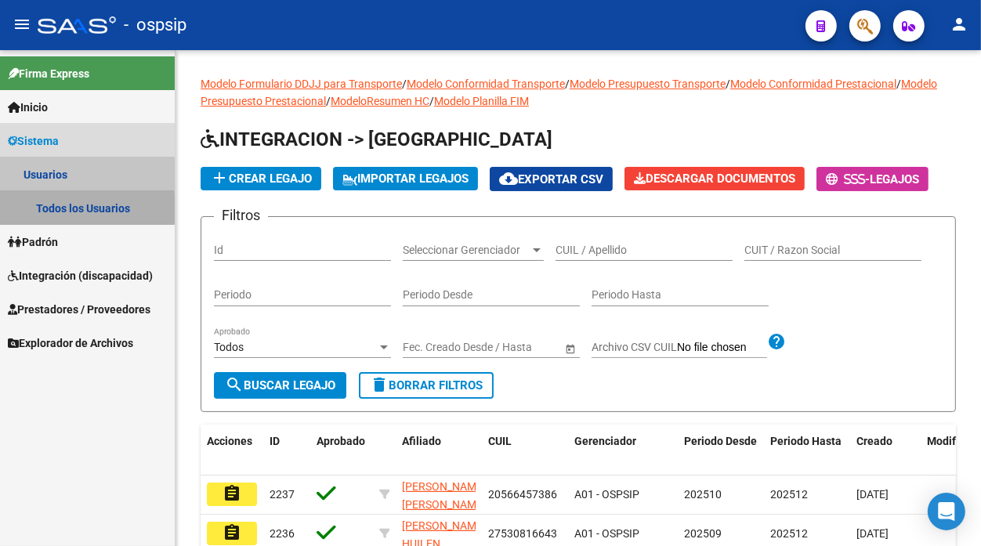
click at [53, 208] on link "Todos los Usuarios" at bounding box center [87, 208] width 175 height 34
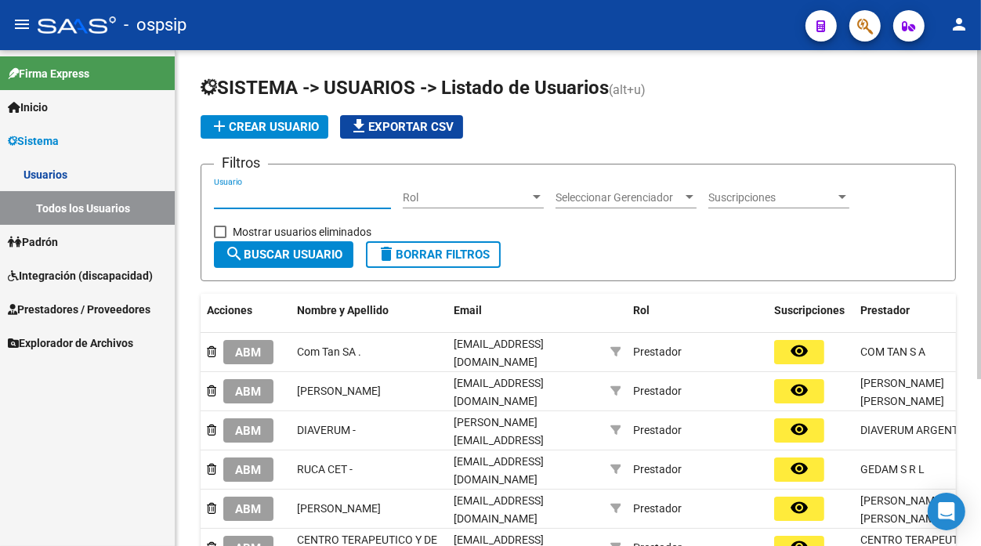
paste input "23318970939"
drag, startPoint x: 285, startPoint y: 205, endPoint x: 172, endPoint y: 189, distance: 114.0
click at [172, 189] on mat-sidenav-container "Firma Express Inicio Calendario SSS Instructivos Contacto OS Sistema Usuarios T…" at bounding box center [490, 298] width 981 height 496
click at [304, 189] on div "23318970939 Usuario" at bounding box center [302, 192] width 177 height 31
click at [303, 190] on div "23318970939 Usuario" at bounding box center [302, 192] width 177 height 31
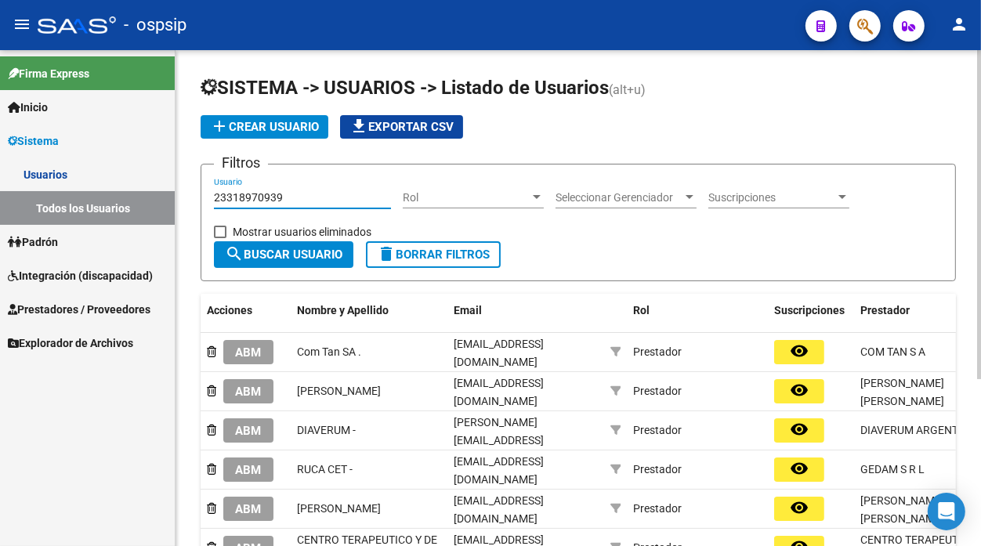
paste input "[EMAIL_ADDRESS][DOMAIN_NAME]"
type input "[EMAIL_ADDRESS][DOMAIN_NAME]"
click at [295, 249] on span "search Buscar Usuario" at bounding box center [284, 255] width 118 height 14
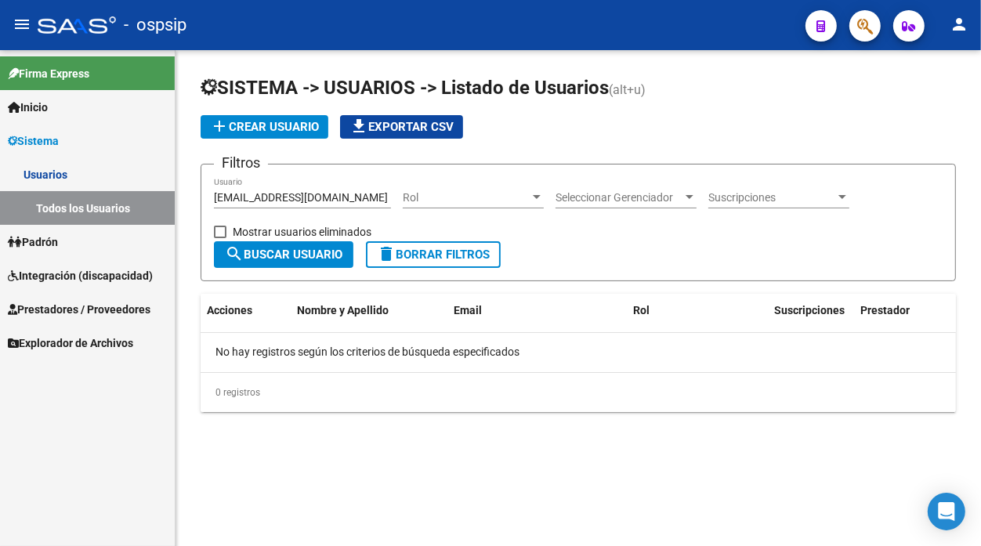
click at [260, 131] on span "add Crear Usuario" at bounding box center [264, 127] width 109 height 14
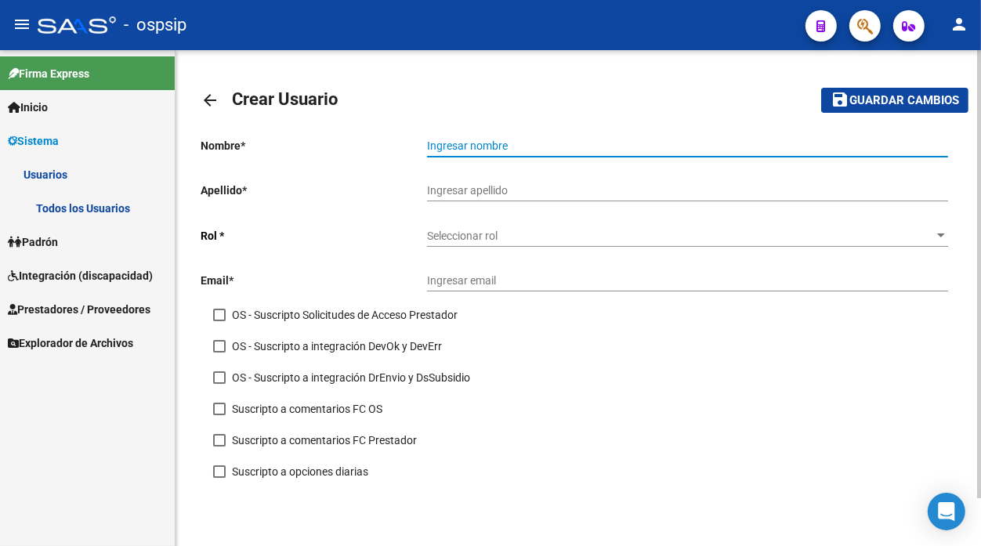
click at [457, 146] on input "Ingresar nombre" at bounding box center [687, 146] width 521 height 13
type input "VERA"
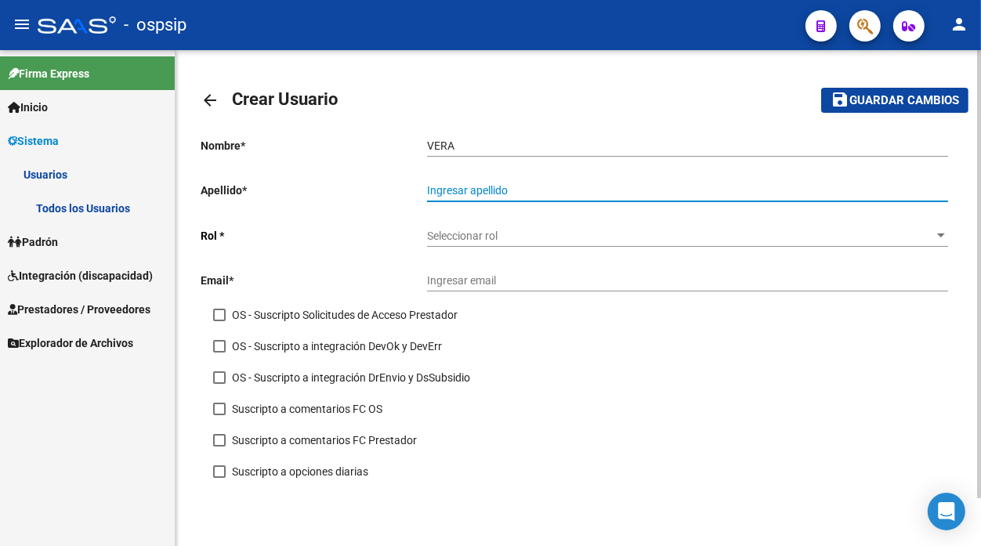
click at [460, 194] on input "Ingresar apellido" at bounding box center [687, 190] width 521 height 13
type input "-"
click at [937, 234] on div at bounding box center [941, 236] width 14 height 13
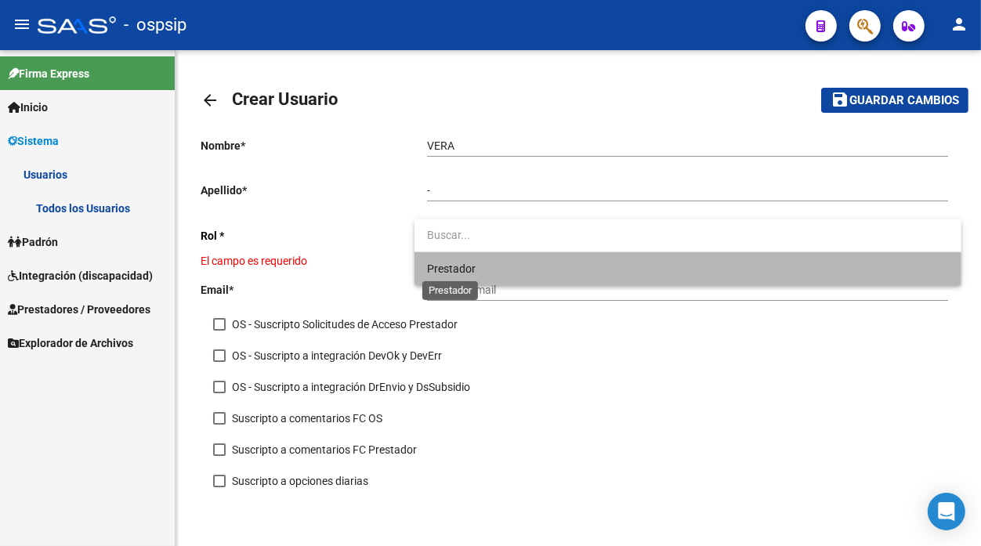
click at [449, 265] on span "Prestador" at bounding box center [451, 269] width 49 height 13
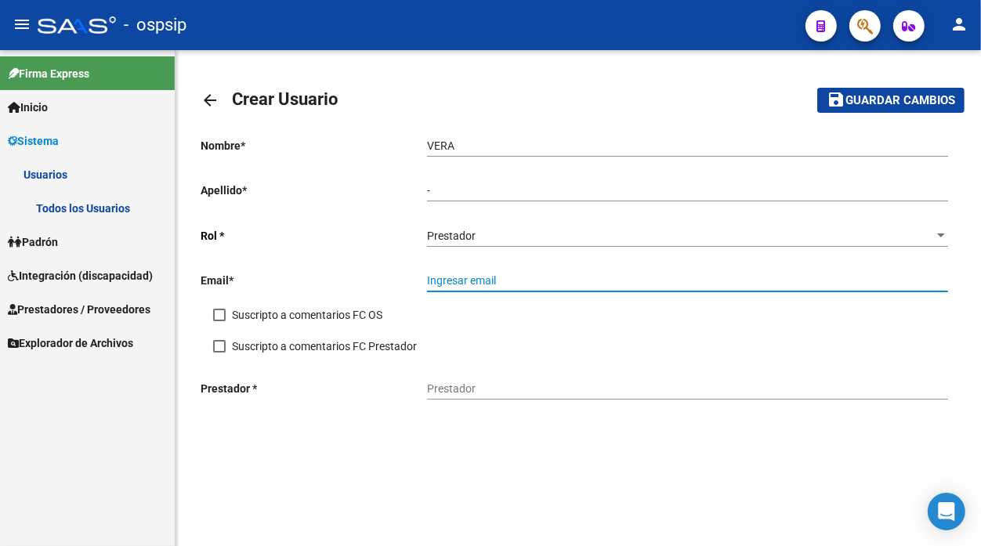
paste input "[EMAIL_ADDRESS][DOMAIN_NAME]"
type input "[EMAIL_ADDRESS][DOMAIN_NAME]"
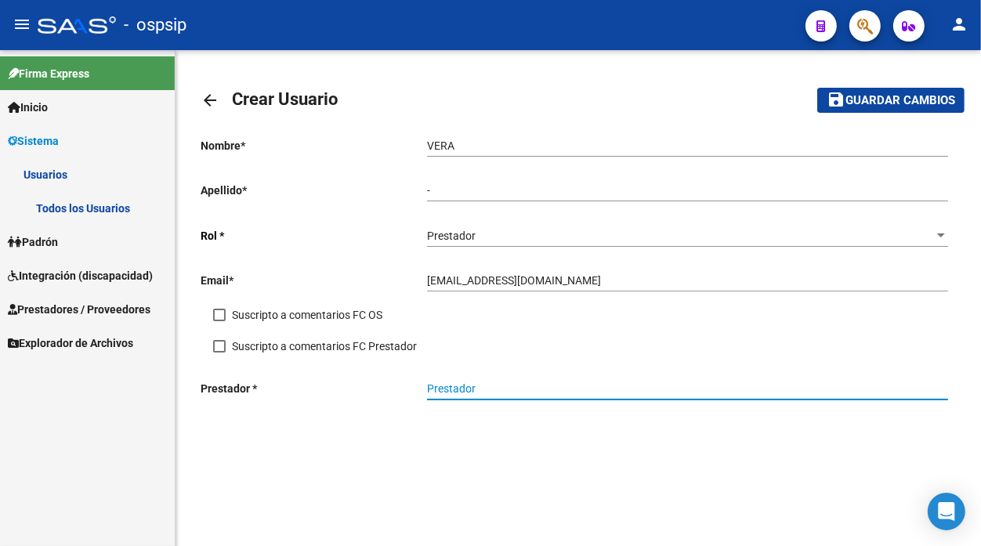
click at [451, 386] on input "Prestador" at bounding box center [687, 388] width 521 height 13
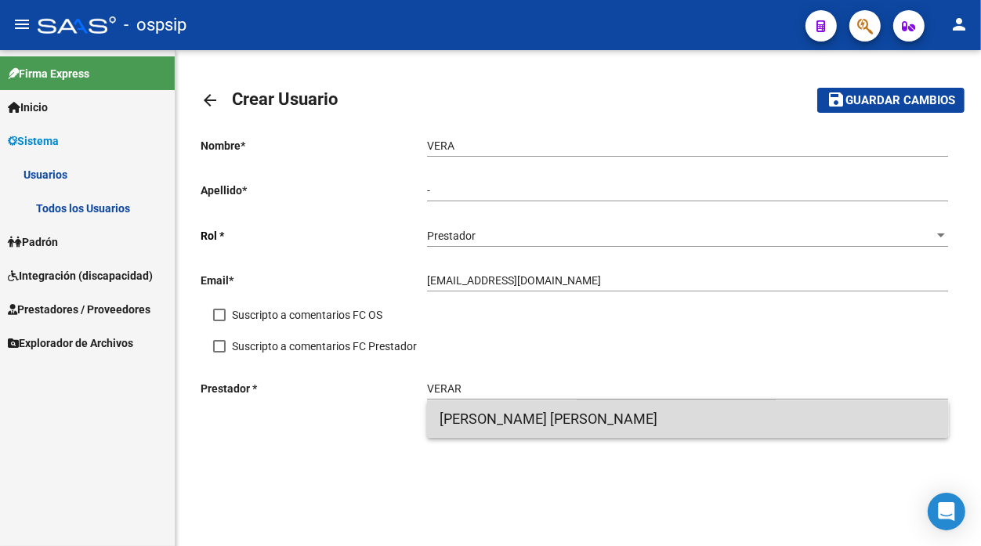
click at [464, 419] on span "[PERSON_NAME] [PERSON_NAME]" at bounding box center [688, 420] width 496 height 38
type input "[PERSON_NAME] [PERSON_NAME]"
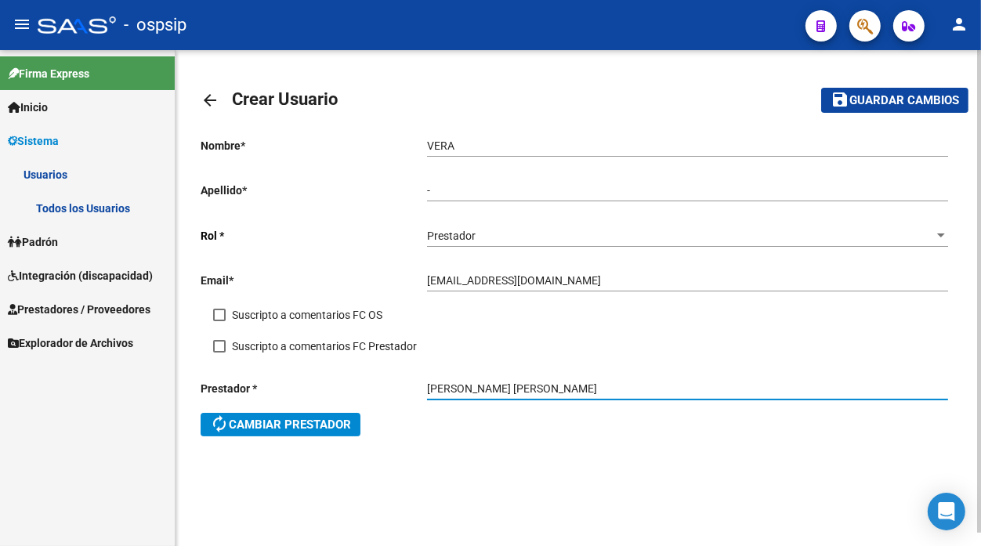
drag, startPoint x: 564, startPoint y: 386, endPoint x: 366, endPoint y: 375, distance: 198.6
click at [366, 375] on div "Prestador * [PERSON_NAME] [PERSON_NAME] Prestador autorenew Cambiar prestador" at bounding box center [579, 410] width 756 height 85
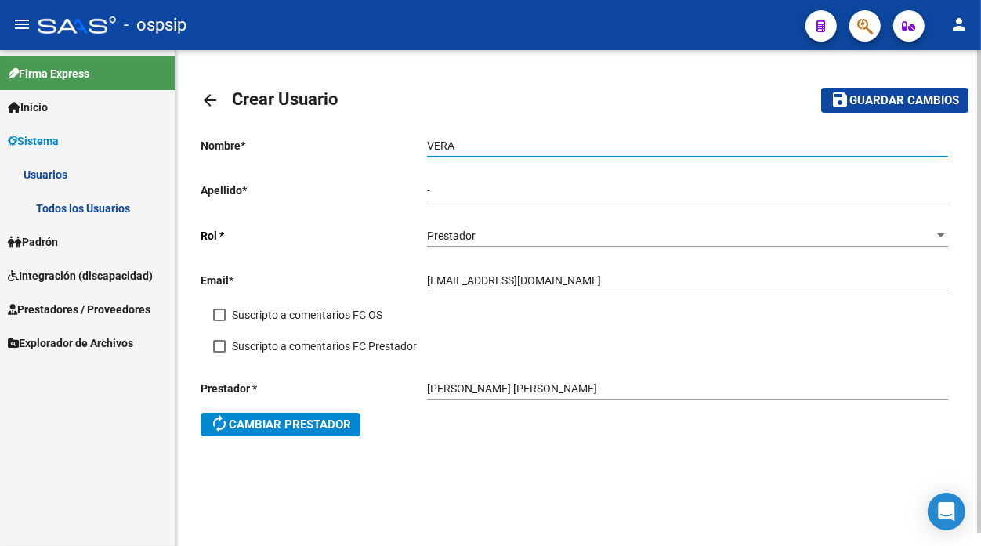
drag, startPoint x: 460, startPoint y: 149, endPoint x: 379, endPoint y: 146, distance: 81.6
click at [379, 146] on app-form-text-field "Nombre * [PERSON_NAME] nombre" at bounding box center [575, 146] width 748 height 13
paste input "RDI [PERSON_NAME]"
type input "[PERSON_NAME] [PERSON_NAME]"
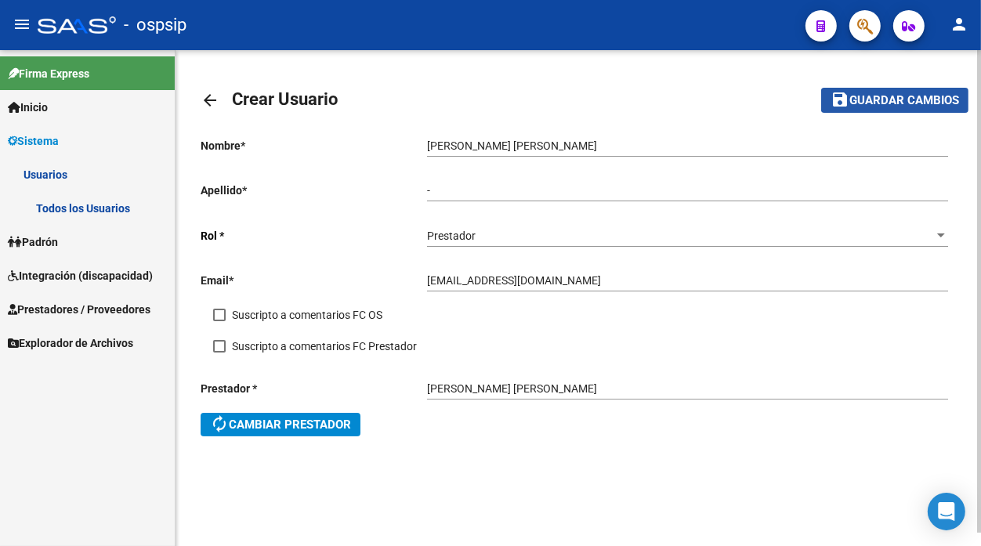
click at [892, 100] on span "Guardar cambios" at bounding box center [905, 101] width 110 height 14
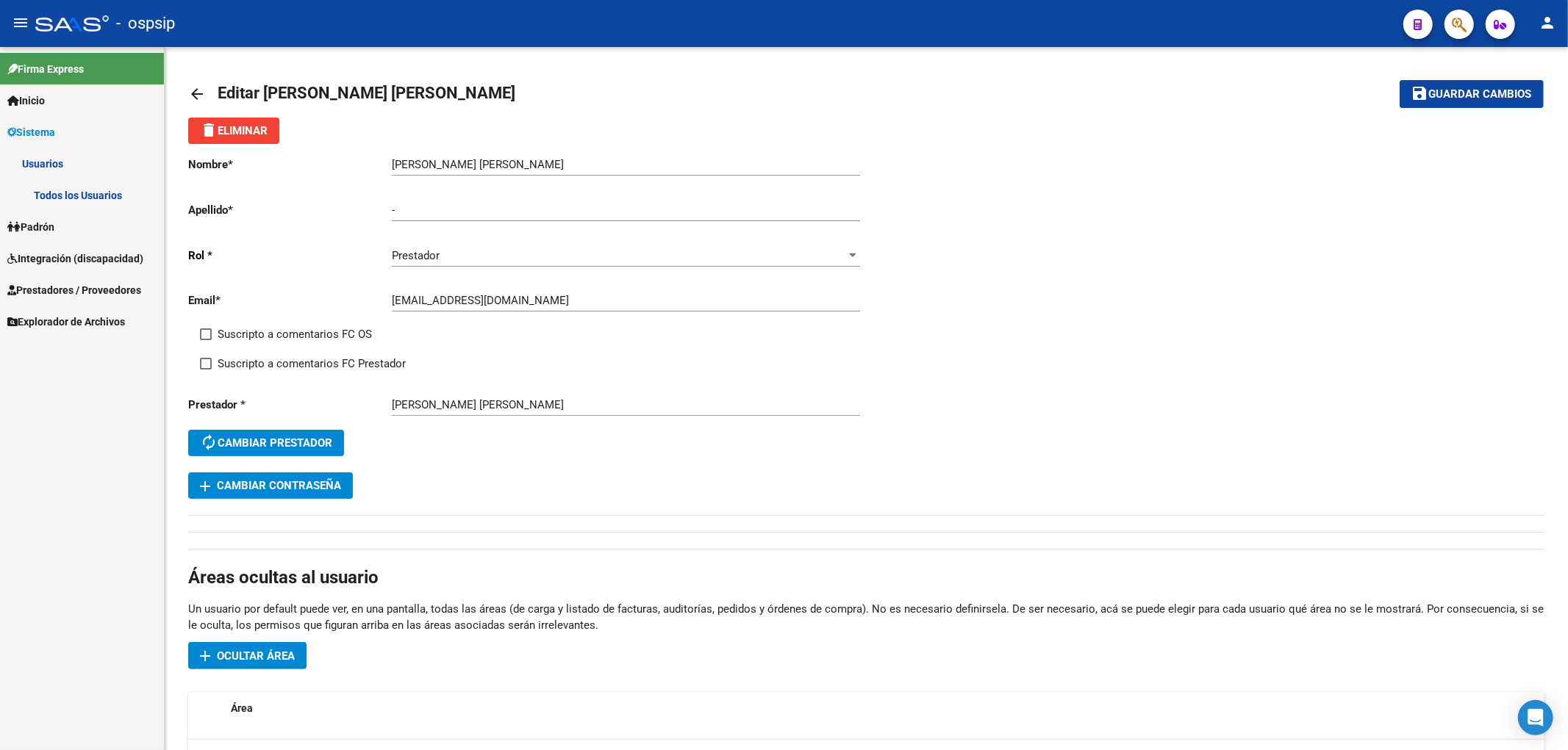
click at [67, 282] on span "Prestadores / Proveedores" at bounding box center [74, 290] width 134 height 16
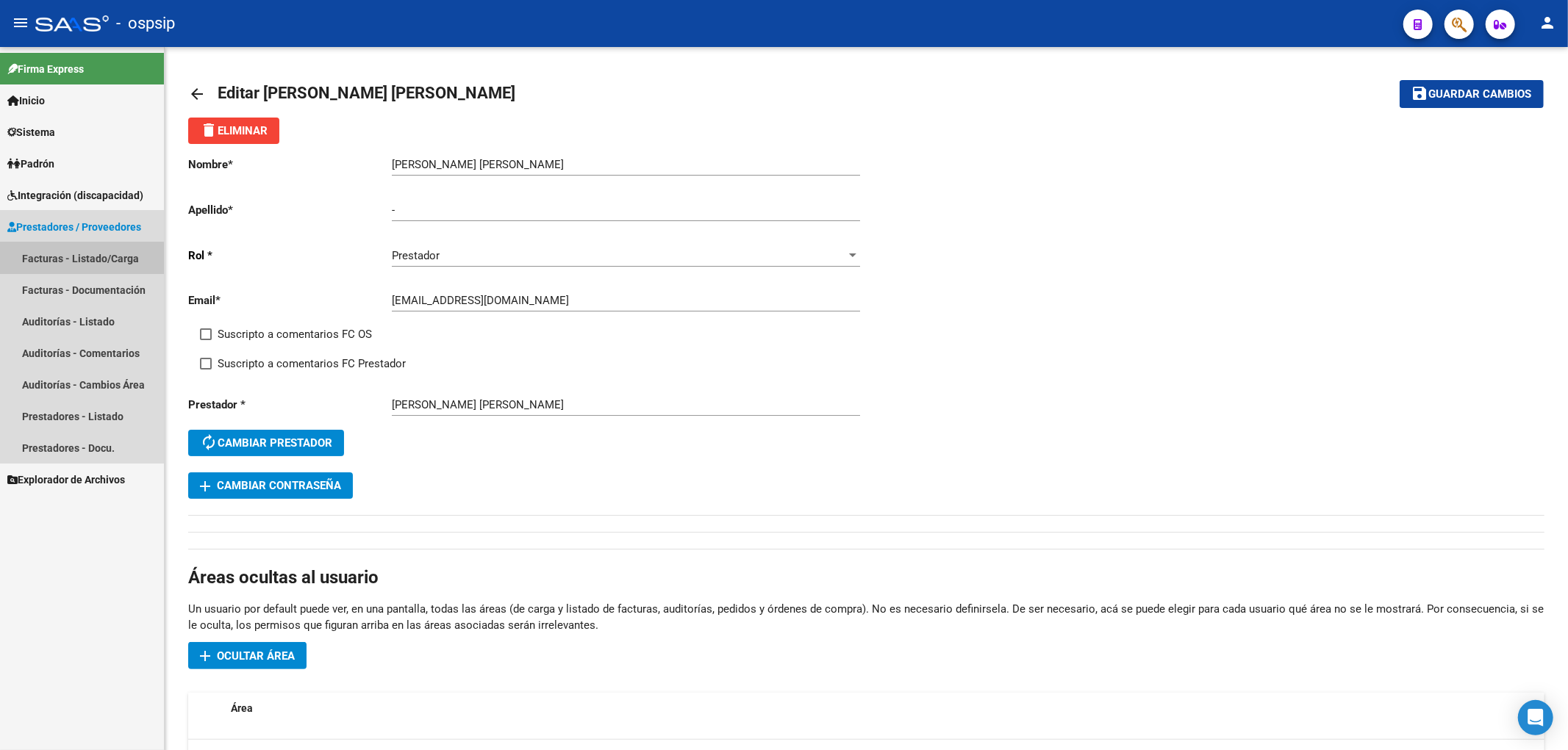
click at [65, 260] on link "Facturas - Listado/Carga" at bounding box center [82, 259] width 164 height 32
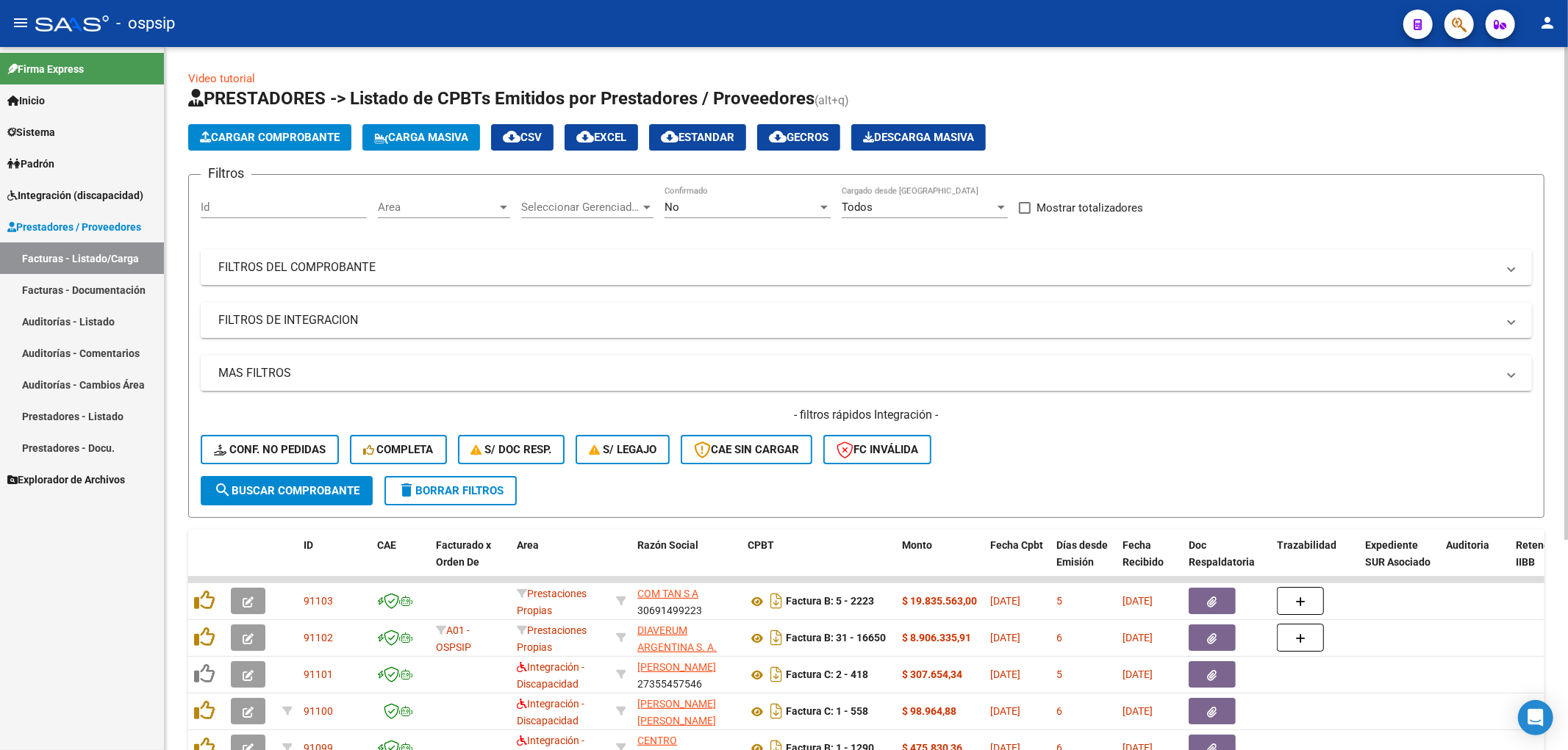
click at [750, 208] on div "No" at bounding box center [741, 207] width 153 height 13
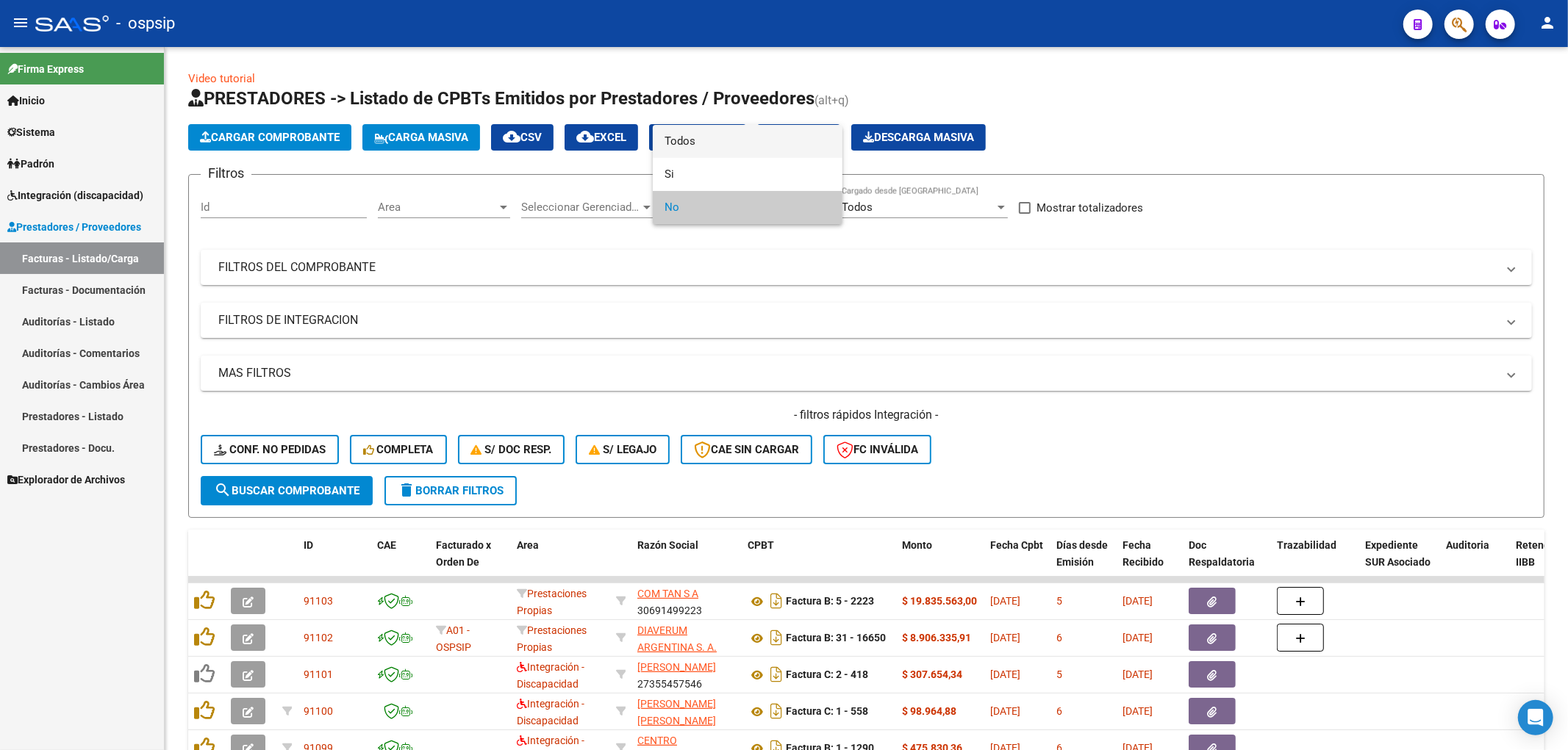
click at [747, 147] on span "Todos" at bounding box center [747, 141] width 166 height 33
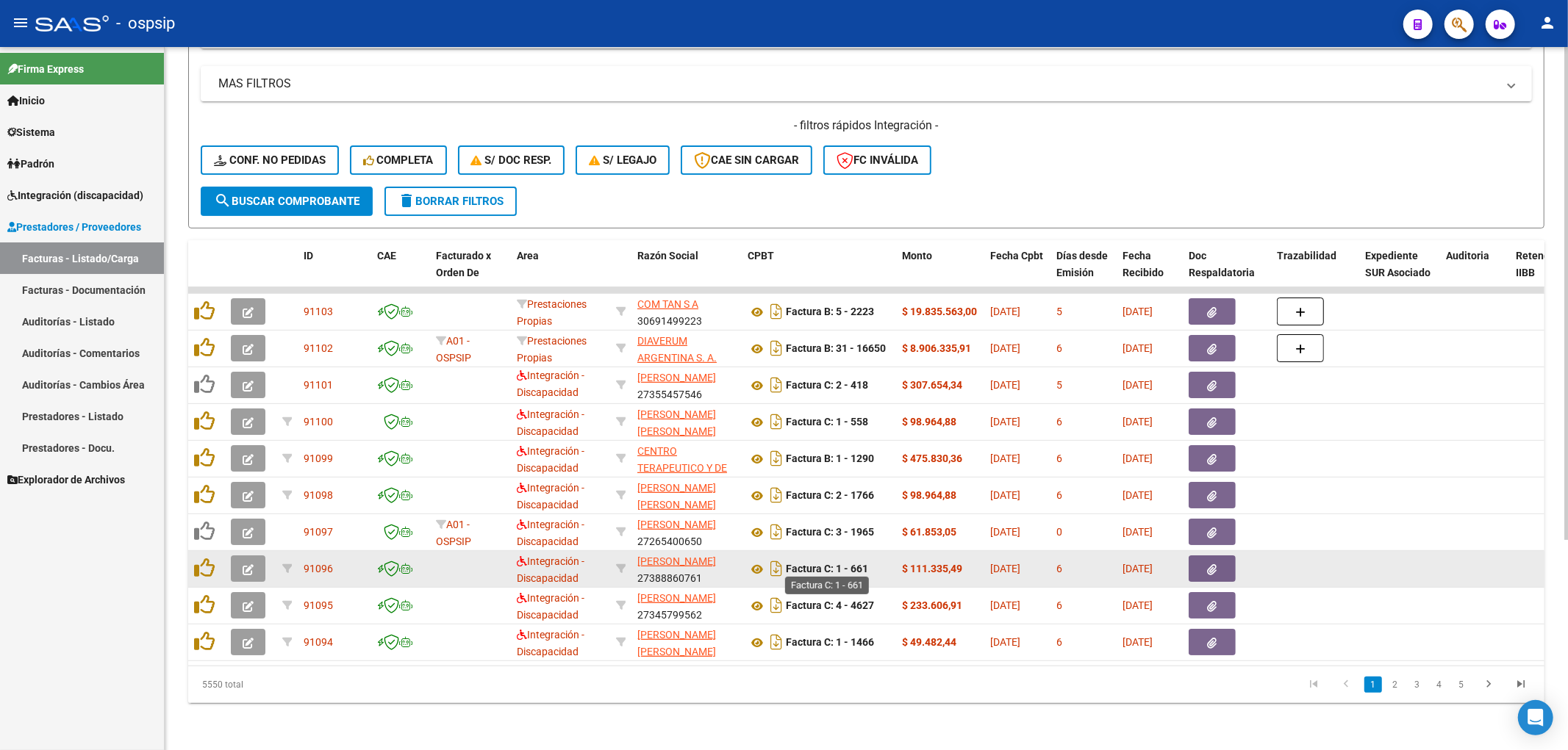
scroll to position [299, 0]
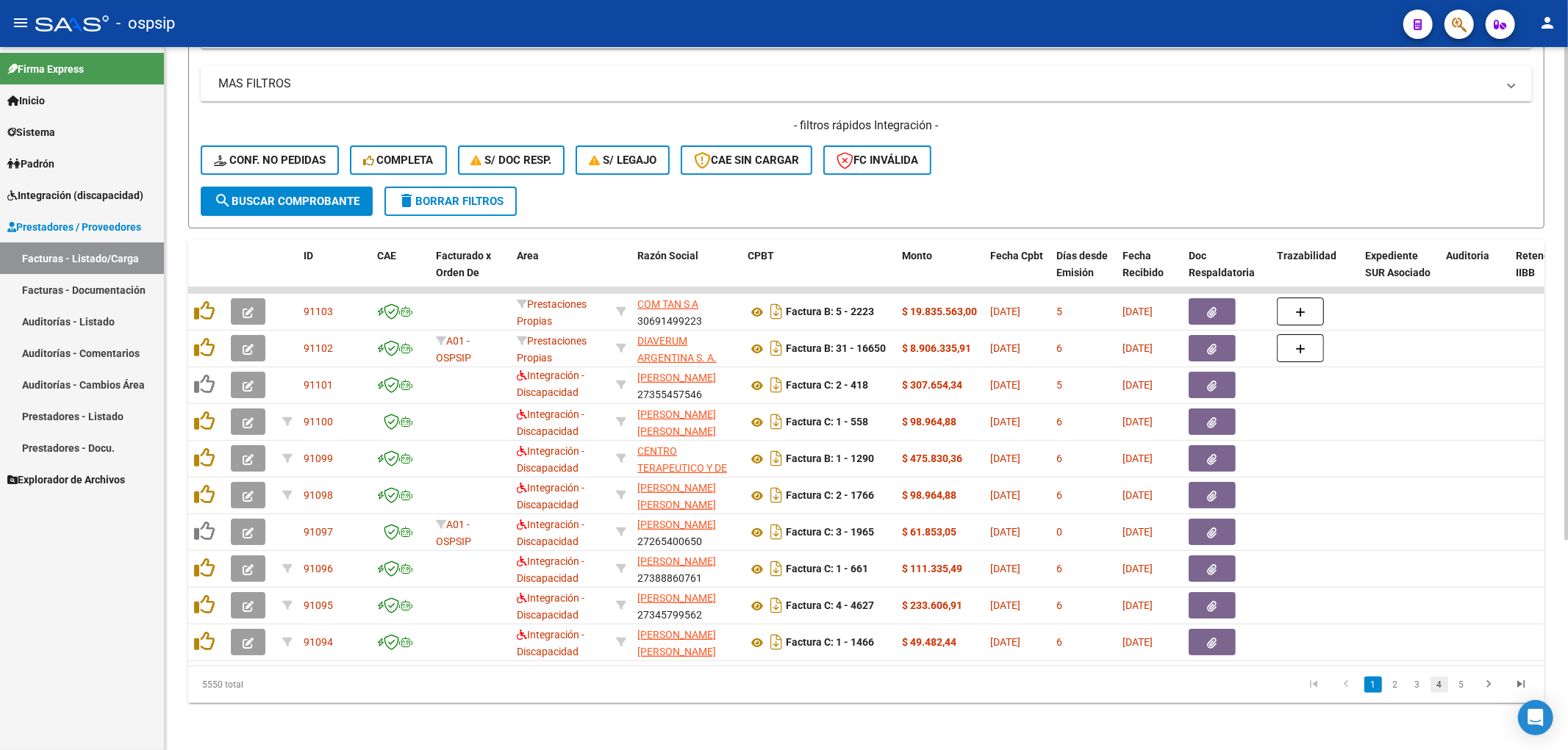
click at [920, 512] on link "4" at bounding box center [1439, 684] width 18 height 16
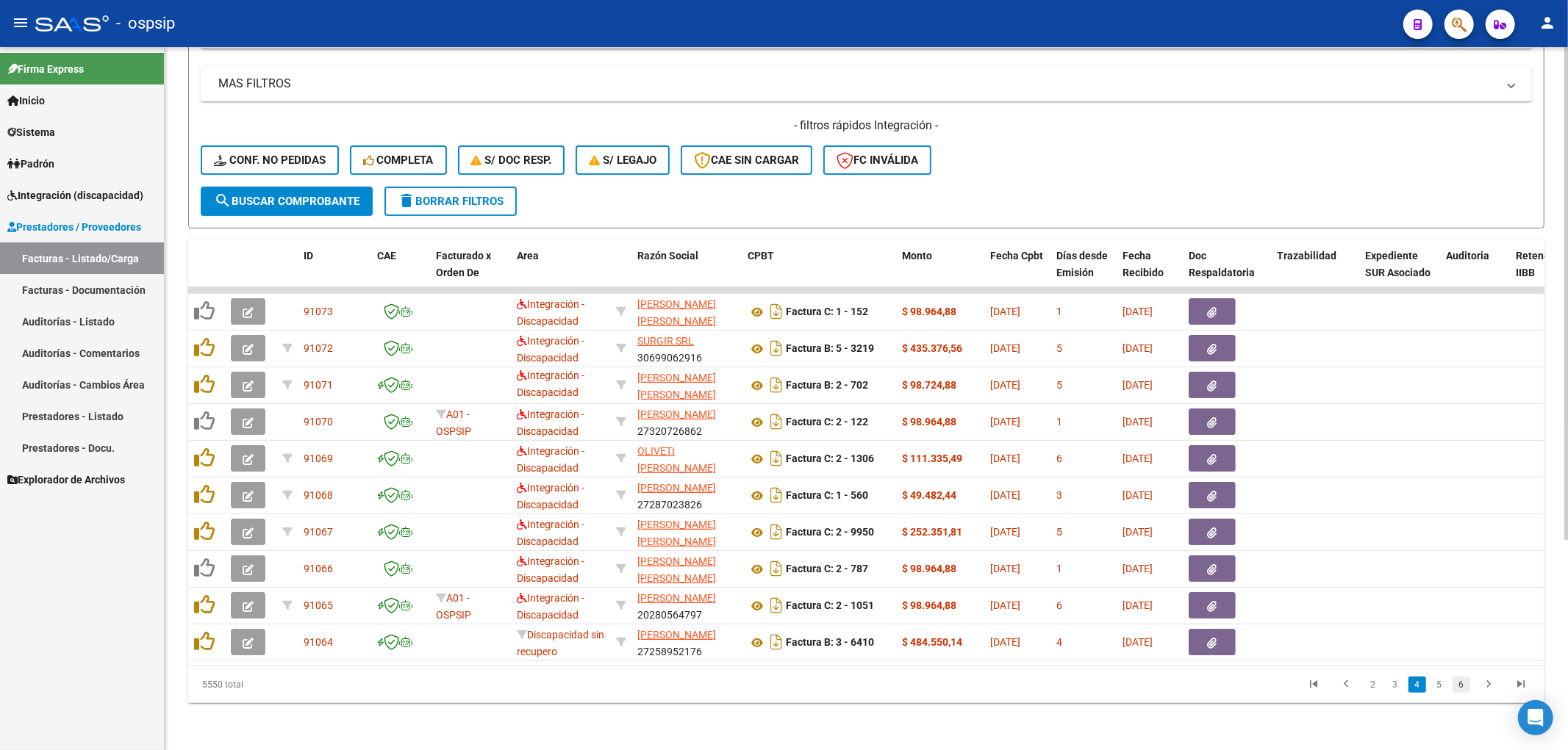
click at [920, 512] on link "6" at bounding box center [1461, 684] width 18 height 16
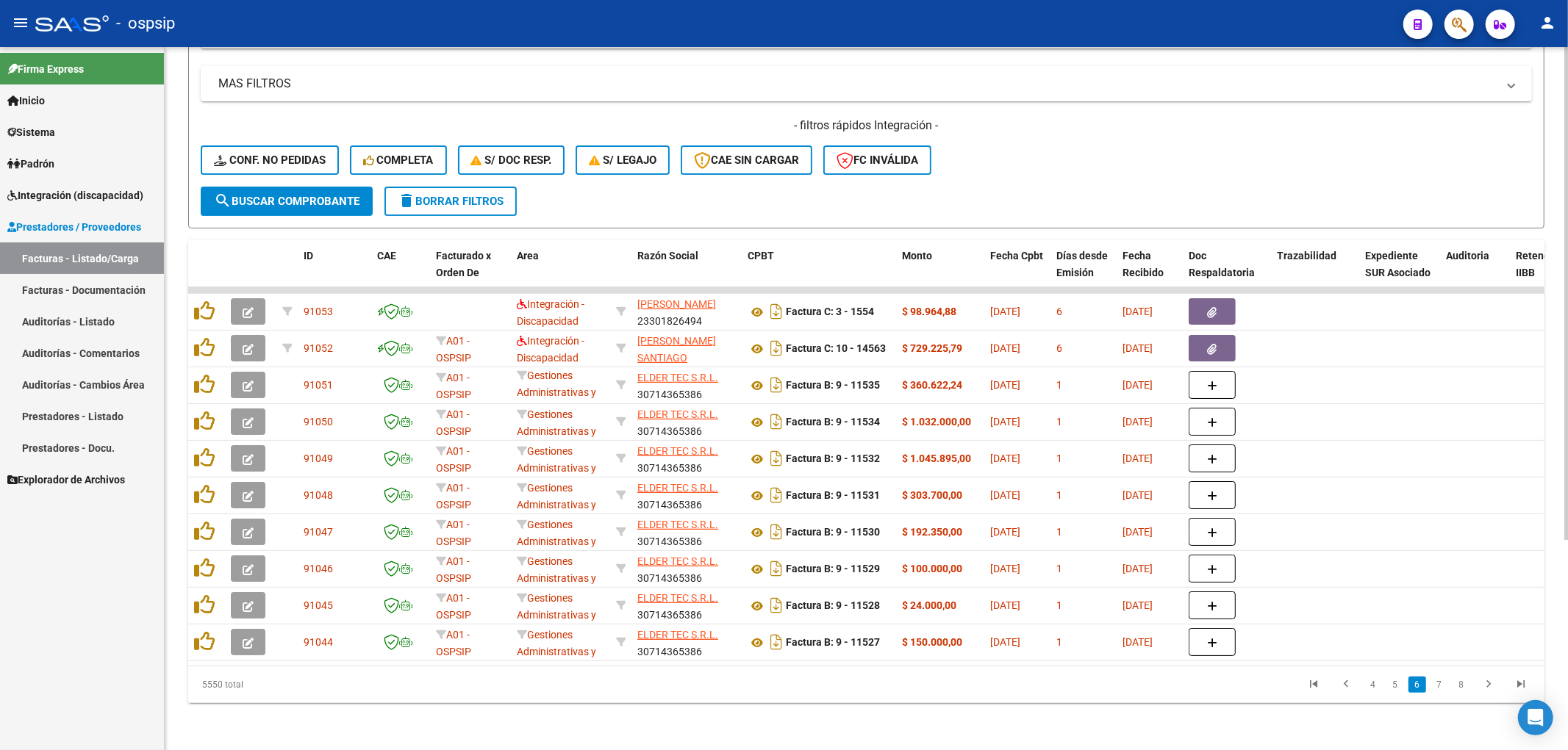
click at [97, 185] on link "Integración (discapacidad)" at bounding box center [82, 195] width 164 height 32
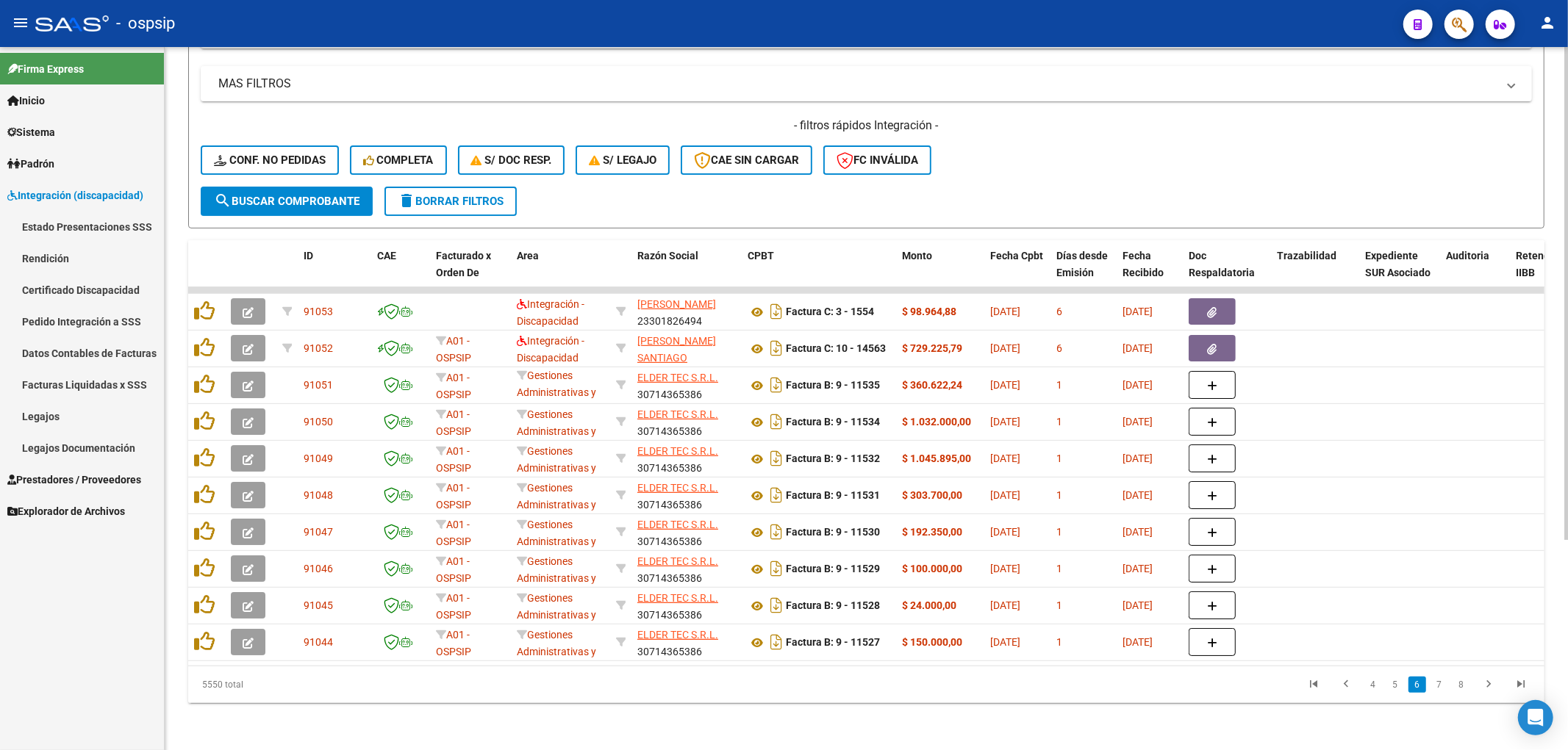
click at [59, 427] on link "Legajos" at bounding box center [82, 416] width 164 height 32
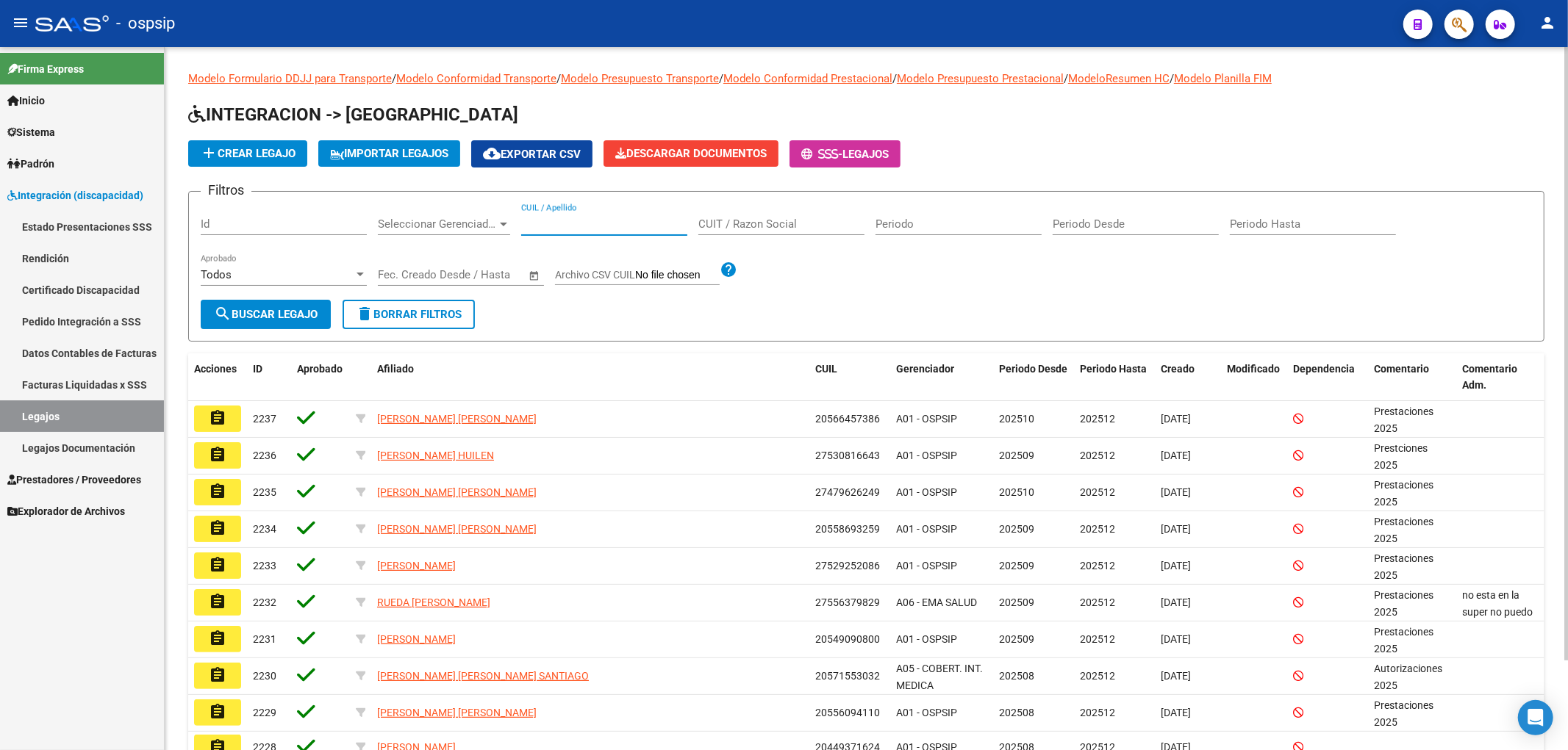
click at [606, 228] on input "CUIL / Apellido" at bounding box center [604, 224] width 166 height 13
type input "r"
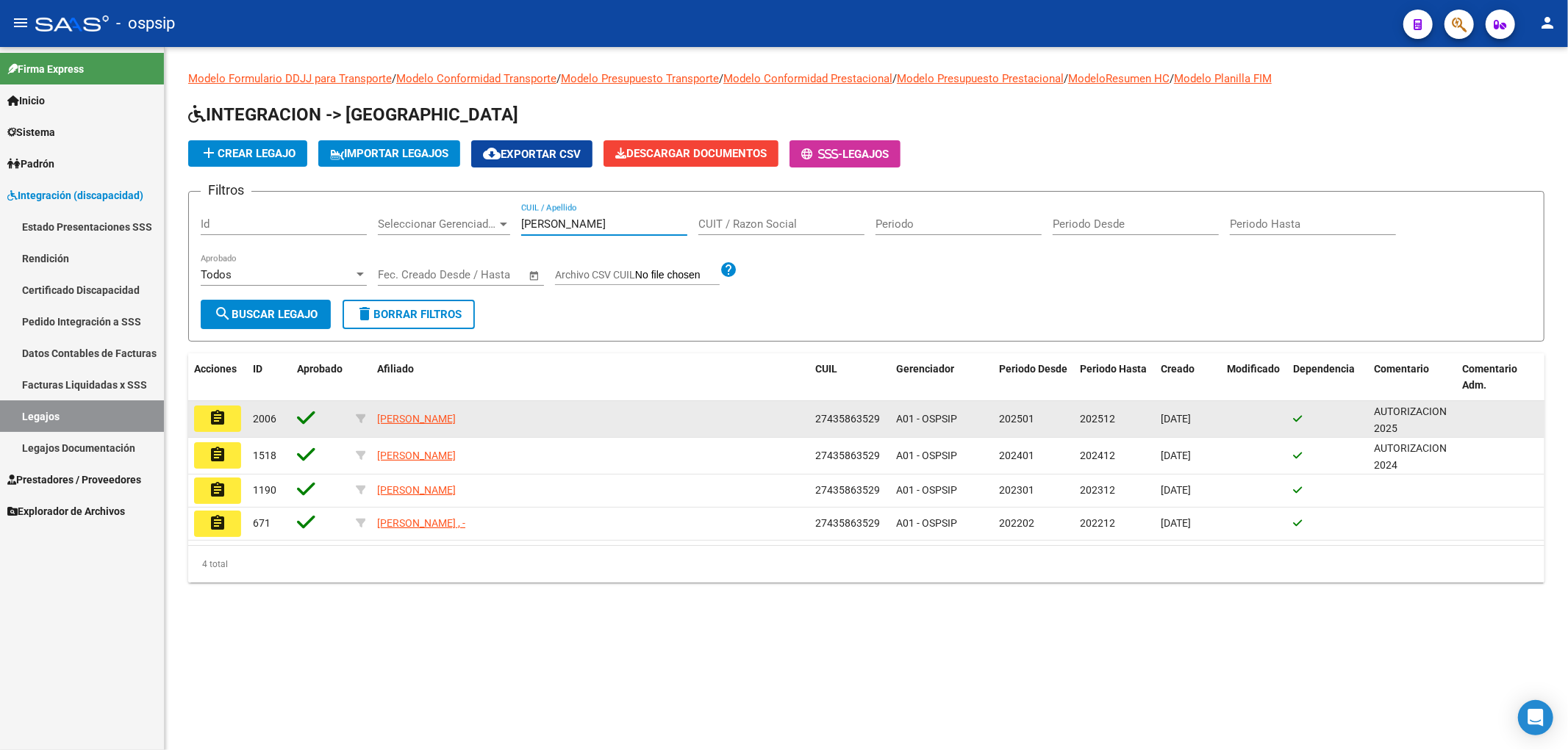
type input "[PERSON_NAME]"
click at [219, 425] on mat-icon "assignment" at bounding box center [218, 418] width 18 height 18
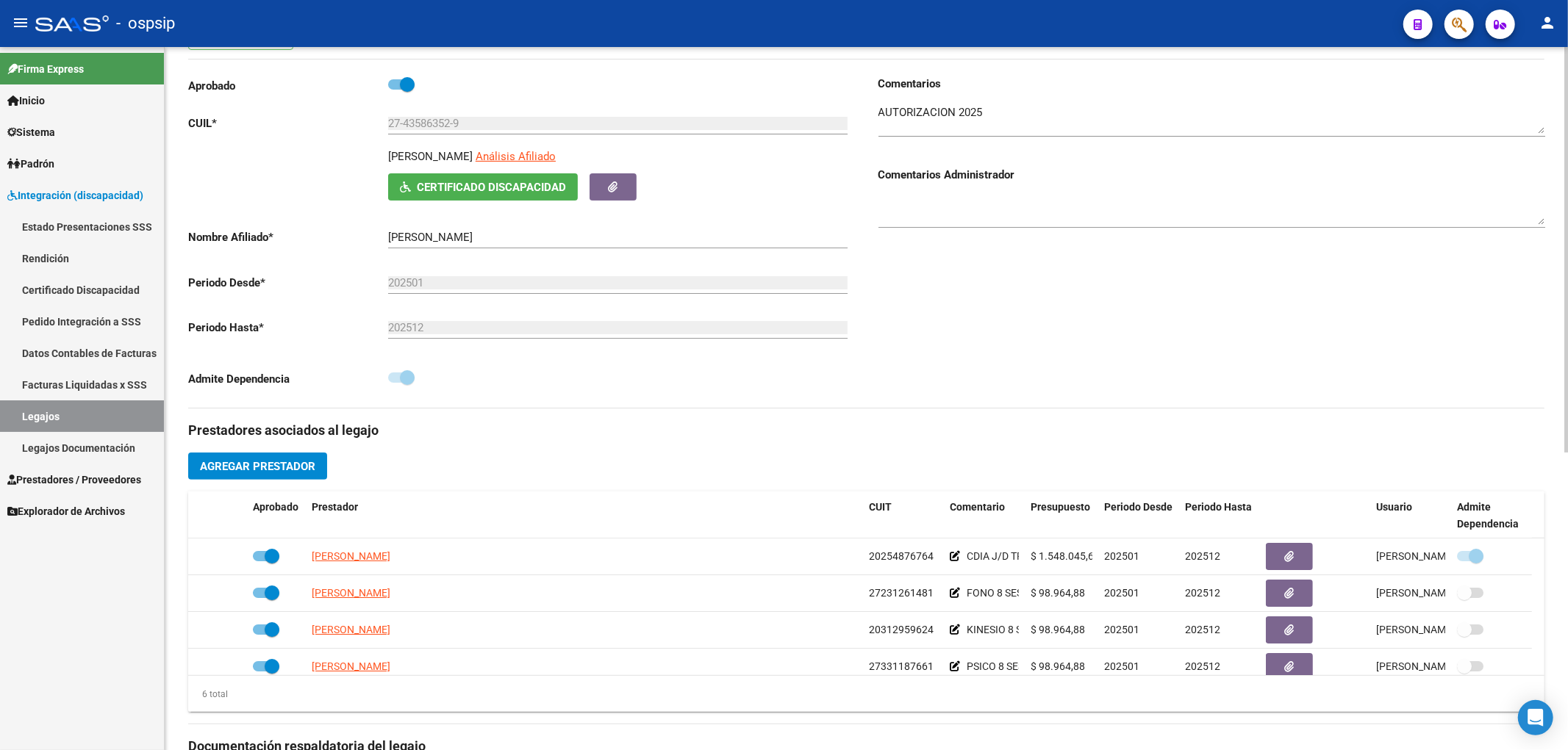
scroll to position [408, 0]
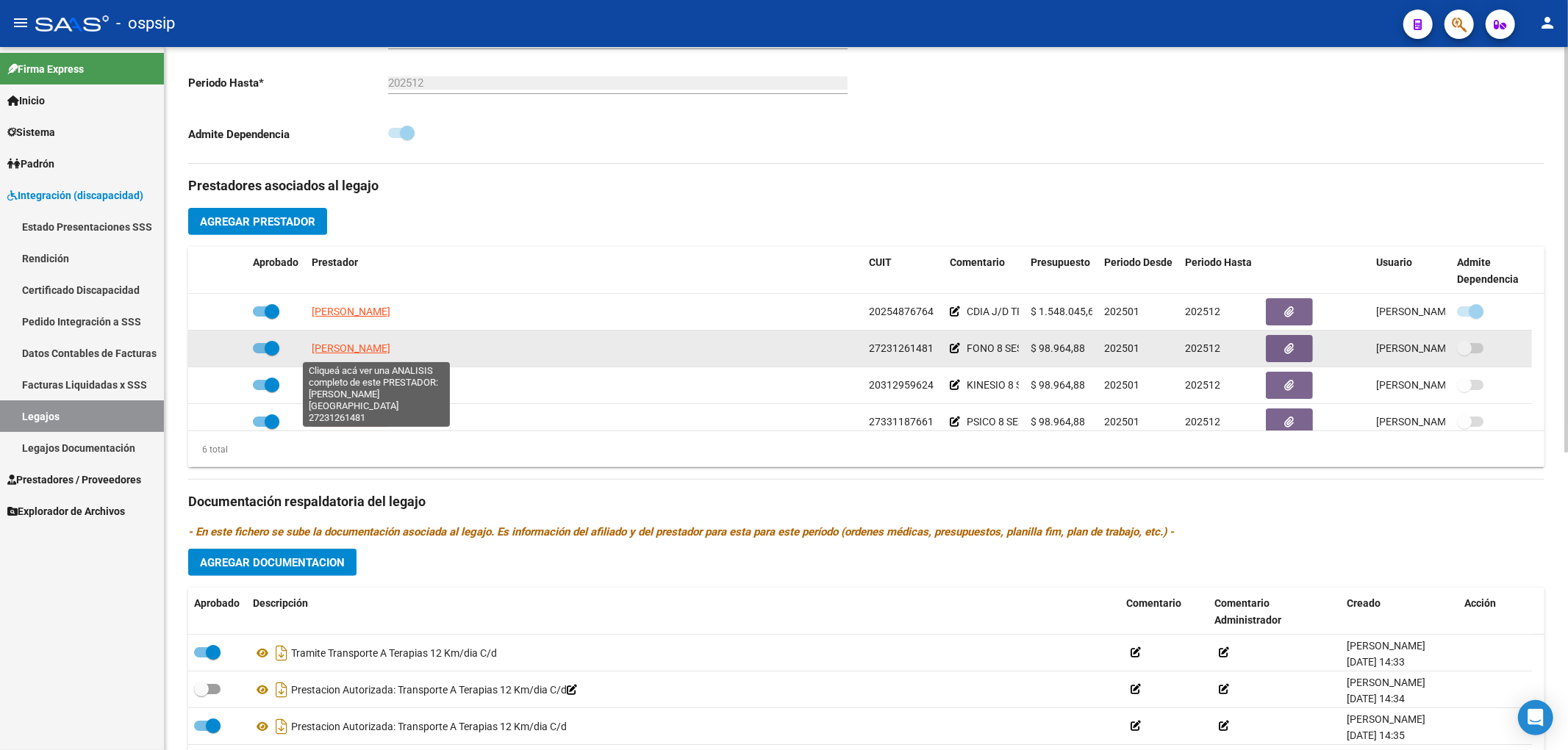
click at [357, 349] on span "[PERSON_NAME]" at bounding box center [351, 348] width 79 height 12
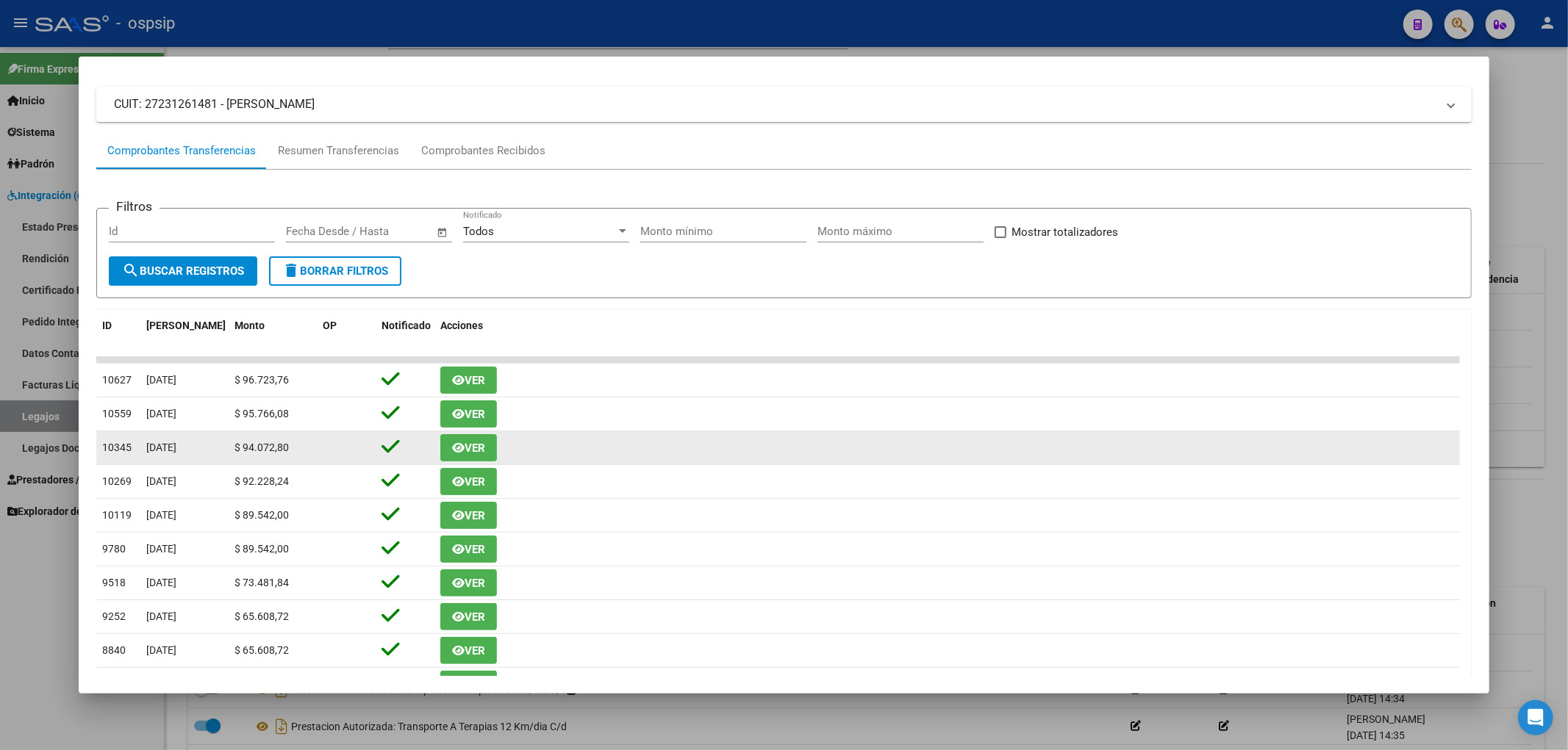
scroll to position [0, 0]
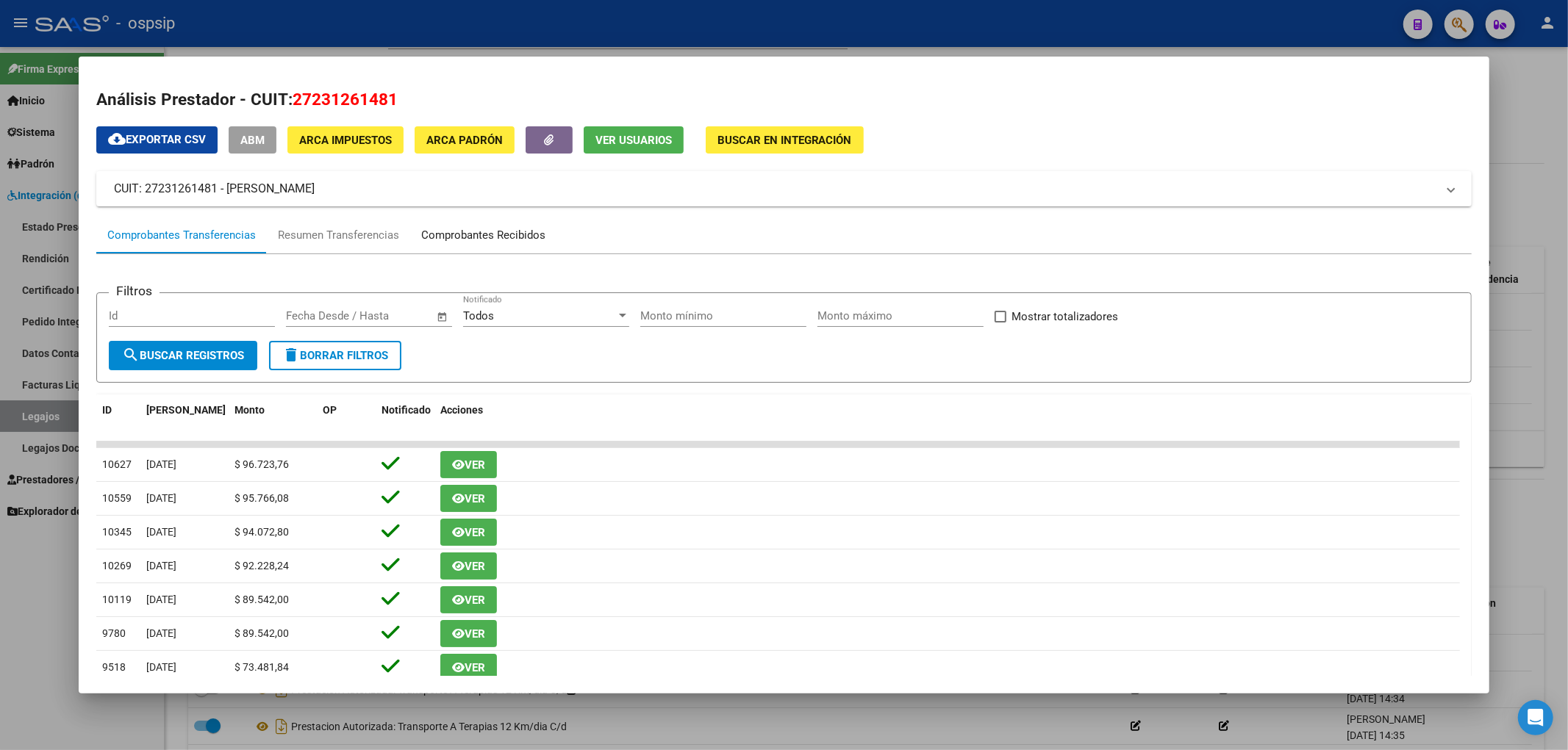
click at [516, 231] on div "Comprobantes Recibidos" at bounding box center [483, 235] width 124 height 17
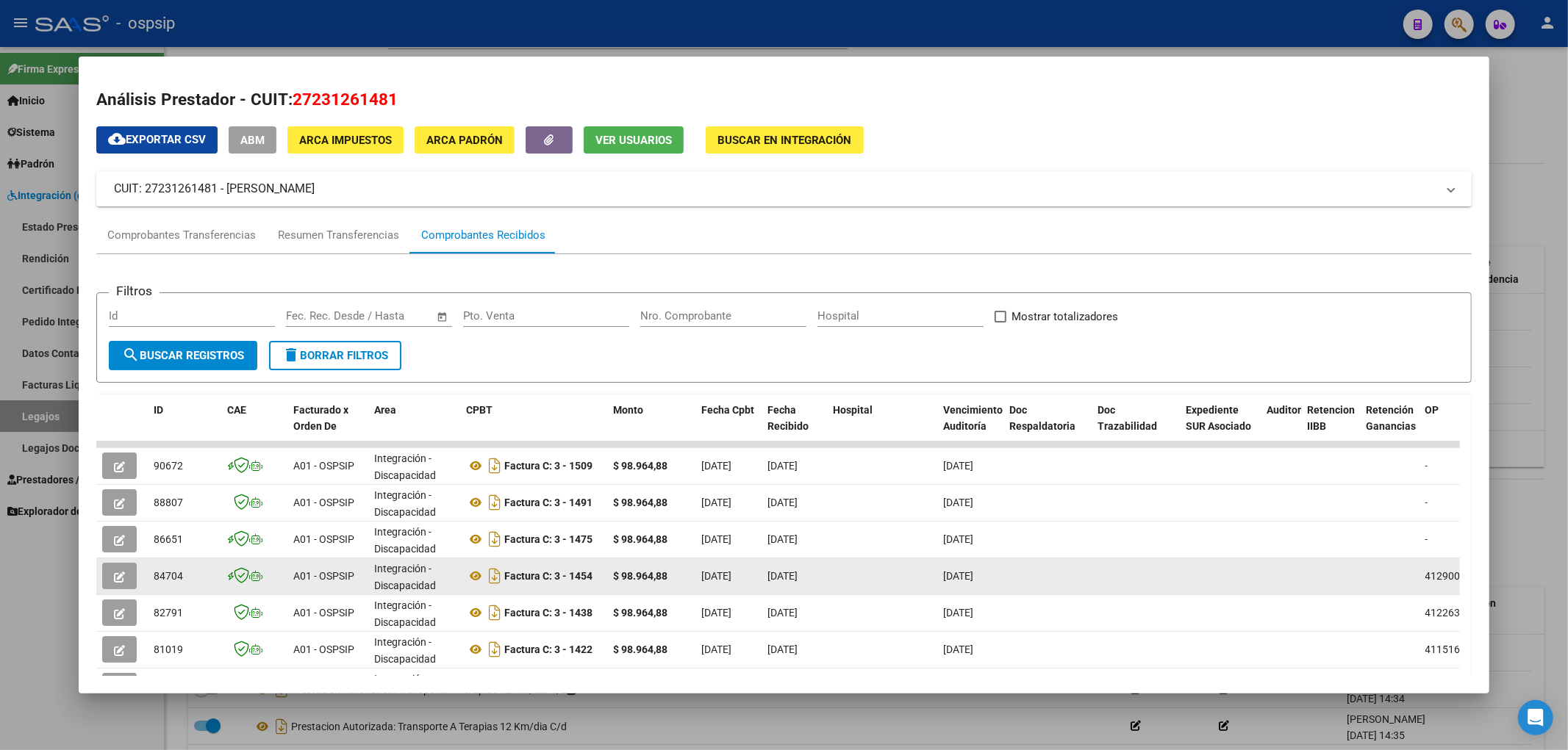
click at [118, 512] on icon "button" at bounding box center [119, 578] width 11 height 11
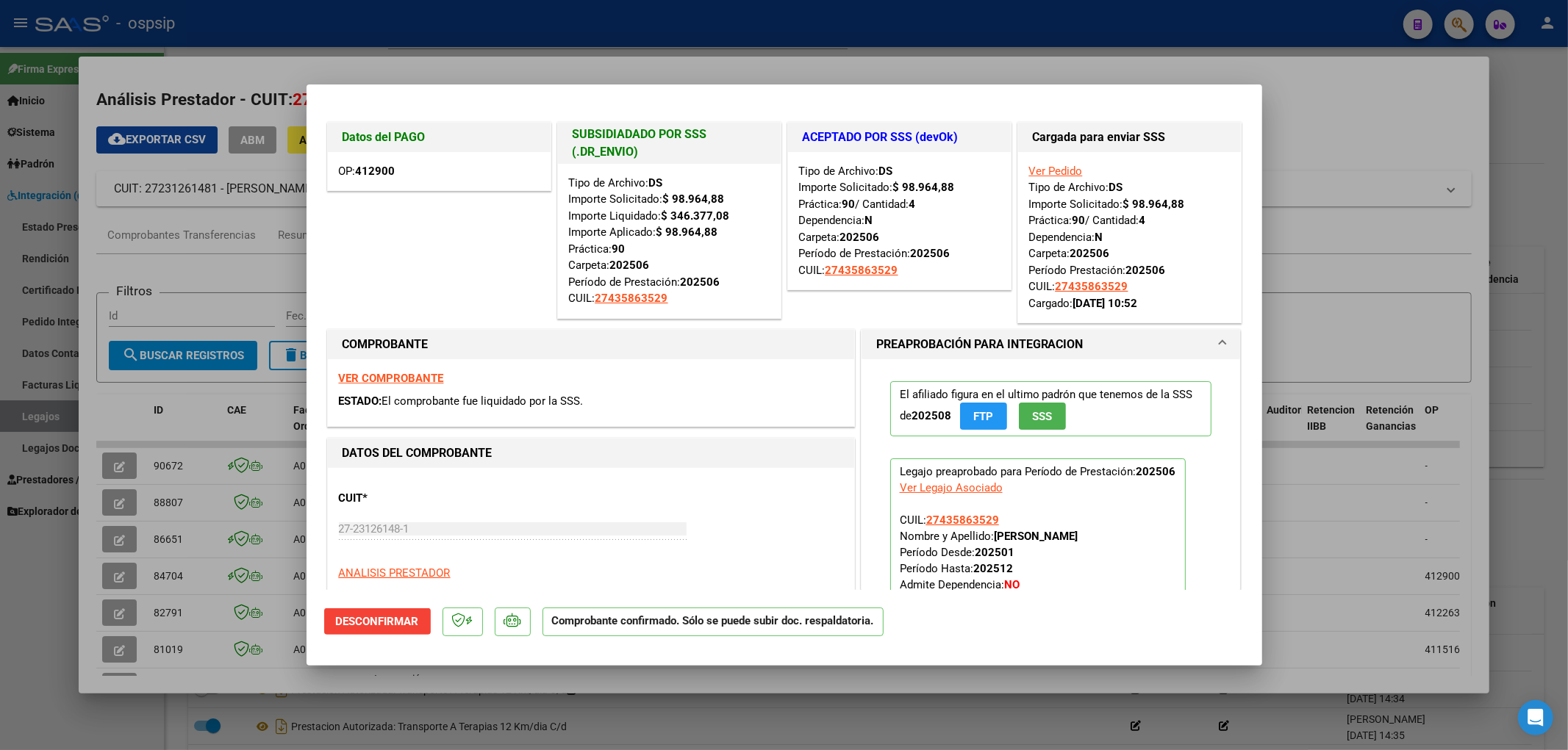
click at [920, 302] on div at bounding box center [784, 375] width 1568 height 750
type input "$ 0,00"
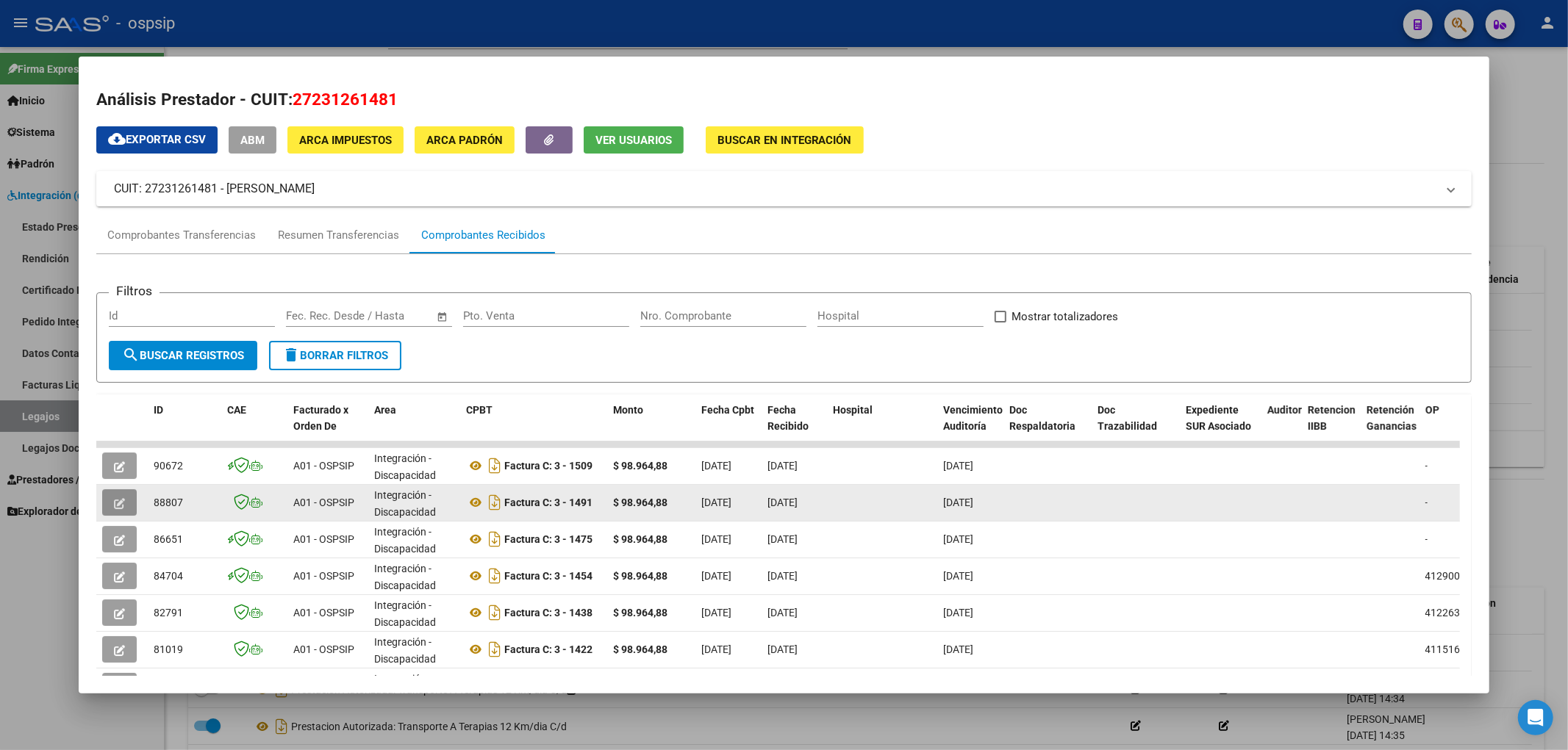
click at [113, 498] on icon "button" at bounding box center [119, 503] width 11 height 11
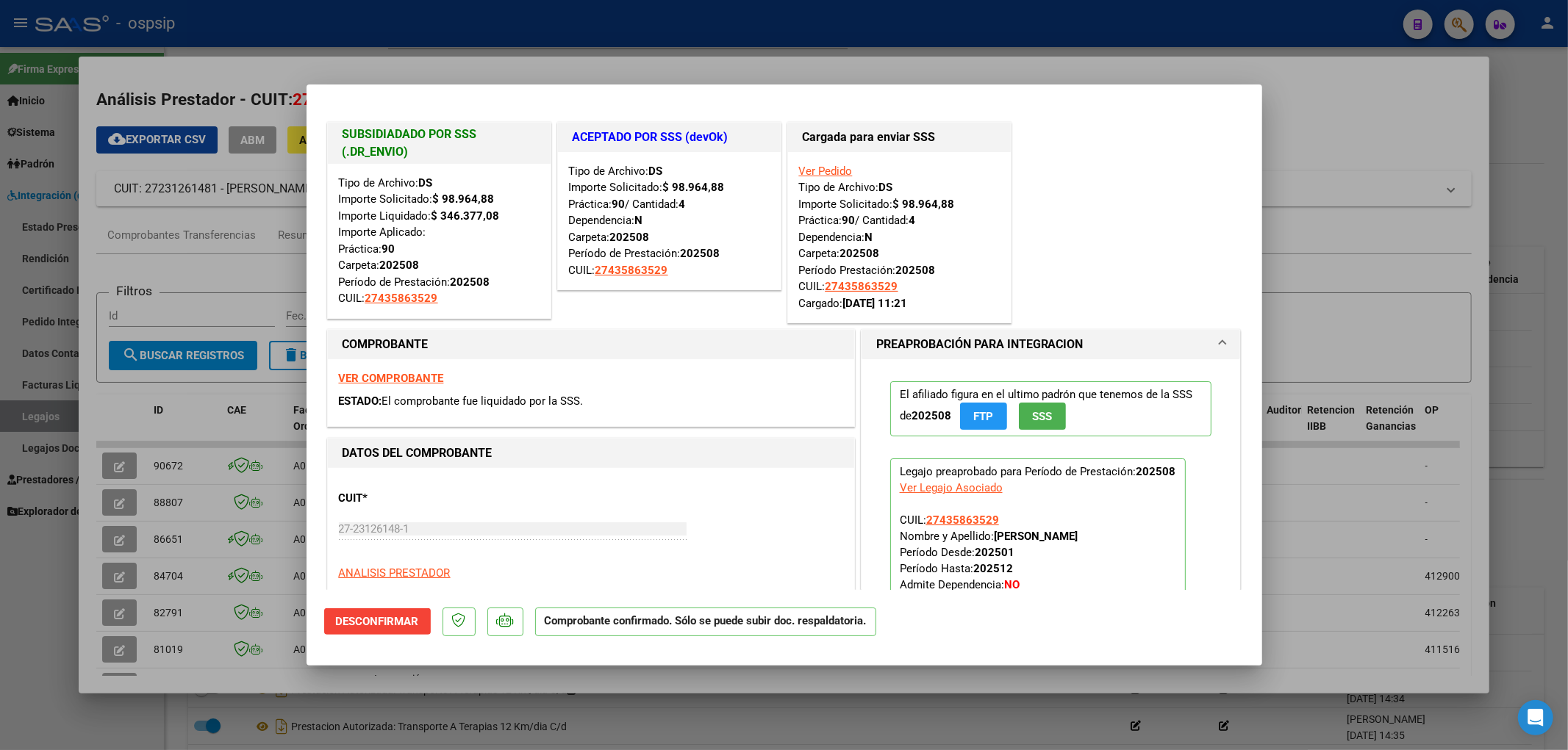
click at [920, 353] on div at bounding box center [784, 375] width 1568 height 750
type input "$ 0,00"
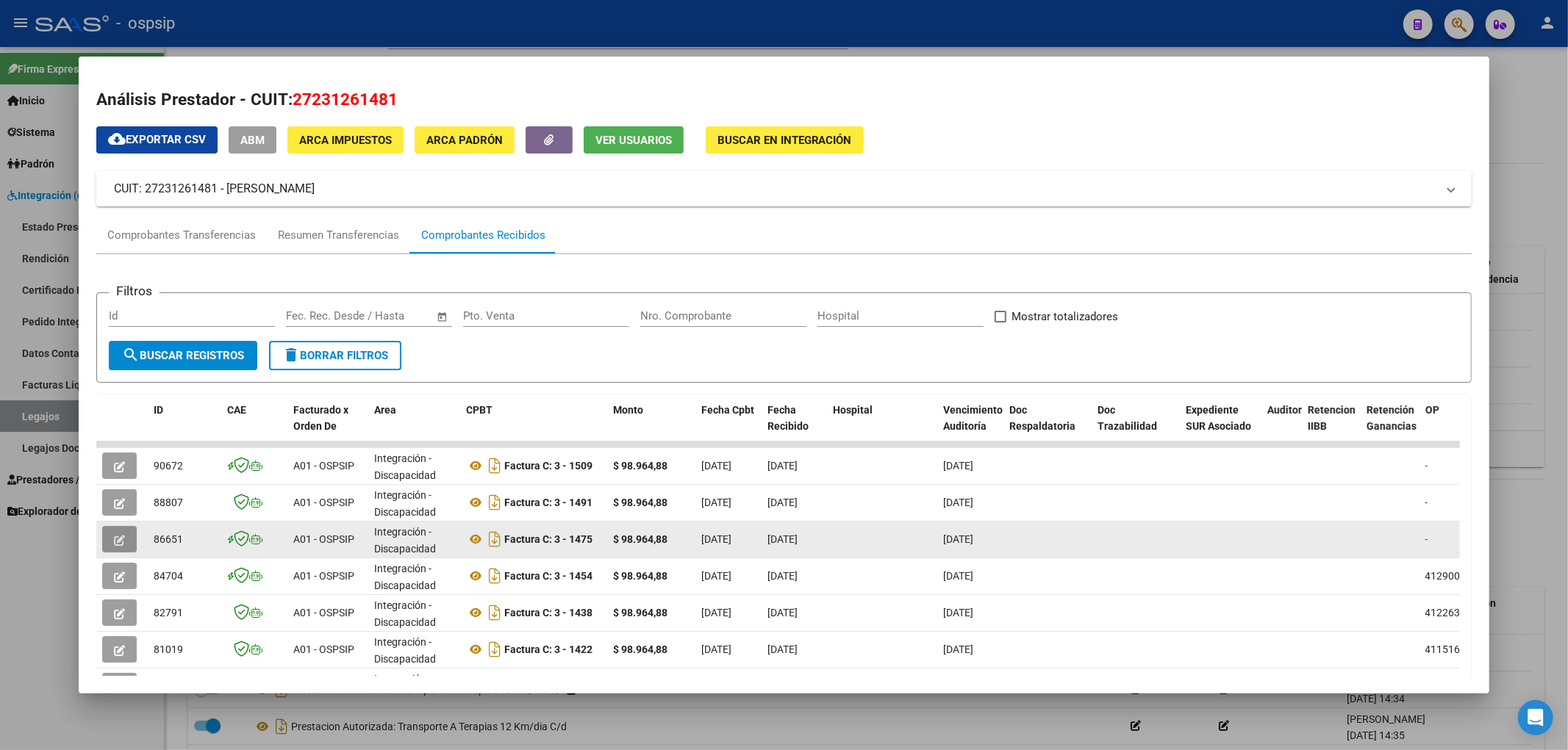
click at [123, 512] on icon "button" at bounding box center [119, 541] width 11 height 11
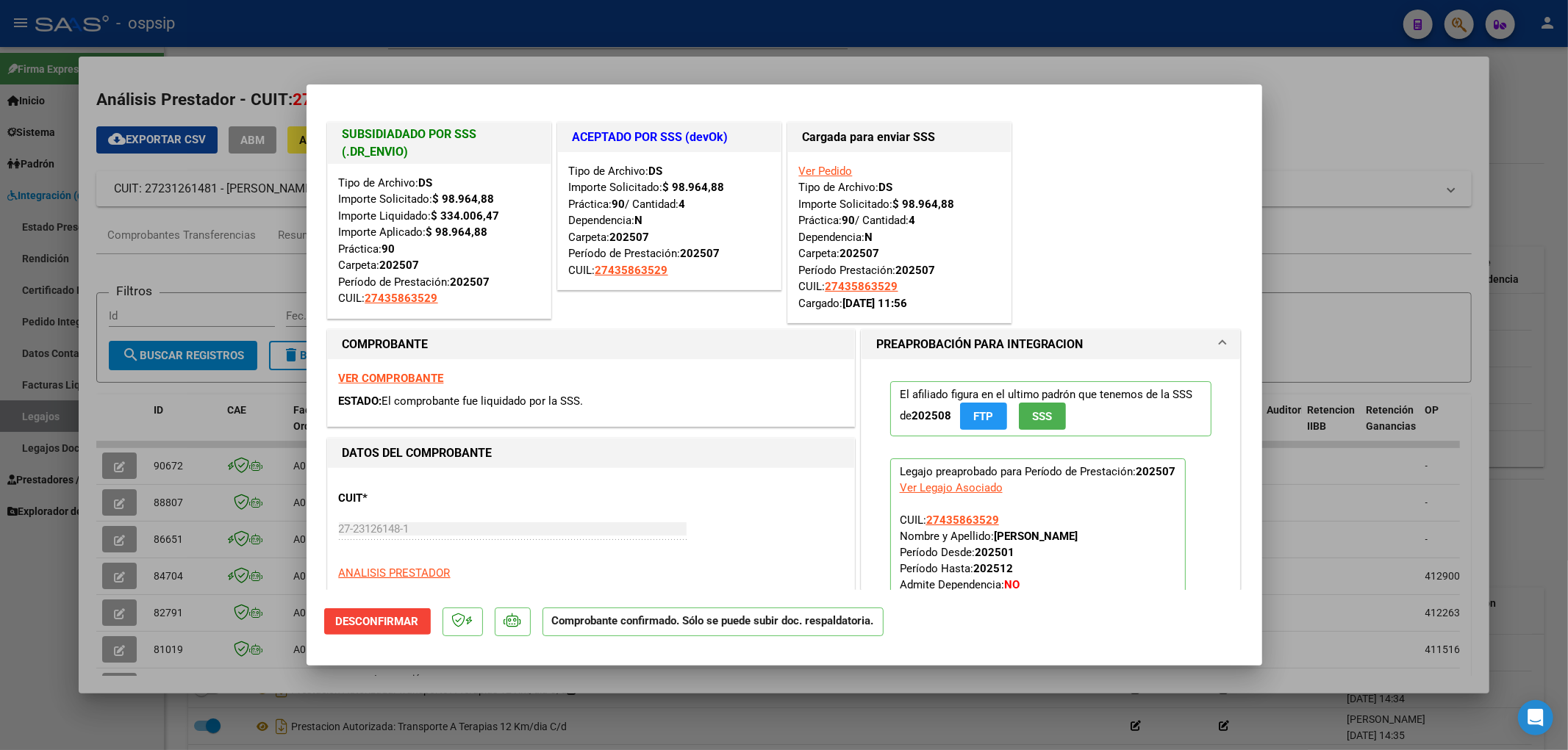
type input "$ 0,00"
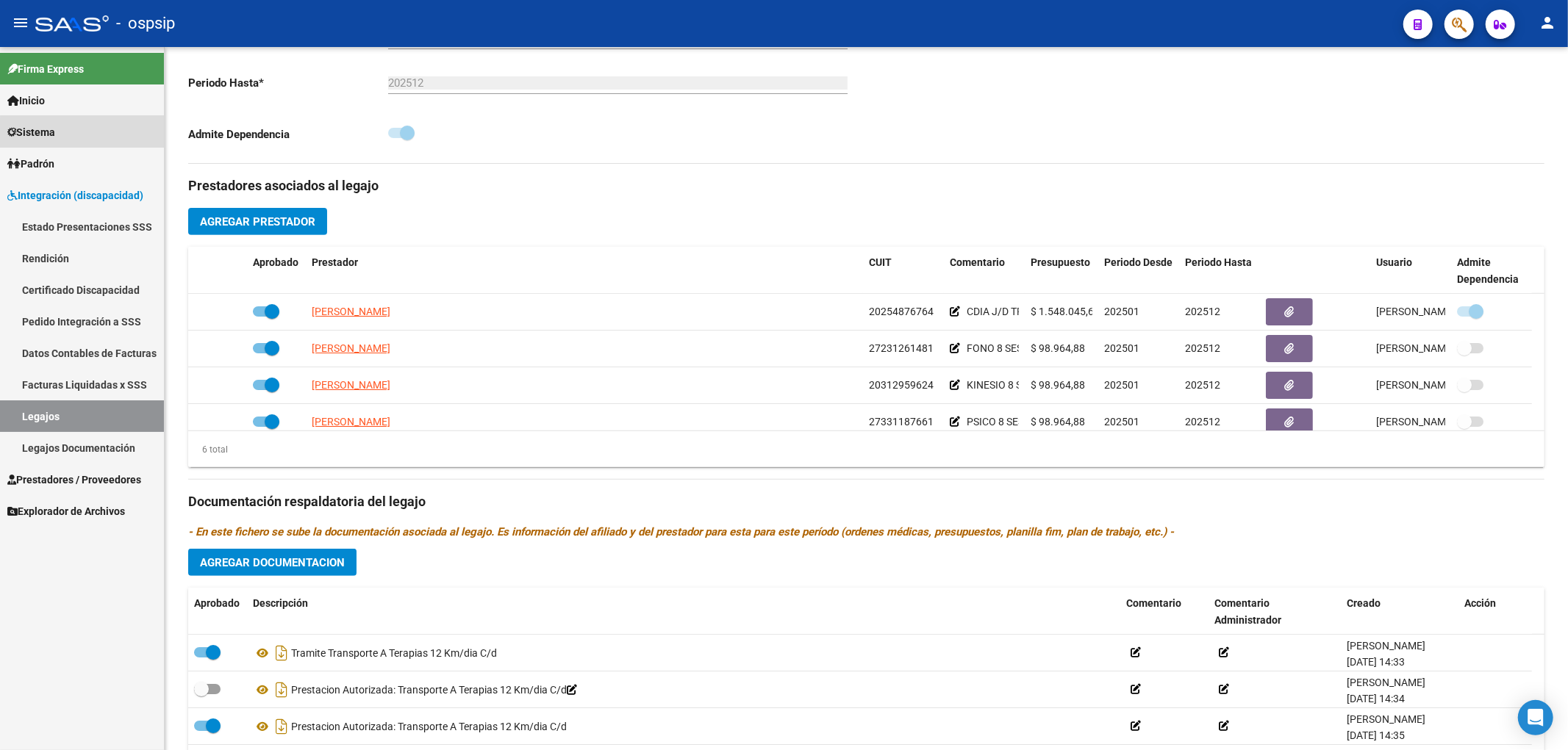
click at [94, 142] on link "Sistema" at bounding box center [82, 132] width 164 height 32
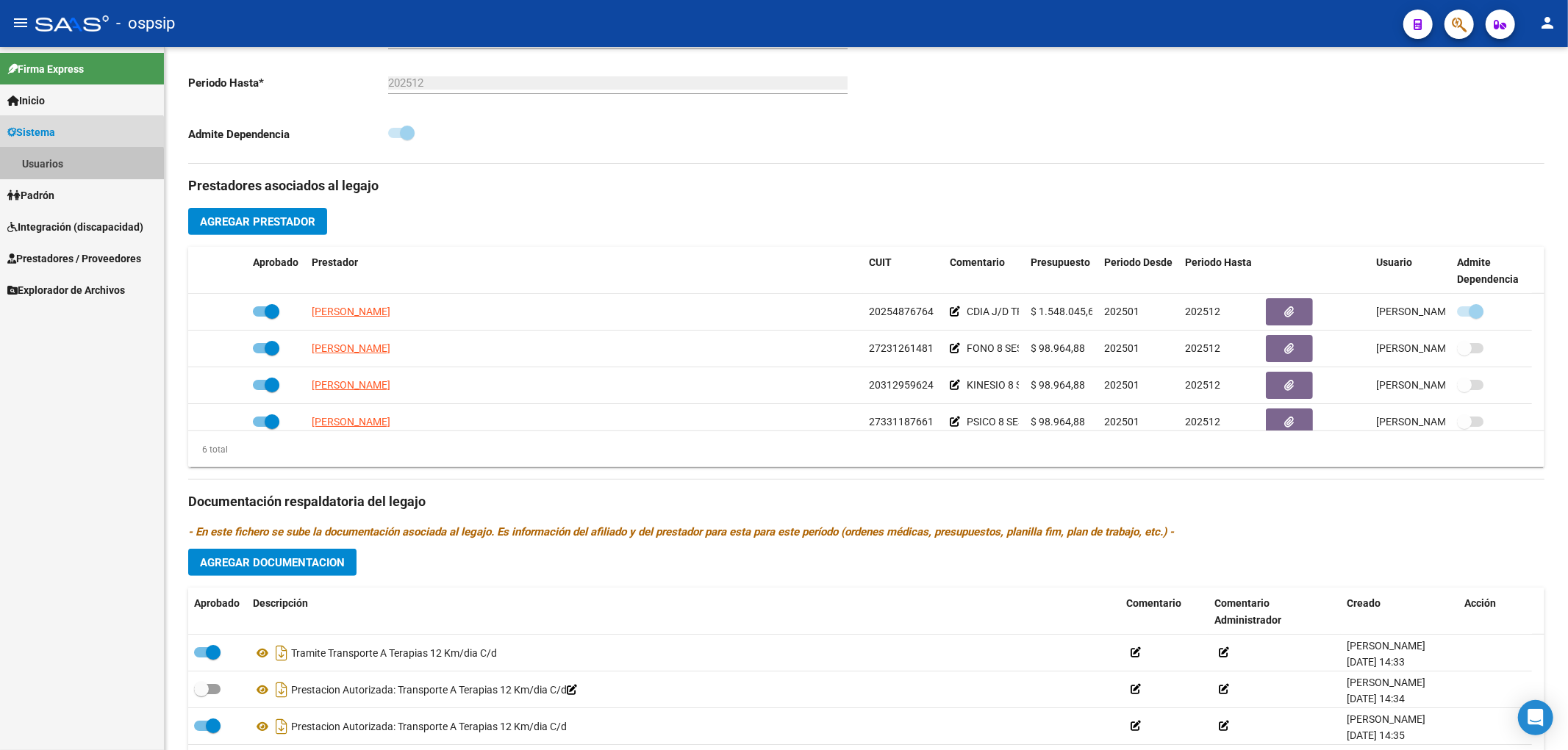
click at [64, 172] on link "Usuarios" at bounding box center [82, 164] width 164 height 32
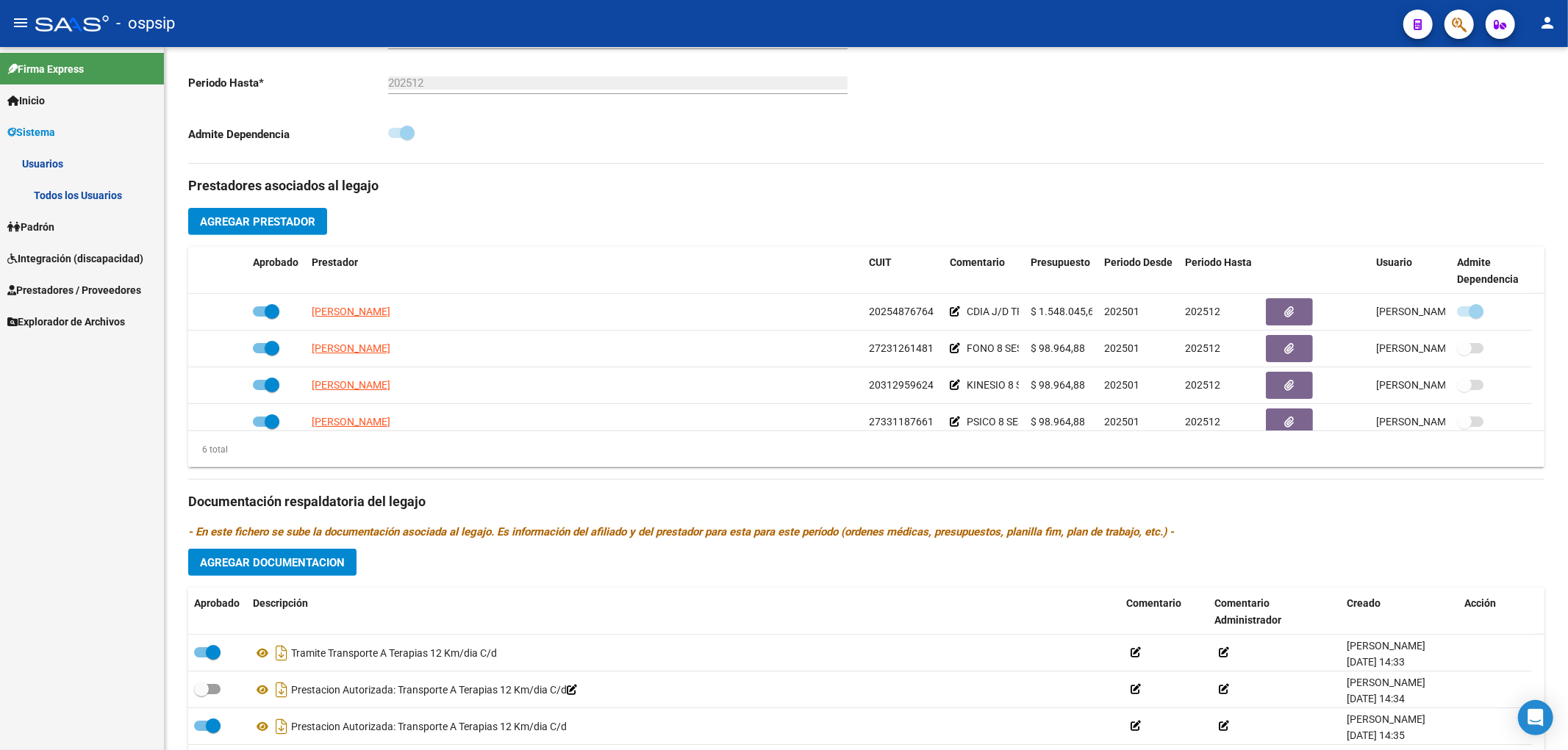
click at [71, 195] on link "Todos los Usuarios" at bounding box center [82, 195] width 164 height 32
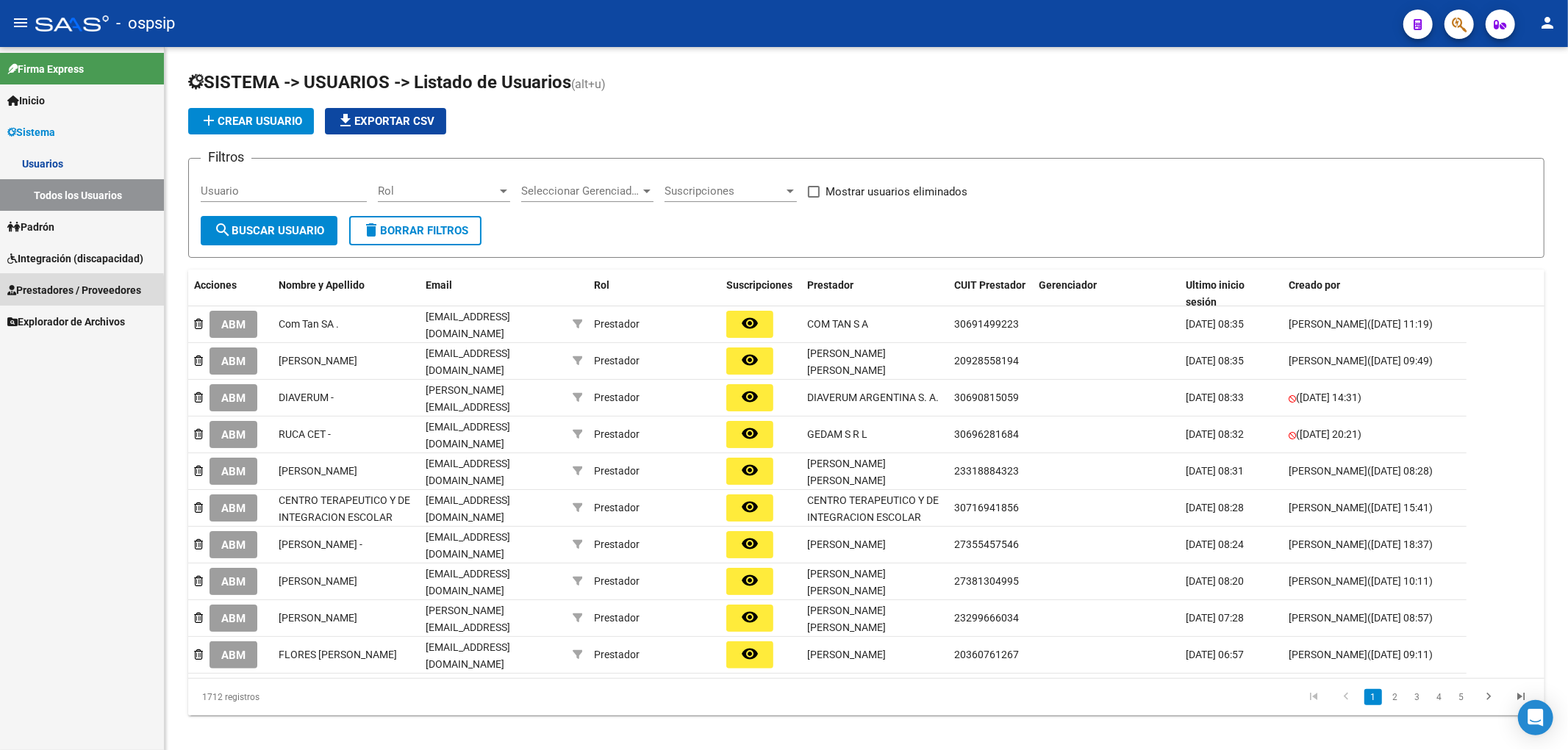
click at [68, 292] on span "Prestadores / Proveedores" at bounding box center [74, 290] width 134 height 16
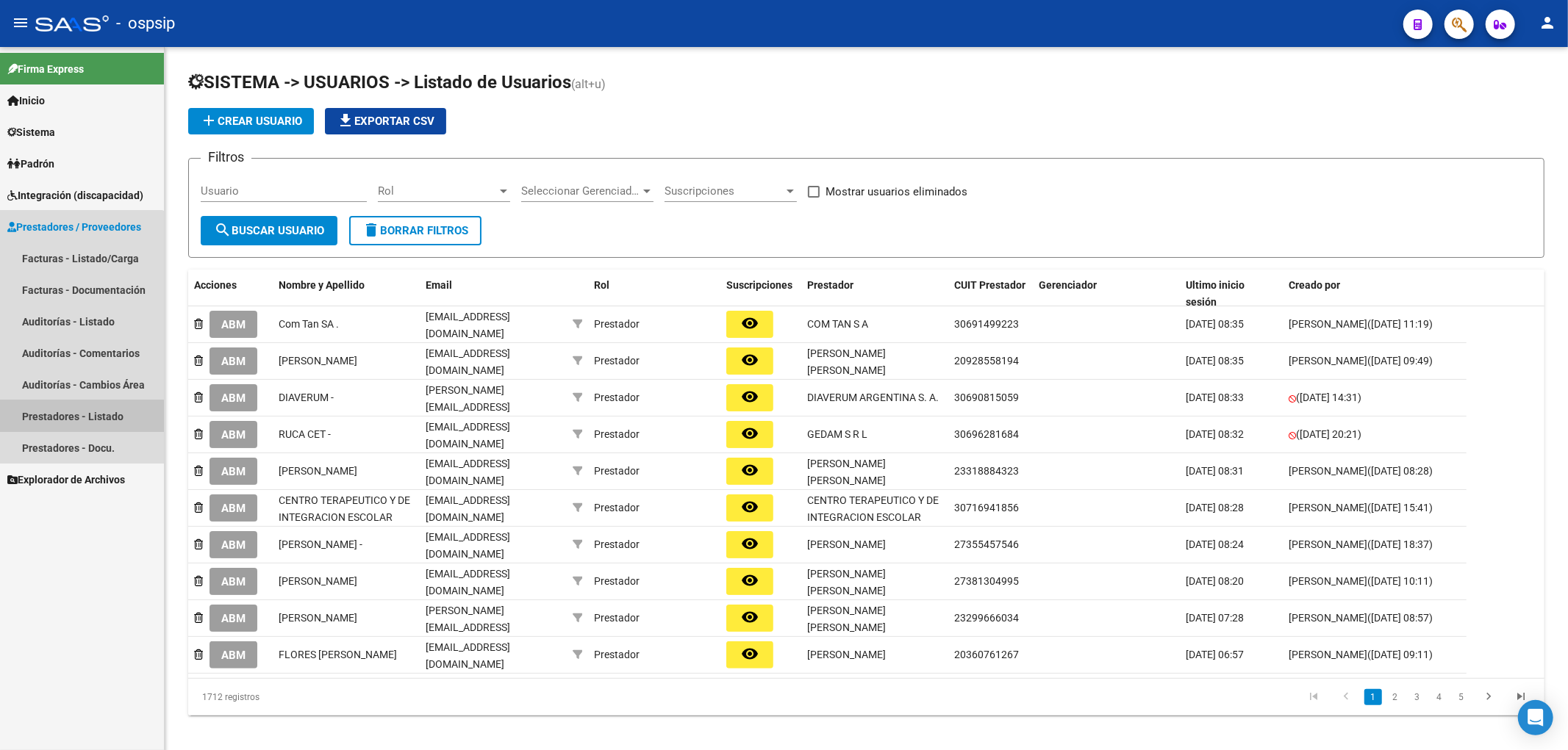
click at [69, 416] on link "Prestadores - Listado" at bounding box center [82, 416] width 164 height 32
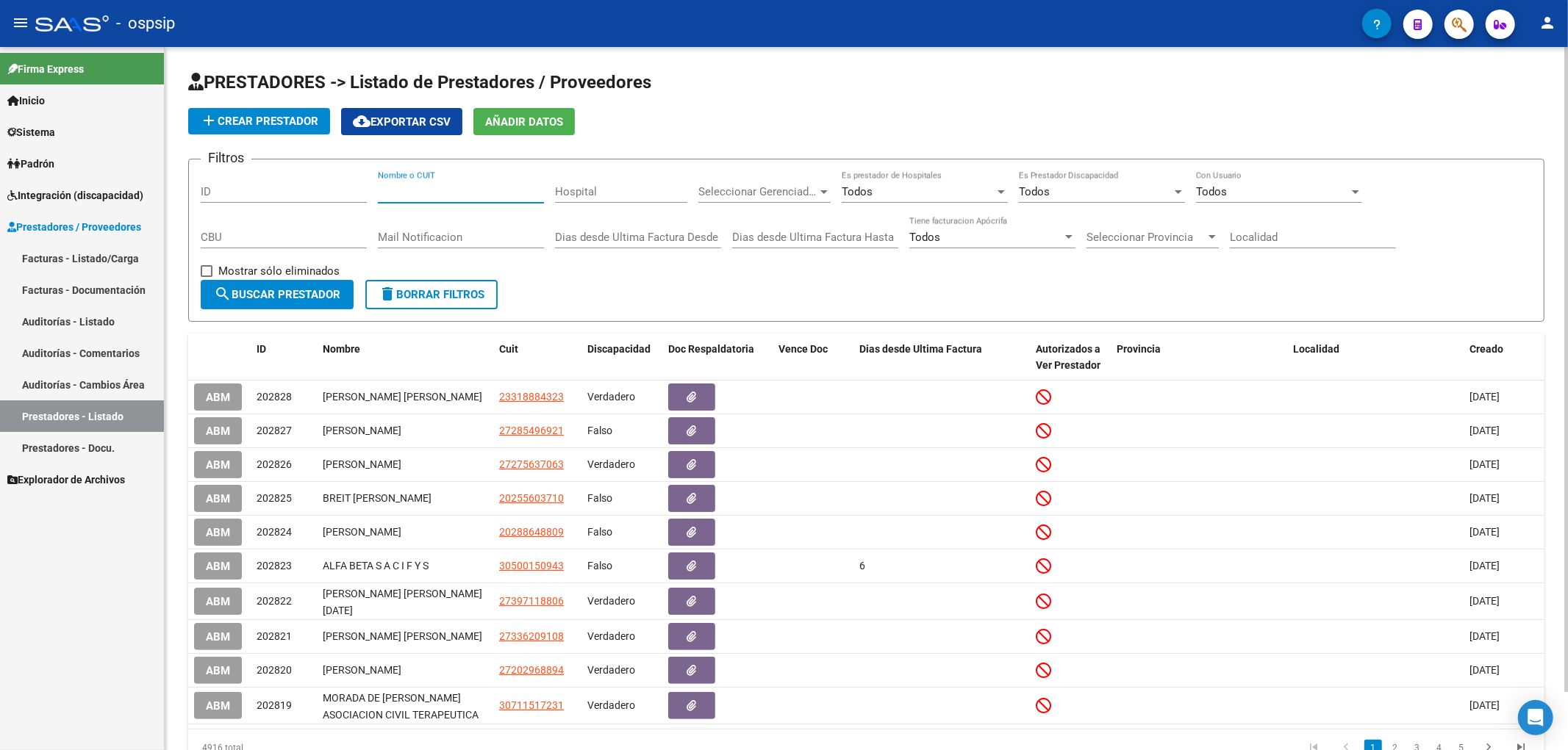
click at [416, 188] on input "Nombre o CUIT" at bounding box center [460, 192] width 166 height 13
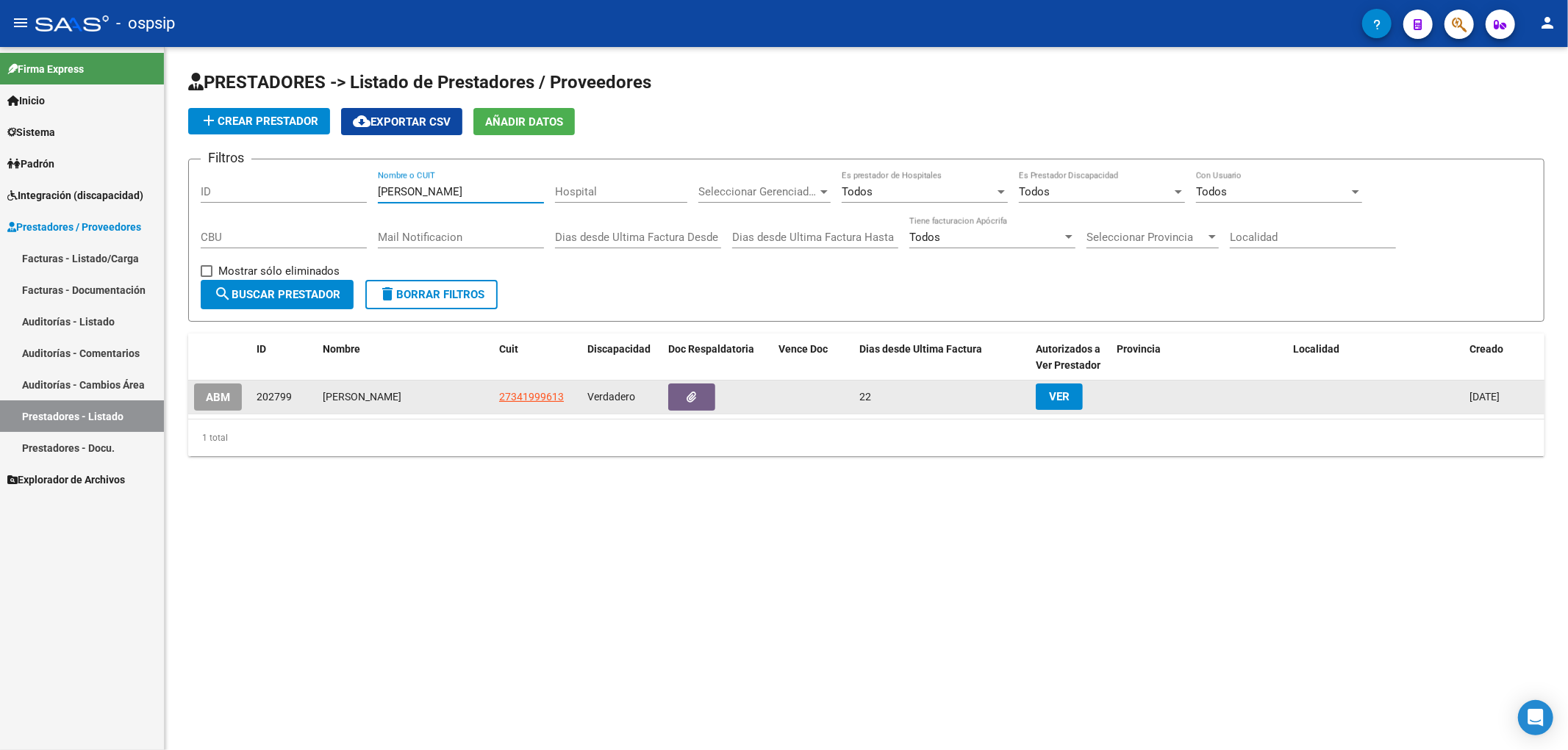
type input "[PERSON_NAME]"
click at [223, 401] on span "ABM" at bounding box center [218, 398] width 24 height 13
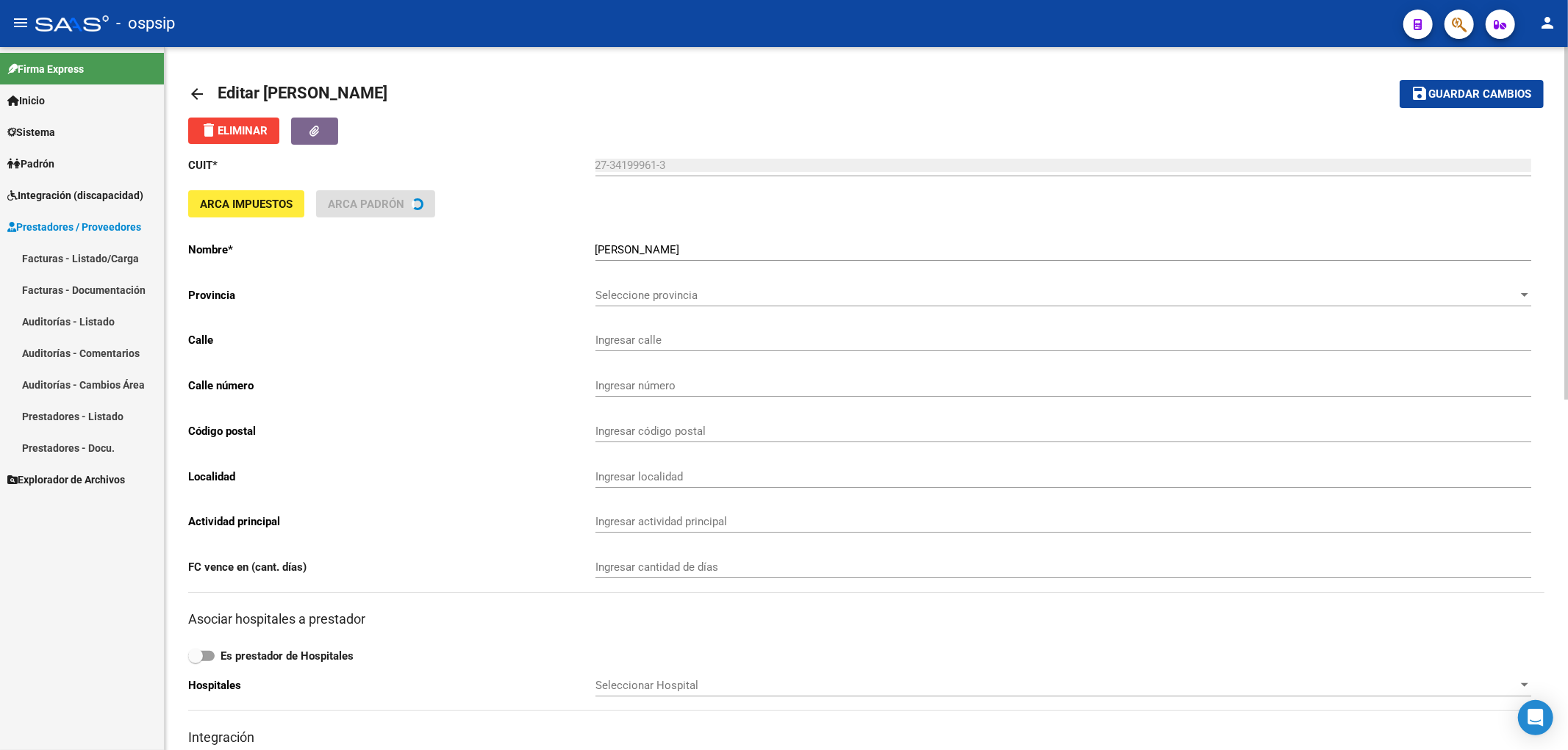
type input "5"
type input "1681"
type input "1900"
type input "LA PLATA SUDESTE CALLE 50 AMBAS VEREDAS"
type input "749009"
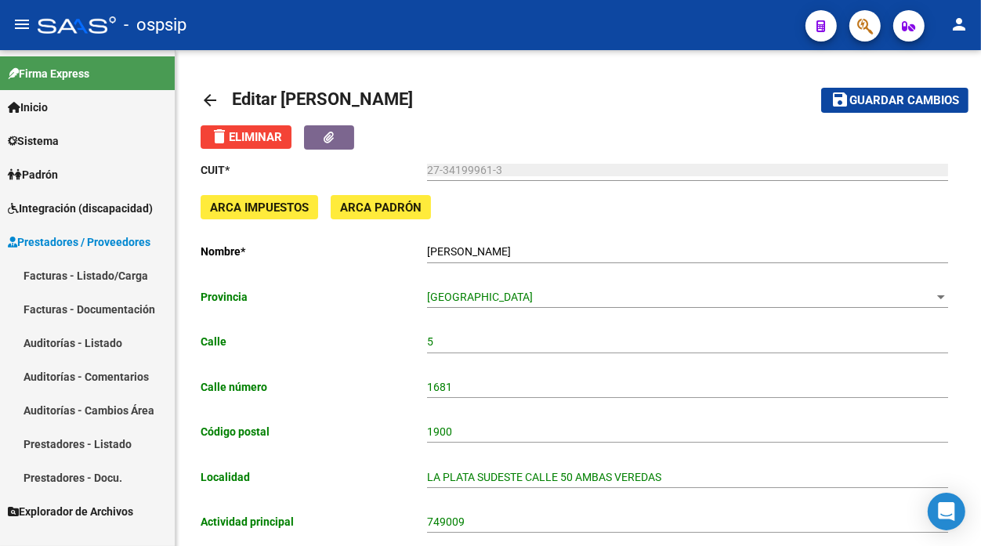
click at [49, 141] on span "Sistema" at bounding box center [33, 140] width 51 height 17
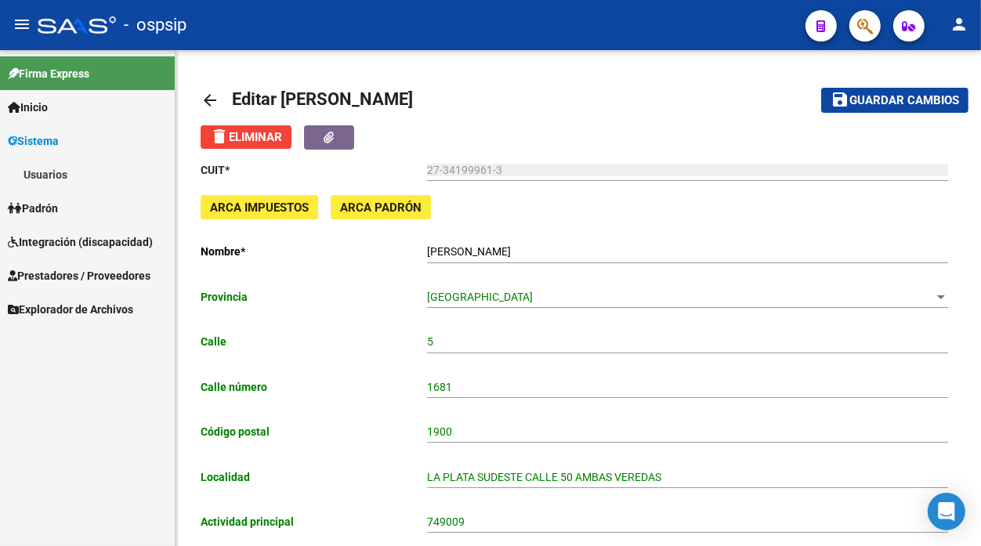
click at [42, 243] on span "Integración (discapacidad)" at bounding box center [80, 242] width 145 height 17
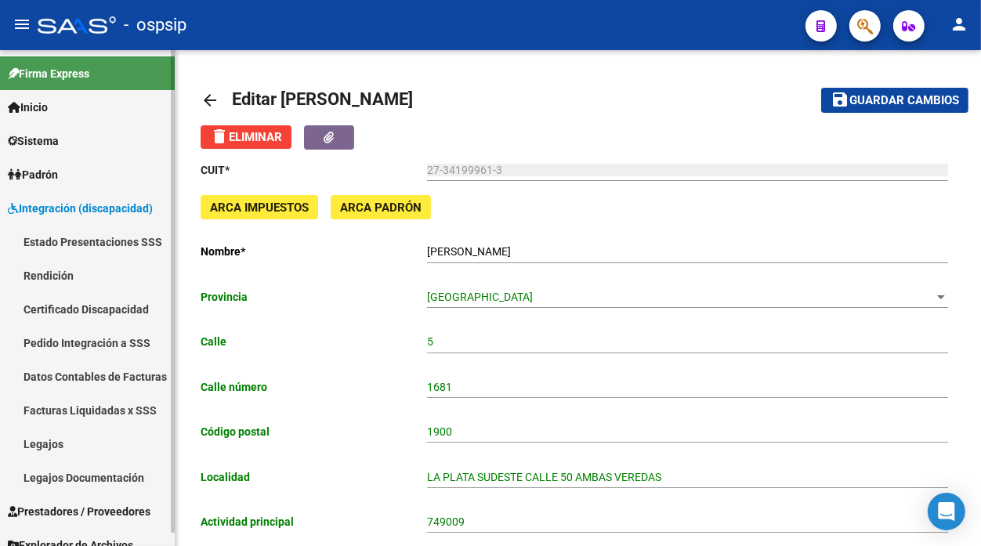
click at [45, 449] on link "Legajos" at bounding box center [87, 444] width 175 height 34
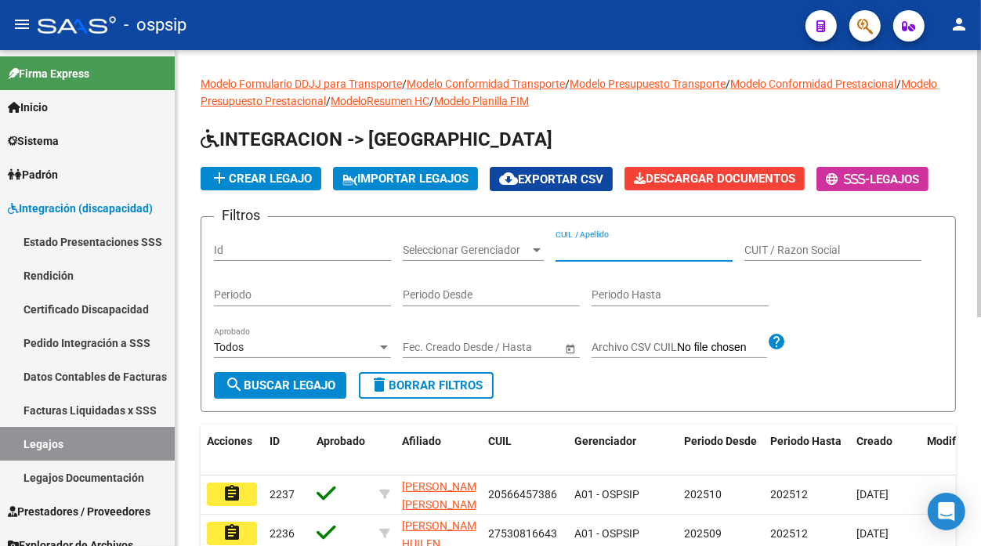
click at [604, 255] on input "CUIL / Apellido" at bounding box center [644, 250] width 177 height 13
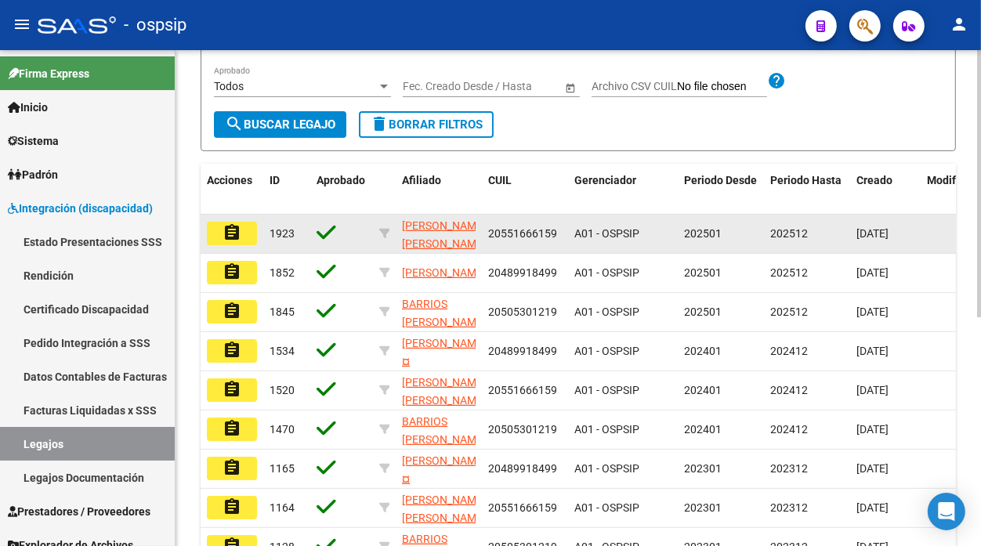
type input "[PERSON_NAME]"
click at [233, 223] on mat-icon "assignment" at bounding box center [232, 232] width 19 height 19
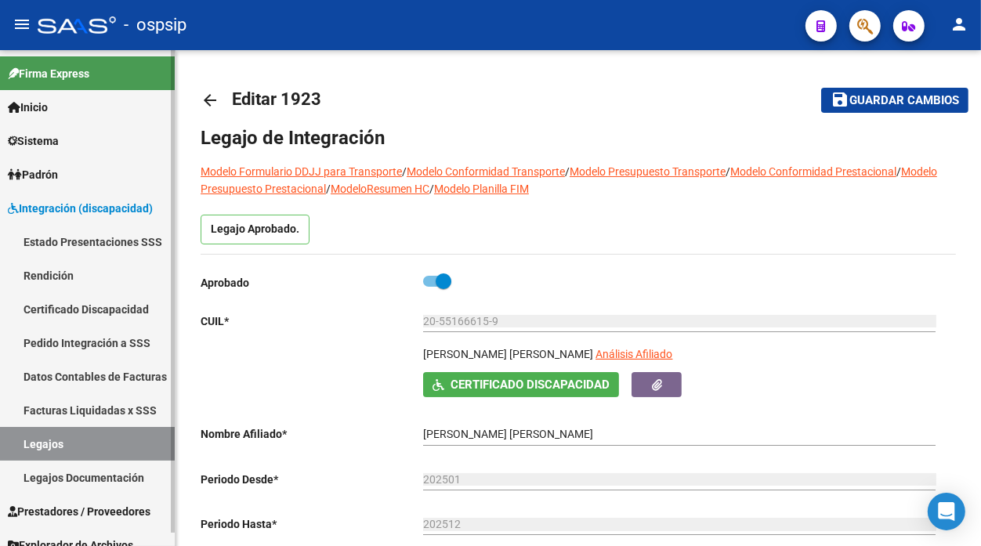
click at [49, 450] on link "Legajos" at bounding box center [87, 444] width 175 height 34
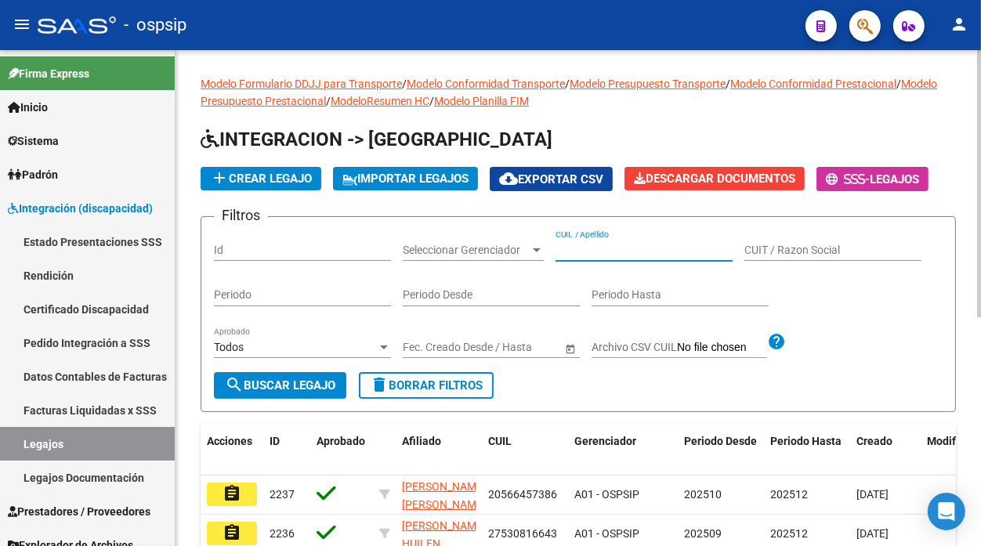
click at [562, 248] on input "CUIL / Apellido" at bounding box center [644, 250] width 177 height 13
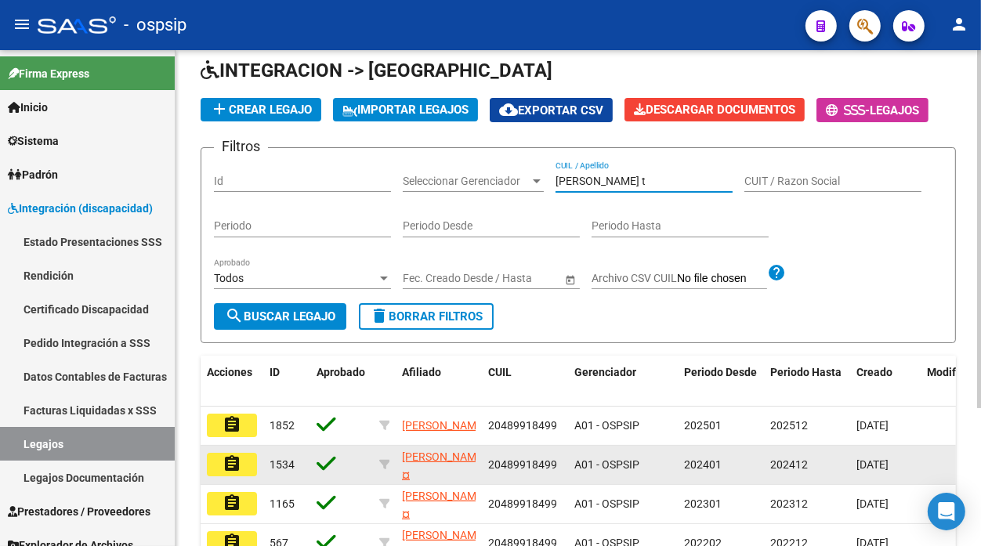
scroll to position [174, 0]
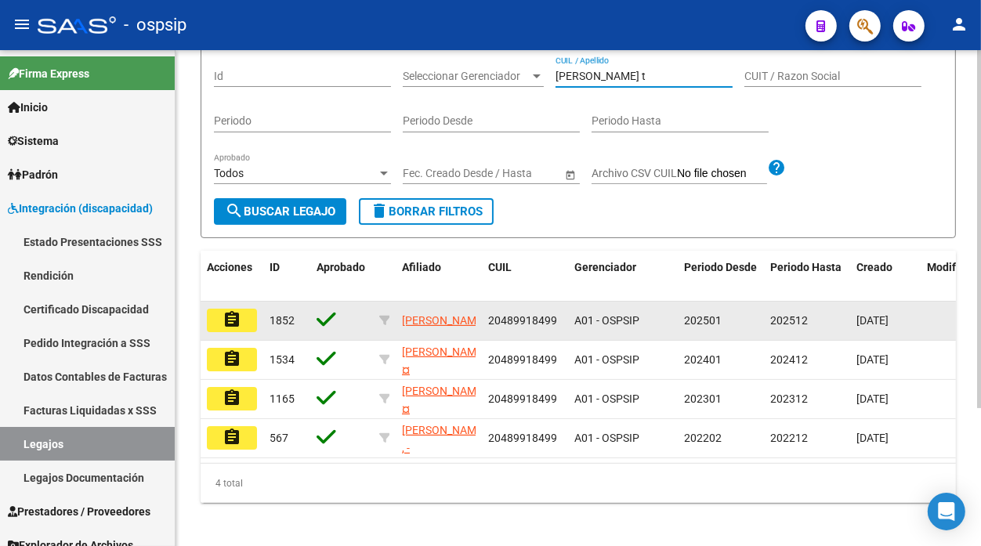
type input "[PERSON_NAME] t"
click at [218, 324] on button "assignment" at bounding box center [232, 321] width 50 height 24
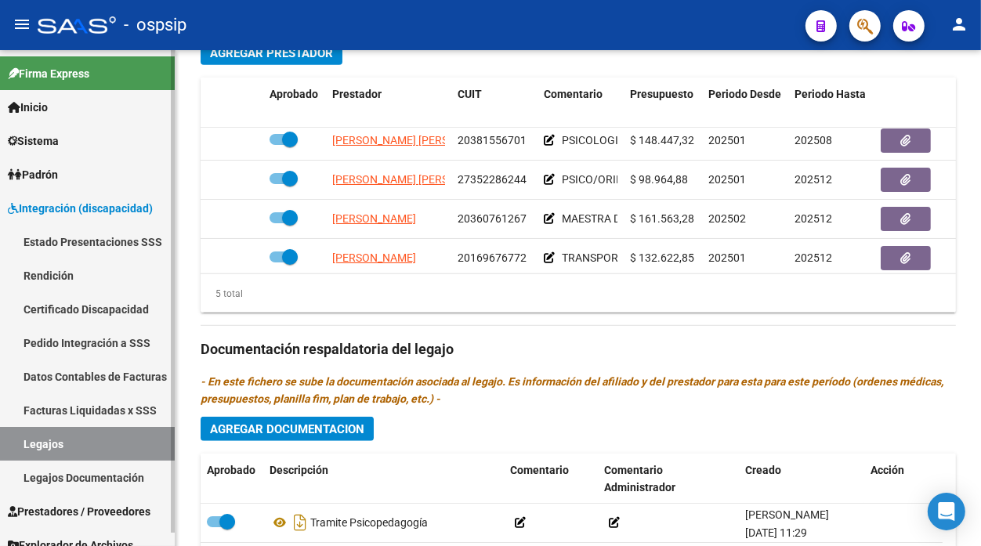
scroll to position [68, 0]
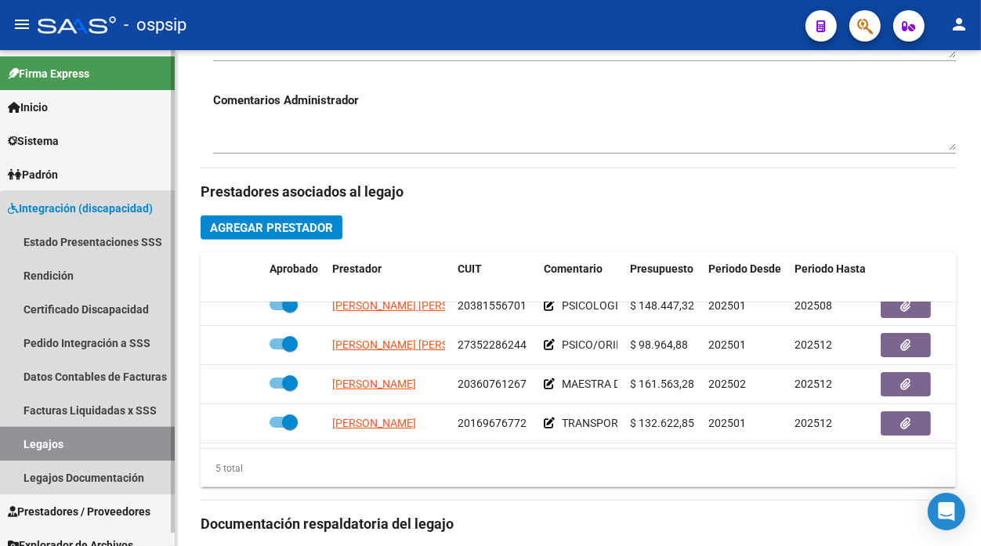
click at [103, 451] on link "Legajos" at bounding box center [87, 444] width 175 height 34
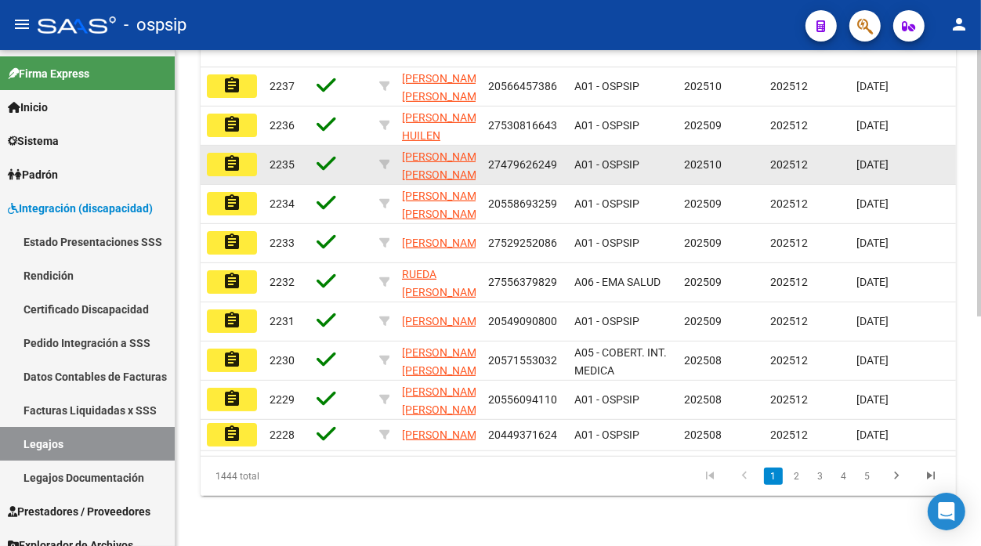
scroll to position [167, 0]
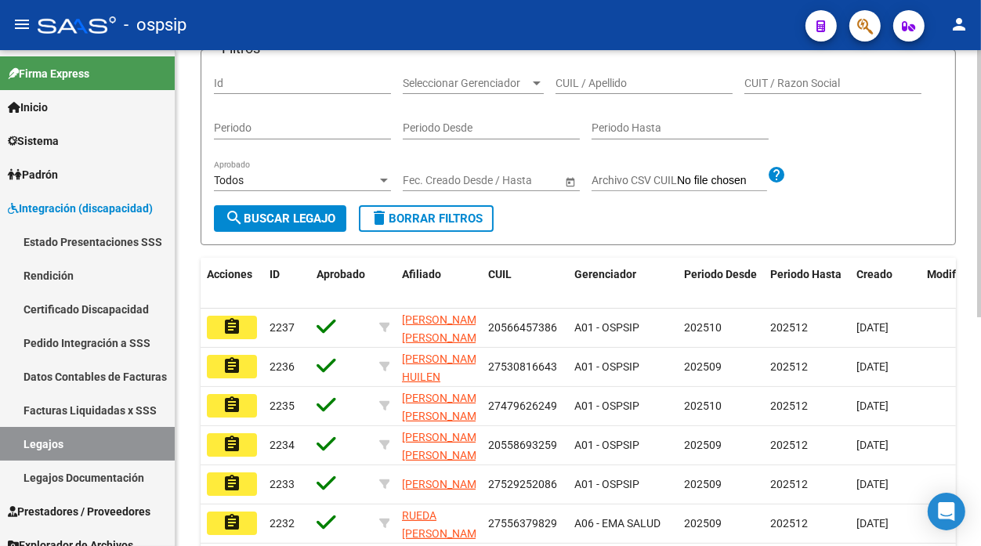
click at [589, 63] on div "CUIL / Apellido" at bounding box center [644, 78] width 177 height 31
click at [583, 82] on input "CUIL / Apellido" at bounding box center [644, 83] width 177 height 13
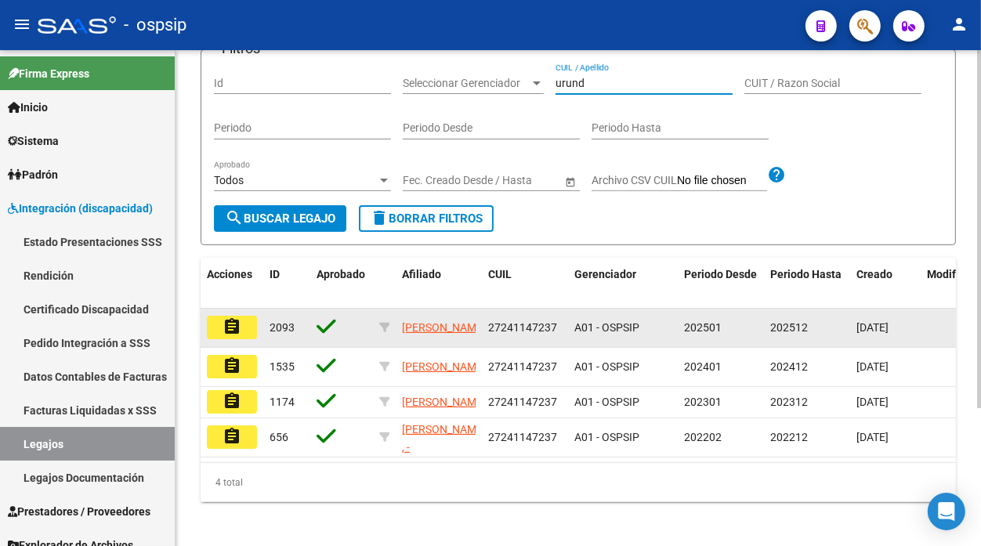
type input "urund"
click at [228, 324] on mat-icon "assignment" at bounding box center [232, 326] width 19 height 19
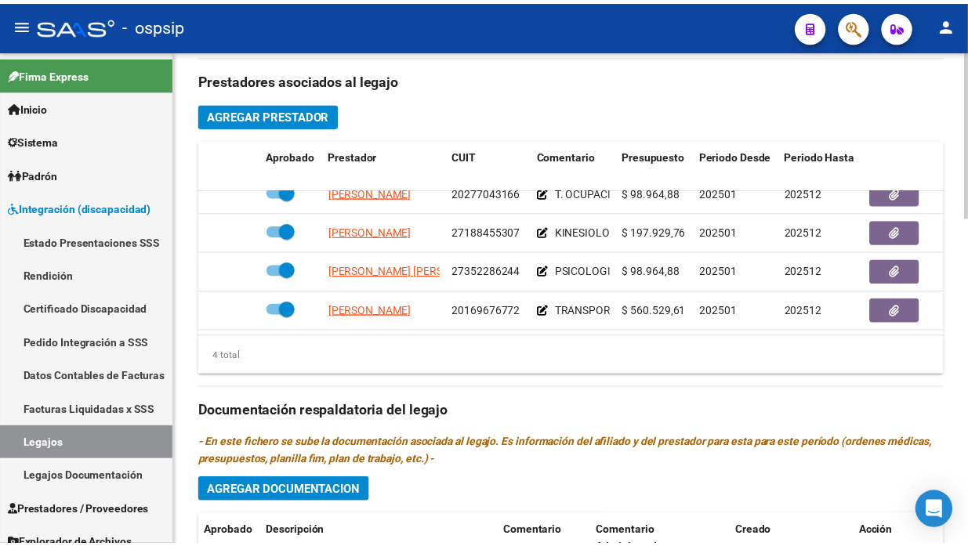
scroll to position [696, 0]
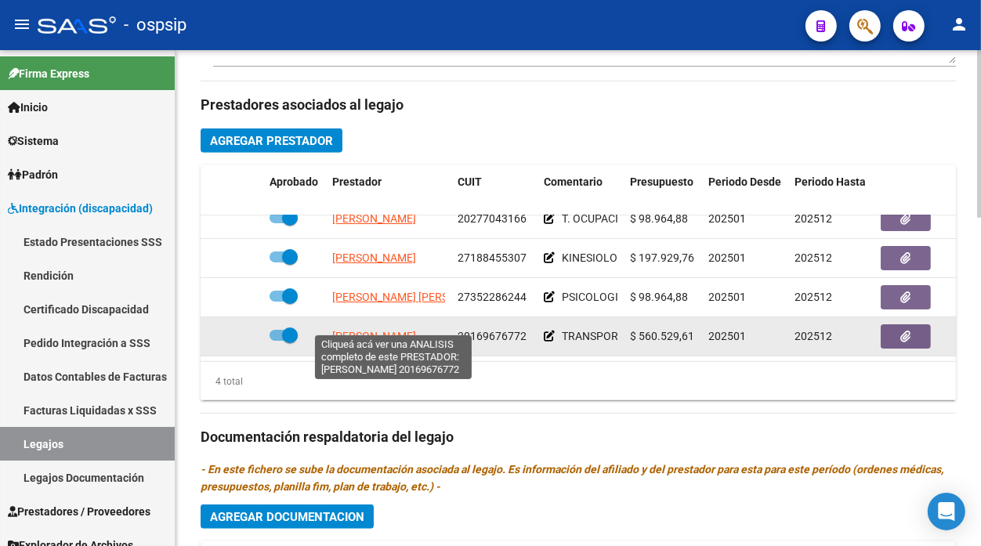
click at [401, 330] on span "[PERSON_NAME]" at bounding box center [374, 336] width 84 height 13
type textarea "20169676772"
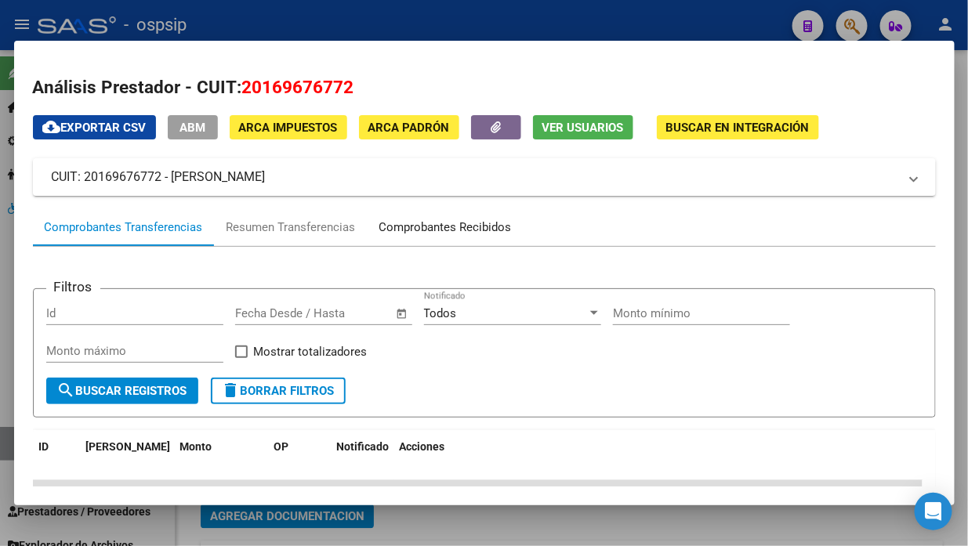
click at [422, 216] on div "Comprobantes Recibidos" at bounding box center [446, 227] width 156 height 38
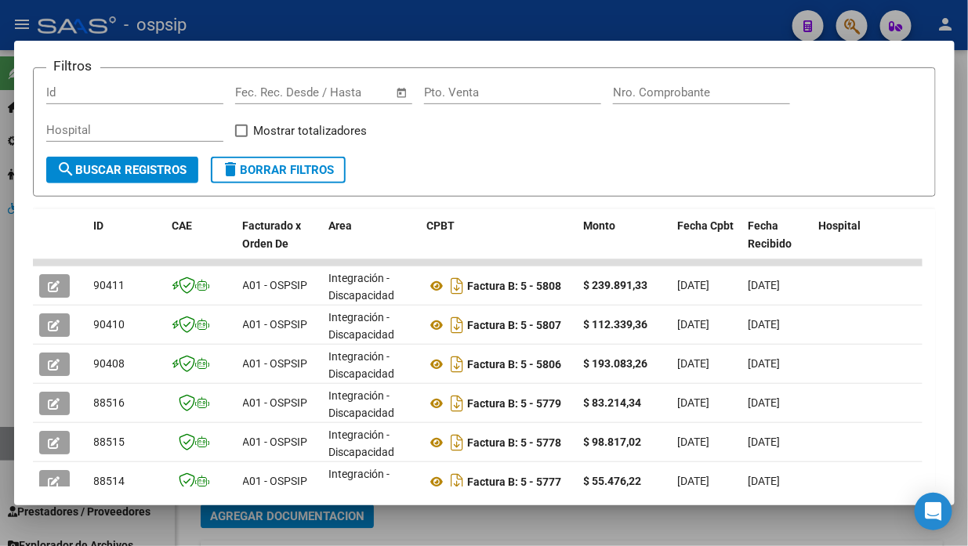
scroll to position [414, 0]
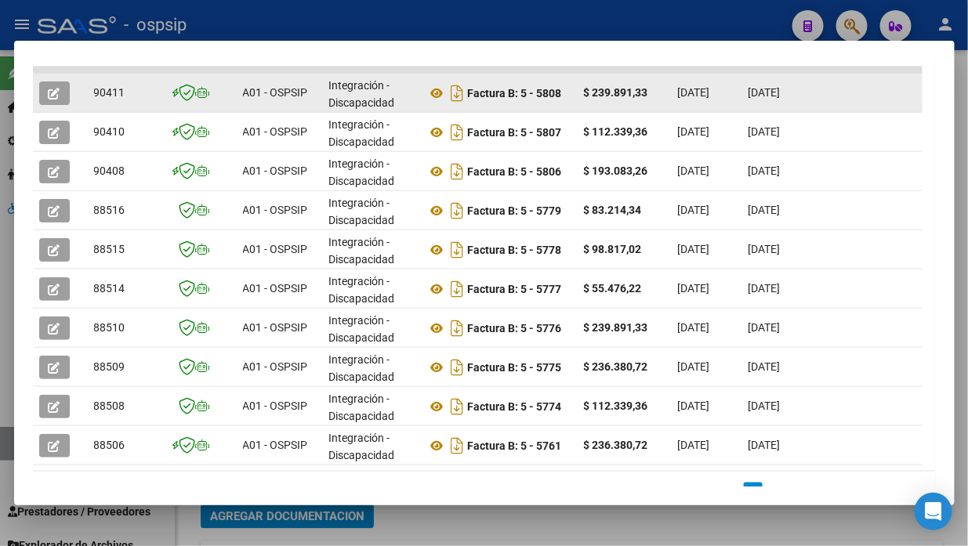
click at [34, 89] on datatable-body-cell at bounding box center [60, 93] width 55 height 38
click at [39, 89] on button "button" at bounding box center [54, 94] width 31 height 24
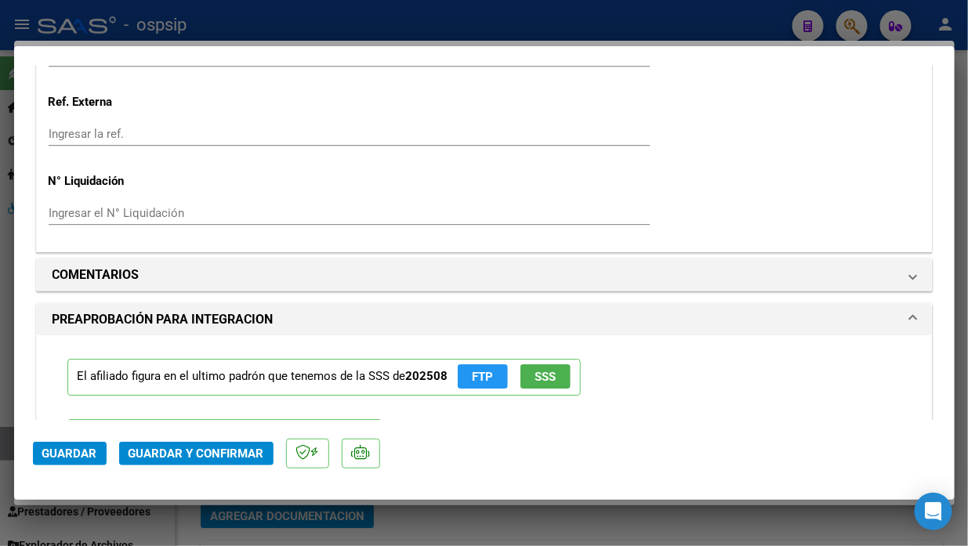
scroll to position [1306, 0]
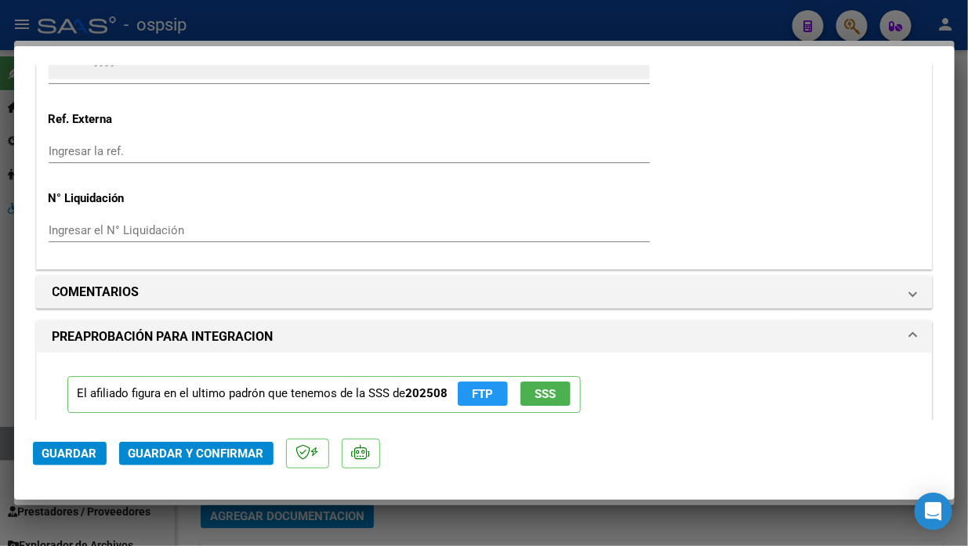
type input "$ 0,00"
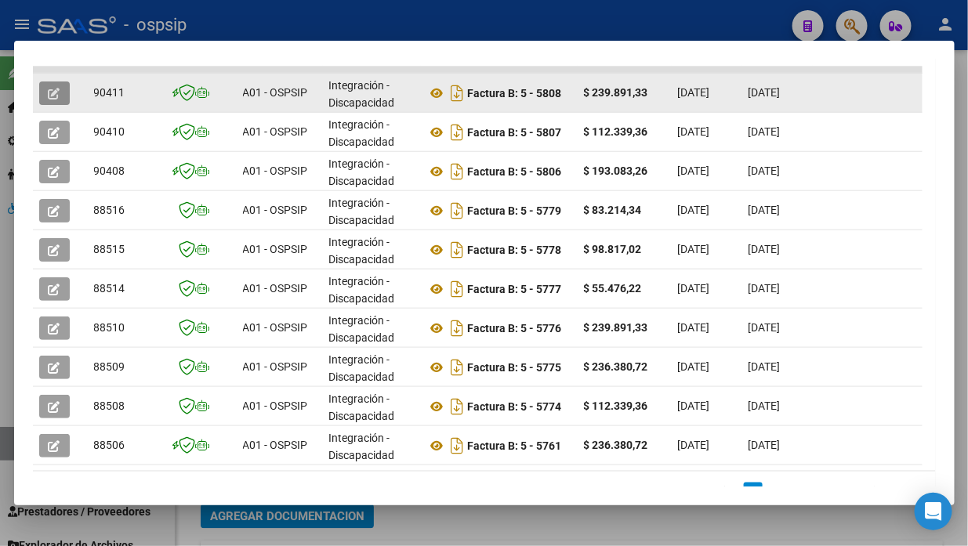
click at [56, 89] on icon "button" at bounding box center [55, 94] width 12 height 12
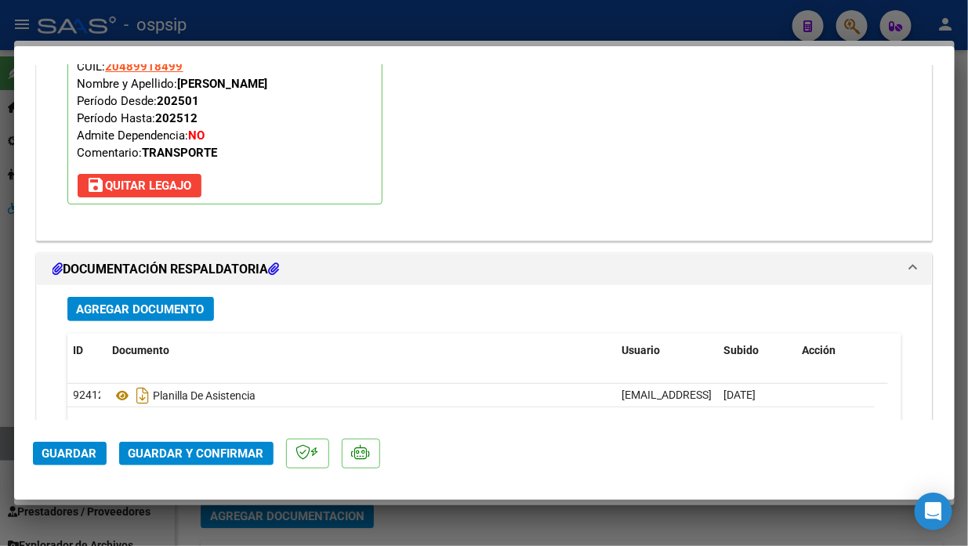
scroll to position [1829, 0]
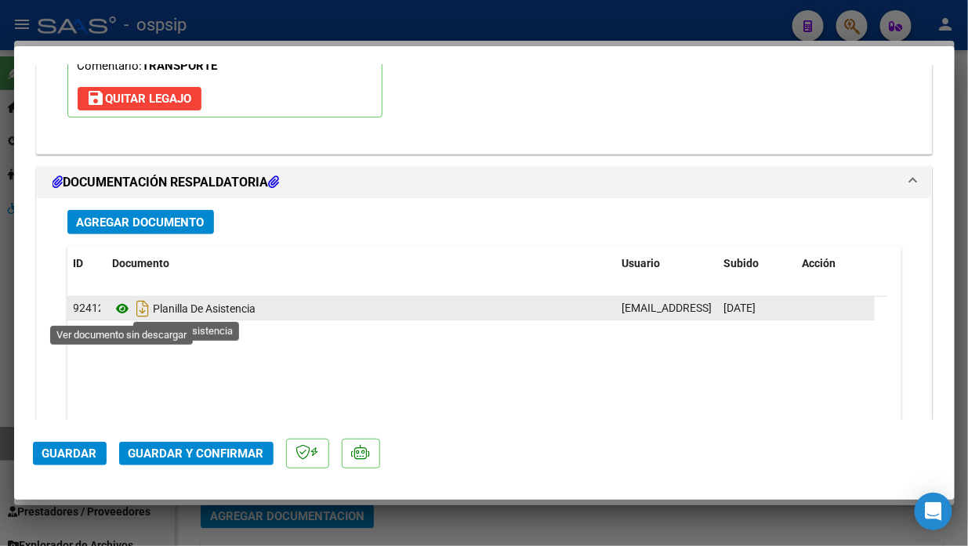
click at [116, 312] on icon at bounding box center [123, 308] width 20 height 19
